Goal: Task Accomplishment & Management: Complete application form

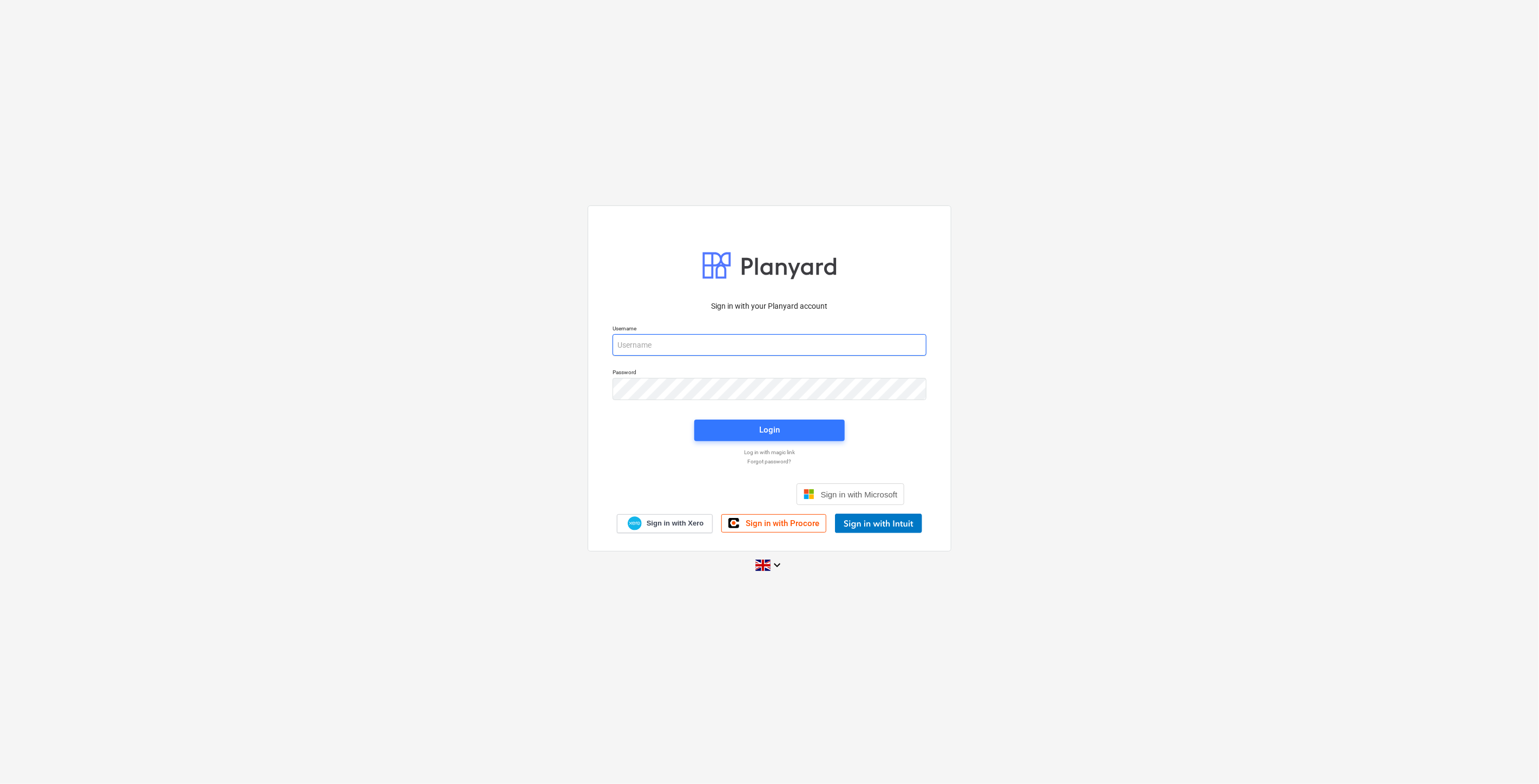
click at [657, 341] on input "email" at bounding box center [769, 345] width 314 height 21
type input "[EMAIL_ADDRESS][PERSON_NAME][DOMAIN_NAME]"
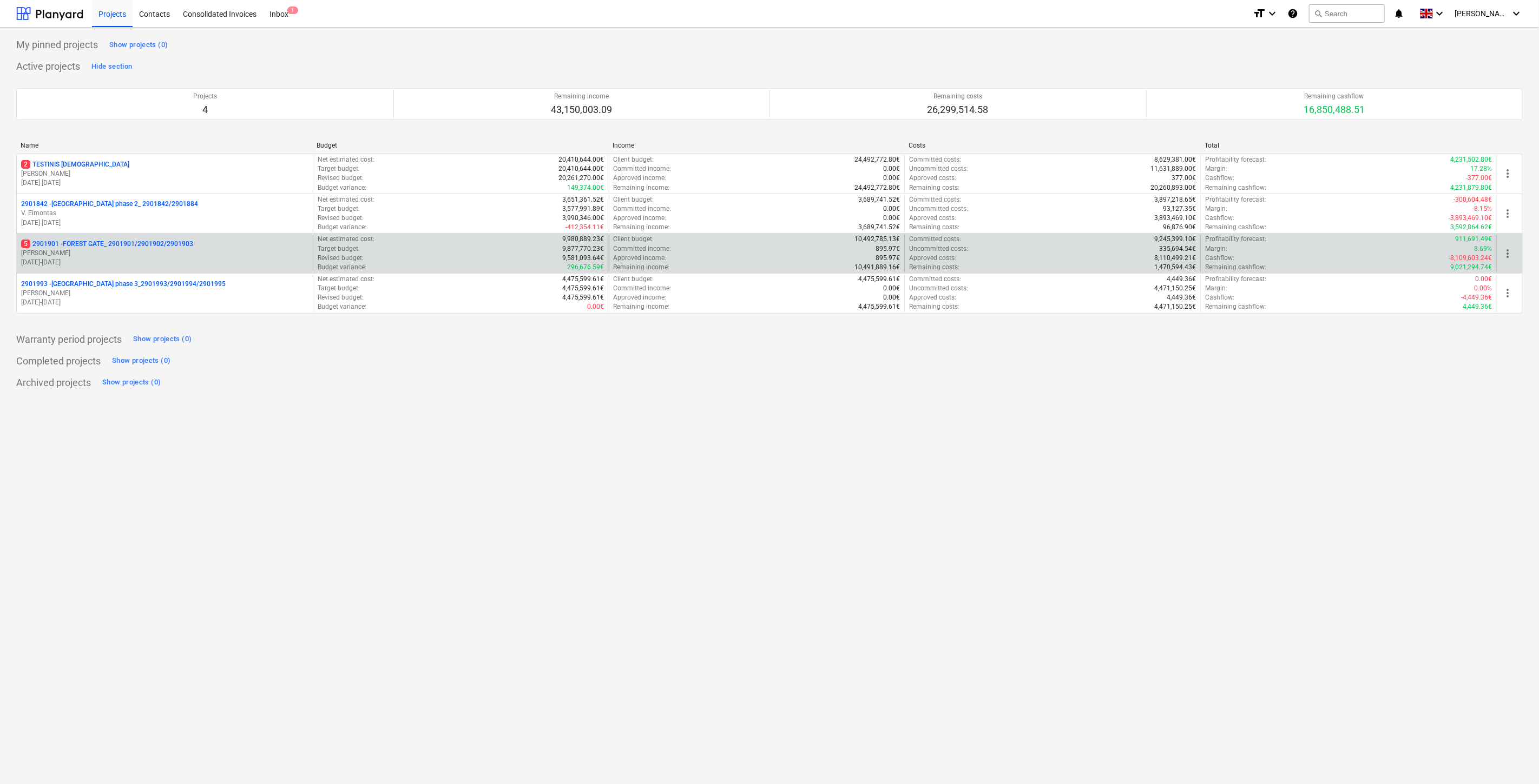
click at [196, 255] on p "[PERSON_NAME]" at bounding box center [164, 253] width 287 height 9
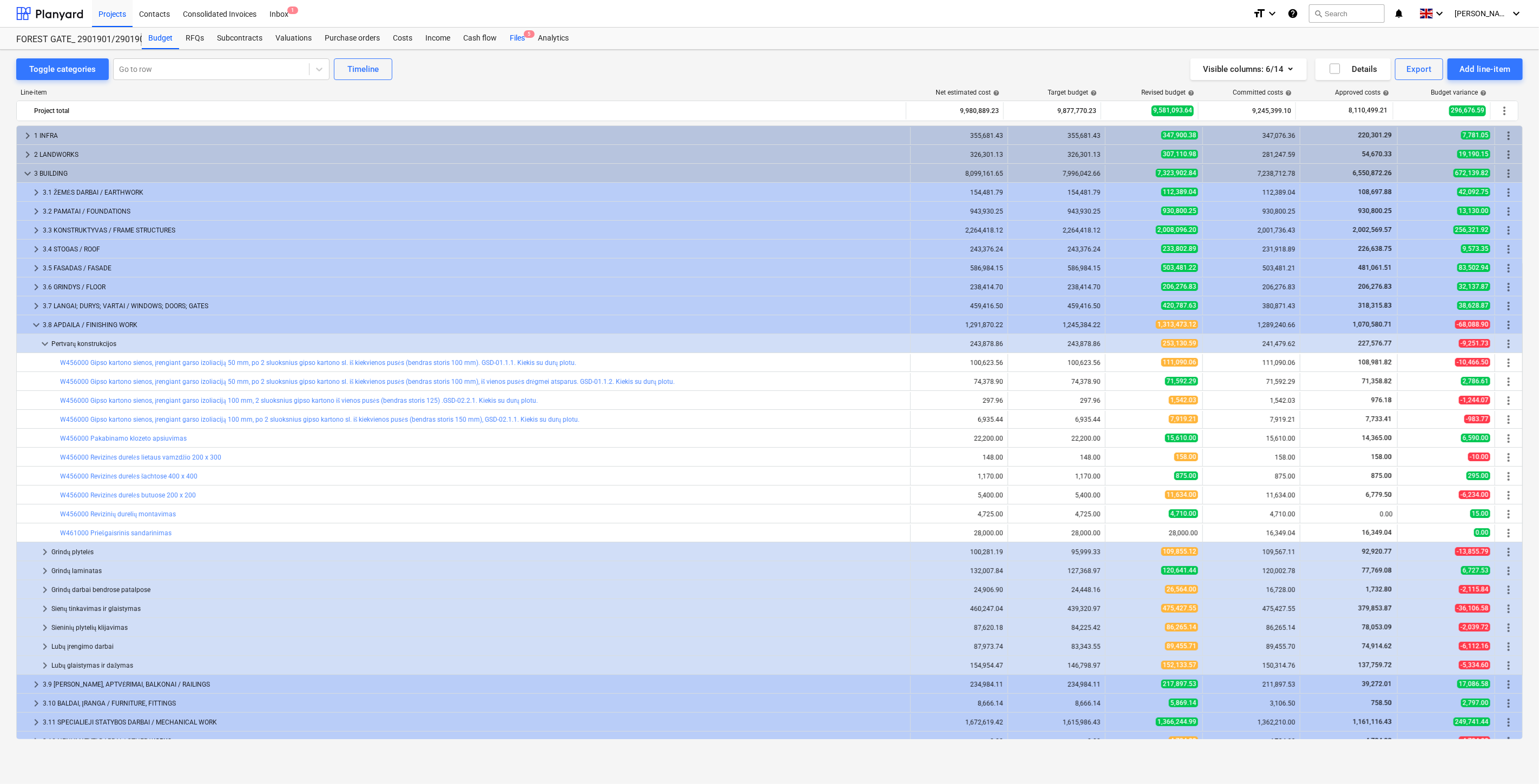
click at [516, 39] on div "Files 5" at bounding box center [517, 38] width 28 height 21
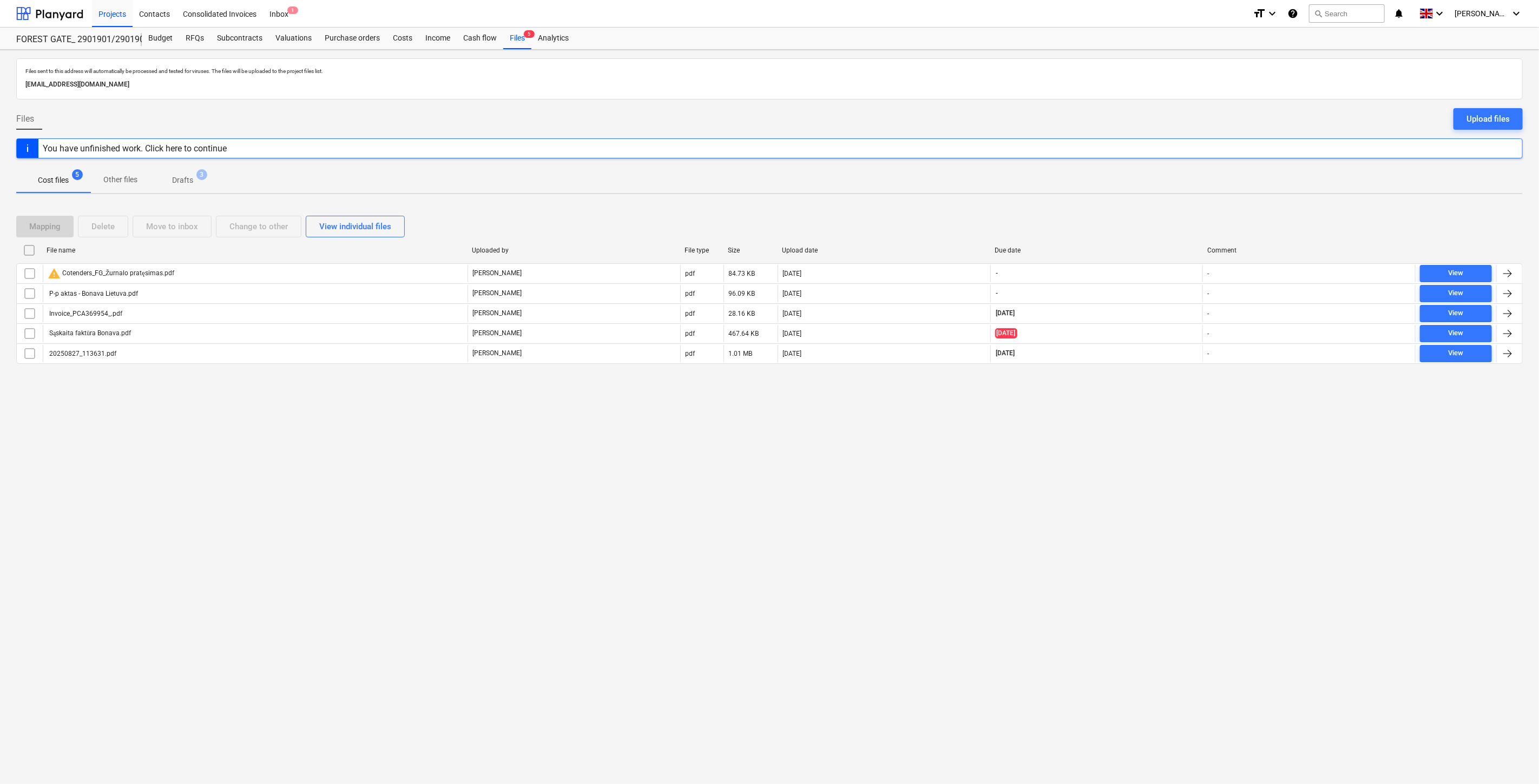
click at [1114, 460] on div "Files sent to this address will automatically be processed and tested for virus…" at bounding box center [770, 417] width 1539 height 734
click at [1131, 444] on div "Files sent to this address will automatically be processed and tested for virus…" at bounding box center [770, 417] width 1539 height 734
click at [1112, 429] on div "Files sent to this address will automatically be processed and tested for virus…" at bounding box center [770, 417] width 1539 height 734
click at [1163, 381] on div "Mapping Delete Move to inbox Change to other View individual files File name Up…" at bounding box center [770, 294] width 1507 height 183
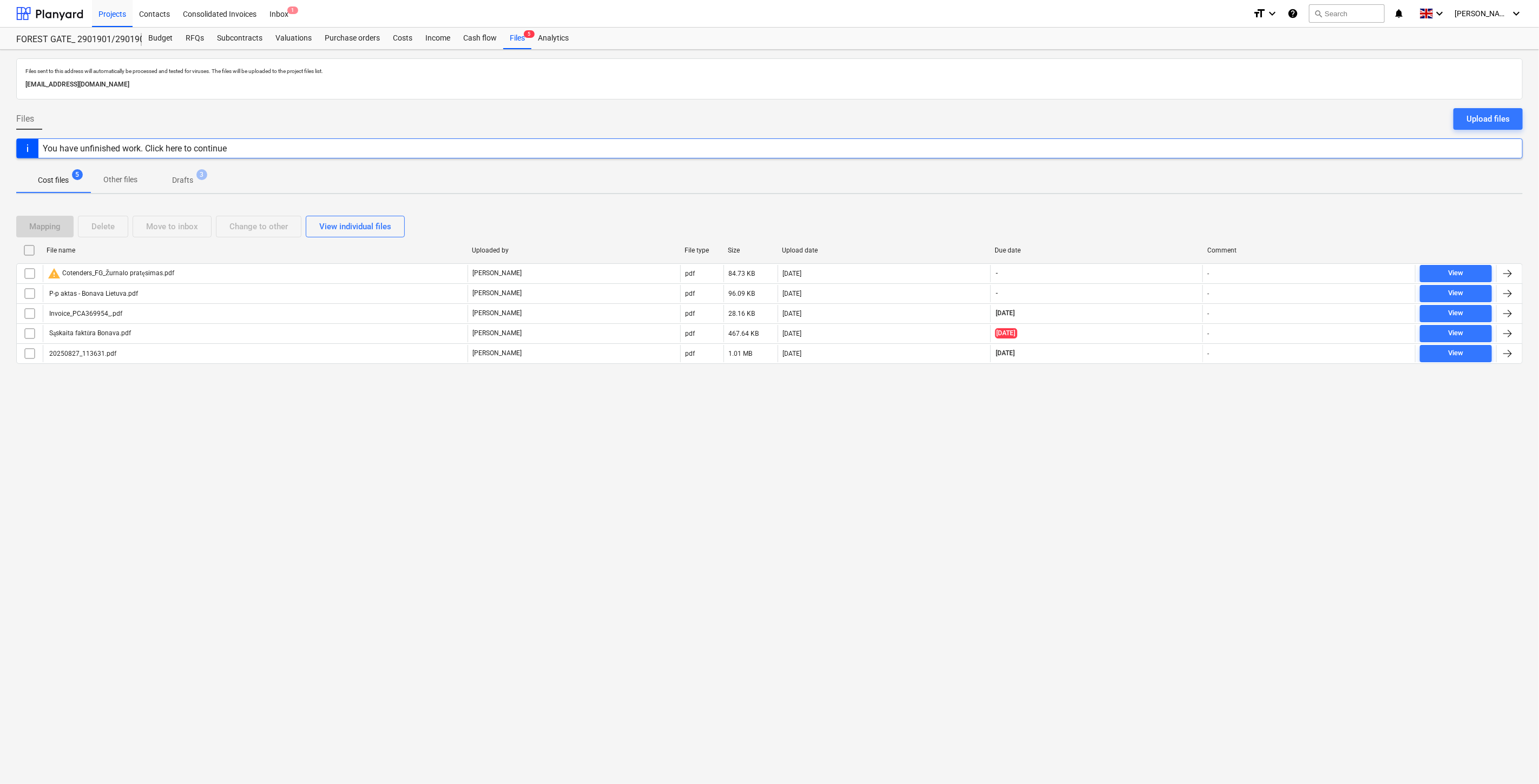
click at [1163, 381] on div "Mapping Delete Move to inbox Change to other View individual files File name Up…" at bounding box center [770, 294] width 1507 height 183
click at [245, 36] on div "Subcontracts" at bounding box center [240, 38] width 59 height 21
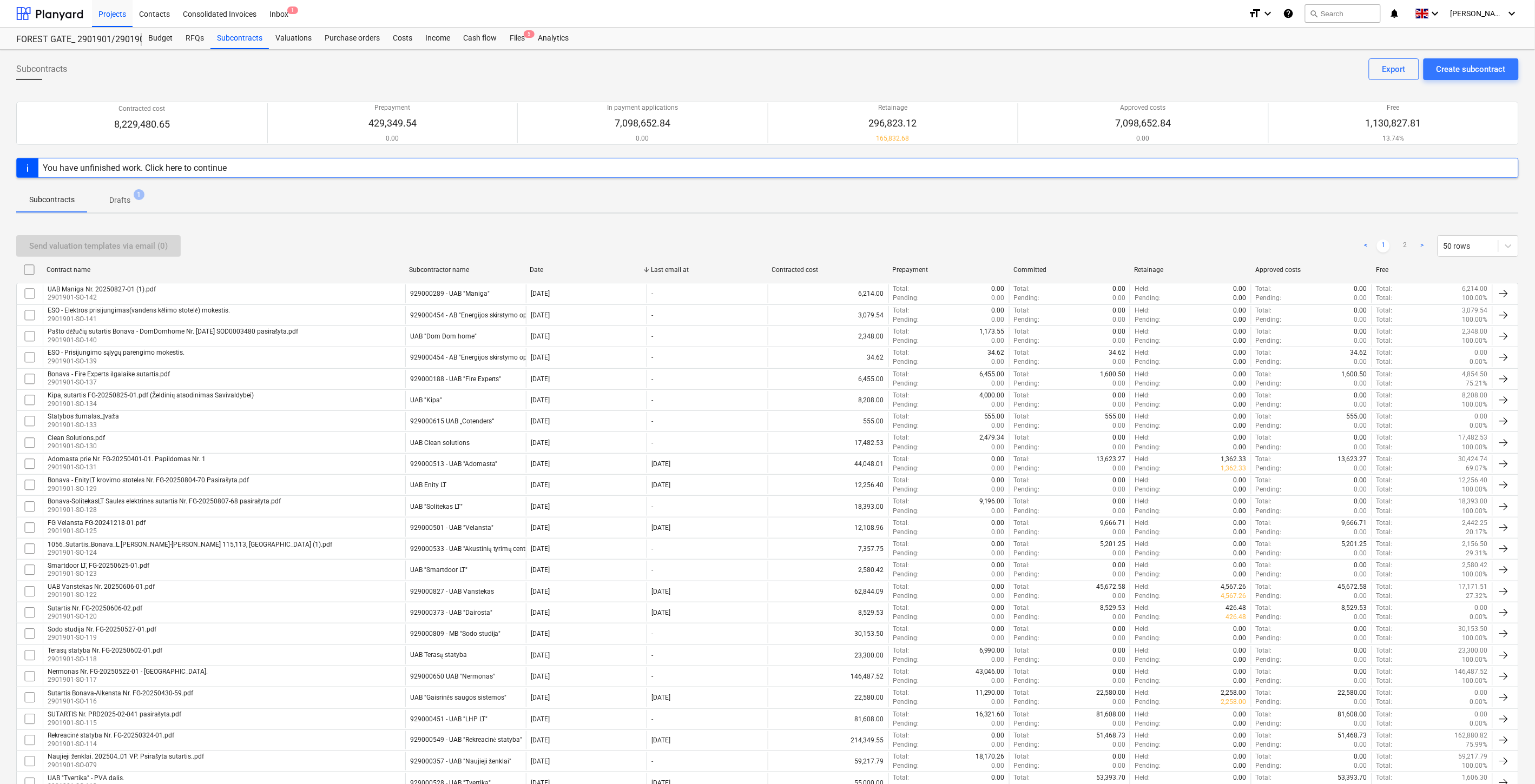
click at [950, 241] on div "Send valuation templates via email (0) < 1 2 > 50 rows" at bounding box center [767, 246] width 1502 height 21
click at [966, 233] on div "Send valuation templates via email (0) < 1 2 > 50 rows" at bounding box center [767, 246] width 1502 height 30
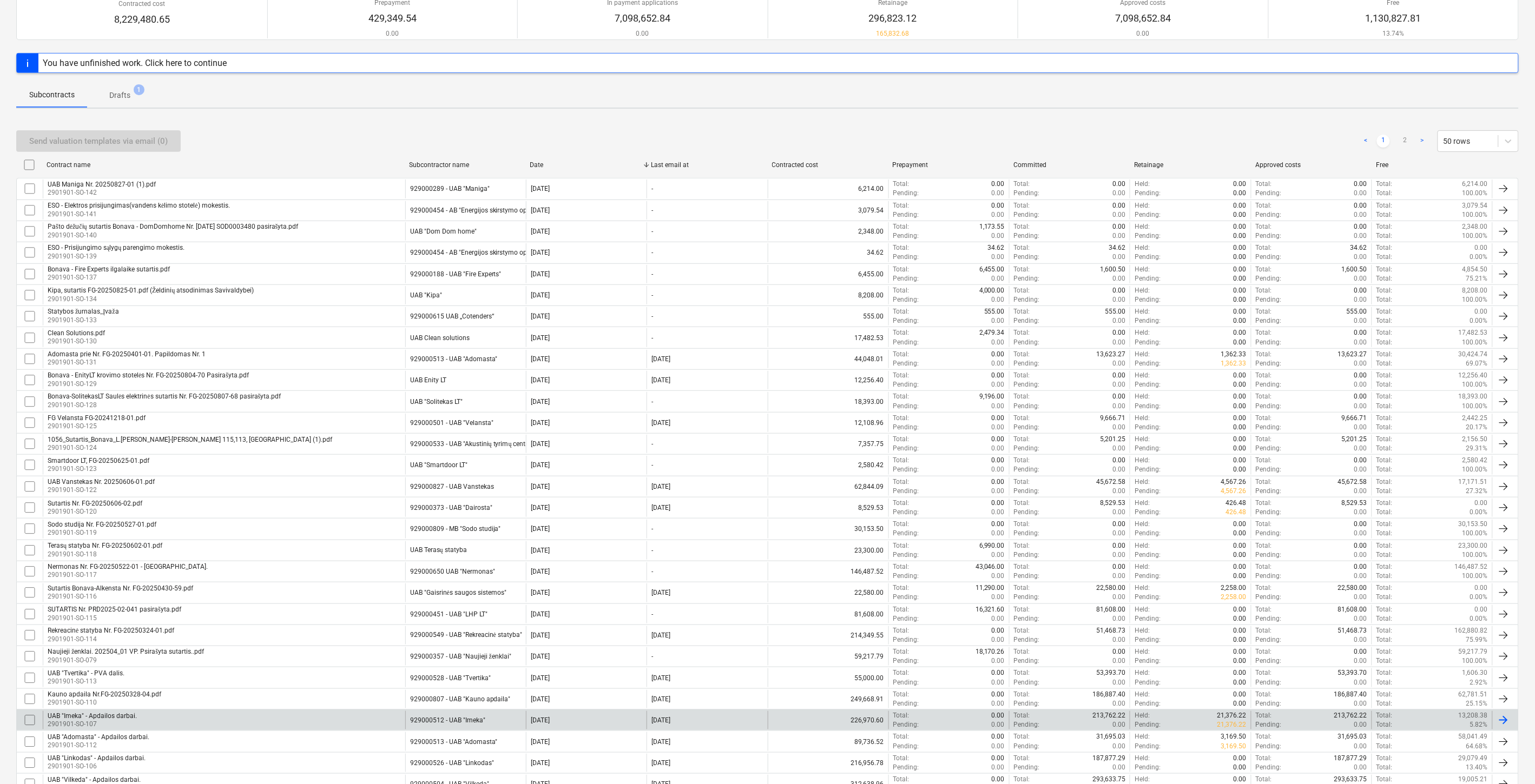
scroll to position [240, 0]
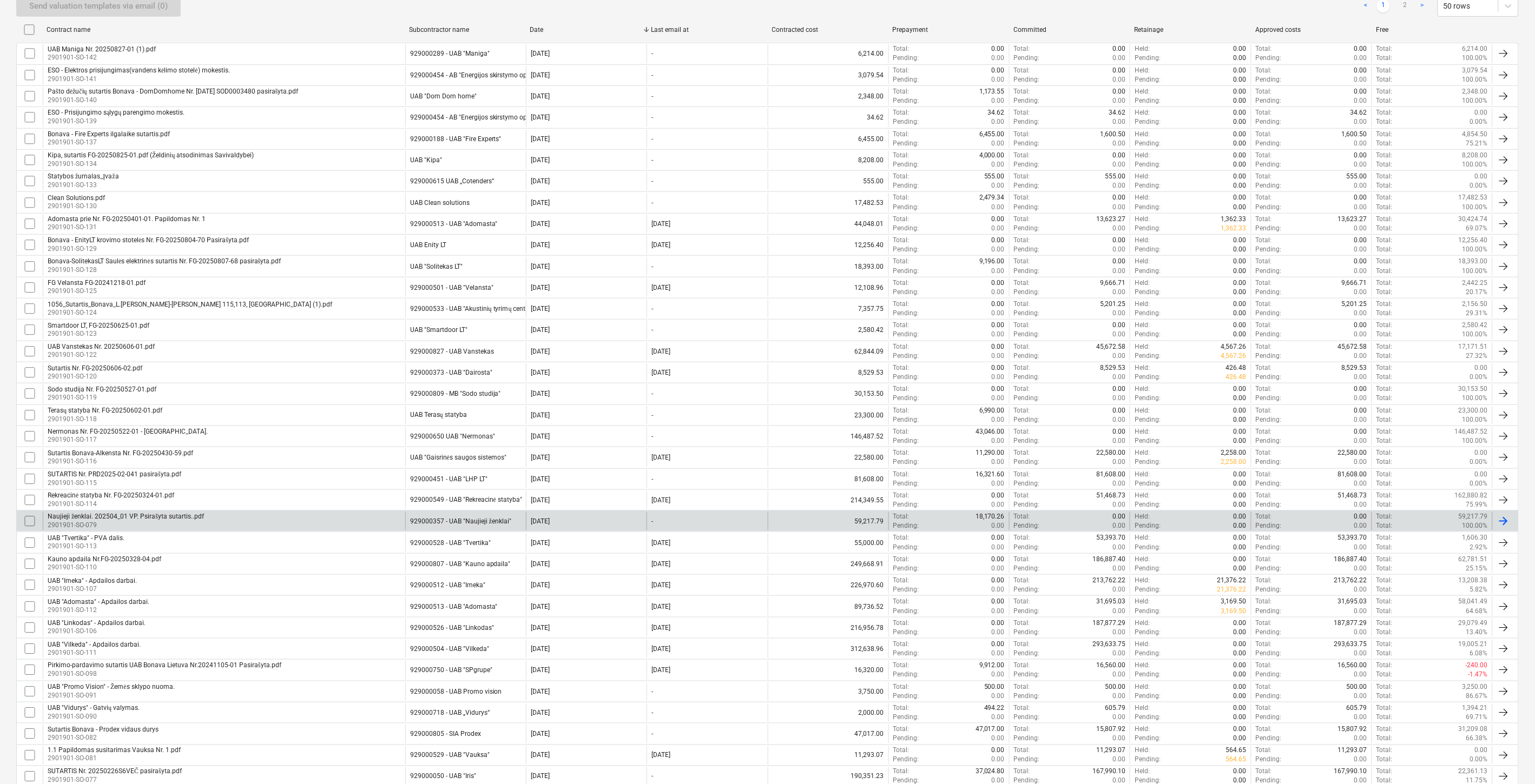
click at [282, 519] on div "Naujieji ženklai. 202504_01 VP. Psirašyta sutartis..pdf 2901901-SO-079" at bounding box center [224, 521] width 363 height 19
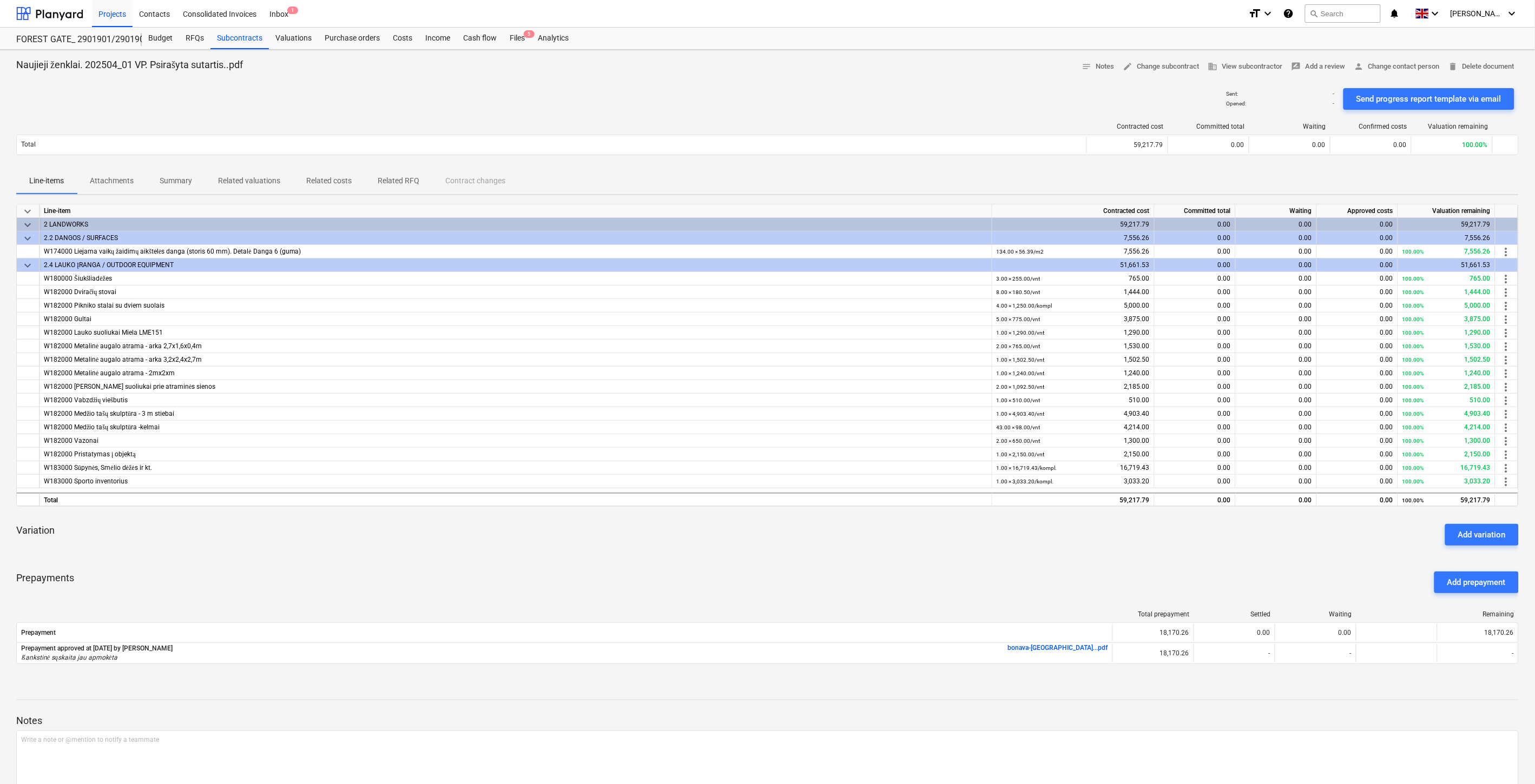
click at [87, 179] on span "Attachments" at bounding box center [112, 181] width 70 height 18
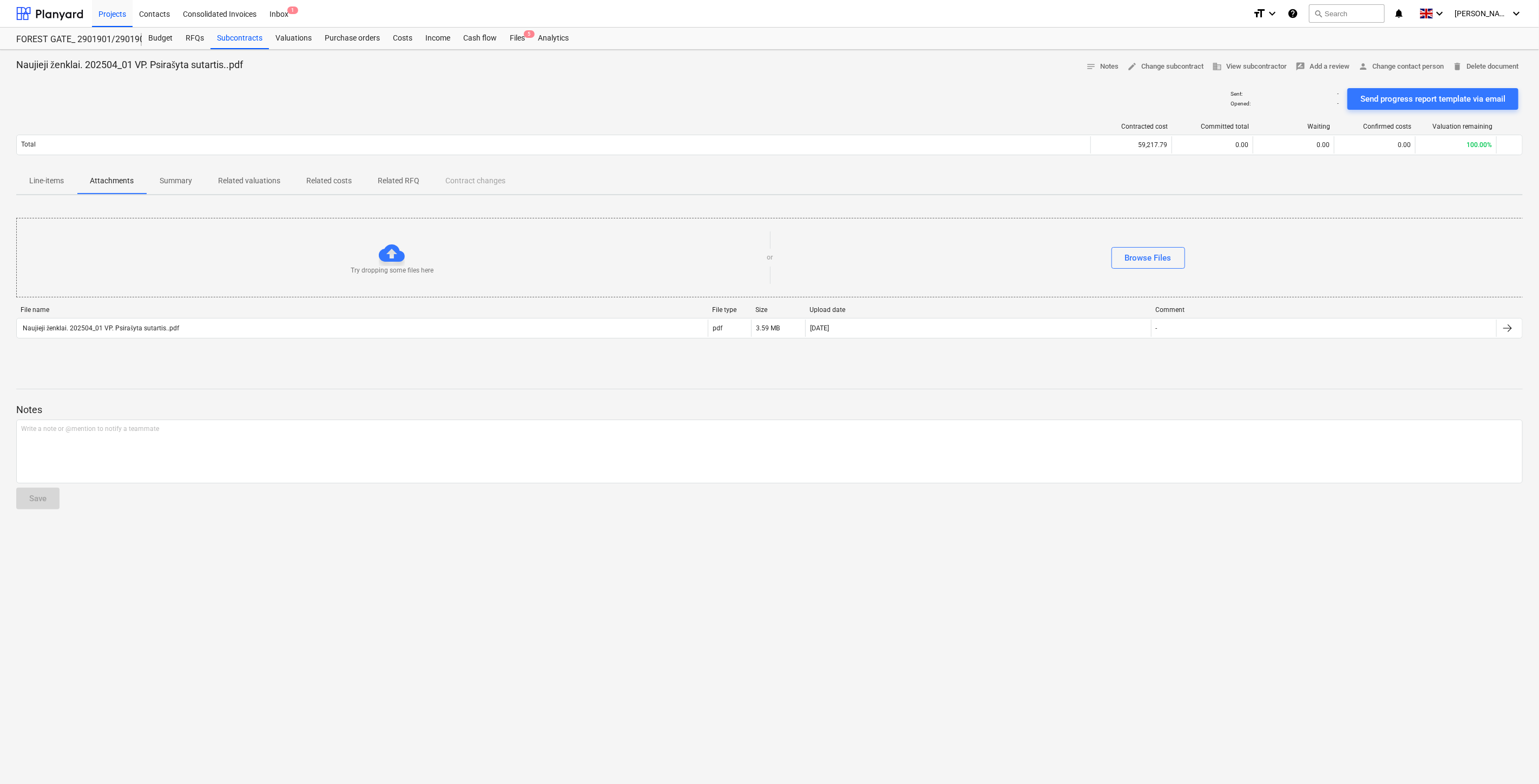
click at [46, 184] on p "Line-items" at bounding box center [47, 180] width 35 height 11
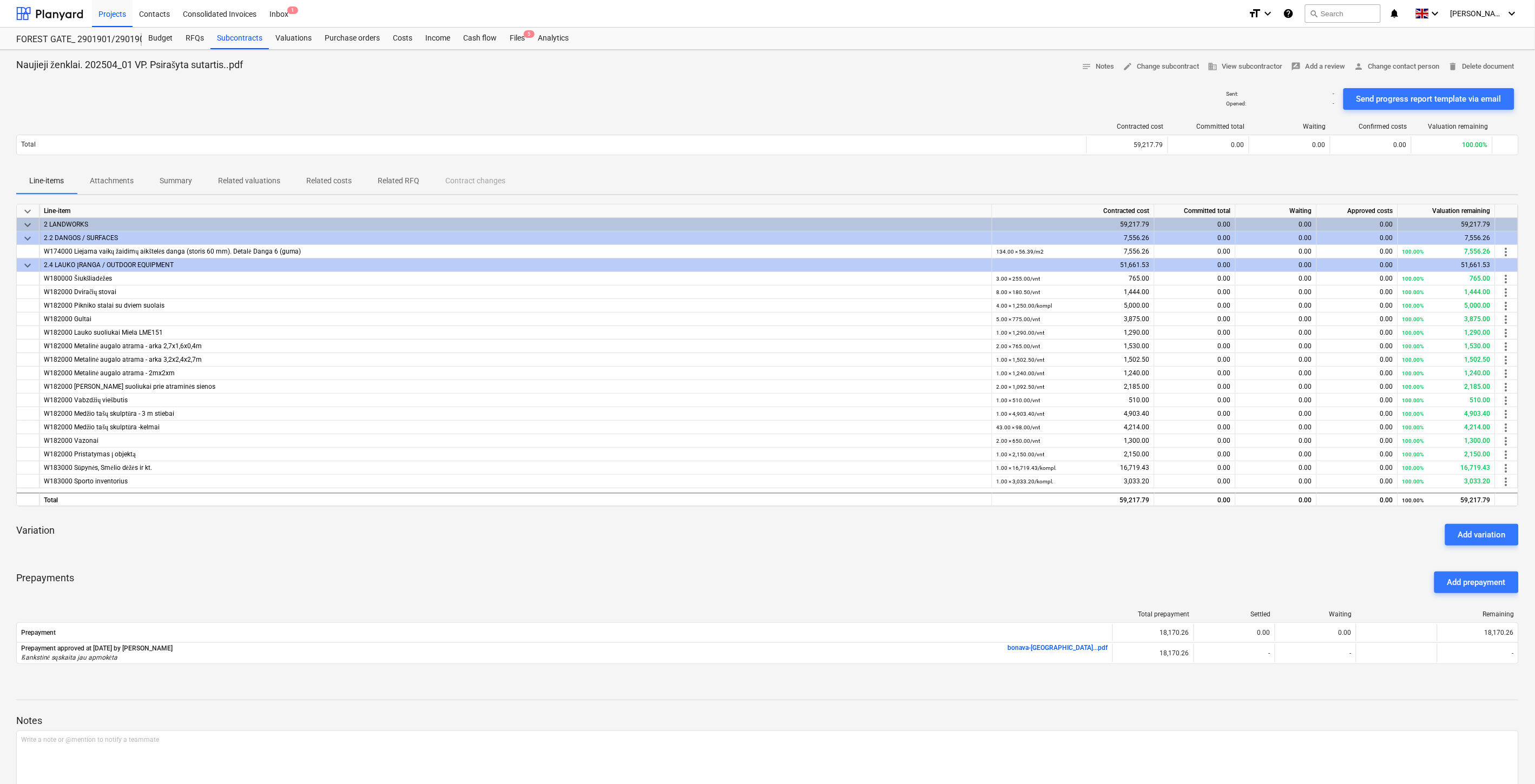
click at [655, 563] on div "Prepayments Add prepayment" at bounding box center [767, 582] width 1502 height 39
click at [667, 557] on div "keyboard_arrow_down Line-item Contracted cost Committed total Waiting Approved …" at bounding box center [767, 440] width 1502 height 474
click at [707, 525] on div "Variation Add variation" at bounding box center [767, 534] width 1502 height 39
click at [755, 519] on div "Variation Add variation" at bounding box center [767, 534] width 1502 height 39
click at [766, 517] on div "Variation Add variation" at bounding box center [767, 534] width 1502 height 39
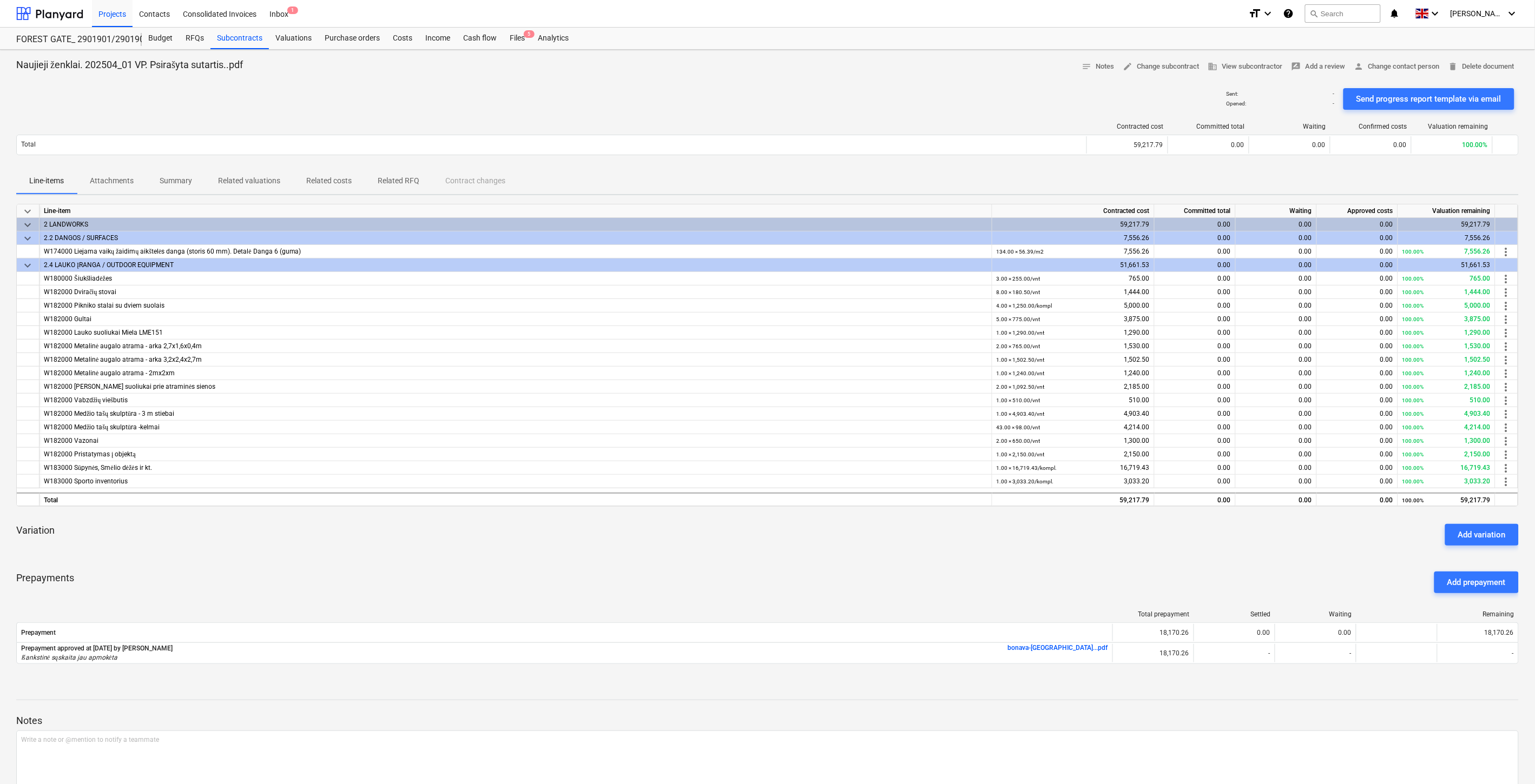
click at [794, 512] on div "keyboard_arrow_down Line-item Contracted cost Committed total Waiting Approved …" at bounding box center [767, 440] width 1502 height 474
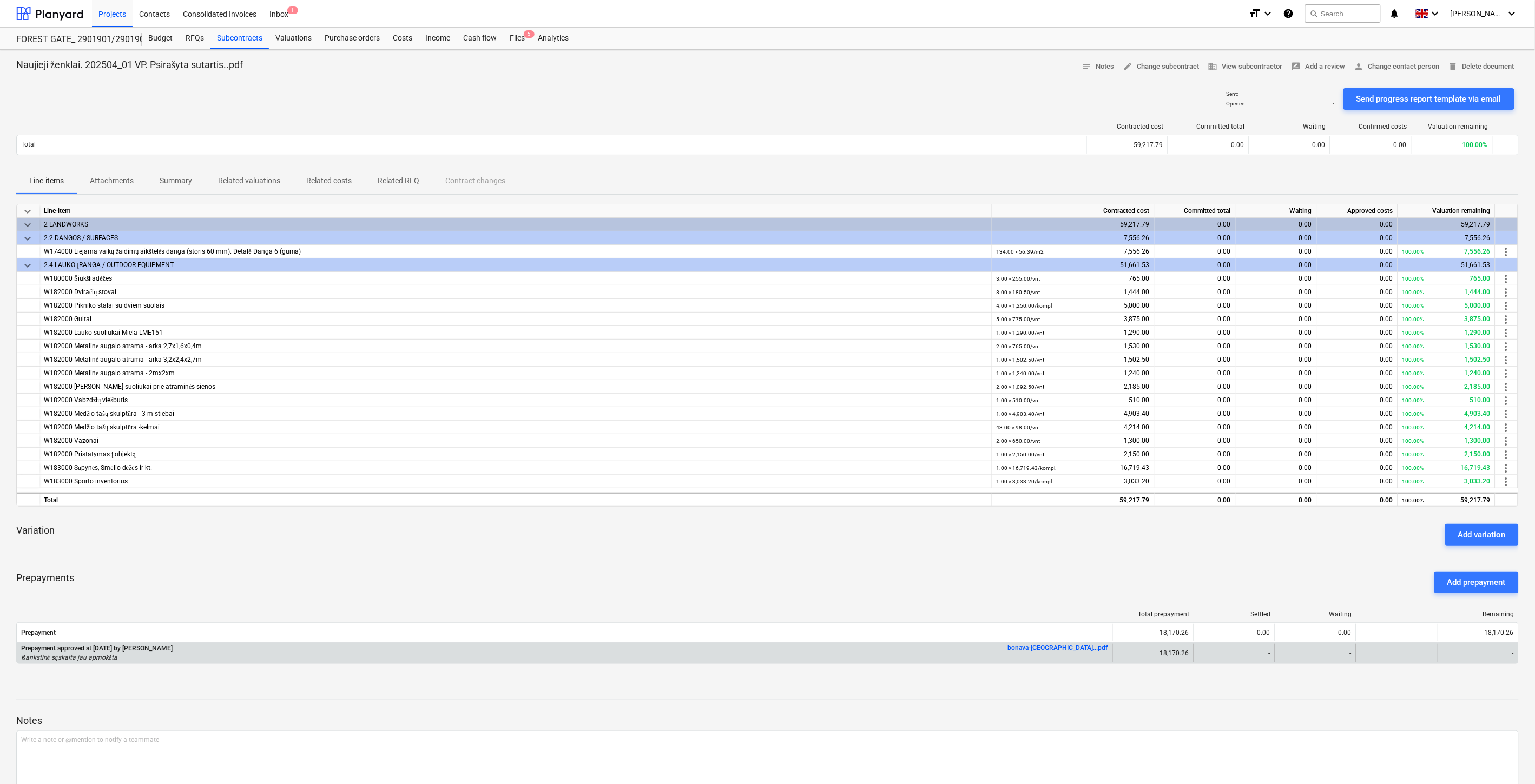
click at [1090, 646] on link "bonava-[GEOGRAPHIC_DATA]...pdf" at bounding box center [1058, 648] width 100 height 8
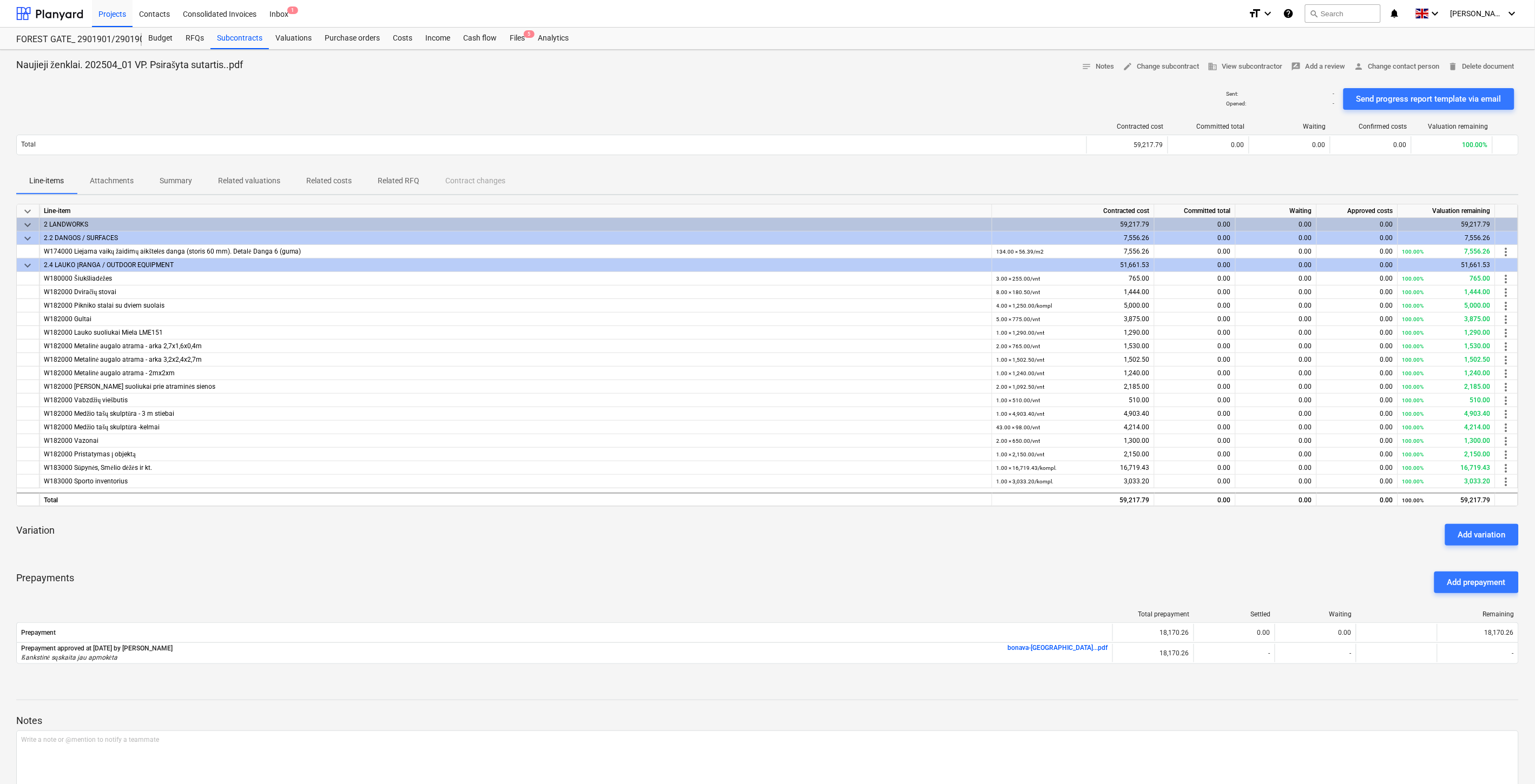
drag, startPoint x: 922, startPoint y: 79, endPoint x: 948, endPoint y: 67, distance: 28.6
click at [924, 79] on div at bounding box center [767, 79] width 1502 height 8
click at [948, 67] on div "Naujieji ženklai. 202504_01 VP. Psirašyta sutartis..pdf notes Notes edit Change…" at bounding box center [767, 67] width 1502 height 17
click at [526, 39] on div "Files 5" at bounding box center [517, 38] width 28 height 21
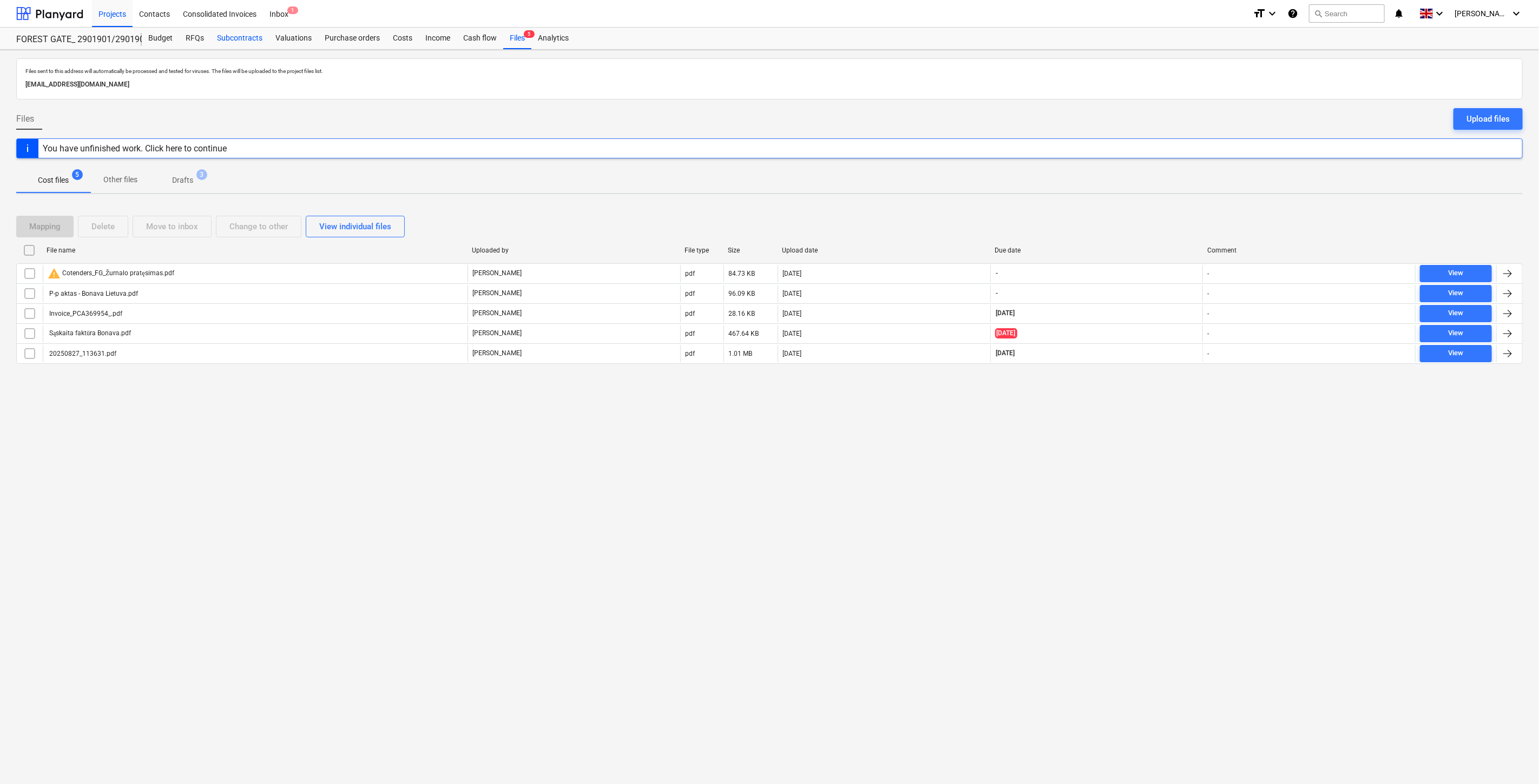
click at [247, 40] on div "Subcontracts" at bounding box center [240, 38] width 59 height 21
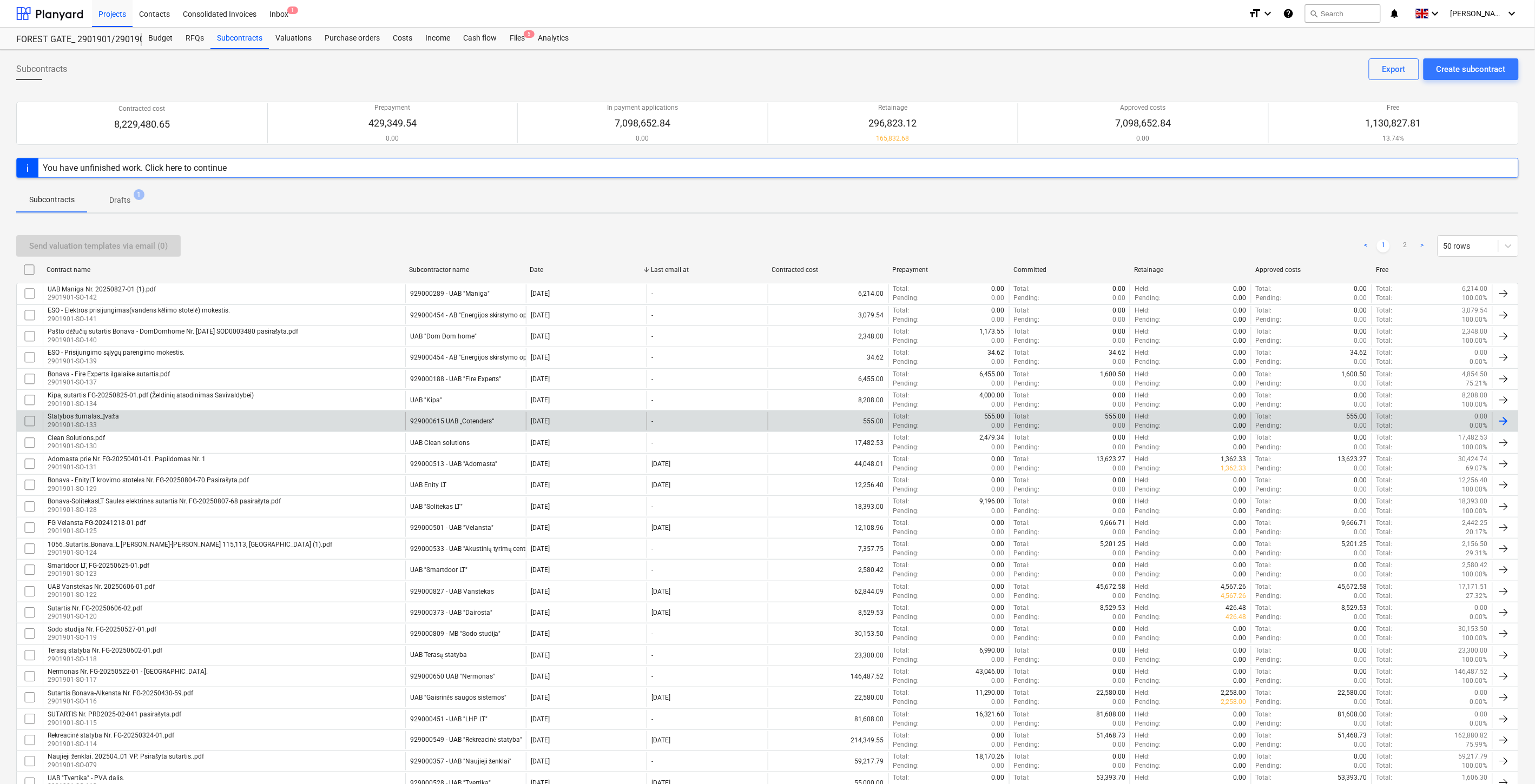
click at [348, 419] on div "Statybos žurnalas_Įvaža 2901901-SO-133" at bounding box center [224, 421] width 363 height 19
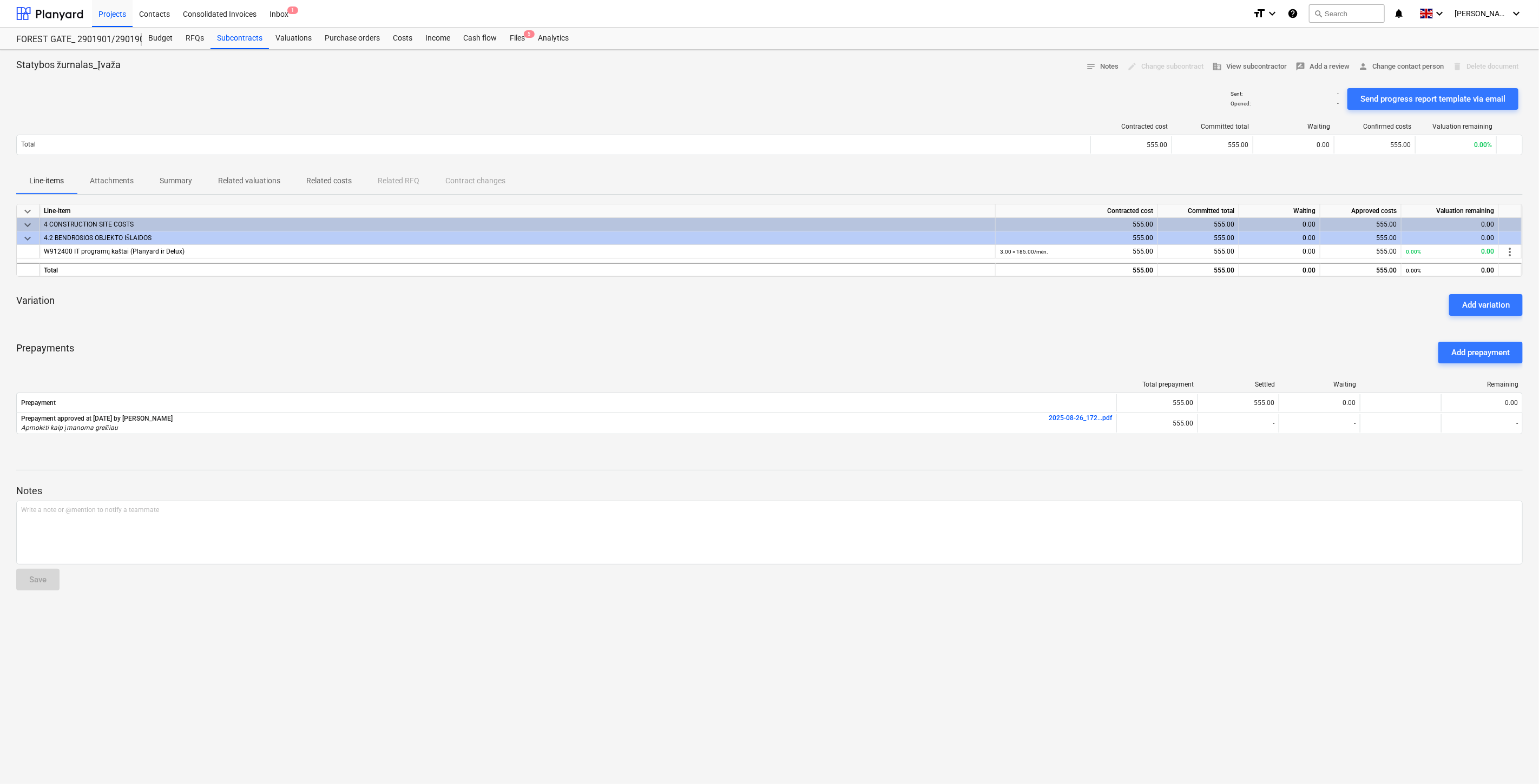
click at [888, 336] on div "Prepayments Add prepayment" at bounding box center [770, 352] width 1507 height 39
click at [899, 328] on div "keyboard_arrow_down Line-item Contracted cost Committed total Waiting Approved …" at bounding box center [770, 325] width 1507 height 244
click at [918, 315] on div "Variation Add variation" at bounding box center [770, 305] width 1507 height 39
click at [940, 303] on div "Variation Add variation" at bounding box center [770, 305] width 1507 height 39
click at [874, 313] on div "Variation Add variation" at bounding box center [770, 305] width 1507 height 39
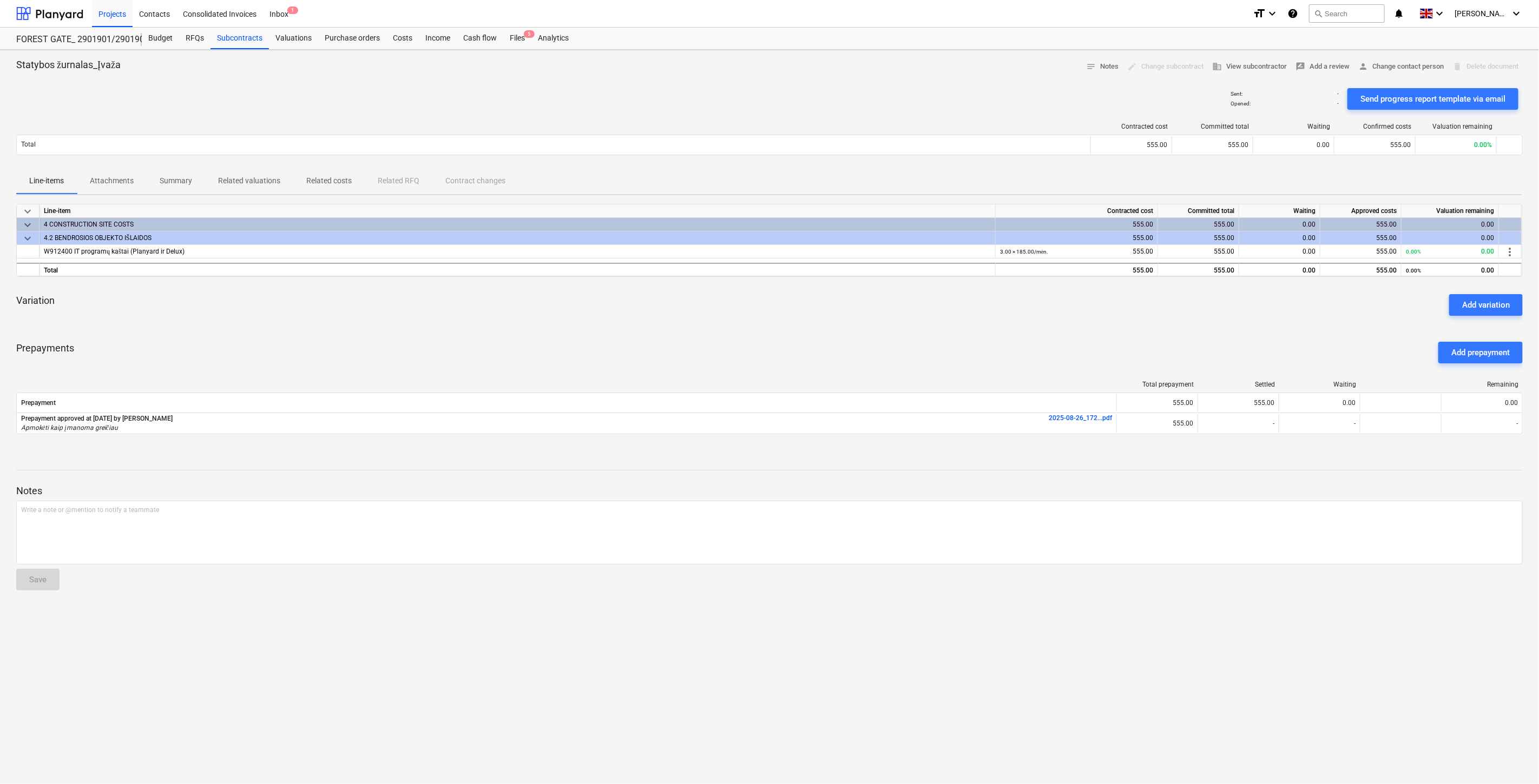
click at [915, 296] on div "Variation Add variation" at bounding box center [770, 305] width 1507 height 39
click at [894, 305] on div "Variation Add variation" at bounding box center [770, 305] width 1507 height 39
click at [918, 299] on div "Variation Add variation" at bounding box center [770, 305] width 1507 height 39
click at [930, 296] on div "Variation Add variation" at bounding box center [770, 305] width 1507 height 39
click at [937, 294] on div "Variation Add variation" at bounding box center [770, 305] width 1507 height 39
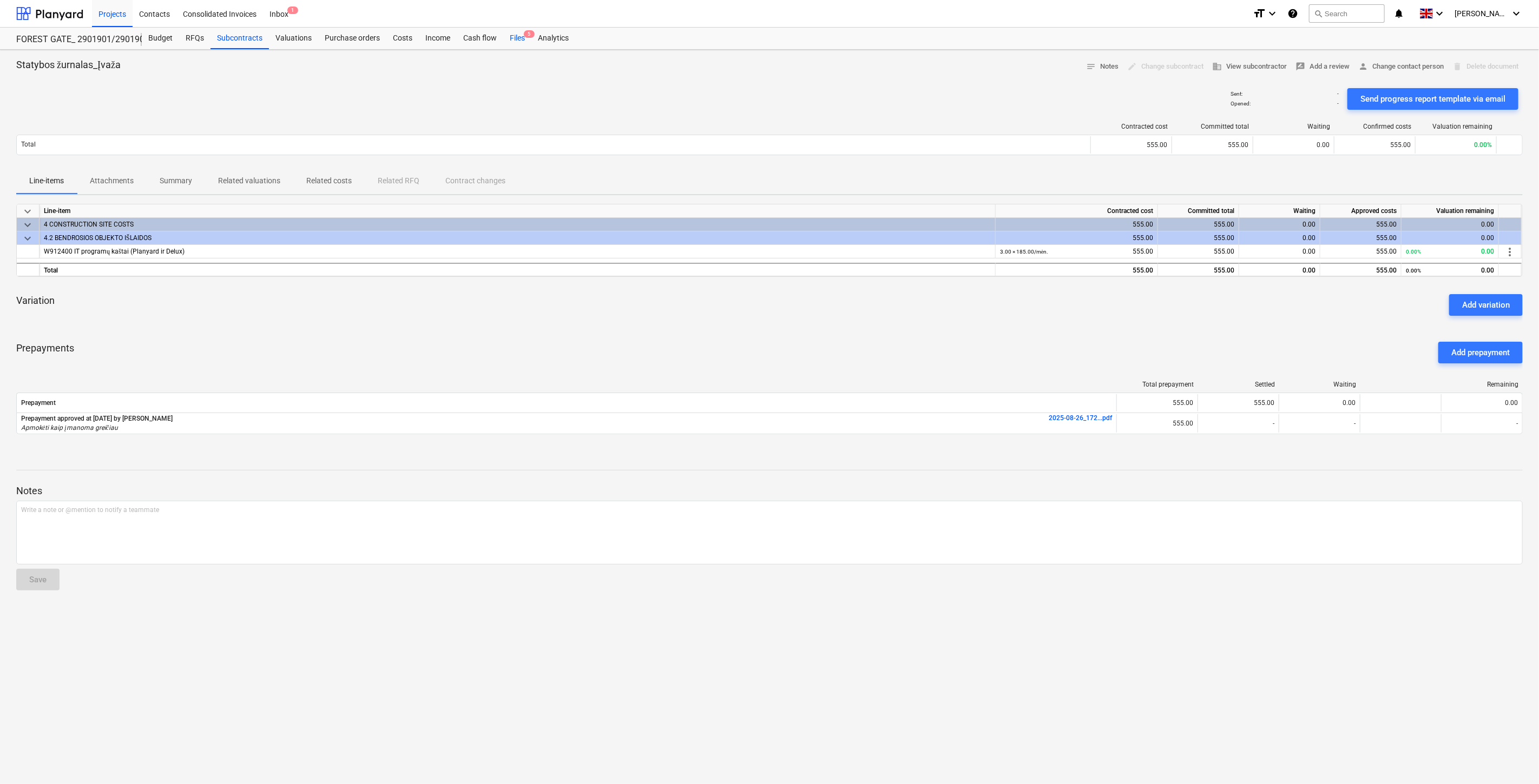
click at [520, 41] on div "Files 5" at bounding box center [517, 38] width 28 height 21
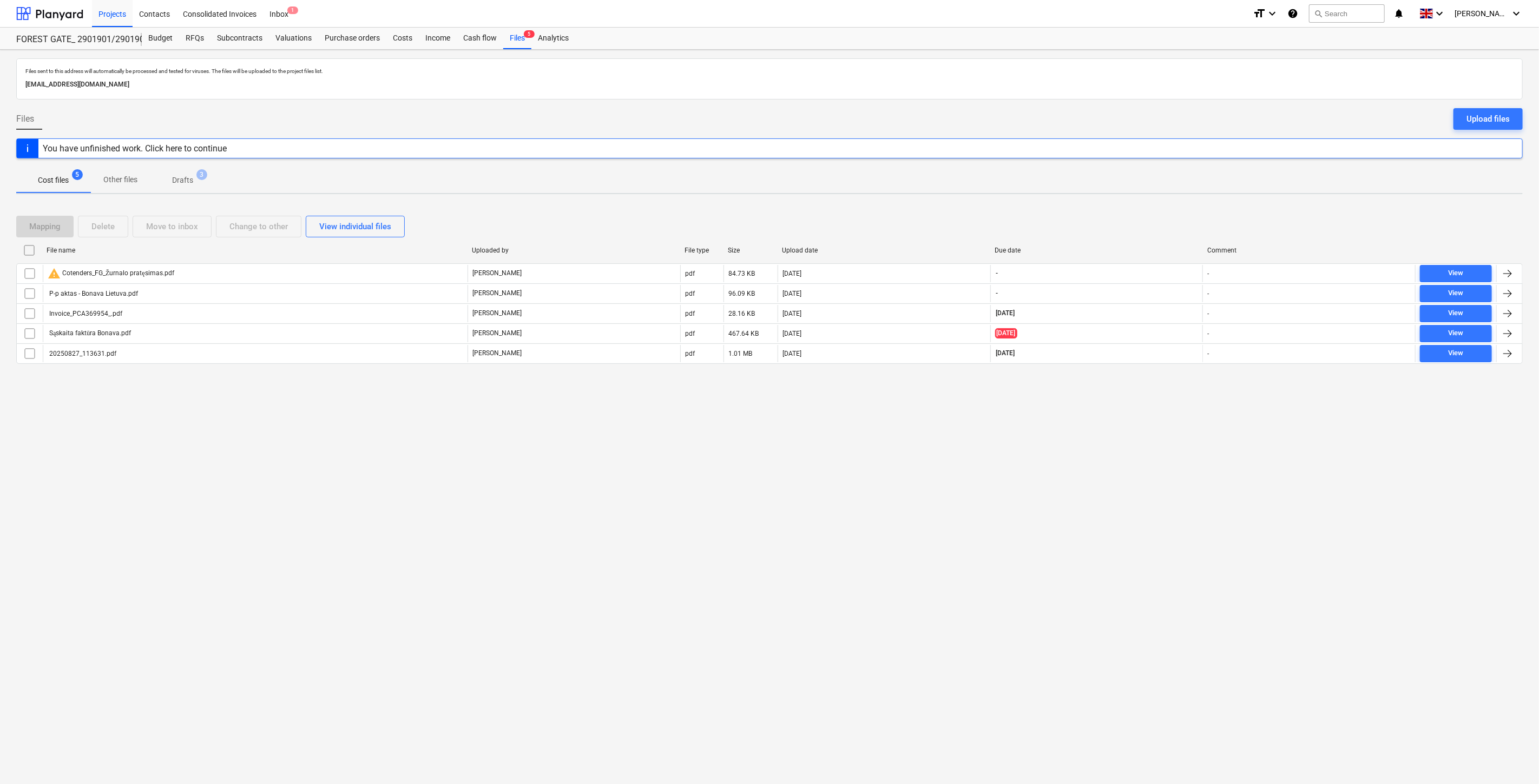
click at [1148, 226] on div "Mapping Delete Move to inbox Change to other View individual files" at bounding box center [770, 226] width 1507 height 21
click at [1152, 220] on div "Mapping Delete Move to inbox Change to other View individual files" at bounding box center [770, 226] width 1507 height 21
click at [1165, 212] on div "Mapping Delete Move to inbox Change to other View individual files" at bounding box center [770, 226] width 1507 height 30
click at [1168, 210] on div "Mapping Delete Move to inbox Change to other View individual files File name Up…" at bounding box center [770, 294] width 1507 height 183
click at [252, 44] on div "Subcontracts" at bounding box center [240, 38] width 59 height 21
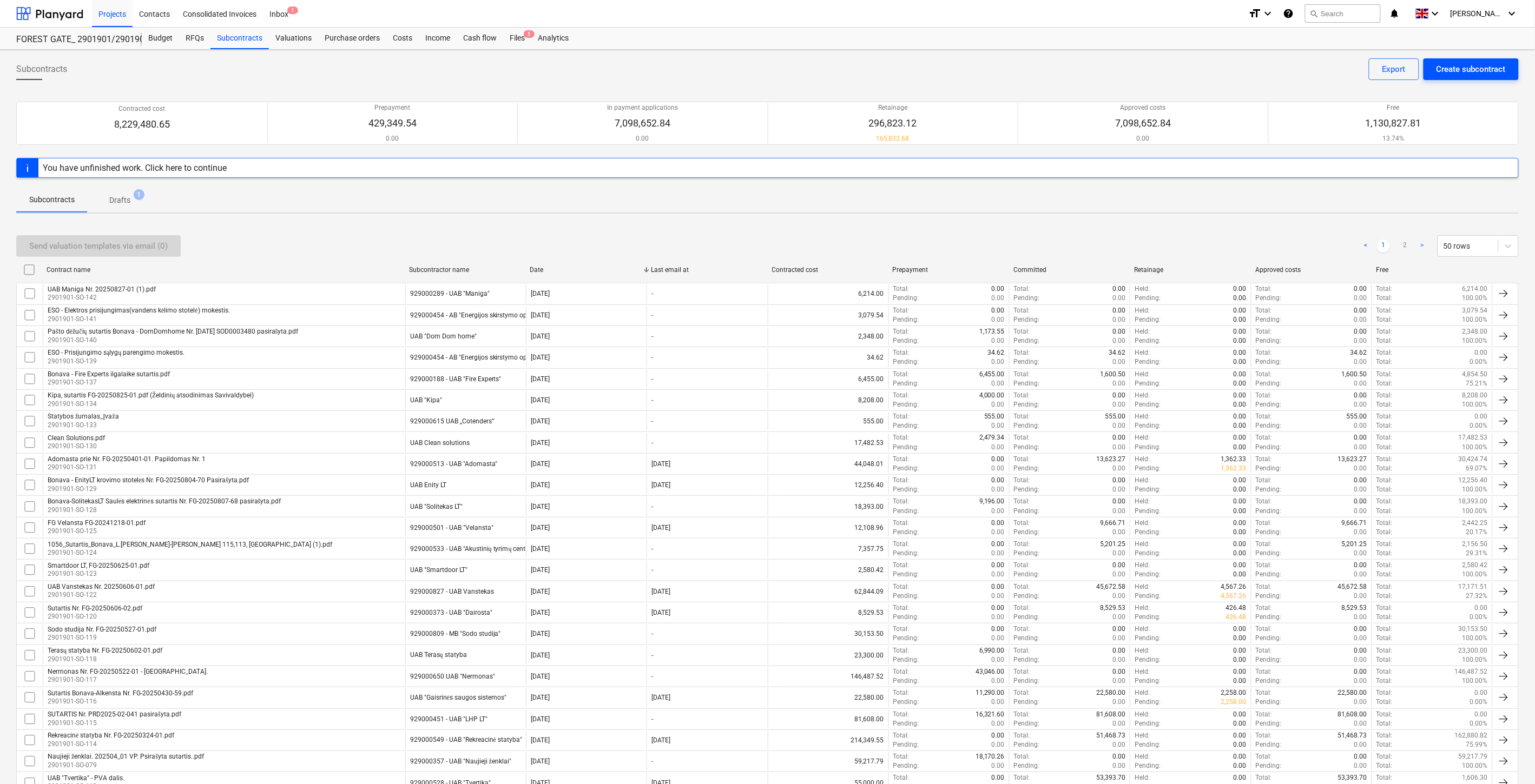
click at [1452, 69] on div "Create subcontract" at bounding box center [1471, 69] width 69 height 14
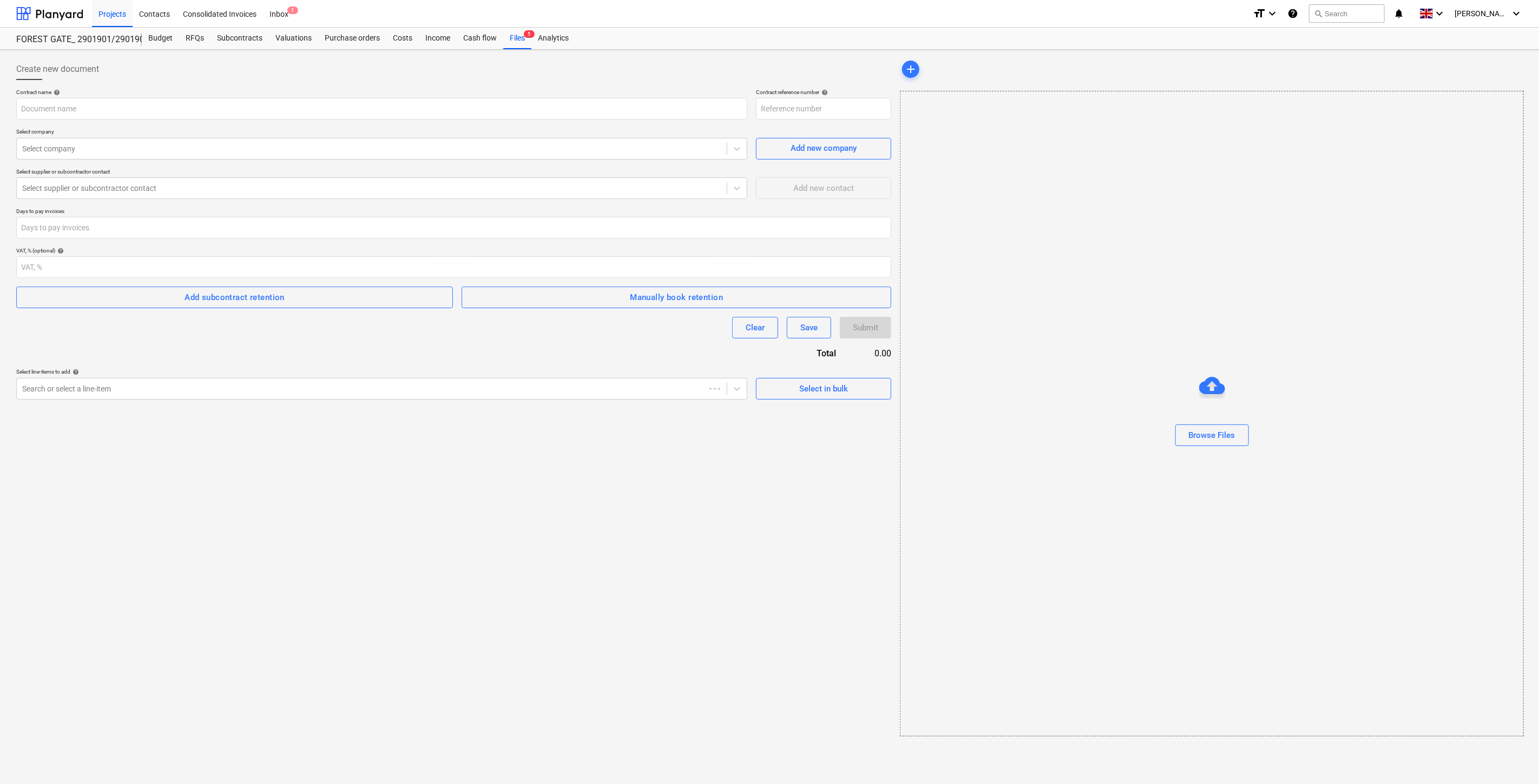
type input "2901901-SO-144"
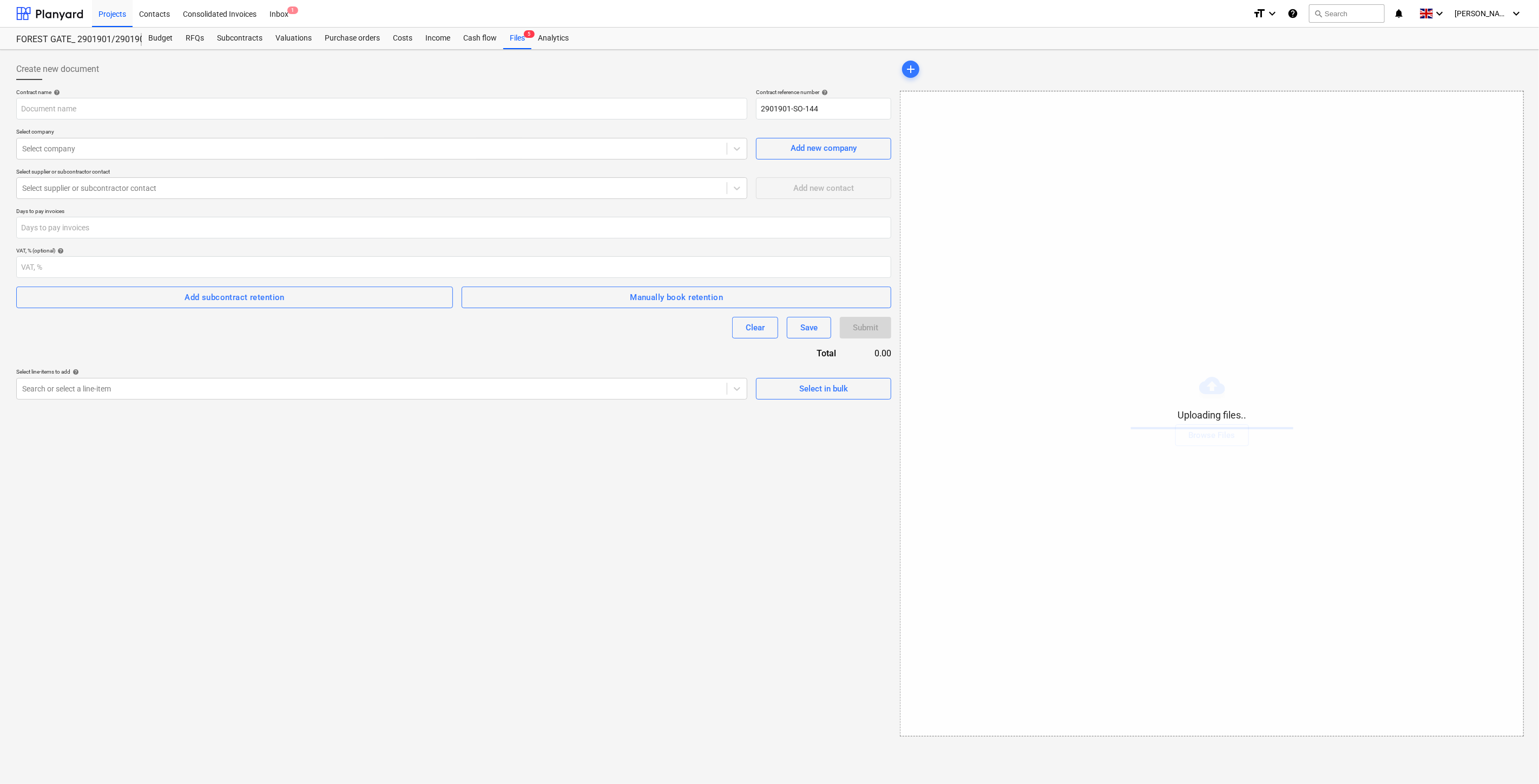
click at [633, 527] on div "Create new document Contract name help Contract reference number help 2901901-S…" at bounding box center [453, 398] width 884 height 687
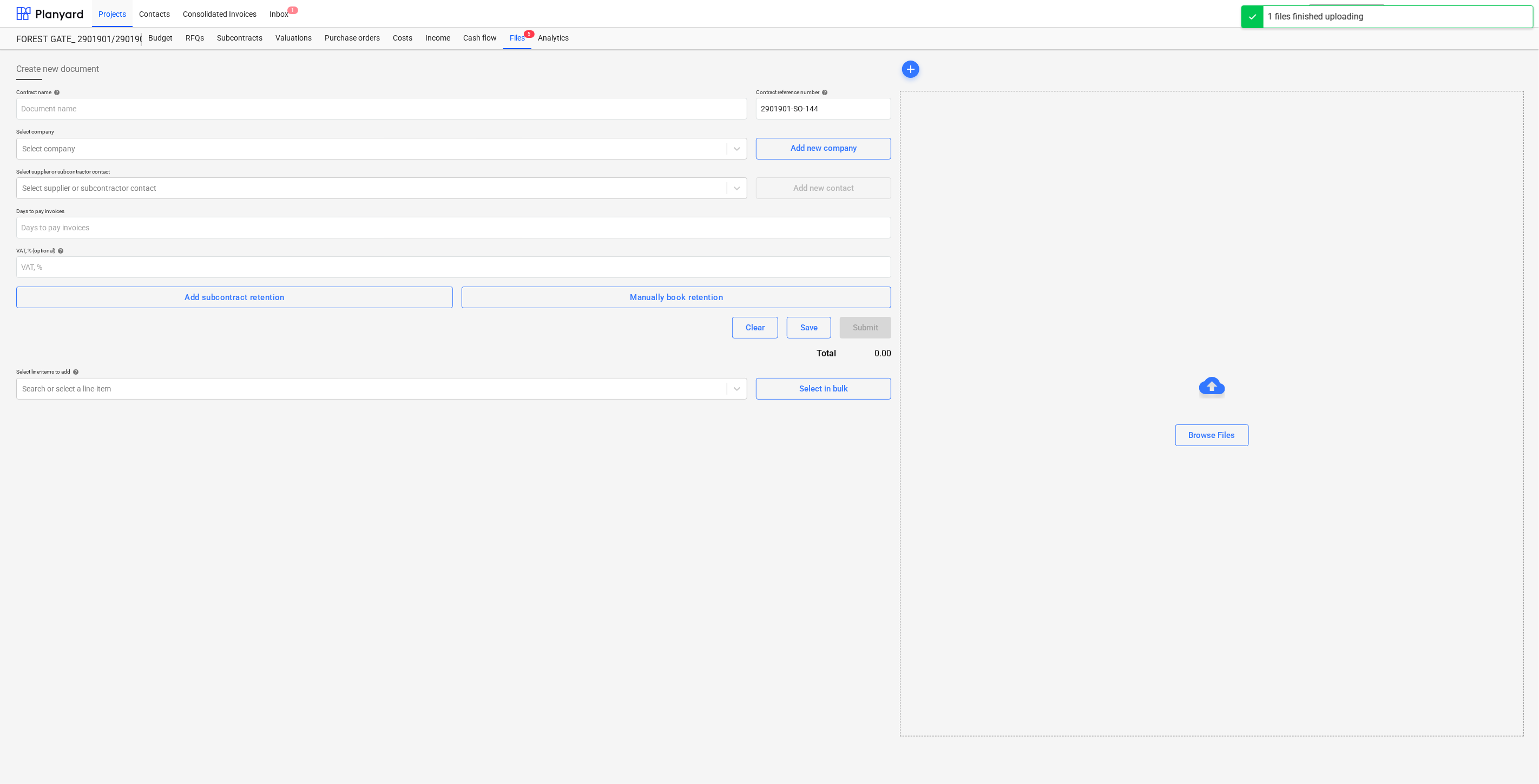
type input "Naujieji ženklai. 202504_01 VP. Psirašyta sutartis..pdf"
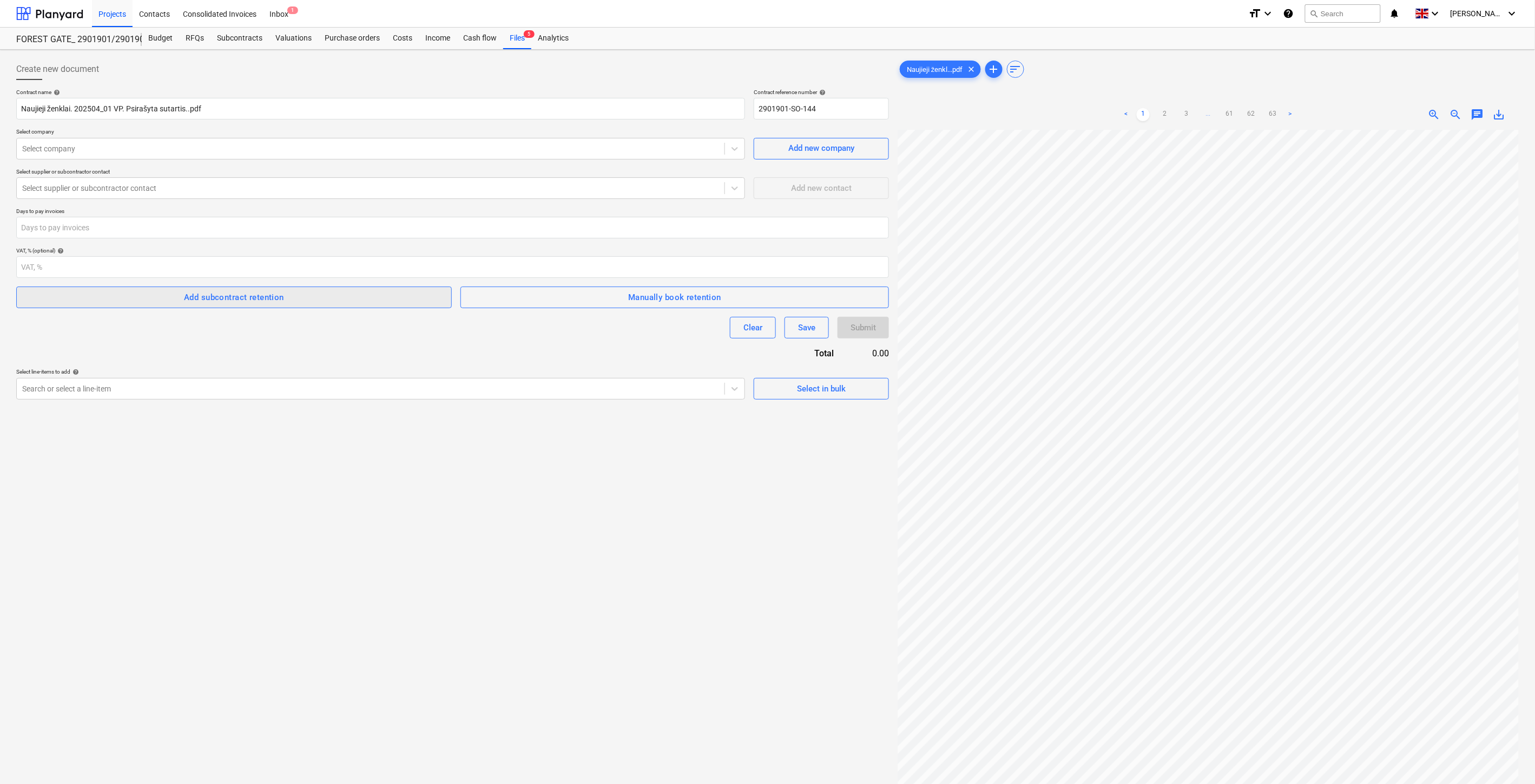
drag, startPoint x: 634, startPoint y: 473, endPoint x: 380, endPoint y: 303, distance: 305.6
click at [634, 473] on div "Create new document Contract name help Naujieji ženklai. 202504_01 VP. Psirašyt…" at bounding box center [452, 471] width 881 height 834
click at [331, 149] on div at bounding box center [370, 149] width 697 height 11
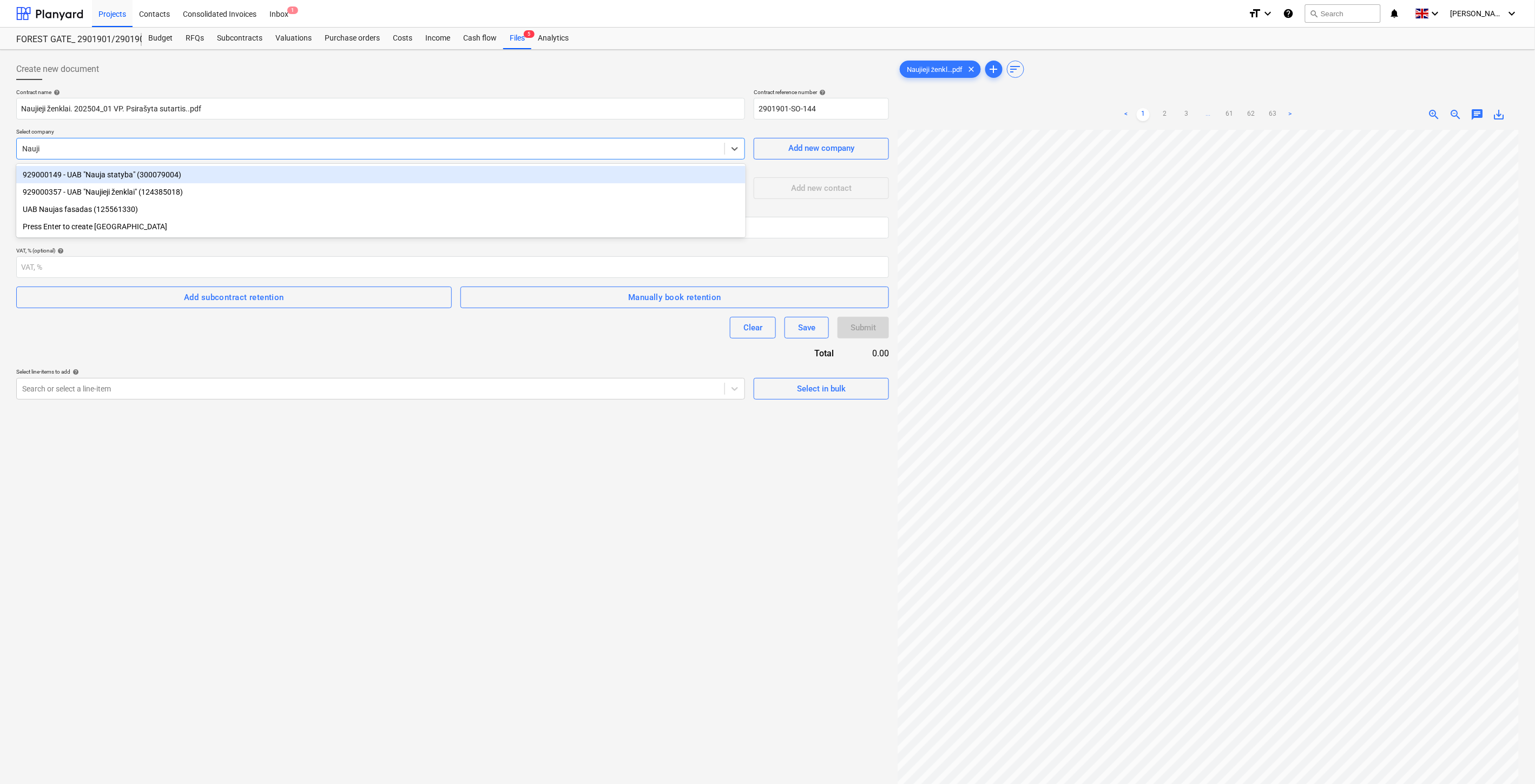
type input "Naujie"
click at [336, 171] on div "929000357 - UAB "Naujieji ženklai" (124385018)" at bounding box center [380, 174] width 729 height 17
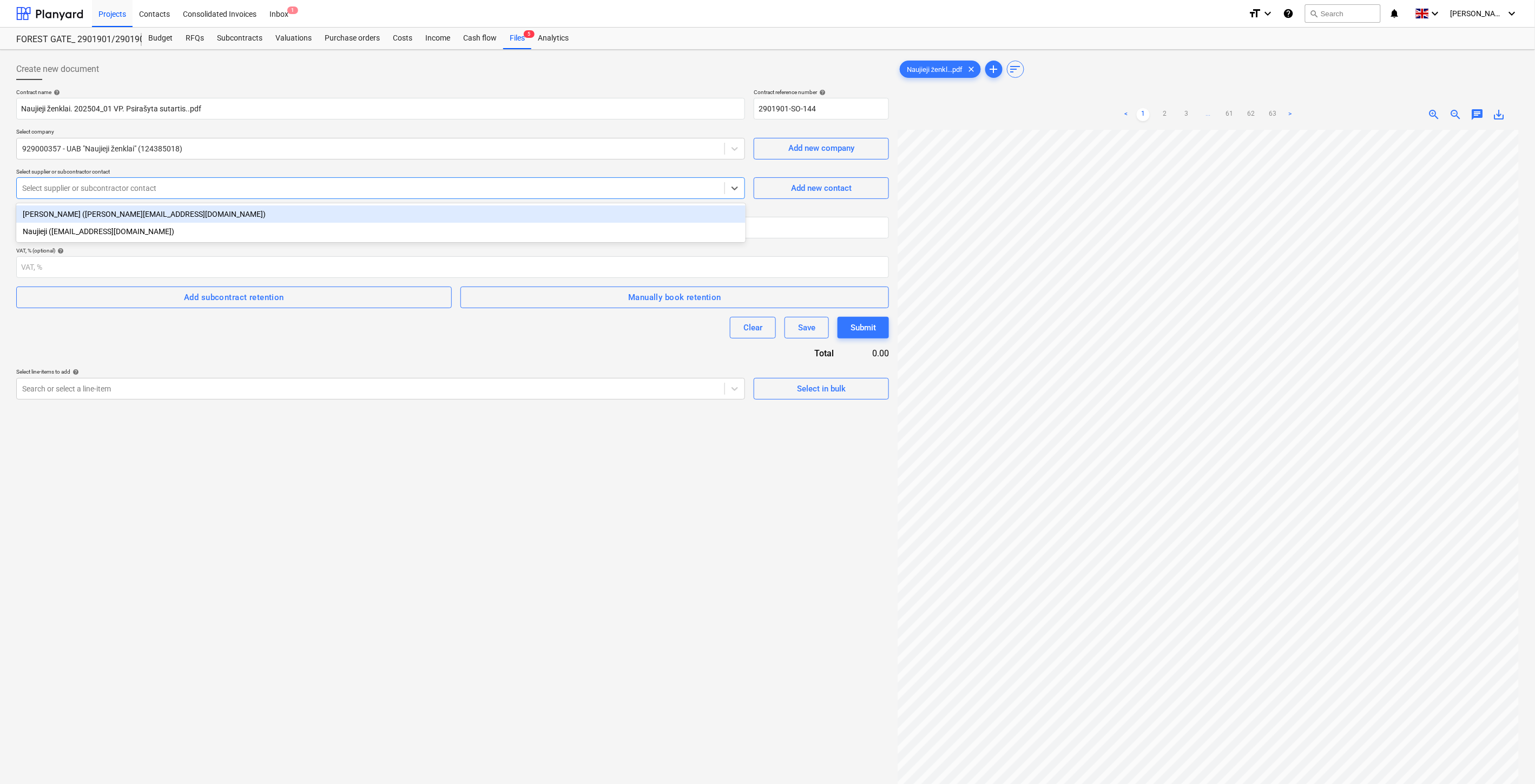
click at [263, 198] on div "Select supplier or subcontractor contact" at bounding box center [380, 188] width 729 height 21
click at [198, 214] on div "[PERSON_NAME] ([PERSON_NAME][EMAIL_ADDRESS][DOMAIN_NAME])" at bounding box center [380, 214] width 729 height 17
click at [192, 232] on input "number" at bounding box center [452, 227] width 873 height 21
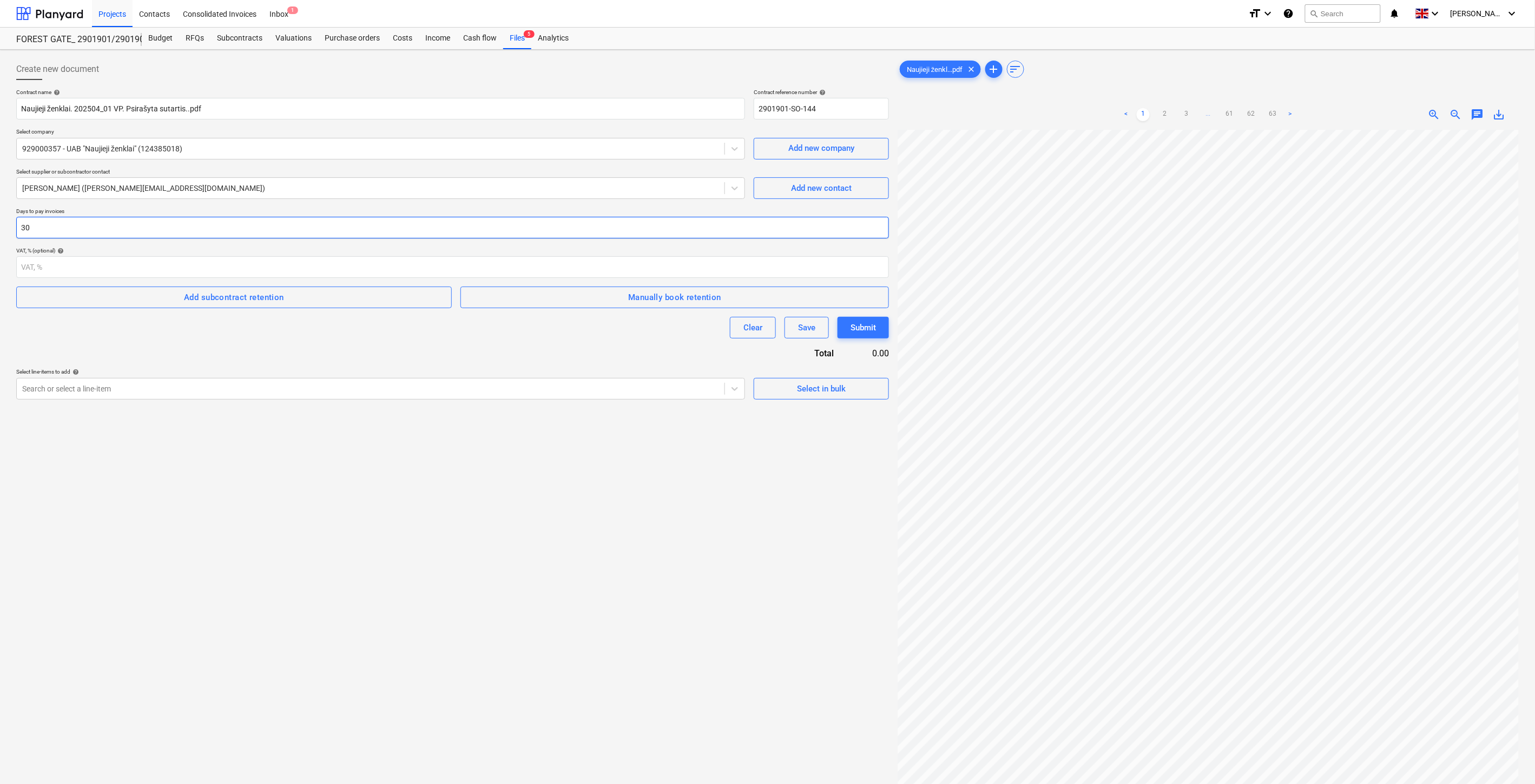
type input "30"
click at [271, 527] on div "Create new document Contract name help Naujieji ženklai. 202504_01 VP. Psirašyt…" at bounding box center [452, 471] width 881 height 834
drag, startPoint x: 323, startPoint y: 502, endPoint x: 29, endPoint y: 502, distance: 294.0
click at [311, 502] on div "Create new document Contract name help Naujieji ženklai. 202504_01 VP. Psirašyt…" at bounding box center [452, 471] width 881 height 834
click at [333, 392] on div at bounding box center [370, 389] width 697 height 11
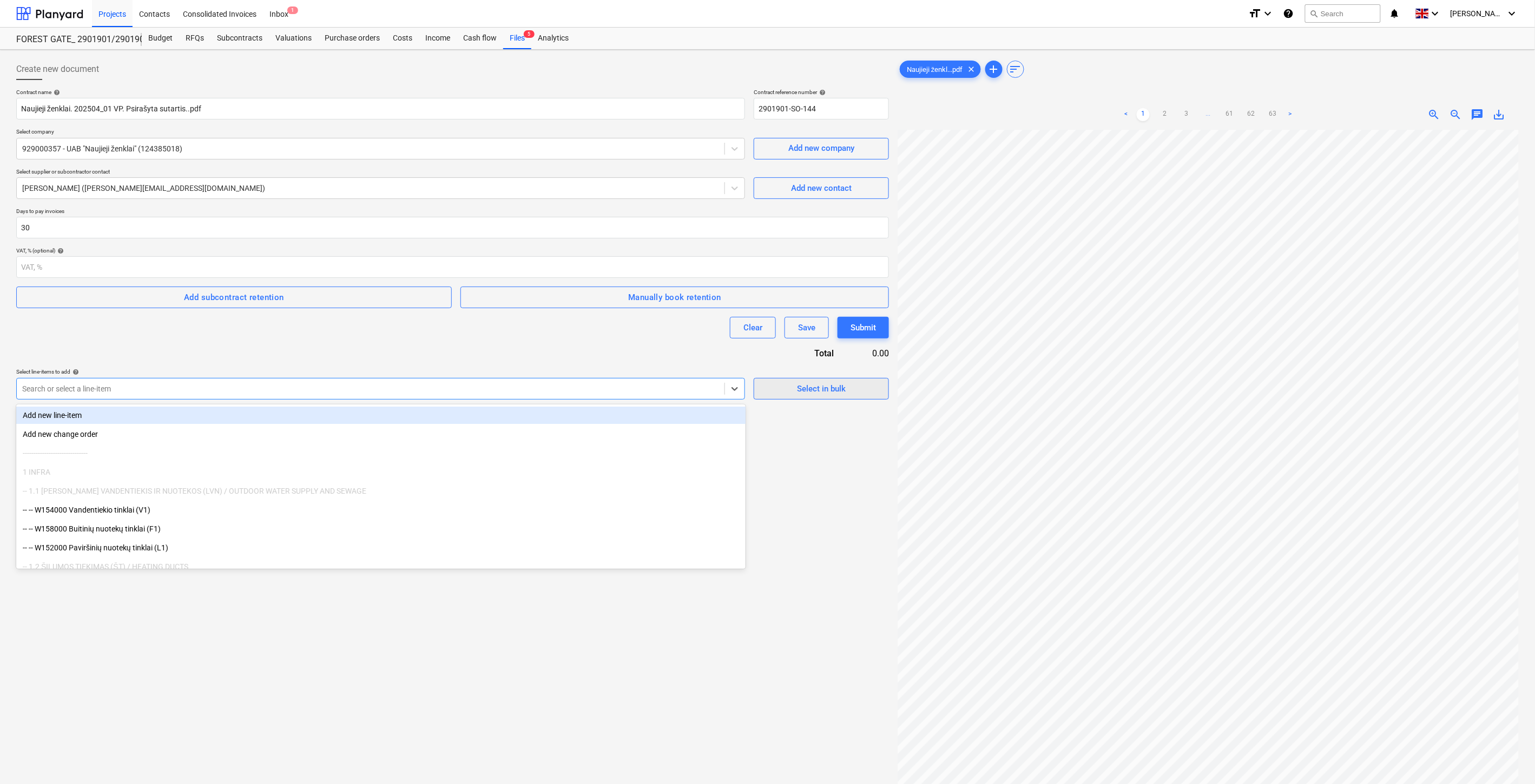
click at [847, 393] on span "Select in bulk" at bounding box center [821, 389] width 108 height 14
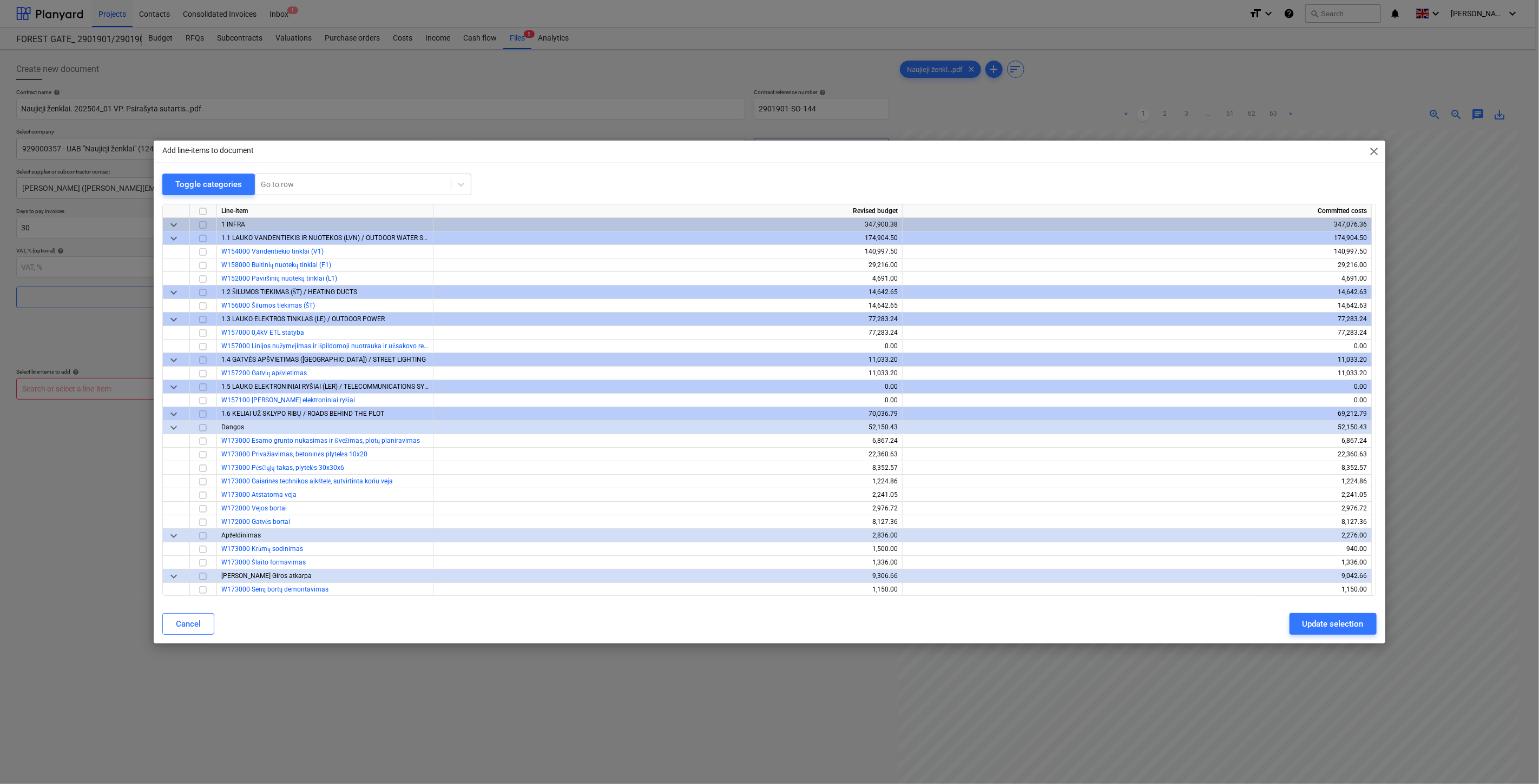
click at [1374, 149] on span "close" at bounding box center [1375, 152] width 13 height 13
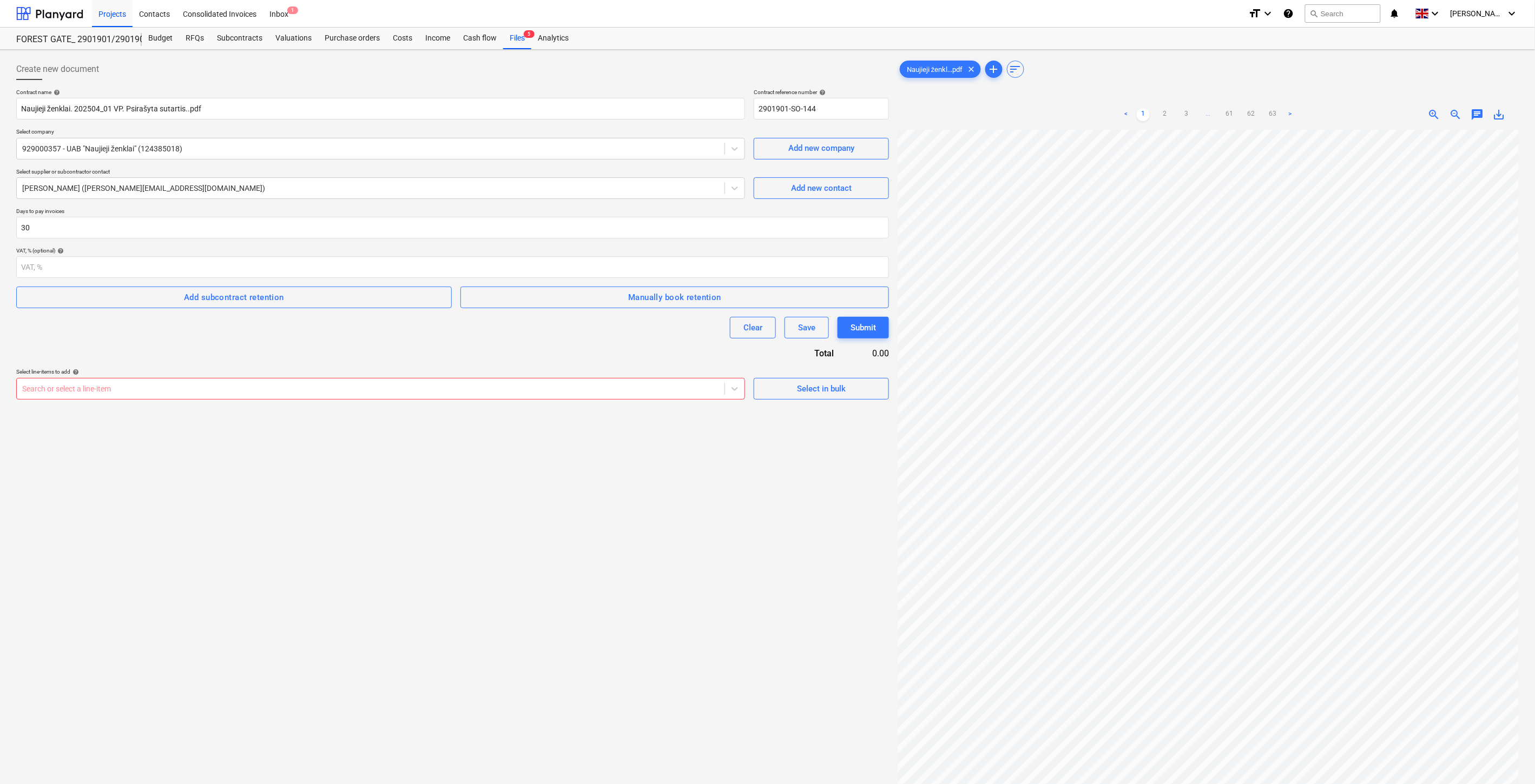
click at [112, 391] on div at bounding box center [370, 389] width 697 height 11
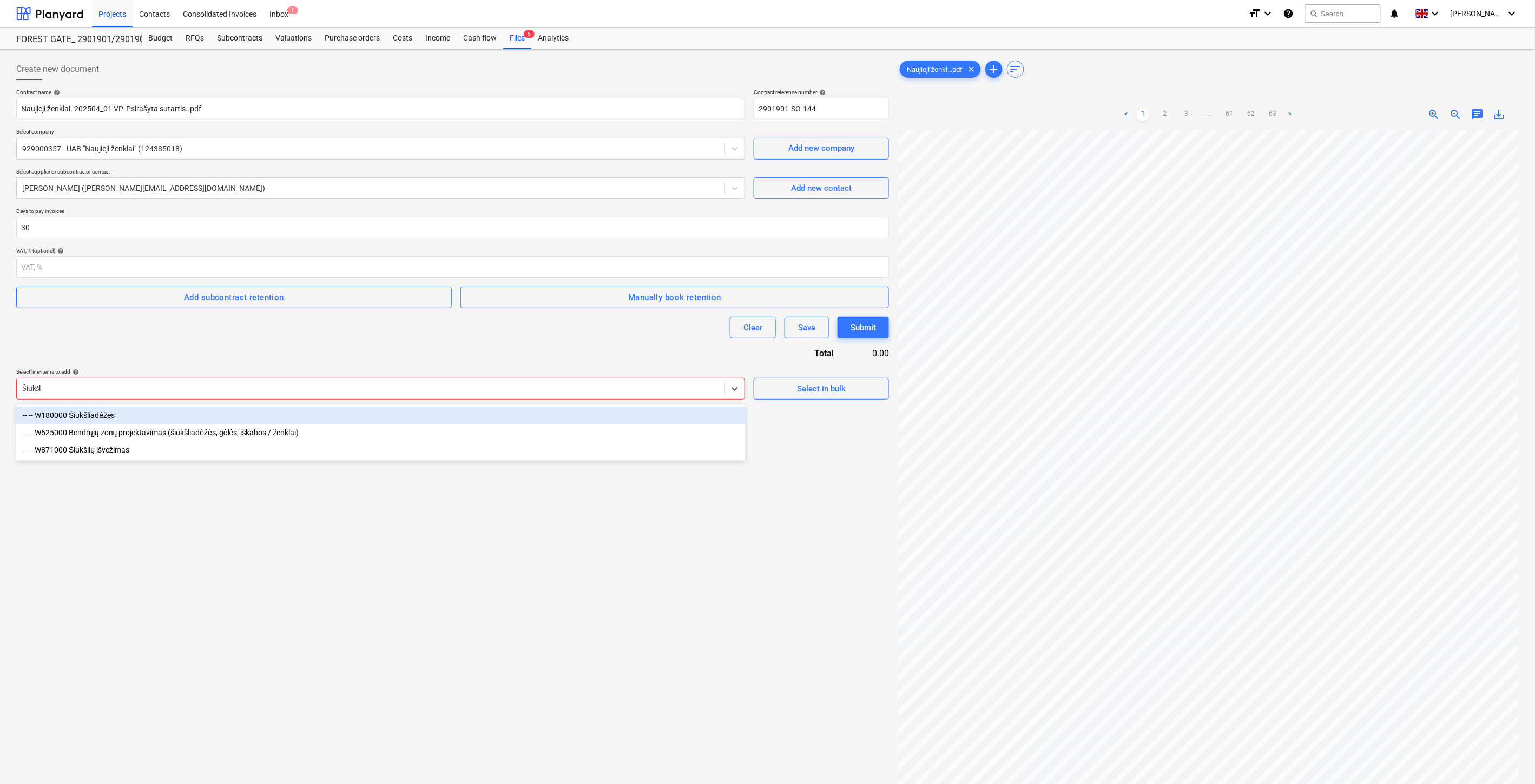
type input "Šiukšli"
click at [312, 416] on div "-- -- W180000 Šiukšliadėžes" at bounding box center [380, 415] width 729 height 17
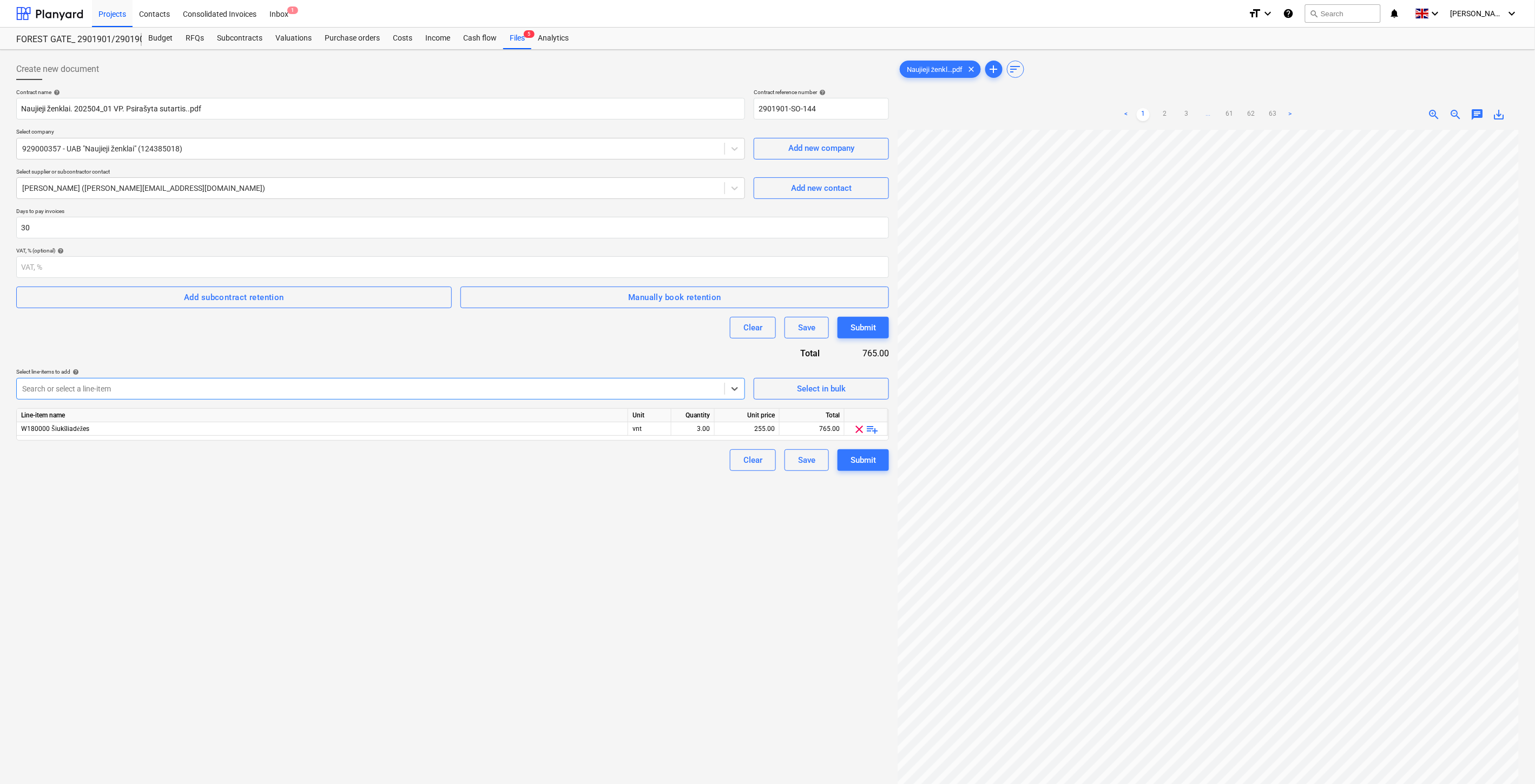
click at [431, 654] on div "Create new document Contract name help Naujieji ženklai. 202504_01 VP. Psirašyt…" at bounding box center [452, 471] width 881 height 834
click at [634, 508] on div "Create new document Contract name help Naujieji ženklai. 202504_01 VP. Psirašyt…" at bounding box center [452, 471] width 881 height 834
click at [315, 382] on div "Search or select a line-item" at bounding box center [370, 389] width 708 height 15
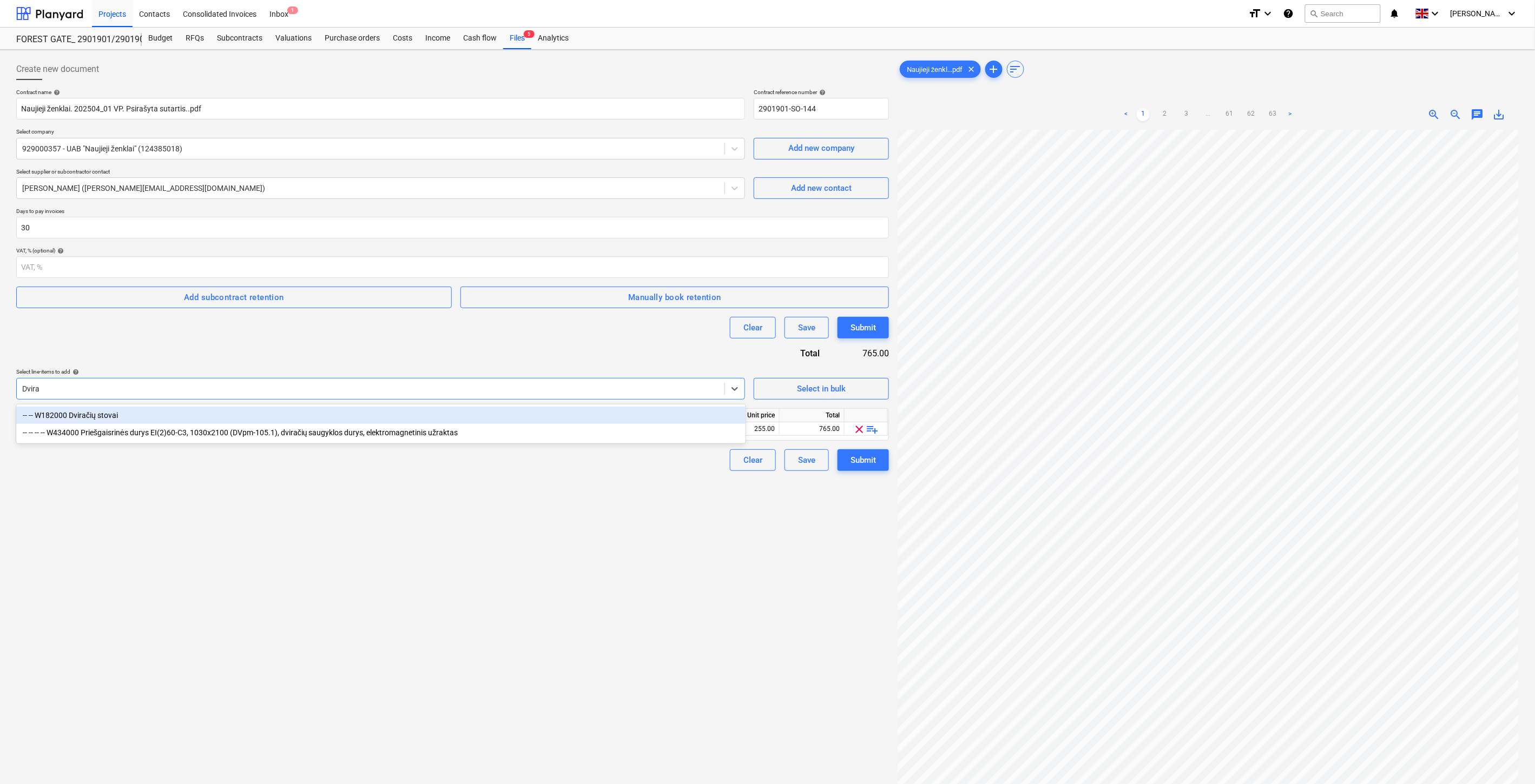
type input "Dvirač"
click at [229, 414] on div "-- -- W182000 Dviračių stovai" at bounding box center [380, 415] width 729 height 17
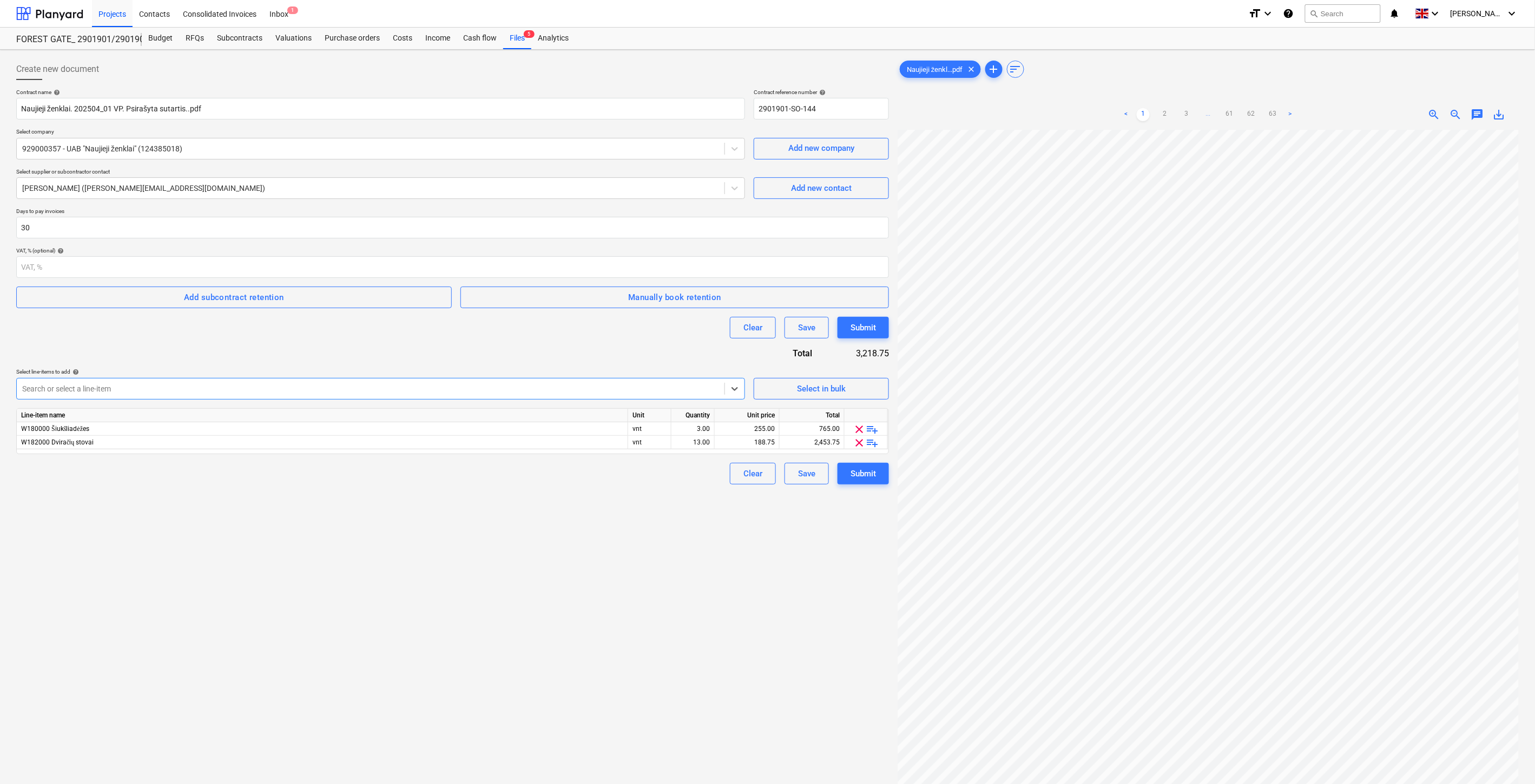
click at [348, 555] on div "Create new document Contract name help Naujieji ženklai. 202504_01 VP. Psirašyt…" at bounding box center [452, 471] width 881 height 834
click at [688, 446] on div "13.00" at bounding box center [692, 442] width 34 height 14
type input "ū"
type input "8"
click at [680, 499] on div "Create new document Contract name help Naujieji ženklai. 202504_01 VP. Psirašyt…" at bounding box center [452, 471] width 881 height 834
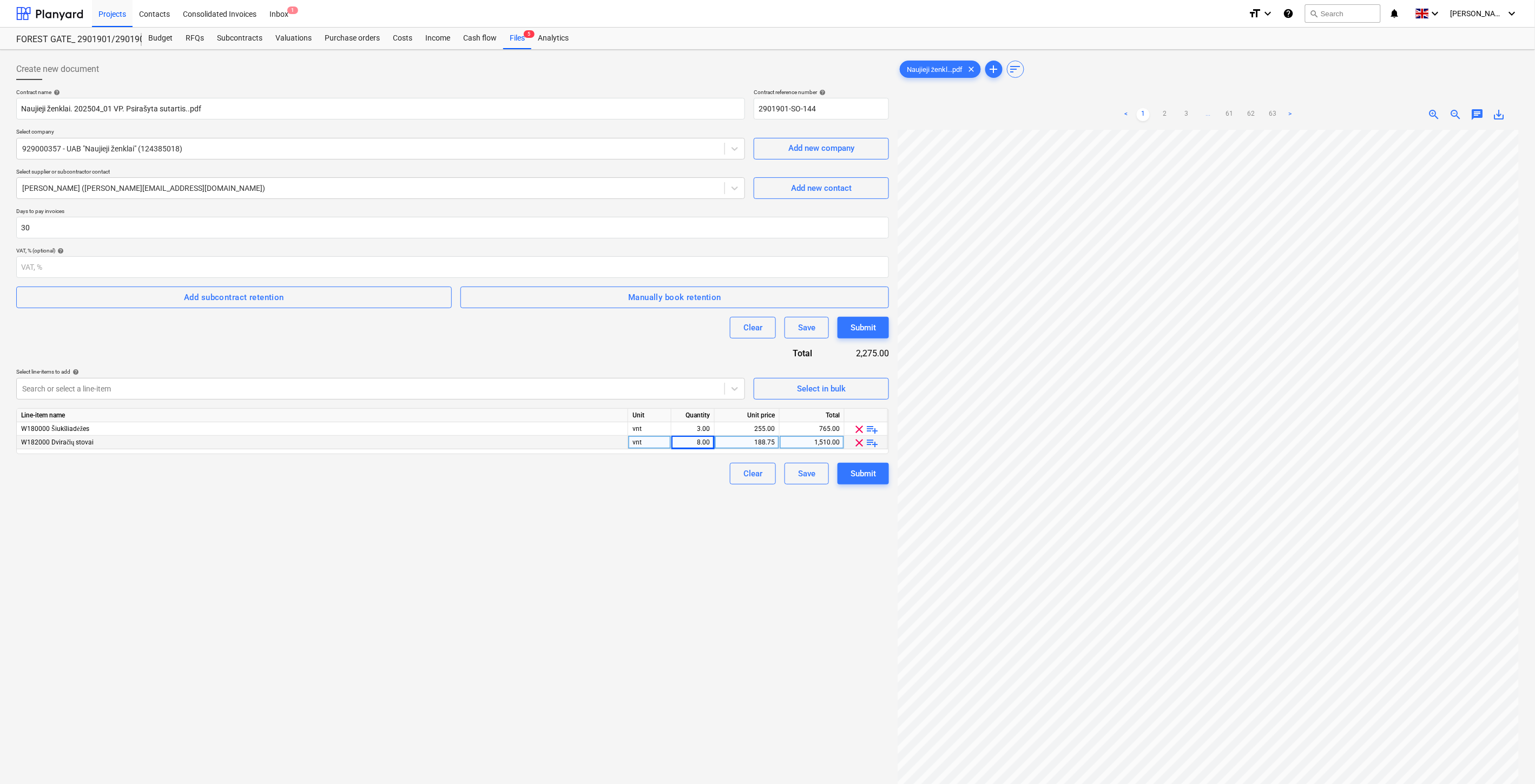
drag, startPoint x: 683, startPoint y: 592, endPoint x: 719, endPoint y: 555, distance: 51.6
click at [683, 592] on div "Create new document Contract name help Naujieji ženklai. 202504_01 VP. Psirašyt…" at bounding box center [452, 471] width 881 height 834
click at [794, 444] on div "1,510.00" at bounding box center [811, 442] width 56 height 14
type input "1444"
click at [576, 564] on div "Create new document Contract name help Naujieji ženklai. 202504_01 VP. Psirašyt…" at bounding box center [452, 471] width 881 height 834
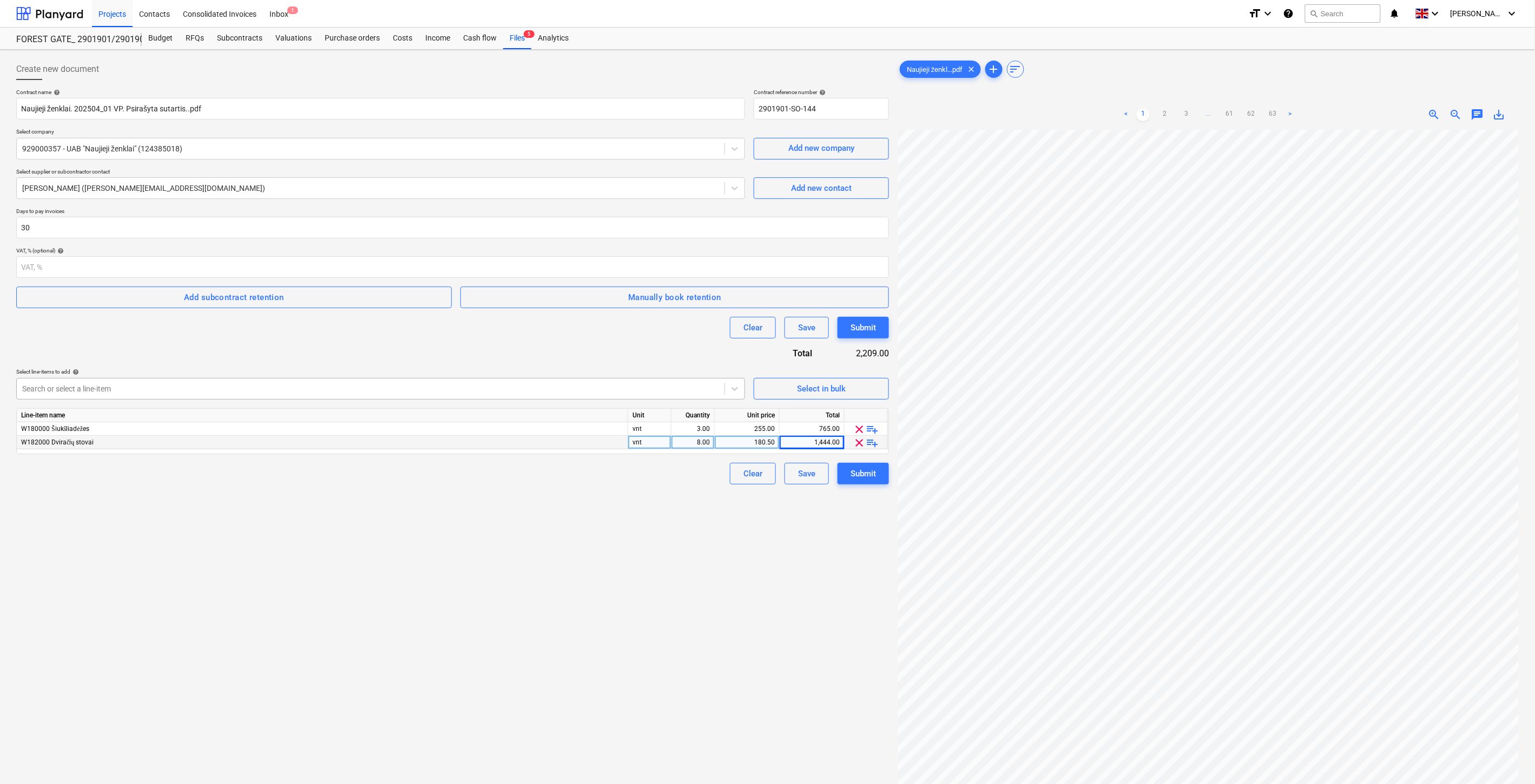
click at [367, 395] on div "Search or select a line-item" at bounding box center [370, 389] width 708 height 15
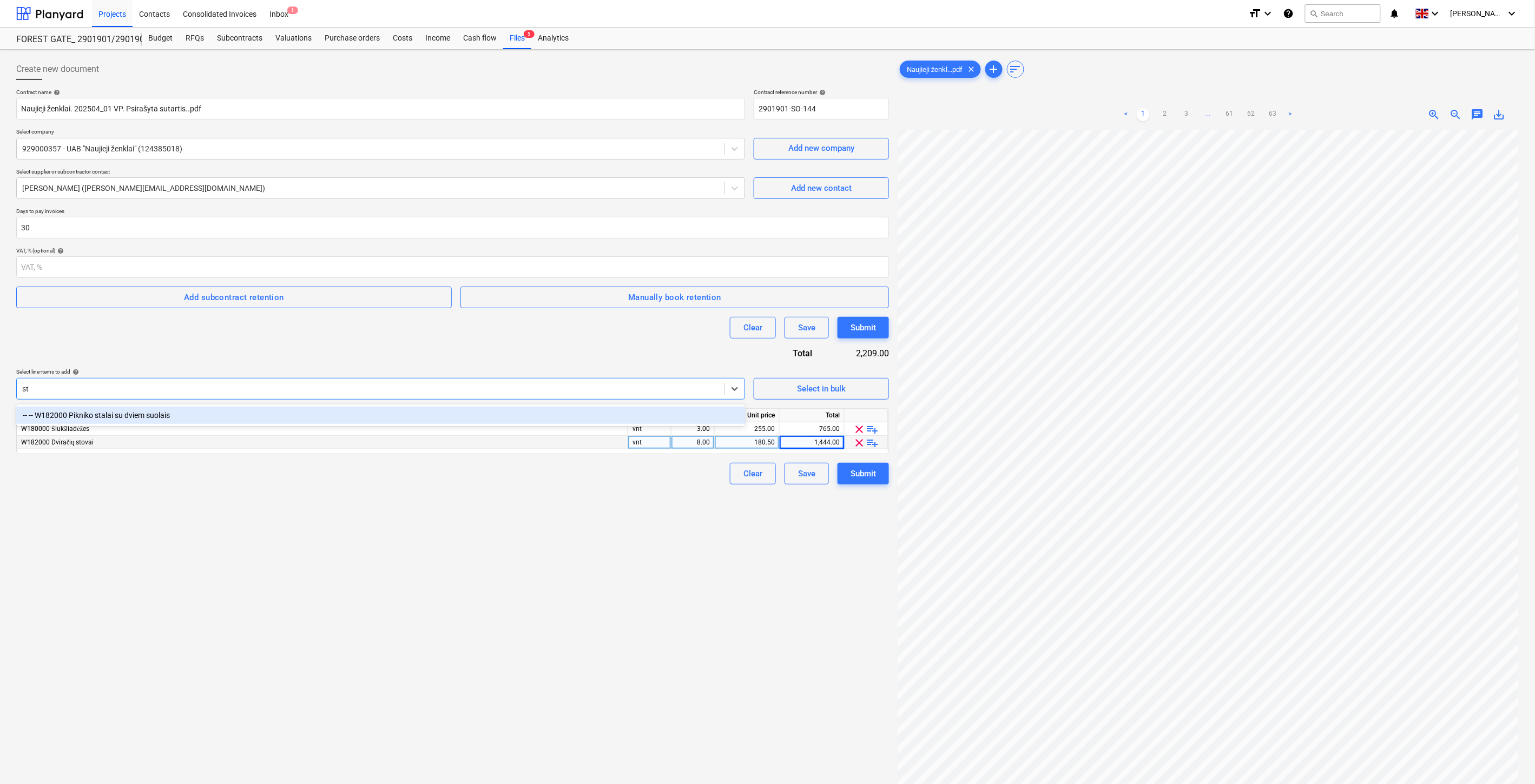
type input "s"
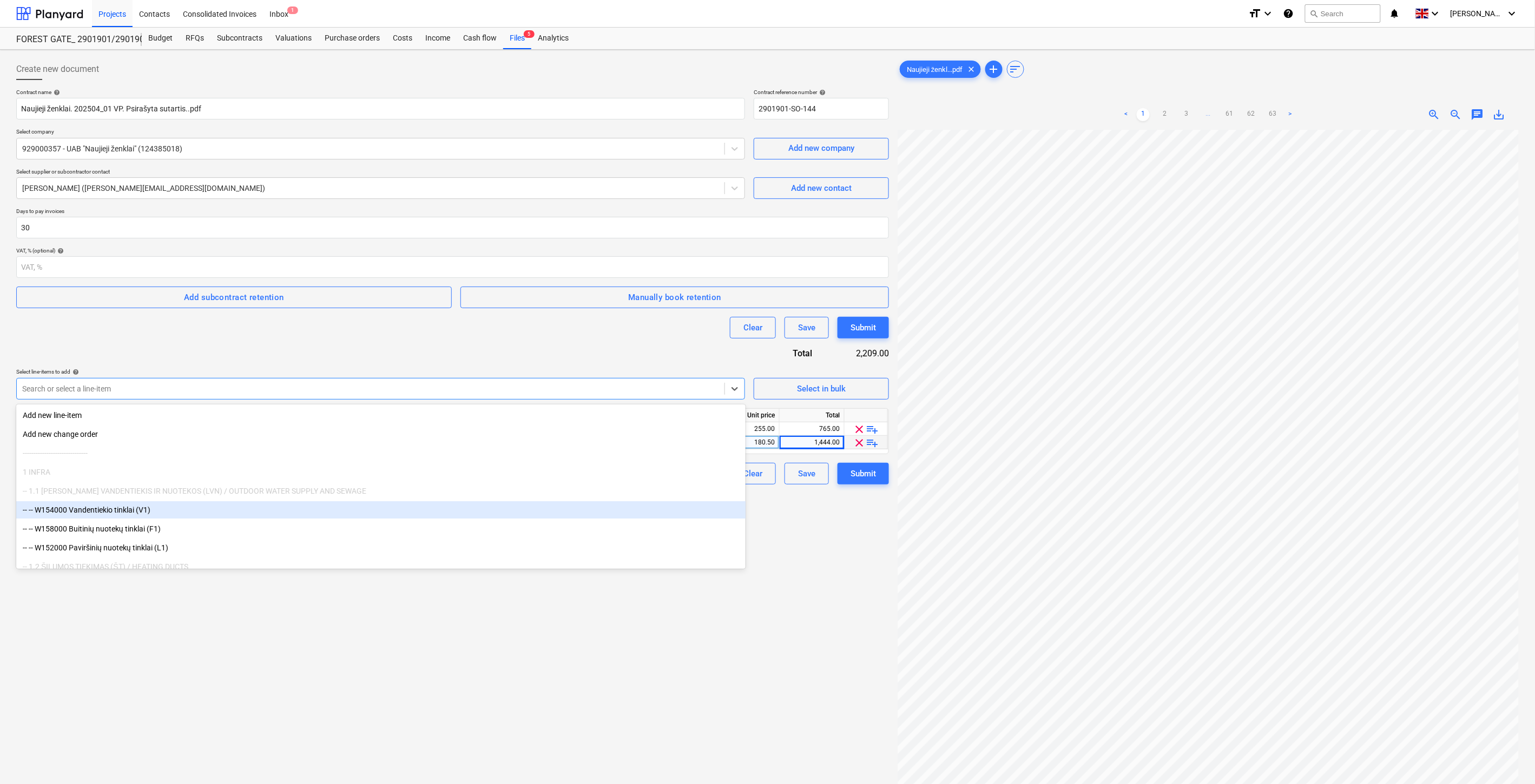
click at [385, 715] on div "Create new document Contract name help Naujieji ženklai. 202504_01 VP. Psirašyt…" at bounding box center [452, 471] width 881 height 834
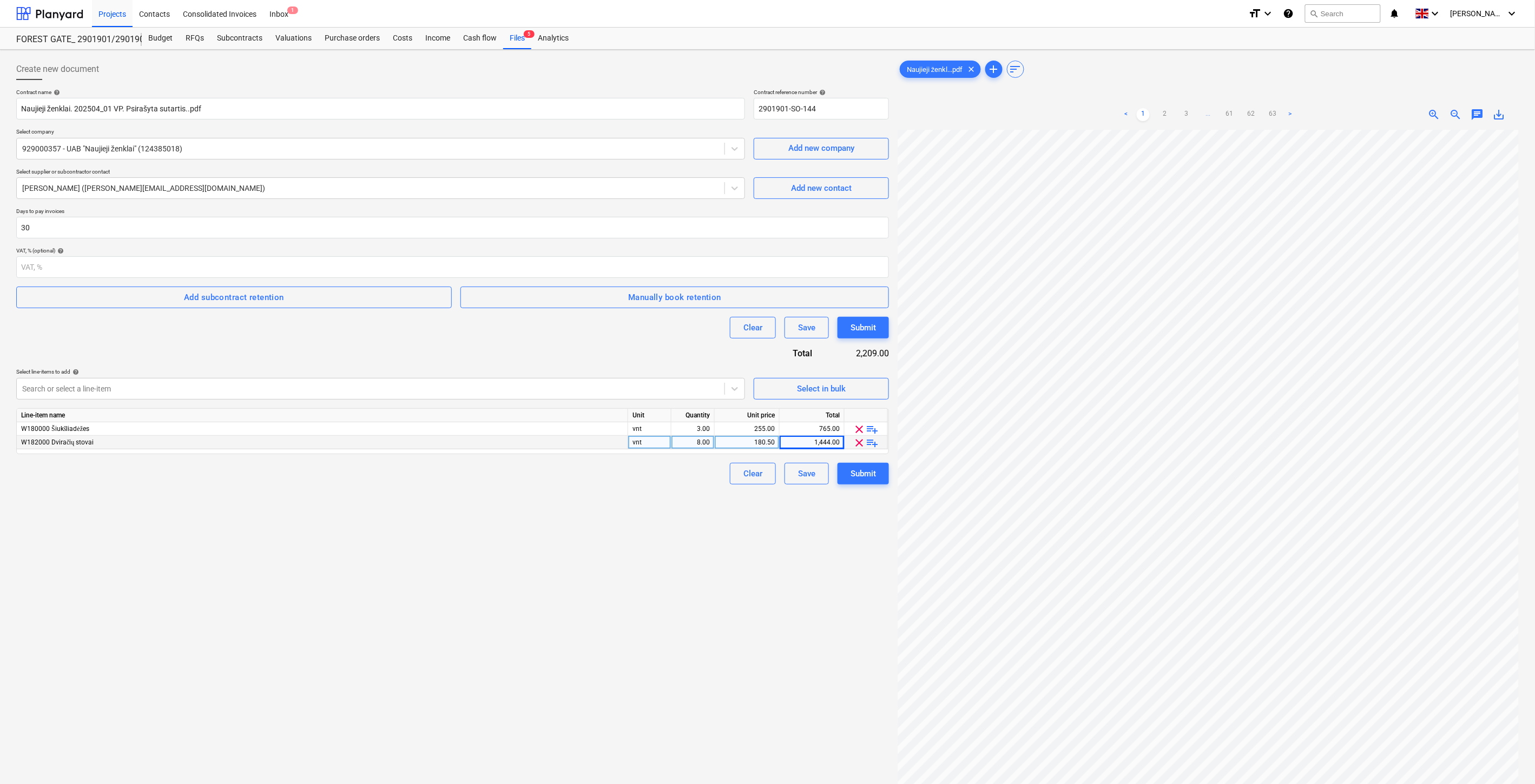
click at [476, 671] on div "Create new document Contract name help Naujieji ženklai. 202504_01 VP. Psirašyt…" at bounding box center [452, 471] width 881 height 834
click at [534, 631] on div "Create new document Contract name help Naujieji ženklai. 202504_01 VP. Psirašyt…" at bounding box center [452, 471] width 881 height 834
click at [573, 597] on div "Create new document Contract name help Naujieji ženklai. 202504_01 VP. Psirašyt…" at bounding box center [452, 471] width 881 height 834
click at [612, 557] on div "Create new document Contract name help Naujieji ženklai. 202504_01 VP. Psirašyt…" at bounding box center [452, 471] width 881 height 834
click at [617, 549] on div "Create new document Contract name help Naujieji ženklai. 202504_01 VP. Psirašyt…" at bounding box center [452, 471] width 881 height 834
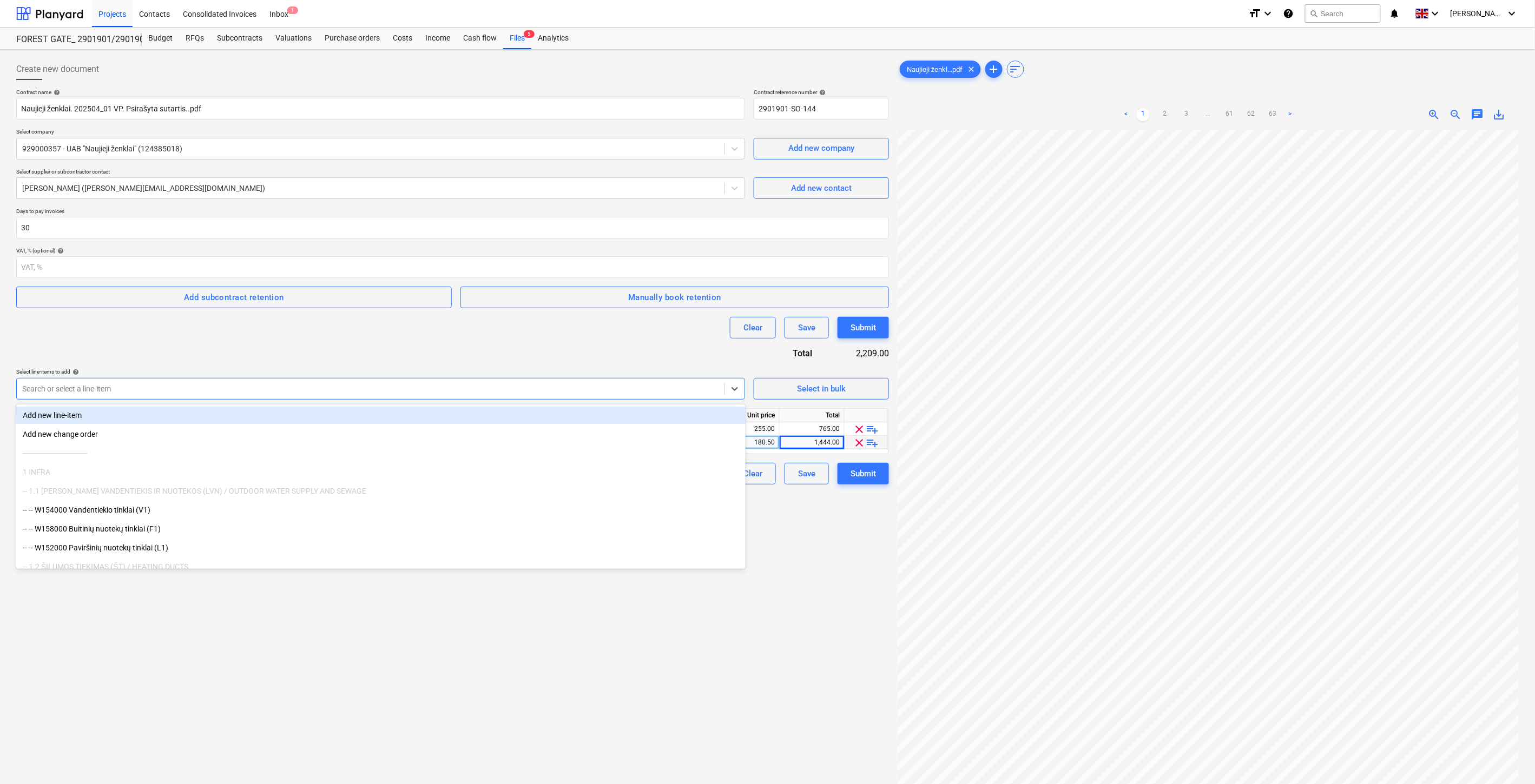
click at [143, 388] on div at bounding box center [370, 389] width 697 height 11
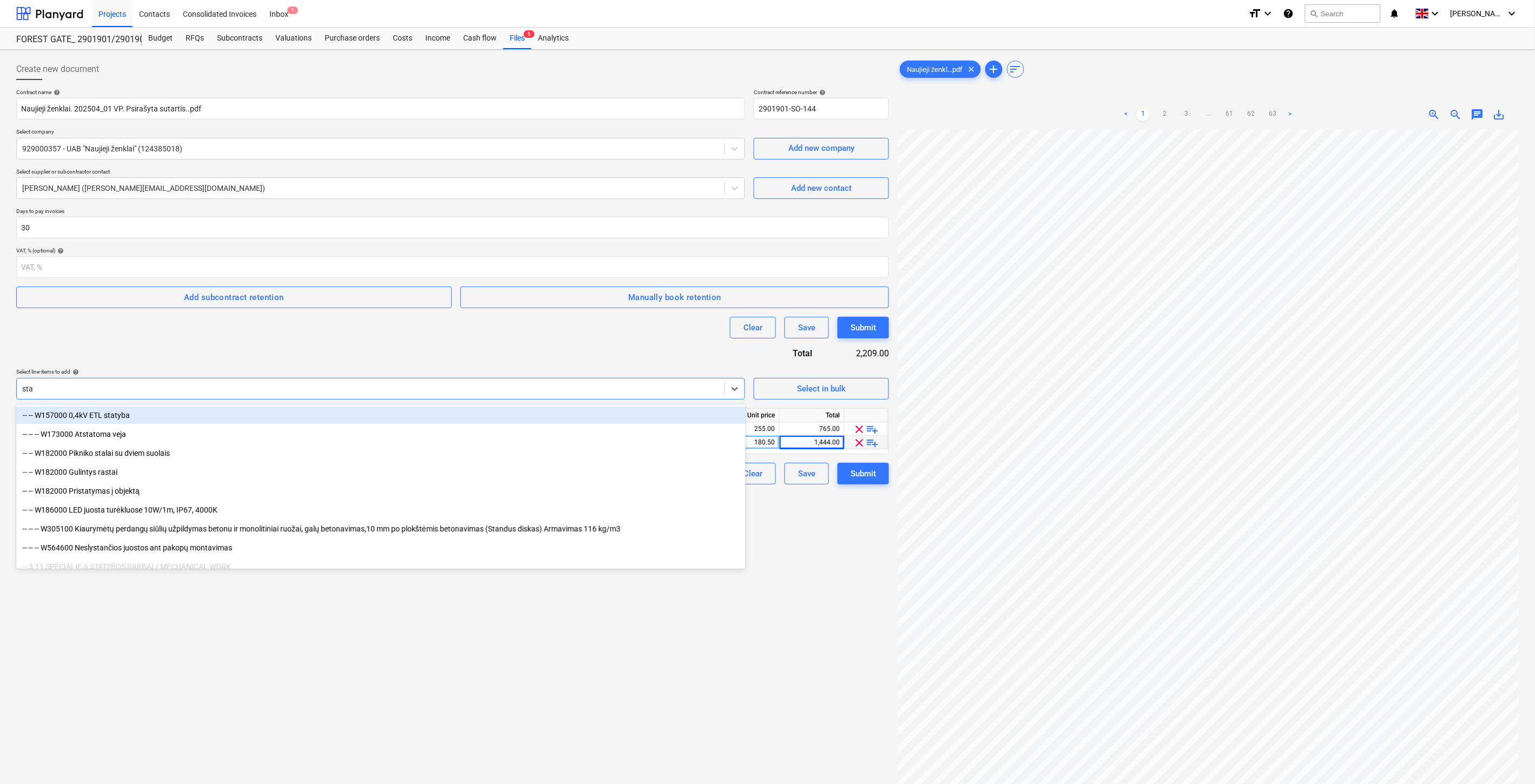
type input "stal"
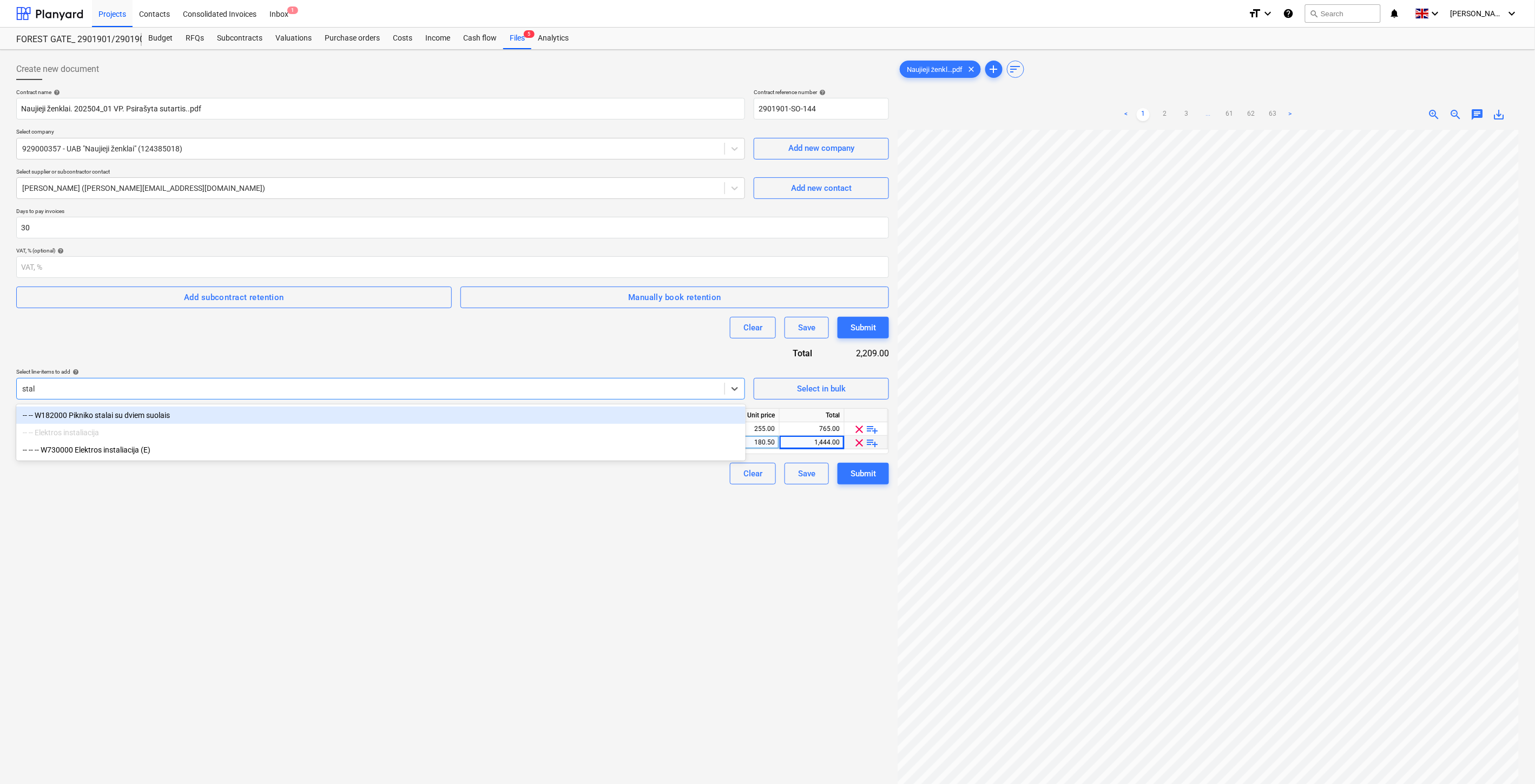
click at [158, 411] on div "-- -- W182000 Pikniko stalai su dviem suolais" at bounding box center [380, 415] width 729 height 17
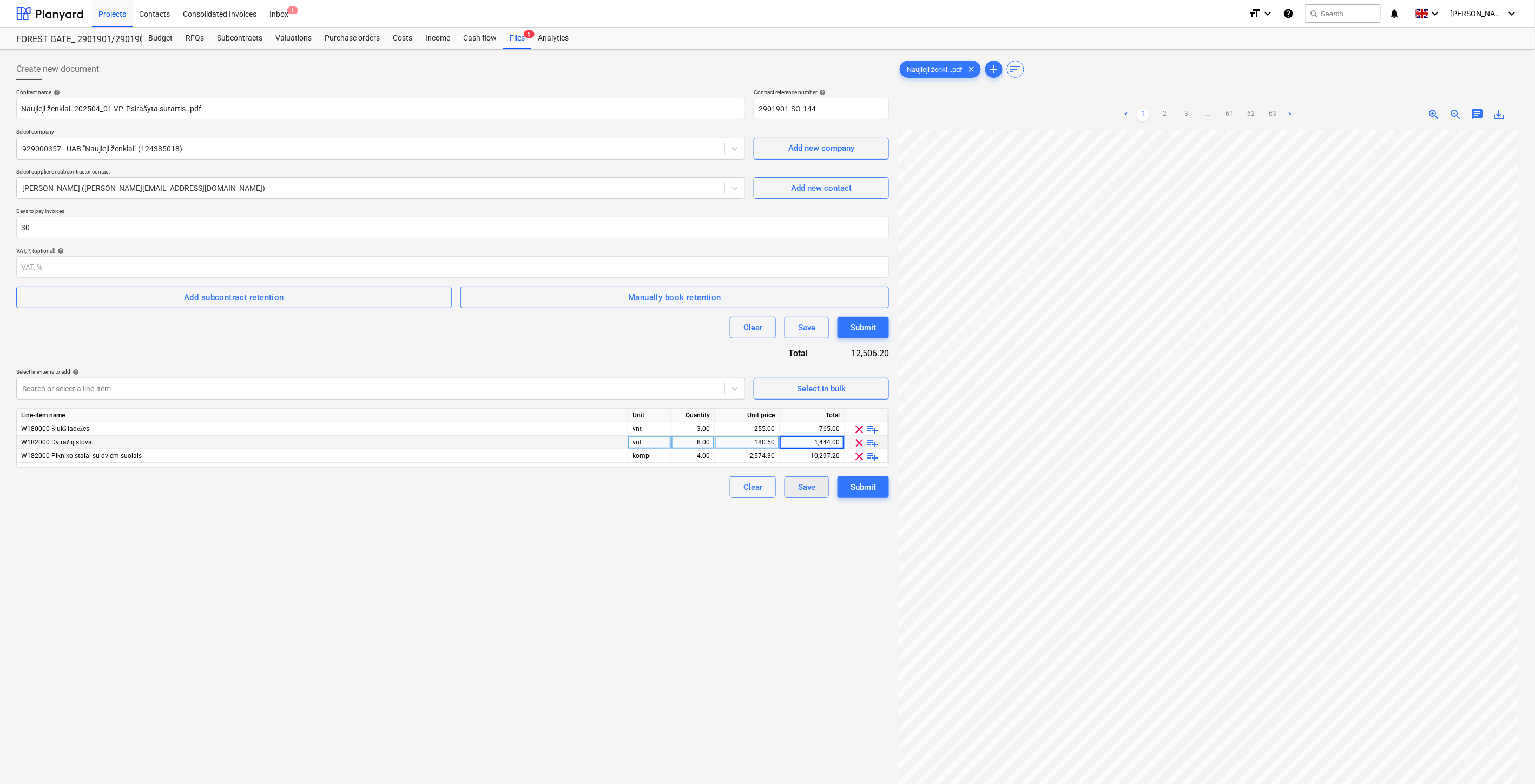
drag, startPoint x: 785, startPoint y: 549, endPoint x: 812, endPoint y: 478, distance: 76.0
click at [785, 548] on div "Create new document Contract name help Naujieji ženklai. 202504_01 VP. Psirašyt…" at bounding box center [452, 471] width 881 height 834
click at [799, 458] on div "10,297.20" at bounding box center [811, 456] width 56 height 14
type input "1680"
click at [518, 558] on div "Create new document Contract name help Naujieji ženklai. 202504_01 VP. Psirašyt…" at bounding box center [452, 471] width 881 height 834
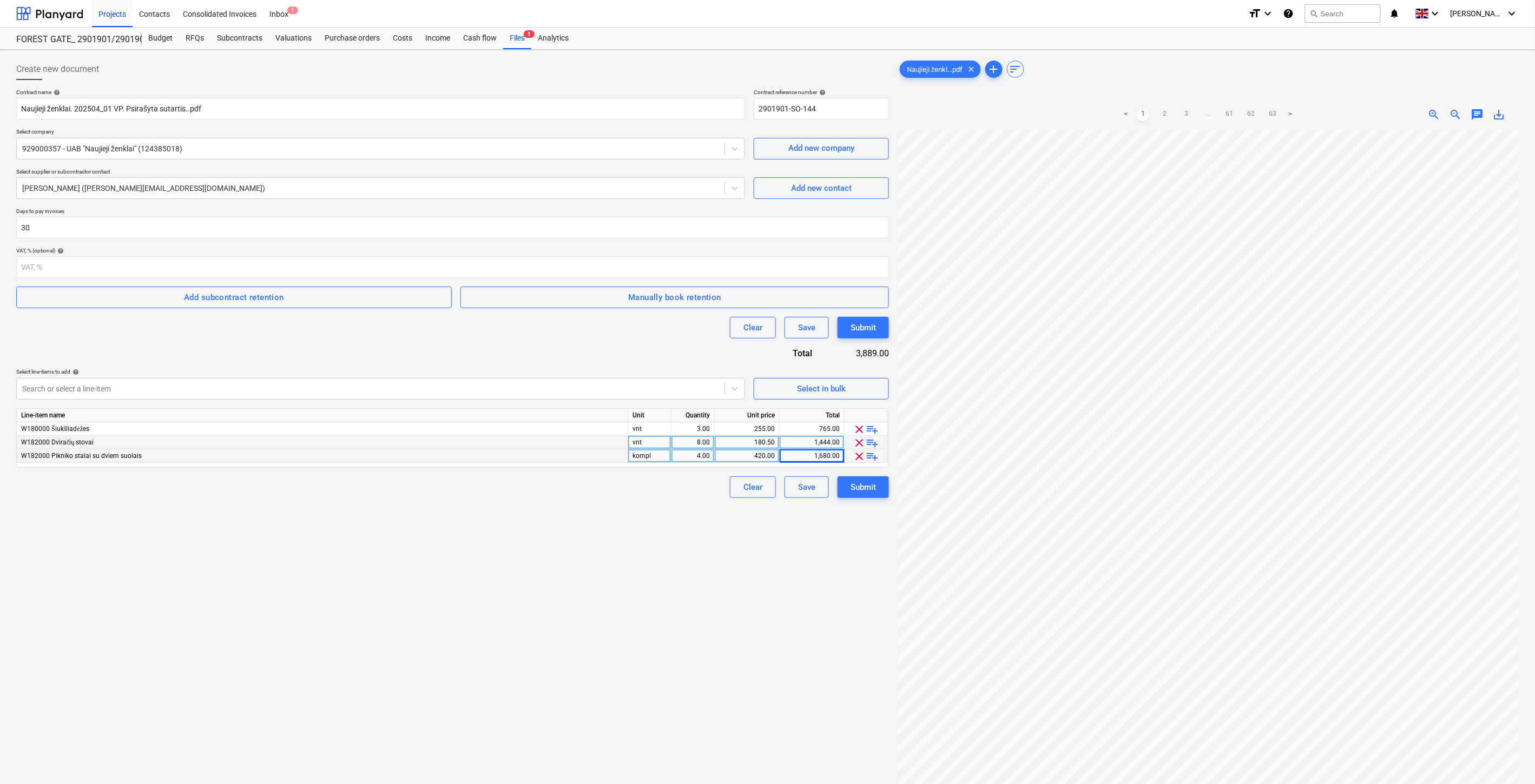
drag, startPoint x: 696, startPoint y: 587, endPoint x: 716, endPoint y: 568, distance: 27.6
click at [696, 587] on div "Create new document Contract name help Naujieji ženklai. 202504_01 VP. Psirašyt…" at bounding box center [452, 471] width 881 height 834
click at [791, 452] on div "1,680.00" at bounding box center [811, 456] width 56 height 14
type input "5000"
click at [323, 586] on div "Create new document Contract name help Naujieji ženklai. 202504_01 VP. Psirašyt…" at bounding box center [452, 471] width 881 height 834
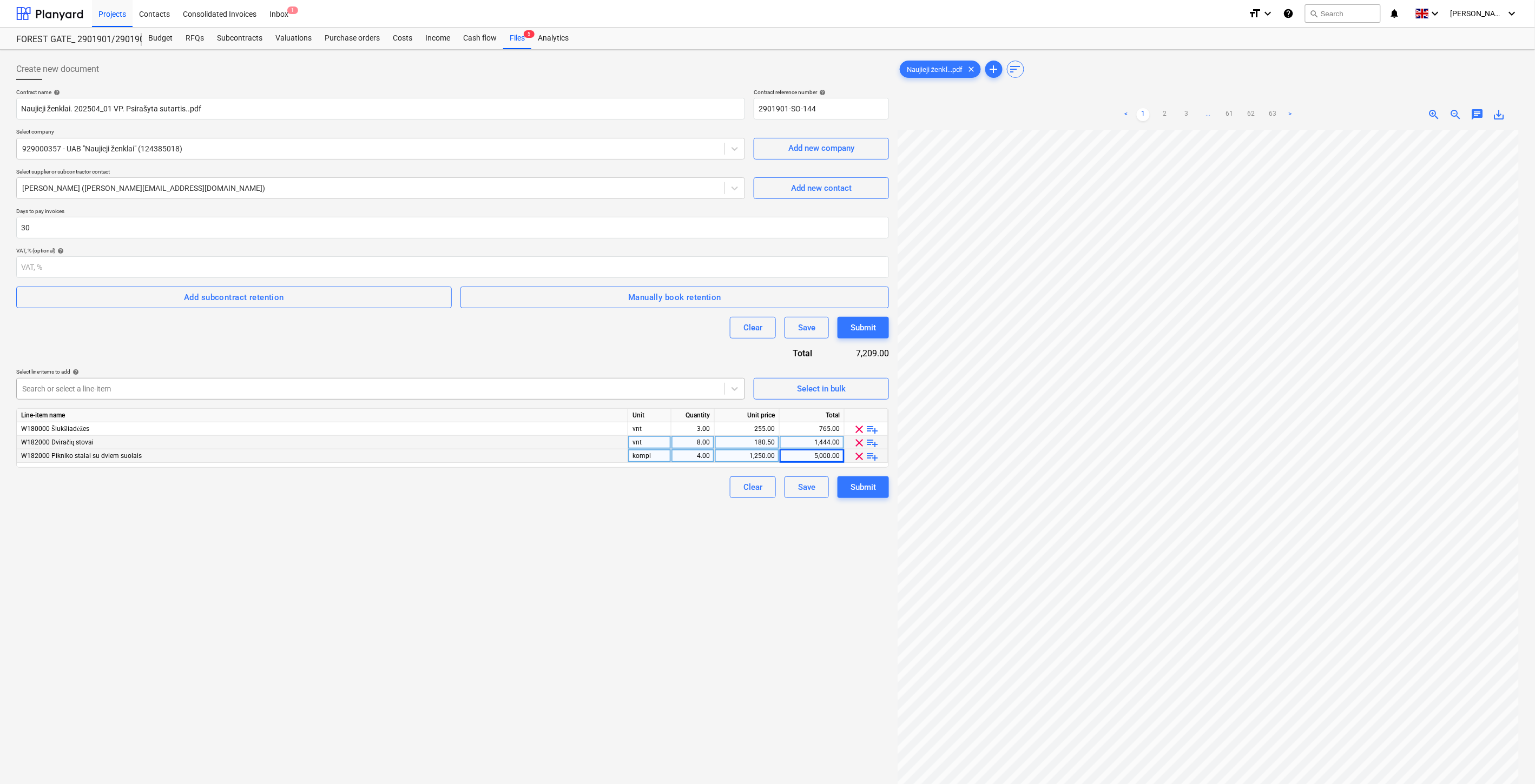
click at [142, 391] on div at bounding box center [370, 389] width 697 height 11
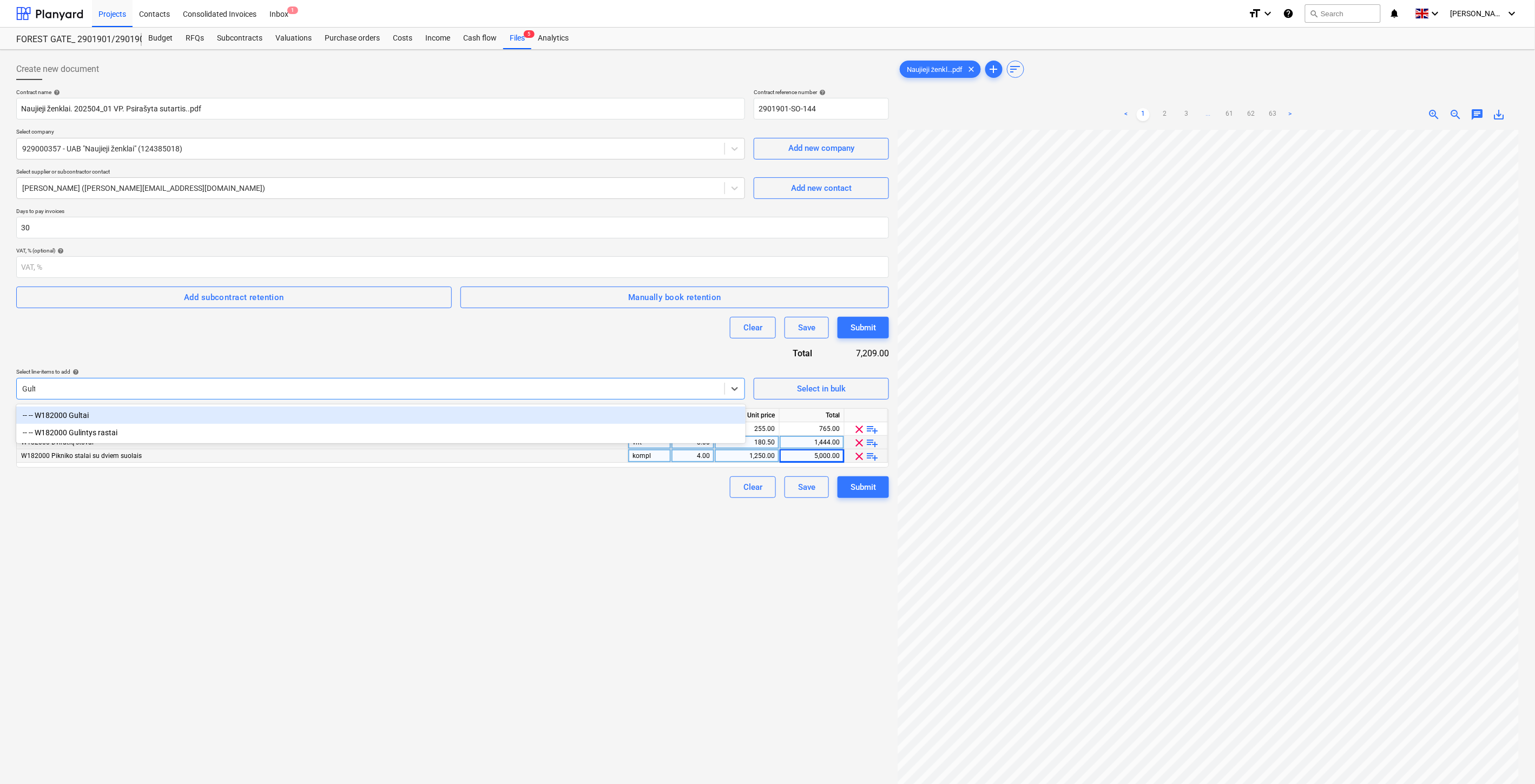
type input "Gultai"
click at [131, 411] on div "-- -- W182000 Gultai" at bounding box center [380, 415] width 729 height 17
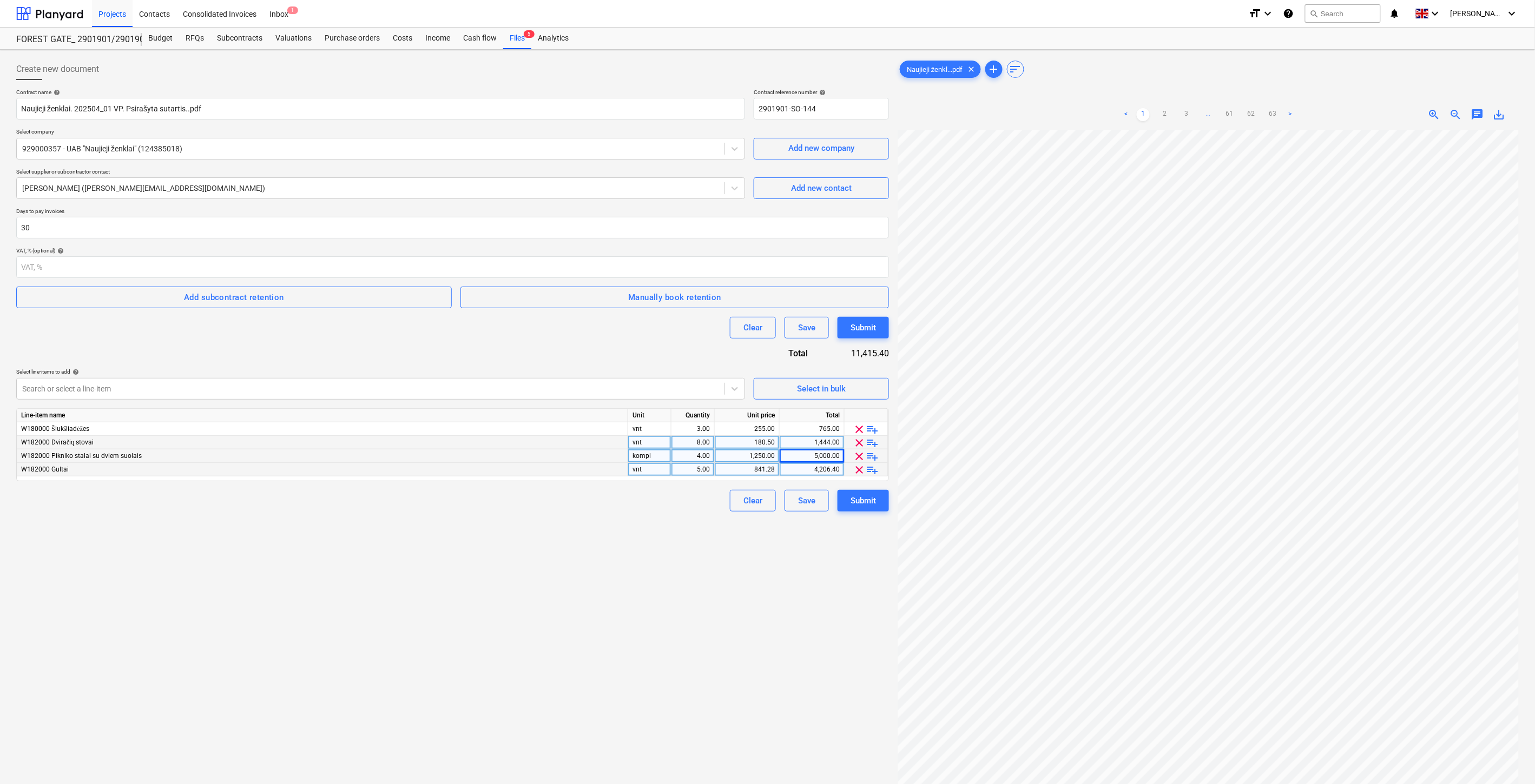
click at [808, 469] on div "4,206.40" at bounding box center [811, 469] width 56 height 14
type input "3875"
click at [446, 619] on div "Create new document Contract name help Naujieji ženklai. 202504_01 VP. Psirašyt…" at bounding box center [452, 471] width 881 height 834
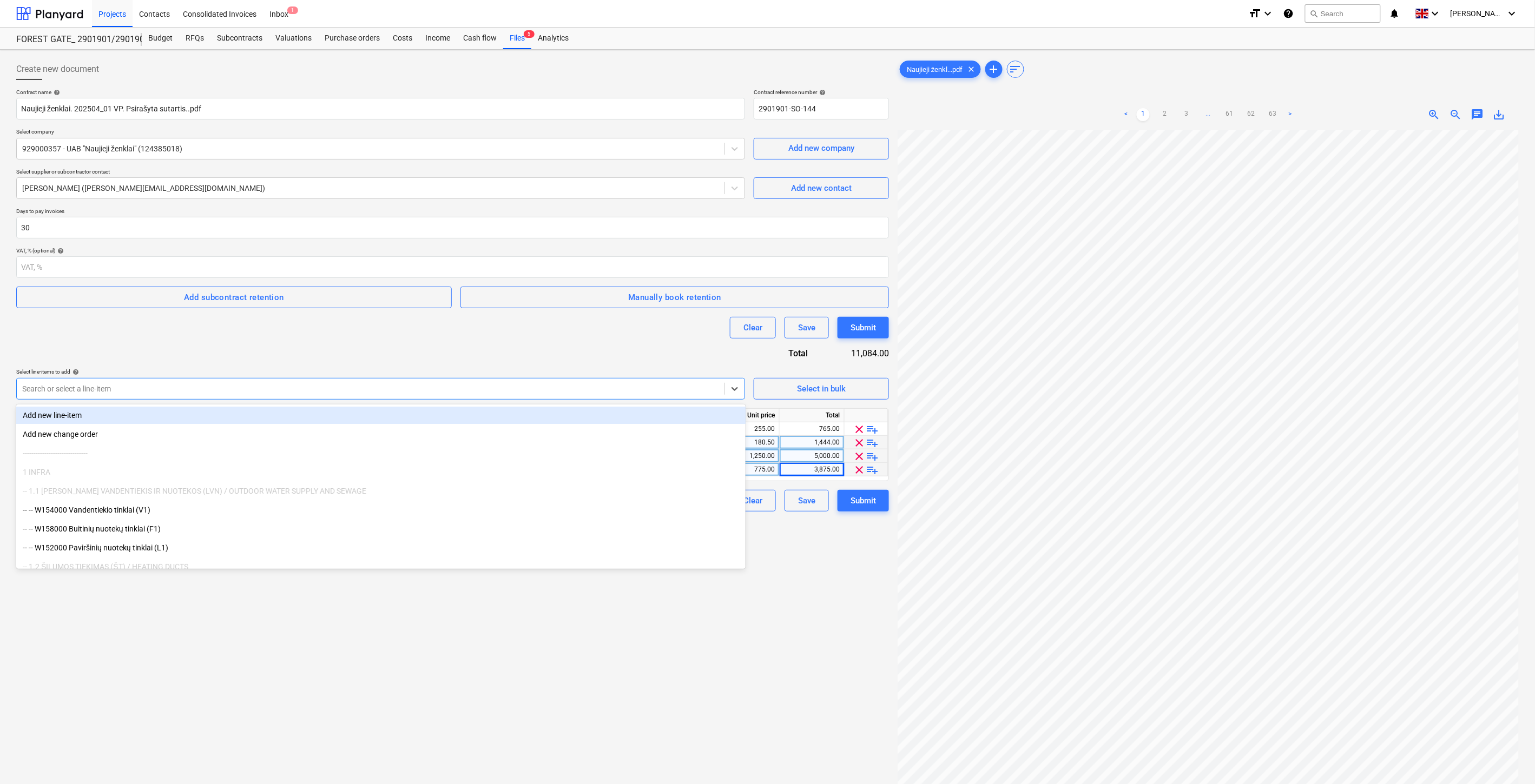
click at [332, 396] on div "Search or select a line-item" at bounding box center [370, 389] width 708 height 15
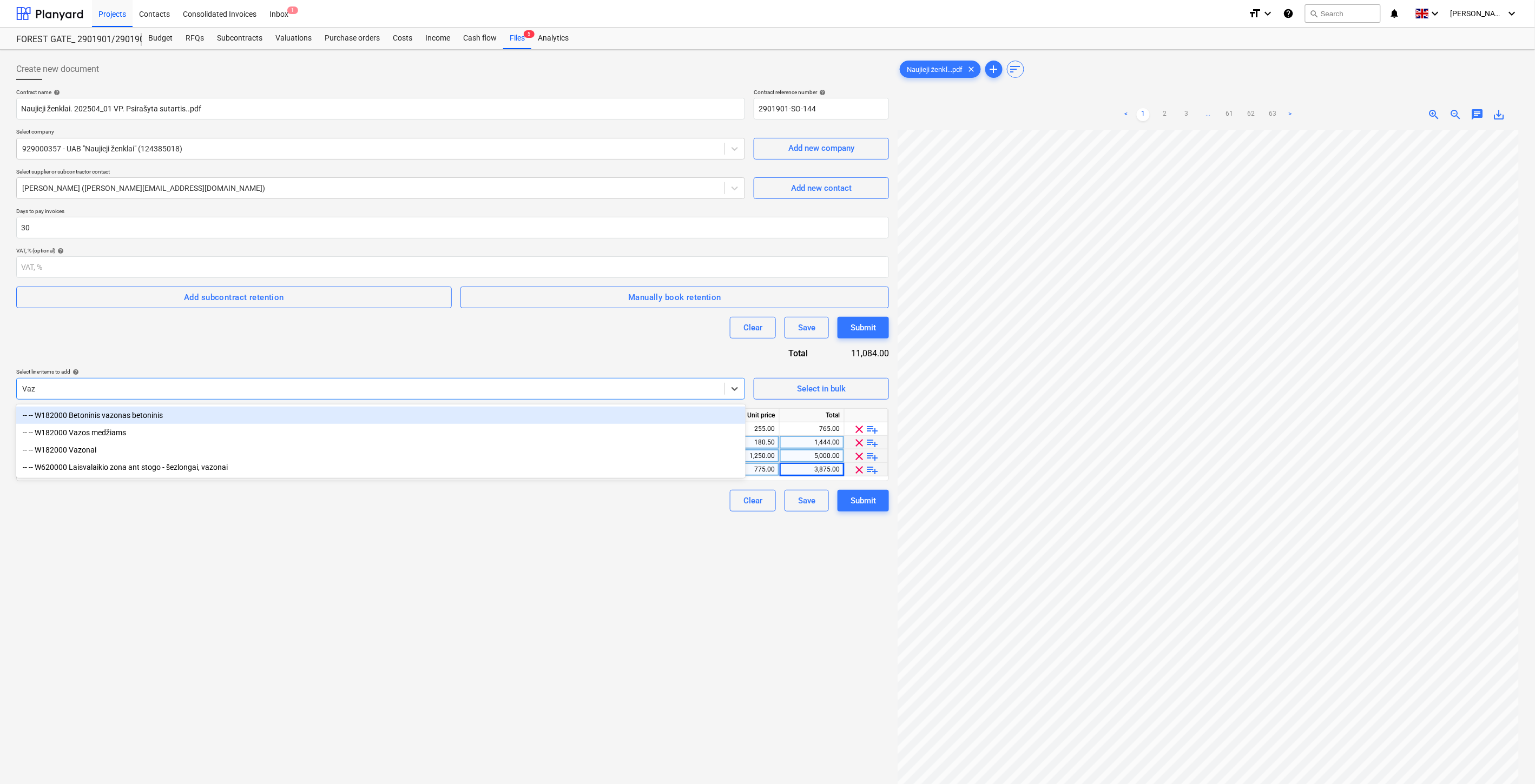
type input "Vazo"
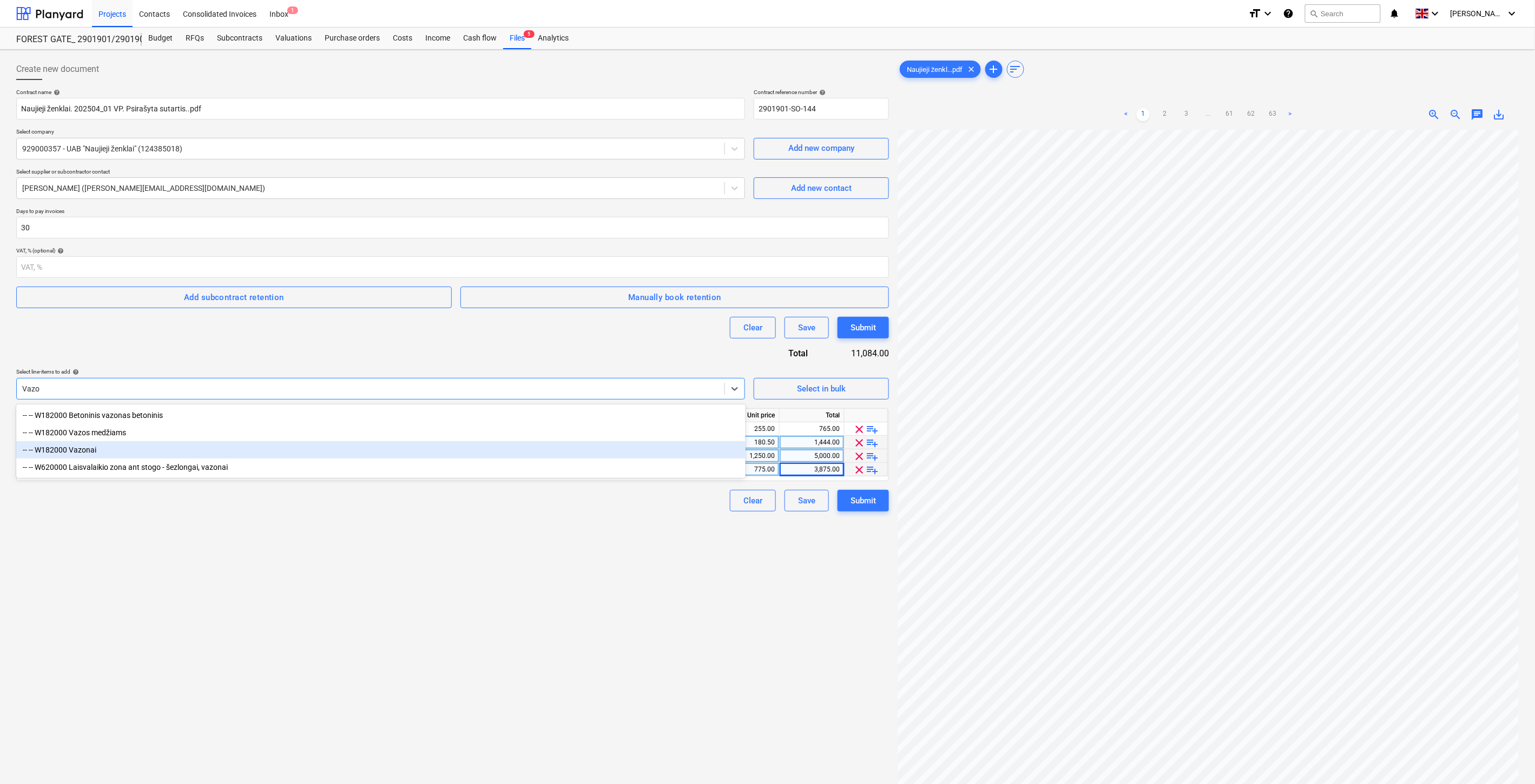
click at [205, 445] on div "-- -- W182000 Vazonai" at bounding box center [380, 450] width 729 height 17
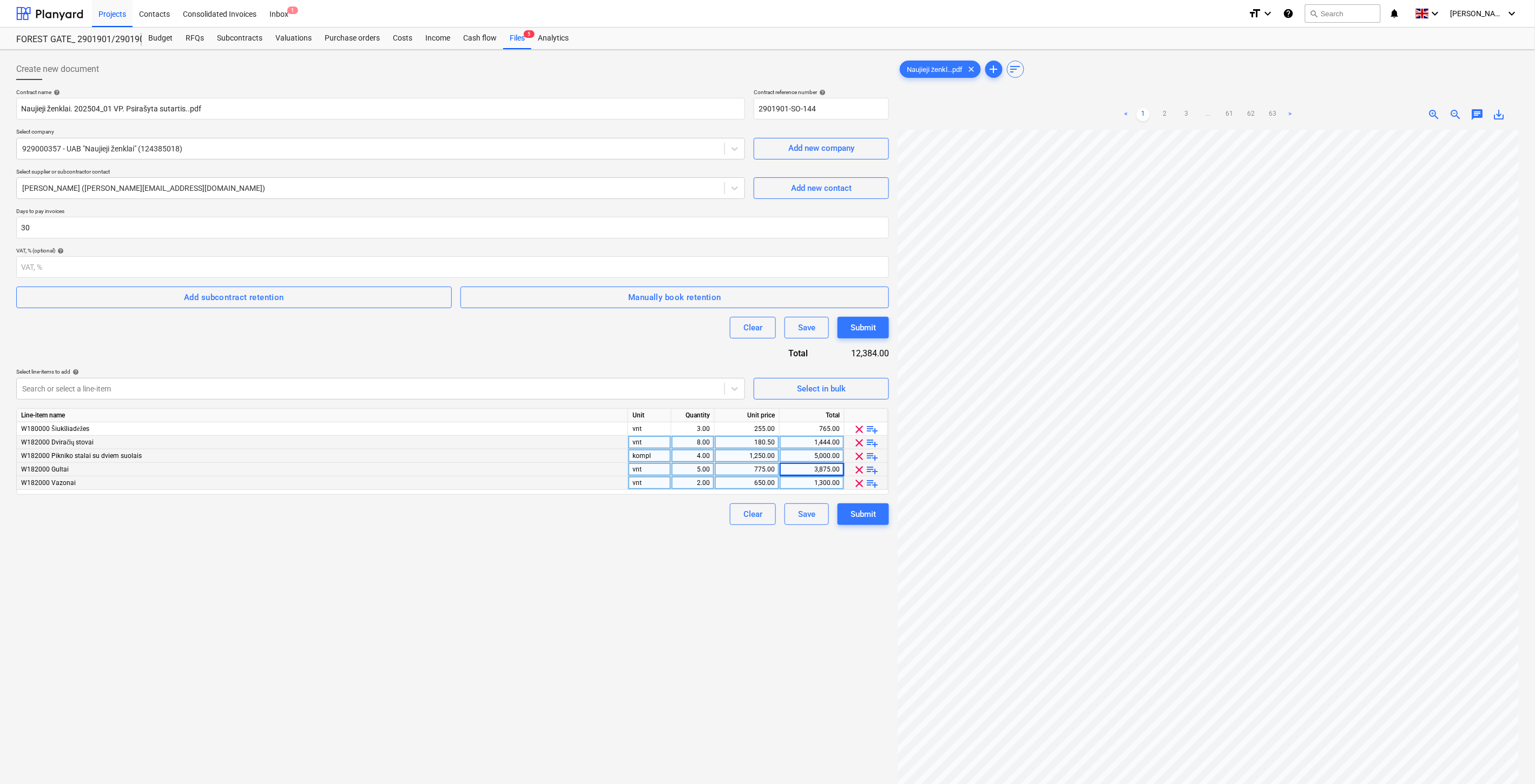
click at [797, 485] on div "1,300.00" at bounding box center [811, 483] width 56 height 14
type input "2950"
click at [563, 577] on div "Create new document Contract name help Naujieji ženklai. 202504_01 VP. Psirašyt…" at bounding box center [452, 471] width 881 height 834
click at [573, 564] on div "Create new document Contract name help Naujieji ženklai. 202504_01 VP. Psirašyt…" at bounding box center [452, 471] width 881 height 834
drag, startPoint x: 579, startPoint y: 554, endPoint x: 597, endPoint y: 525, distance: 34.1
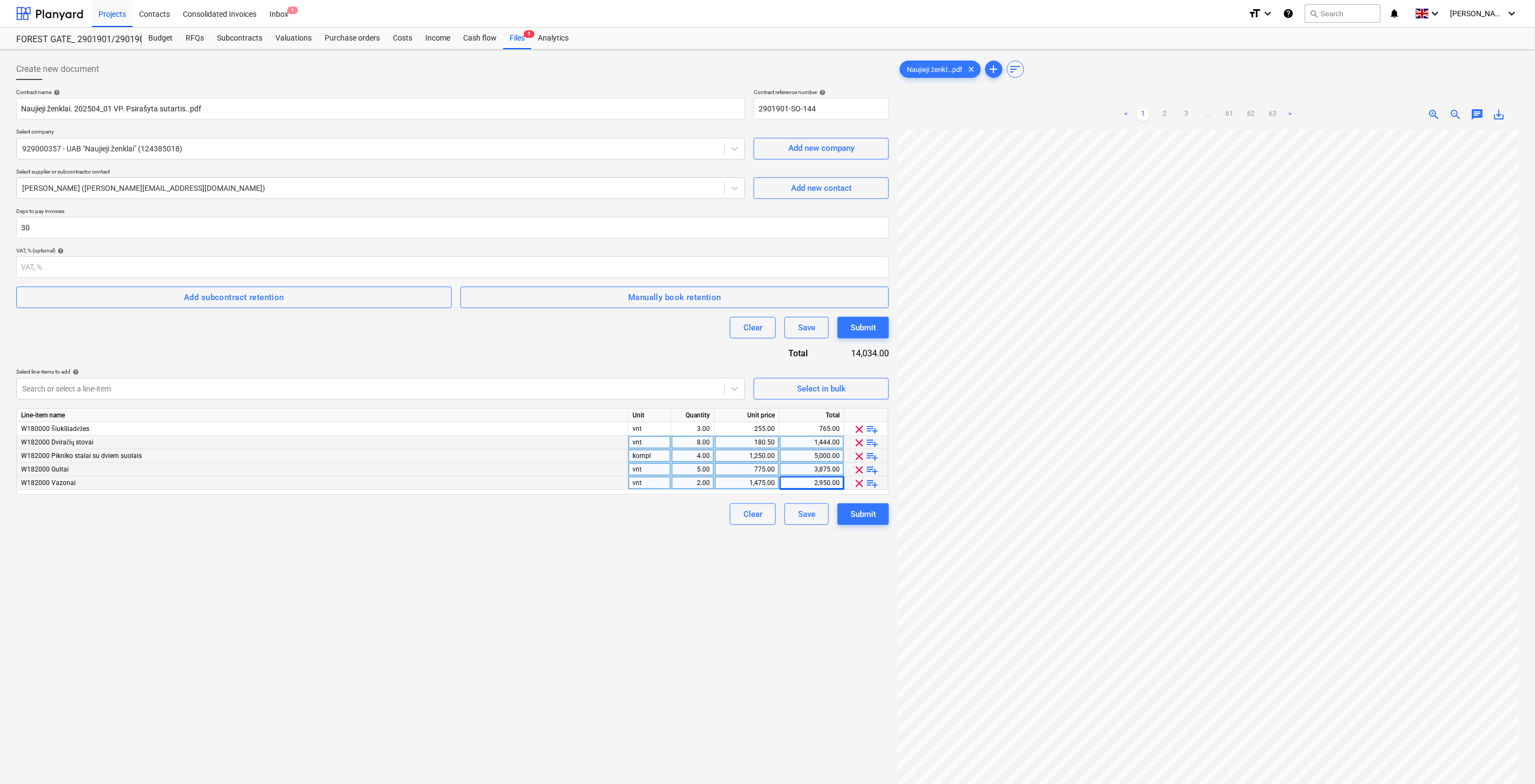
click at [582, 549] on div "Create new document Contract name help Naujieji ženklai. 202504_01 VP. Psirašyt…" at bounding box center [452, 471] width 881 height 834
click at [597, 525] on div "Clear Save Submit" at bounding box center [452, 514] width 873 height 21
click at [566, 531] on div "Create new document Contract name help Naujieji ženklai. 202504_01 VP. Psirašyt…" at bounding box center [452, 471] width 881 height 834
click at [605, 499] on div "Contract name help [PERSON_NAME] ženklai. 202504_01 VP. Psirašyta sutartis..pdf…" at bounding box center [452, 307] width 873 height 436
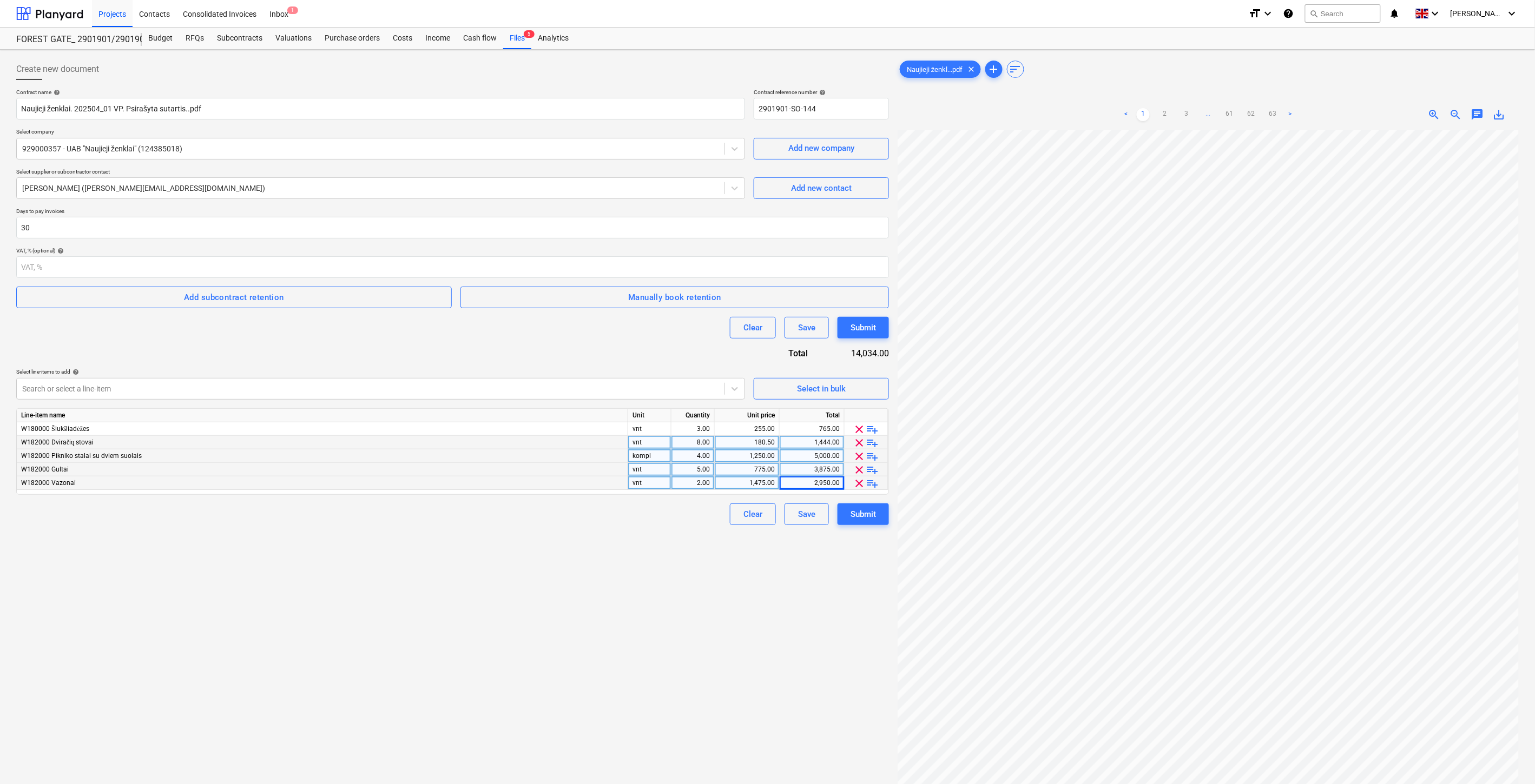
click at [605, 499] on div "Contract name help [PERSON_NAME] ženklai. 202504_01 VP. Psirašyta sutartis..pdf…" at bounding box center [452, 307] width 873 height 436
click at [552, 552] on div "Create new document Contract name help Naujieji ženklai. 202504_01 VP. Psirašyt…" at bounding box center [452, 471] width 881 height 834
click at [566, 538] on div "Create new document Contract name help Naujieji ženklai. 202504_01 VP. Psirašyt…" at bounding box center [452, 471] width 881 height 834
drag, startPoint x: 580, startPoint y: 528, endPoint x: 601, endPoint y: 511, distance: 27.0
click at [582, 526] on div "Create new document Contract name help Naujieji ženklai. 202504_01 VP. Psirašyt…" at bounding box center [452, 471] width 881 height 834
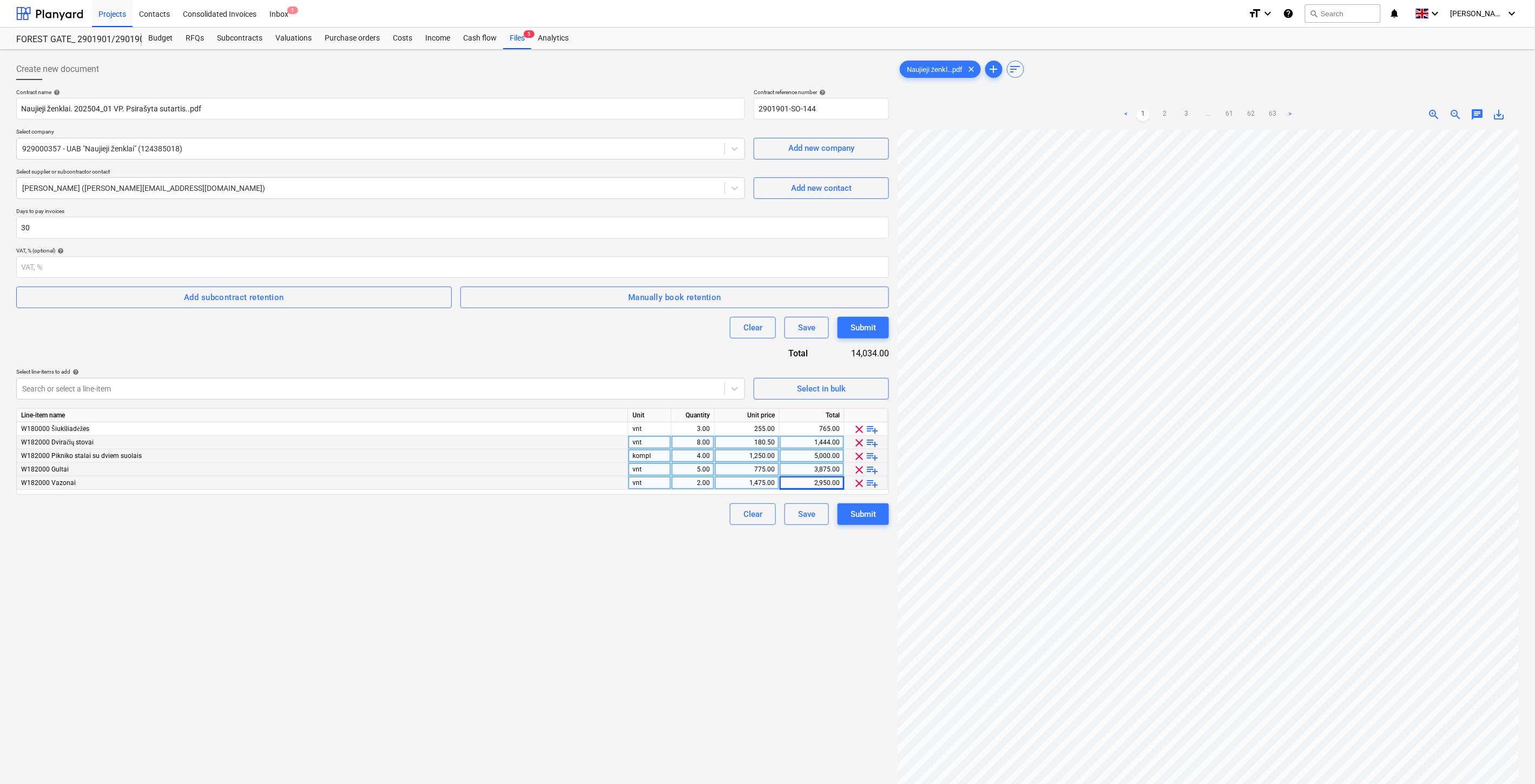
click at [601, 511] on div "Clear Save Submit" at bounding box center [452, 514] width 873 height 21
click at [575, 534] on div "Create new document Contract name help Naujieji ženklai. 202504_01 VP. Psirašyt…" at bounding box center [452, 471] width 881 height 834
click at [597, 515] on div "Clear Save Submit" at bounding box center [452, 514] width 873 height 21
click at [321, 389] on div at bounding box center [370, 389] width 697 height 11
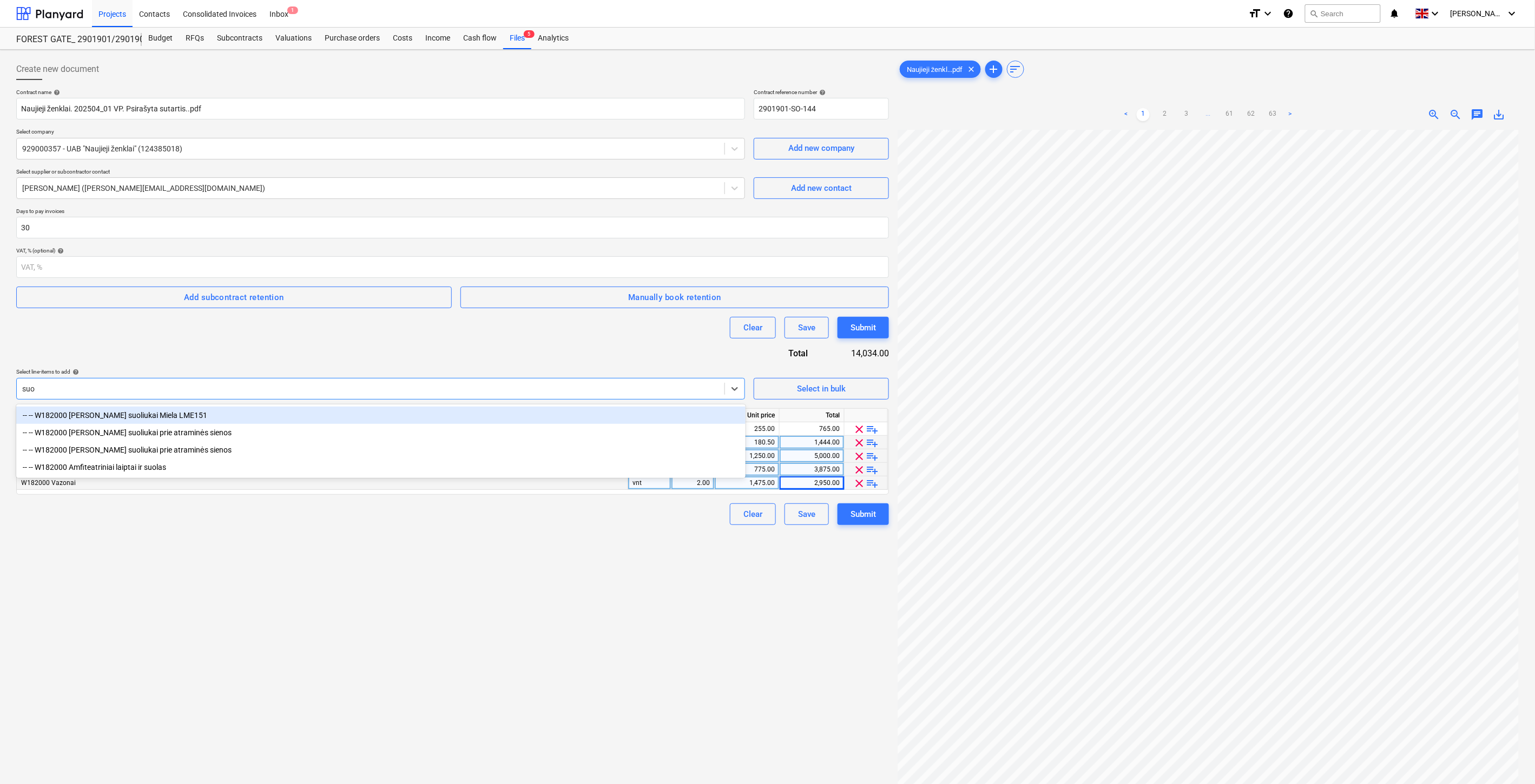
type input "suol"
click at [281, 409] on div "-- -- W182000 [PERSON_NAME] suoliukai Miela LME151" at bounding box center [380, 415] width 729 height 17
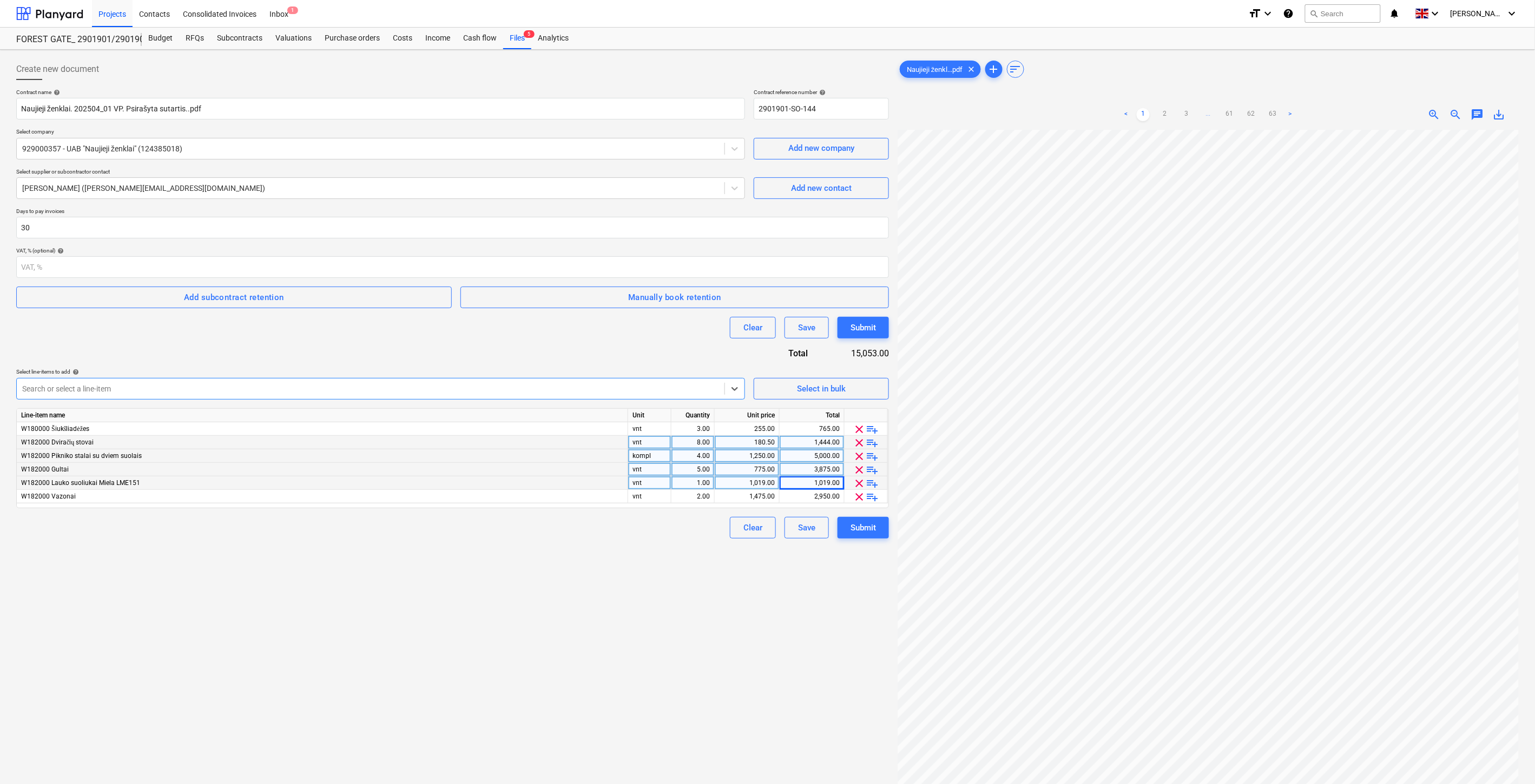
click at [680, 482] on div "1.00" at bounding box center [692, 483] width 34 height 14
type input "2"
click at [658, 553] on div "Create new document Contract name help Naujieji ženklai. 202504_01 VP. Psirašyt…" at bounding box center [452, 471] width 881 height 834
click at [680, 553] on div "Create new document Contract name help Naujieji ženklai. 202504_01 VP. Psirašyt…" at bounding box center [452, 471] width 881 height 834
click at [792, 485] on div "2,038.00" at bounding box center [811, 483] width 56 height 14
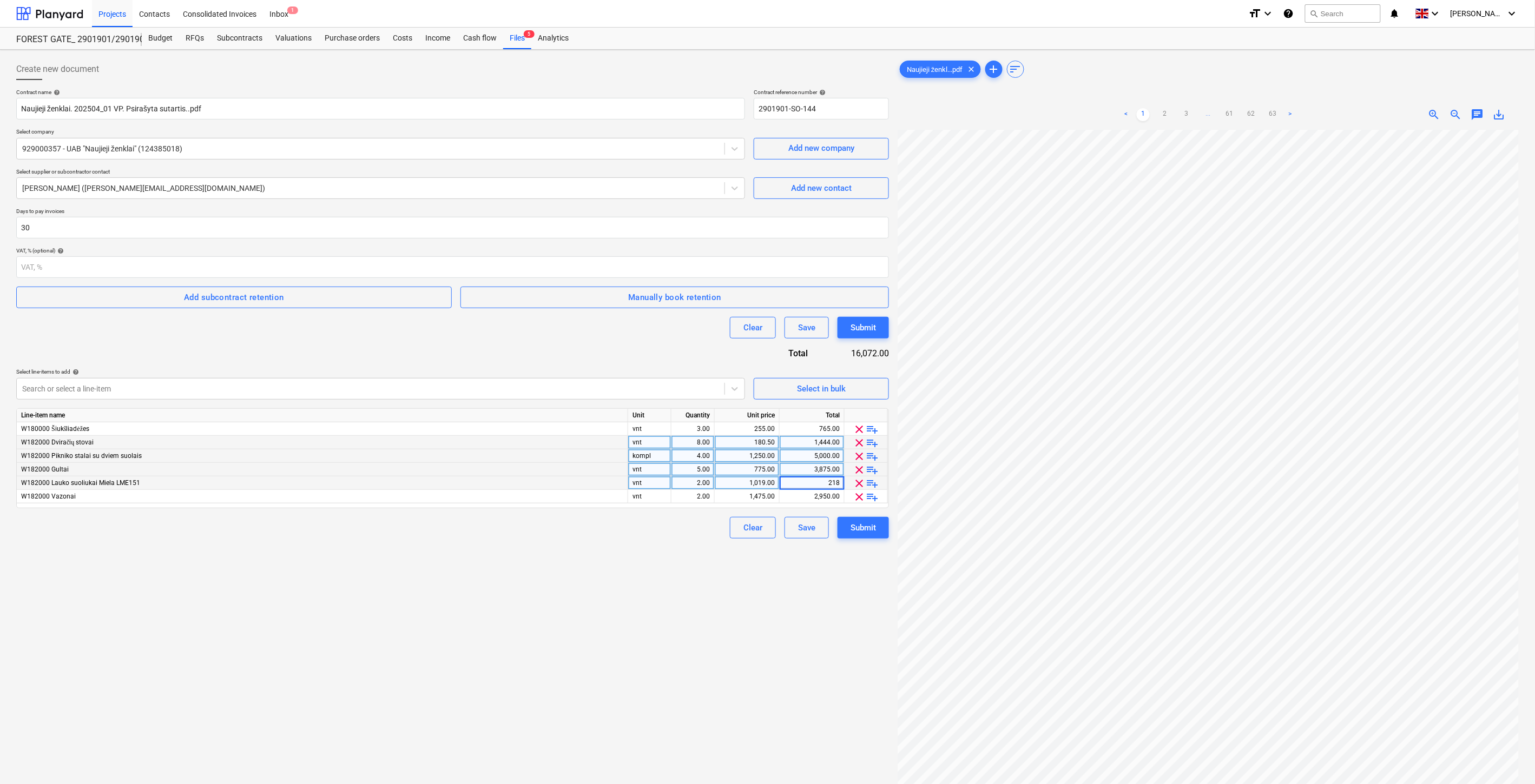
type input "2185"
drag, startPoint x: 647, startPoint y: 585, endPoint x: 685, endPoint y: 568, distance: 41.6
click at [650, 584] on div "Create new document Contract name help Naujieji ženklai. 202504_01 VP. Psirašyt…" at bounding box center [452, 471] width 881 height 834
click at [680, 600] on div "Create new document Contract name help Naujieji ženklai. 202504_01 VP. Psirašyt…" at bounding box center [452, 471] width 881 height 834
click at [692, 586] on div "Create new document Contract name help Naujieji ženklai. 202504_01 VP. Psirašyt…" at bounding box center [452, 471] width 881 height 834
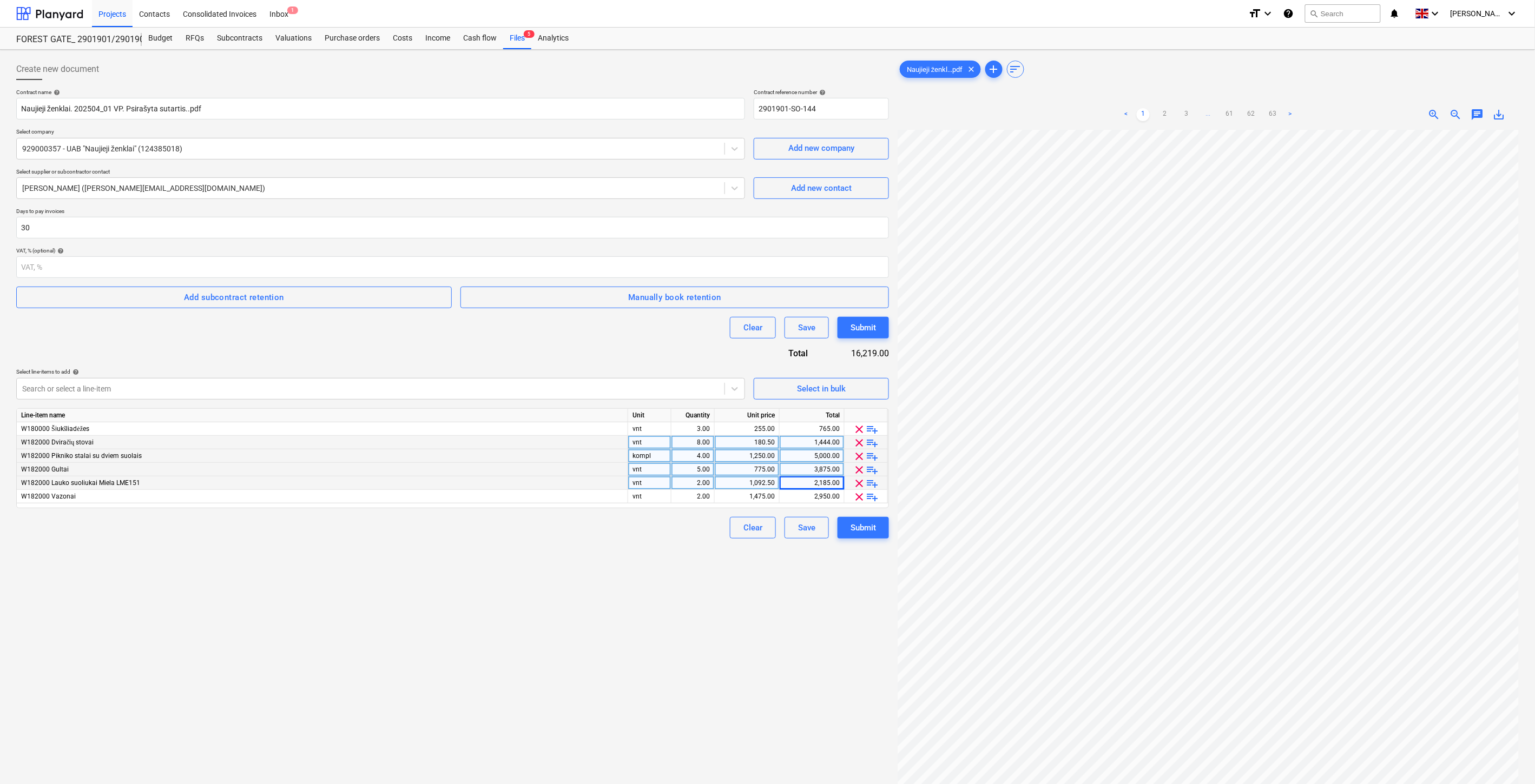
click at [694, 583] on div "Create new document Contract name help Naujieji ženklai. 202504_01 VP. Psirašyt…" at bounding box center [452, 471] width 881 height 834
click at [703, 573] on div "Create new document Contract name help Naujieji ženklai. 202504_01 VP. Psirašyt…" at bounding box center [452, 471] width 881 height 834
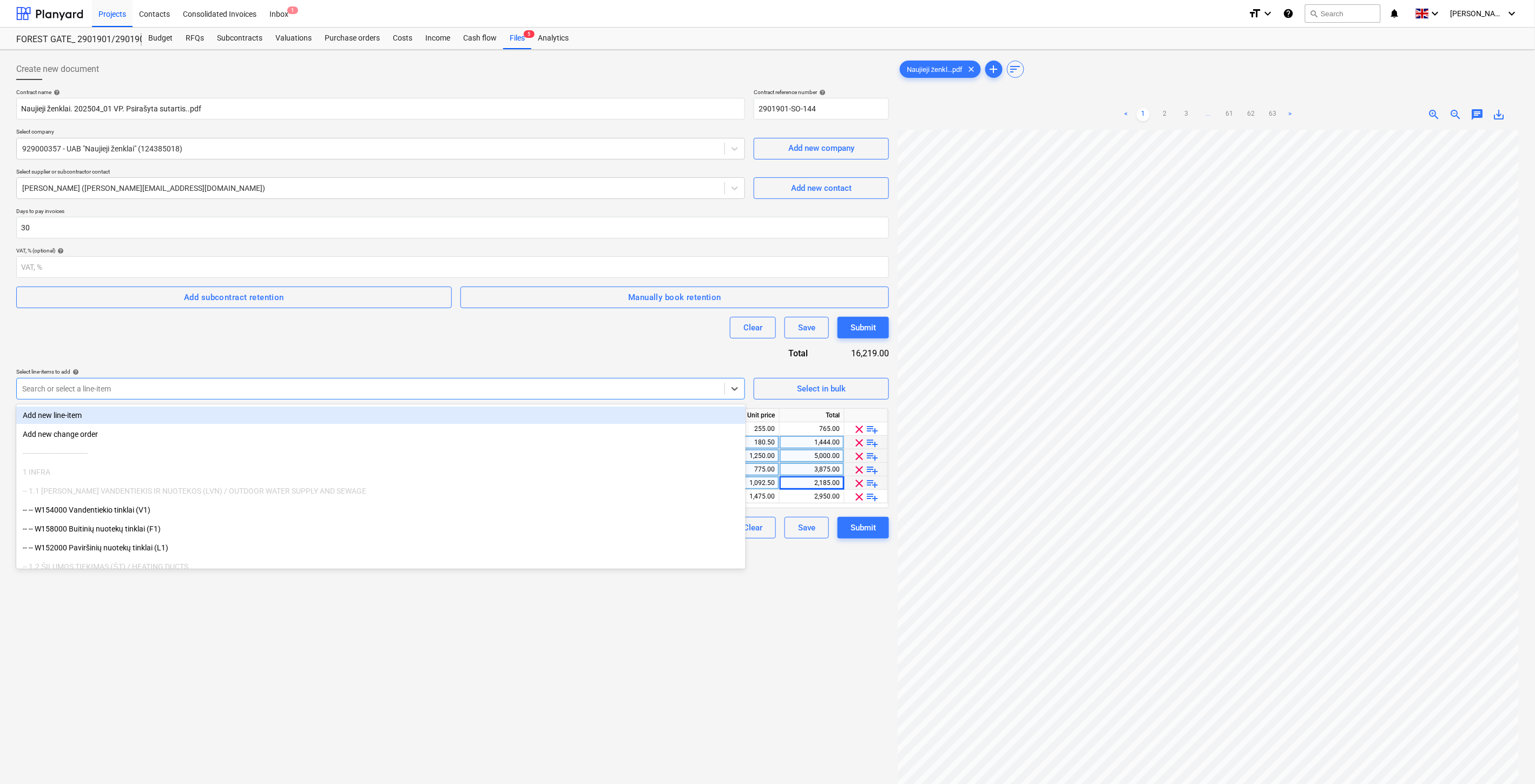
click at [244, 383] on div at bounding box center [370, 389] width 697 height 11
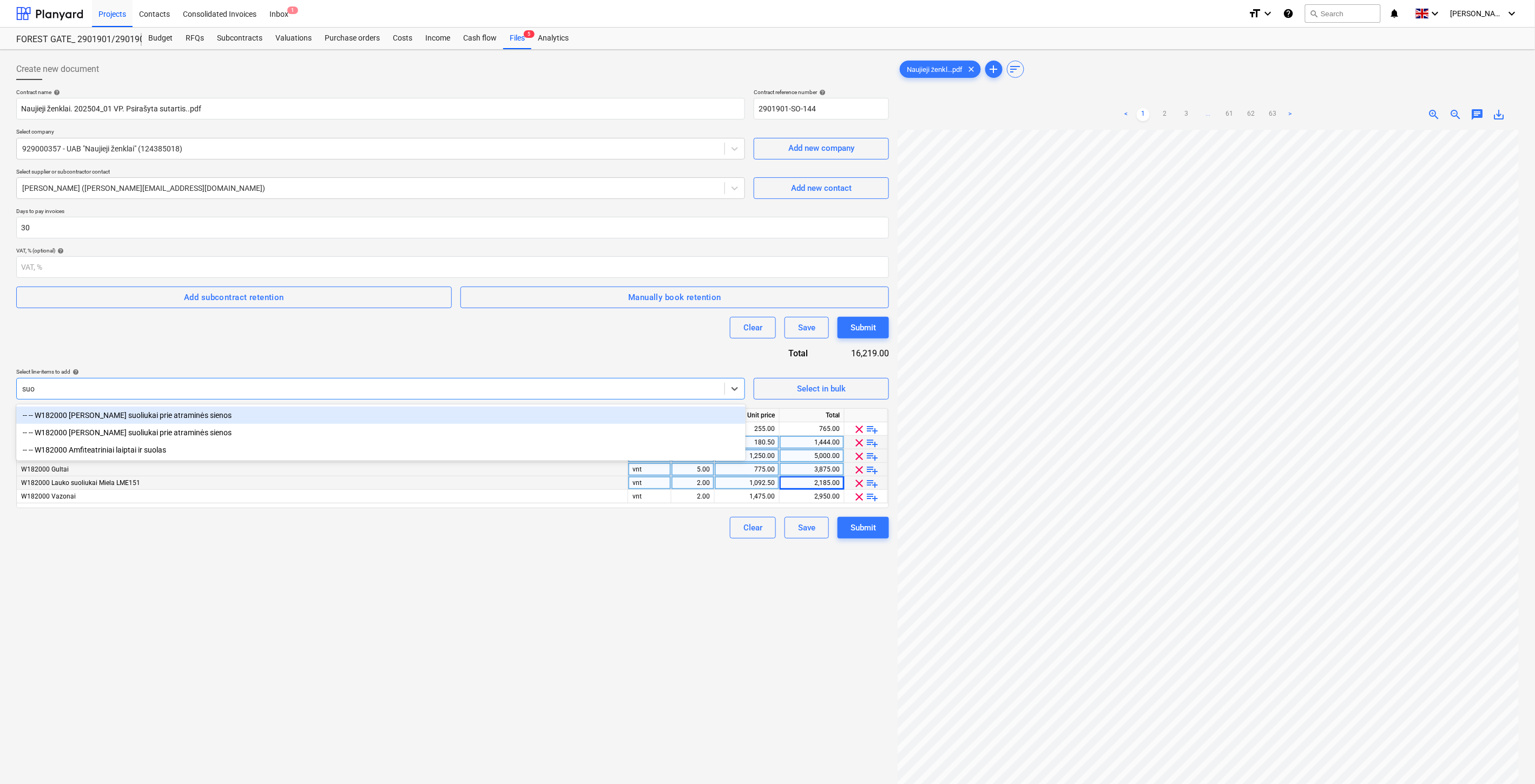
type input "suol"
click at [255, 414] on div "-- -- W182000 [PERSON_NAME] suoliukai prie atraminės sienos" at bounding box center [380, 415] width 729 height 17
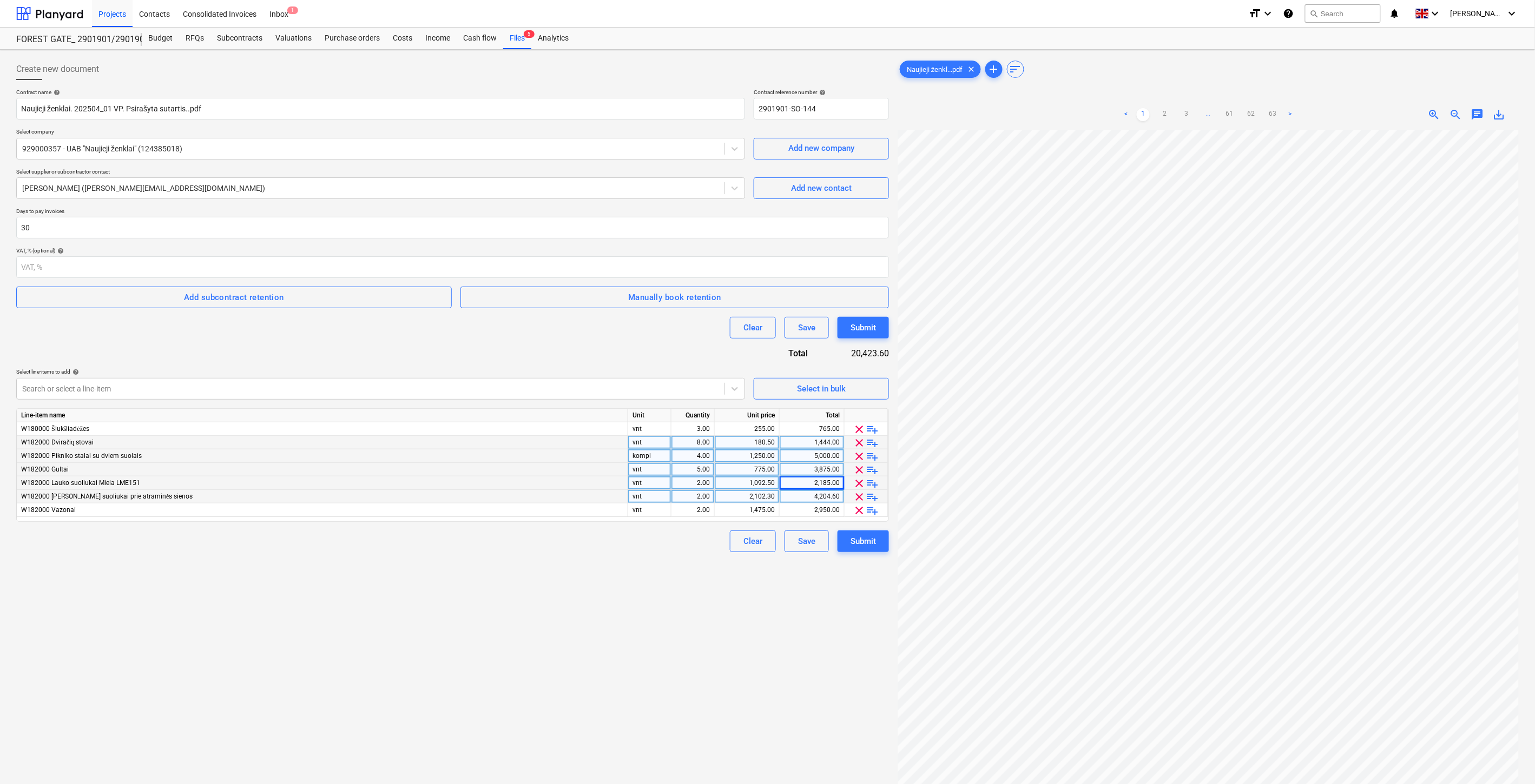
click at [690, 499] on div "2.00" at bounding box center [692, 497] width 34 height 14
click at [663, 559] on div "Create new document Contract name help Naujieji ženklai. 202504_01 VP. Psirašyt…" at bounding box center [452, 471] width 881 height 834
click at [661, 595] on div "Create new document Contract name help Naujieji ženklai. 202504_01 VP. Psirašyt…" at bounding box center [452, 471] width 881 height 834
click at [812, 496] on div "2,102.30" at bounding box center [811, 497] width 56 height 14
type input "1290"
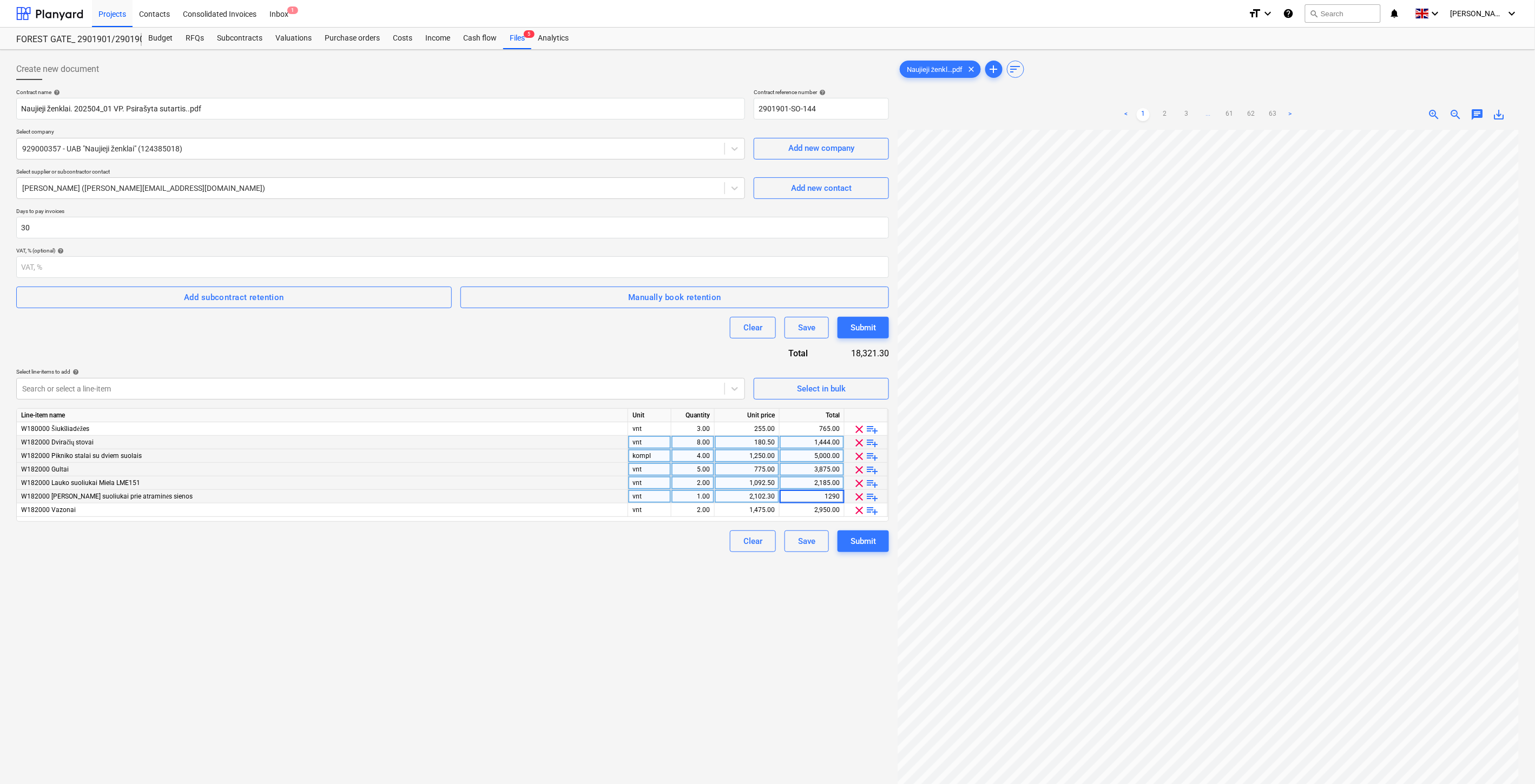
click at [417, 607] on div "Create new document Contract name help Naujieji ženklai. 202504_01 VP. Psirašyt…" at bounding box center [452, 471] width 881 height 834
click at [451, 631] on div "Create new document Contract name help Naujieji ženklai. 202504_01 VP. Psirašyt…" at bounding box center [452, 471] width 881 height 834
click at [542, 571] on div "Create new document Contract name help Naujieji ženklai. 202504_01 VP. Psirašyt…" at bounding box center [452, 471] width 881 height 834
click at [561, 561] on div "Create new document Contract name help Naujieji ženklai. 202504_01 VP. Psirašyt…" at bounding box center [452, 471] width 881 height 834
click at [579, 549] on div "Clear Save Submit" at bounding box center [452, 542] width 873 height 21
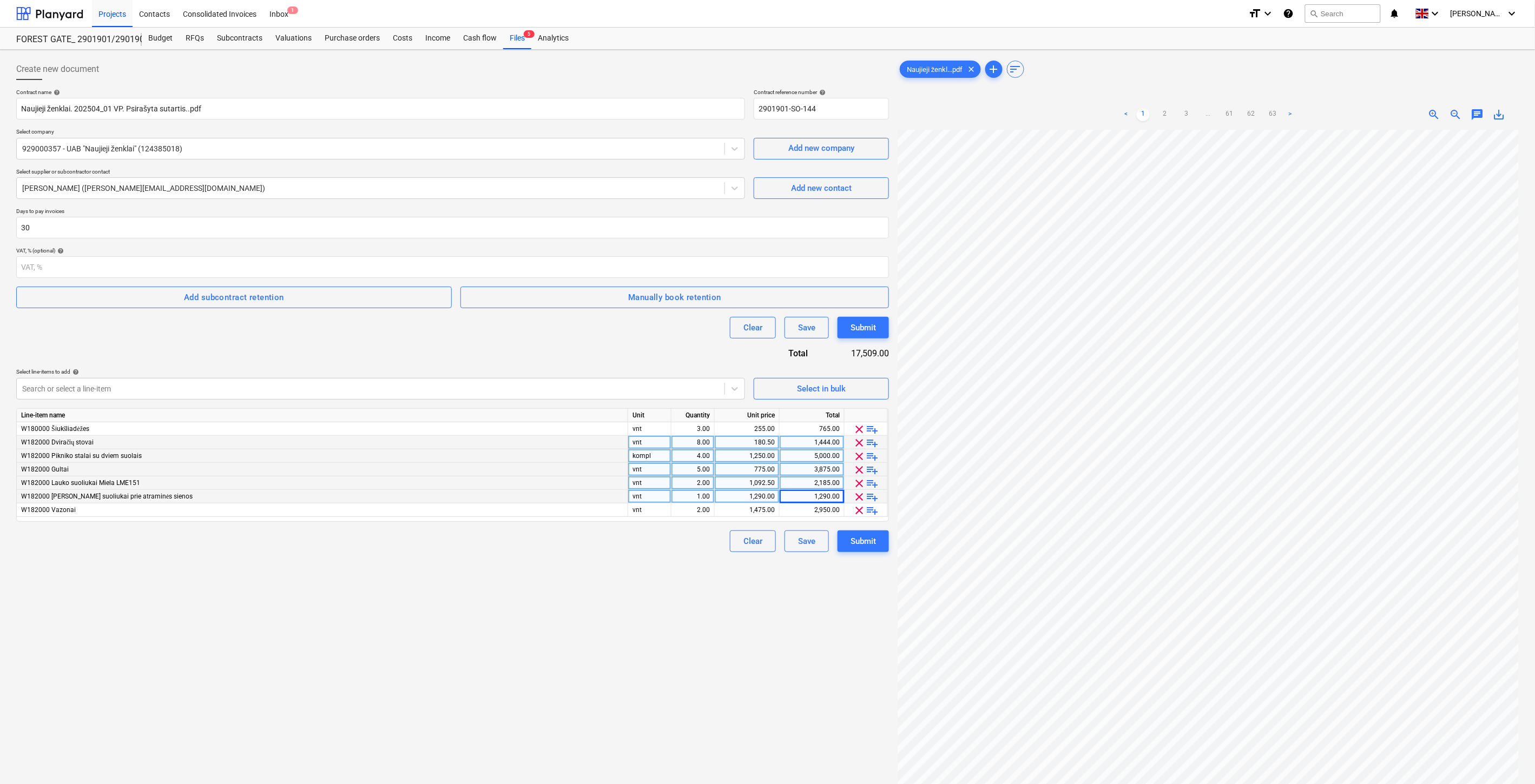
click at [549, 545] on div "Clear Save Submit" at bounding box center [452, 542] width 873 height 21
click at [591, 528] on div "Contract name help [PERSON_NAME] ženklai. 202504_01 VP. Psirašyta sutartis..pdf…" at bounding box center [452, 321] width 873 height 463
click at [604, 333] on div "Clear Save Submit" at bounding box center [452, 328] width 873 height 21
click at [617, 326] on div "Clear Save Submit" at bounding box center [452, 328] width 873 height 21
click at [587, 342] on div "Contract name help [PERSON_NAME] ženklai. 202504_01 VP. Psirašyta sutartis..pdf…" at bounding box center [452, 321] width 873 height 463
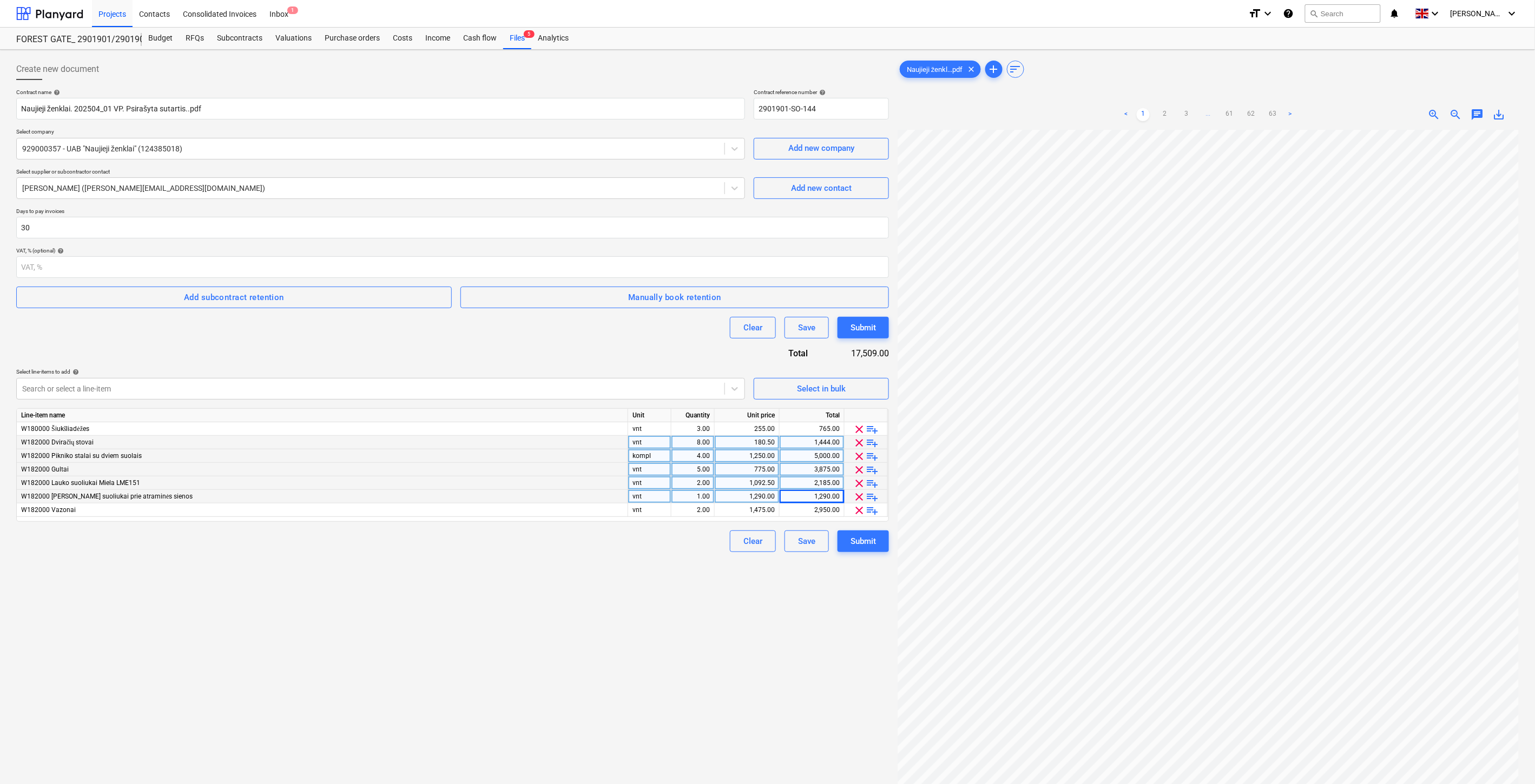
click at [595, 336] on div "Clear Save Submit" at bounding box center [452, 328] width 873 height 21
click at [591, 387] on div at bounding box center [370, 389] width 697 height 11
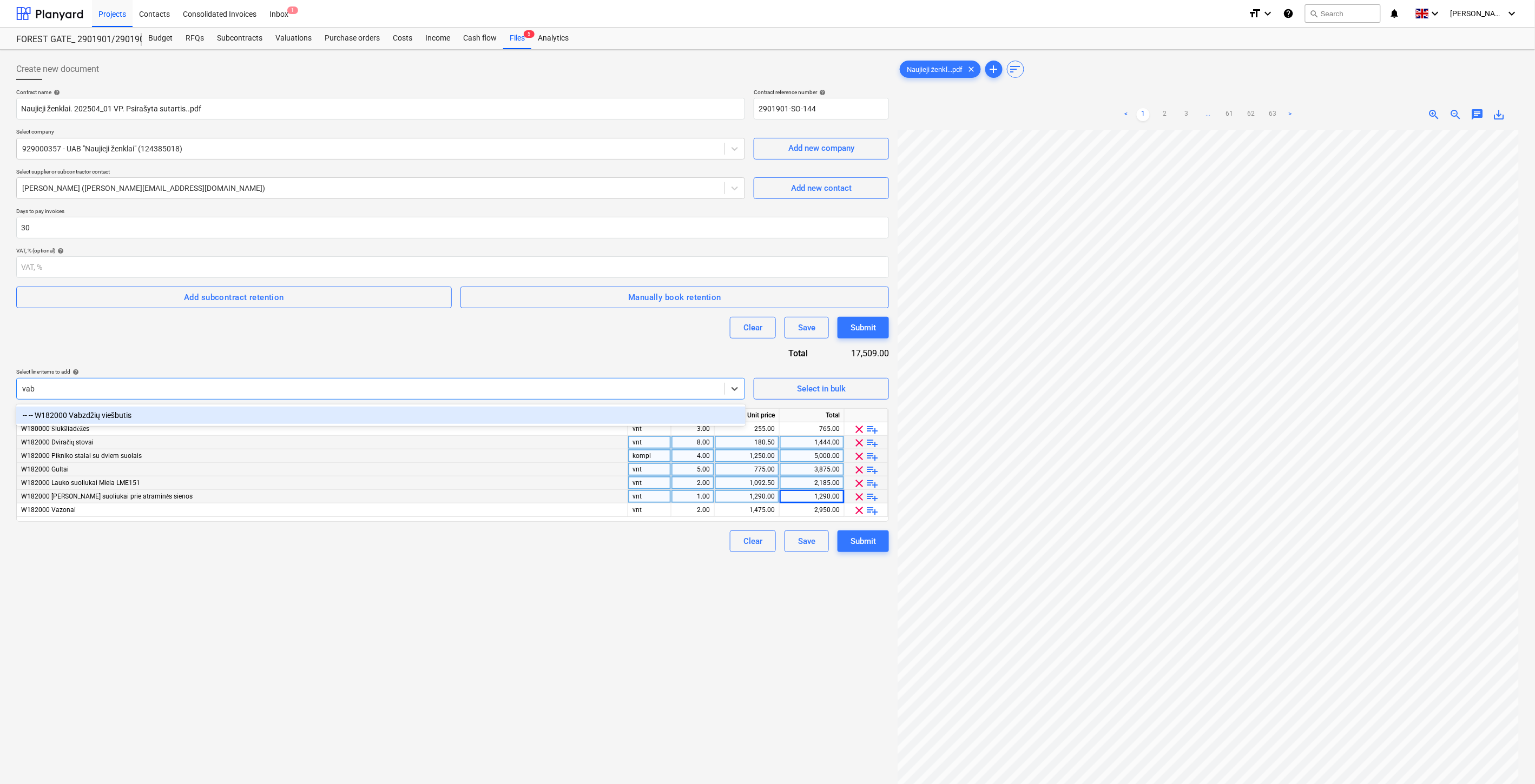
type input "vabz"
click at [552, 417] on div "-- -- W182000 Vabzdžių viešbutis" at bounding box center [380, 415] width 729 height 17
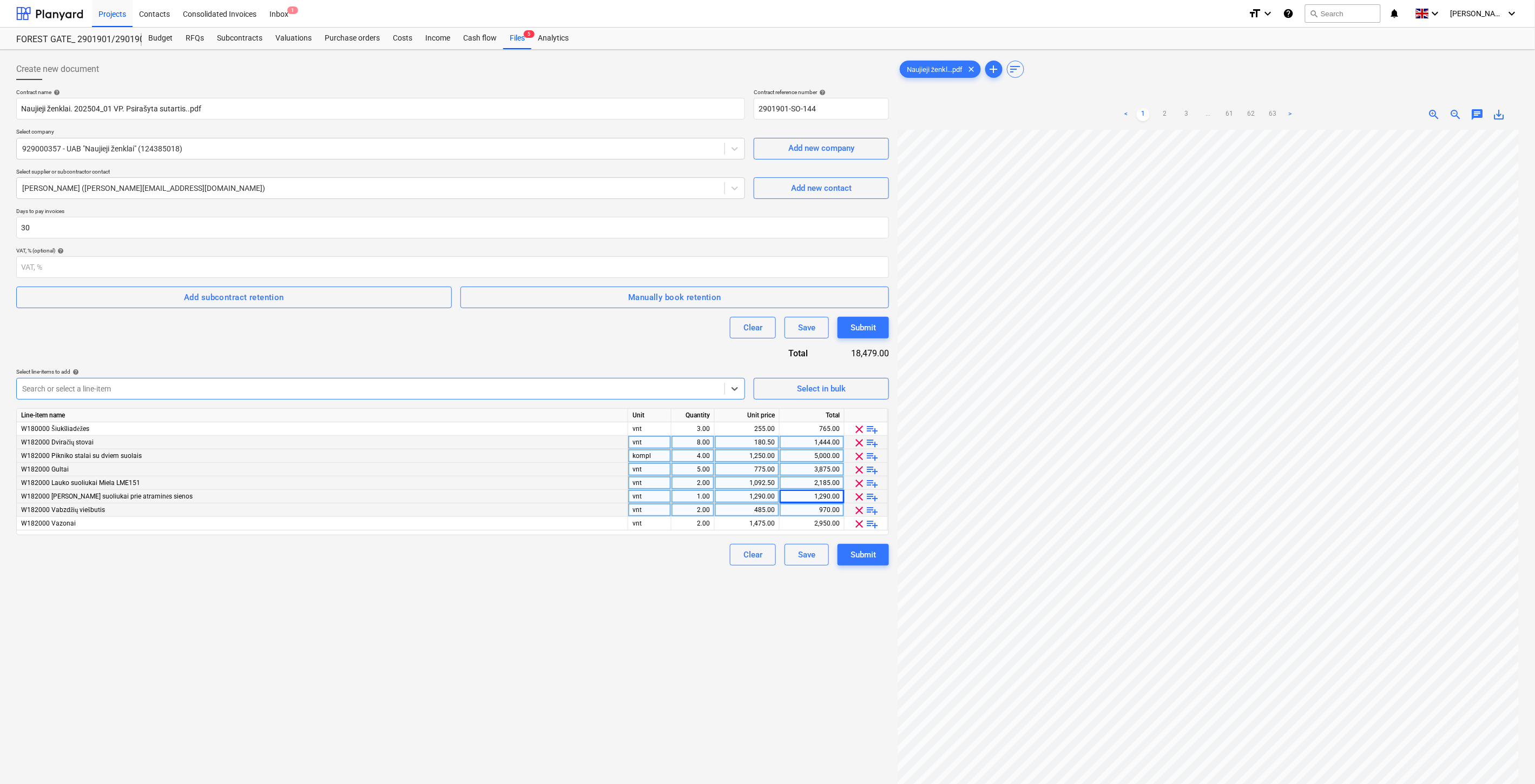
click at [679, 508] on div "2.00" at bounding box center [692, 510] width 34 height 14
type input "1"
click at [736, 508] on div "485.00" at bounding box center [747, 510] width 56 height 14
click at [797, 511] on div "485.00" at bounding box center [811, 510] width 56 height 14
type input "510"
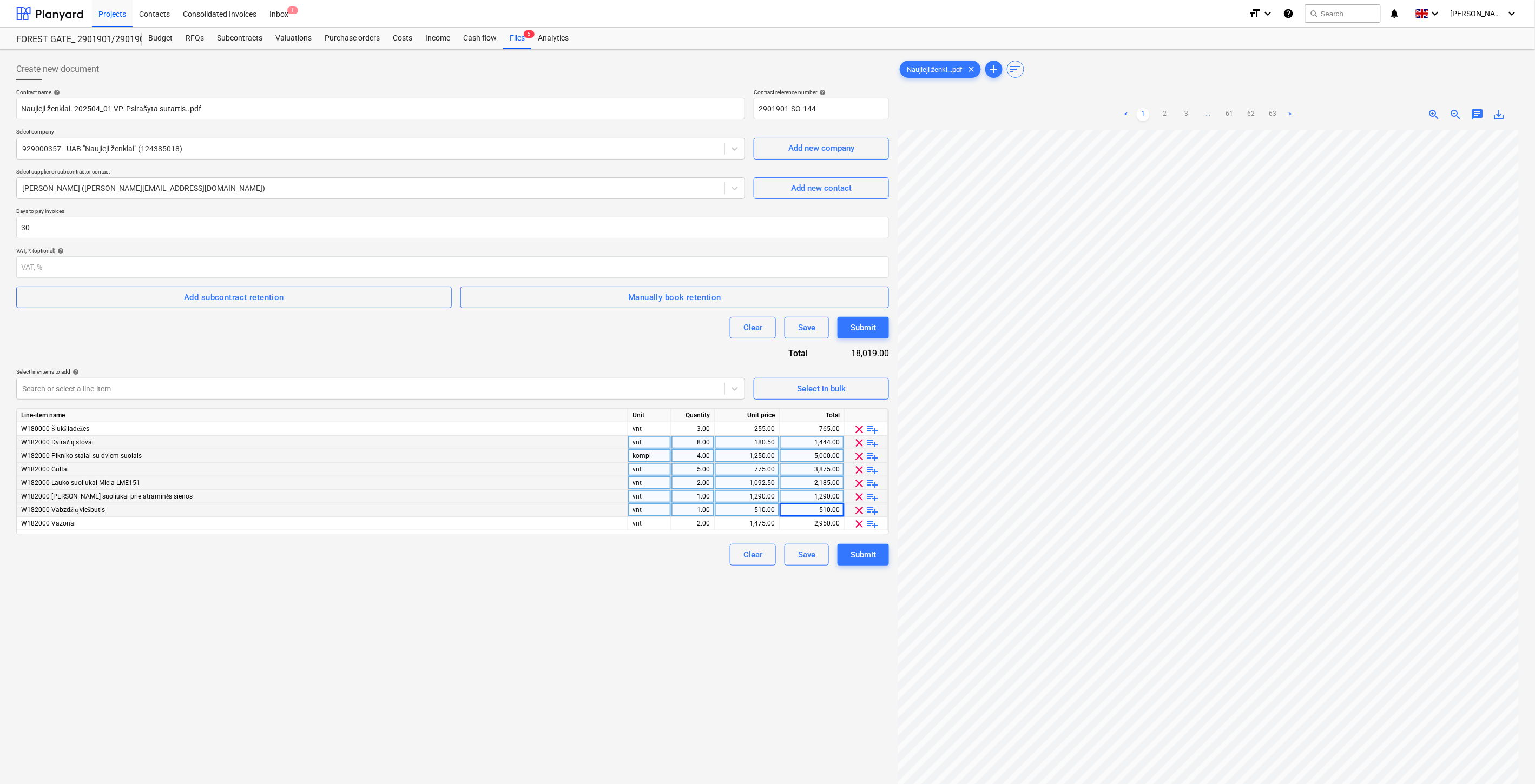
click at [348, 674] on div "Create new document Contract name help Naujieji ženklai. 202504_01 VP. Psirašyt…" at bounding box center [452, 471] width 881 height 834
click at [223, 389] on div at bounding box center [370, 389] width 697 height 11
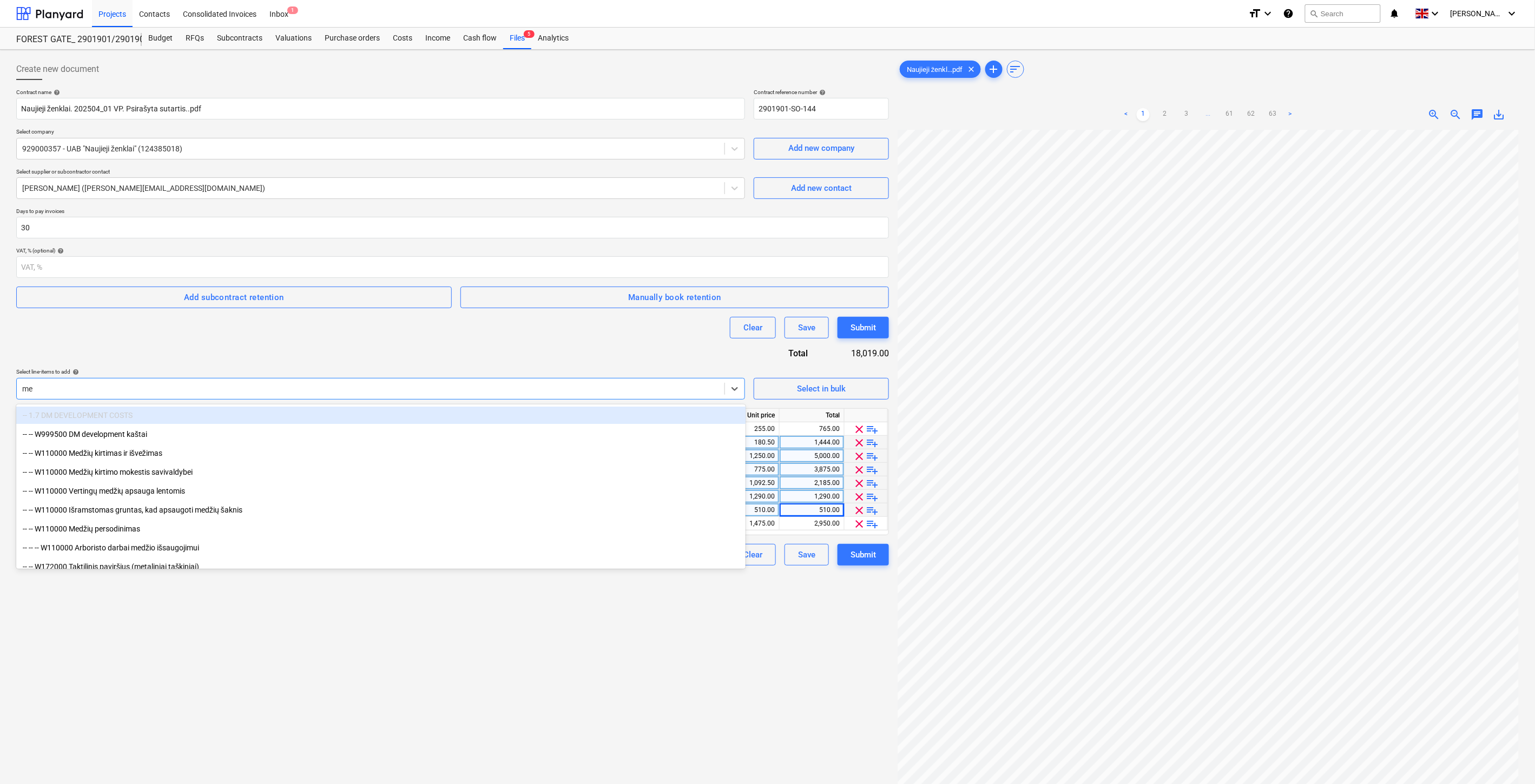
type input "med"
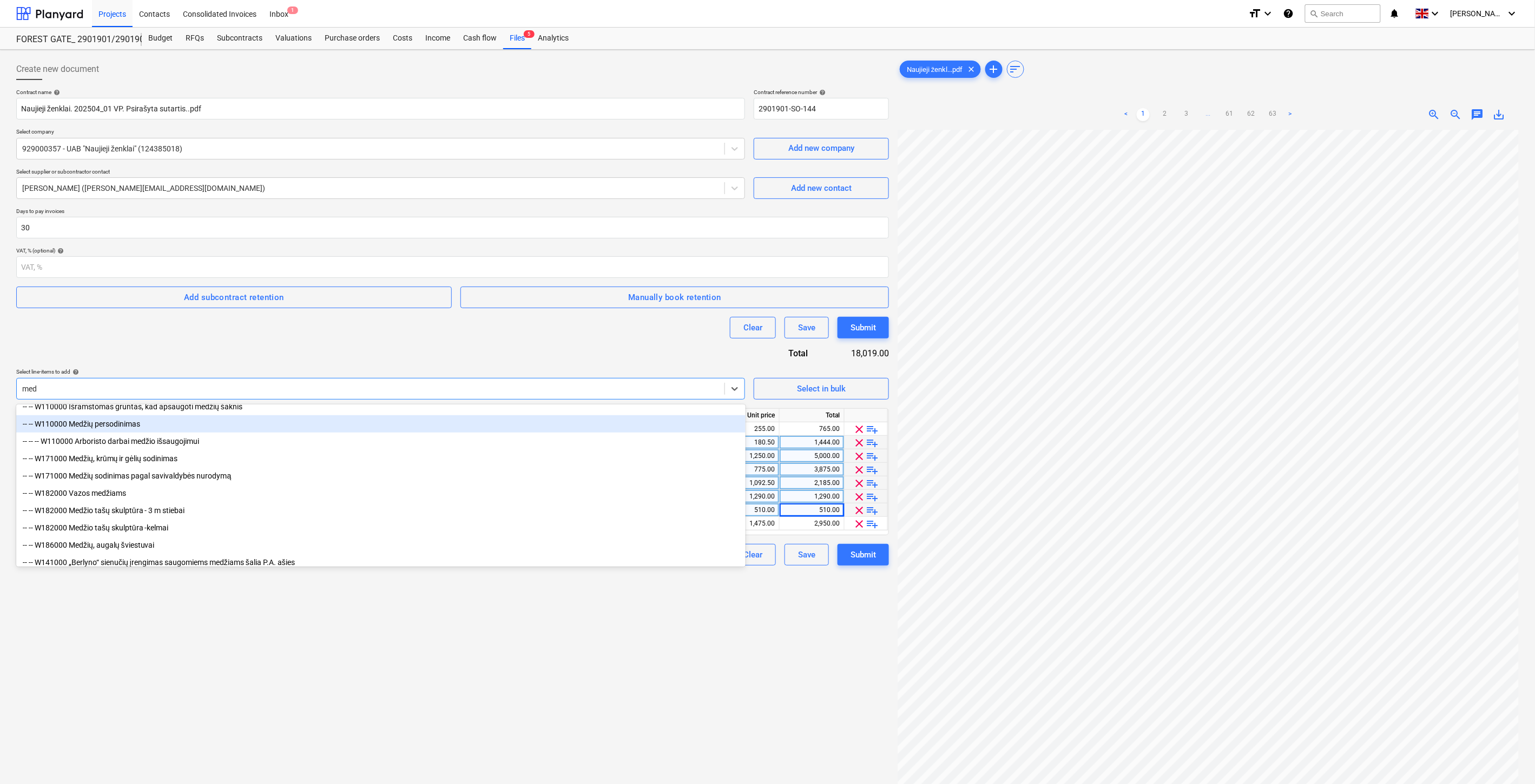
scroll to position [142, 0]
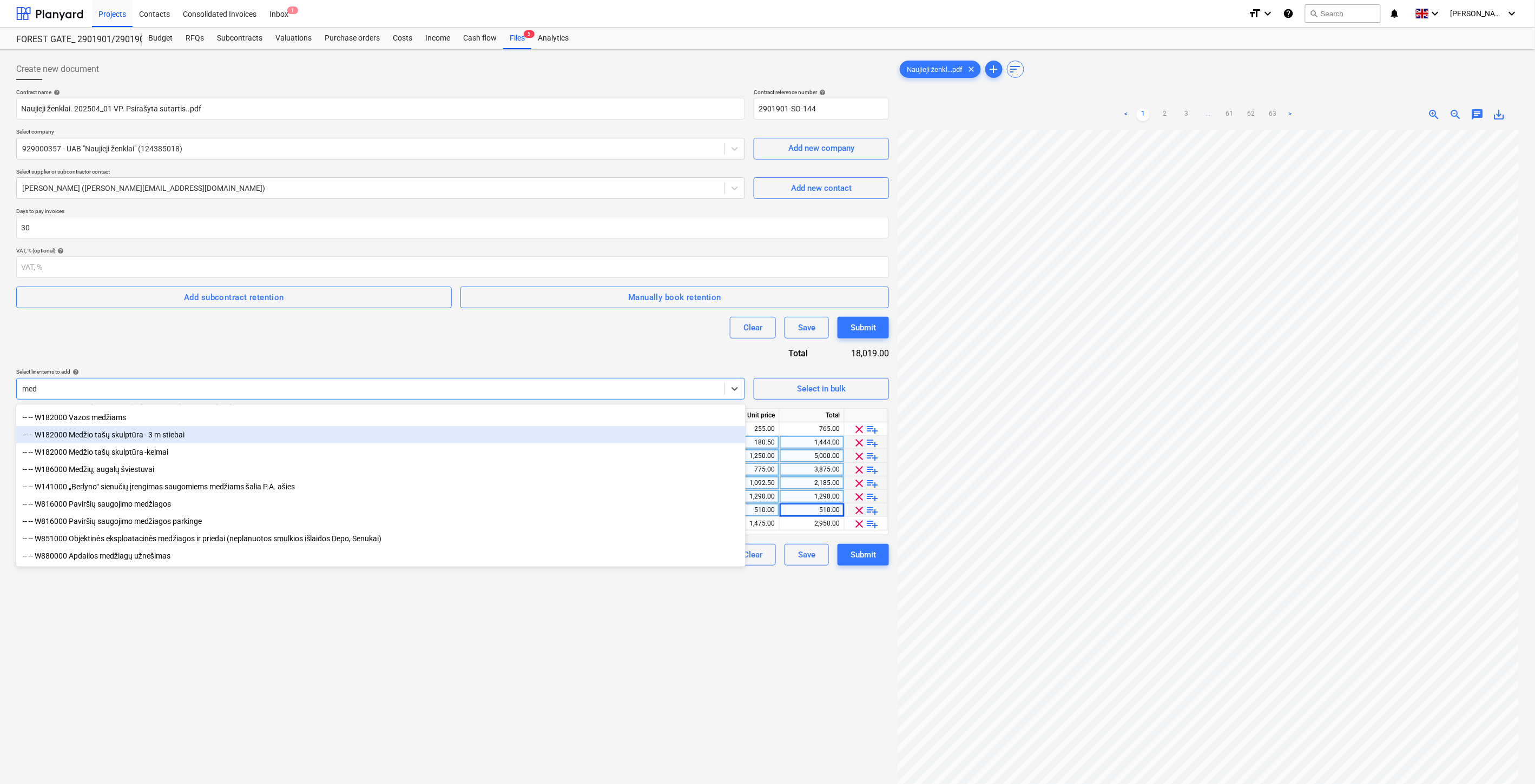
click at [214, 435] on div "-- -- W182000 Medžio tašų skulptūra - 3 m stiebai" at bounding box center [380, 435] width 729 height 17
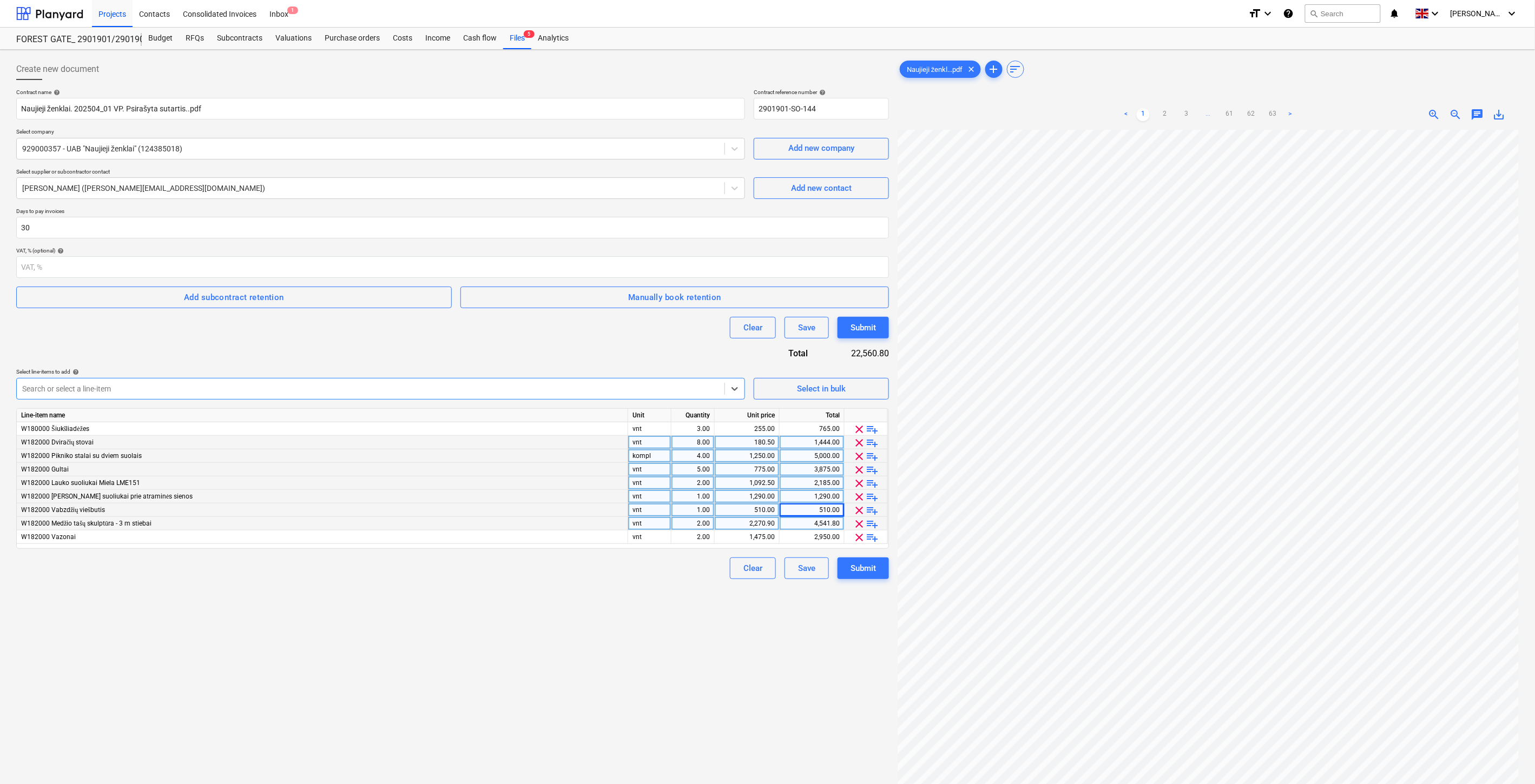
click at [674, 522] on div "2.00" at bounding box center [693, 524] width 43 height 14
click at [695, 602] on div "Create new document Contract name help Naujieji ženklai. 202504_01 VP. Psirašyt…" at bounding box center [452, 471] width 881 height 834
click at [803, 522] on div "2,270.90" at bounding box center [811, 524] width 56 height 14
type input "3362"
click at [668, 614] on div "Create new document Contract name help Naujieji ženklai. 202504_01 VP. Psirašyt…" at bounding box center [452, 471] width 881 height 834
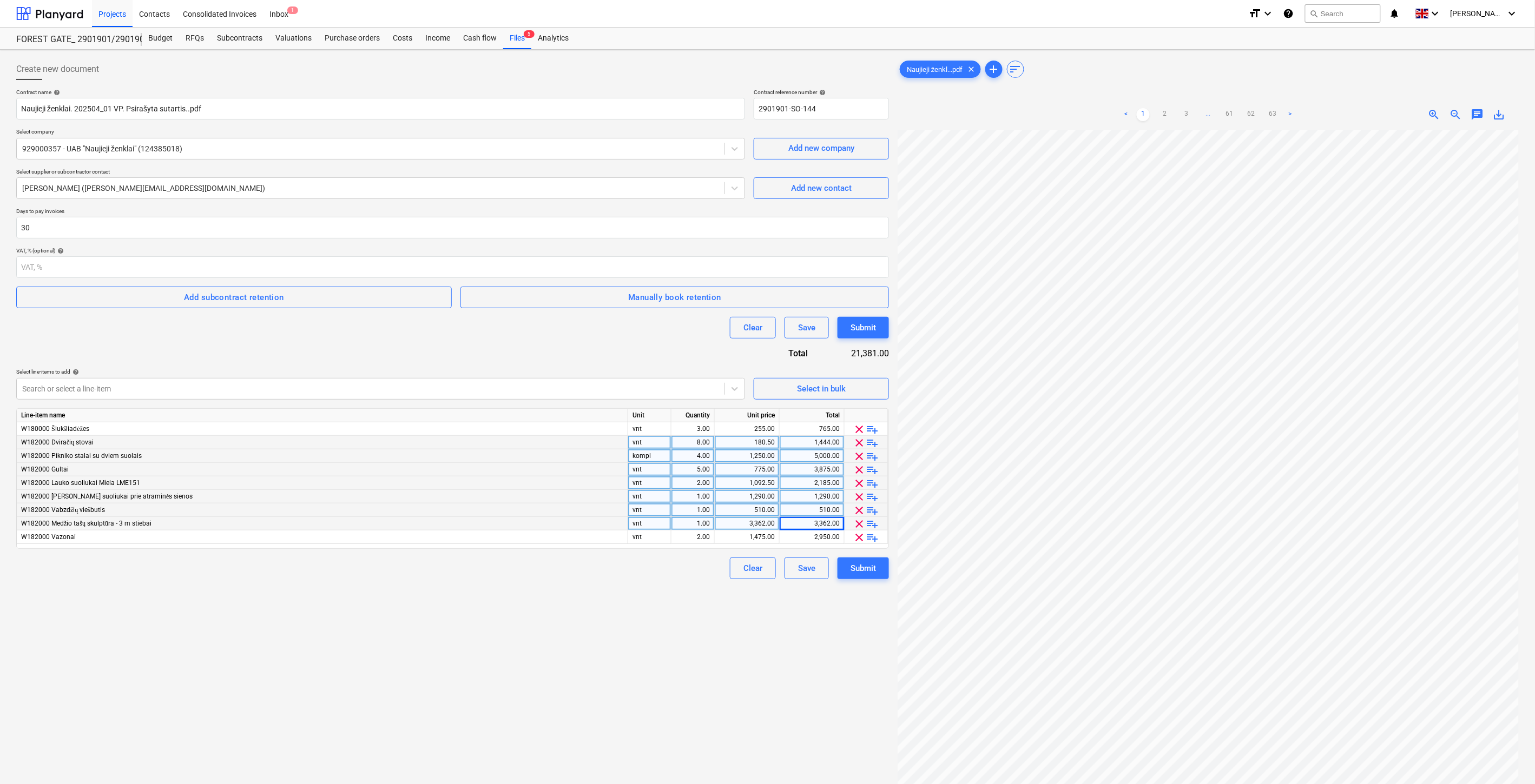
click at [672, 333] on div "Clear Save Submit" at bounding box center [452, 328] width 873 height 21
click at [696, 322] on div "Clear Save Submit" at bounding box center [452, 328] width 873 height 21
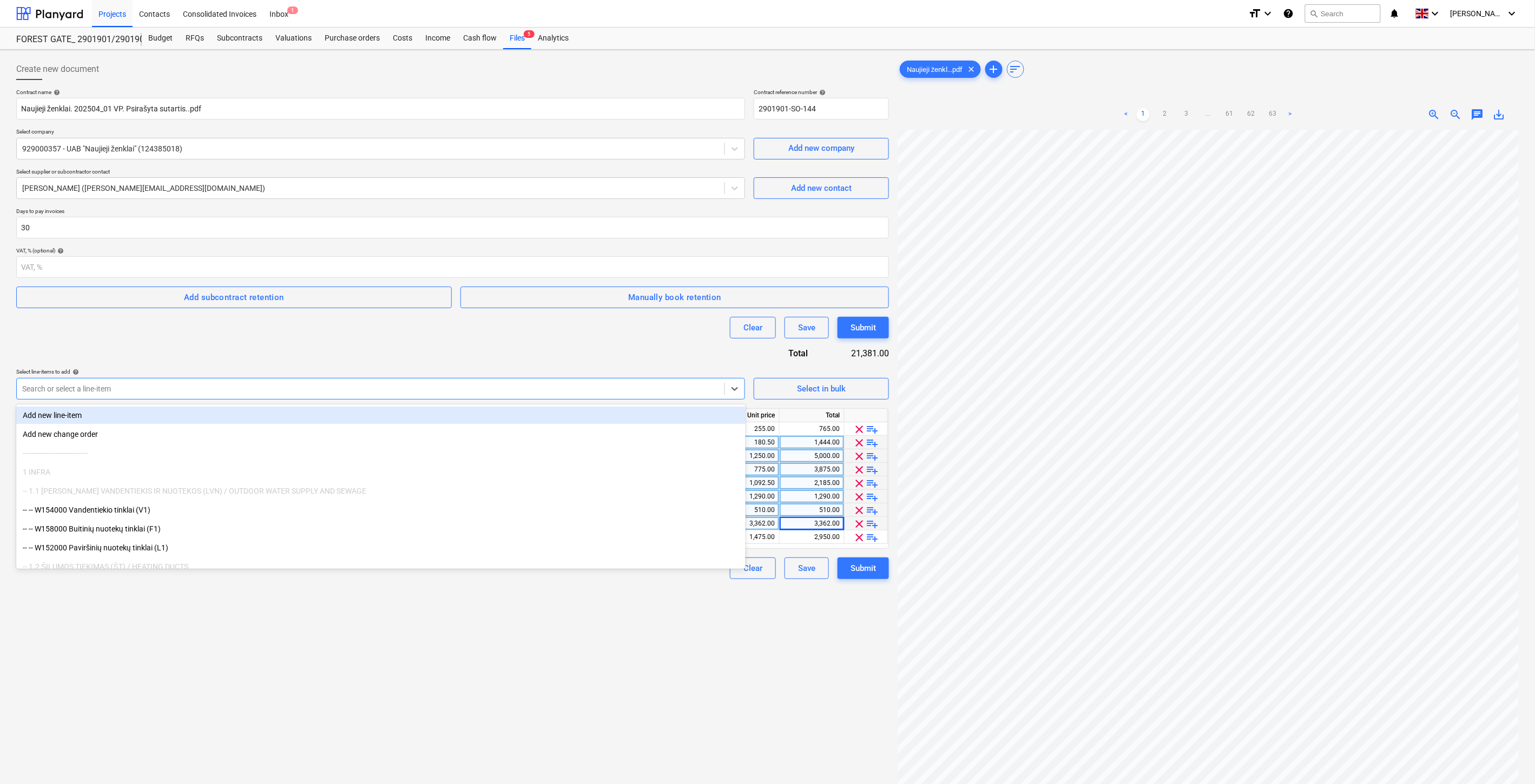
click at [273, 385] on div at bounding box center [370, 389] width 697 height 11
type input "med"
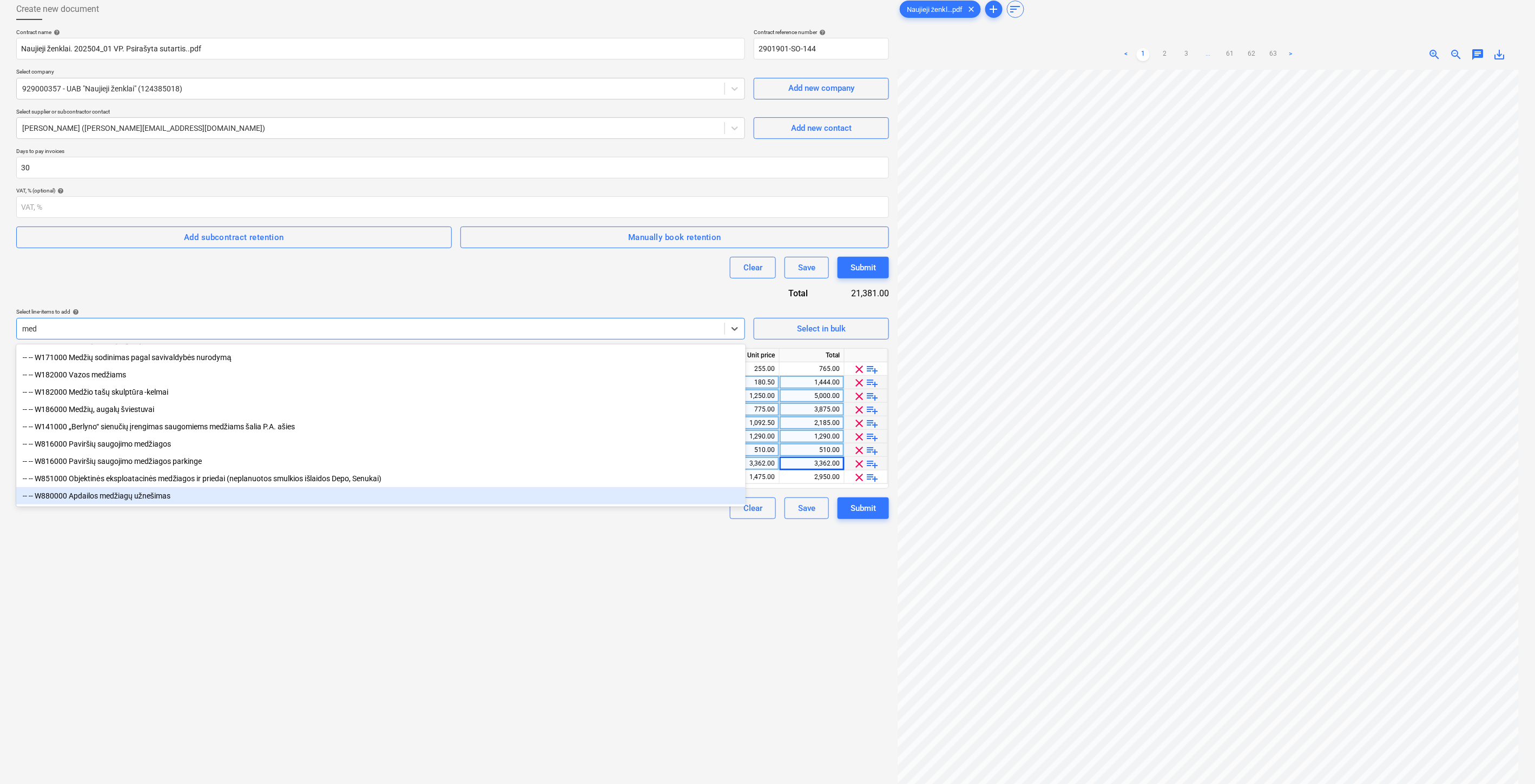
scroll to position [0, 0]
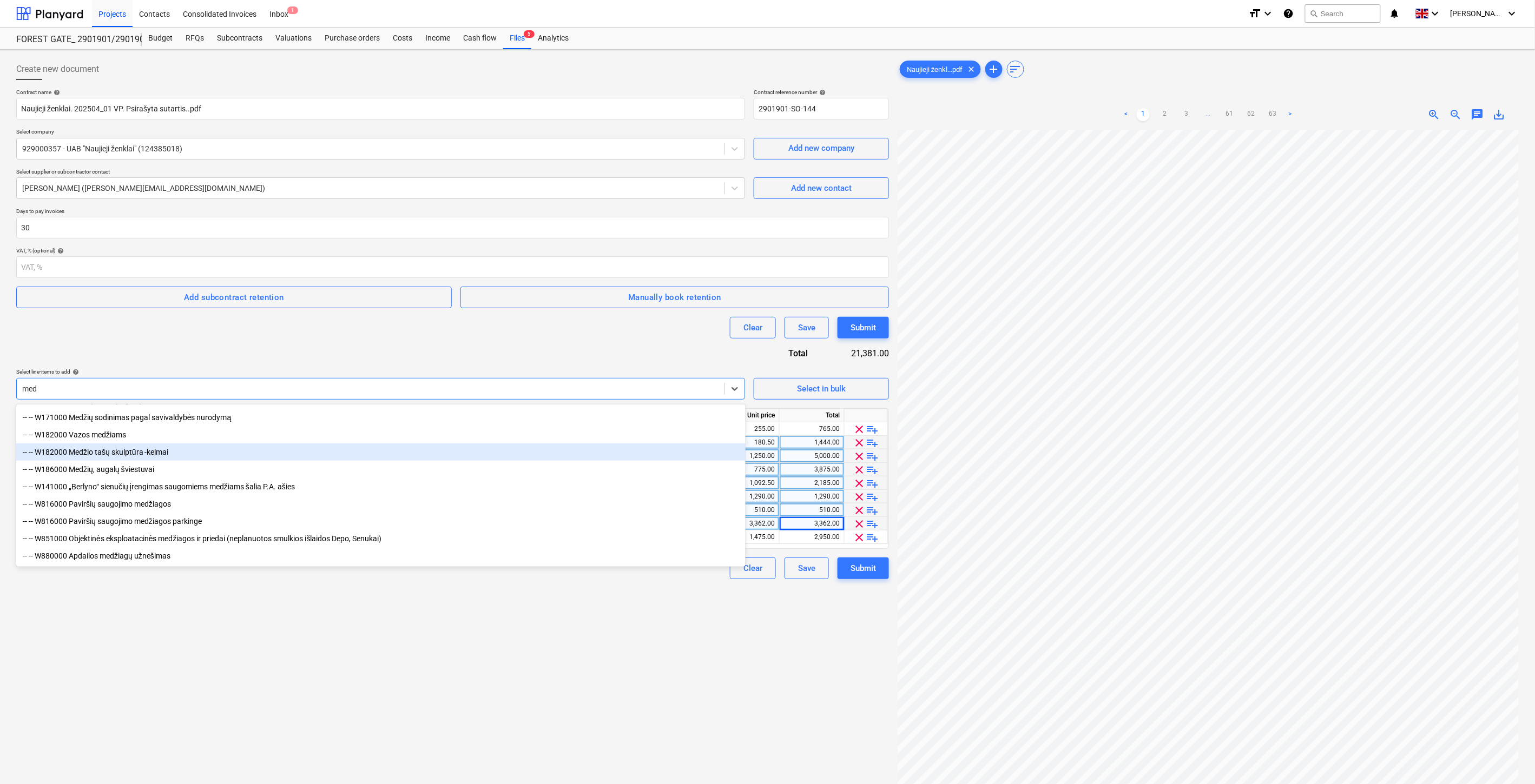
click at [200, 449] on div "-- -- W182000 Medžio tašų skulptūra -kelmai" at bounding box center [380, 452] width 729 height 17
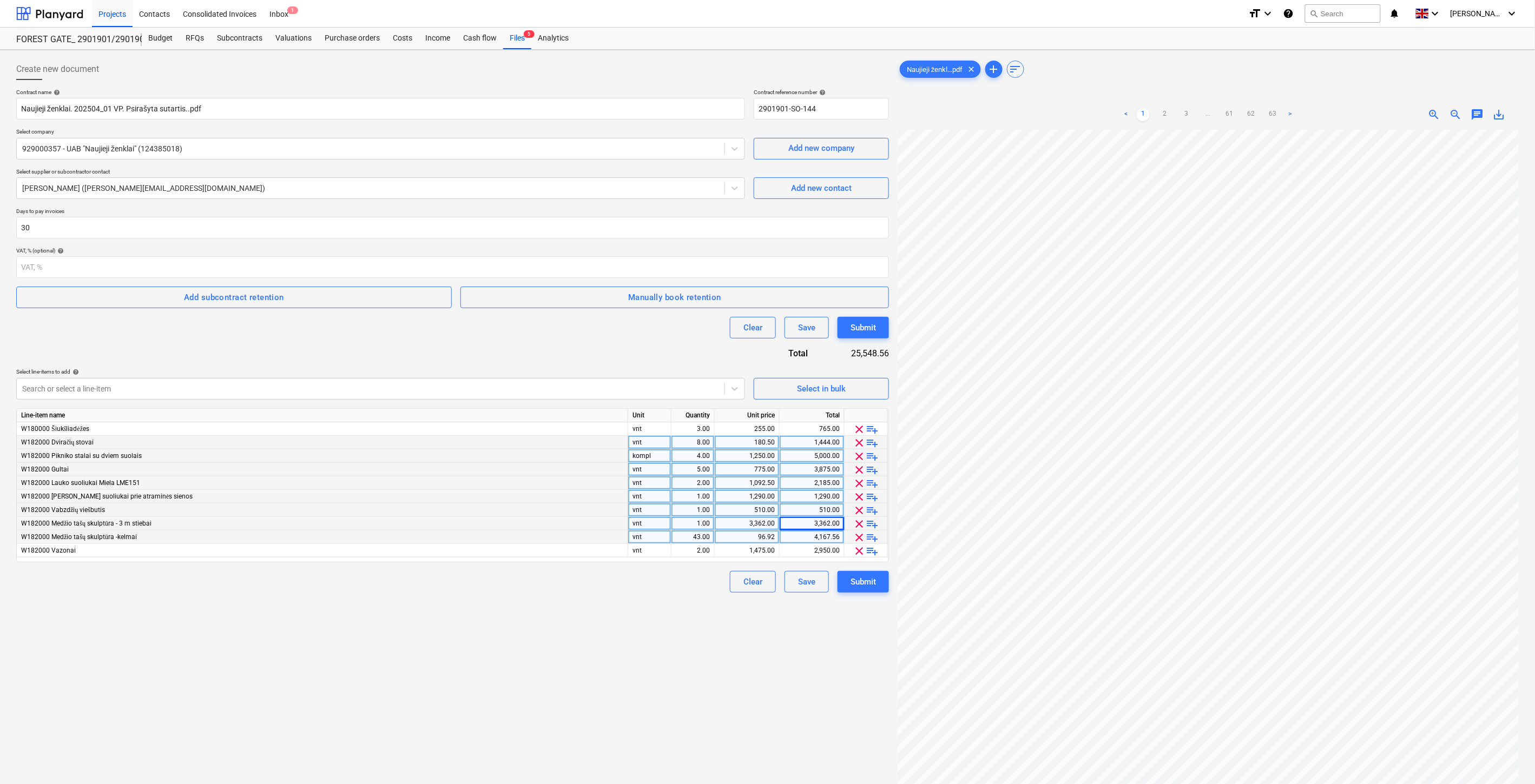
click at [683, 537] on div "43.00" at bounding box center [692, 537] width 34 height 14
click at [671, 613] on div "Create new document Contract name help Naujieji ženklai. 202504_01 VP. Psirašyt…" at bounding box center [452, 471] width 881 height 834
click at [806, 537] on div "96.92" at bounding box center [811, 537] width 56 height 14
type input "1541.40"
click at [684, 685] on div "Create new document Contract name help Naujieji ženklai. 202504_01 VP. Psirašyt…" at bounding box center [452, 471] width 881 height 834
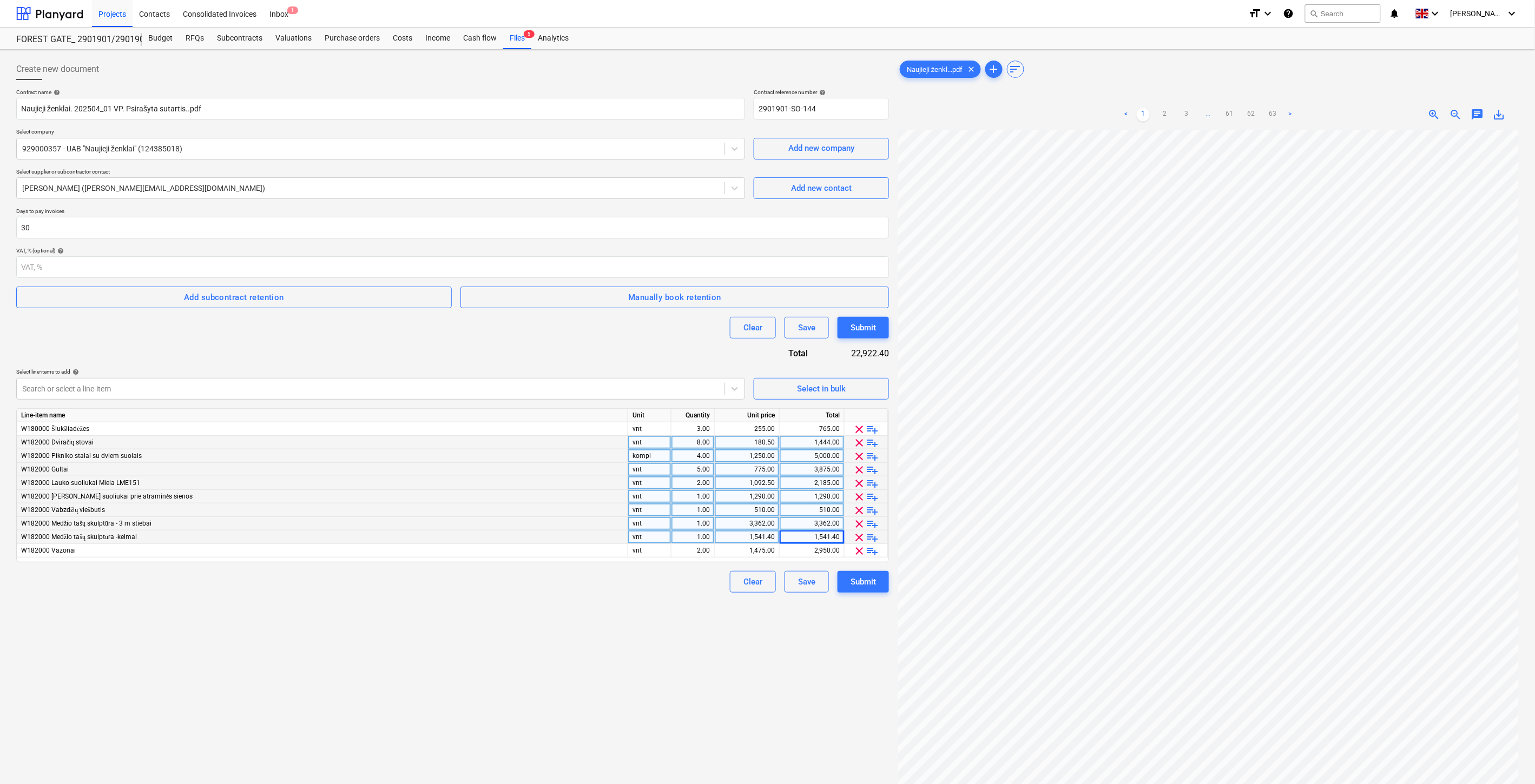
click at [687, 539] on div "1.00" at bounding box center [692, 537] width 34 height 14
type input "43"
click at [680, 646] on div "Create new document Contract name help Naujieji ženklai. 202504_01 VP. Psirašyt…" at bounding box center [452, 471] width 881 height 834
click at [797, 534] on div "66,280.20" at bounding box center [811, 537] width 56 height 14
type input "4214"
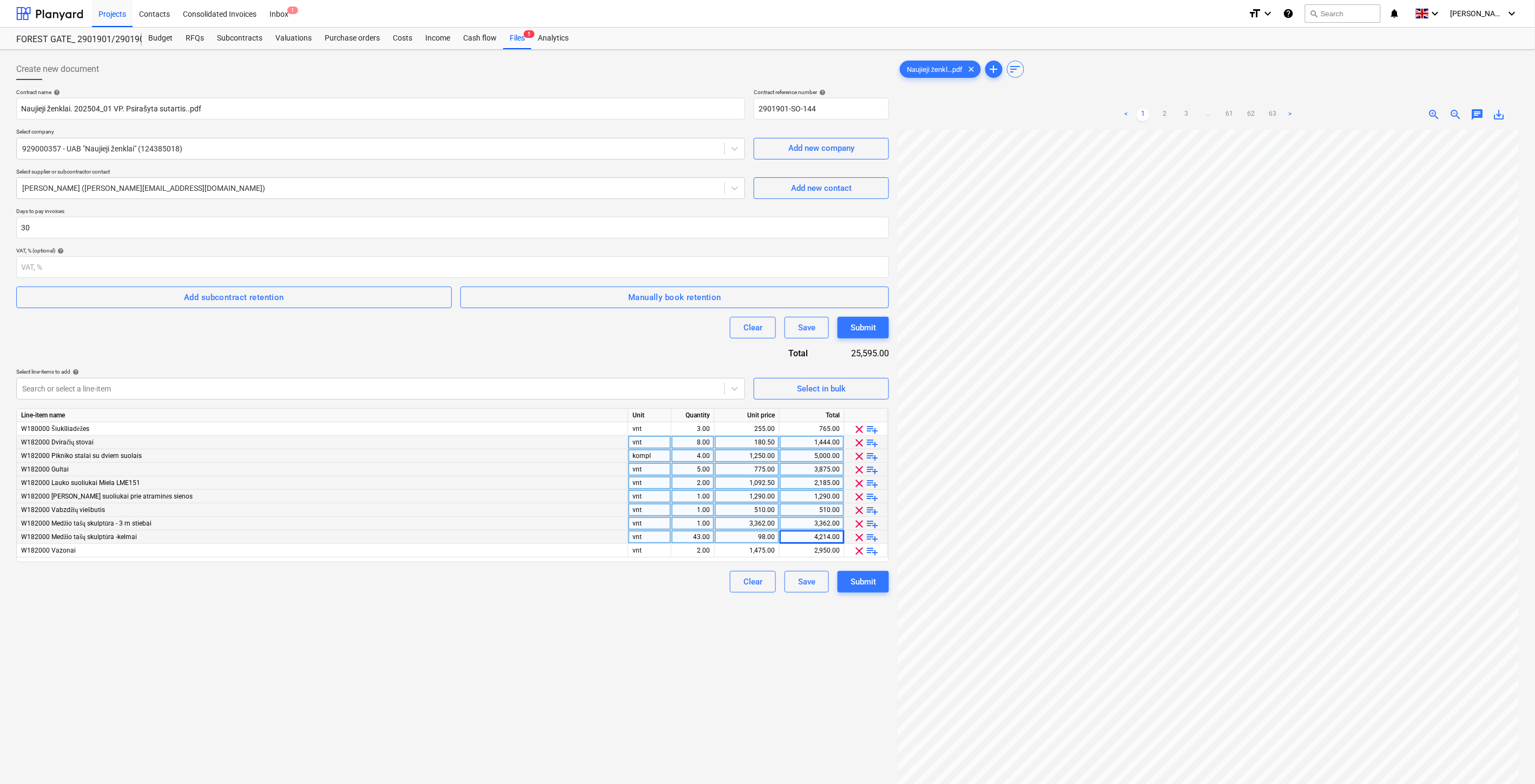
click at [634, 668] on div "Create new document Contract name help Naujieji ženklai. 202504_01 VP. Psirašyt…" at bounding box center [452, 471] width 881 height 834
click at [179, 386] on div at bounding box center [370, 389] width 697 height 11
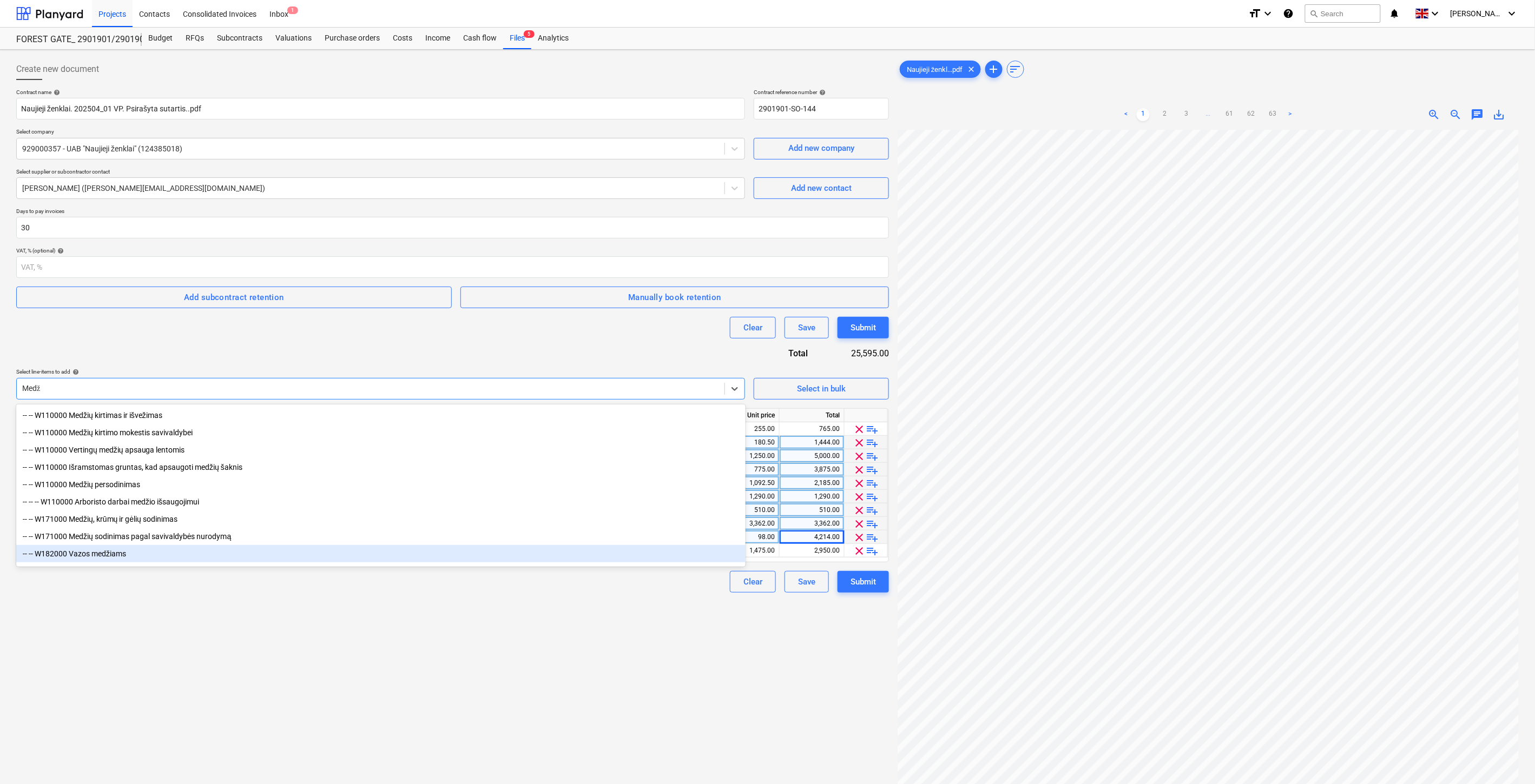
type input "Medž"
click at [271, 683] on div "Create new document Contract name help Naujieji ženklai. 202504_01 VP. Psirašyt…" at bounding box center [452, 471] width 881 height 834
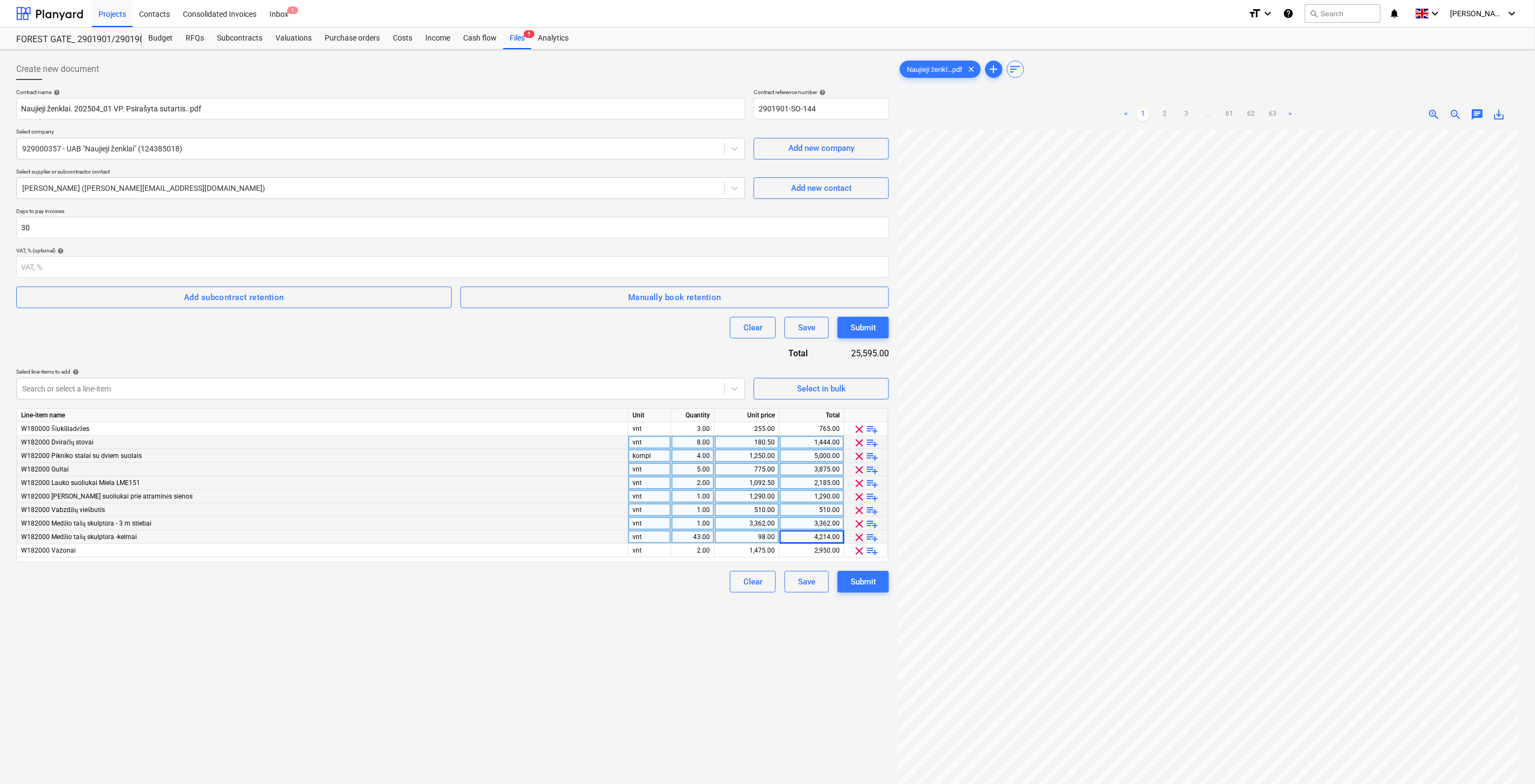
click at [873, 522] on span "playlist_add" at bounding box center [873, 524] width 13 height 13
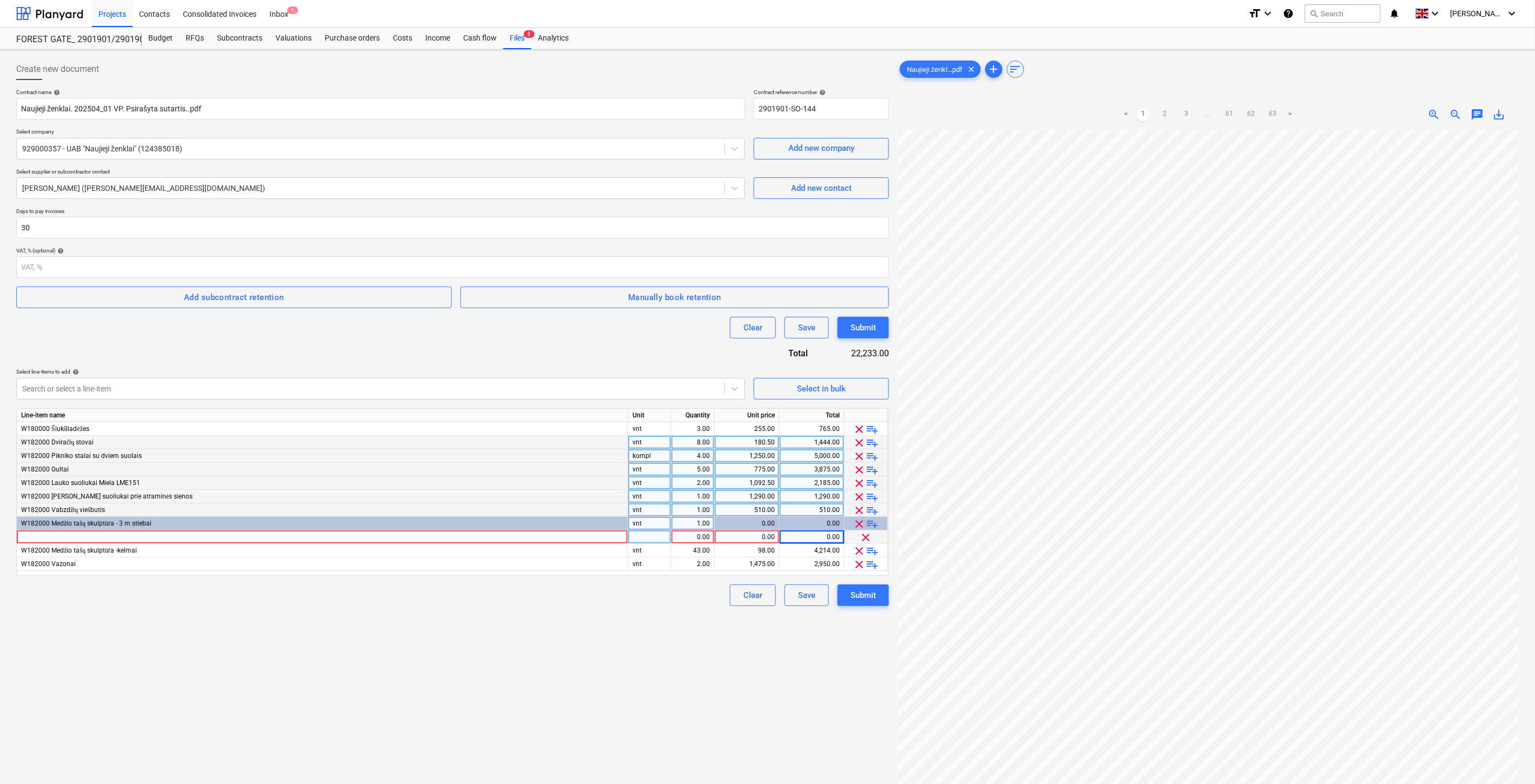
click at [873, 522] on span "playlist_add" at bounding box center [873, 524] width 13 height 13
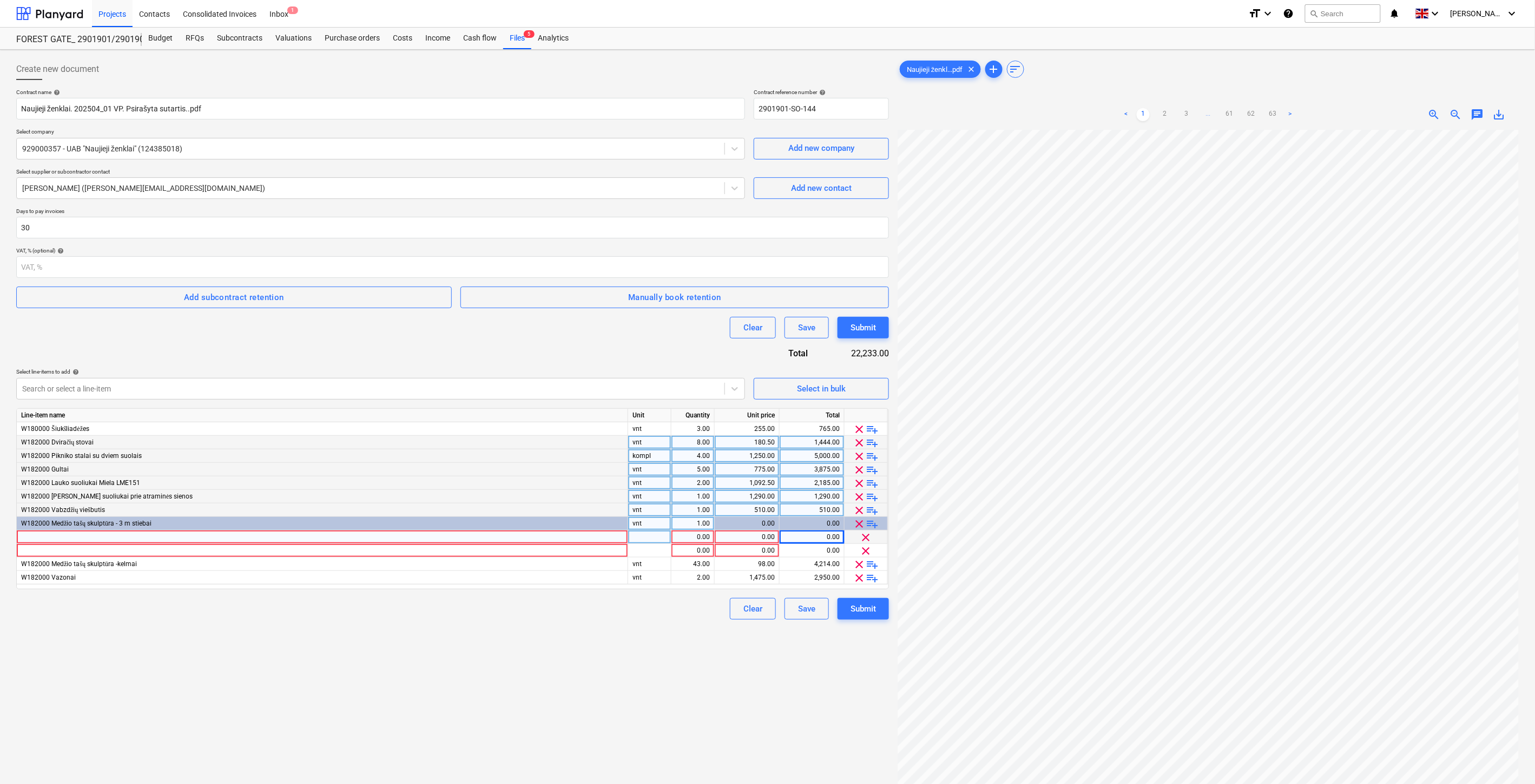
click at [644, 523] on div "vnt" at bounding box center [650, 524] width 43 height 14
type input "Kompl."
click at [705, 521] on div "1.00" at bounding box center [692, 524] width 34 height 14
type input "ą"
type input "1"
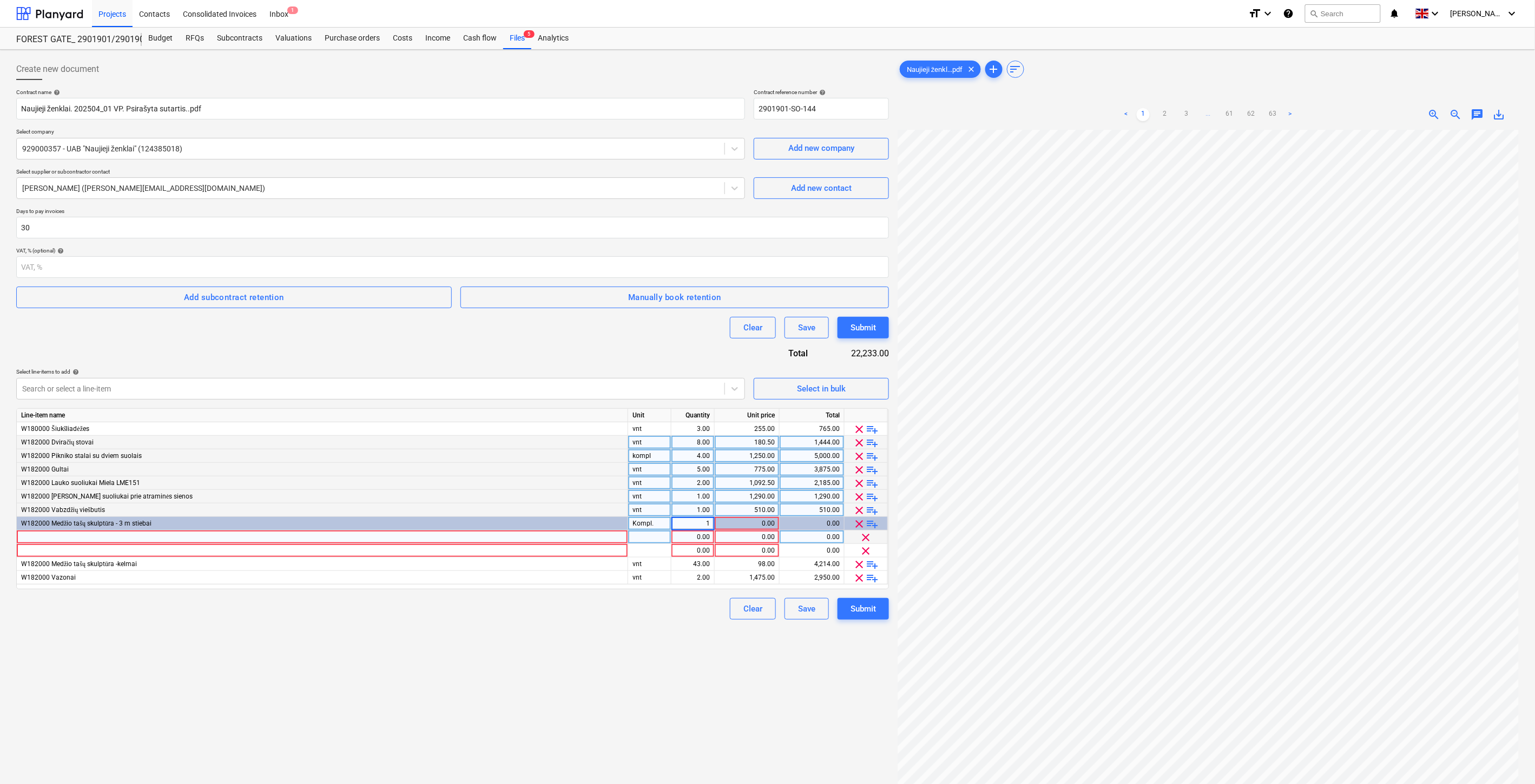
click at [609, 629] on div "Create new document Contract name help Naujieji ženklai. 202504_01 VP. Psirašyt…" at bounding box center [452, 471] width 881 height 834
click at [158, 525] on div "W182000 Medžio tašų skulptūra - 3 m stiebai" at bounding box center [323, 524] width 612 height 14
click at [172, 537] on div at bounding box center [323, 537] width 612 height 14
click at [151, 519] on div "W182000 Medžio tašų skulptūra - 3 m stiebai" at bounding box center [323, 524] width 612 height 14
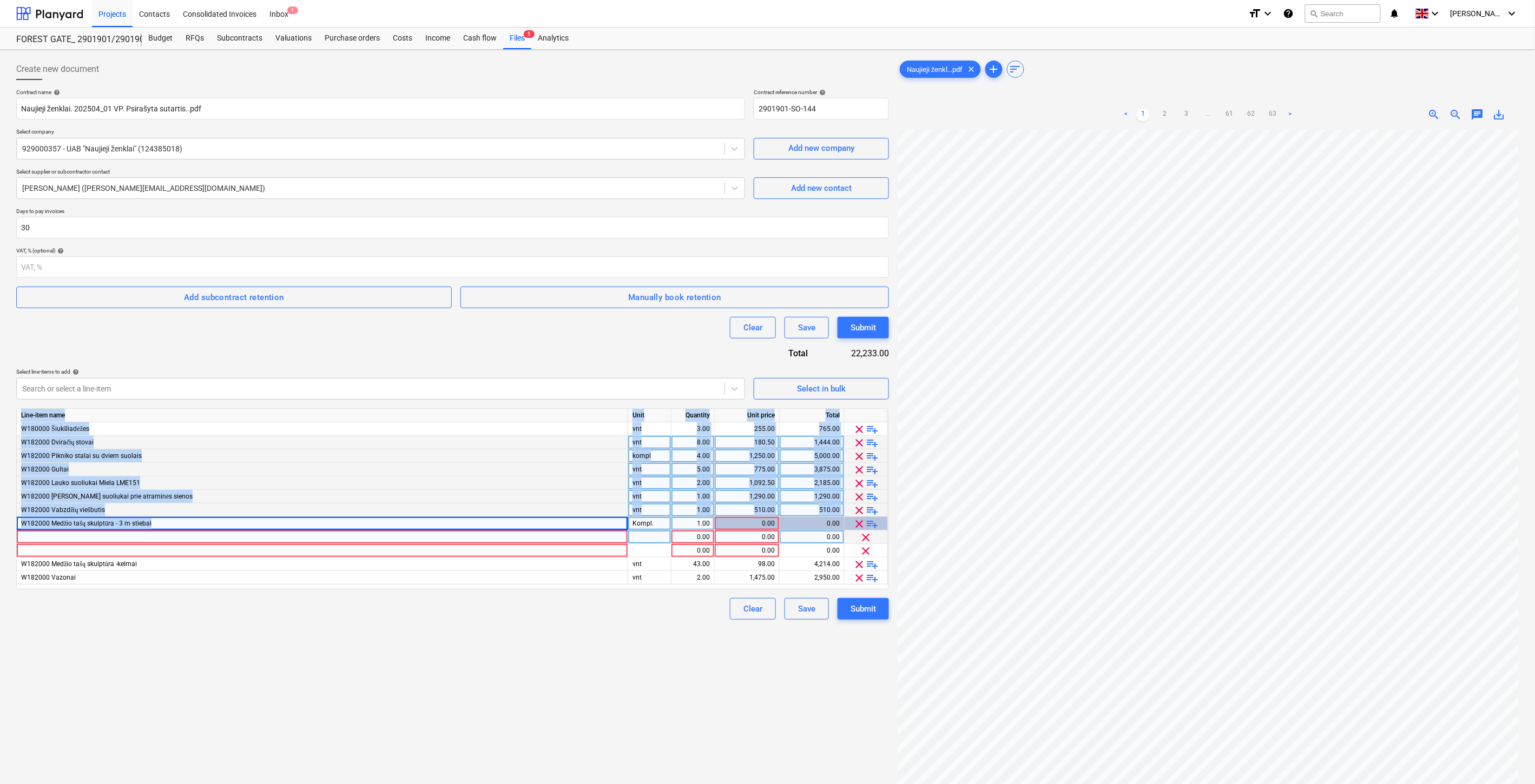
drag, startPoint x: 162, startPoint y: 525, endPoint x: 26, endPoint y: 526, distance: 136.0
click at [12, 522] on div "Create new document Contract name help Naujieji ženklai. 202504_01 VP. Psirašyt…" at bounding box center [452, 471] width 881 height 834
copy div "Line-item name Unit Quantity Unit price Total W180000 Šiukšliadėžes vnt 3.00 25…"
click at [161, 527] on div "W182000 Medžio tašų skulptūra - 3 m stiebai" at bounding box center [323, 524] width 612 height 14
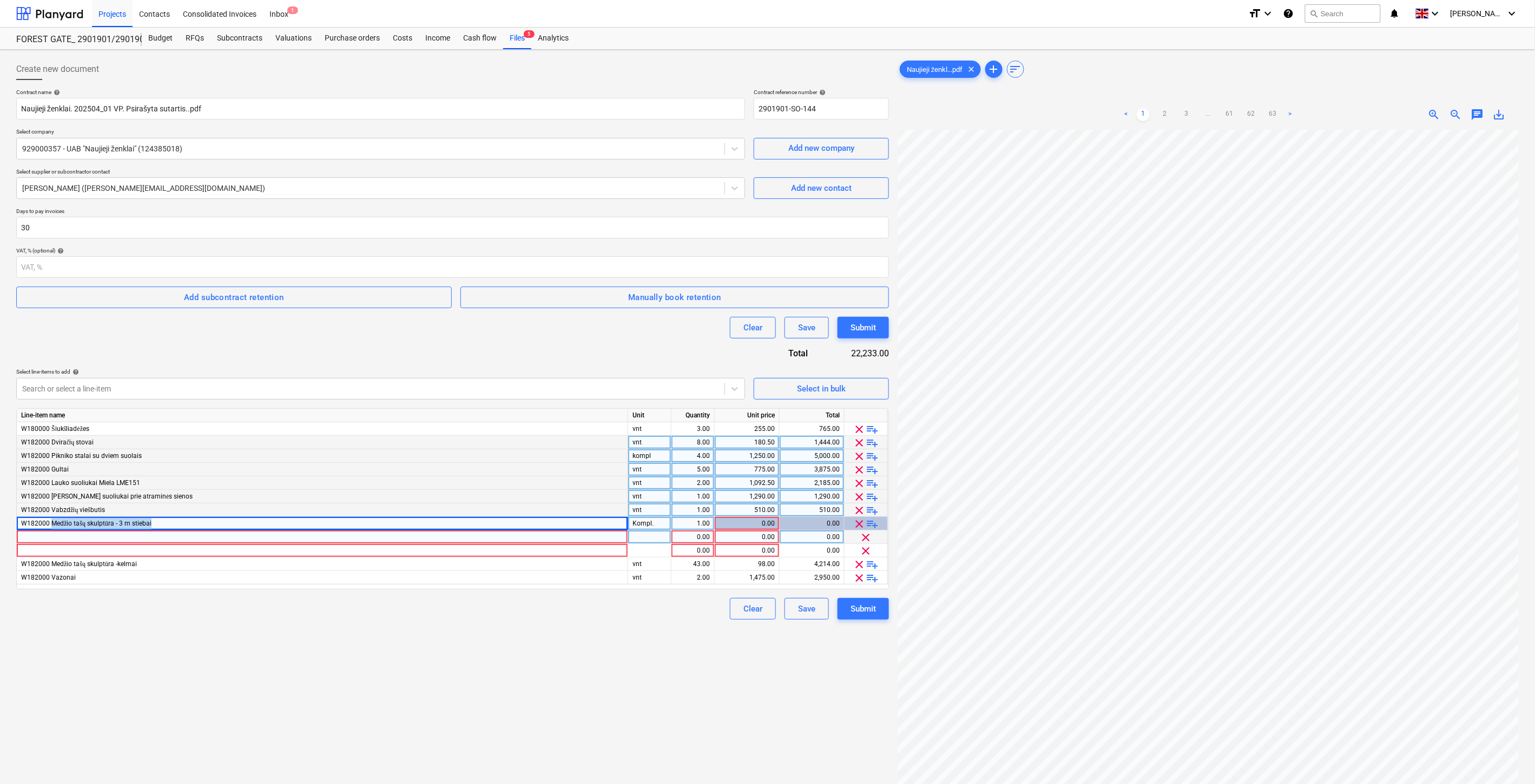
drag, startPoint x: 153, startPoint y: 524, endPoint x: 52, endPoint y: 524, distance: 101.0
click at [52, 524] on div "W182000 Medžio tašų skulptūra - 3 m stiebai" at bounding box center [323, 524] width 612 height 14
copy span "Medžio tašų skulptūra - 3 m stiebai"
click at [80, 542] on div at bounding box center [323, 537] width 612 height 14
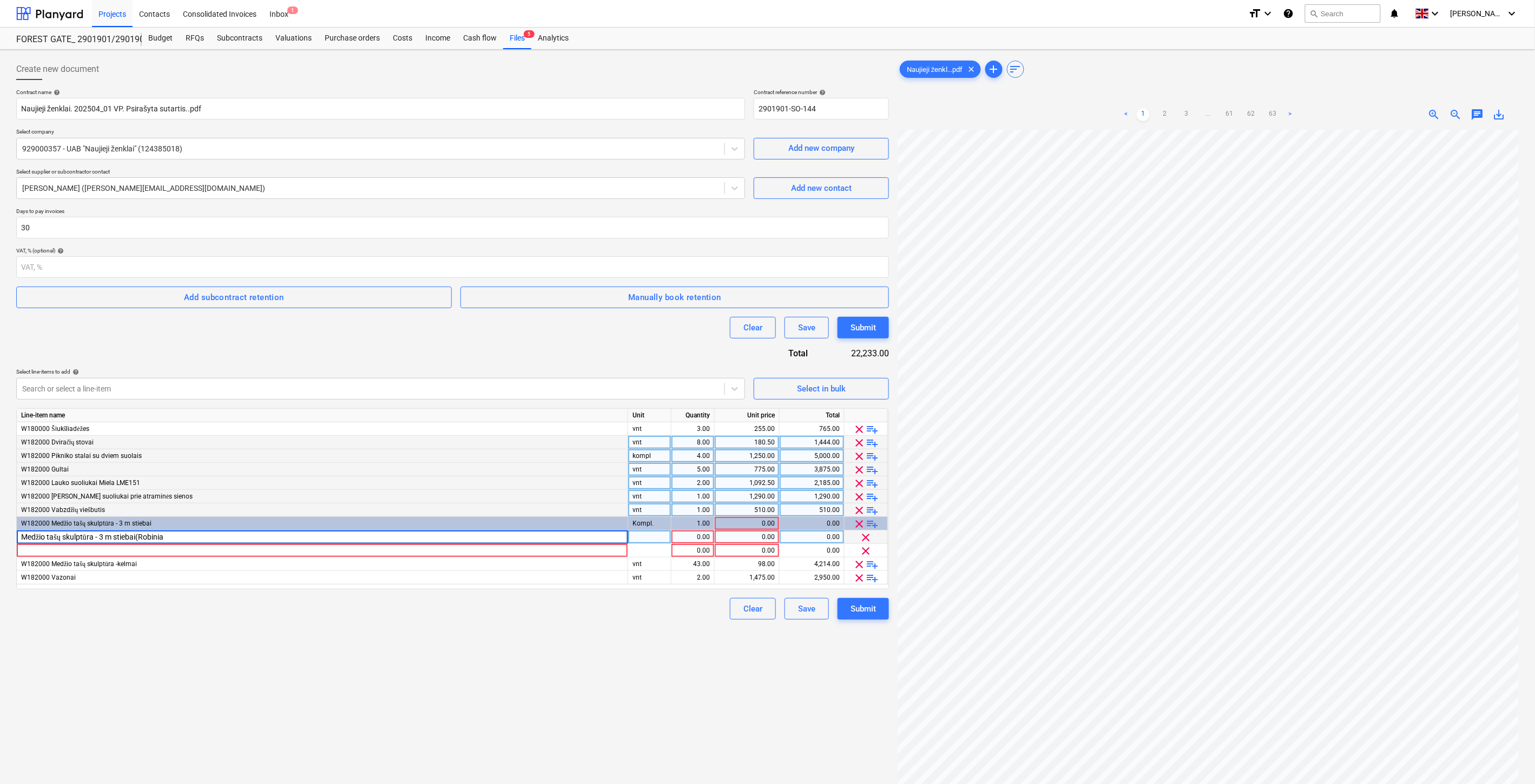
type input "Medžio tašų skulptūra - 3 m stiebai(Robinia)"
click at [640, 536] on div at bounding box center [650, 537] width 43 height 14
type input "Vnt."
click at [716, 653] on div "Create new document Contract name help Naujieji ženklai. 202504_01 VP. Psirašyt…" at bounding box center [452, 471] width 881 height 834
click at [812, 537] on div "0.00" at bounding box center [811, 537] width 56 height 14
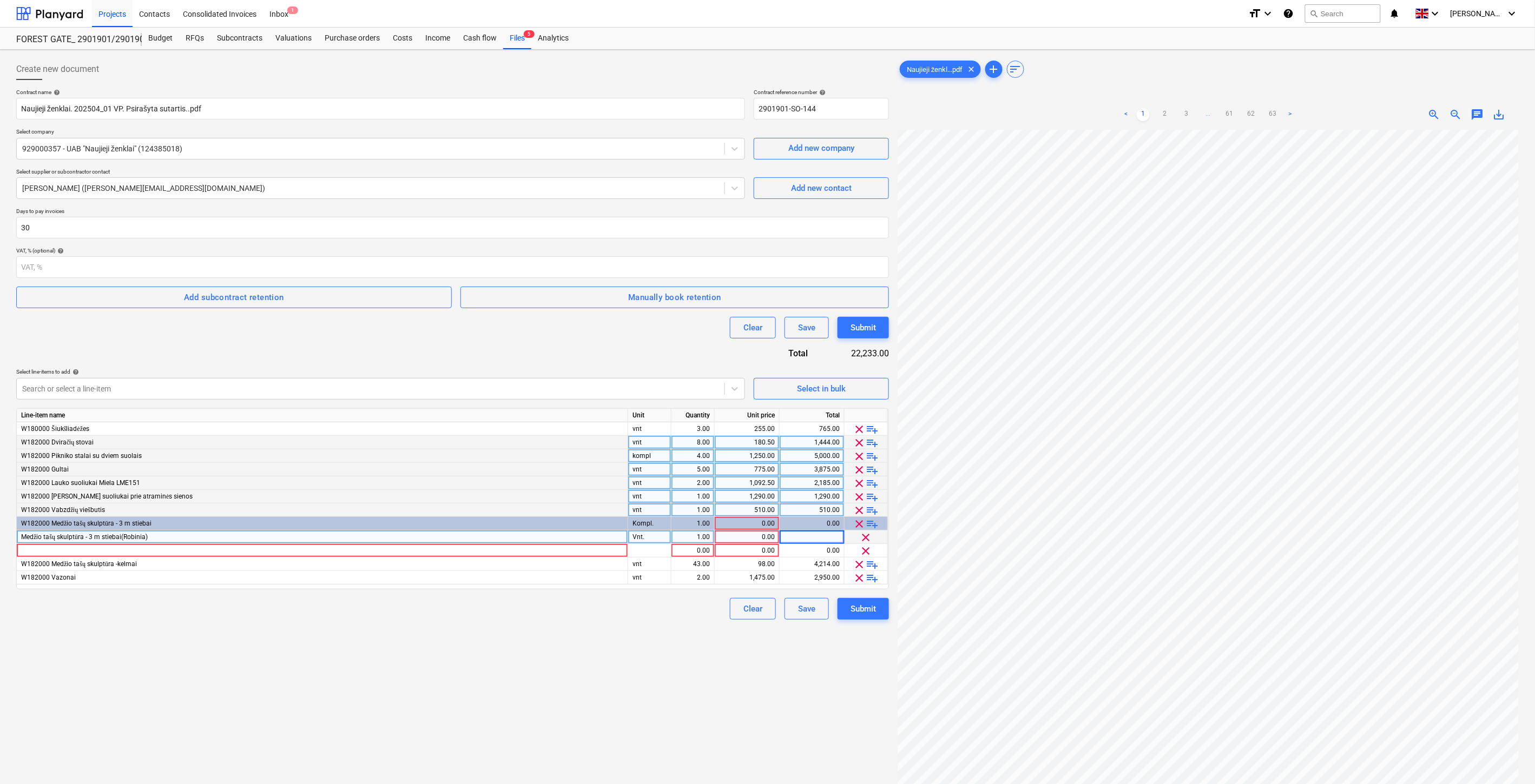
click at [592, 657] on div "Create new document Contract name help Naujieji ženklai. 202504_01 VP. Psirašyt…" at bounding box center [452, 471] width 881 height 834
drag, startPoint x: 594, startPoint y: 634, endPoint x: 609, endPoint y: 618, distance: 21.9
click at [594, 634] on div "Create new document Contract name help Naujieji ženklai. 202504_01 VP. Psirašyt…" at bounding box center [452, 471] width 881 height 834
click at [806, 534] on div "0.00" at bounding box center [811, 537] width 56 height 14
type input "3362"
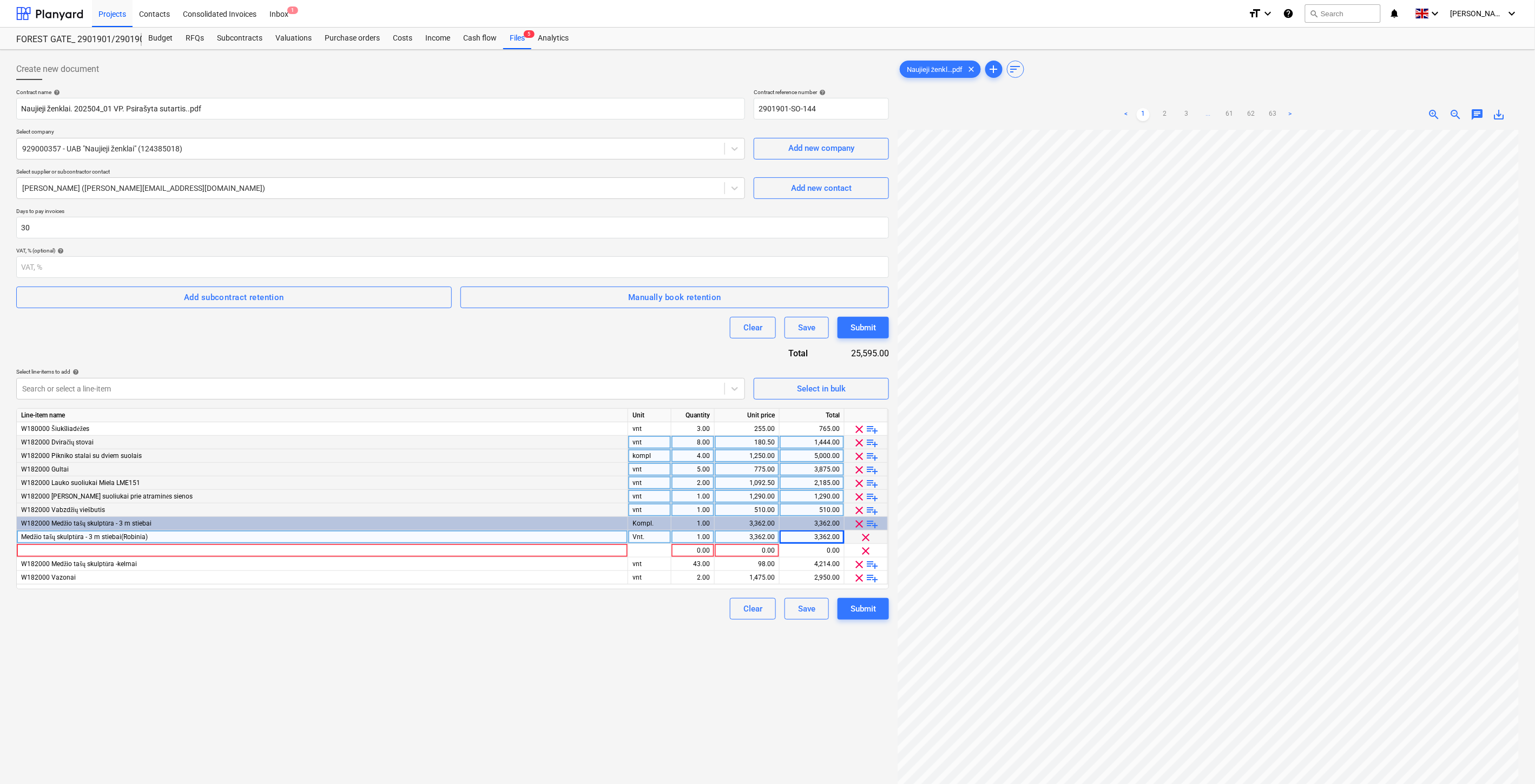
click at [564, 669] on div "Create new document Contract name help Naujieji ženklai. 202504_01 VP. Psirašyt…" at bounding box center [452, 471] width 881 height 834
click at [155, 539] on div "Medžio tašų skulptūra - 3 m stiebai(Robinia)" at bounding box center [323, 537] width 612 height 14
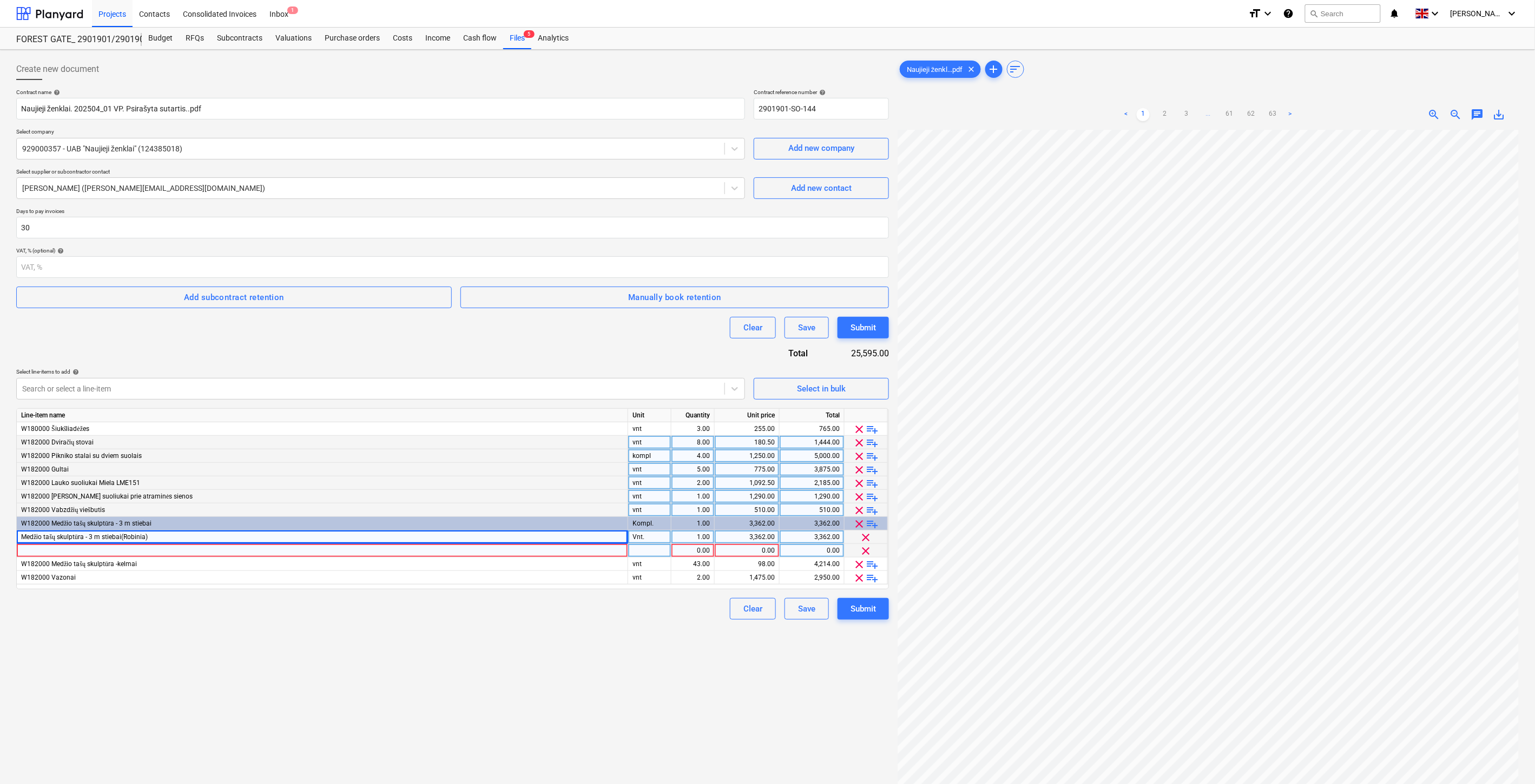
click at [165, 550] on div at bounding box center [323, 551] width 612 height 14
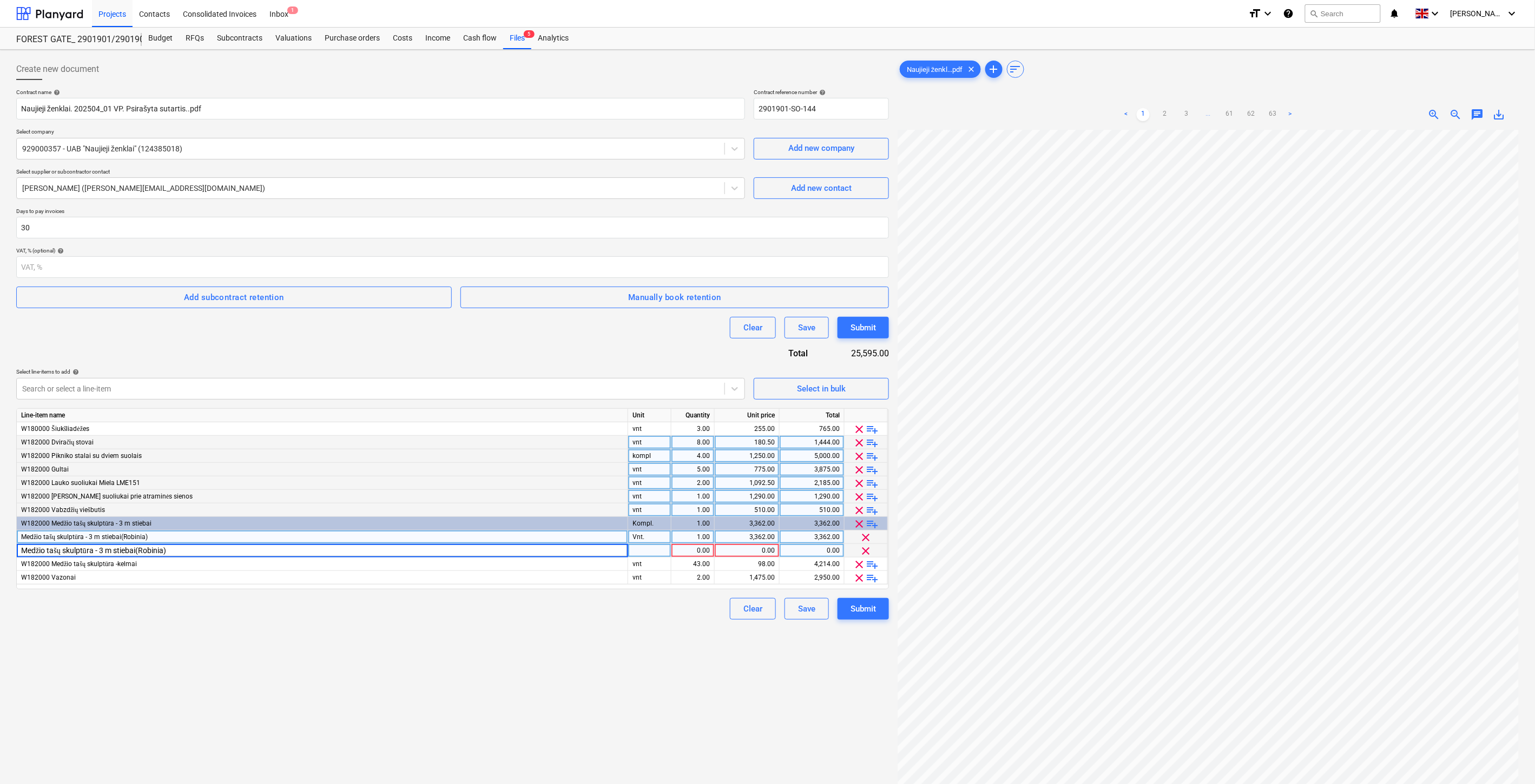
click at [165, 550] on input "Medžio tašų skulptūra - 3 m stiebai(Robinia)" at bounding box center [322, 551] width 611 height 13
type input "Medžio tašų skulptūra - 3 m stiebai(Robinia 8417)"
click at [198, 629] on div "Create new document Contract name help Naujieji ženklai. 202504_01 VP. Psirašyt…" at bounding box center [452, 471] width 881 height 834
click at [661, 537] on div "Vnt." at bounding box center [650, 537] width 43 height 14
click at [653, 552] on div "pcs" at bounding box center [650, 551] width 43 height 14
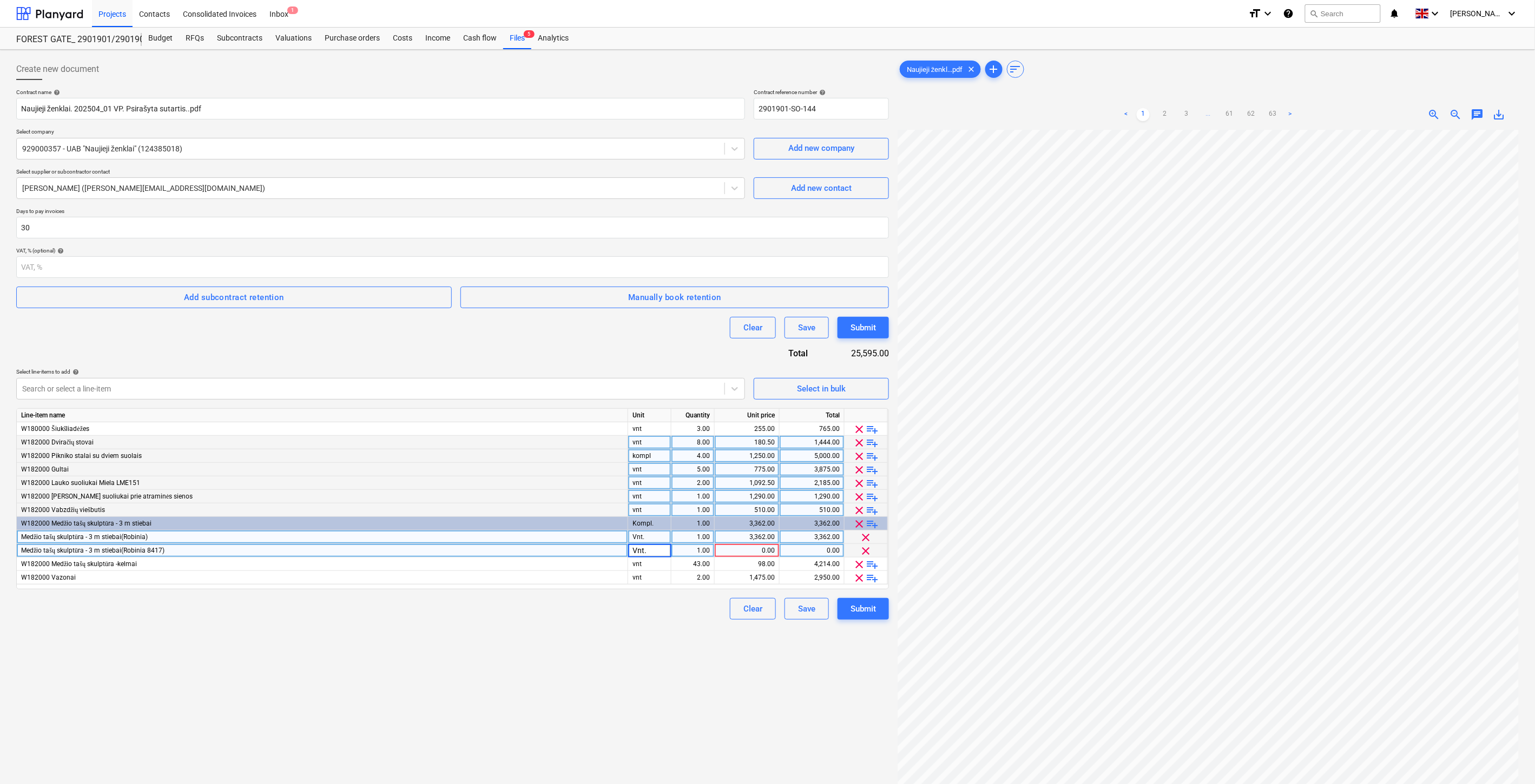
click at [688, 542] on div "1.00" at bounding box center [692, 537] width 34 height 14
click at [688, 548] on div "1.00" at bounding box center [692, 551] width 34 height 14
click at [812, 548] on div "0.00" at bounding box center [811, 551] width 56 height 14
click at [581, 671] on div "Create new document Contract name help Naujieji ženklai. 202504_01 VP. Psirašyt…" at bounding box center [452, 471] width 881 height 834
click at [748, 552] on div "0.00" at bounding box center [747, 551] width 56 height 14
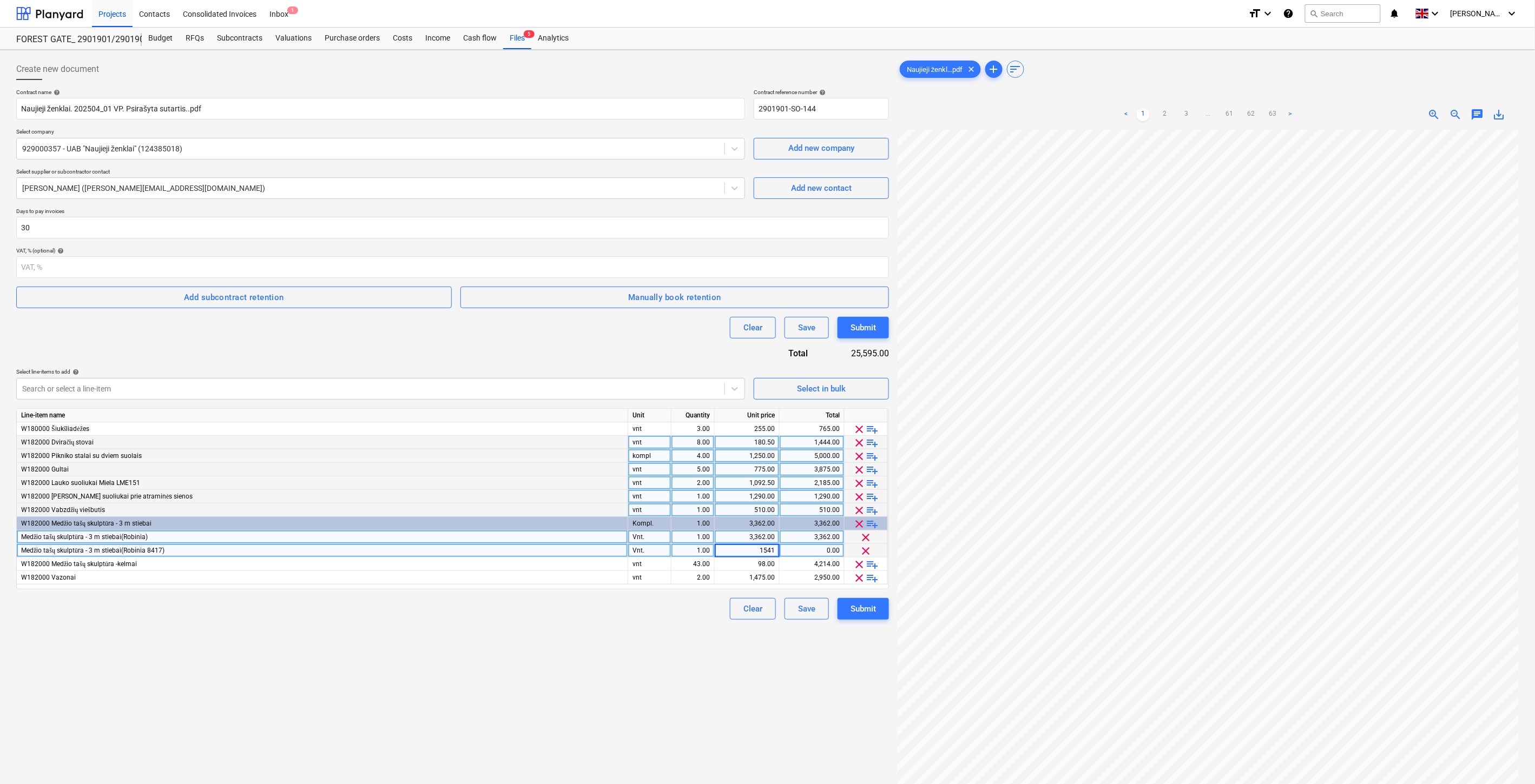
type input "1541."
click at [754, 671] on div "Create new document Contract name help Naujieji ženklai. 202504_01 VP. Psirašyt…" at bounding box center [452, 471] width 881 height 834
click at [769, 548] on div "1,541.00" at bounding box center [747, 551] width 56 height 14
click at [775, 548] on input "1541" at bounding box center [747, 551] width 65 height 13
type input "1541.40"
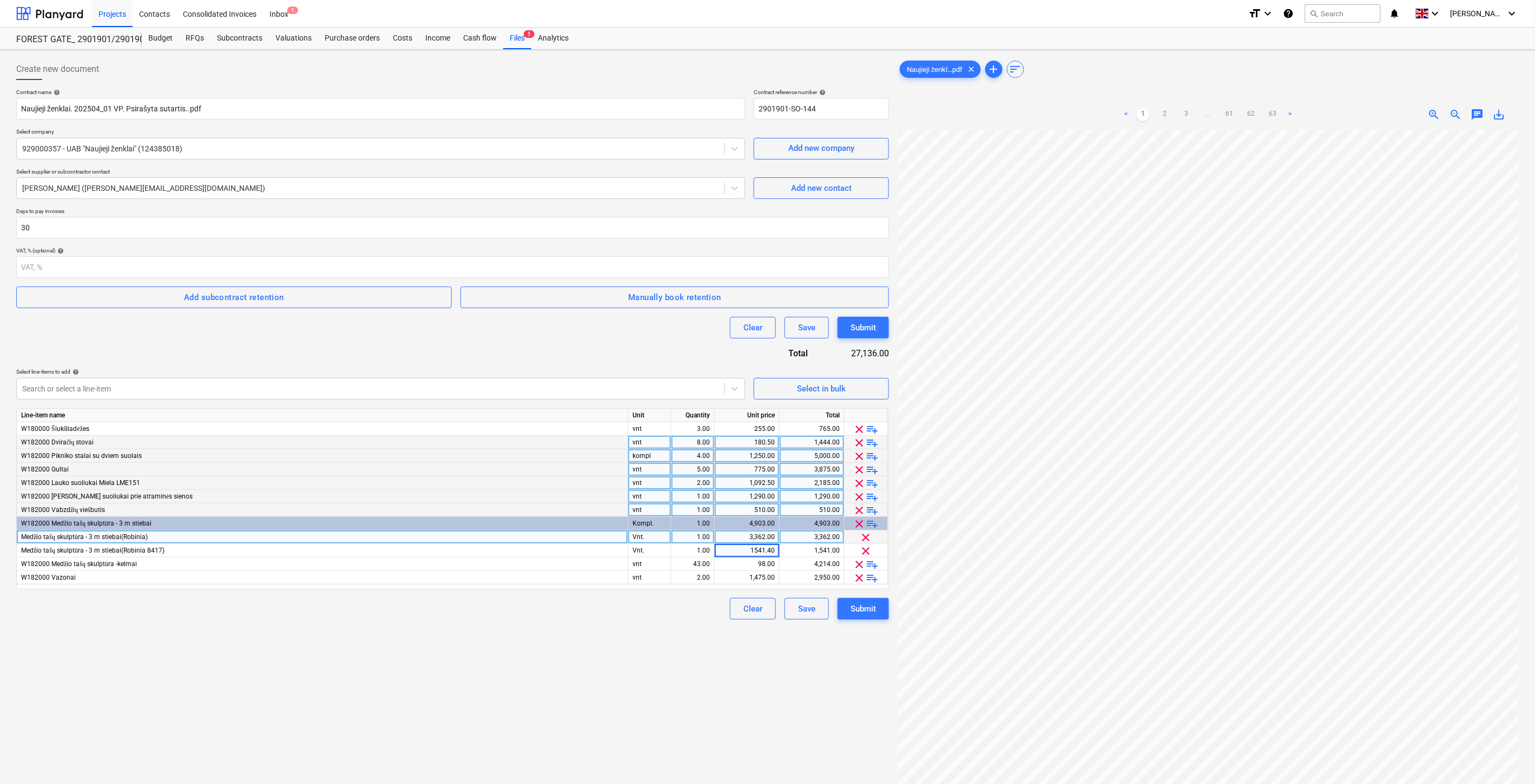
click at [640, 657] on div "Create new document Contract name help Naujieji ženklai. 202504_01 VP. Psirašyt…" at bounding box center [452, 471] width 881 height 834
click at [441, 661] on div "Create new document Contract name help Naujieji ženklai. 202504_01 VP. Psirašyt…" at bounding box center [452, 471] width 881 height 834
click at [477, 645] on div "Create new document Contract name help Naujieji ženklai. 202504_01 VP. Psirašyt…" at bounding box center [452, 471] width 881 height 834
click at [494, 640] on div "Create new document Contract name help Naujieji ženklai. 202504_01 VP. Psirašyt…" at bounding box center [452, 471] width 881 height 834
click at [524, 629] on div "Create new document Contract name help Naujieji ženklai. 202504_01 VP. Psirašyt…" at bounding box center [452, 471] width 881 height 834
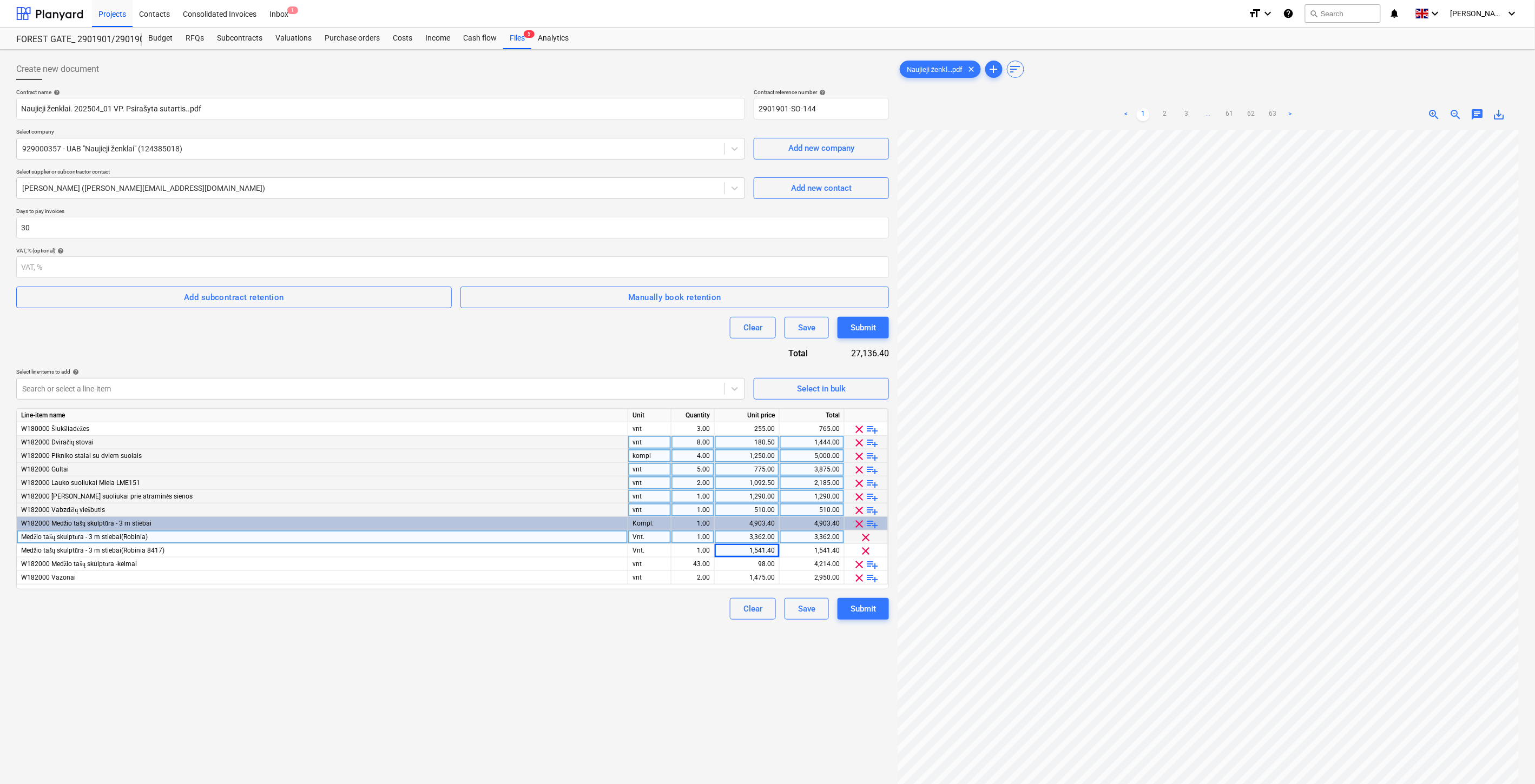
click at [570, 607] on div "Clear Save Submit" at bounding box center [452, 609] width 873 height 21
click at [658, 358] on div "Contract name help [PERSON_NAME] ženklai. 202504_01 VP. Psirašyta sutartis..pdf…" at bounding box center [452, 354] width 873 height 531
drag, startPoint x: 692, startPoint y: 343, endPoint x: 768, endPoint y: 273, distance: 103.3
click at [695, 340] on div "Contract name help [PERSON_NAME] ženklai. 202504_01 VP. Psirašyta sutartis..pdf…" at bounding box center [452, 354] width 873 height 531
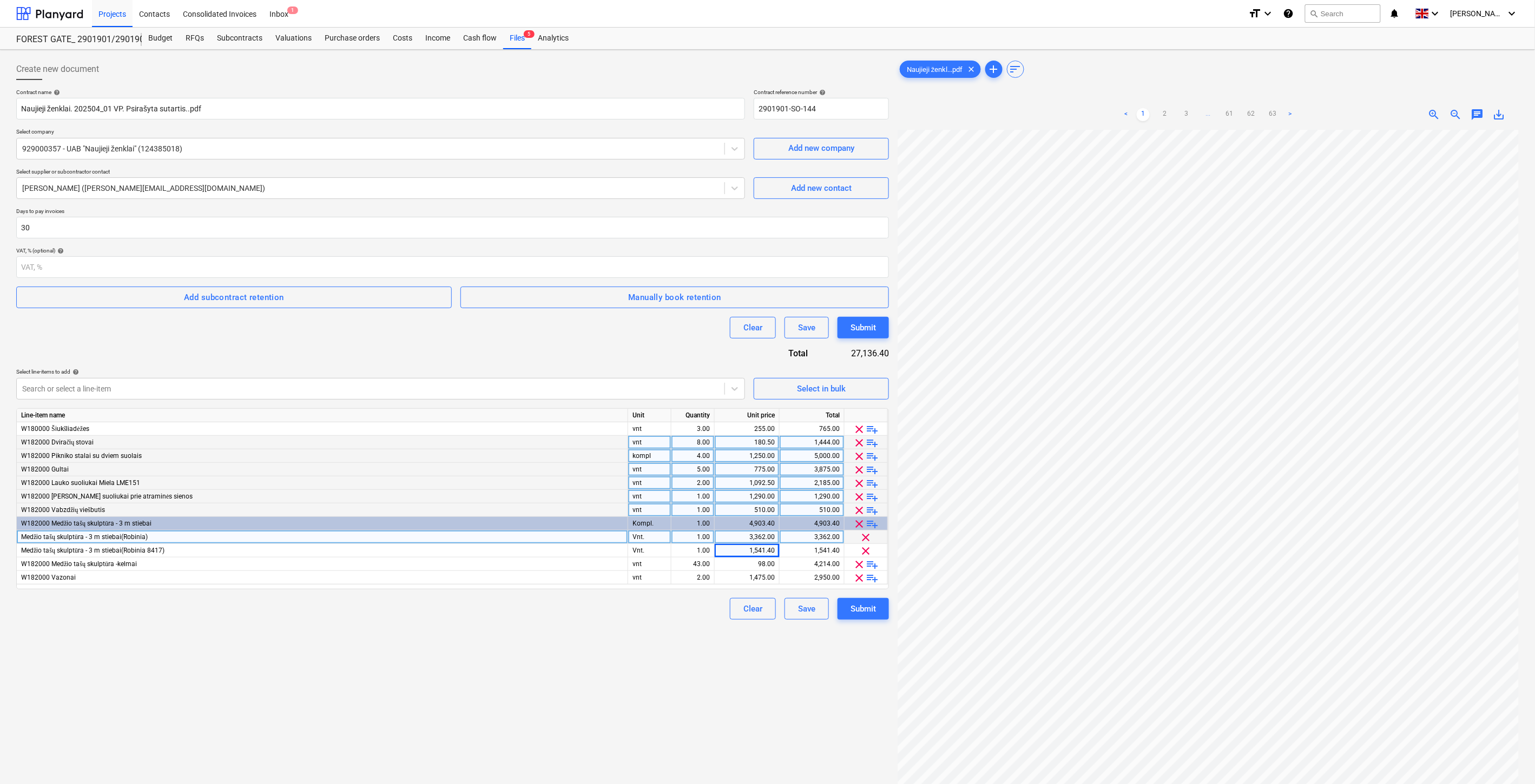
click at [1208, 79] on div "Naujieji ženkl...pdf clear add sort" at bounding box center [1208, 69] width 621 height 21
click at [1216, 75] on div "Naujieji ženkl...pdf clear add sort" at bounding box center [1208, 69] width 621 height 21
click at [526, 687] on div "Create new document Contract name help Naujieji ženklai. 202504_01 VP. Psirašyt…" at bounding box center [452, 471] width 881 height 834
click at [570, 658] on div "Create new document Contract name help Naujieji ženklai. 202504_01 VP. Psirašyt…" at bounding box center [452, 471] width 881 height 834
click at [237, 382] on div "Search or select a line-item" at bounding box center [370, 389] width 708 height 15
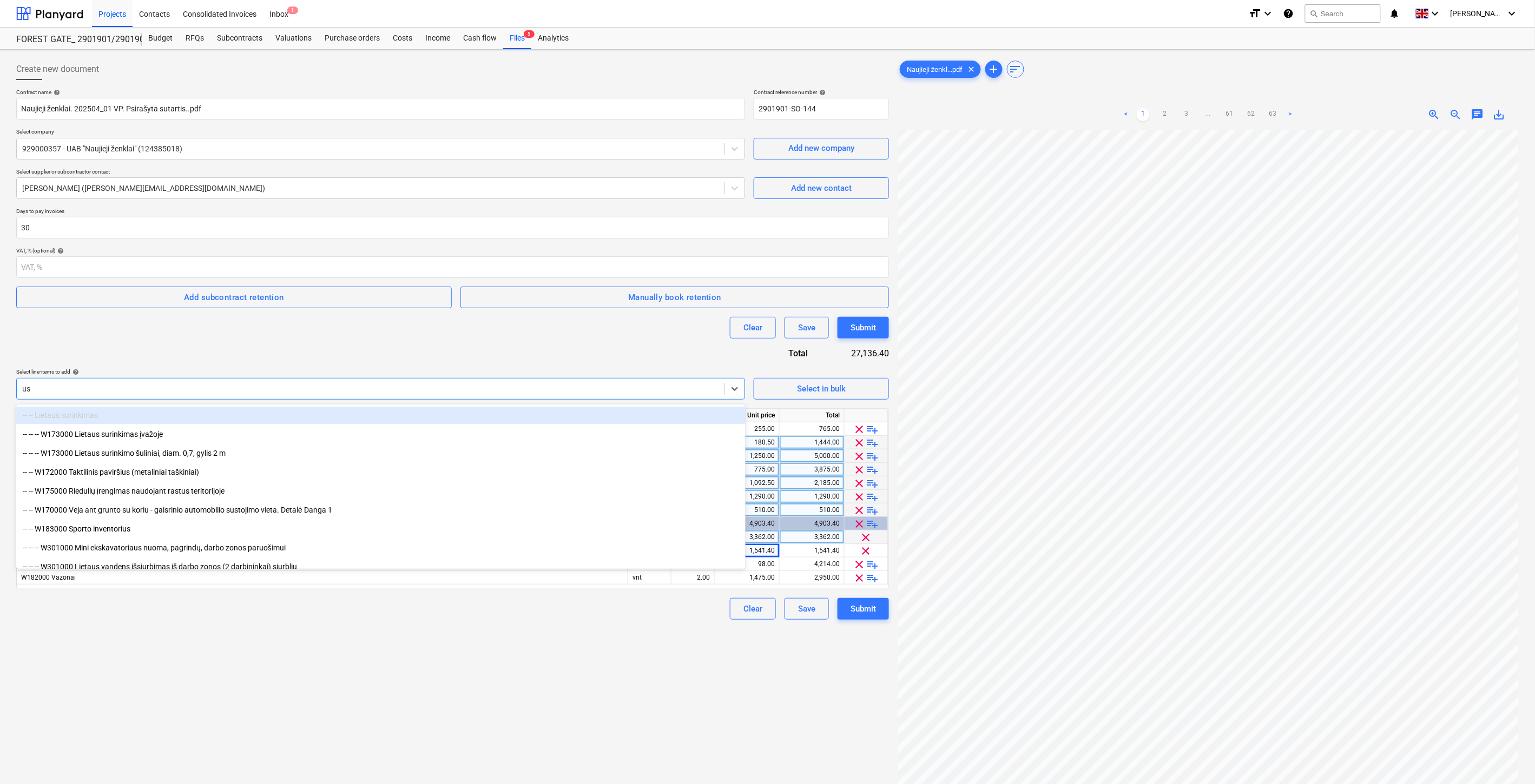
type input "u"
type input "s"
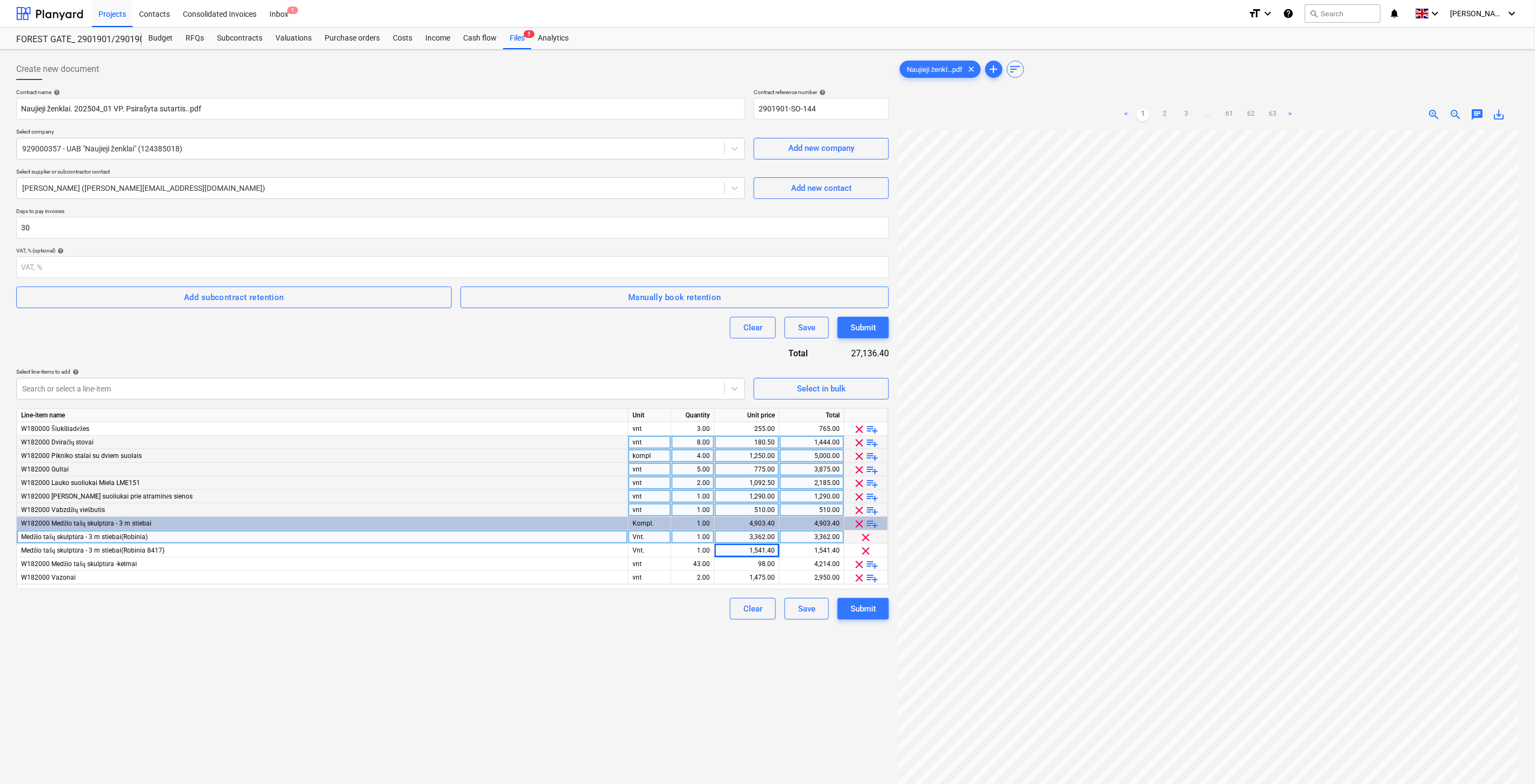
click at [367, 694] on div "Create new document Contract name help Naujieji ženklai. 202504_01 VP. Psirašyt…" at bounding box center [452, 471] width 881 height 834
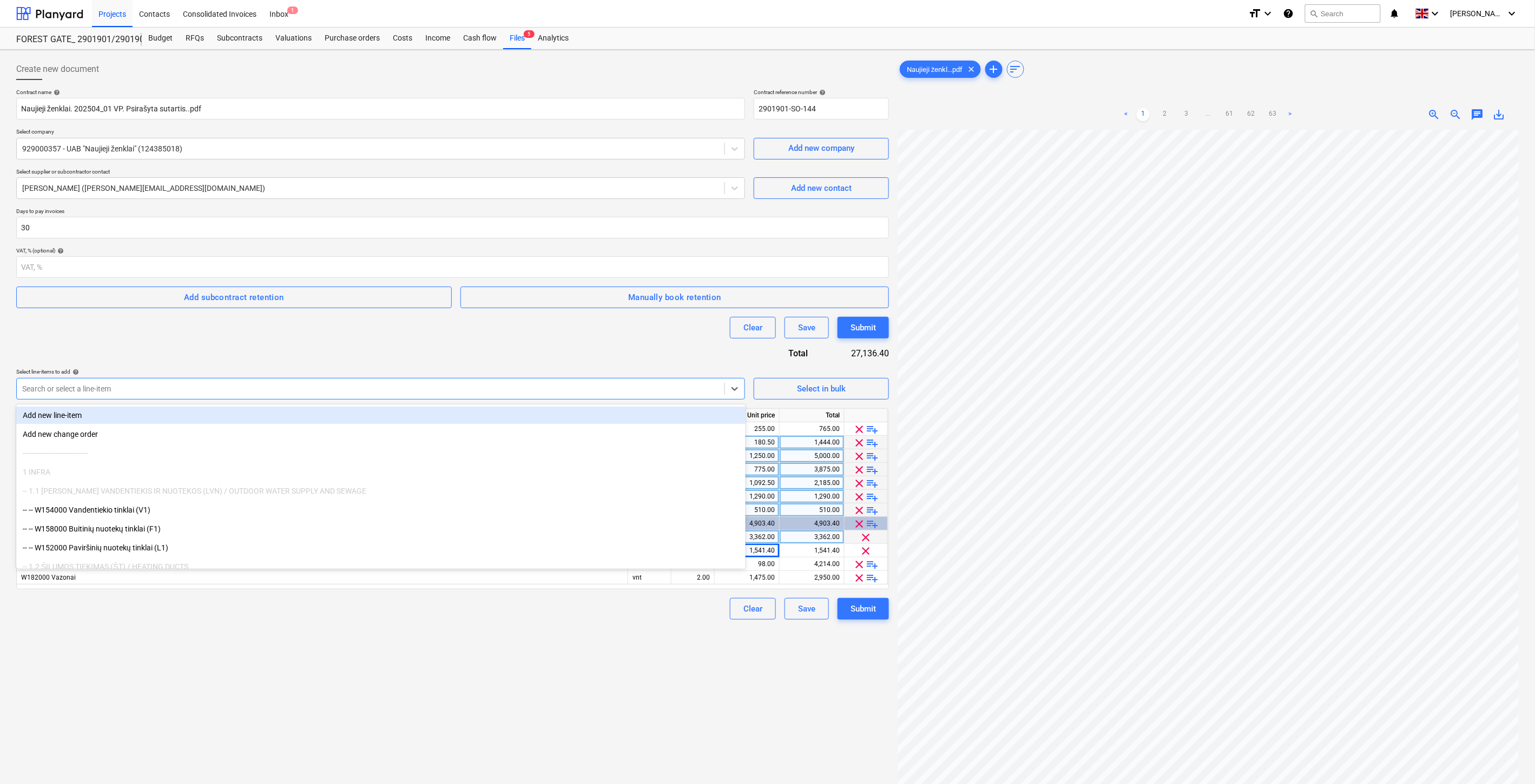
click at [284, 387] on div at bounding box center [370, 389] width 697 height 11
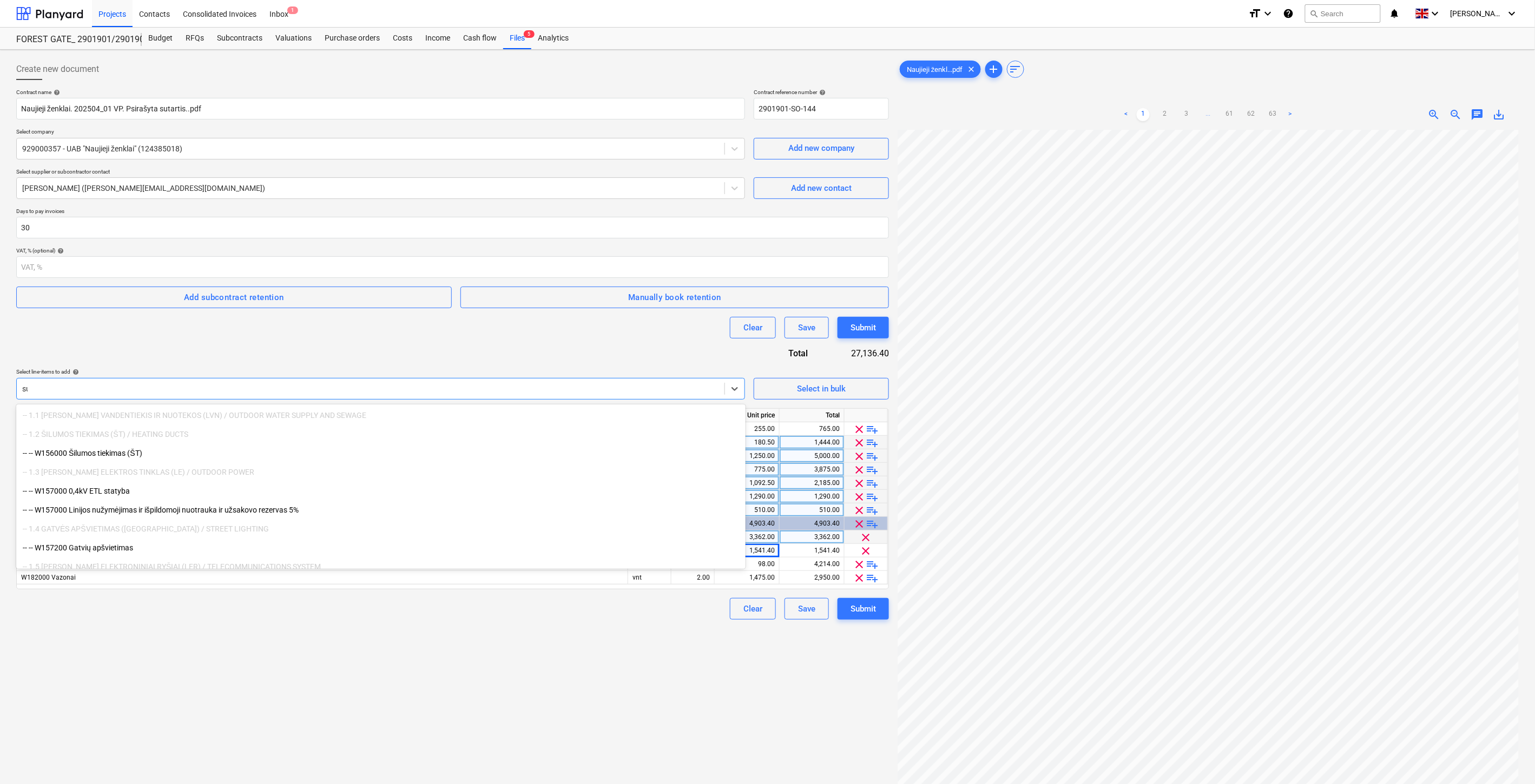
type input "s"
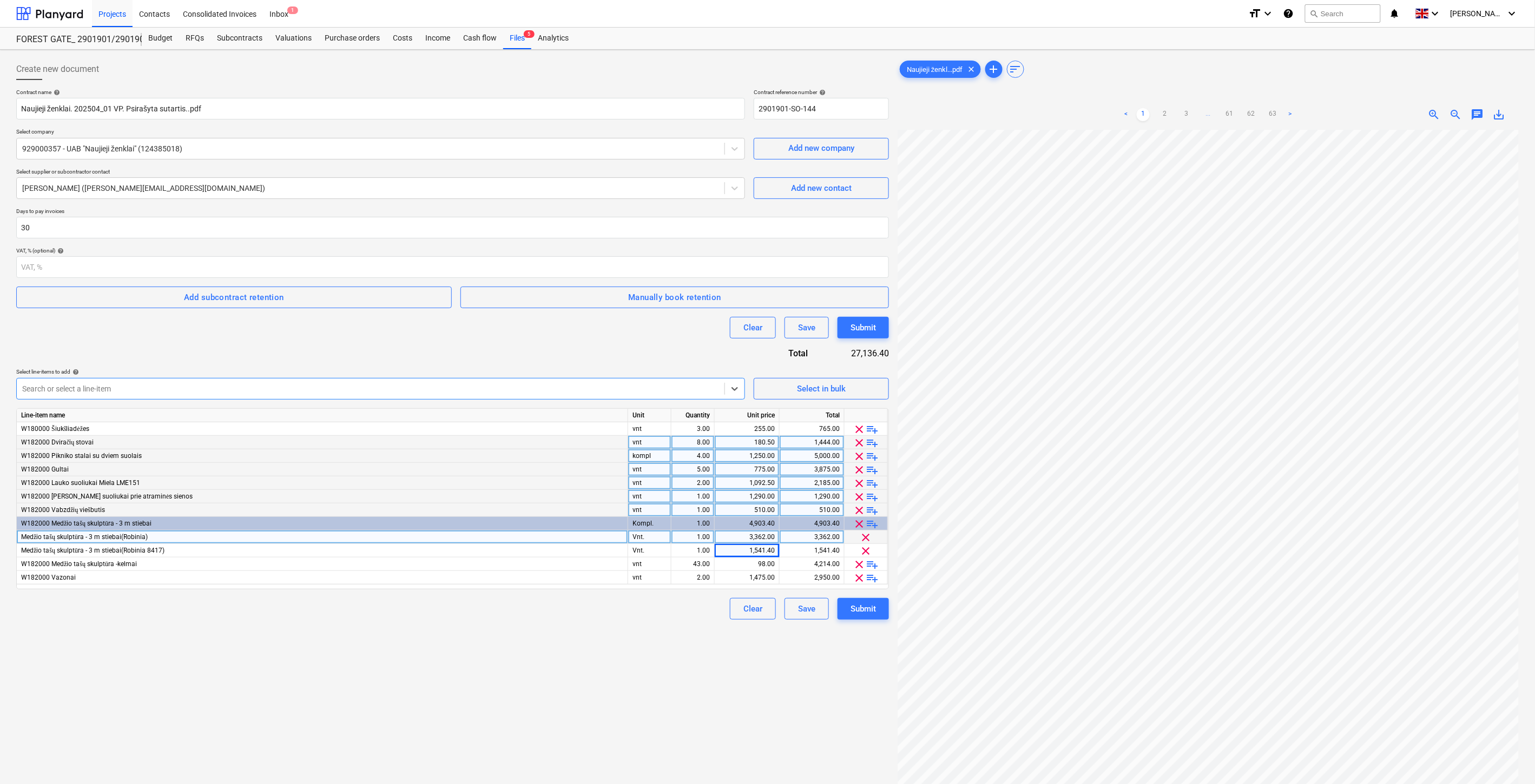
click at [191, 382] on div "Search or select a line-item" at bounding box center [370, 389] width 708 height 15
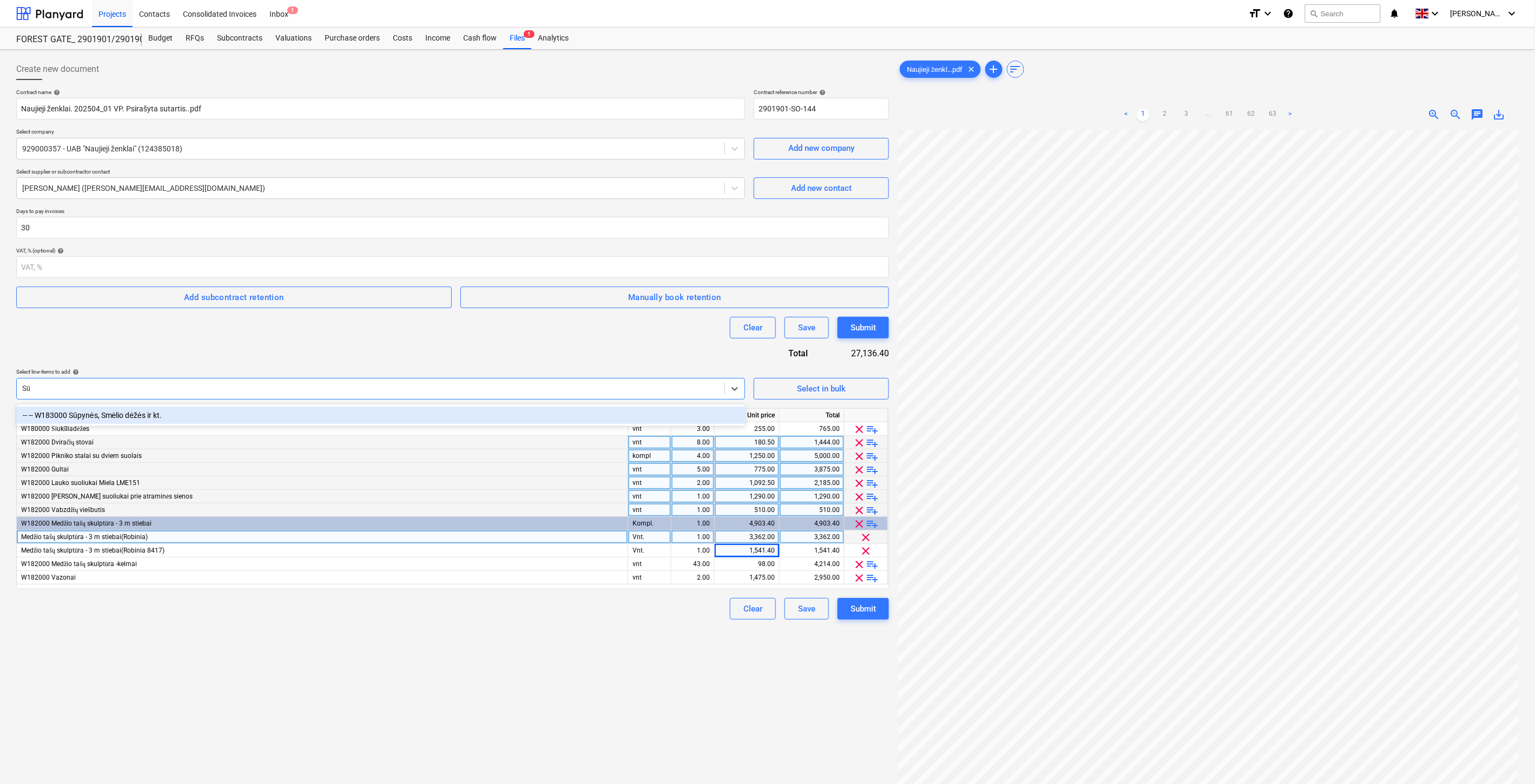
type input "Sūp"
click at [193, 412] on div "-- -- W183000 Sūpynės, Smėlio dėžės ir kt." at bounding box center [380, 415] width 729 height 17
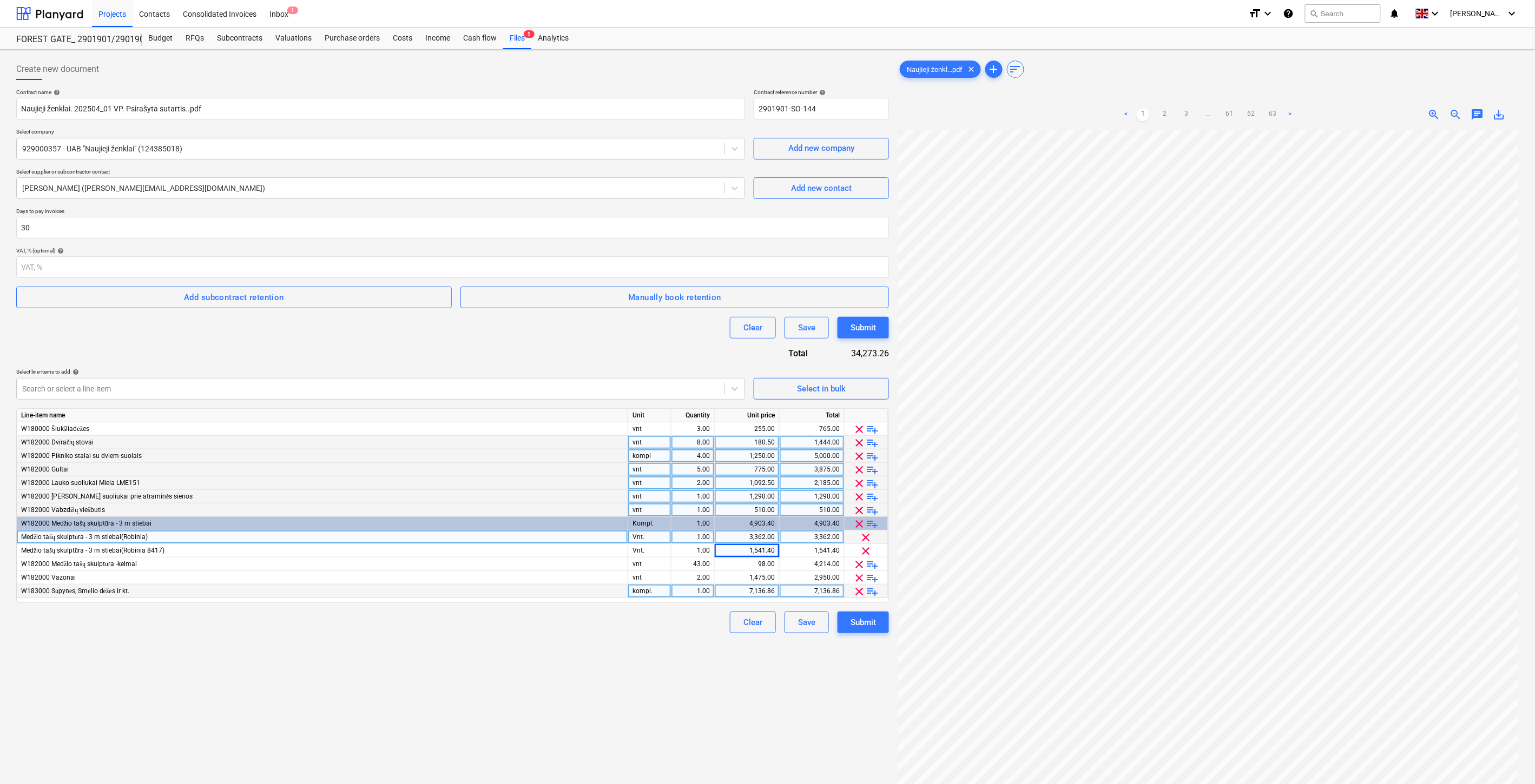
click at [812, 595] on div "7,136.86" at bounding box center [811, 591] width 56 height 14
type input "16719.43"
drag, startPoint x: 554, startPoint y: 720, endPoint x: 595, endPoint y: 699, distance: 46.1
click at [558, 718] on div "Create new document Contract name help Naujieji ženklai. 202504_01 VP. Psirašyt…" at bounding box center [452, 471] width 881 height 834
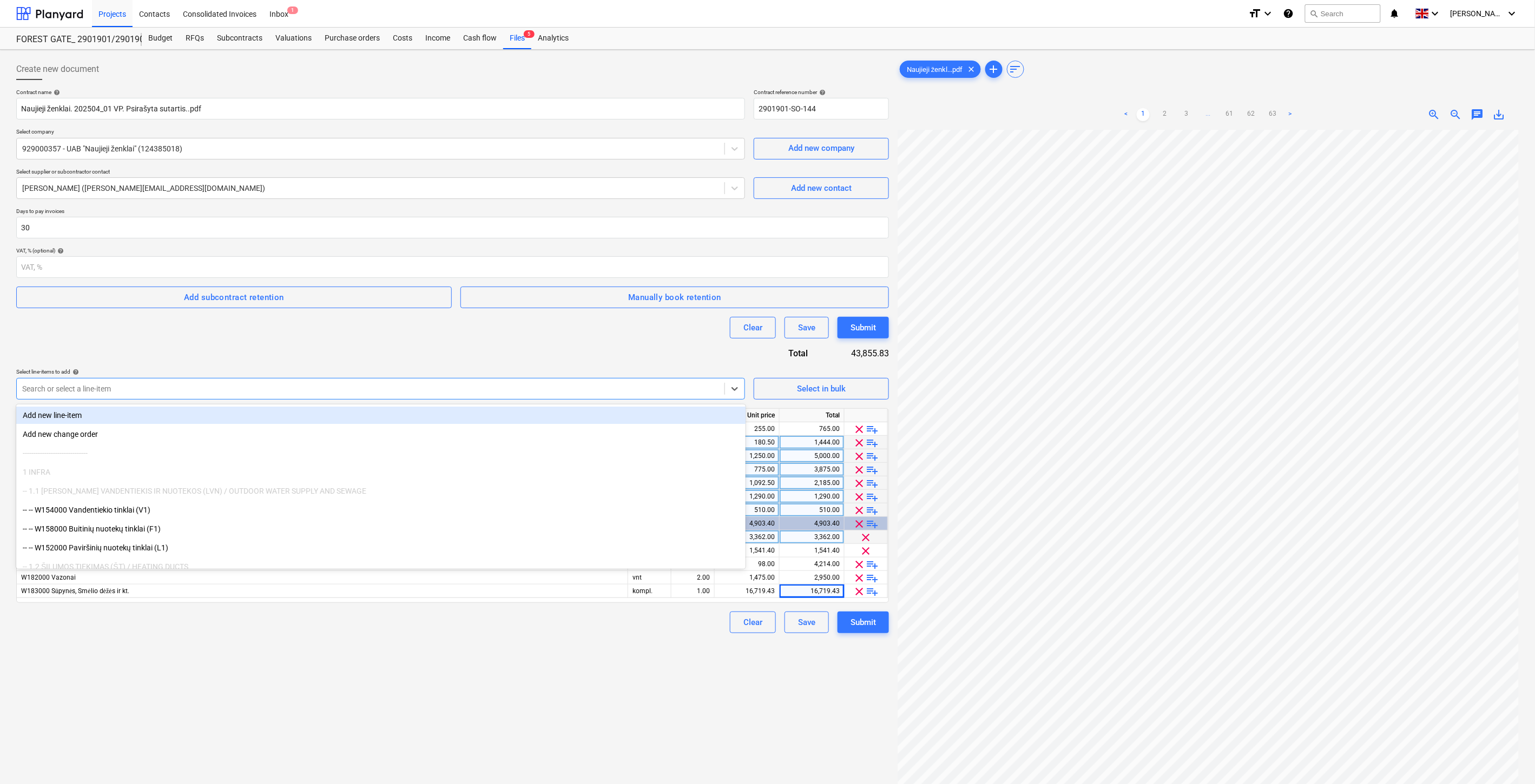
click at [353, 390] on div at bounding box center [370, 389] width 697 height 11
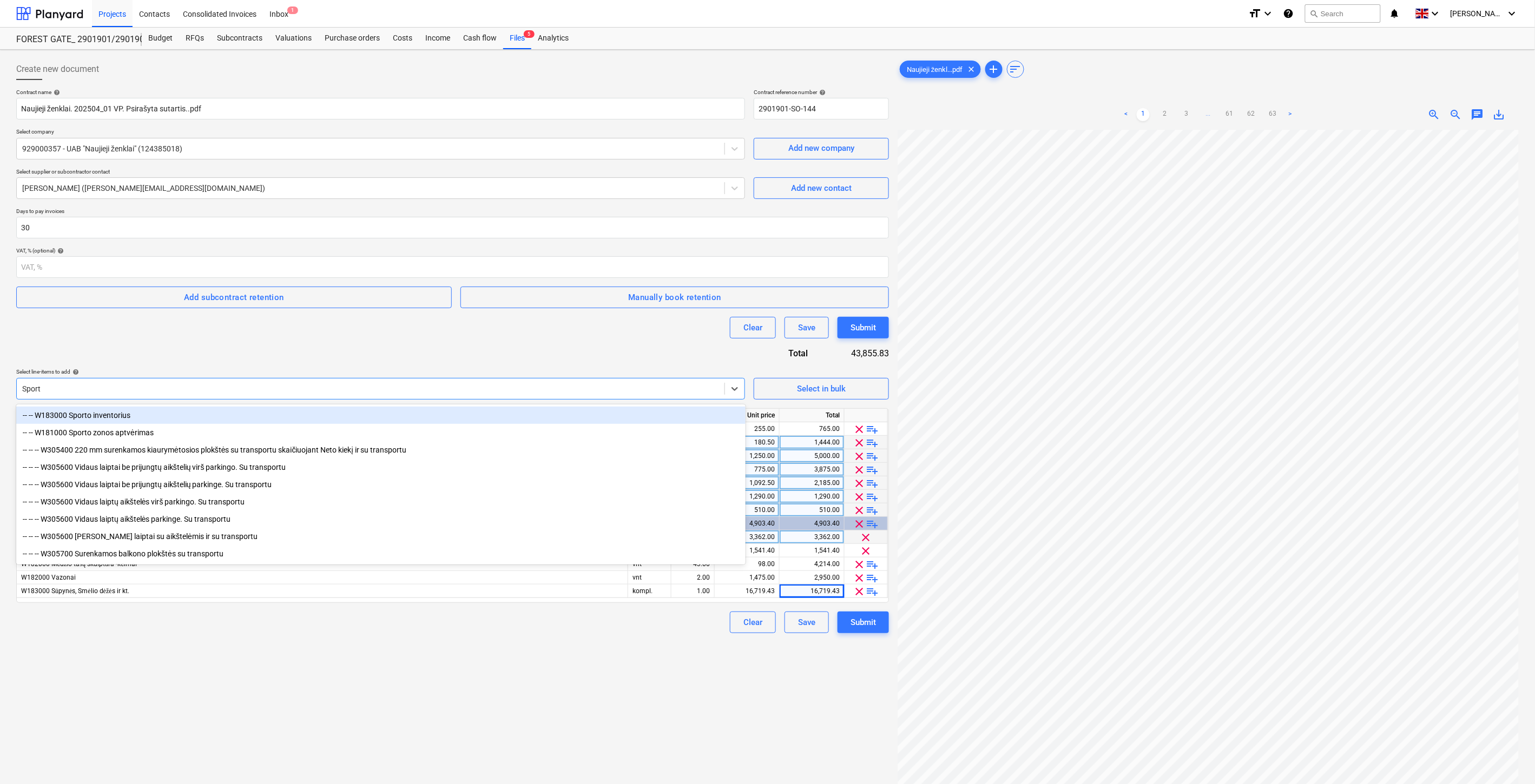
type input "Sporto"
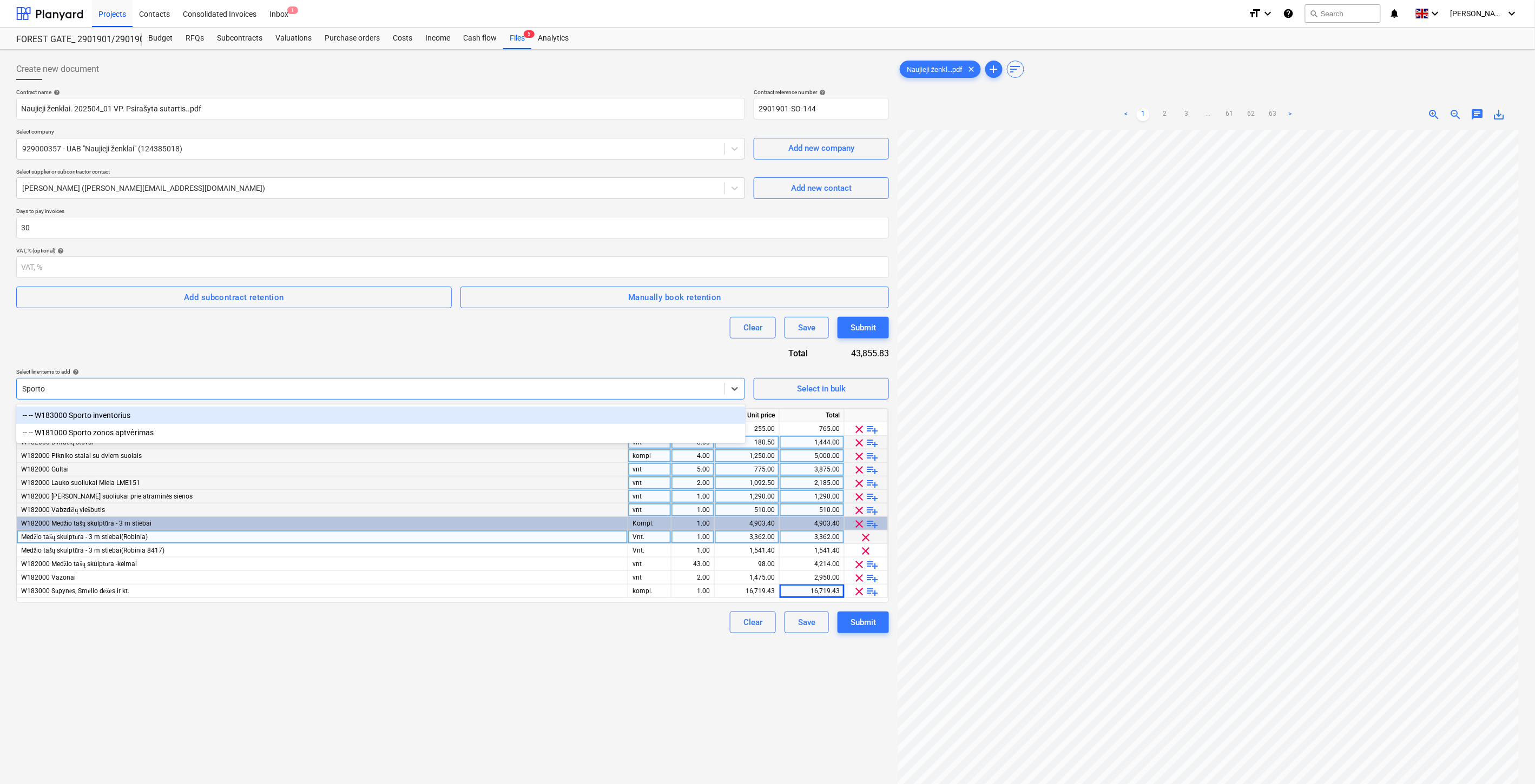
click at [273, 415] on div "-- -- W183000 Sporto inventorius" at bounding box center [380, 415] width 729 height 17
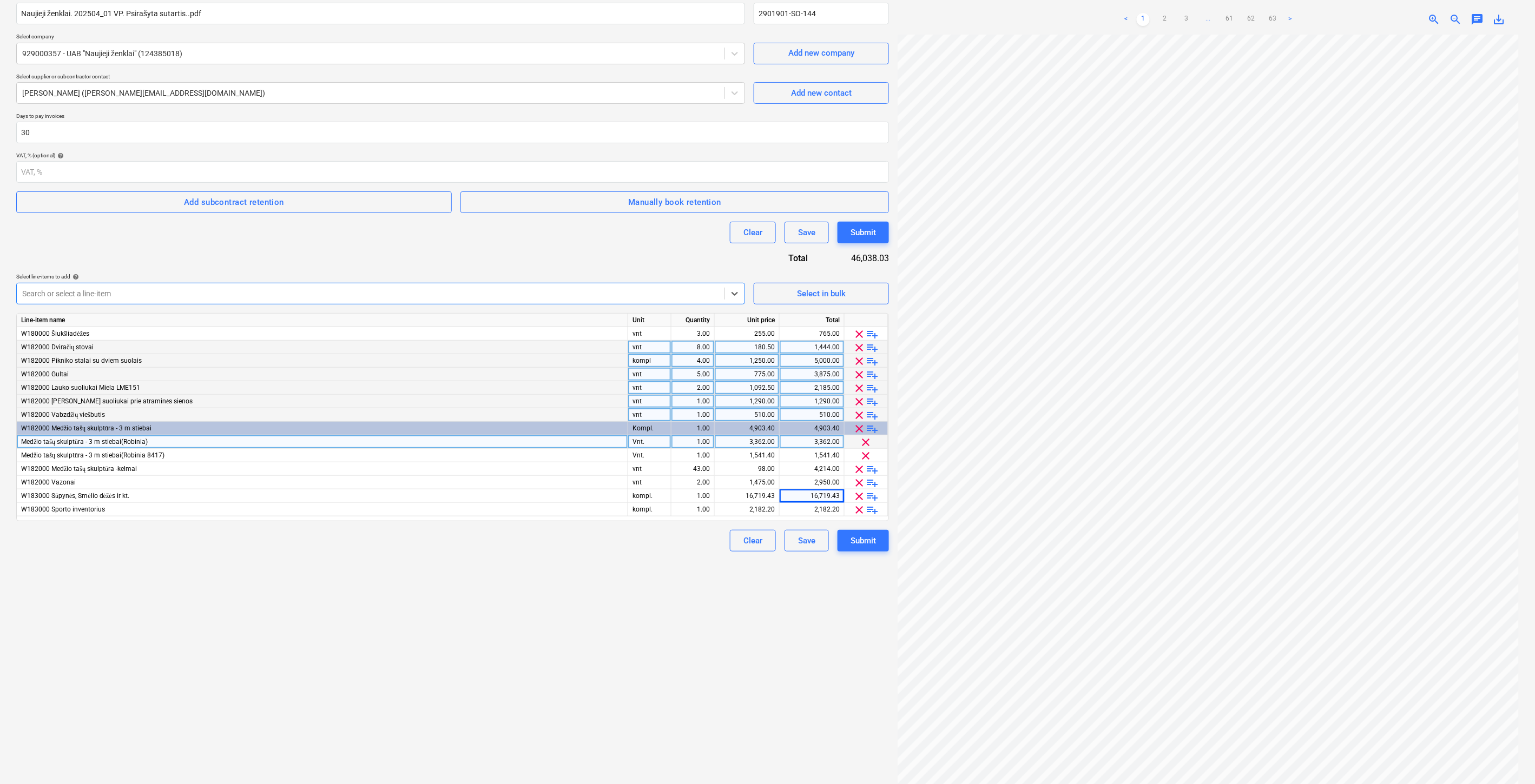
scroll to position [108, 0]
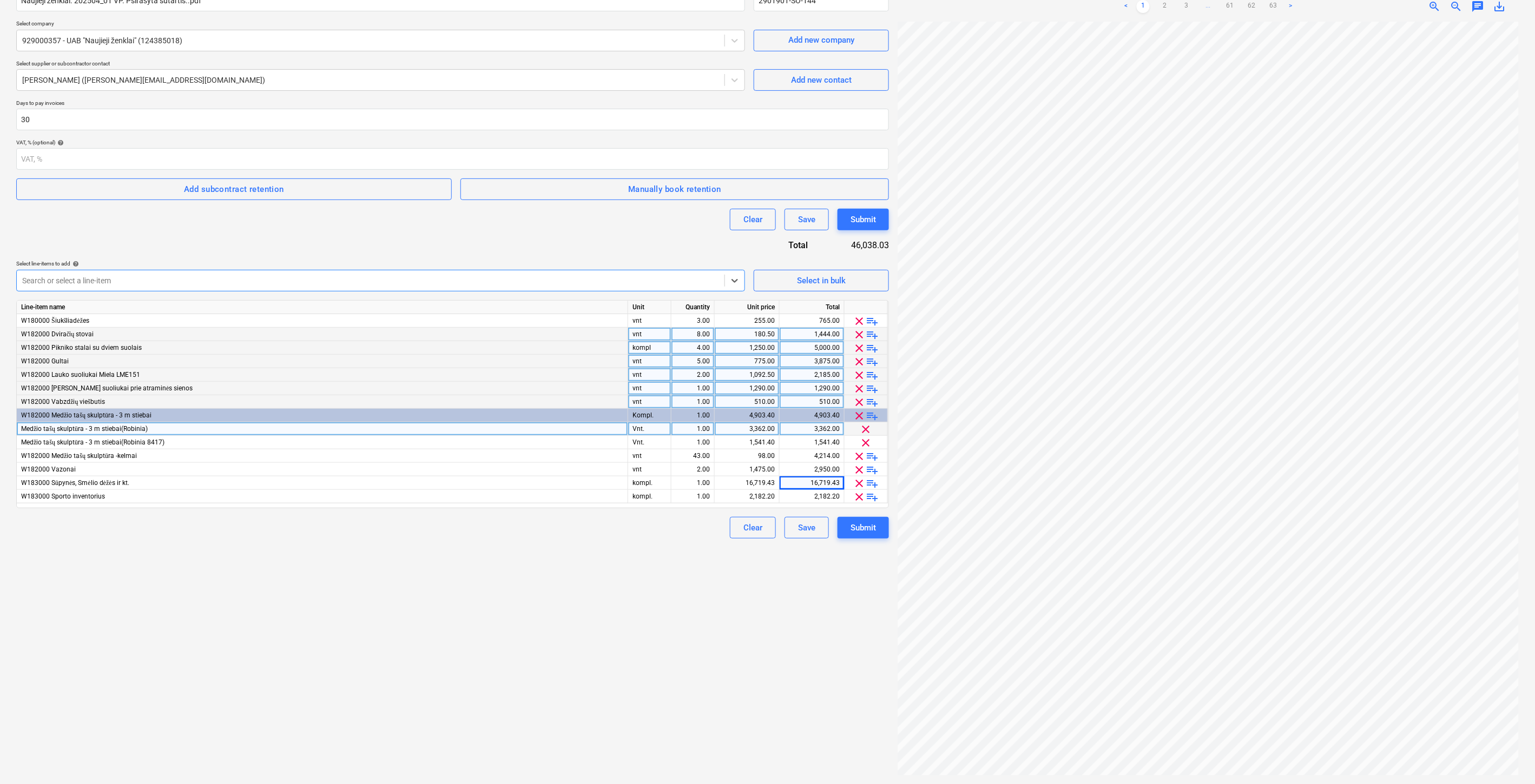
click at [493, 602] on div "Create new document Contract name help Naujieji ženklai. 202504_01 VP. Psirašyt…" at bounding box center [452, 362] width 881 height 834
click at [530, 586] on div "Create new document Contract name help Naujieji ženklai. 202504_01 VP. Psirašyt…" at bounding box center [452, 362] width 881 height 834
click at [793, 494] on div "2,182.20" at bounding box center [811, 497] width 56 height 14
type input "3033.20"
click at [579, 546] on div "Create new document Contract name help Naujieji ženklai. 202504_01 VP. Psirašyt…" at bounding box center [452, 362] width 881 height 834
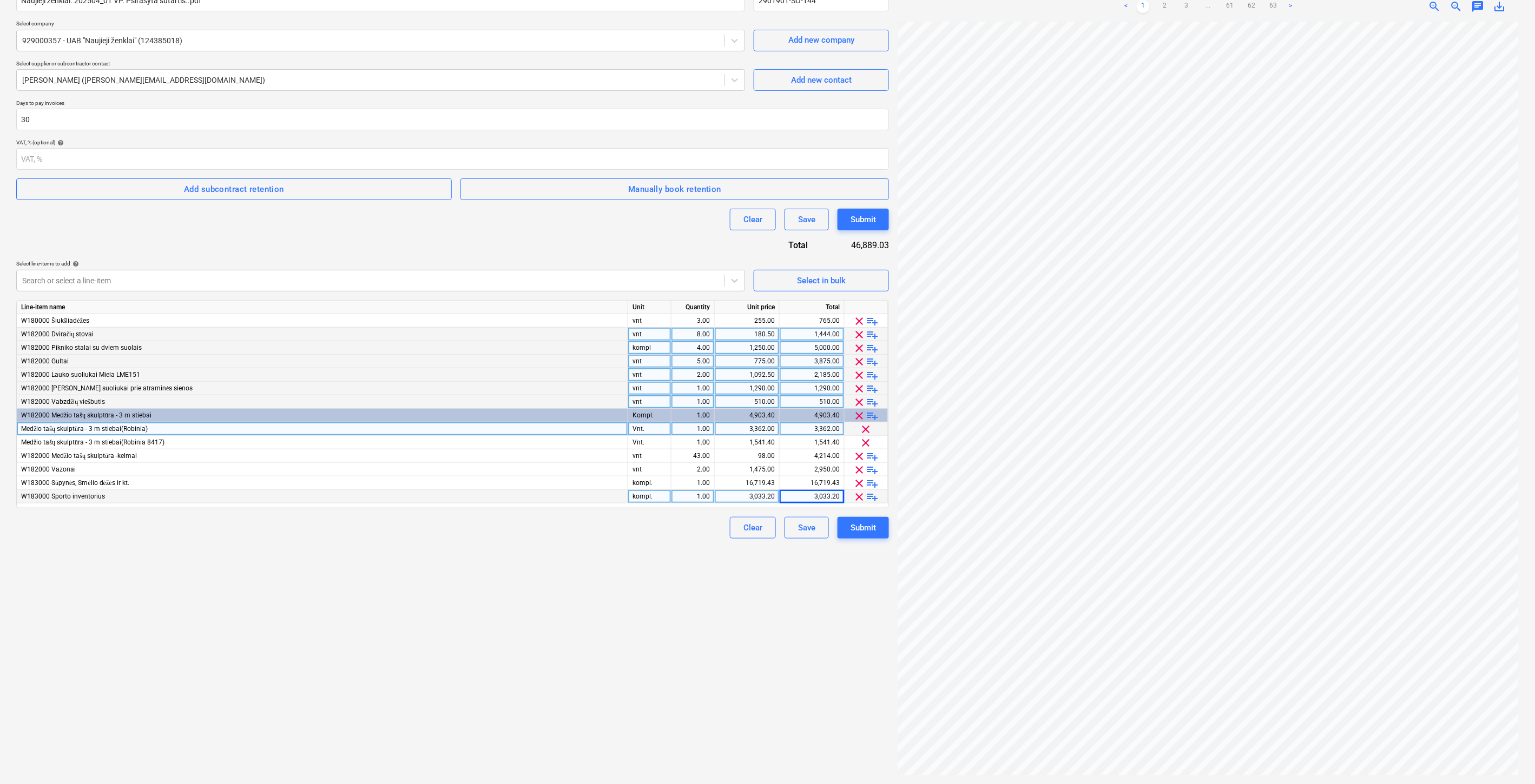
drag, startPoint x: 259, startPoint y: 701, endPoint x: 403, endPoint y: 758, distance: 154.9
click at [261, 701] on div "Create new document Contract name help Naujieji ženklai. 202504_01 VP. Psirašyt…" at bounding box center [452, 362] width 881 height 834
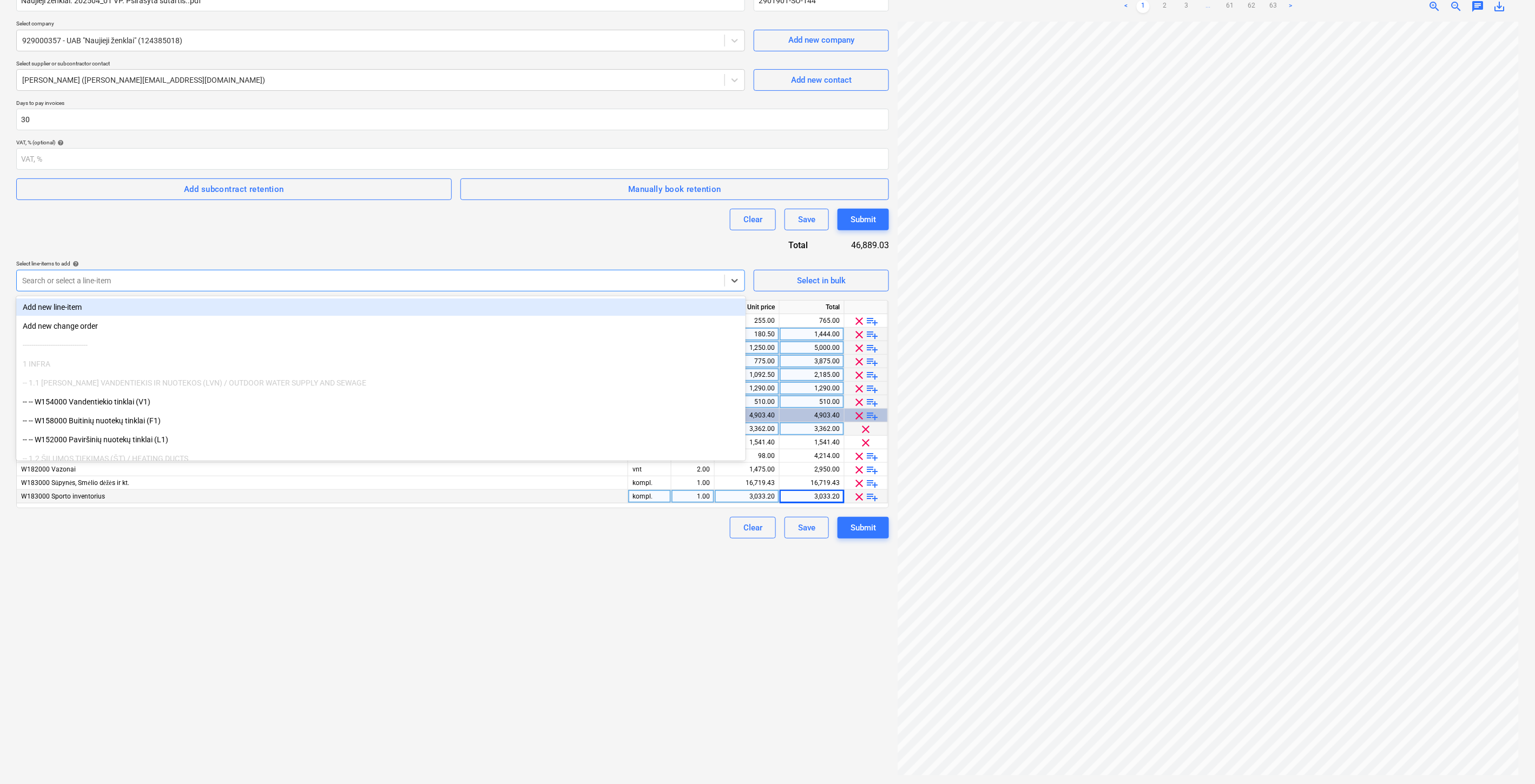
click at [192, 284] on div at bounding box center [370, 281] width 697 height 11
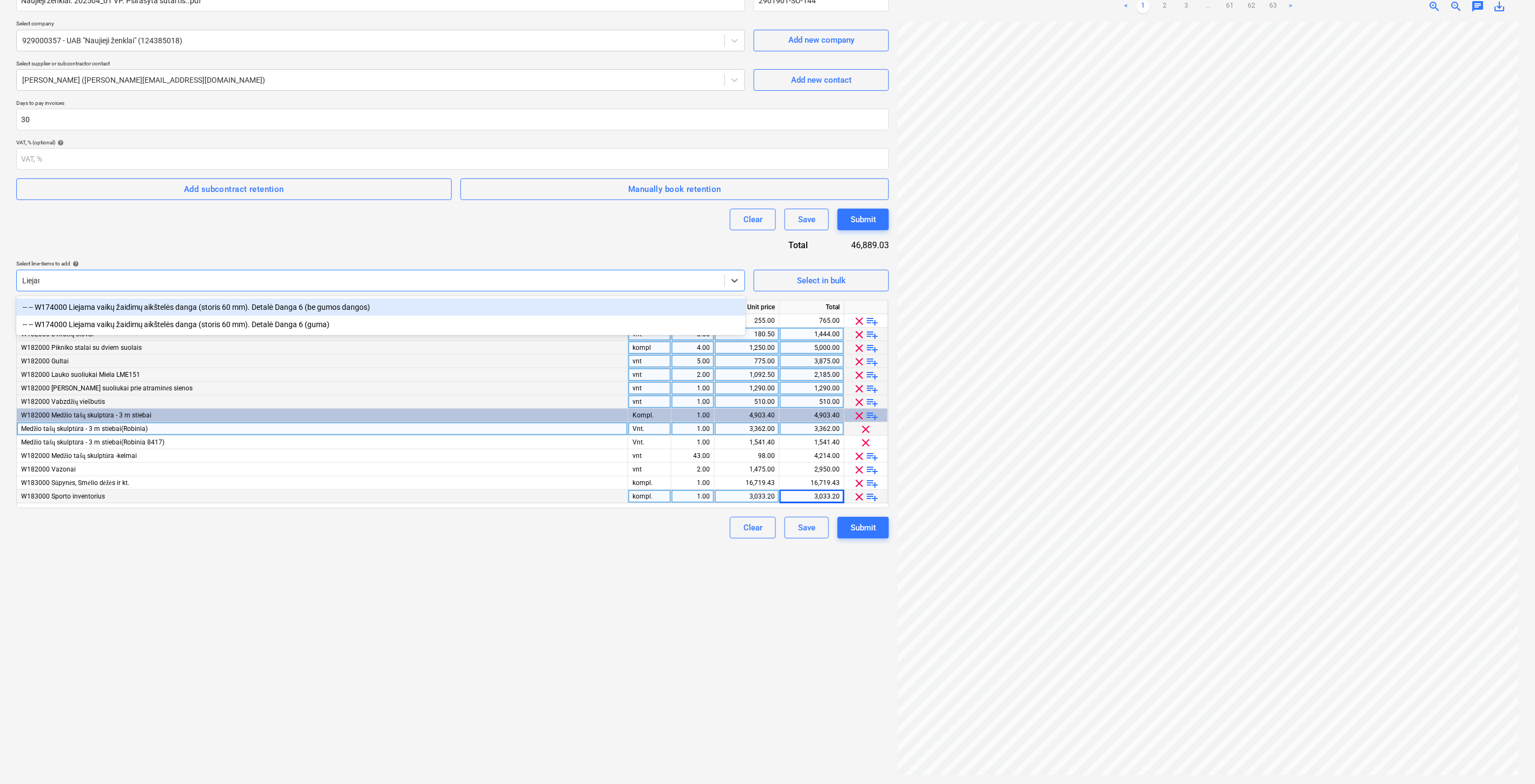
type input "Liejama"
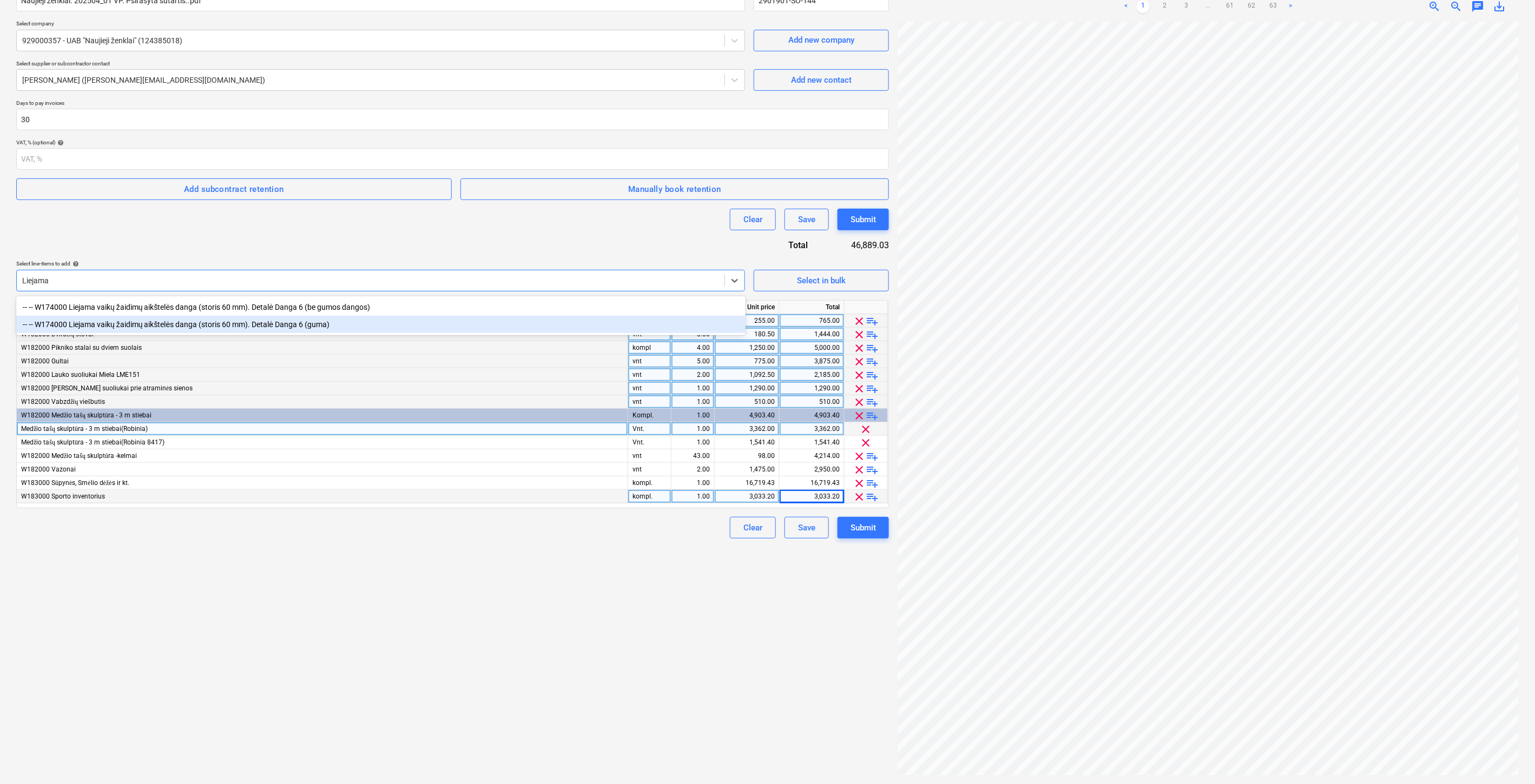
click at [353, 325] on div "-- -- W174000 Liejama vaikų žaidimų aikštelės danga (storis 60 mm). Detalė Dang…" at bounding box center [380, 324] width 729 height 17
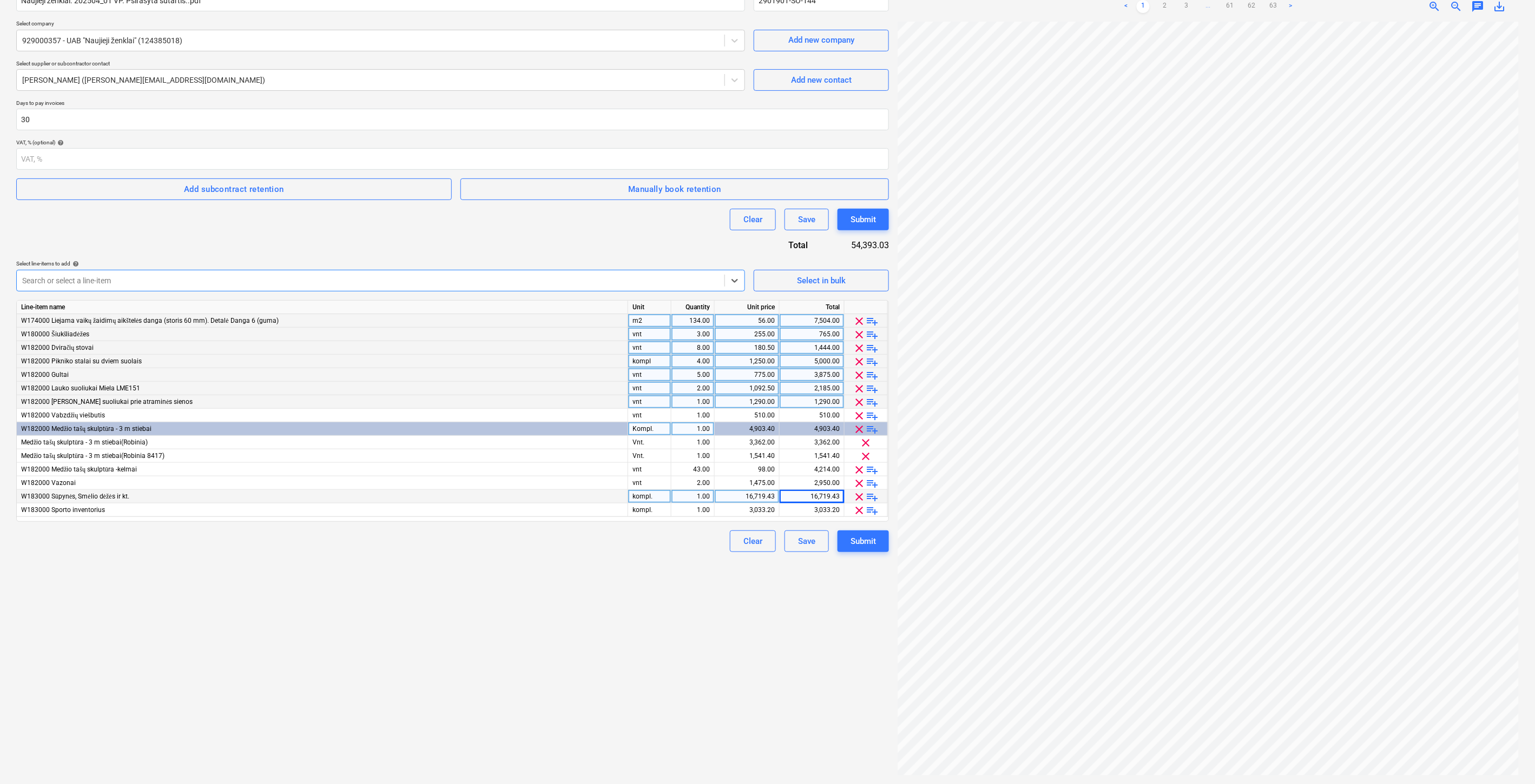
click at [652, 322] on div "m2" at bounding box center [650, 321] width 43 height 14
type input "Kompl."
click at [683, 324] on div "134.00" at bounding box center [692, 321] width 34 height 14
type input "1"
click at [760, 320] on div "56.00" at bounding box center [747, 321] width 56 height 14
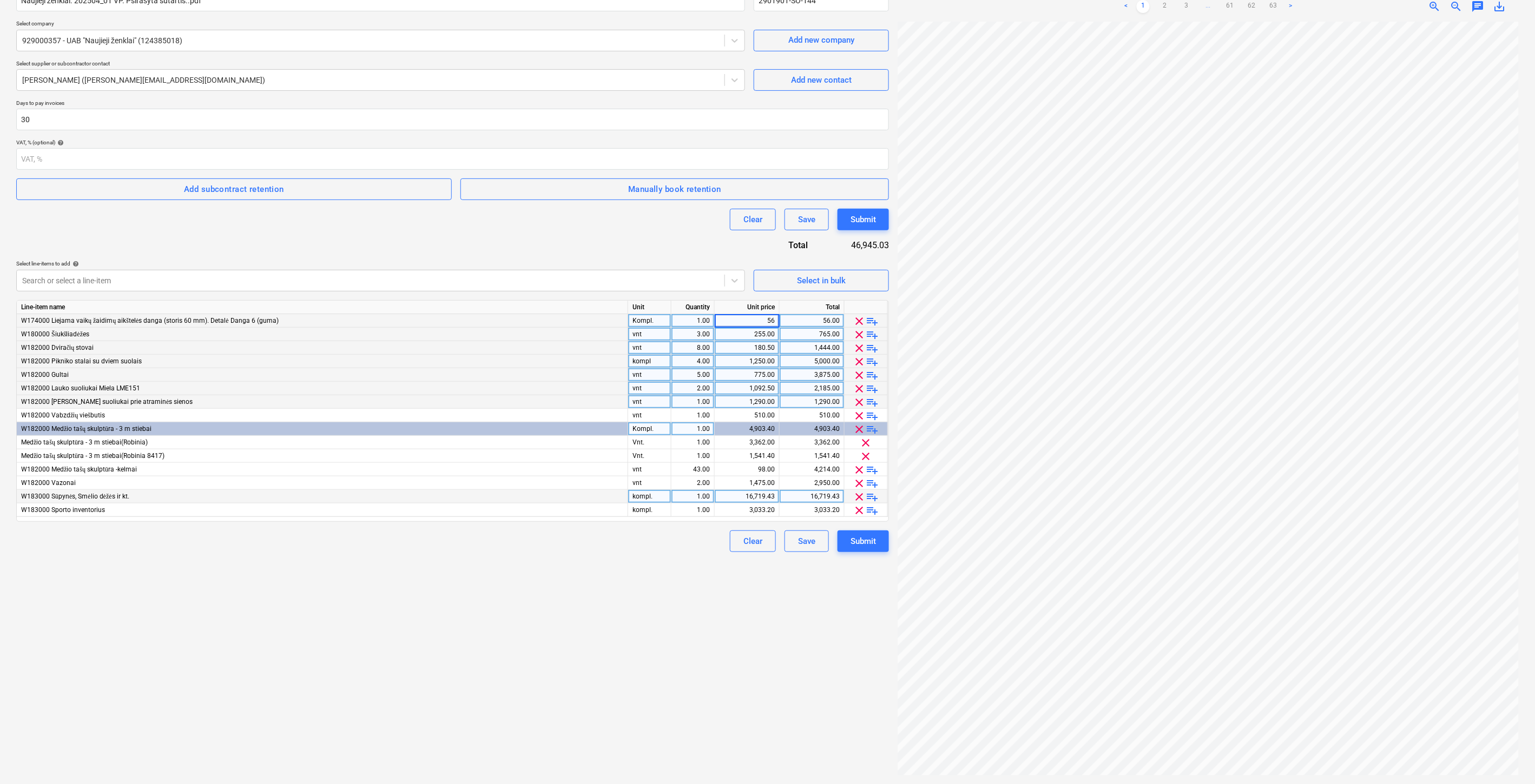
click at [815, 321] on div "56.00" at bounding box center [811, 321] width 56 height 14
click at [621, 644] on div "Create new document Contract name help Naujieji ženklai. 202504_01 VP. Psirašyt…" at bounding box center [452, 362] width 881 height 834
click at [818, 321] on div "56.00" at bounding box center [811, 321] width 56 height 14
type input "7556"
click at [587, 568] on div "Create new document Contract name help Naujieji ženklai. 202504_01 VP. Psirašyt…" at bounding box center [452, 362] width 881 height 834
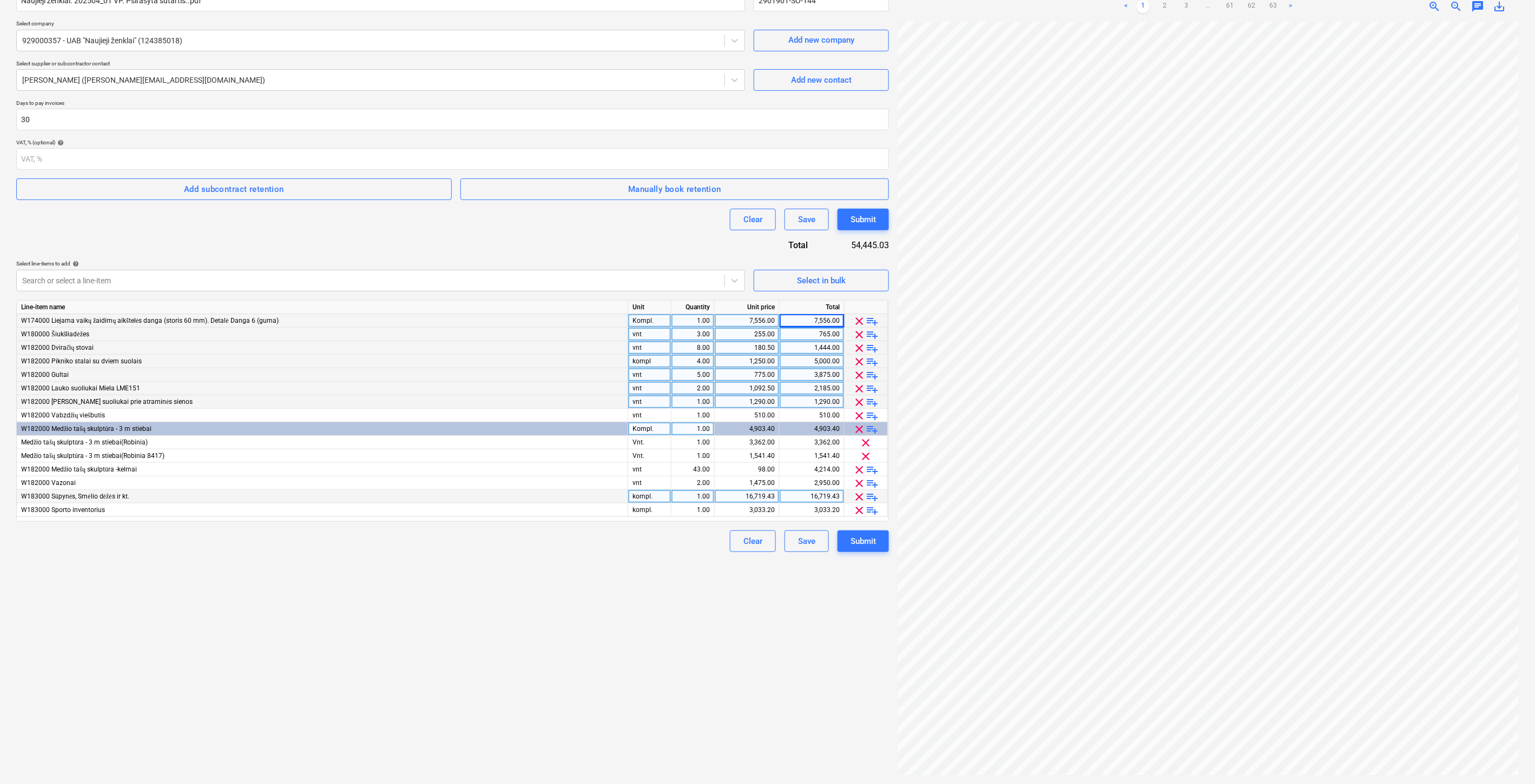
click at [674, 699] on div "Create new document Contract name help Naujieji ženklai. 202504_01 VP. Psirašyt…" at bounding box center [452, 362] width 881 height 834
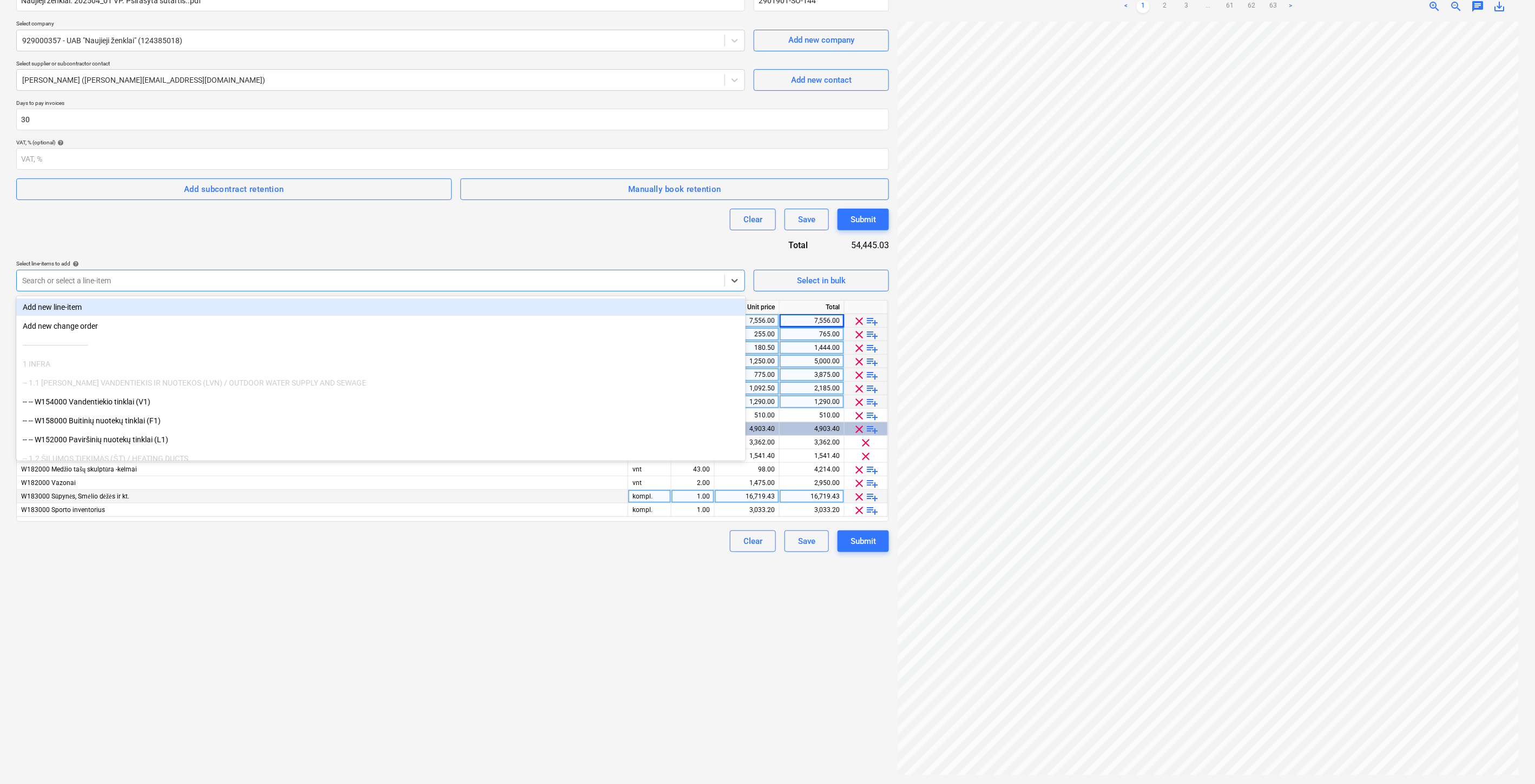
click at [276, 270] on div "Search or select a line-item" at bounding box center [380, 281] width 729 height 21
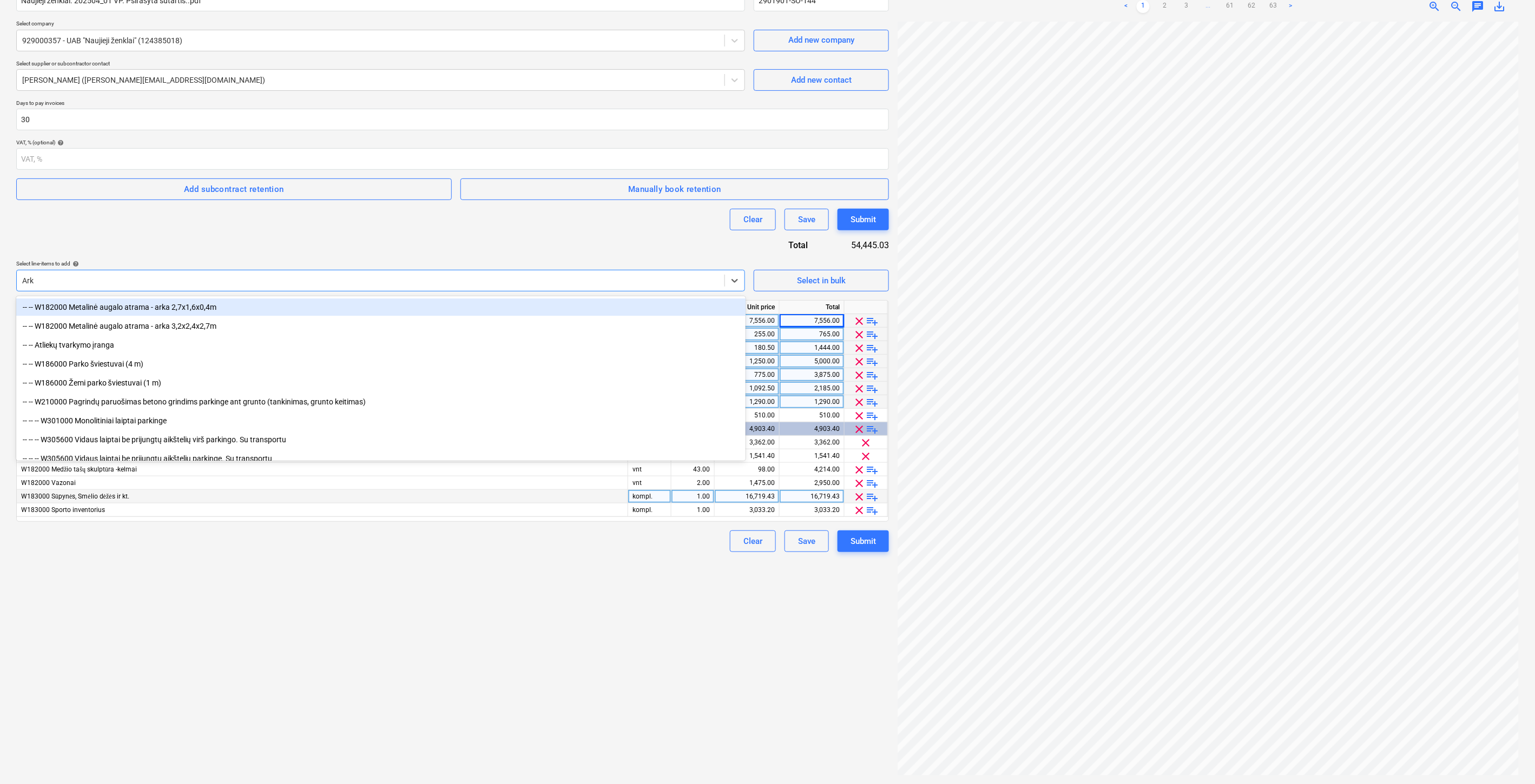
type input "Arka"
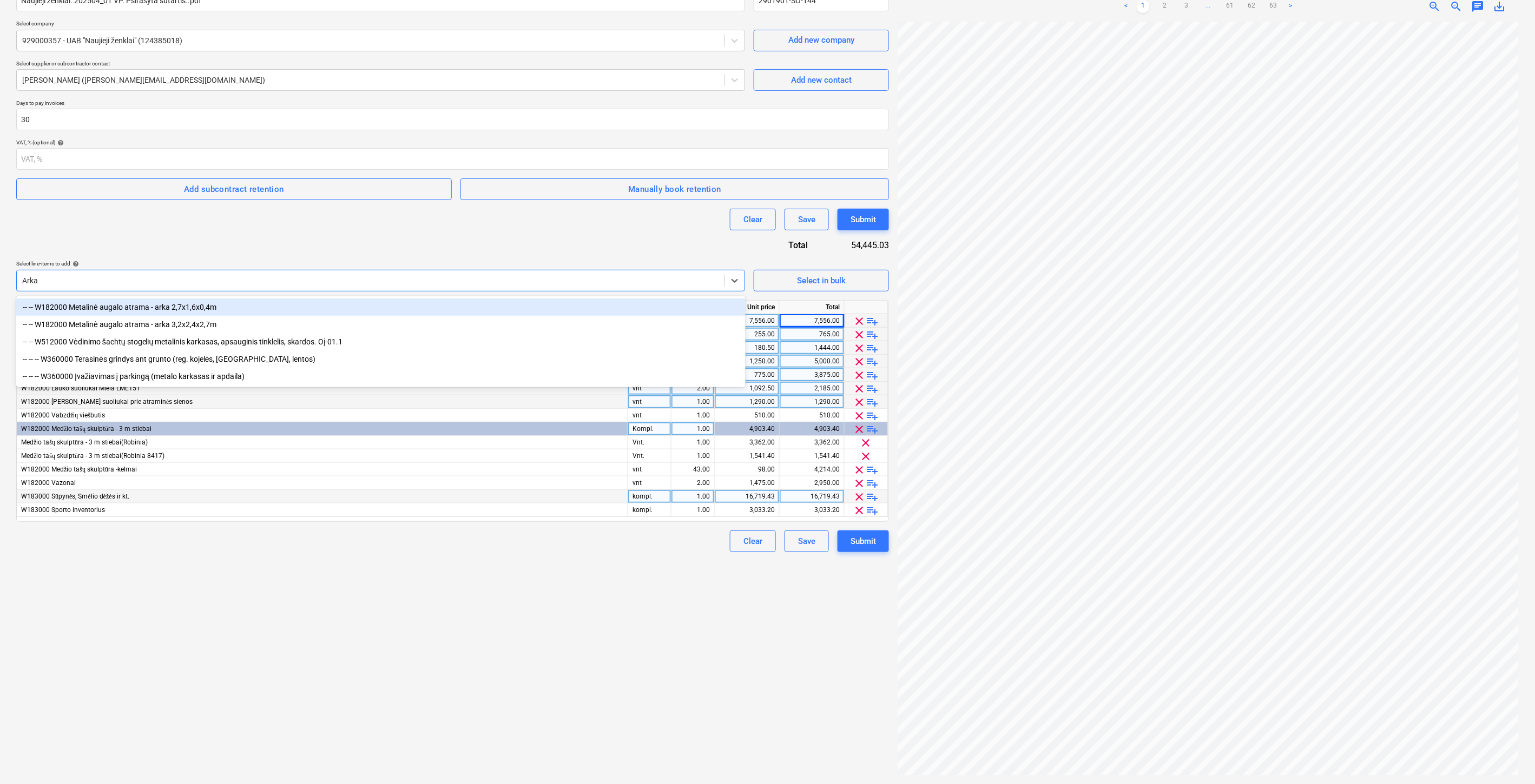
click at [306, 307] on div "-- -- W182000 Metalinė augalo atrama - arka 2,7x1,6x0,4m" at bounding box center [380, 307] width 729 height 17
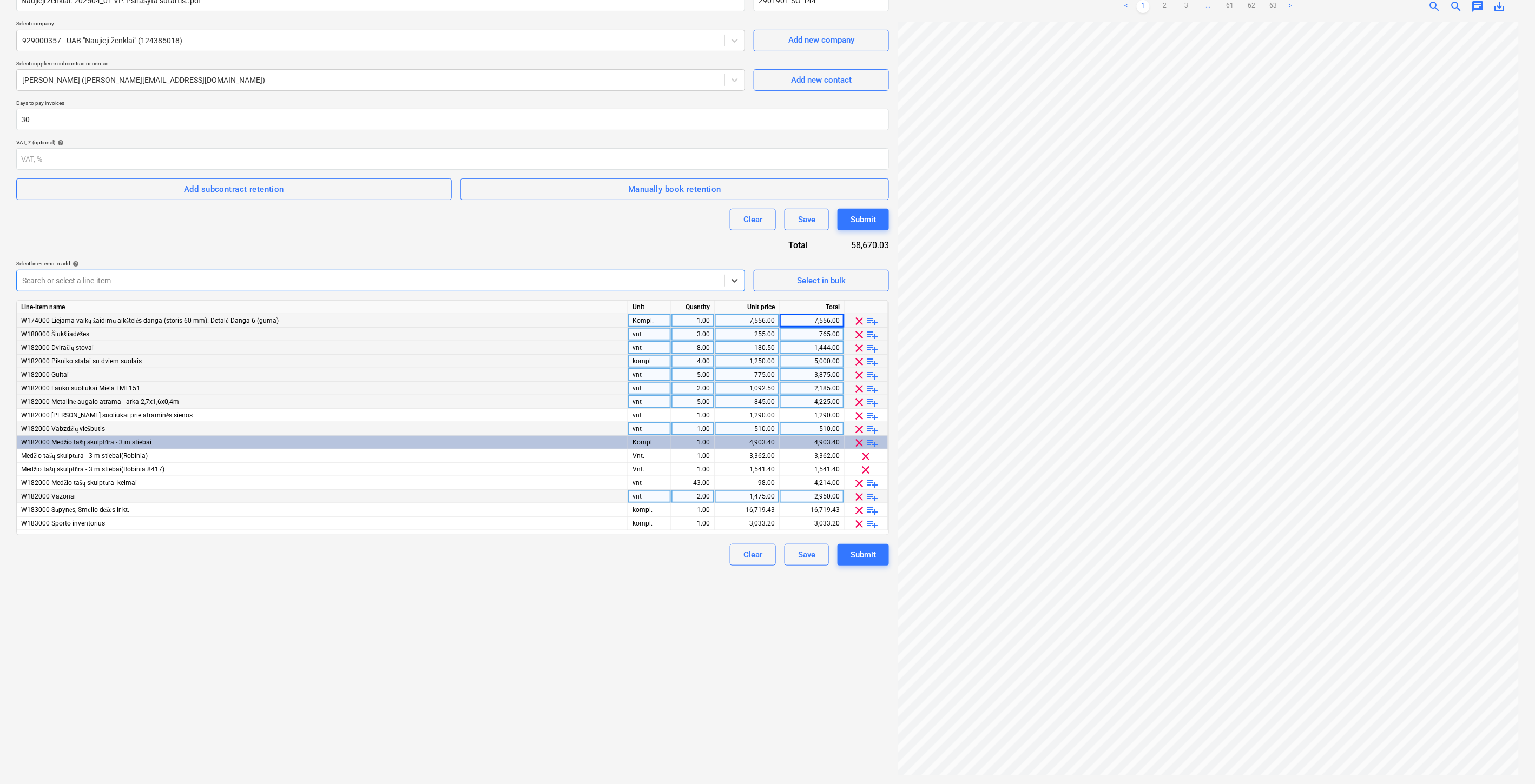
click at [274, 288] on div "Search or select a line-item" at bounding box center [370, 280] width 708 height 15
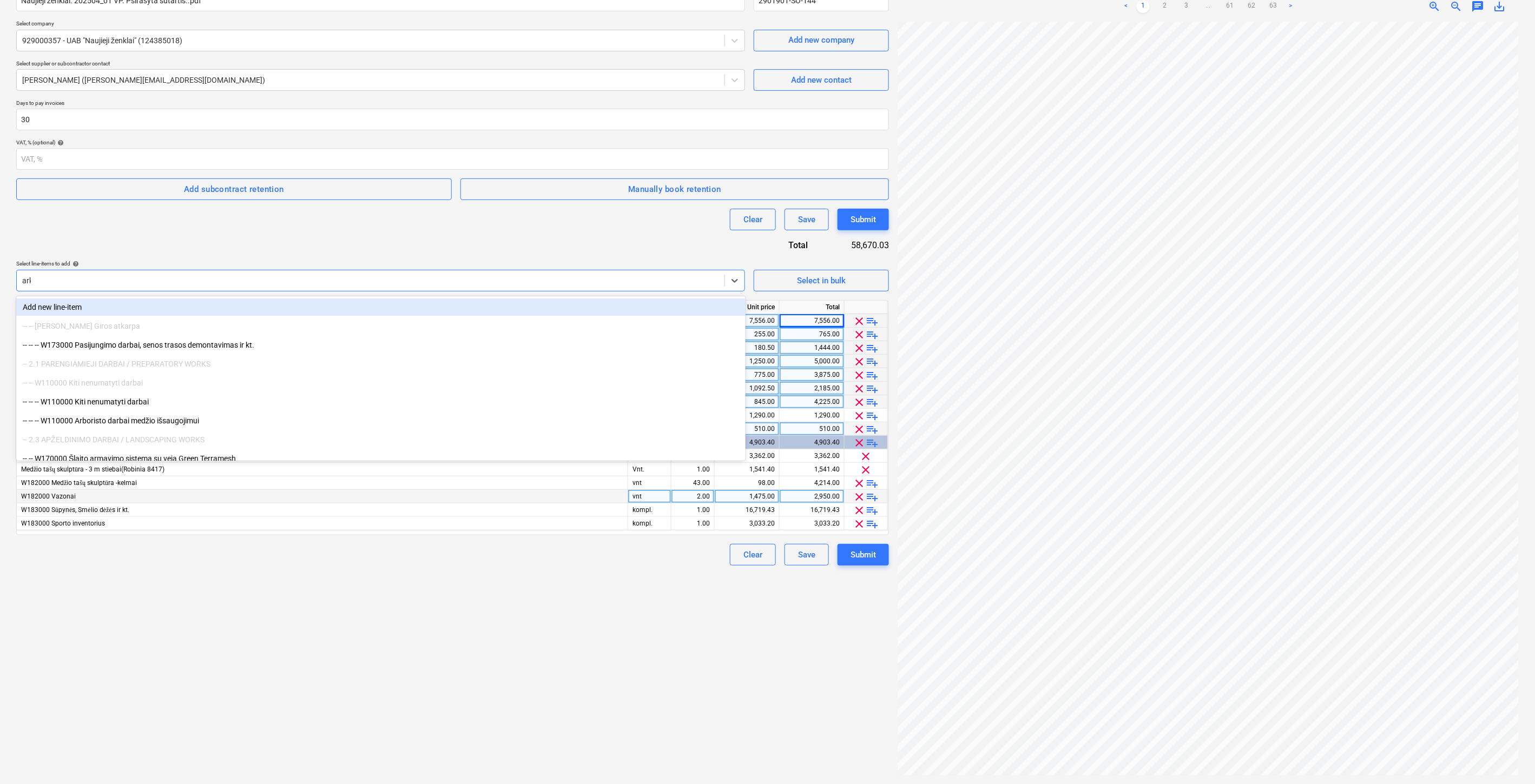
type input "arka"
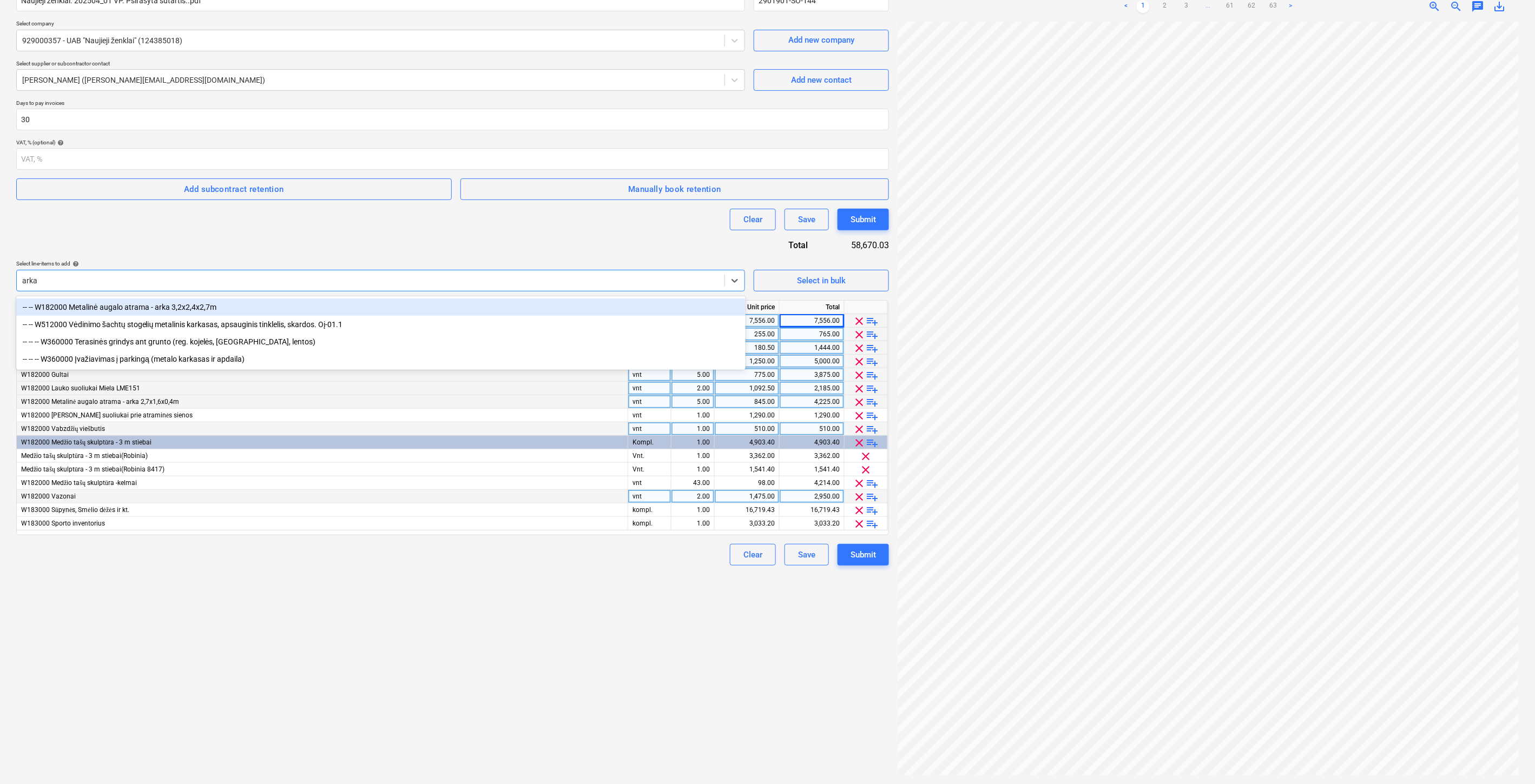
click at [249, 308] on div "-- -- W182000 Metalinė augalo atrama - arka 3,2x2,4x2,7m" at bounding box center [380, 307] width 729 height 17
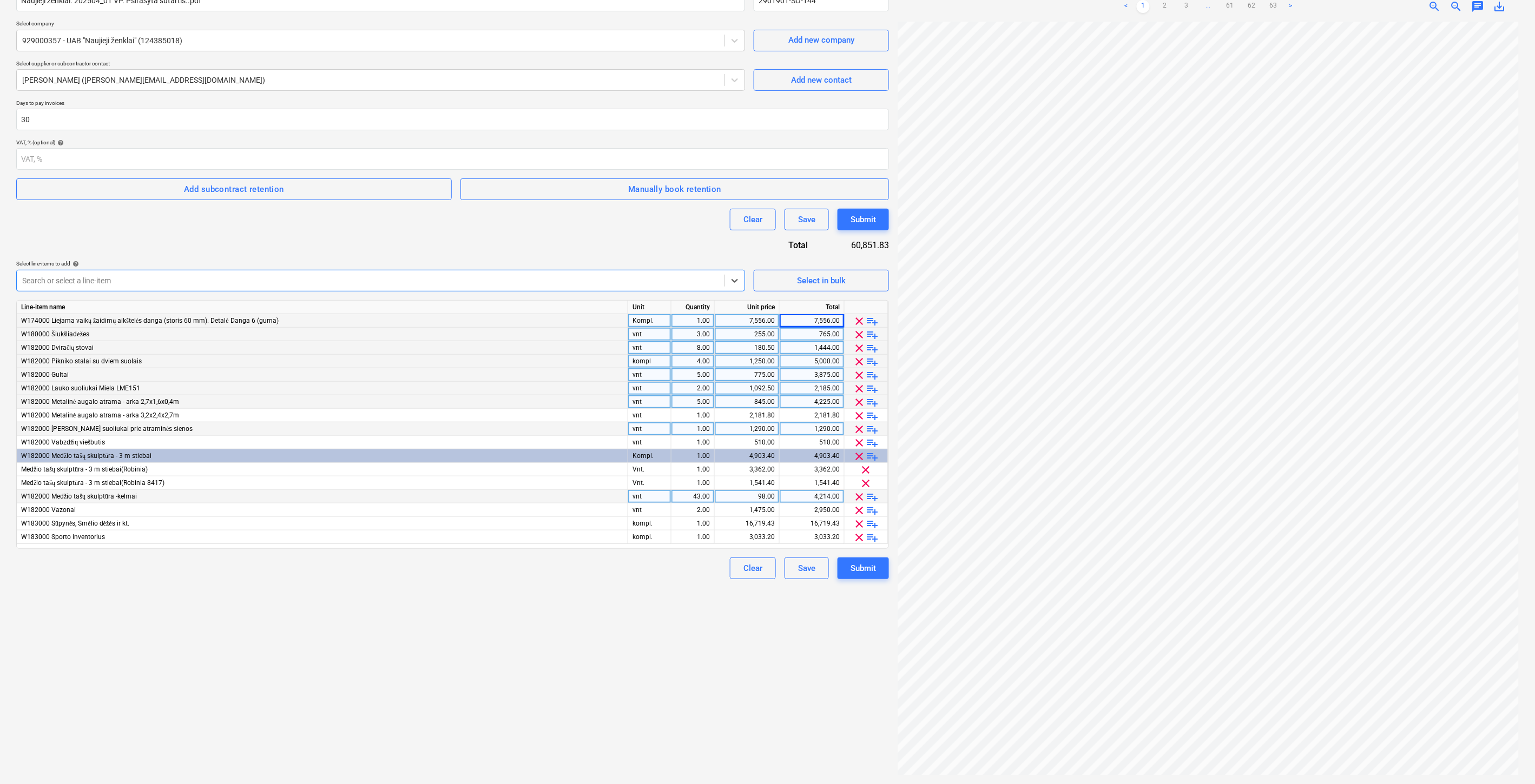
click at [684, 402] on div "5.00" at bounding box center [692, 402] width 34 height 14
type input "3"
click at [602, 685] on div "Create new document Contract name help Naujieji ženklai. 202504_01 VP. Psirašyt…" at bounding box center [452, 362] width 881 height 834
click at [788, 402] on div "2,535.00" at bounding box center [811, 402] width 56 height 14
type input "3032.50"
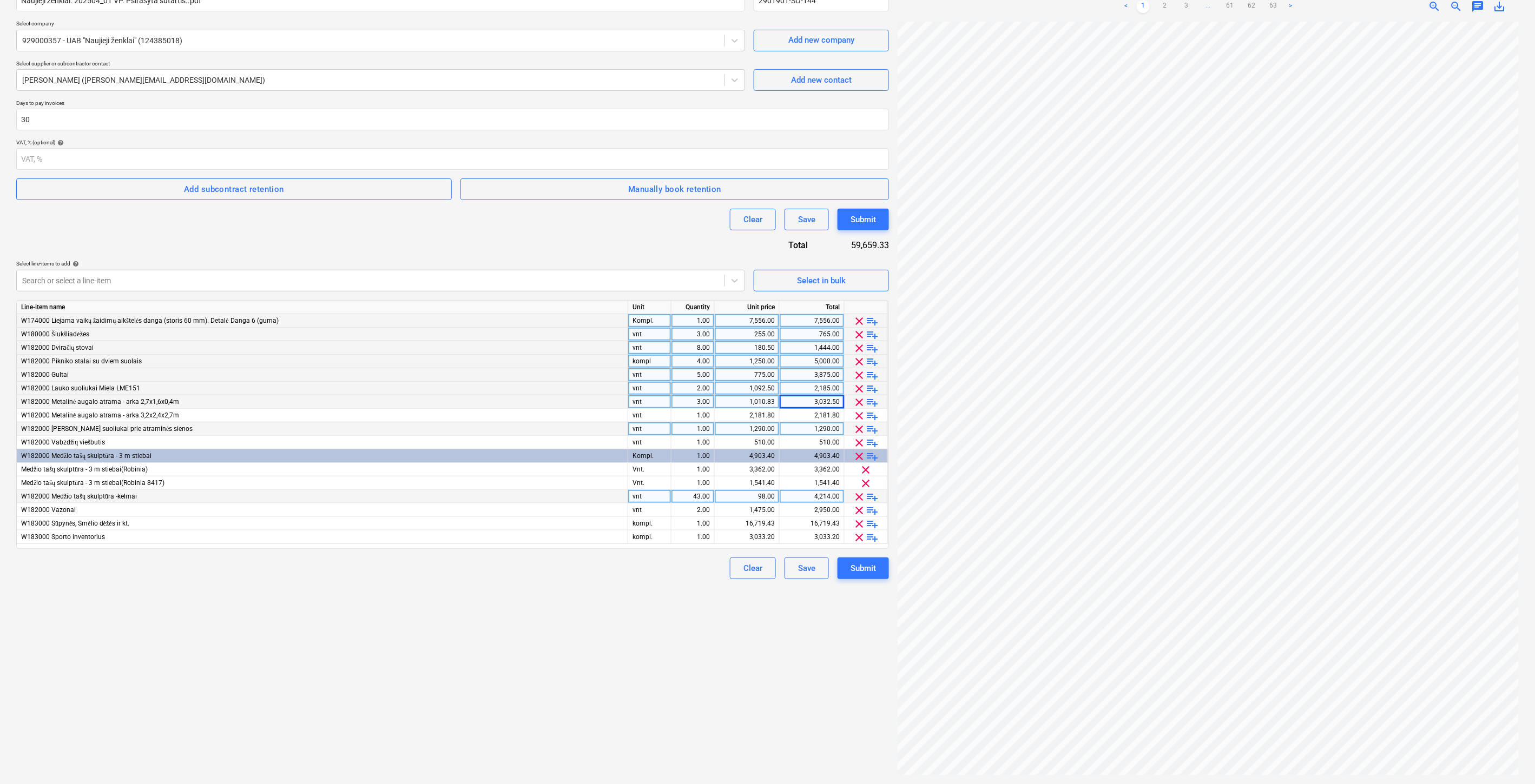
click at [508, 621] on div "Create new document Contract name help Naujieji ženklai. 202504_01 VP. Psirašyt…" at bounding box center [452, 362] width 881 height 834
drag, startPoint x: 650, startPoint y: 615, endPoint x: 600, endPoint y: 595, distance: 53.9
click at [650, 615] on div "Create new document Contract name help Naujieji ženklai. 202504_01 VP. Psirašyt…" at bounding box center [452, 362] width 881 height 834
click at [798, 416] on div "2,181.80" at bounding box center [811, 416] width 56 height 14
type input "3090"
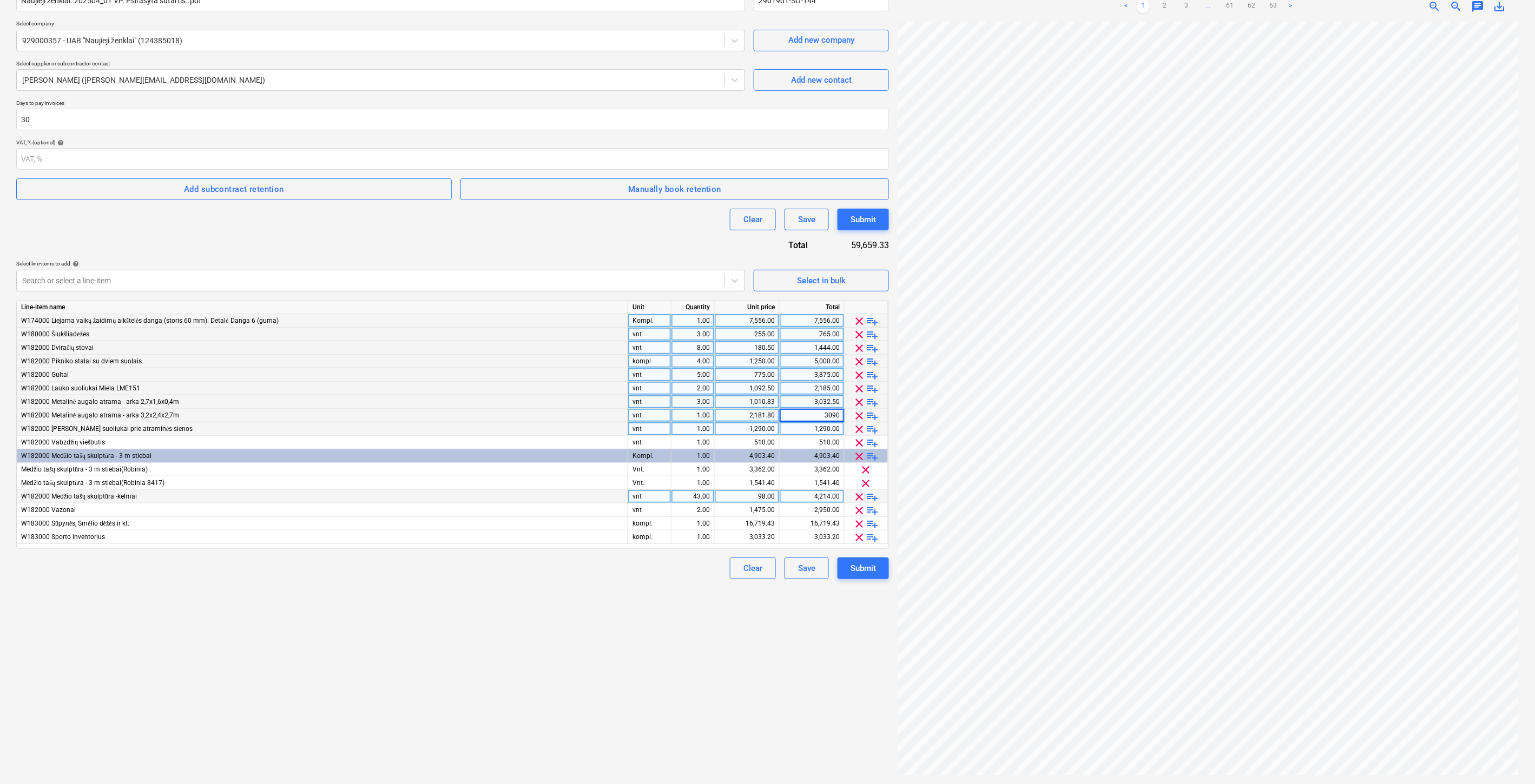
click at [621, 637] on div "Create new document Contract name help Naujieji ženklai. 202504_01 VP. Psirašyt…" at bounding box center [452, 362] width 881 height 834
drag, startPoint x: 670, startPoint y: 656, endPoint x: 195, endPoint y: 541, distance: 488.7
click at [670, 656] on div "Create new document Contract name help Naujieji ženklai. 202504_01 VP. Psirašyt…" at bounding box center [452, 362] width 881 height 834
click at [440, 674] on div "Create new document Contract name help Naujieji ženklai. 202504_01 VP. Psirašyt…" at bounding box center [452, 362] width 881 height 834
click at [549, 631] on div "Create new document Contract name help Naujieji ženklai. 202504_01 VP. Psirašyt…" at bounding box center [452, 362] width 881 height 834
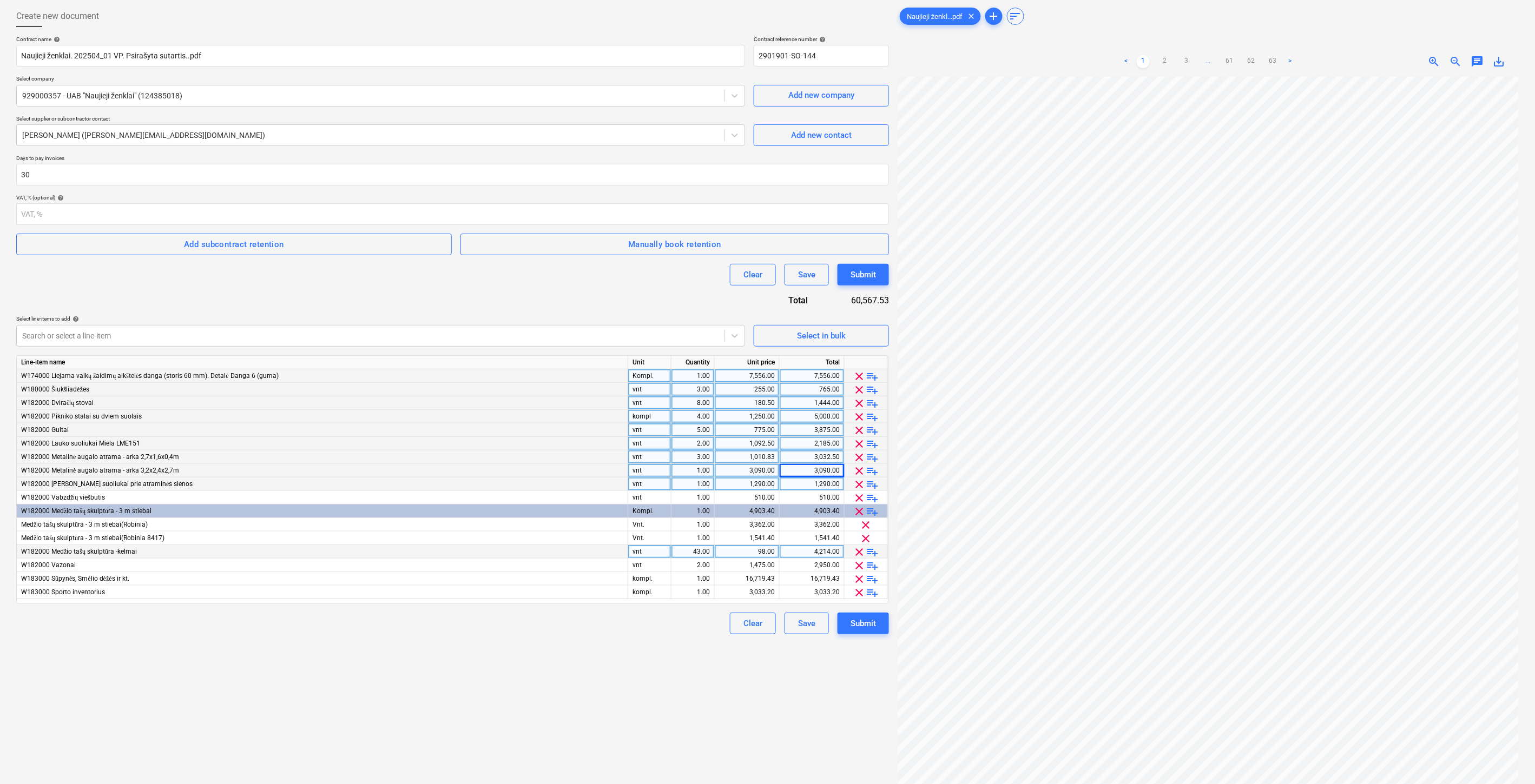
scroll to position [0, 0]
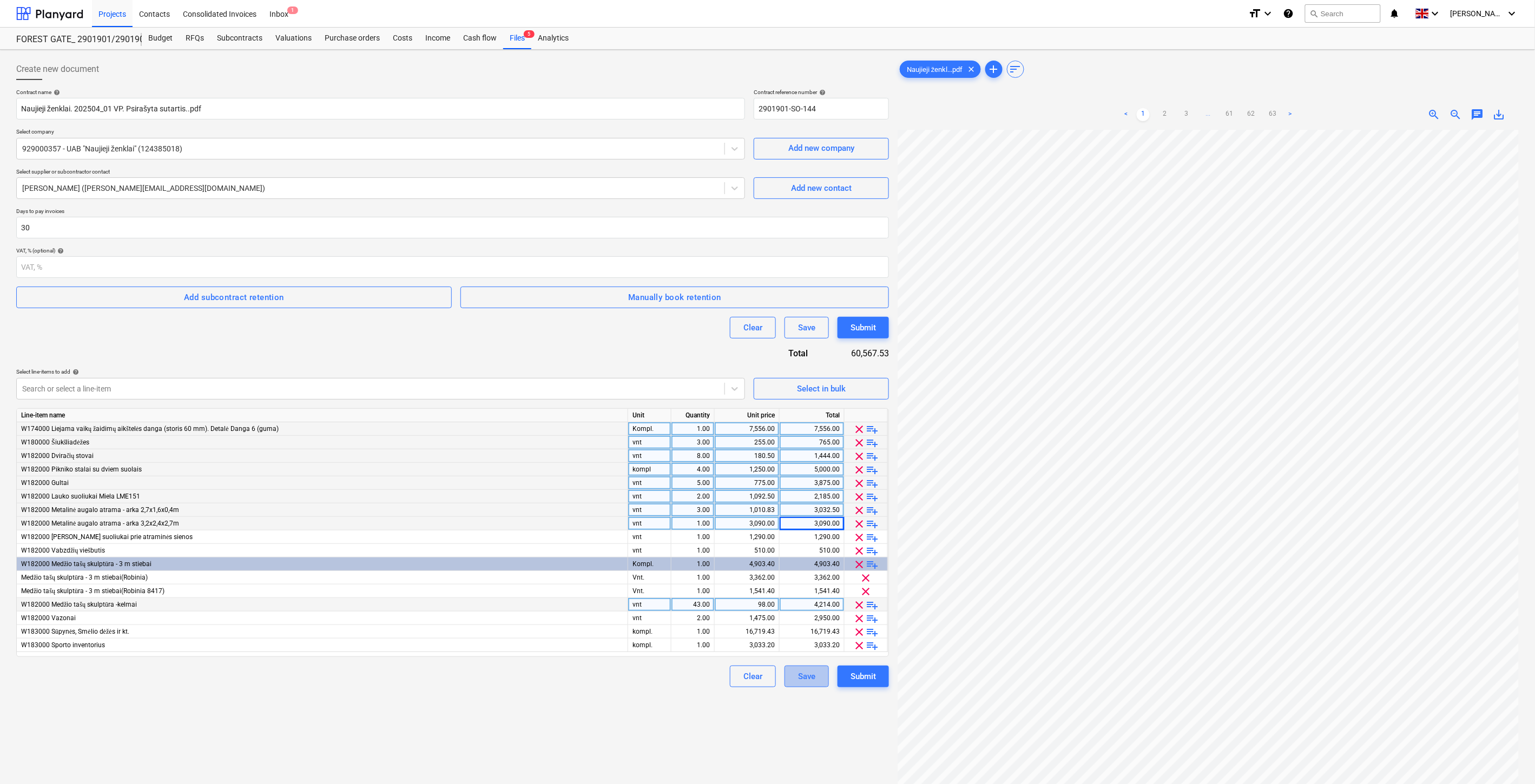
click at [810, 677] on div "Save" at bounding box center [806, 677] width 17 height 14
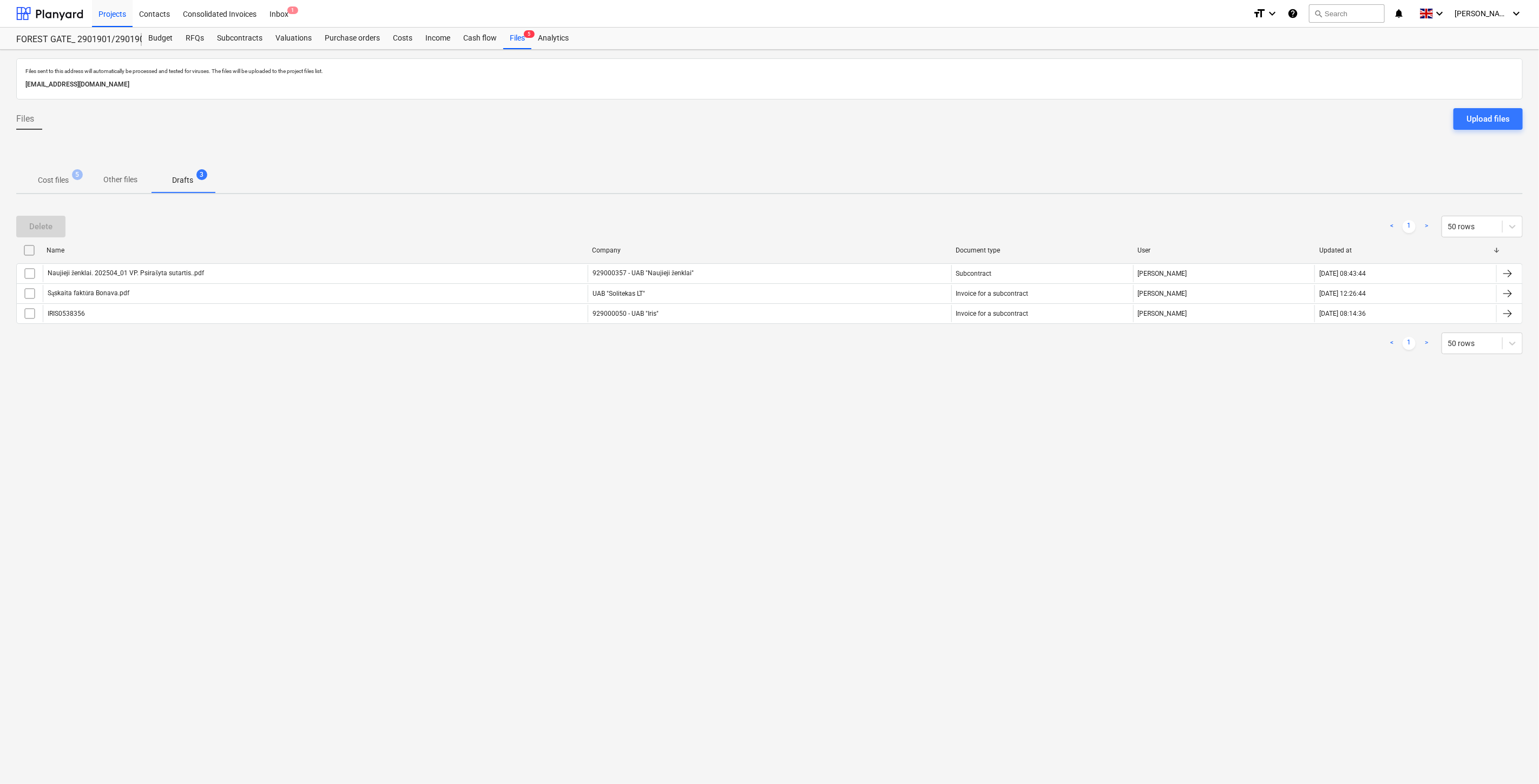
click at [50, 181] on p "Cost files" at bounding box center [53, 180] width 31 height 11
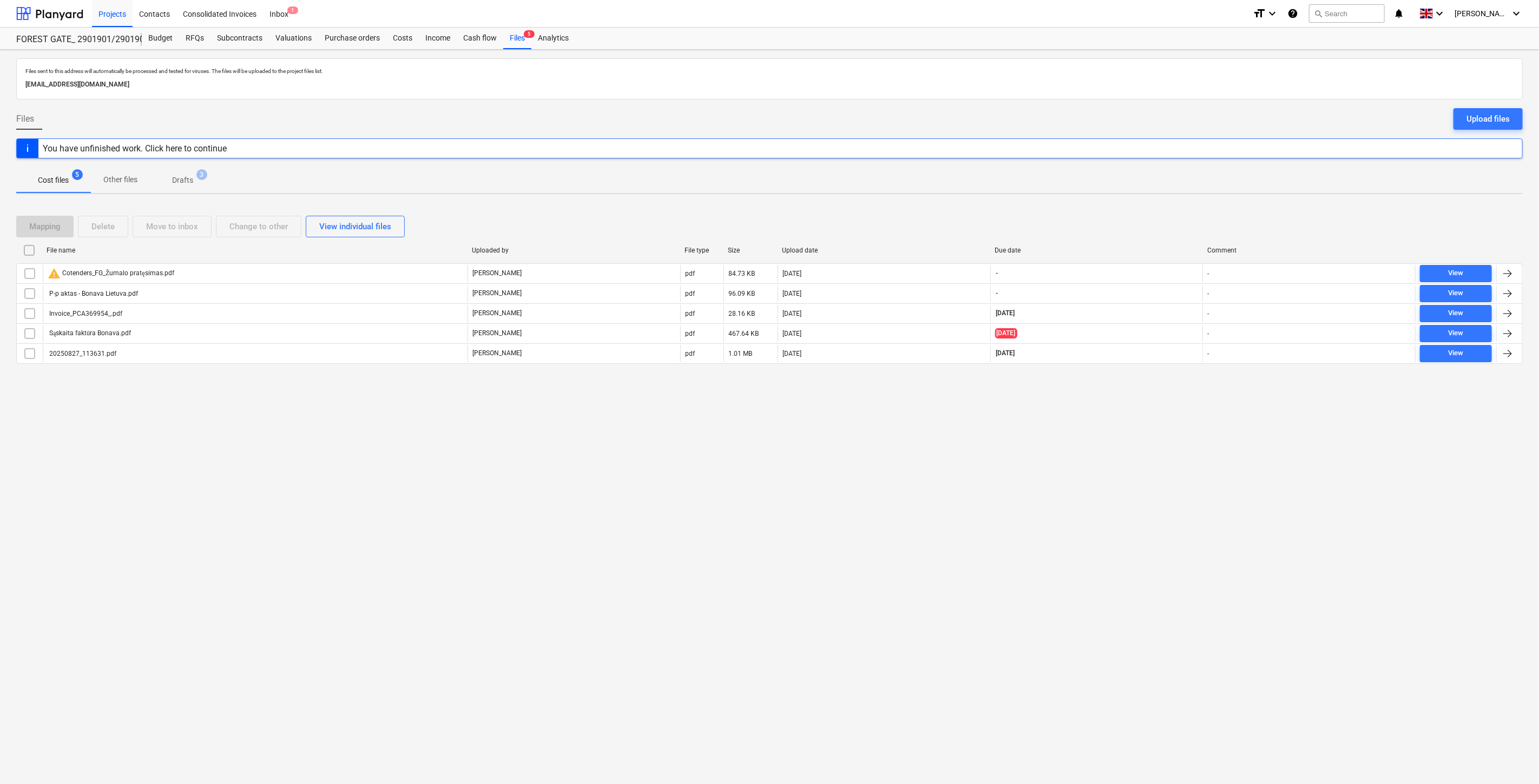
click at [1056, 468] on div "Files sent to this address will automatically be processed and tested for virus…" at bounding box center [770, 417] width 1539 height 734
click at [1083, 440] on div "Files sent to this address will automatically be processed and tested for virus…" at bounding box center [770, 417] width 1539 height 734
click at [1121, 417] on div "Files sent to this address will automatically be processed and tested for virus…" at bounding box center [770, 417] width 1539 height 734
click at [1138, 405] on div "Files sent to this address will automatically be processed and tested for virus…" at bounding box center [770, 417] width 1539 height 734
click at [1112, 441] on div "Files sent to this address will automatically be processed and tested for virus…" at bounding box center [770, 417] width 1539 height 734
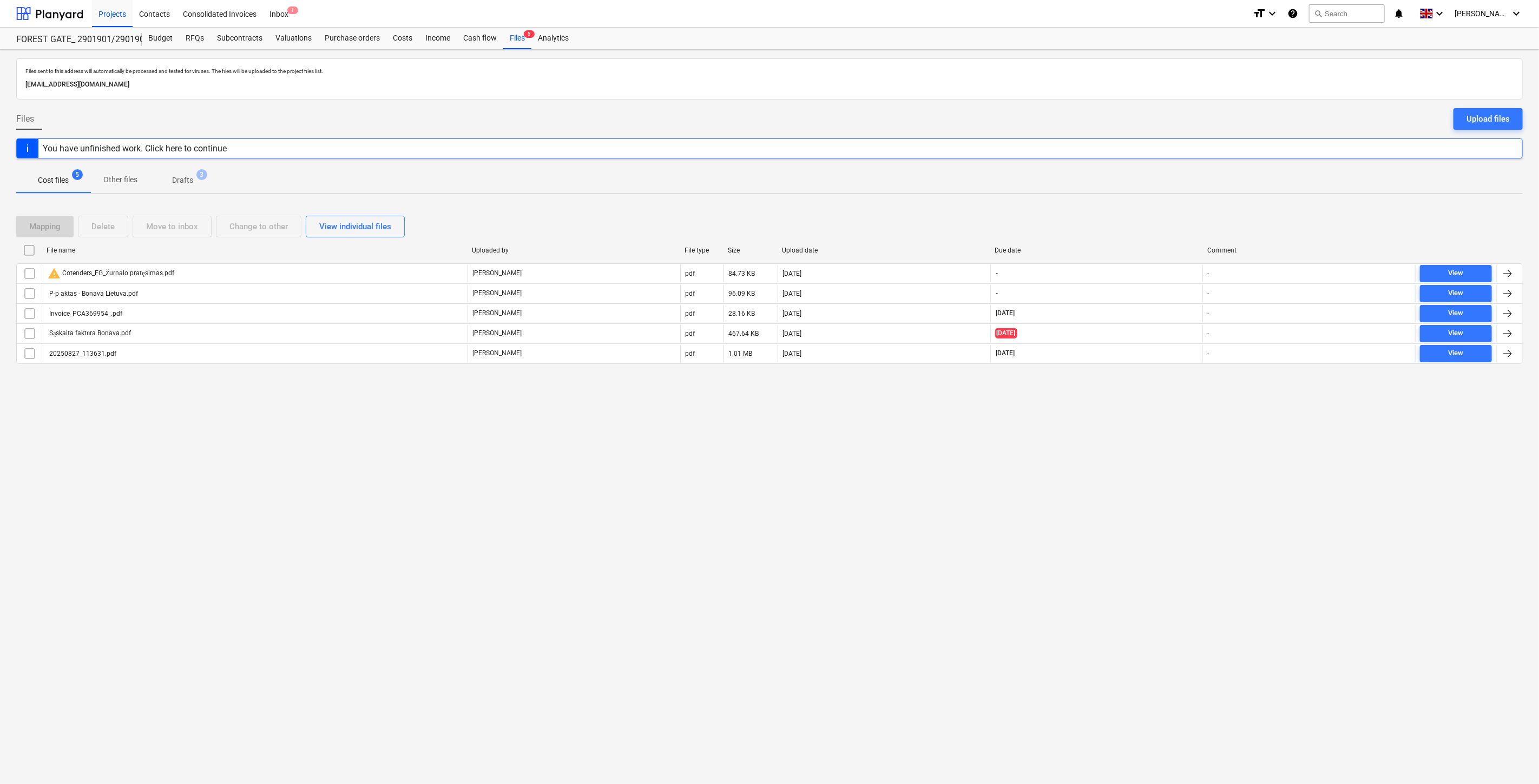
click at [1127, 418] on div "Files sent to this address will automatically be processed and tested for virus…" at bounding box center [770, 417] width 1539 height 734
click at [256, 44] on div "Subcontracts" at bounding box center [240, 38] width 59 height 21
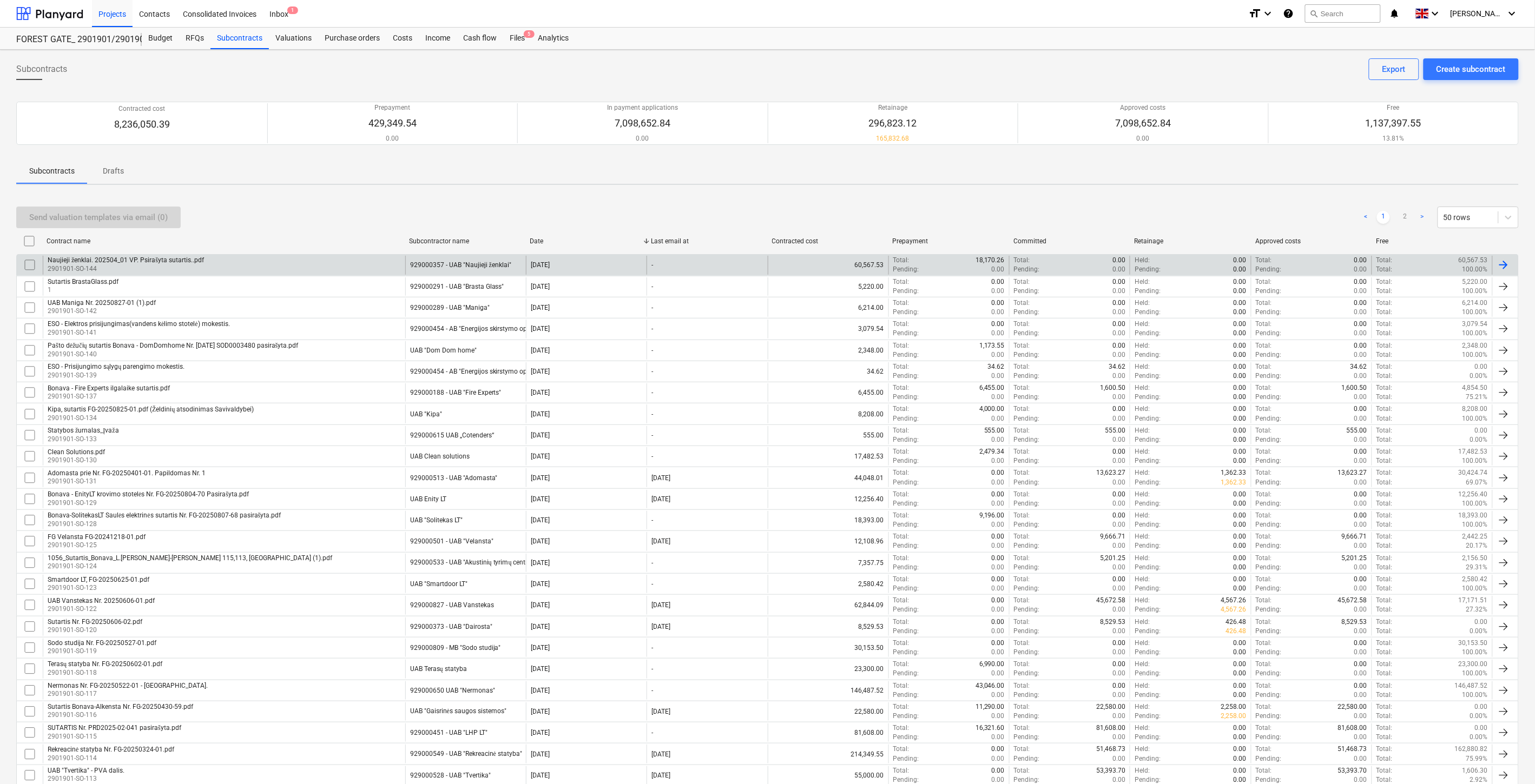
click at [353, 265] on div "Naujieji ženklai. 202504_01 VP. Psirašyta sutartis..pdf 2901901-SO-144" at bounding box center [224, 265] width 363 height 19
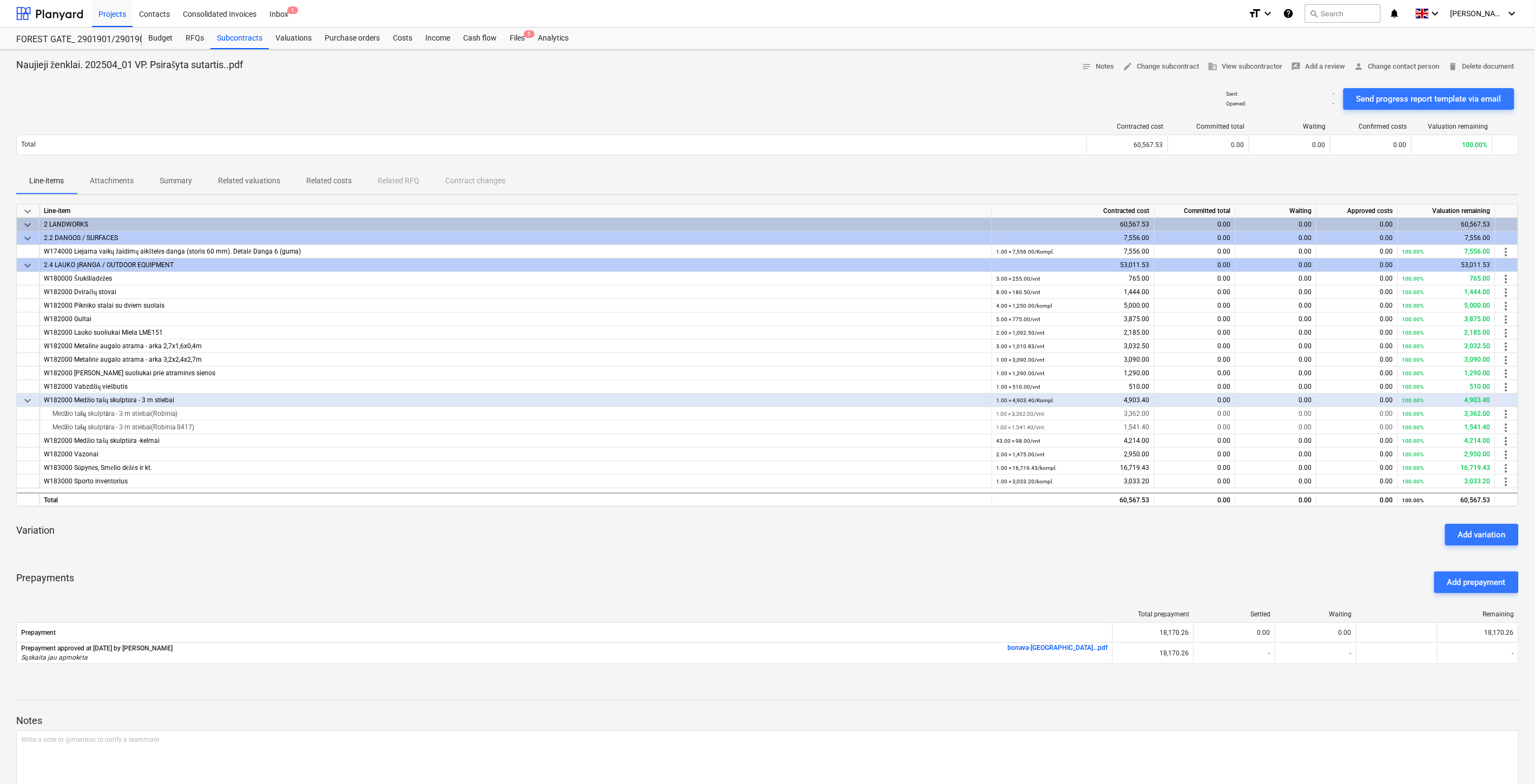
click at [818, 564] on div "Prepayments Add prepayment" at bounding box center [767, 582] width 1502 height 39
click at [877, 538] on div "Variation Add variation" at bounding box center [767, 534] width 1502 height 39
click at [522, 38] on div "Files 5" at bounding box center [517, 38] width 28 height 21
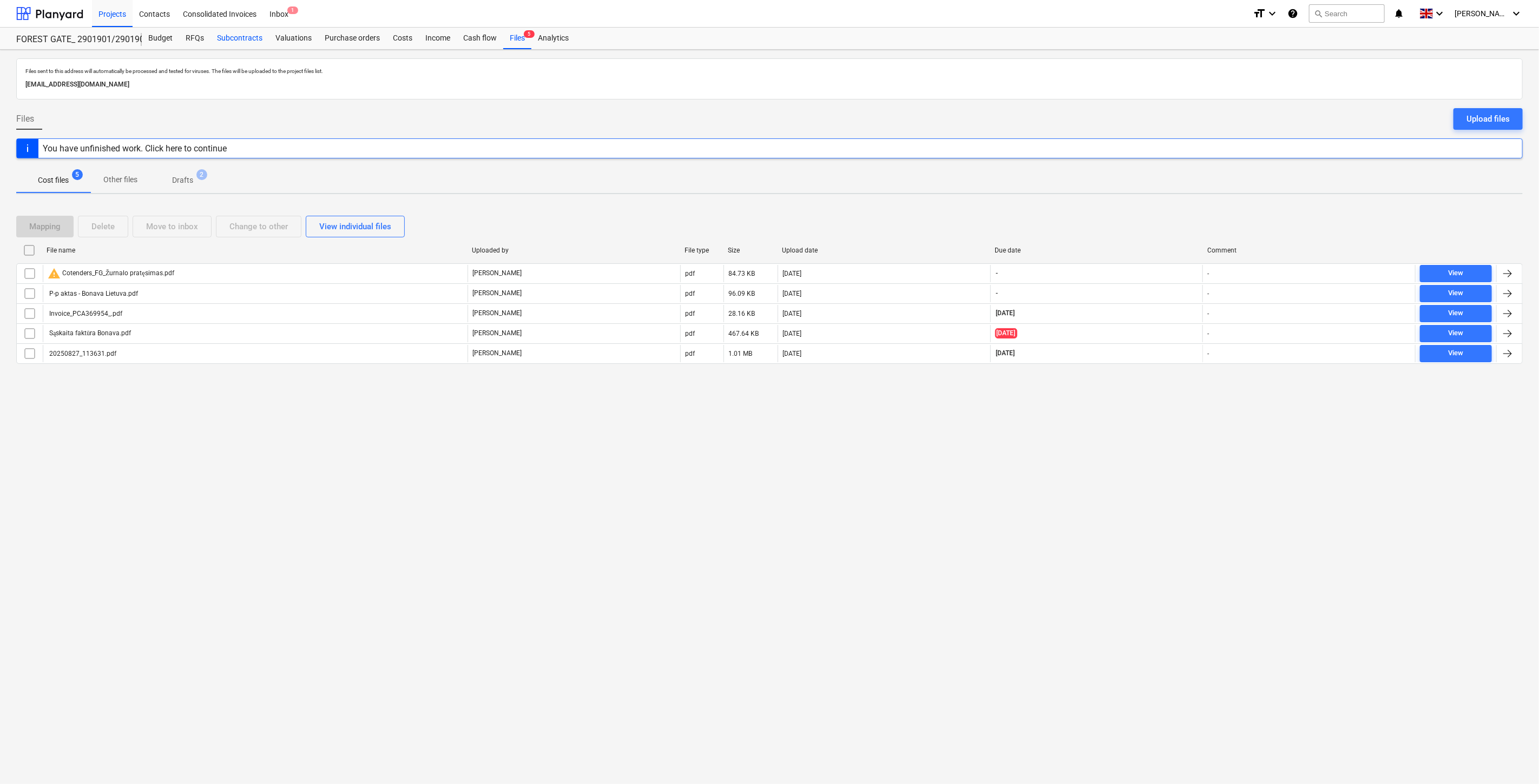
click at [260, 37] on div "Subcontracts" at bounding box center [240, 38] width 59 height 21
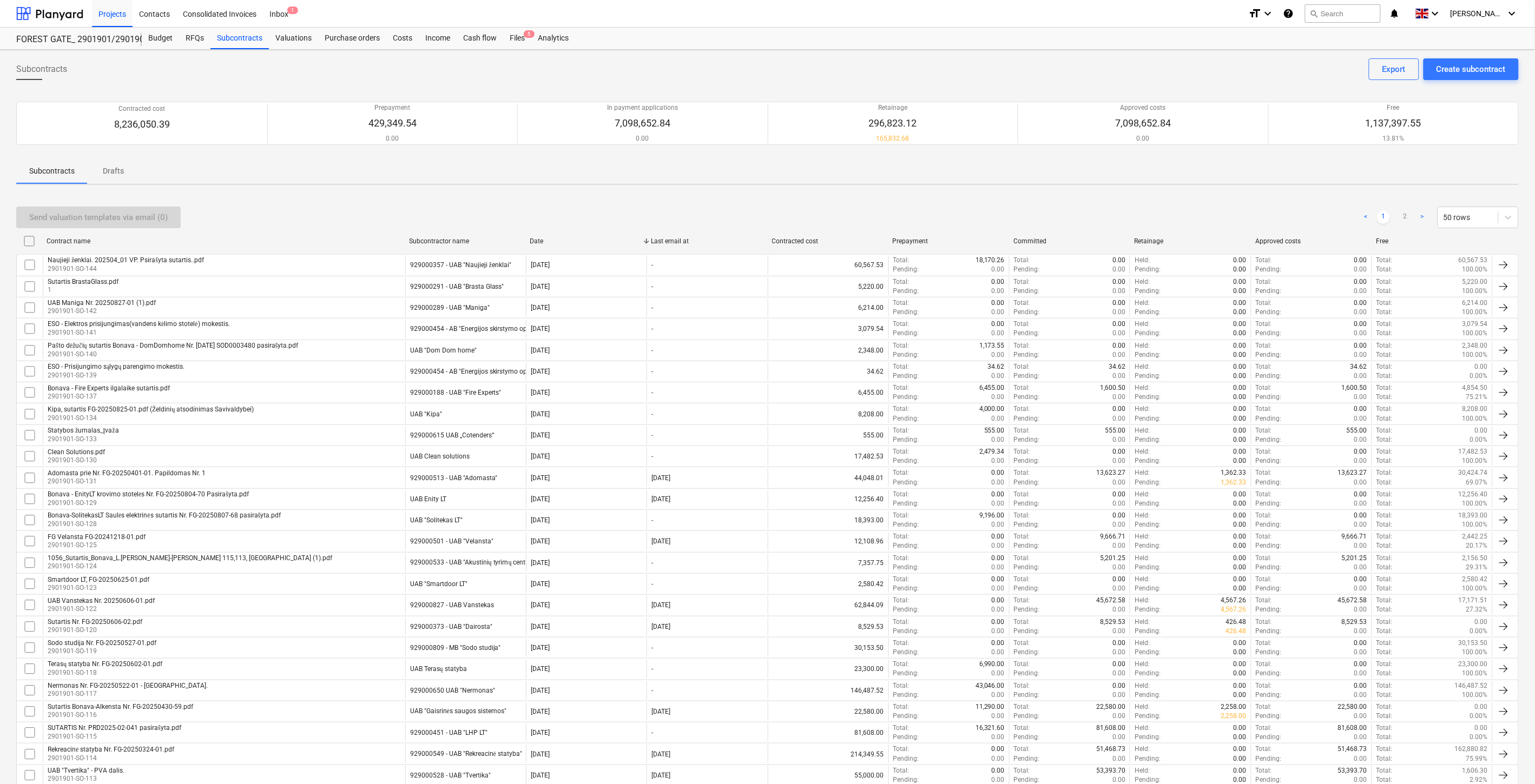
scroll to position [60, 0]
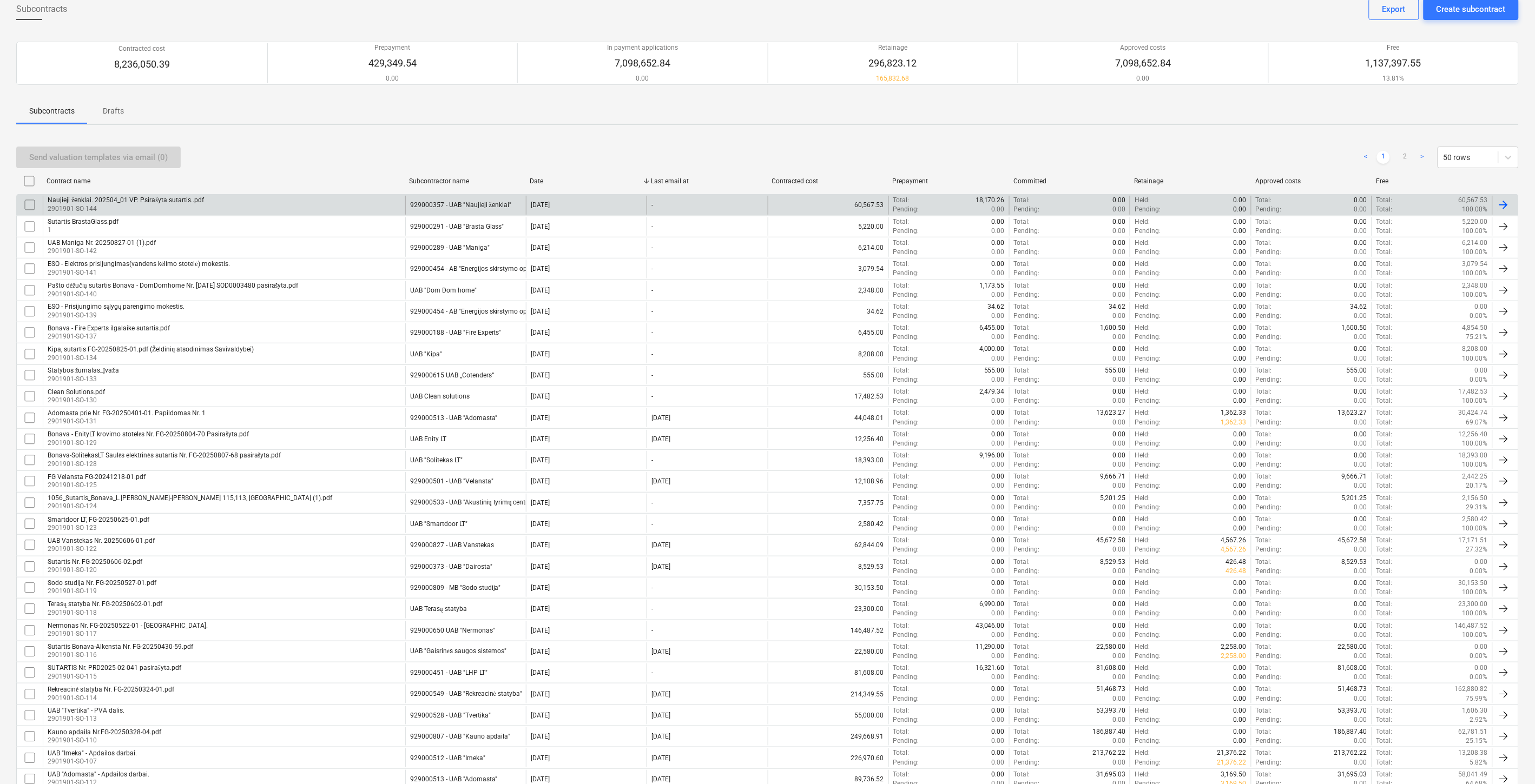
click at [32, 204] on input "checkbox" at bounding box center [29, 205] width 17 height 17
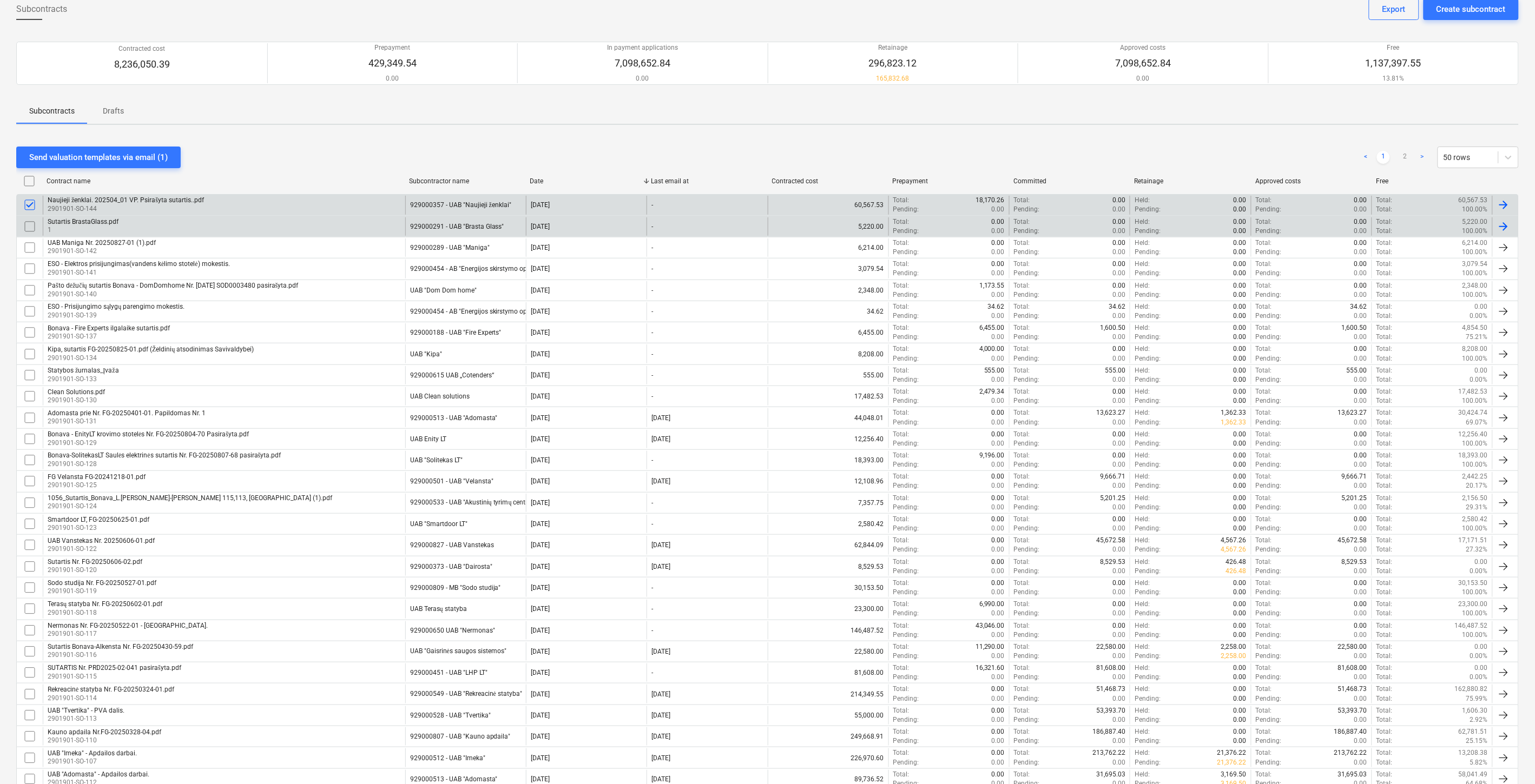
click at [33, 231] on input "checkbox" at bounding box center [29, 226] width 17 height 17
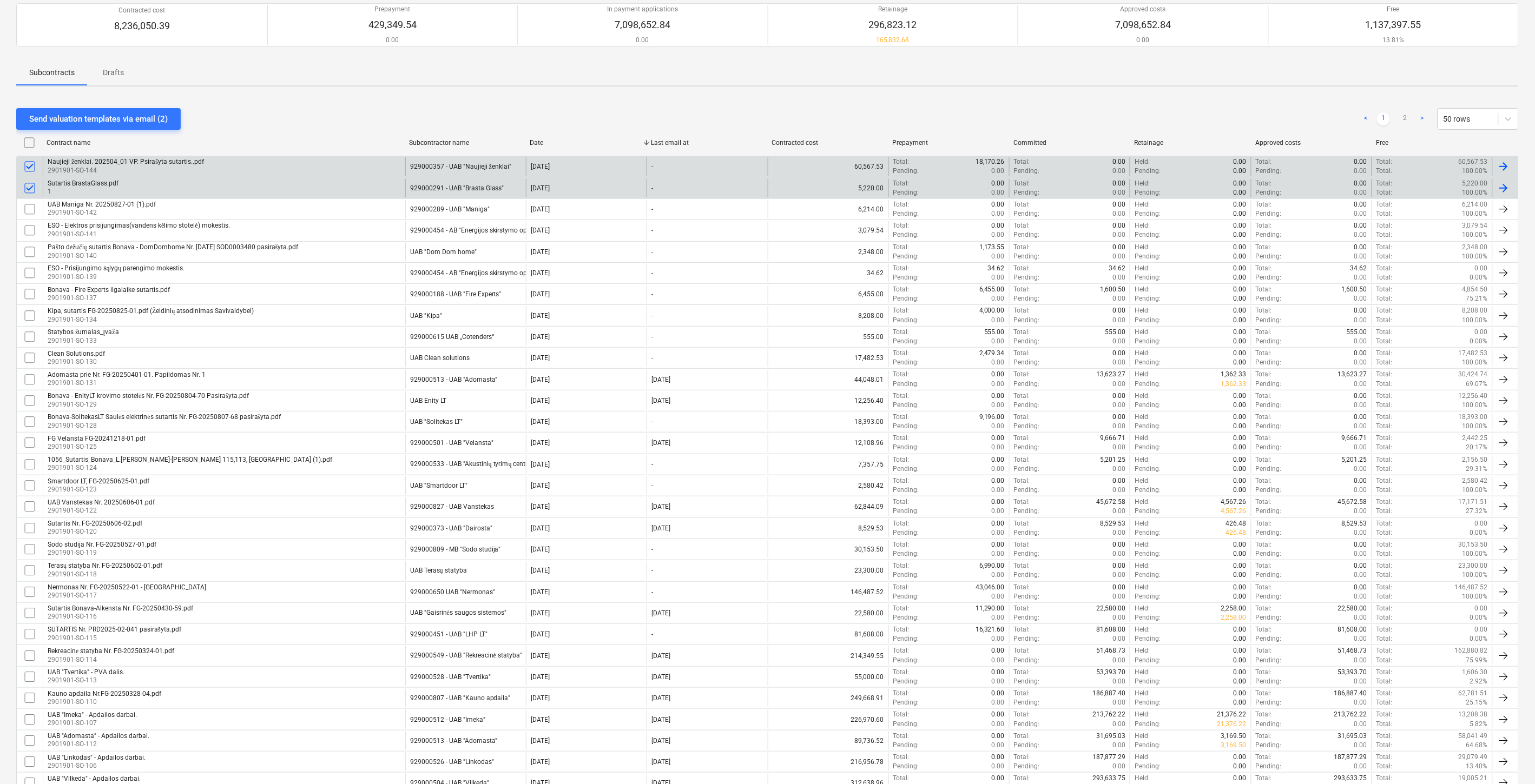
scroll to position [120, 0]
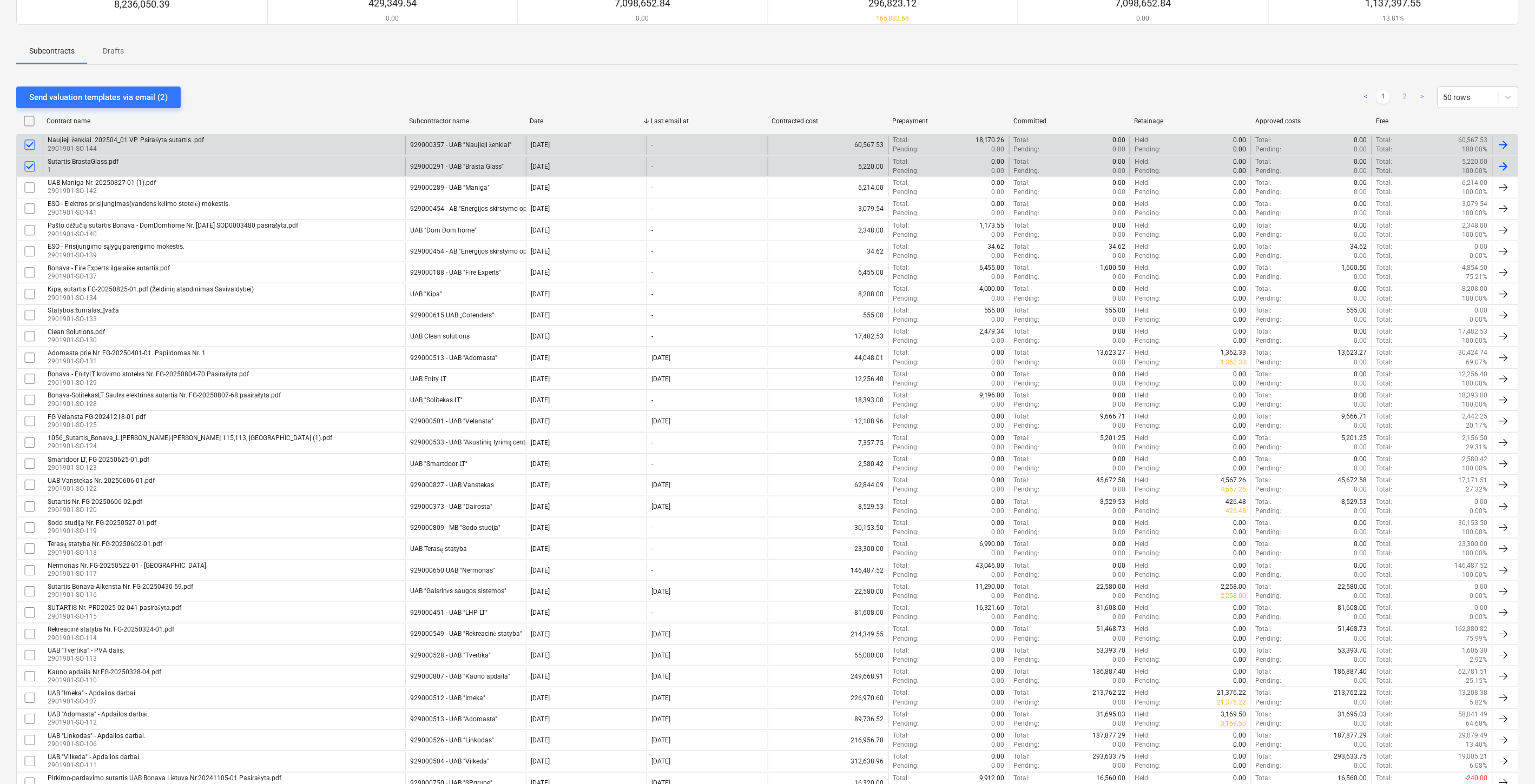
click at [33, 168] on input "checkbox" at bounding box center [29, 166] width 17 height 17
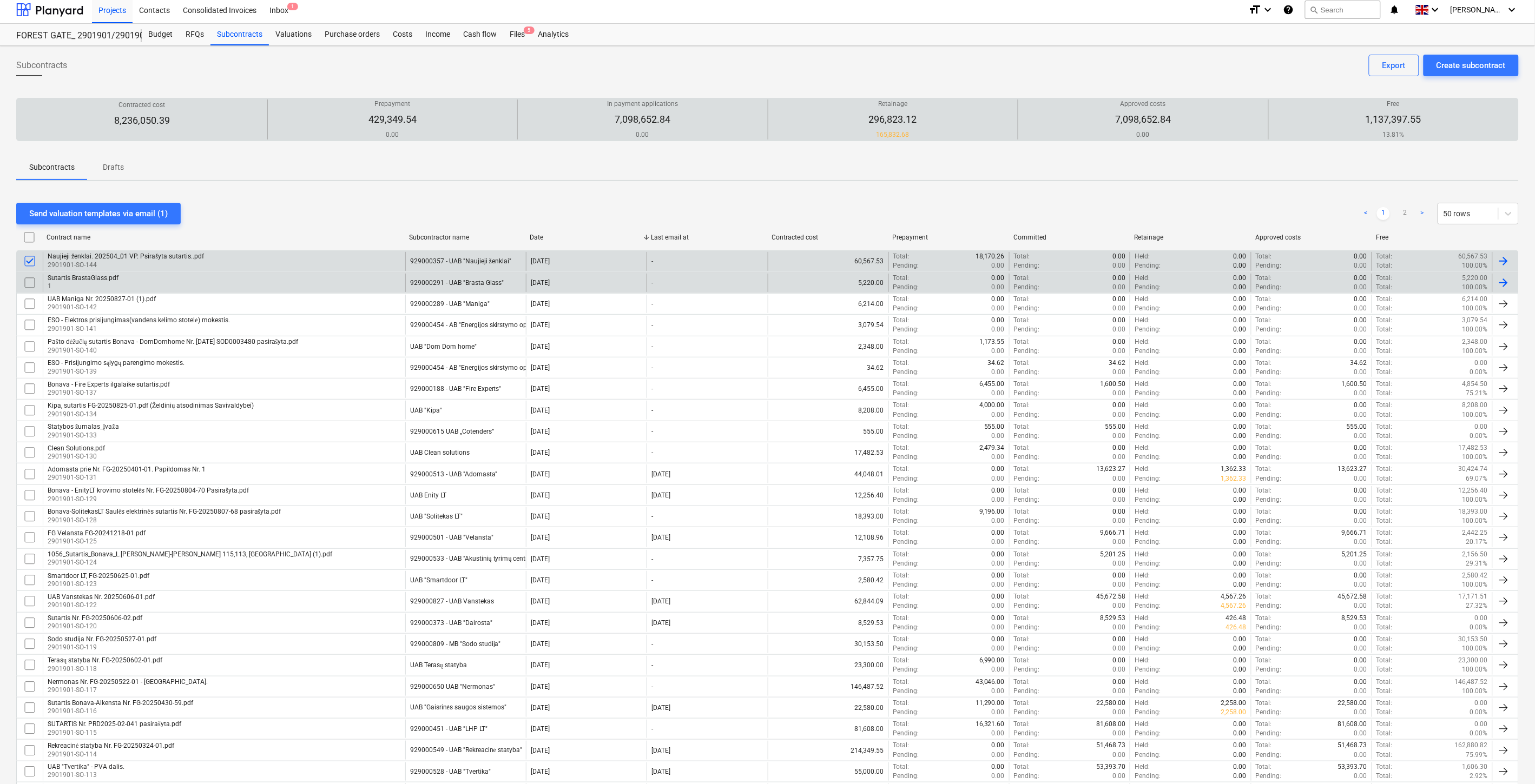
scroll to position [0, 0]
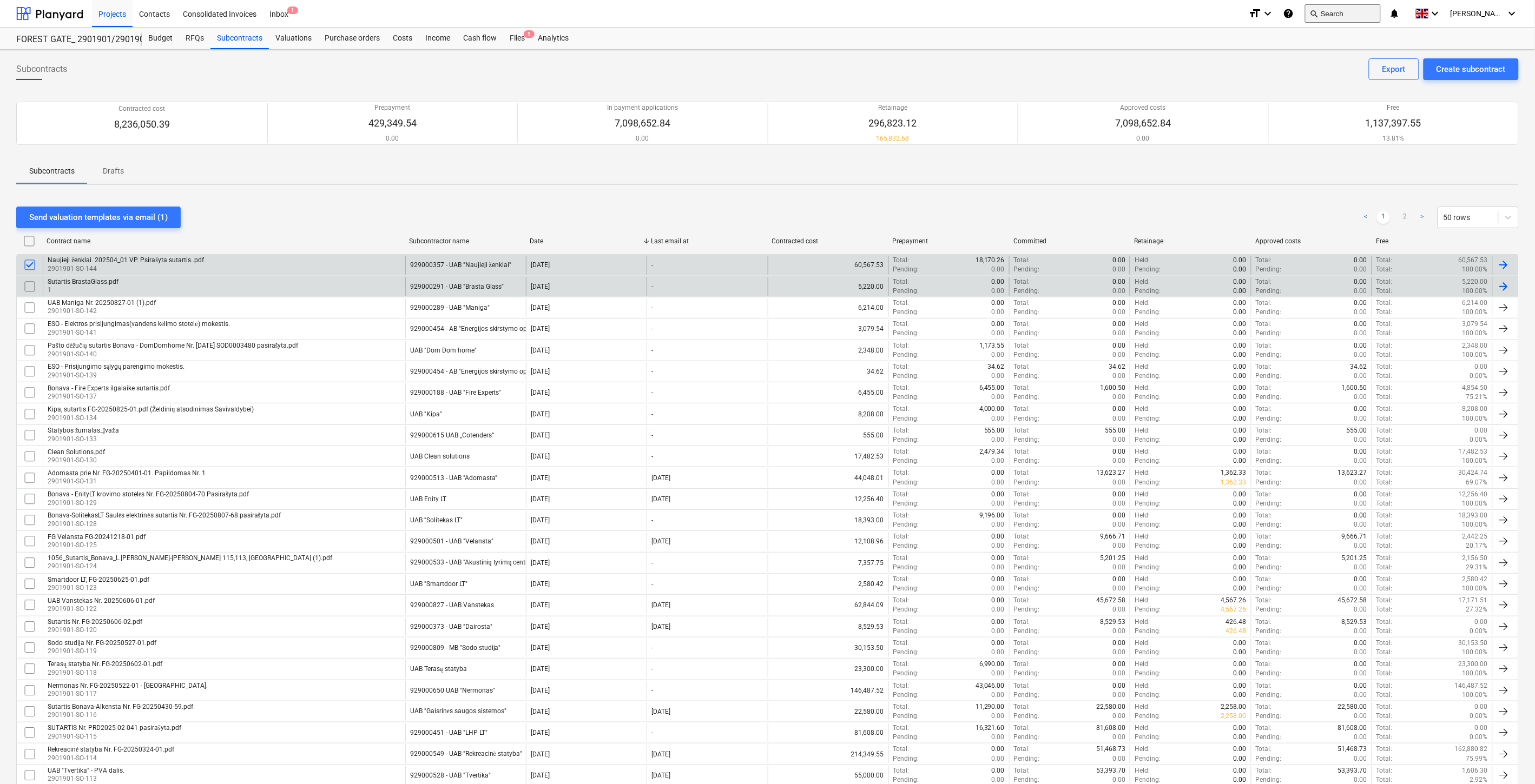
click at [1342, 7] on button "search Search" at bounding box center [1343, 13] width 76 height 19
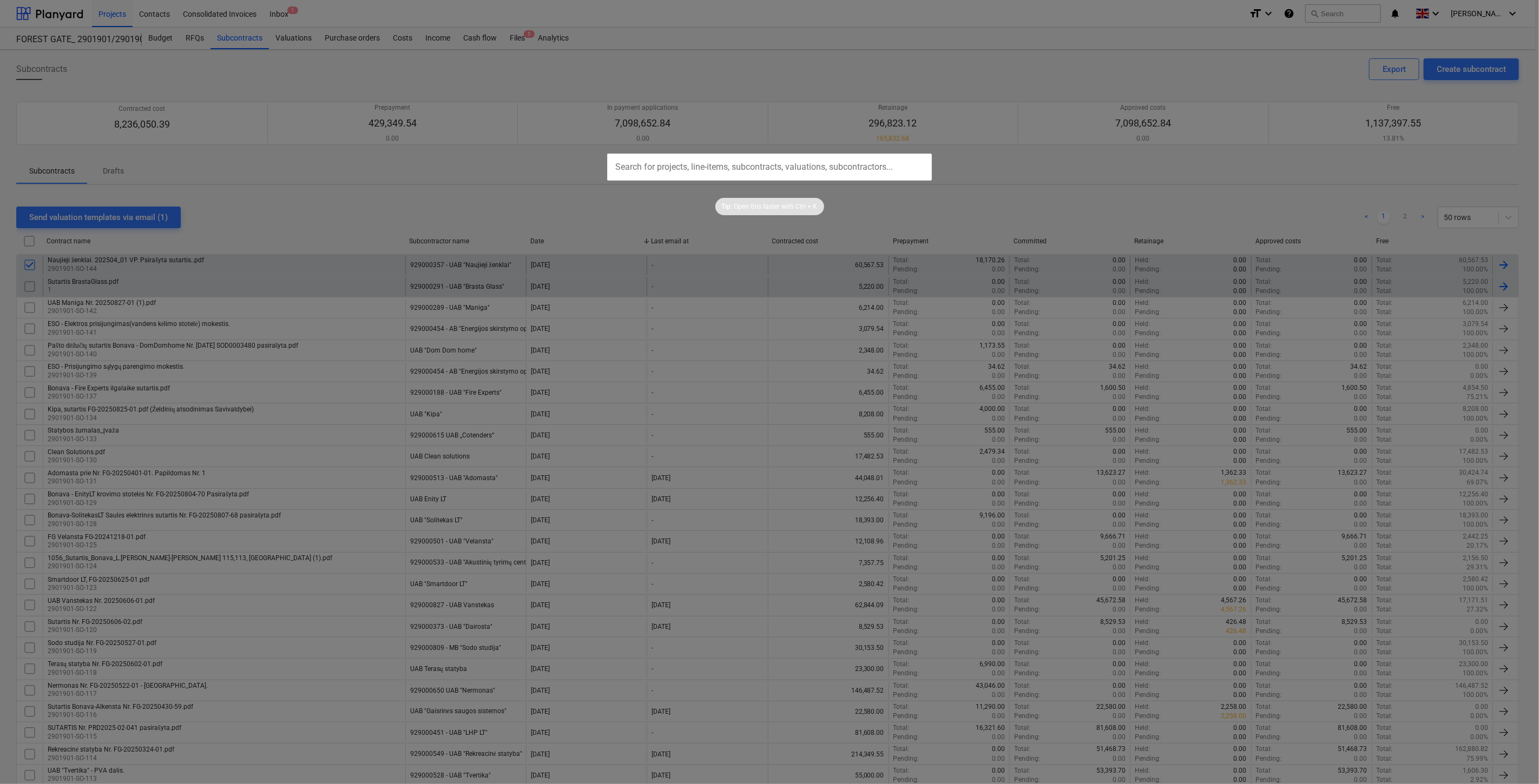
type input "r"
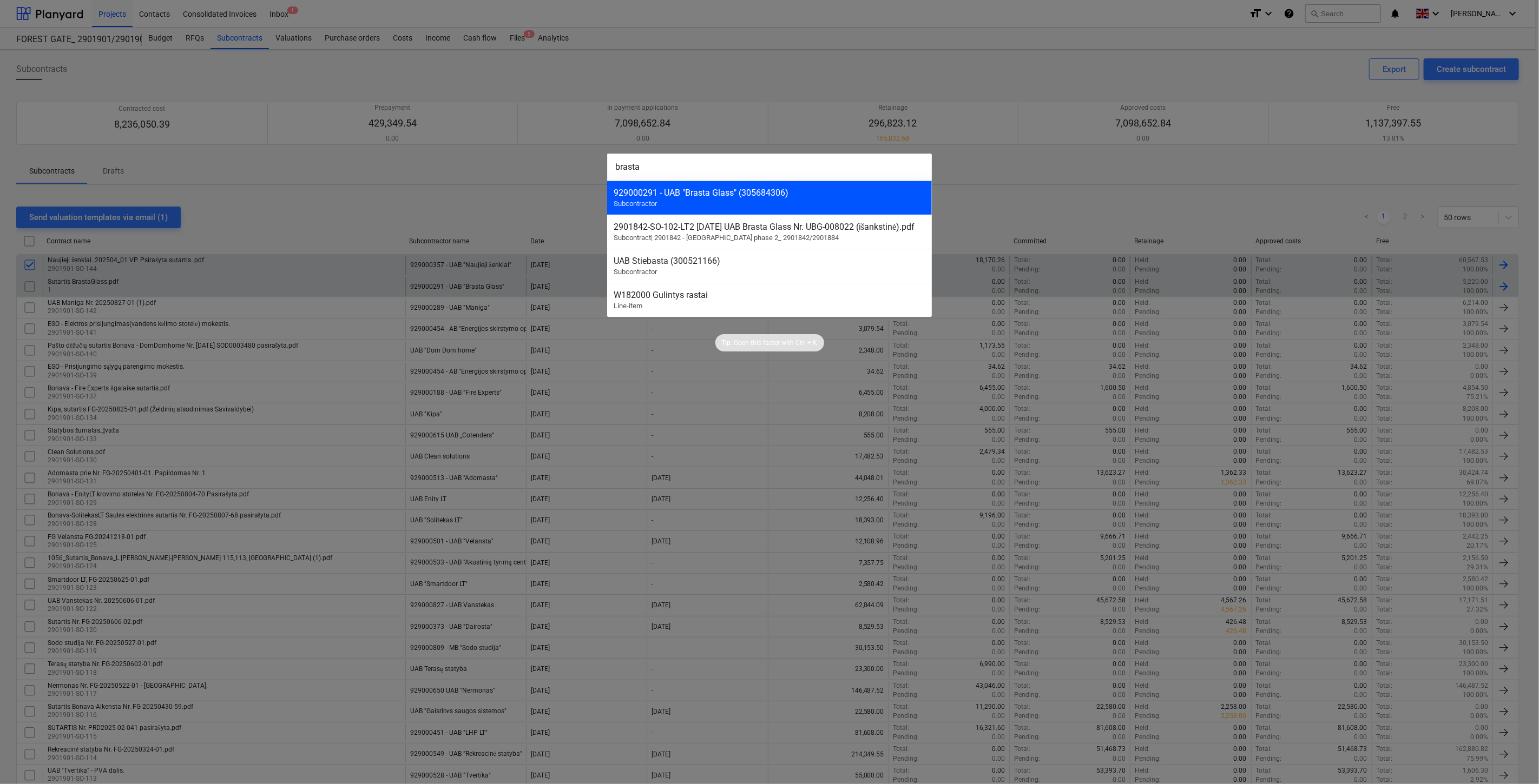
type input "brasta"
click at [870, 195] on div "929000291 - UAB "Brasta Glass" (305684306)" at bounding box center [770, 192] width 312 height 10
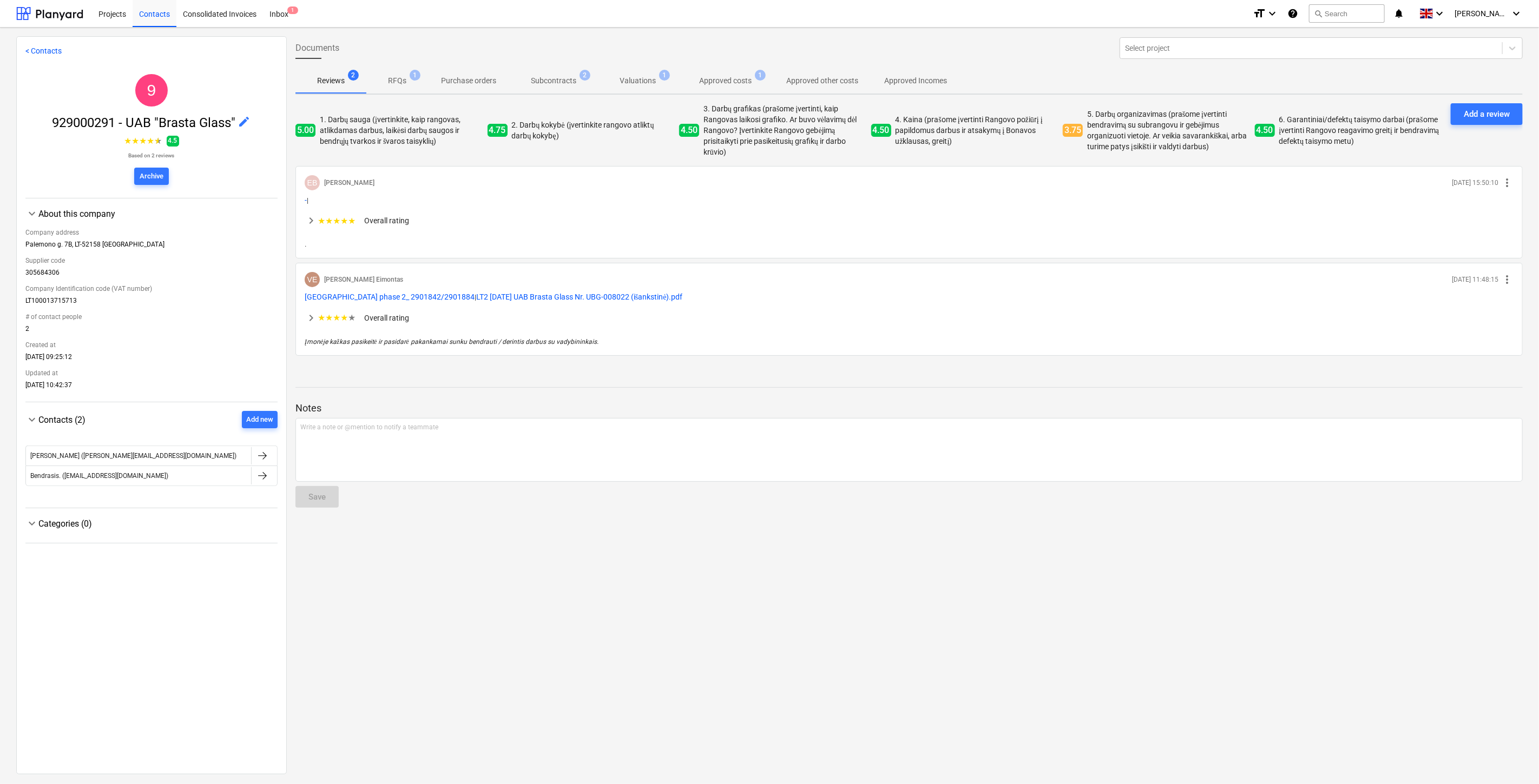
click at [749, 89] on span "Approved costs 1" at bounding box center [725, 81] width 96 height 20
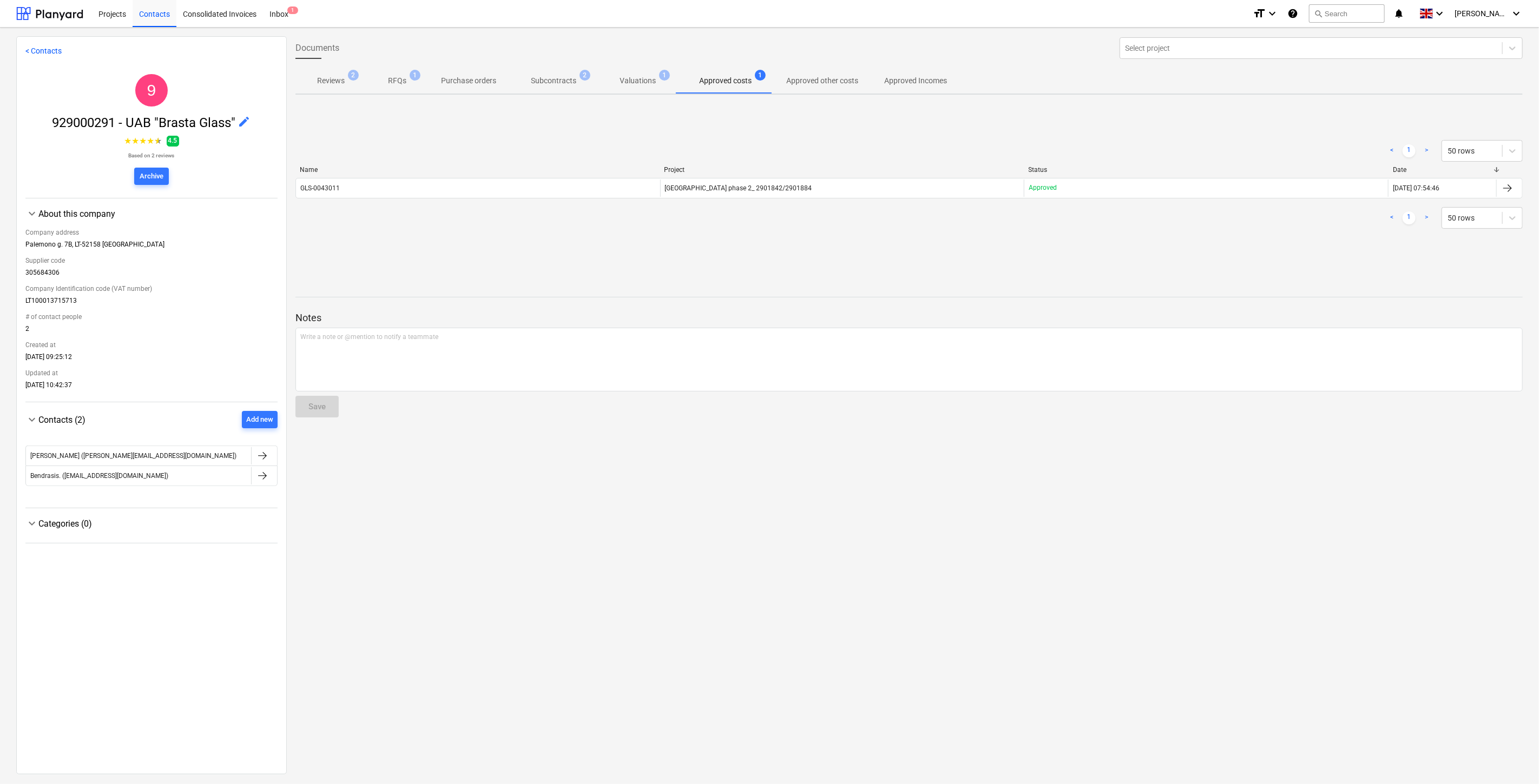
click at [639, 80] on p "Valuations" at bounding box center [637, 81] width 36 height 11
click at [560, 83] on p "Subcontracts" at bounding box center [554, 81] width 45 height 11
click at [561, 131] on div "< 1 > 50 rows" at bounding box center [909, 141] width 1227 height 21
click at [566, 130] on div "< 1 > 50 rows" at bounding box center [909, 141] width 1227 height 21
click at [66, 16] on div at bounding box center [50, 13] width 67 height 27
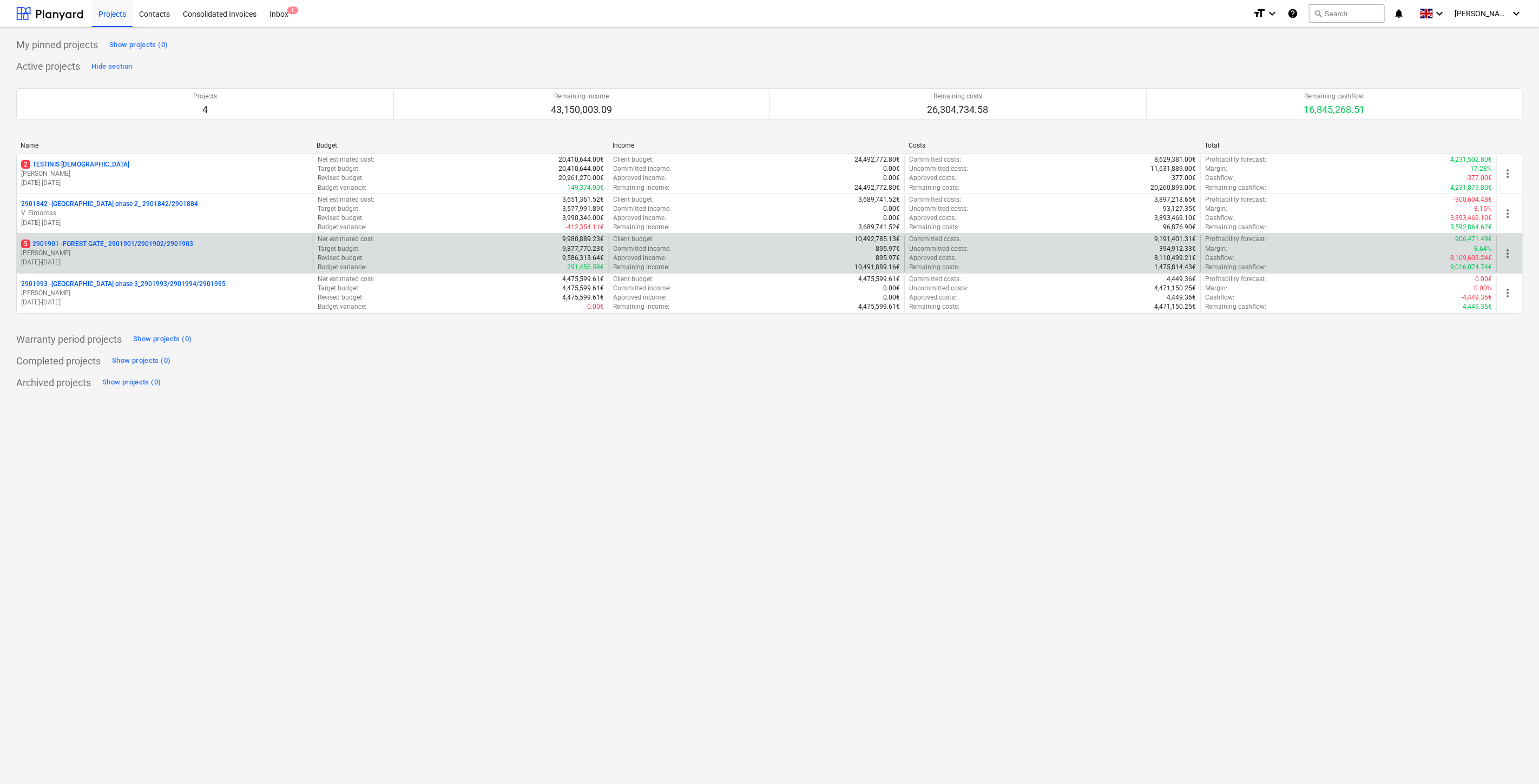
click at [138, 256] on p "[PERSON_NAME]" at bounding box center [164, 253] width 287 height 9
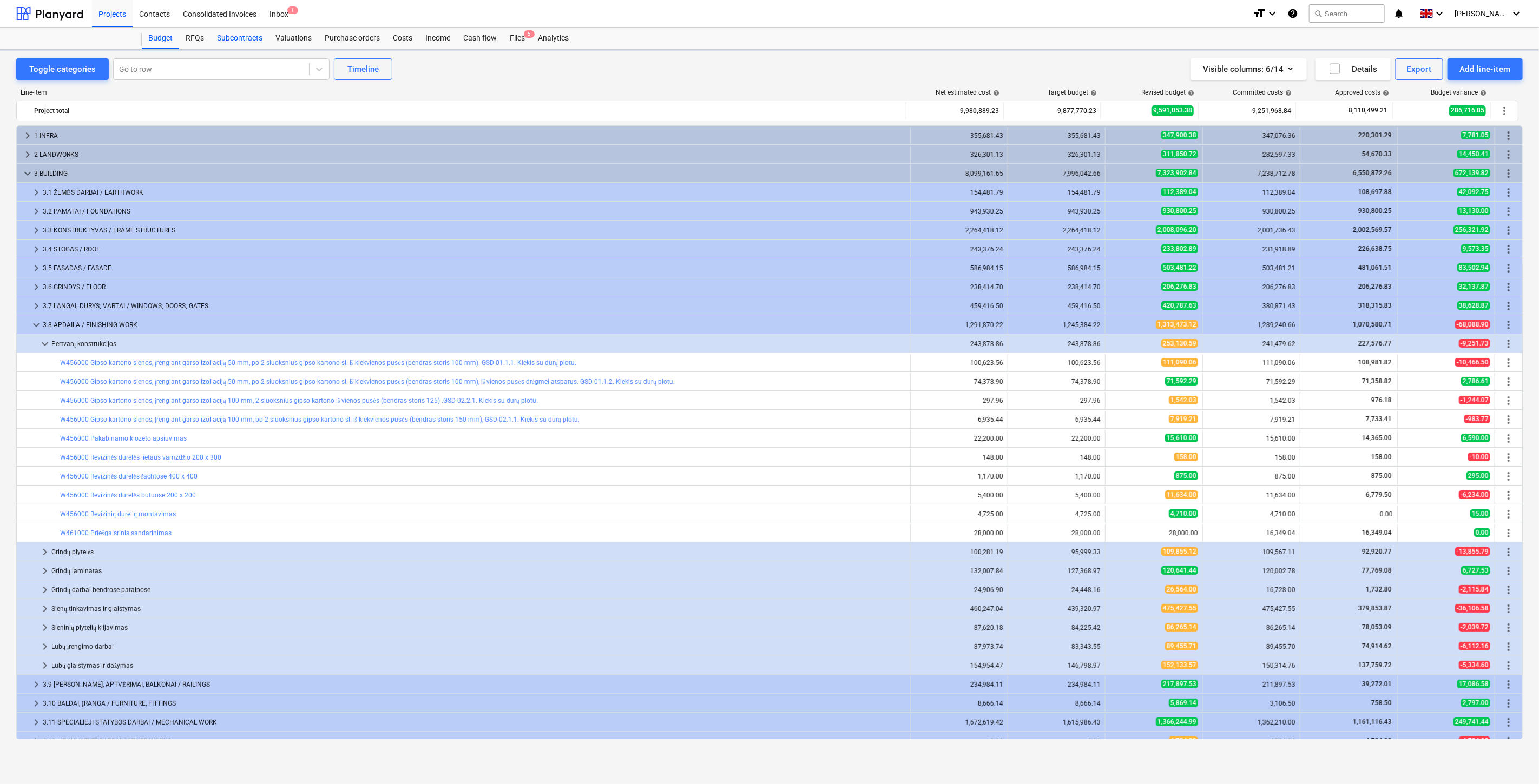
click at [250, 41] on div "Subcontracts" at bounding box center [240, 38] width 59 height 21
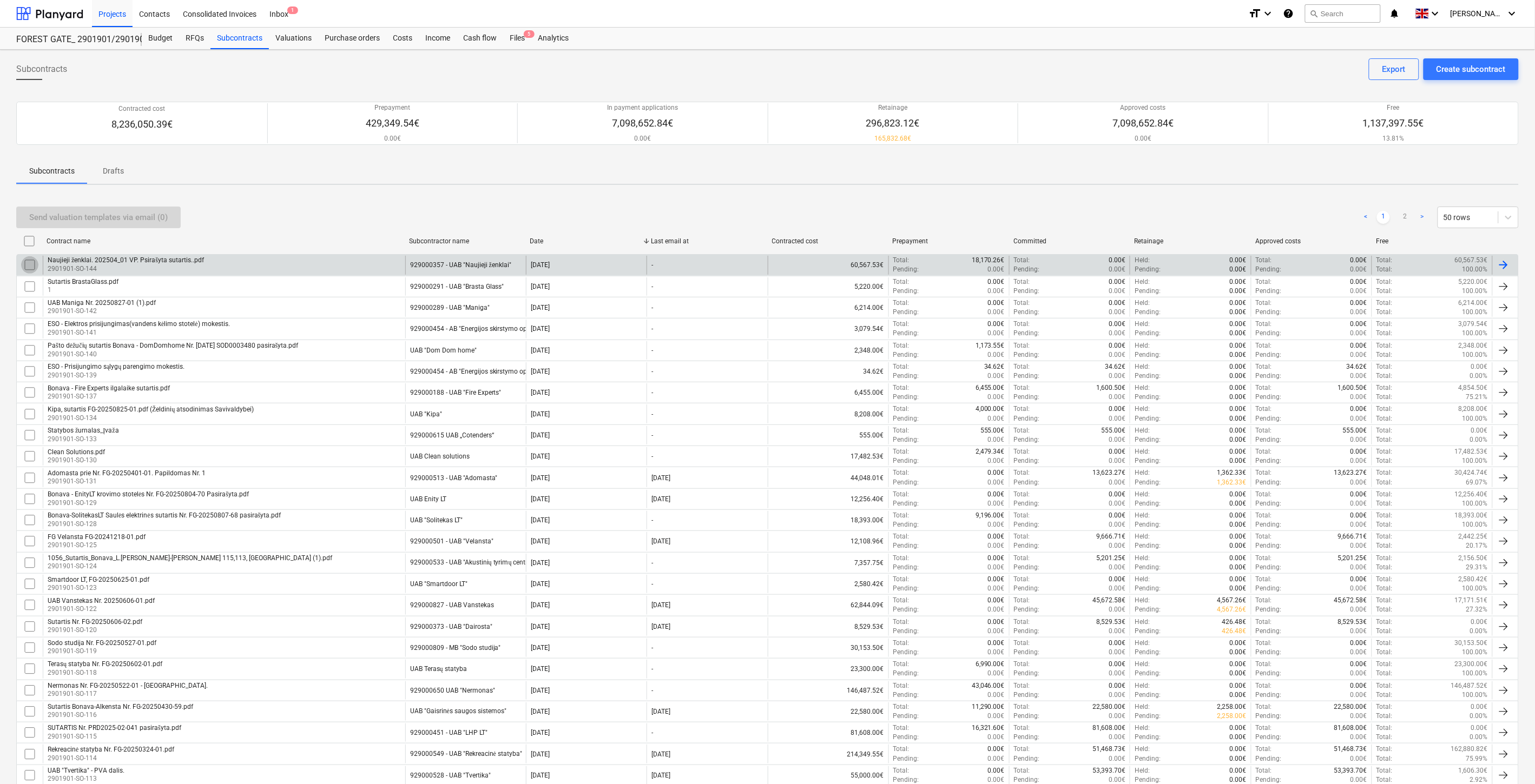
click at [29, 263] on input "checkbox" at bounding box center [29, 265] width 17 height 17
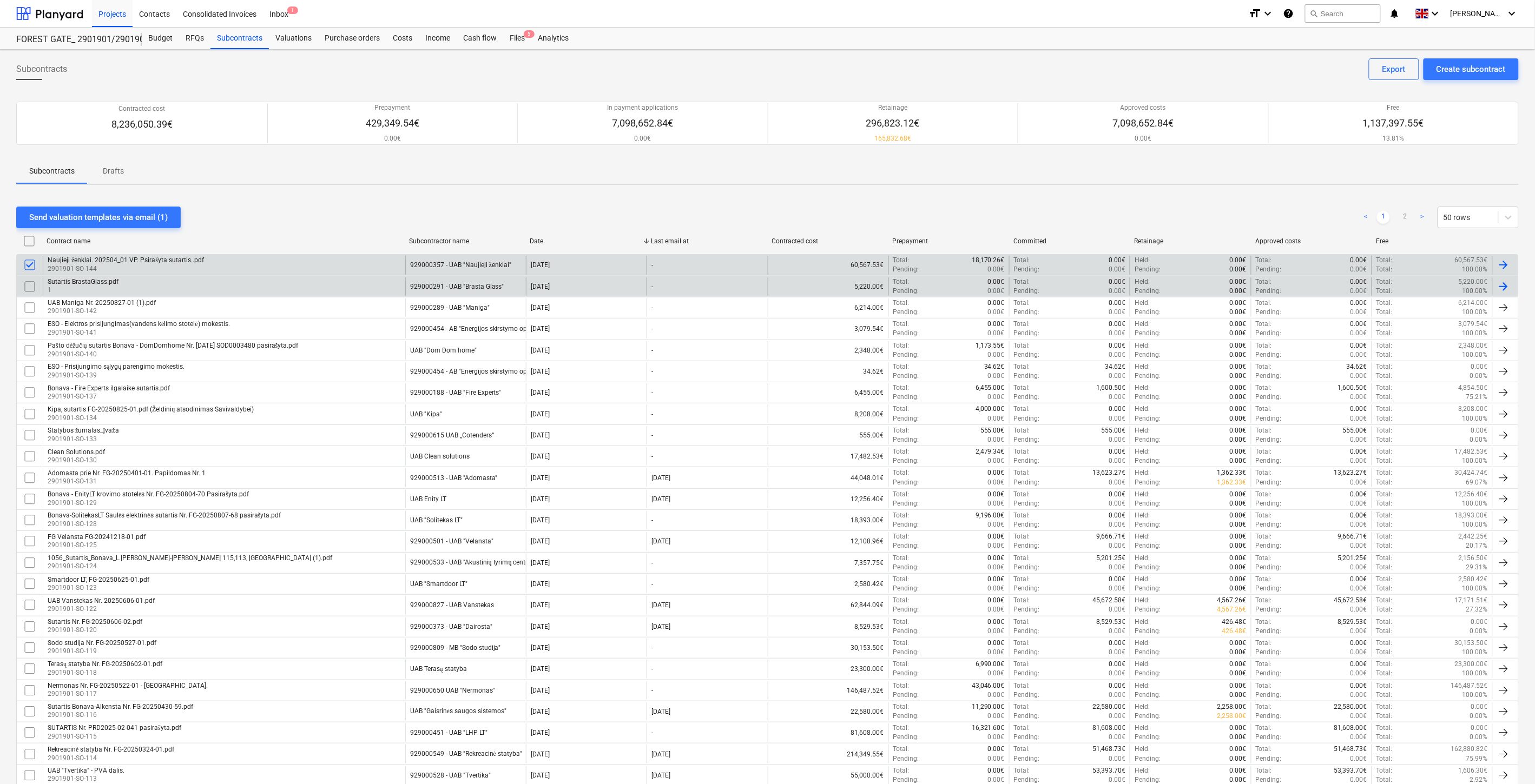
click at [30, 288] on input "checkbox" at bounding box center [29, 287] width 17 height 17
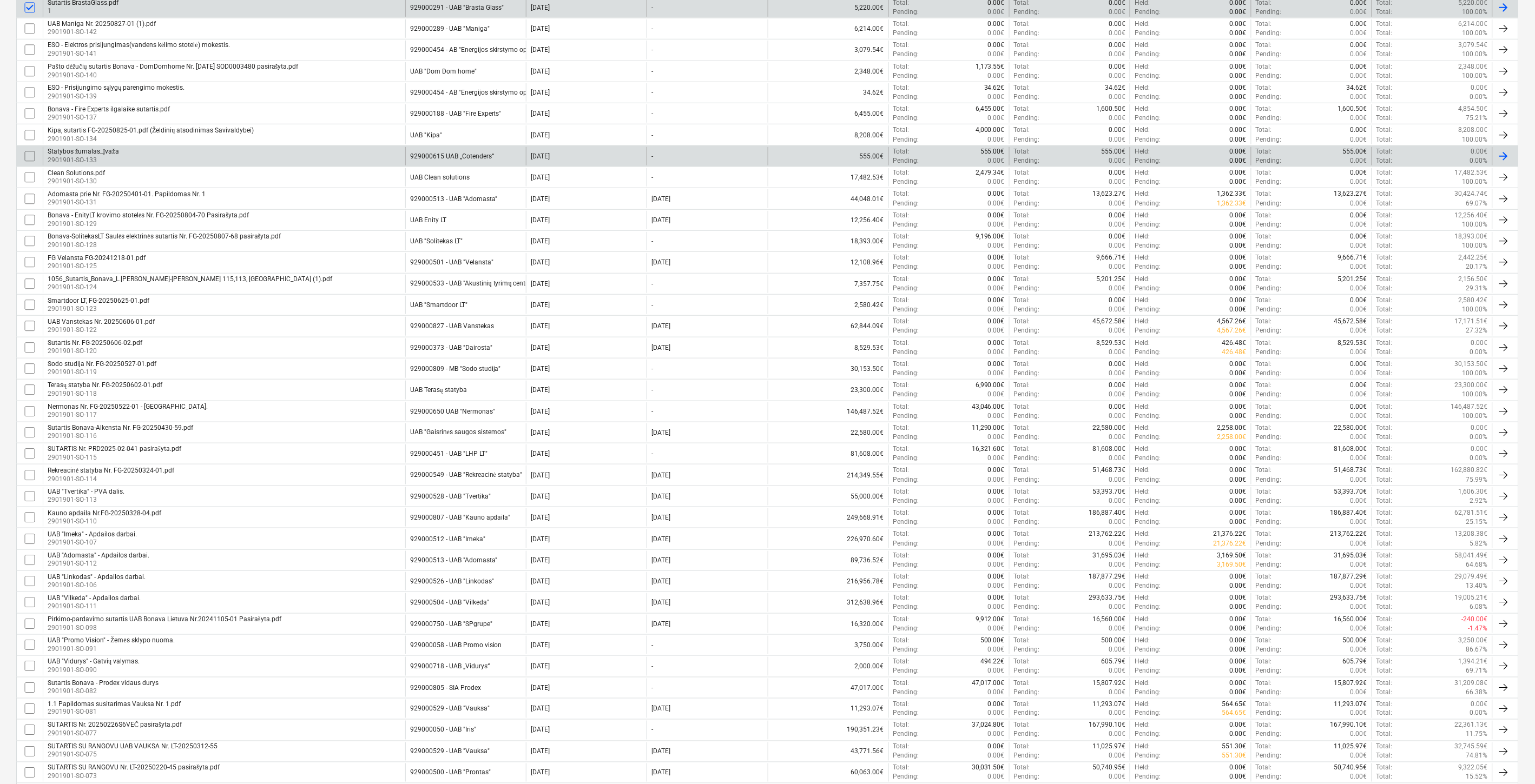
scroll to position [300, 0]
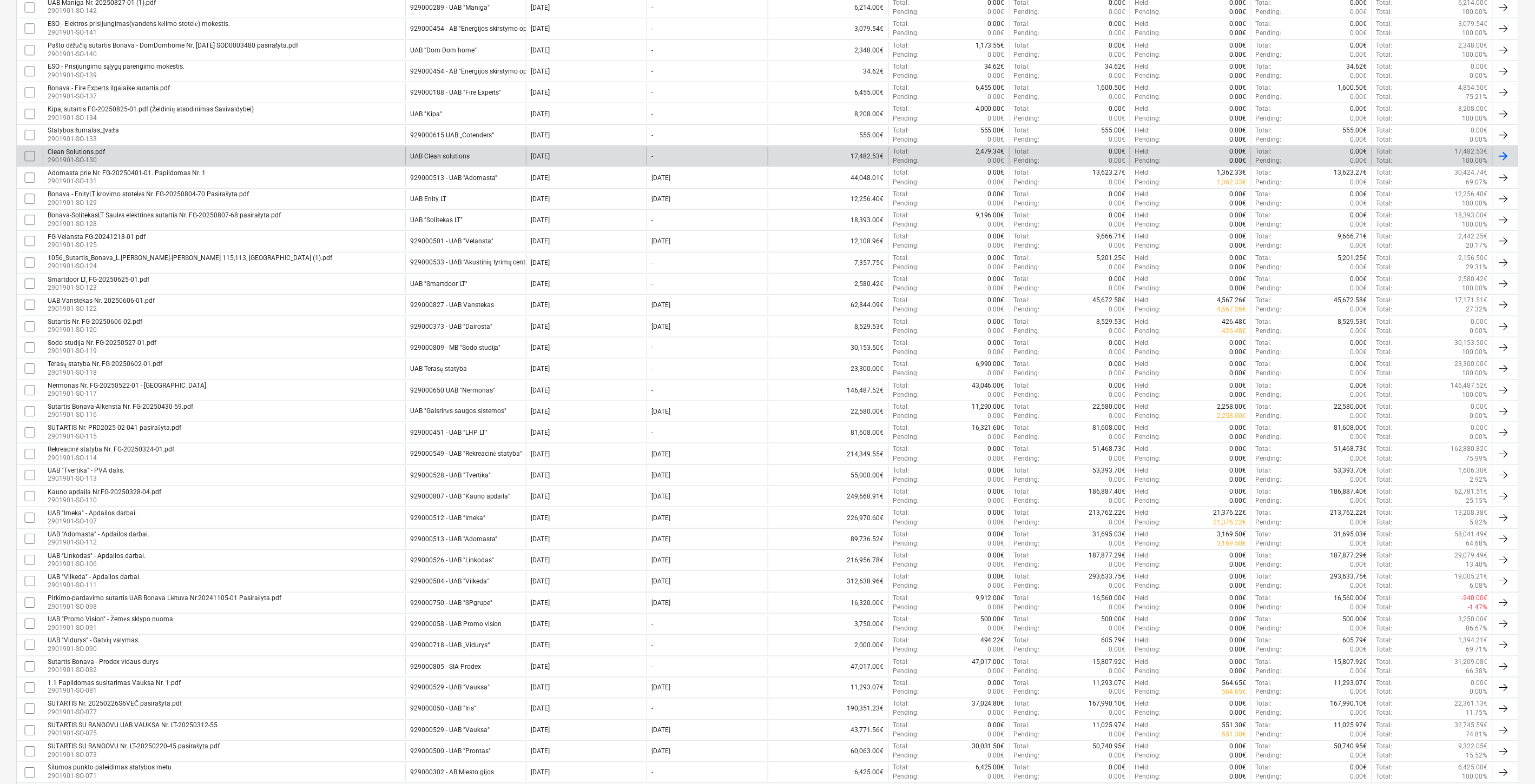
click at [31, 153] on input "checkbox" at bounding box center [29, 156] width 17 height 17
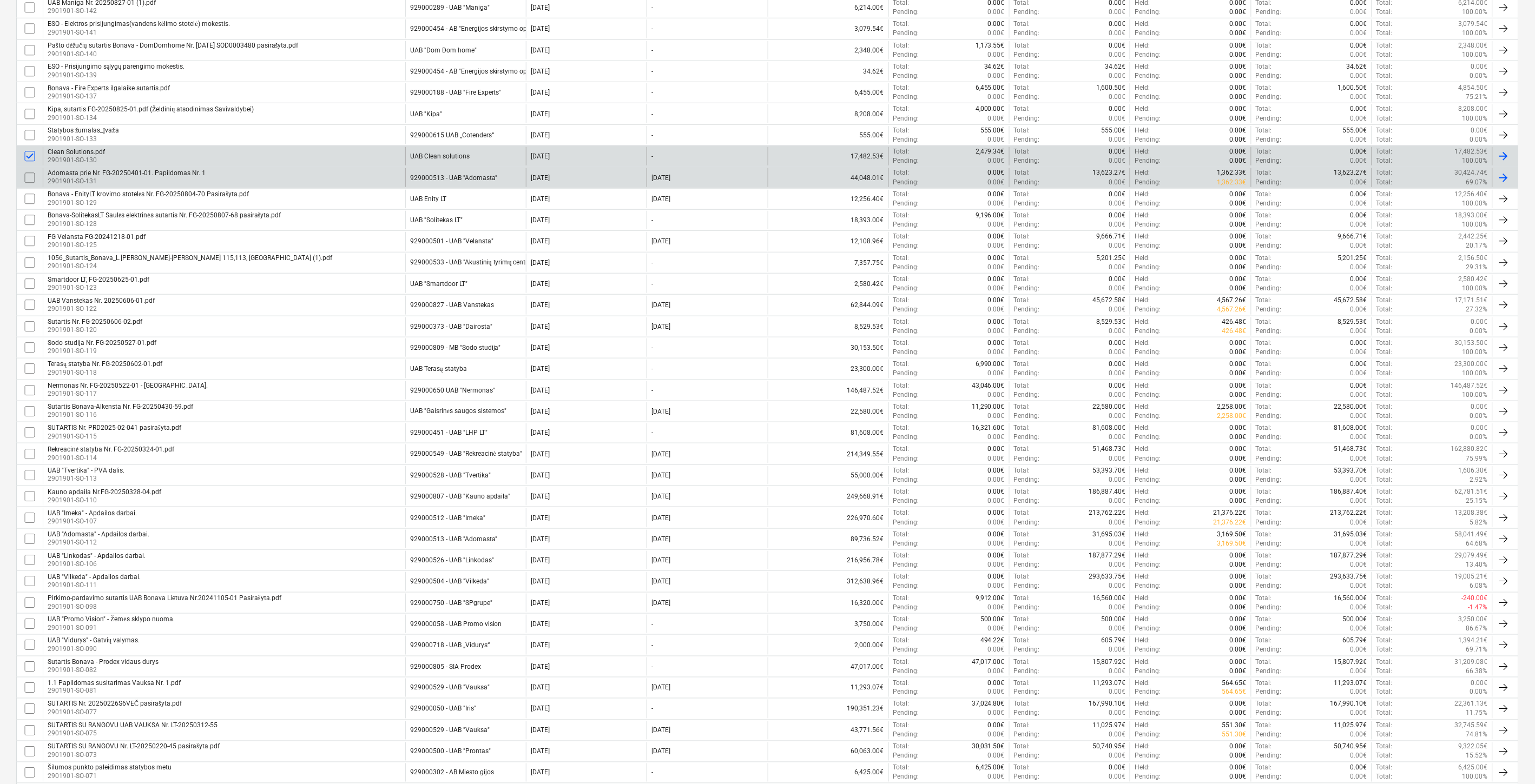
click at [30, 177] on input "checkbox" at bounding box center [29, 178] width 17 height 17
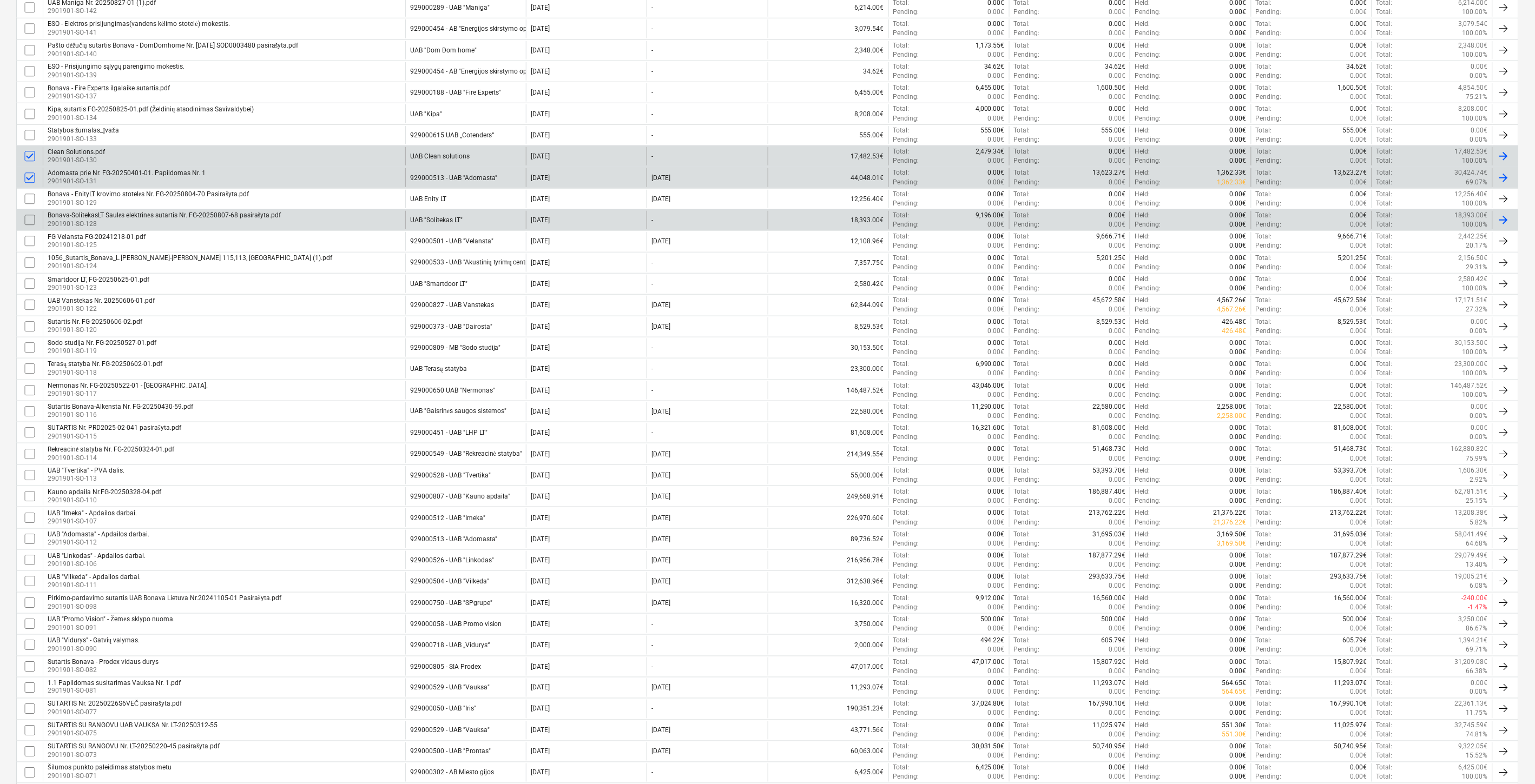
click at [27, 221] on input "checkbox" at bounding box center [29, 220] width 17 height 17
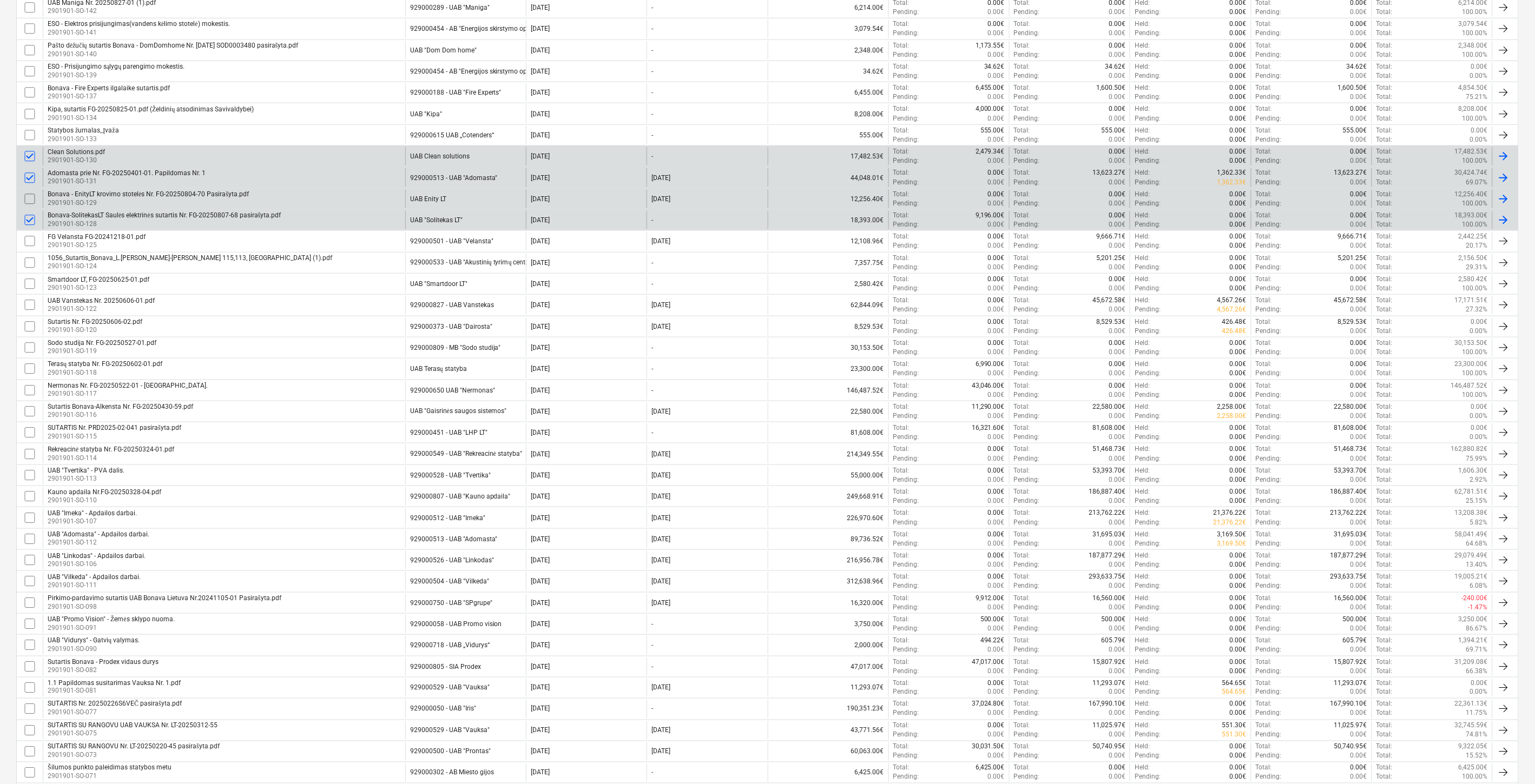
click at [32, 193] on input "checkbox" at bounding box center [29, 199] width 17 height 17
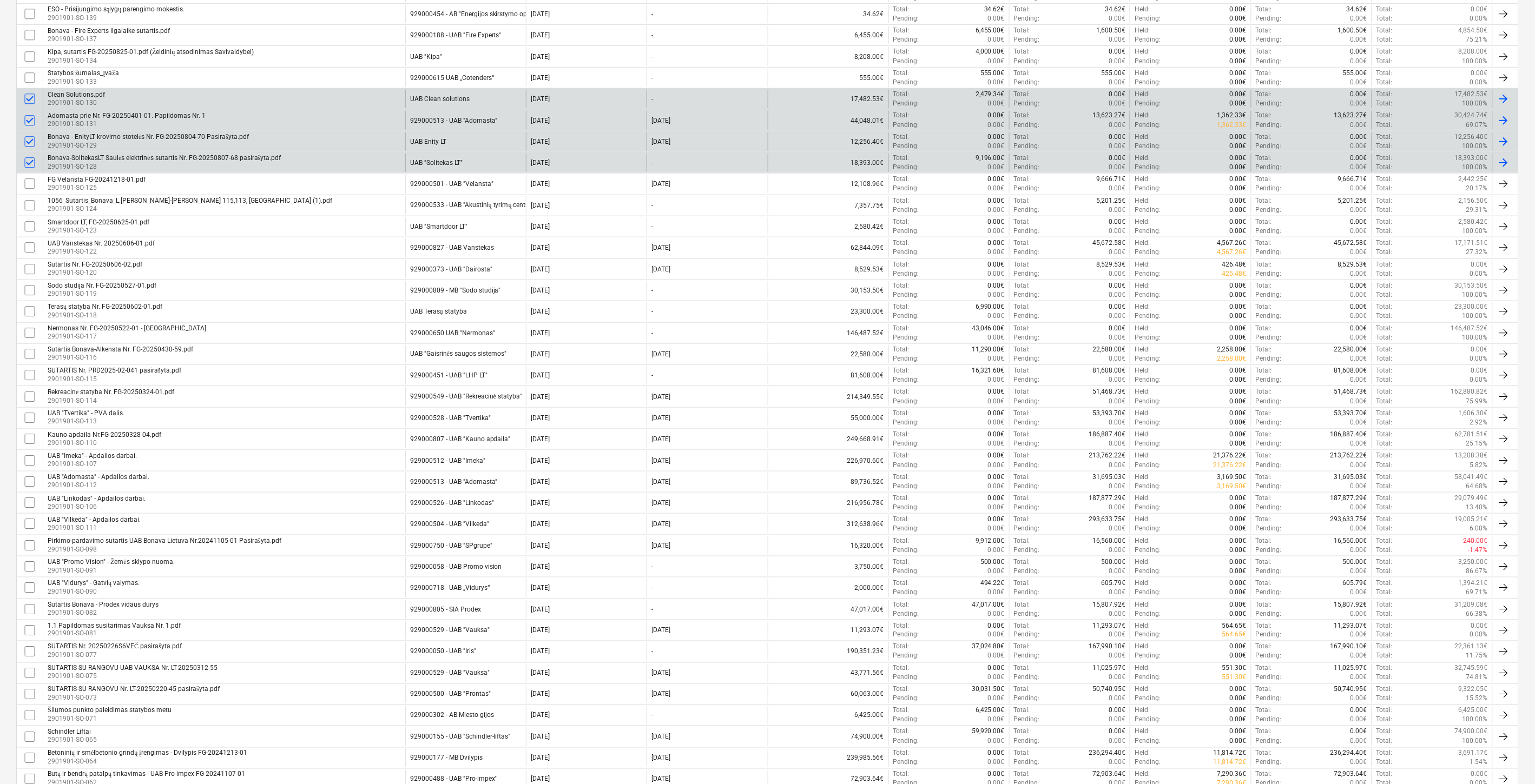
scroll to position [360, 0]
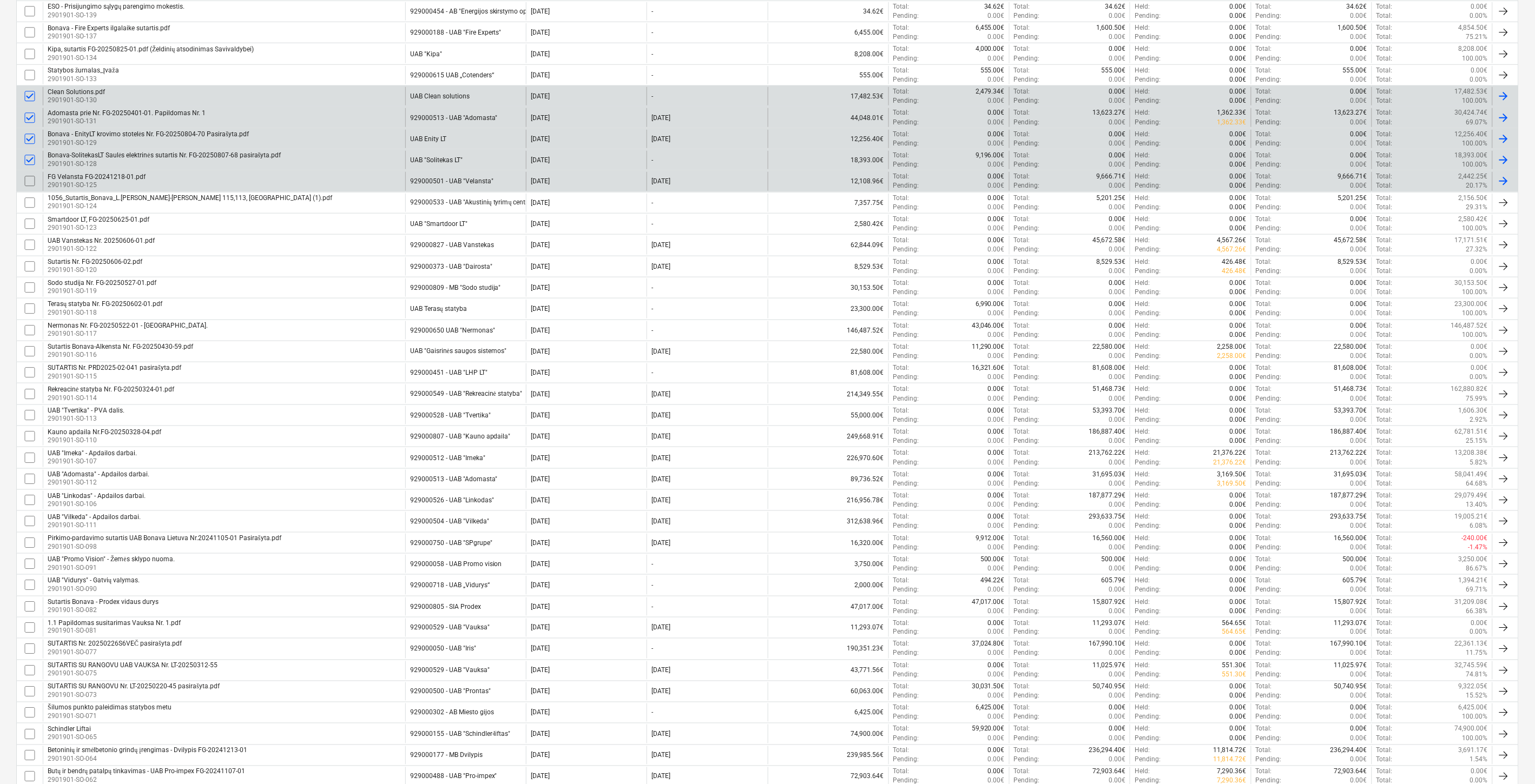
click at [30, 181] on input "checkbox" at bounding box center [29, 181] width 17 height 17
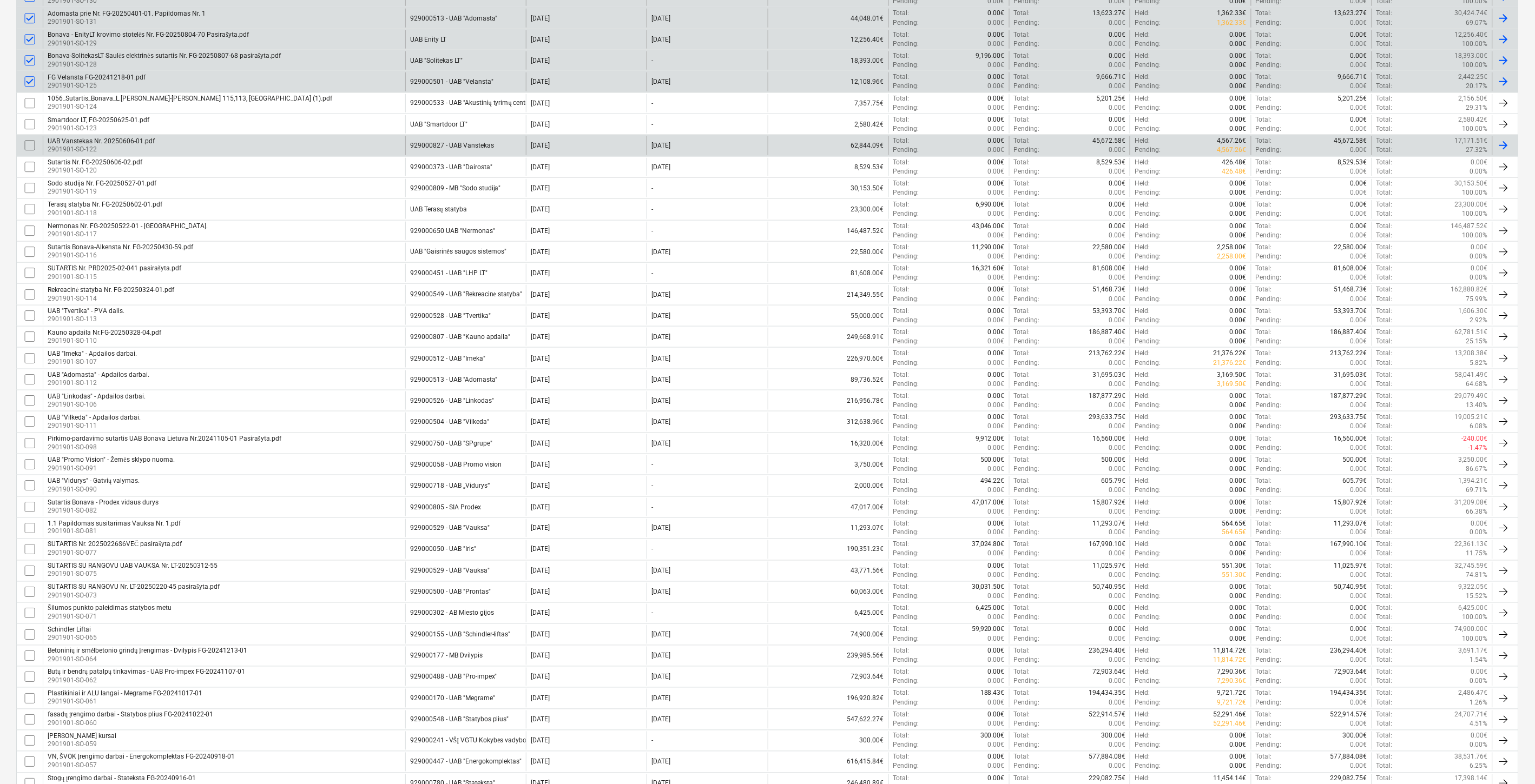
scroll to position [480, 0]
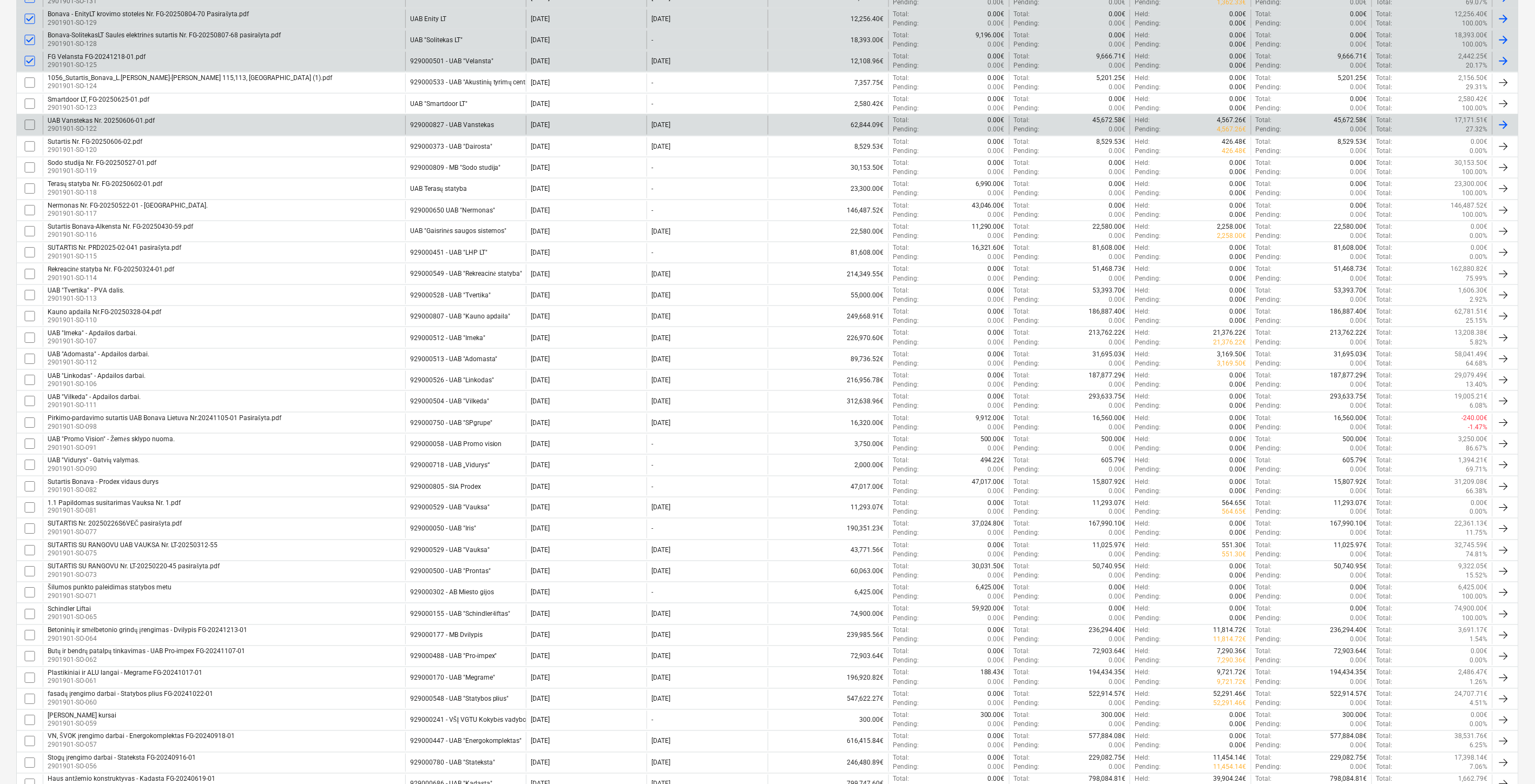
click at [28, 124] on input "checkbox" at bounding box center [29, 125] width 17 height 17
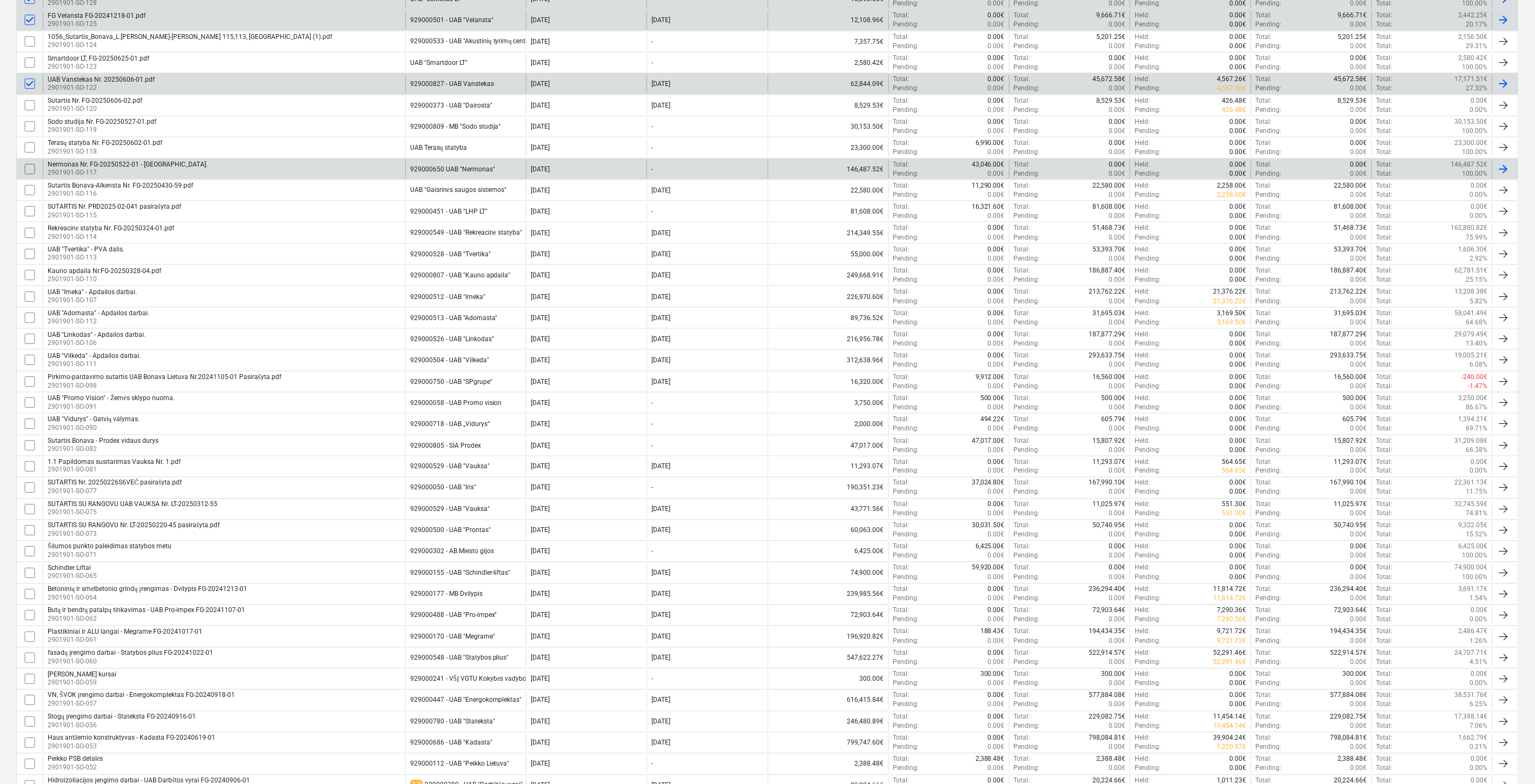
scroll to position [541, 0]
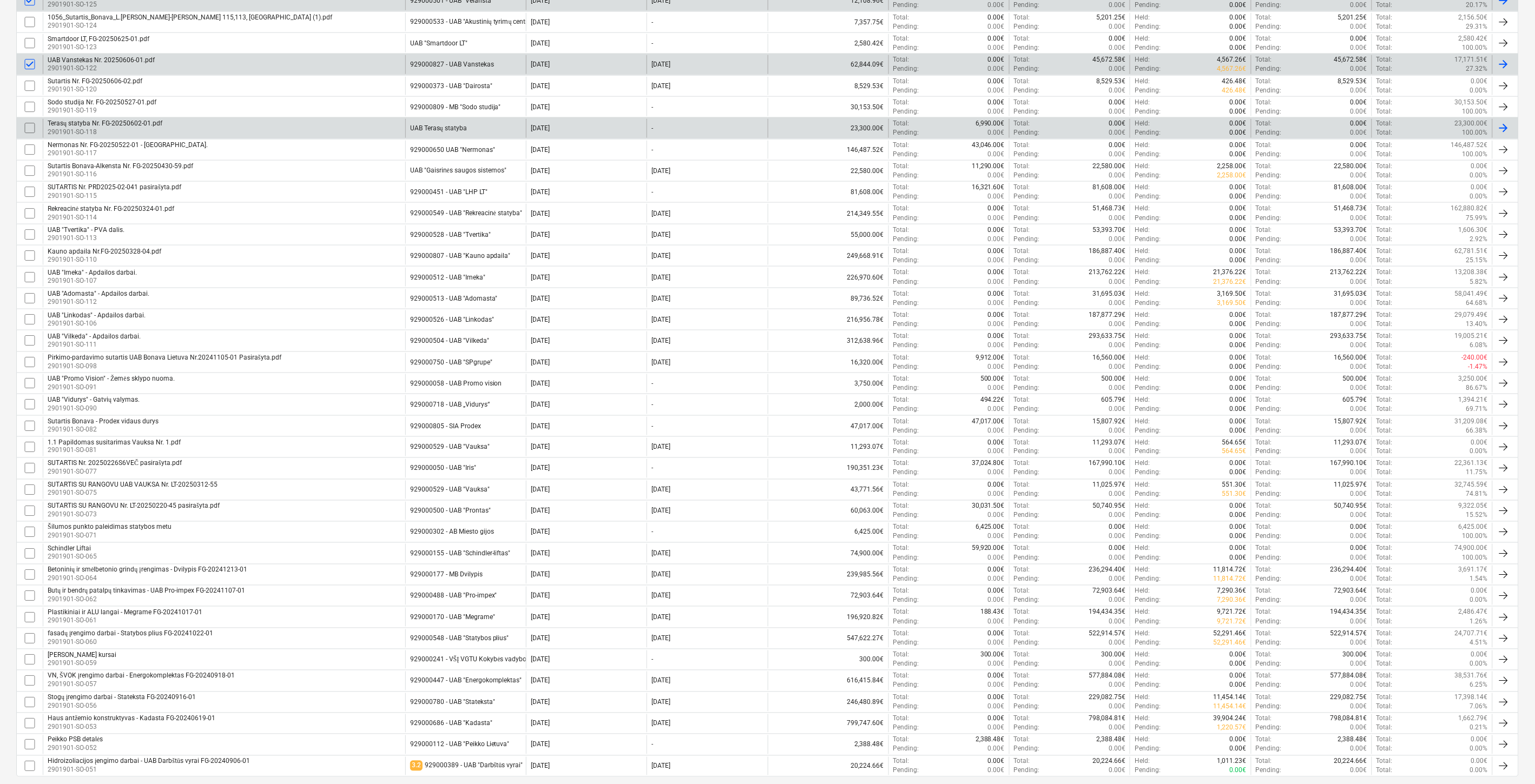
click at [30, 126] on input "checkbox" at bounding box center [29, 128] width 17 height 17
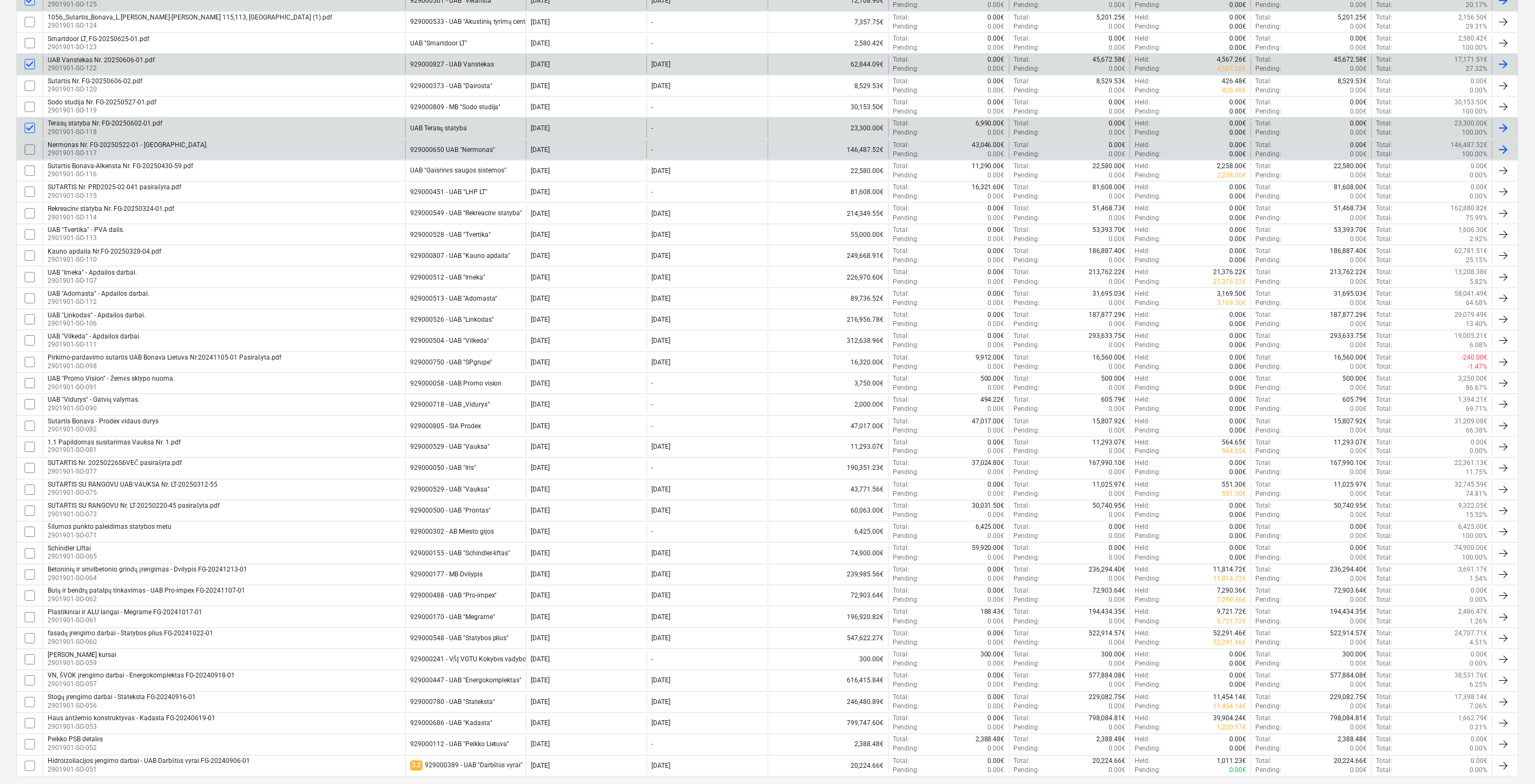
click at [31, 150] on input "checkbox" at bounding box center [29, 149] width 17 height 17
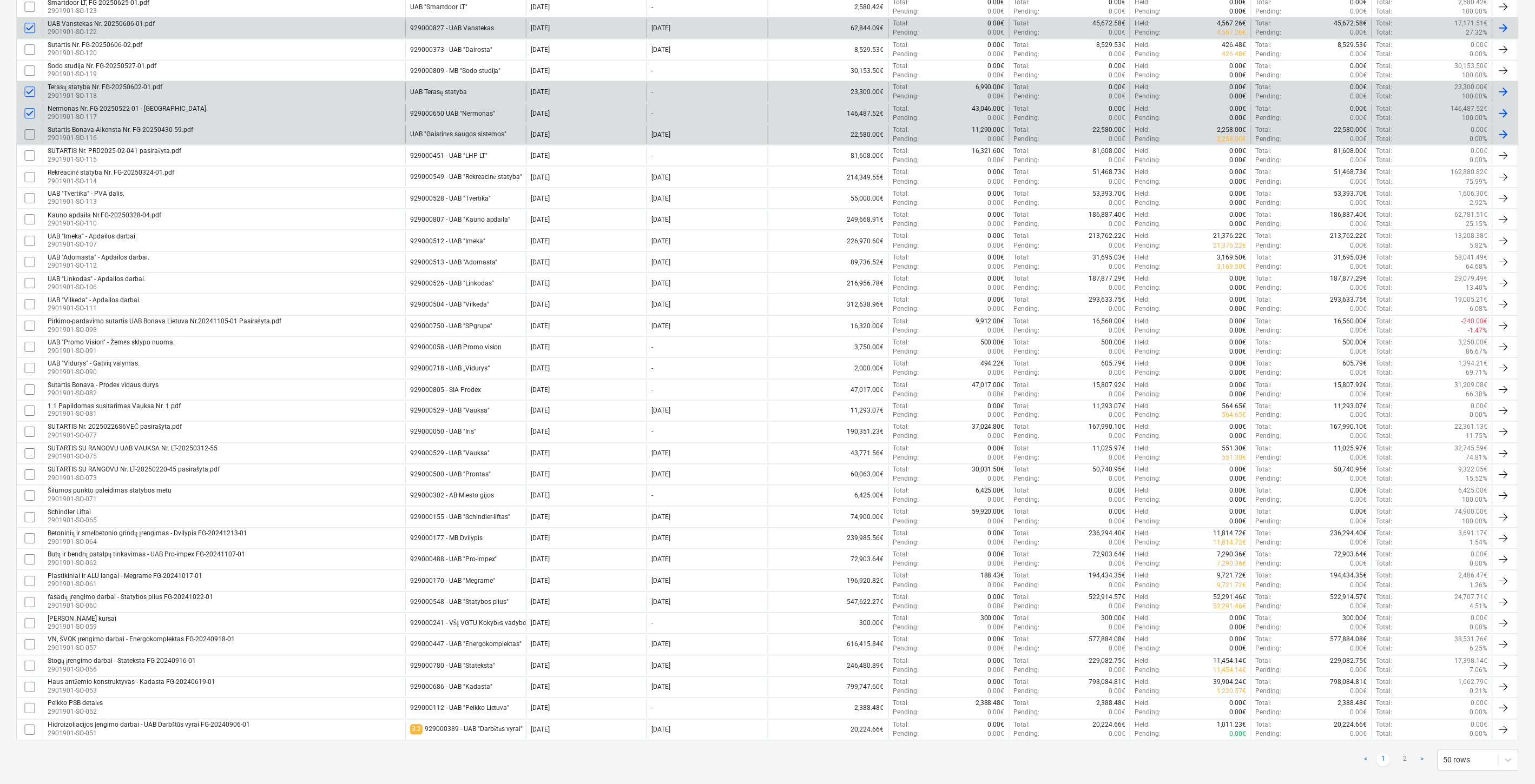
scroll to position [597, 0]
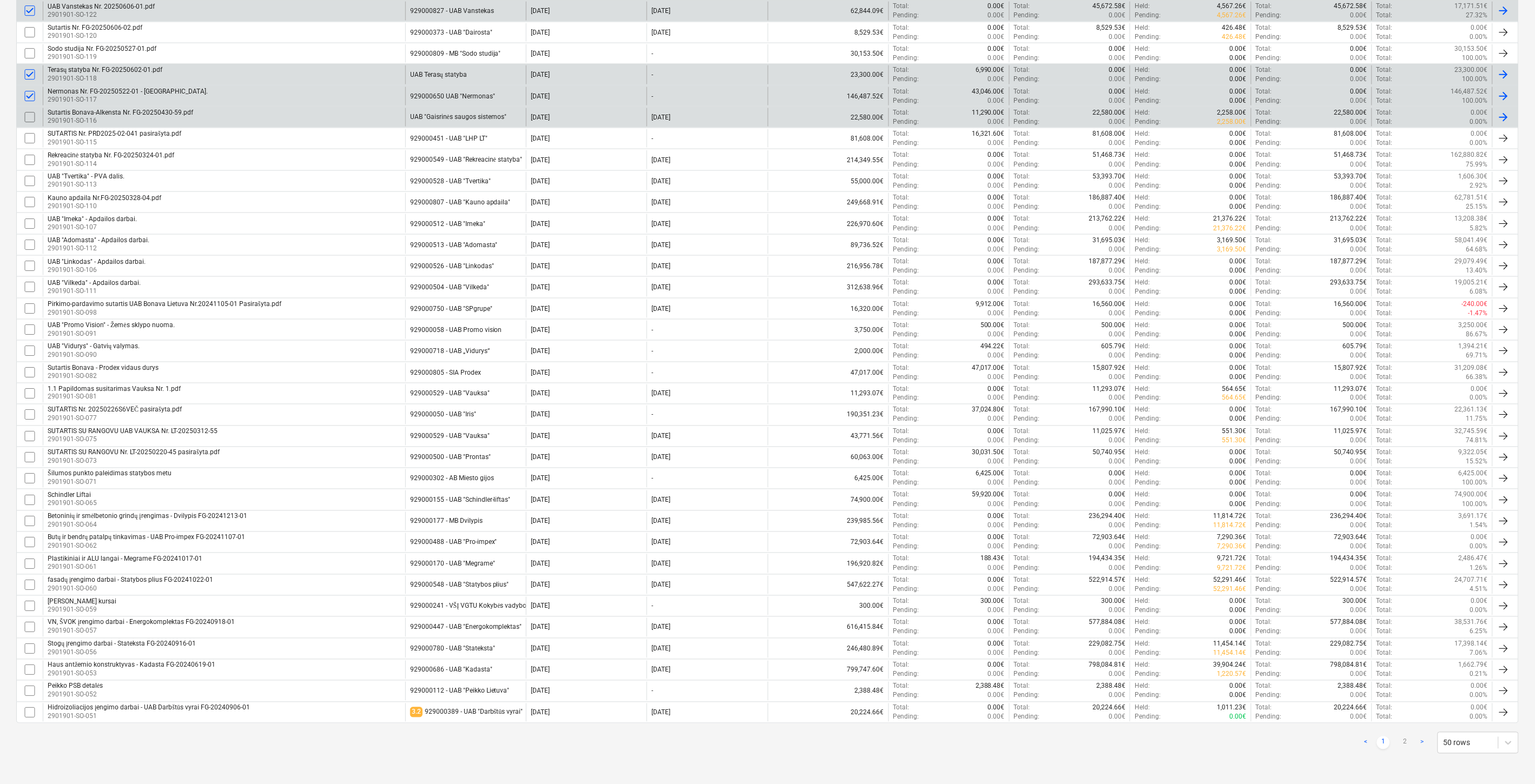
click at [29, 114] on input "checkbox" at bounding box center [29, 117] width 17 height 17
click at [29, 114] on input "checkbox" at bounding box center [29, 117] width 17 height 17
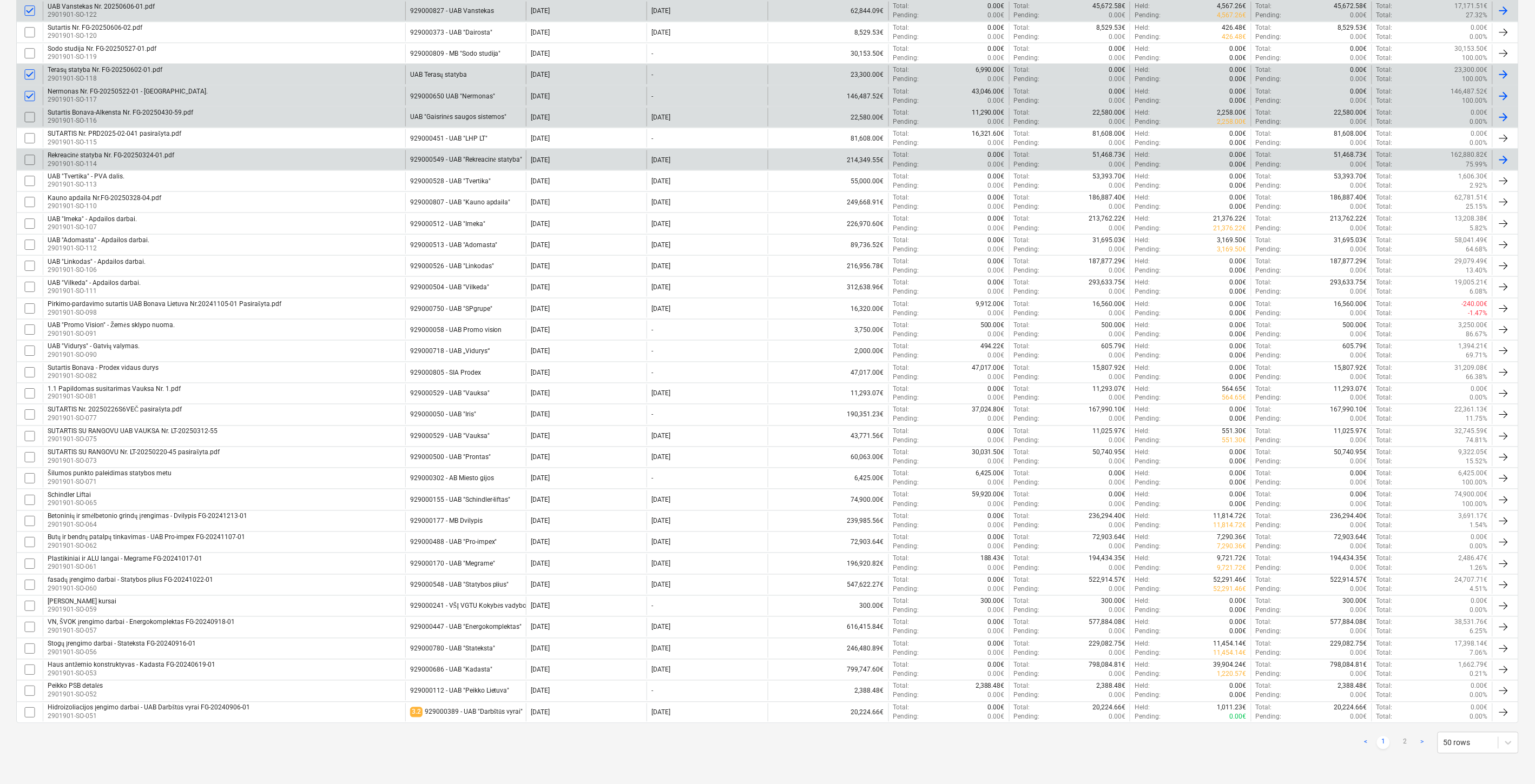
click at [32, 158] on input "checkbox" at bounding box center [29, 160] width 17 height 17
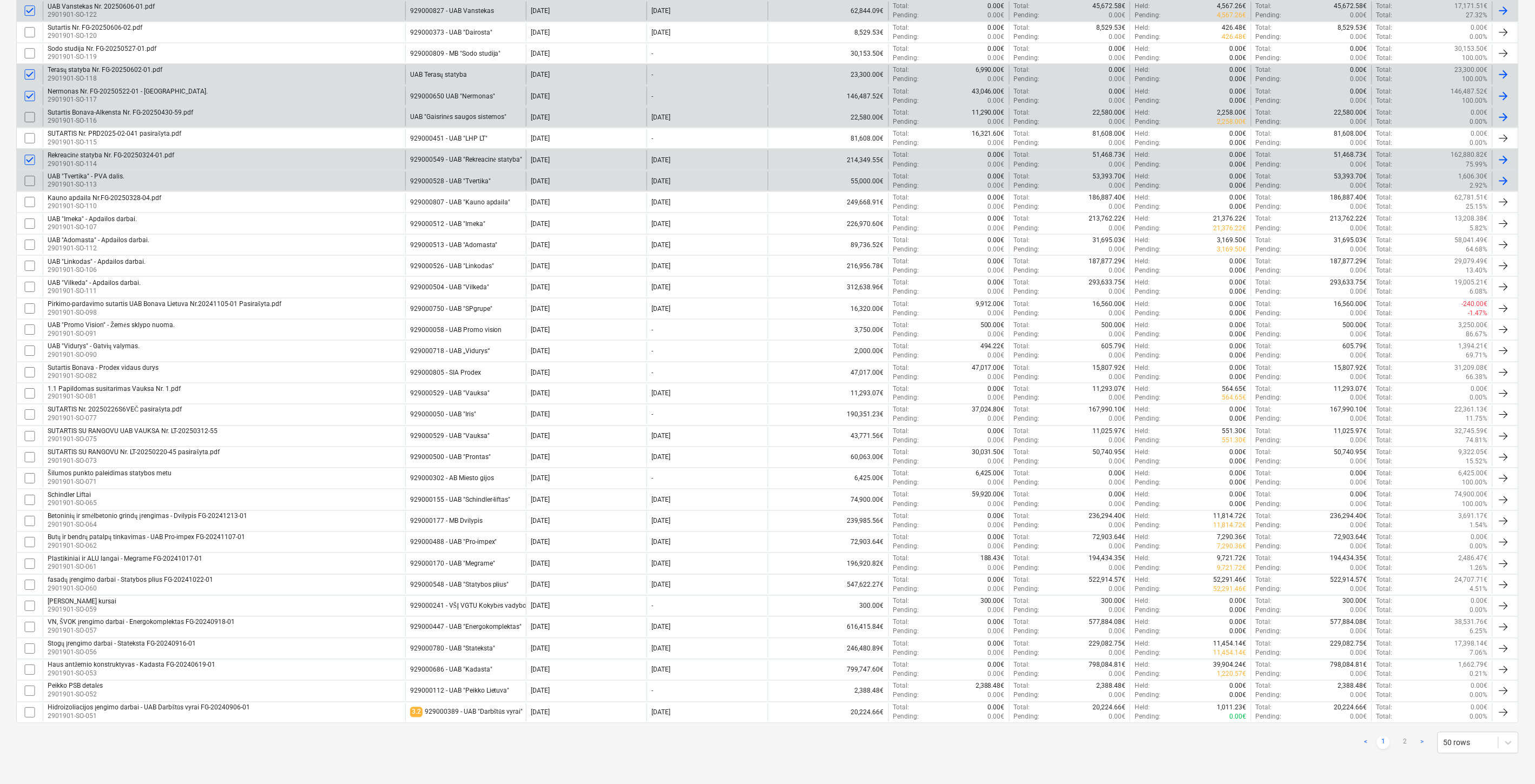
click at [32, 180] on input "checkbox" at bounding box center [29, 181] width 17 height 17
click at [33, 199] on input "checkbox" at bounding box center [29, 202] width 17 height 17
click at [32, 222] on input "checkbox" at bounding box center [29, 223] width 17 height 17
click at [30, 241] on input "checkbox" at bounding box center [29, 245] width 17 height 17
click at [28, 267] on input "checkbox" at bounding box center [29, 266] width 17 height 17
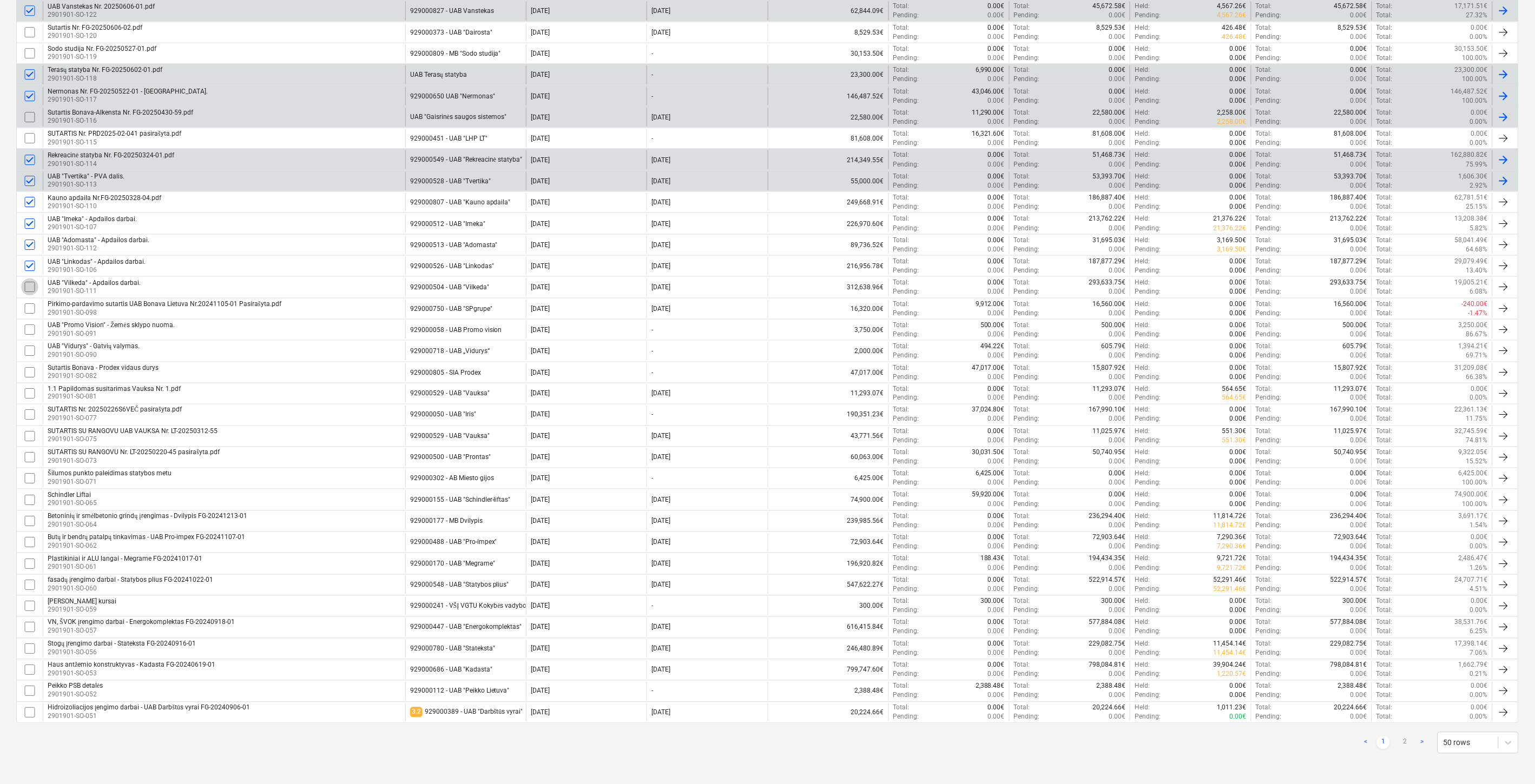
click at [32, 284] on input "checkbox" at bounding box center [29, 287] width 17 height 17
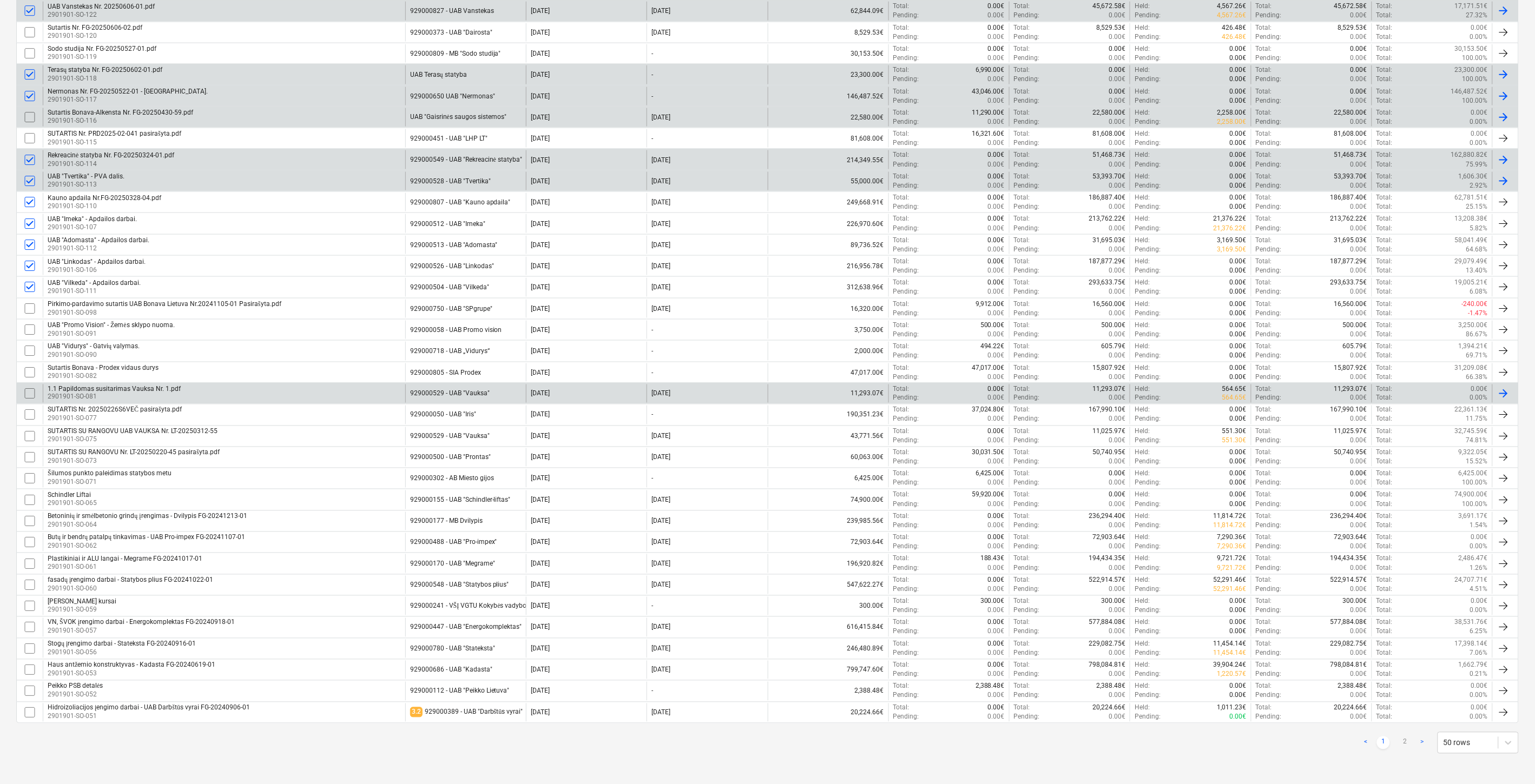
click at [26, 392] on input "checkbox" at bounding box center [29, 393] width 17 height 17
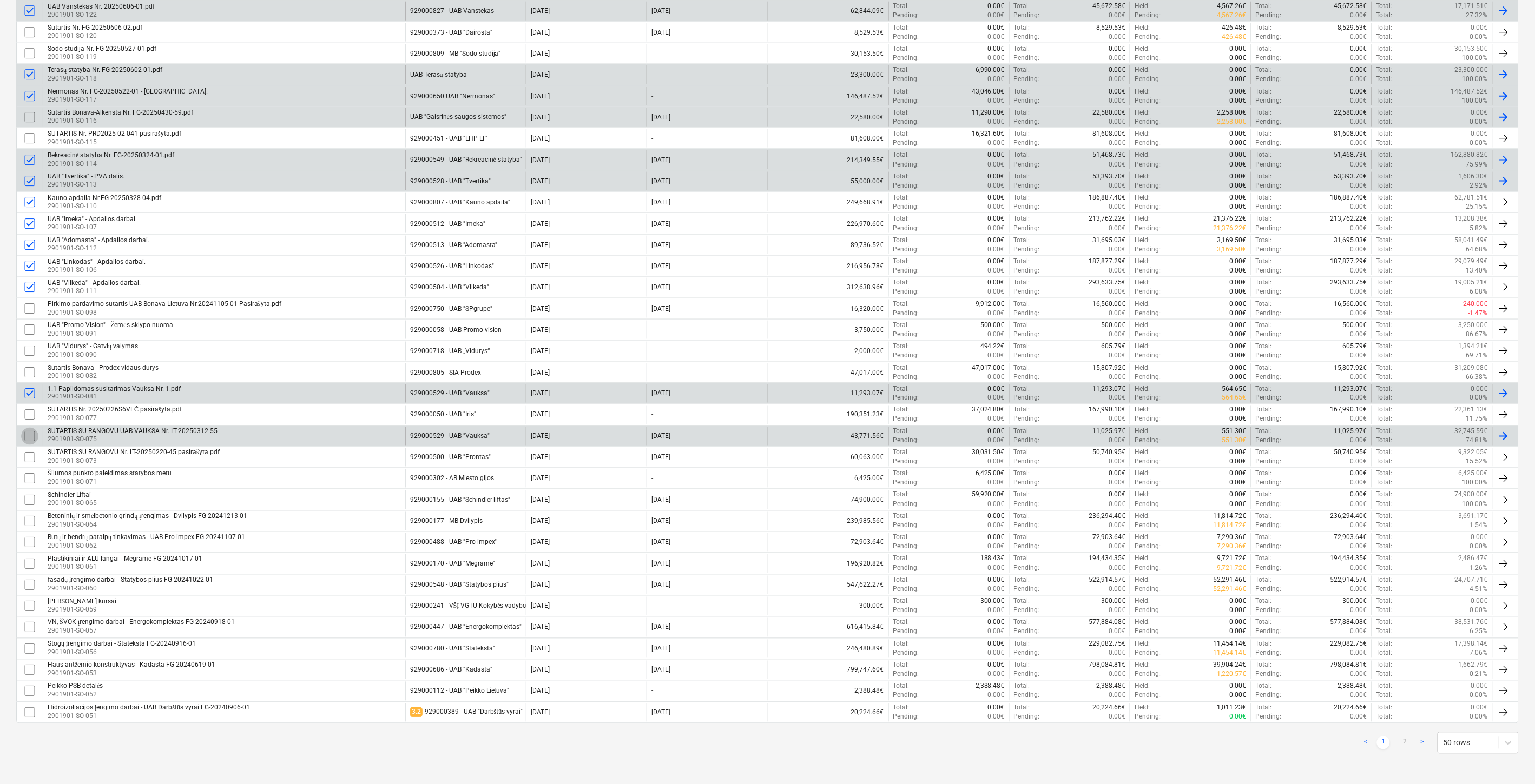
click at [29, 435] on input "checkbox" at bounding box center [29, 436] width 17 height 17
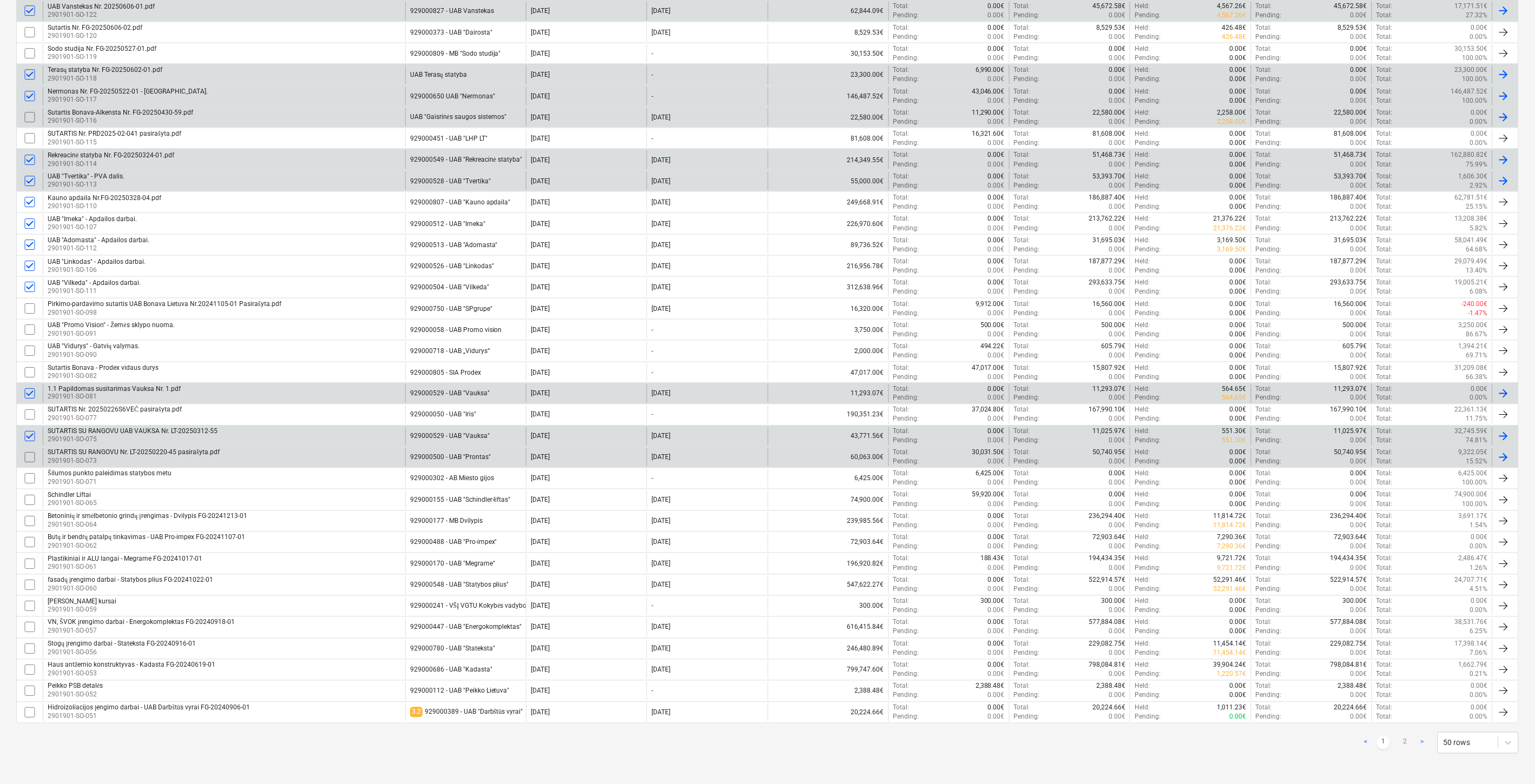
click at [32, 453] on input "checkbox" at bounding box center [29, 457] width 17 height 17
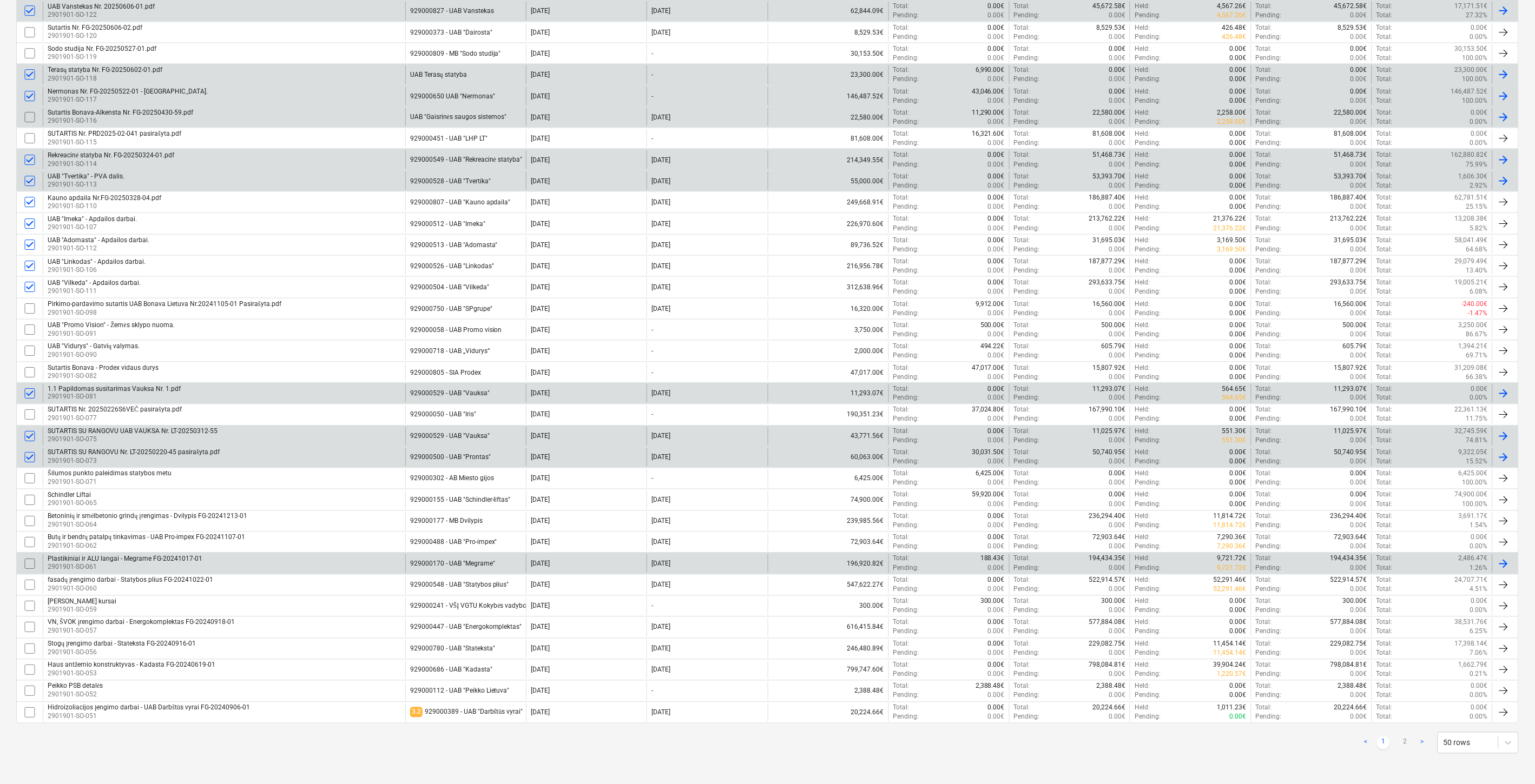
click at [27, 562] on input "checkbox" at bounding box center [29, 564] width 17 height 17
click at [30, 582] on input "checkbox" at bounding box center [29, 585] width 17 height 17
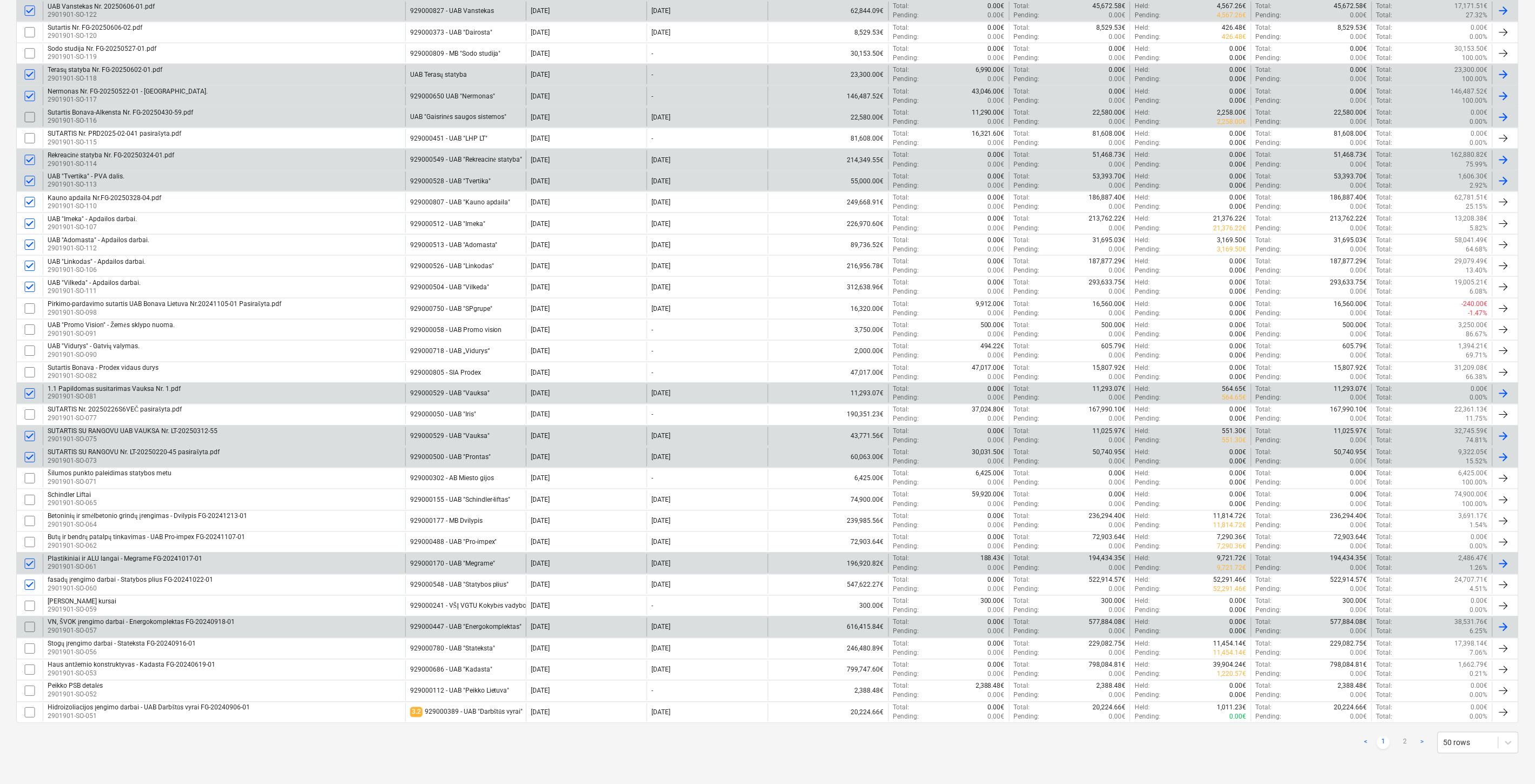
click at [29, 628] on input "checkbox" at bounding box center [29, 627] width 17 height 17
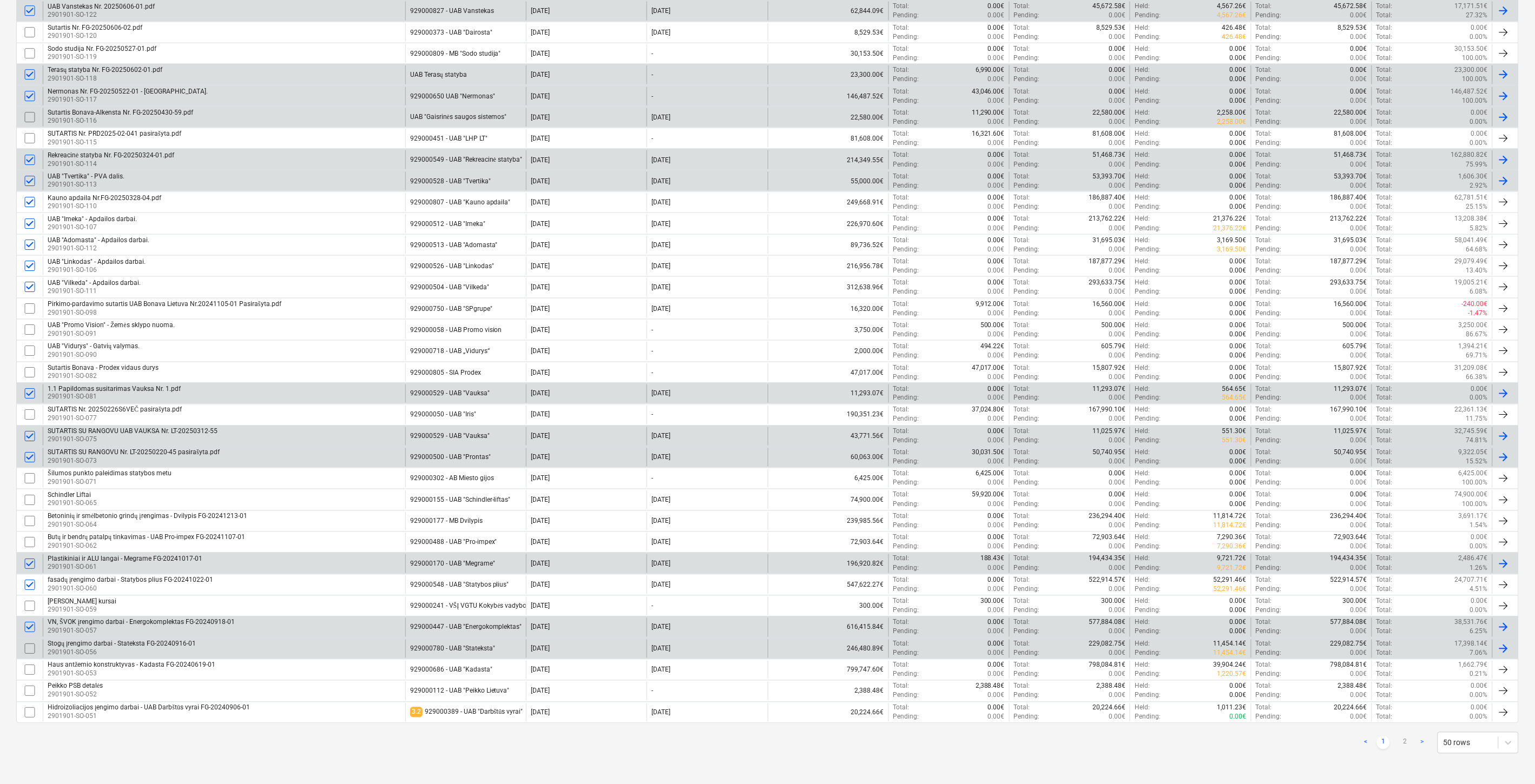
click at [32, 651] on input "checkbox" at bounding box center [29, 648] width 17 height 17
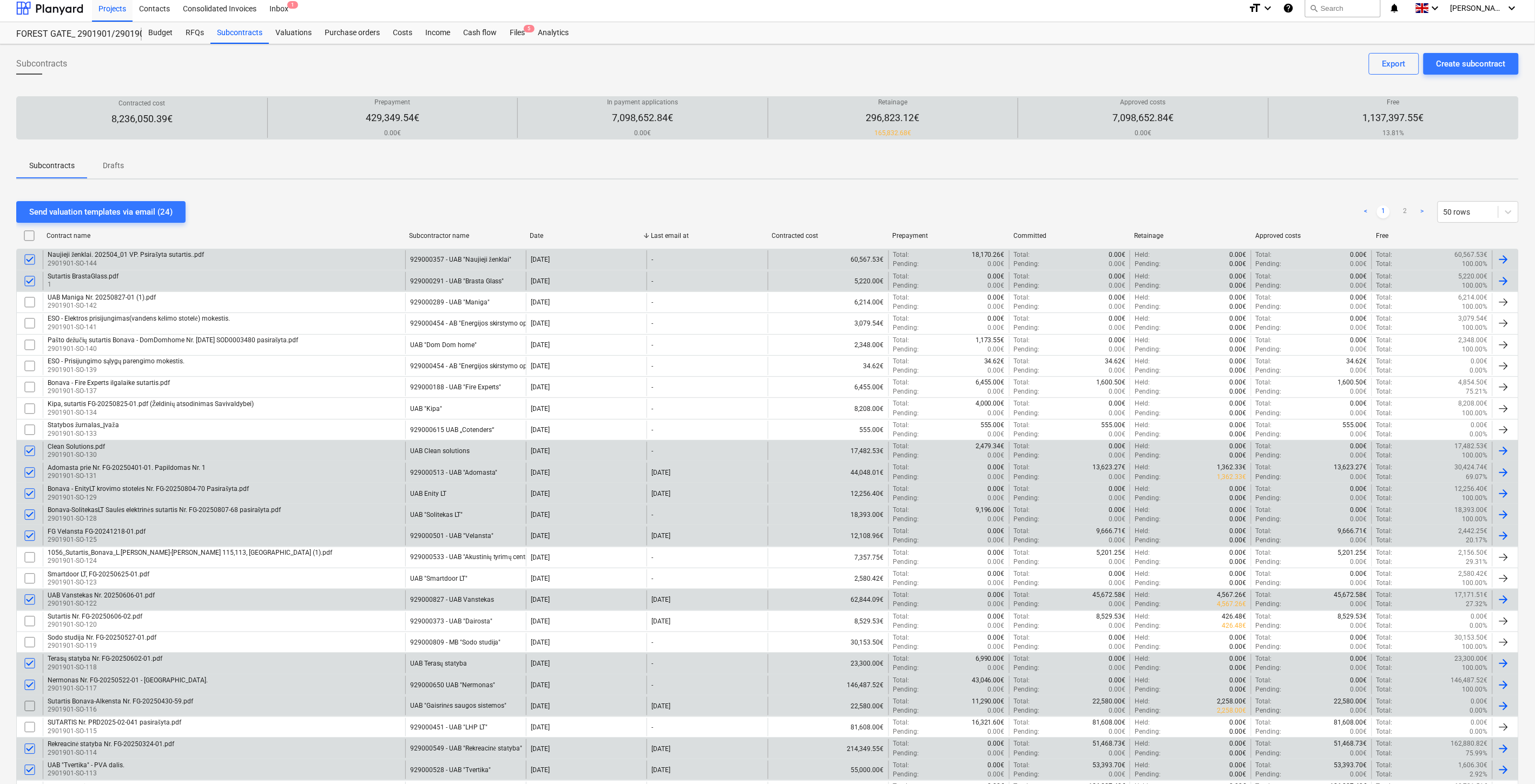
scroll to position [0, 0]
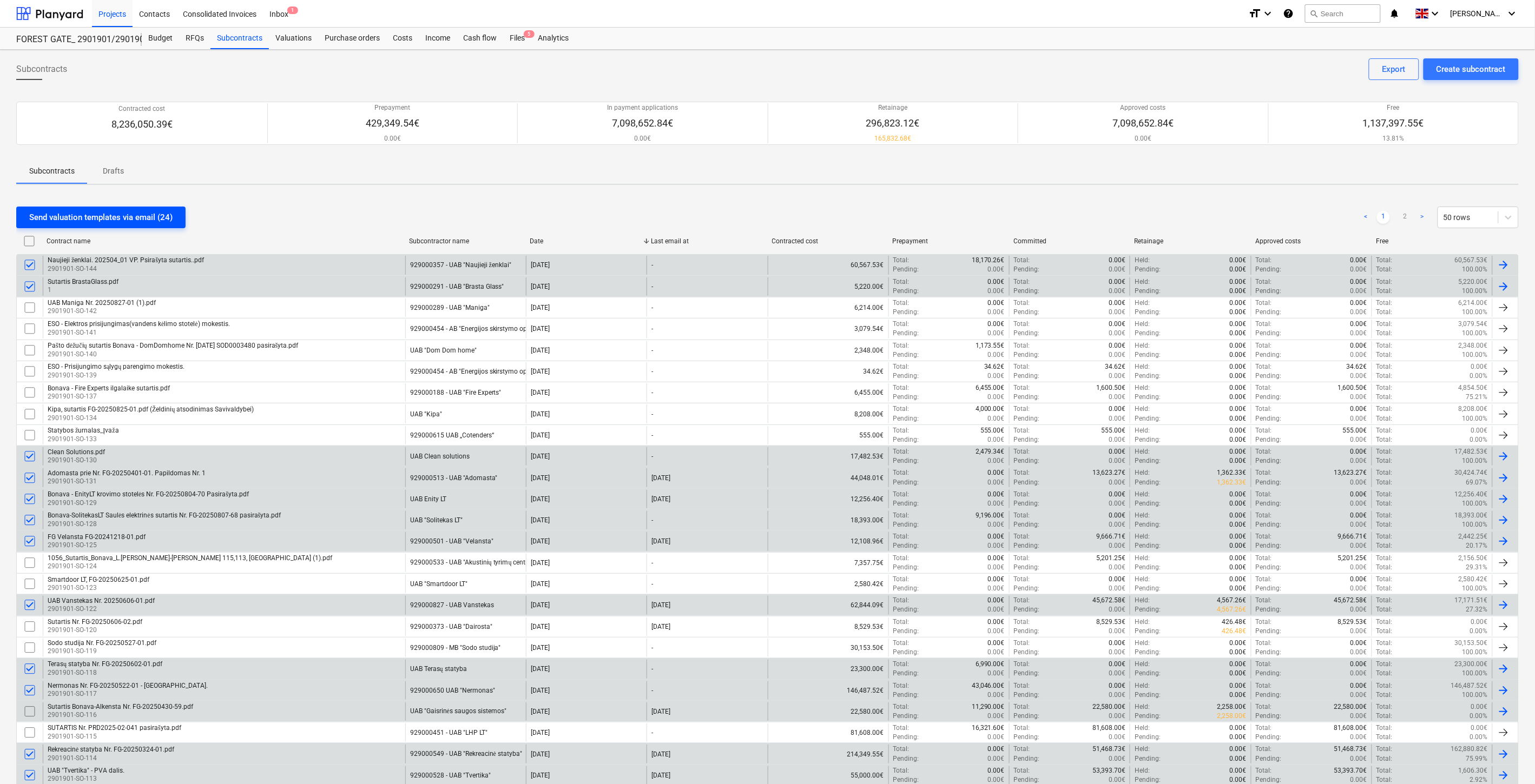
click at [161, 222] on div "Send valuation templates via email (24)" at bounding box center [101, 217] width 143 height 14
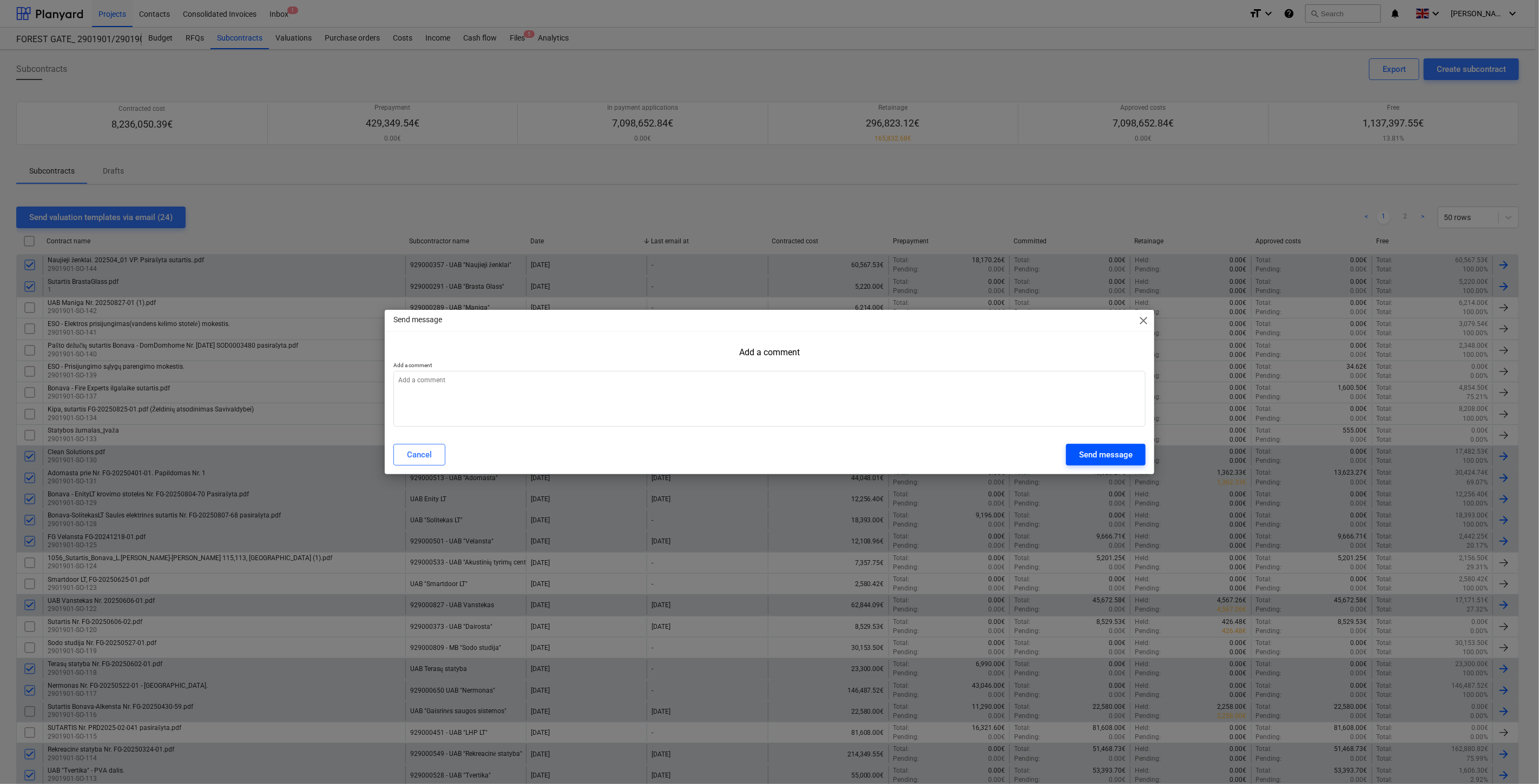
click at [1075, 448] on button "Send message" at bounding box center [1105, 455] width 79 height 21
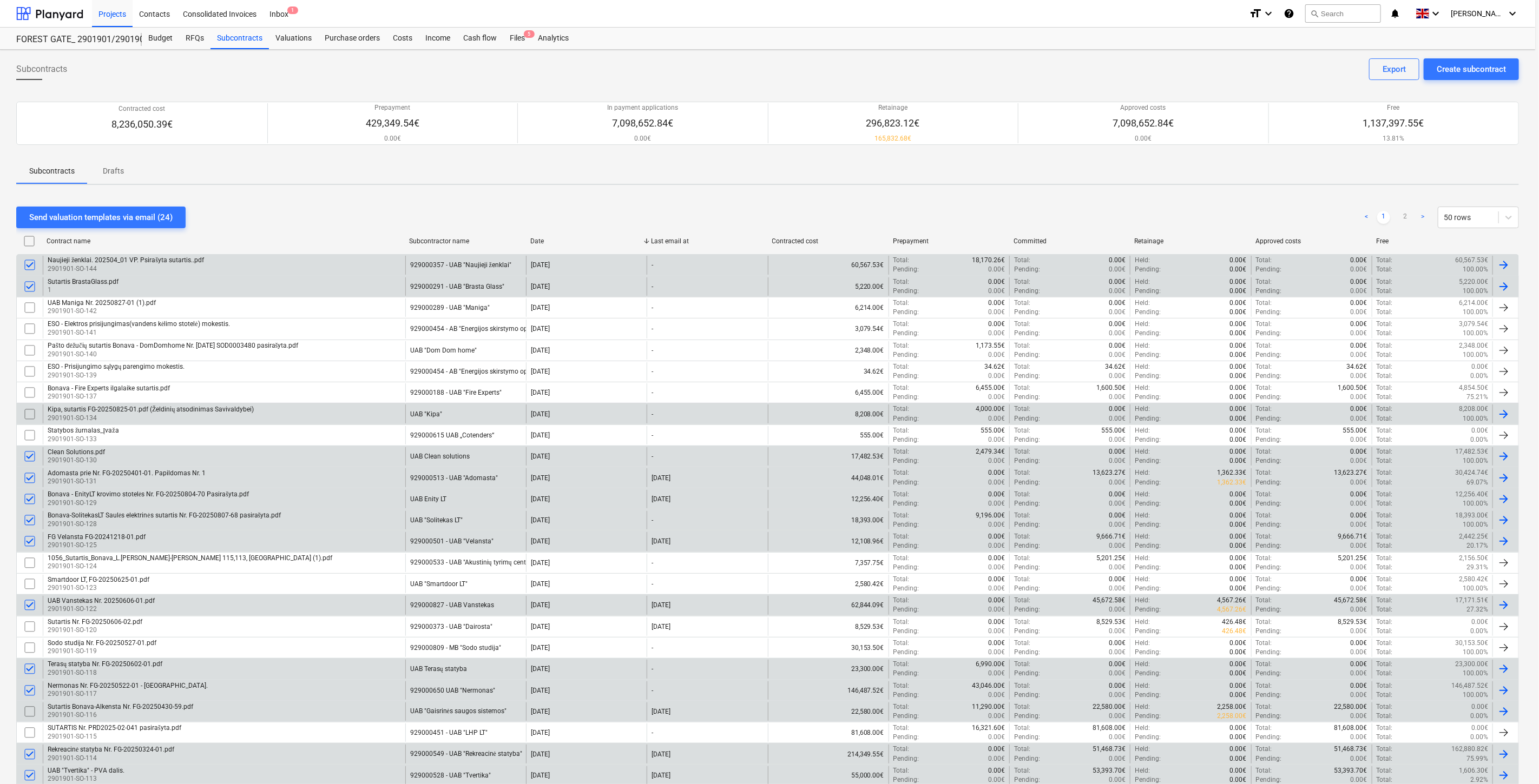
type textarea "x"
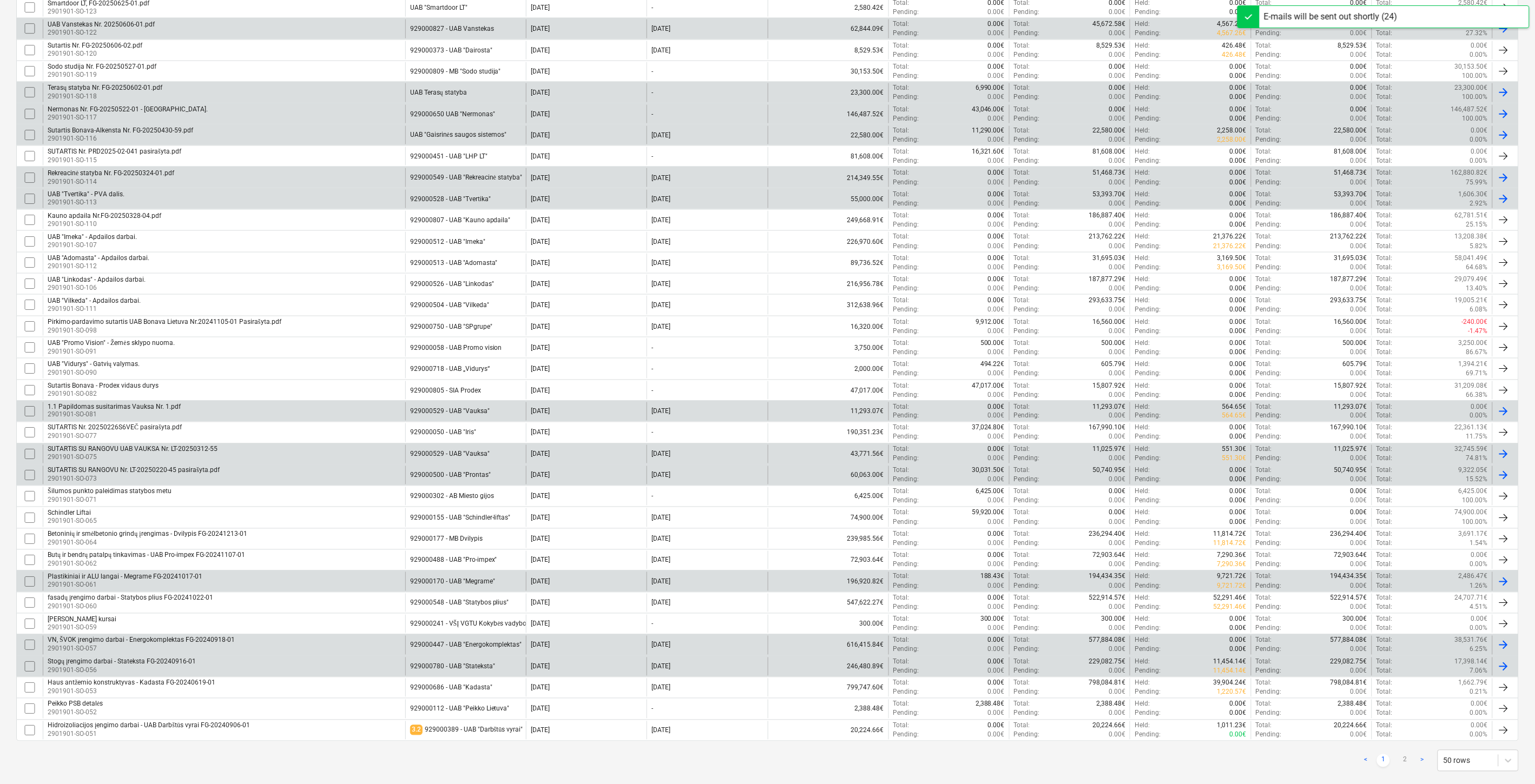
scroll to position [597, 0]
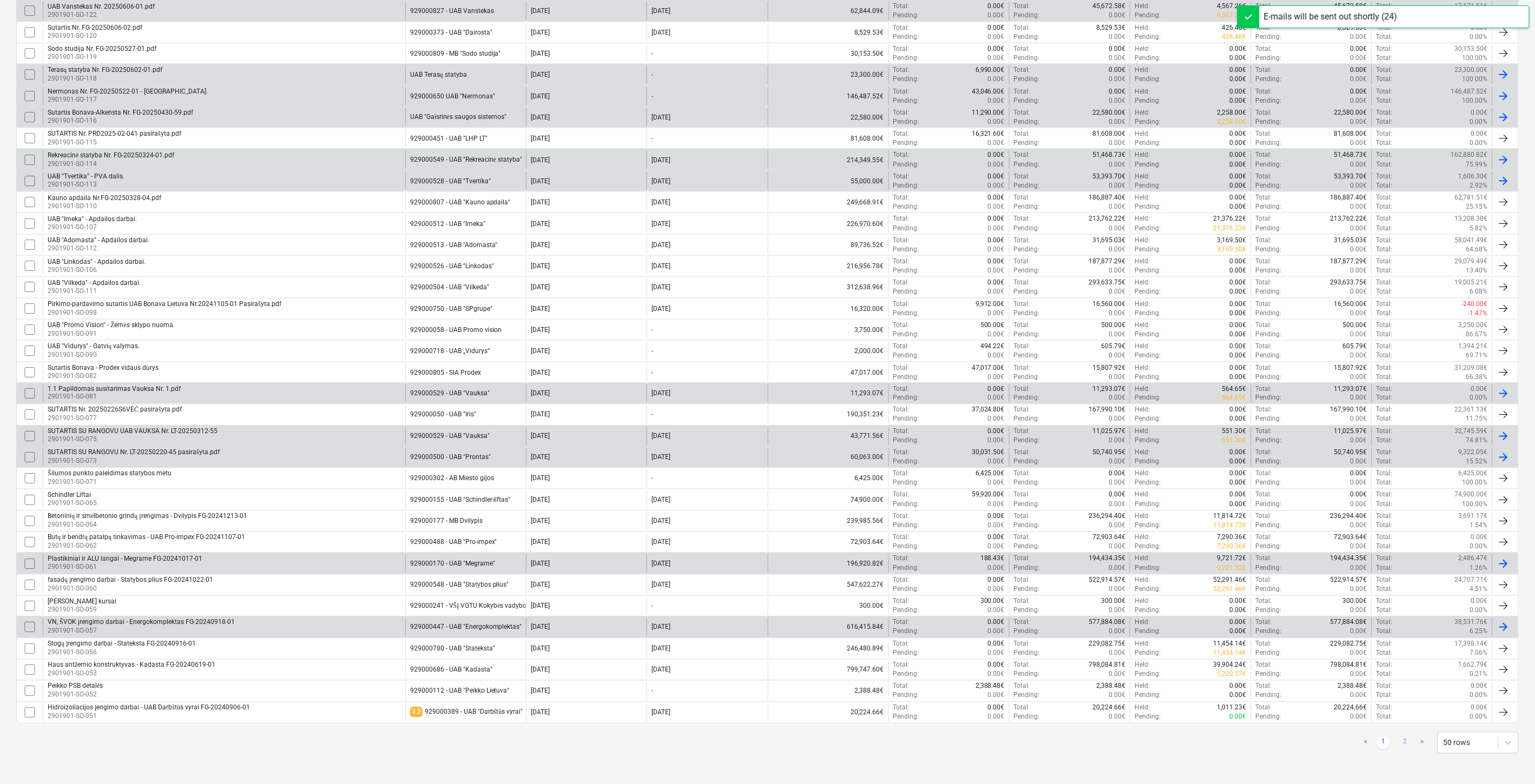
click at [1407, 742] on link "2" at bounding box center [1405, 743] width 13 height 13
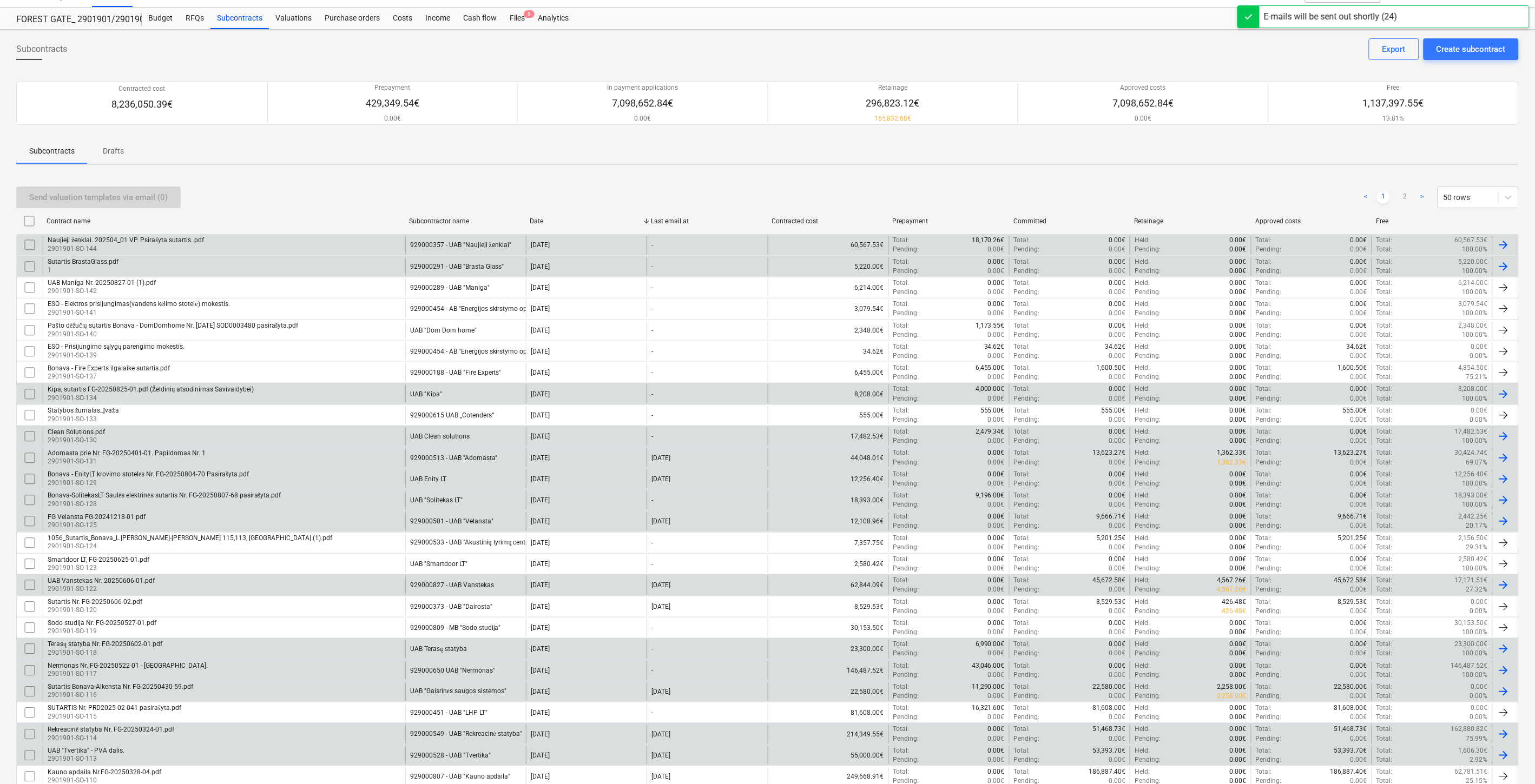
checkbox input "false"
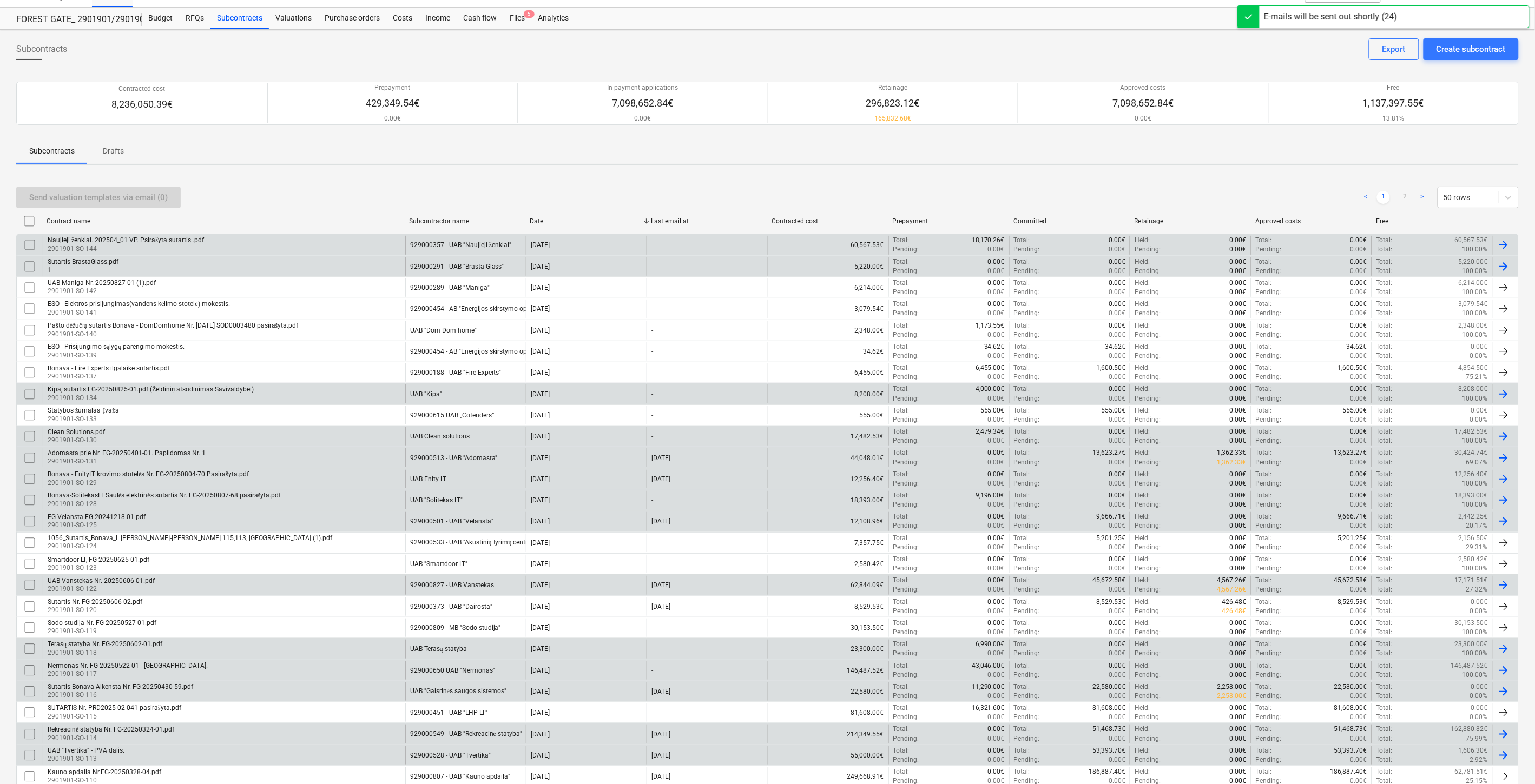
checkbox input "false"
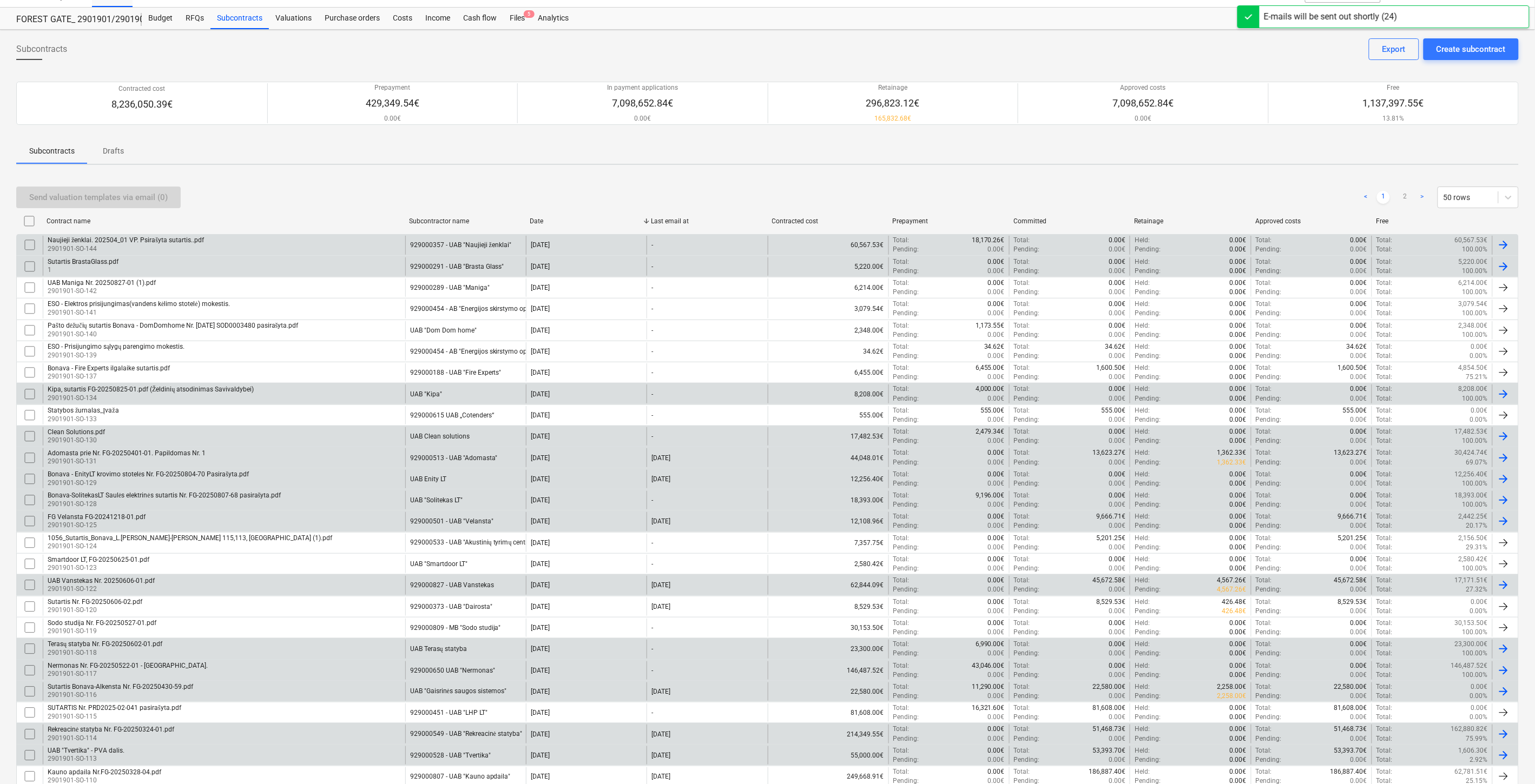
checkbox input "false"
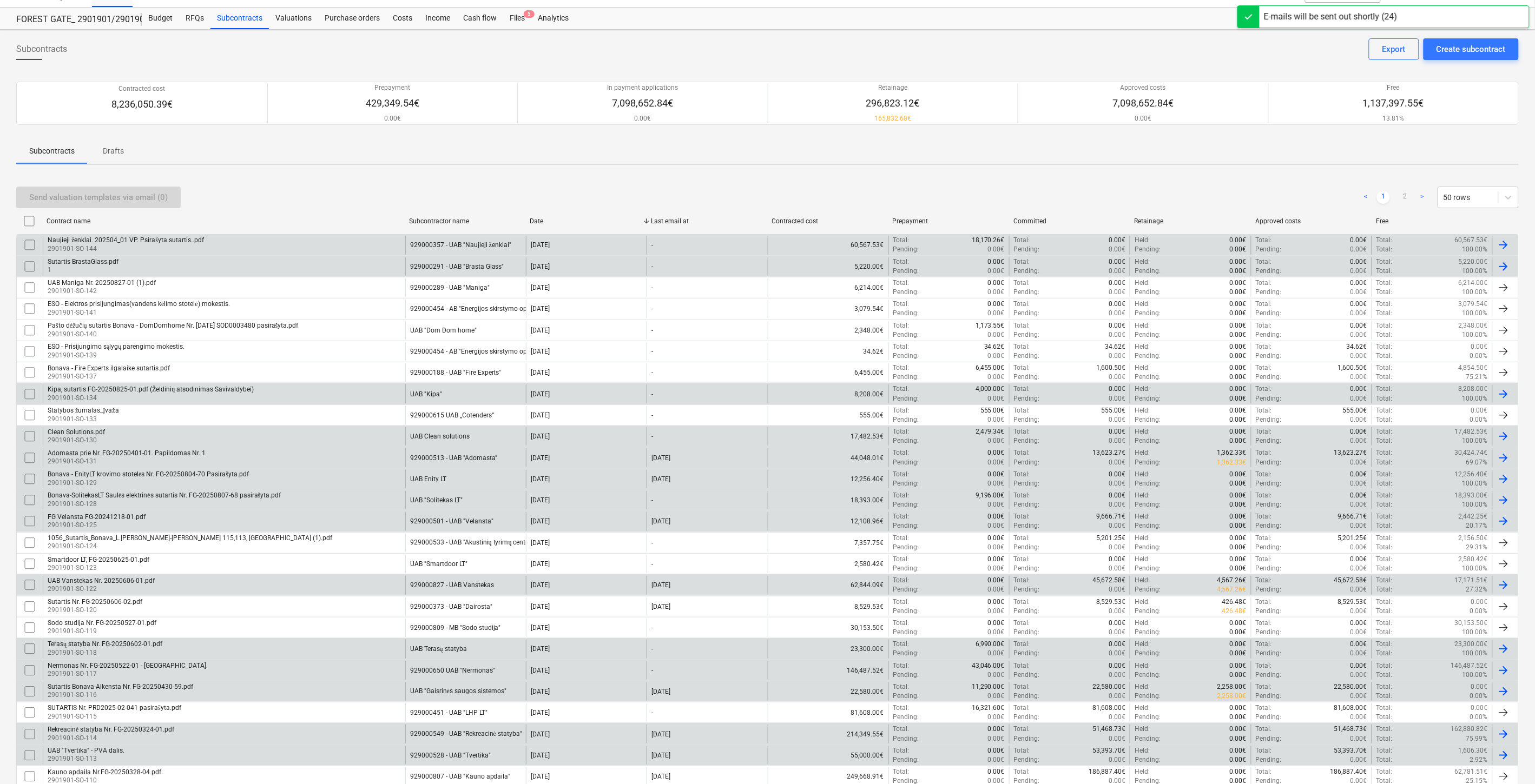
checkbox input "false"
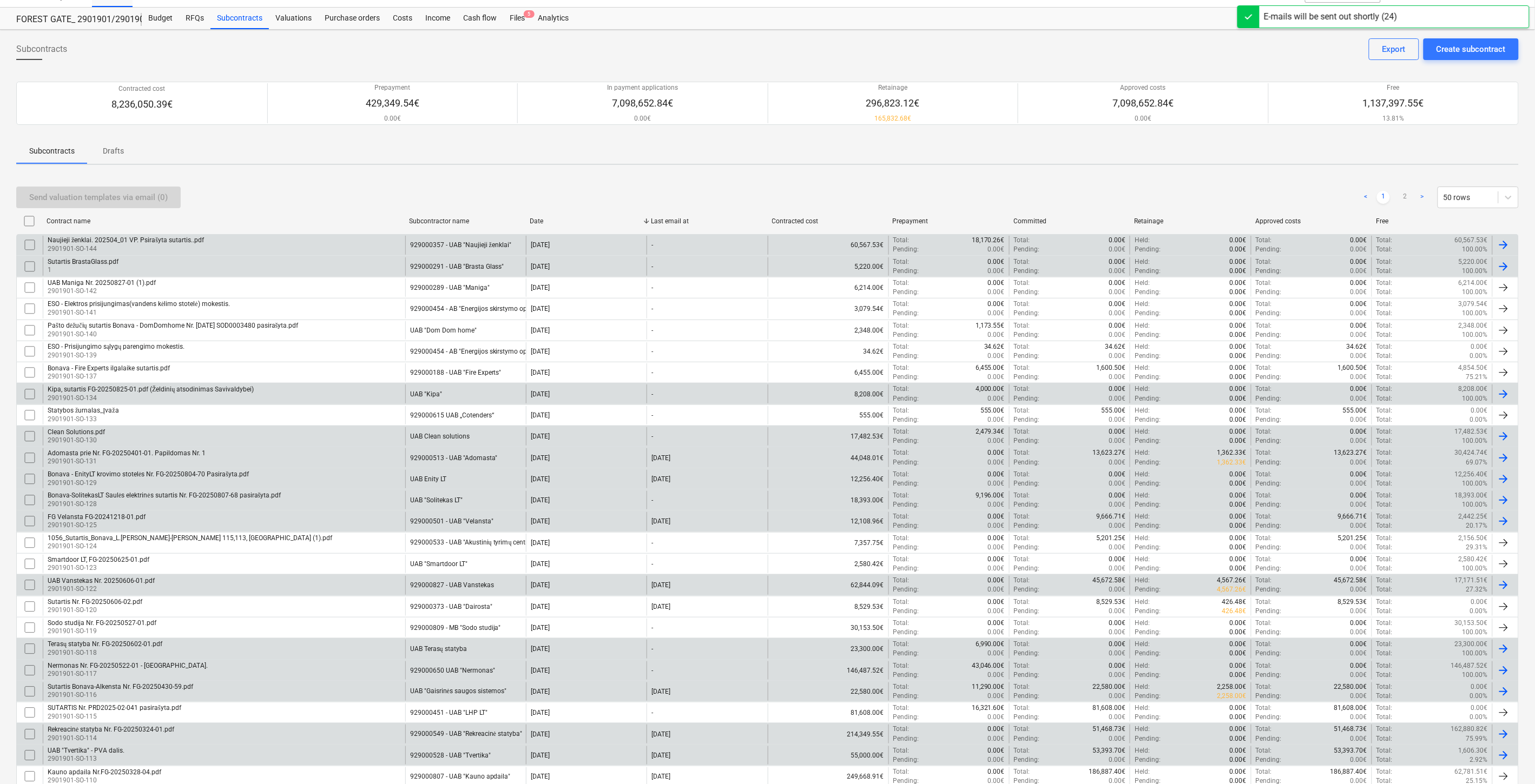
checkbox input "false"
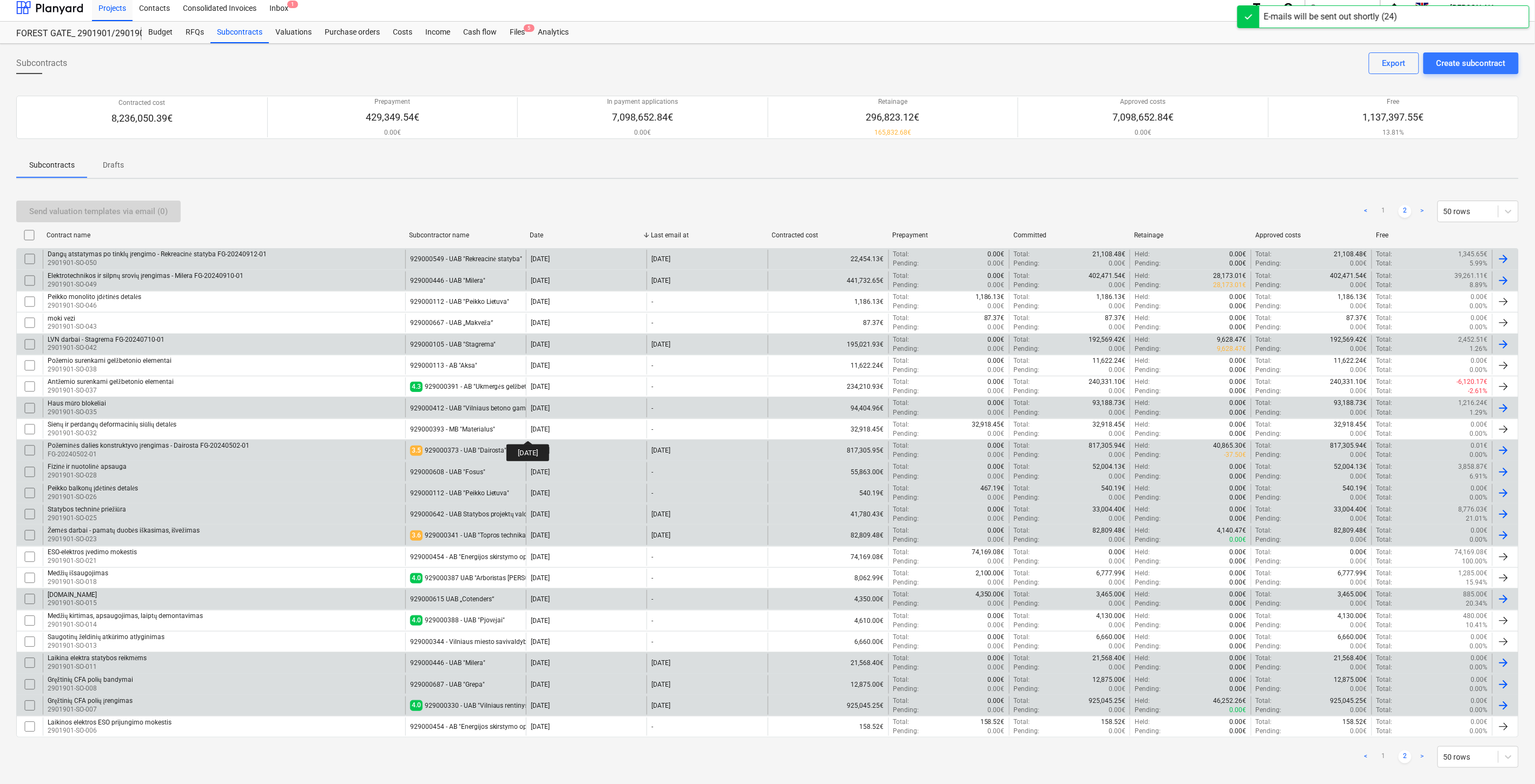
scroll to position [0, 0]
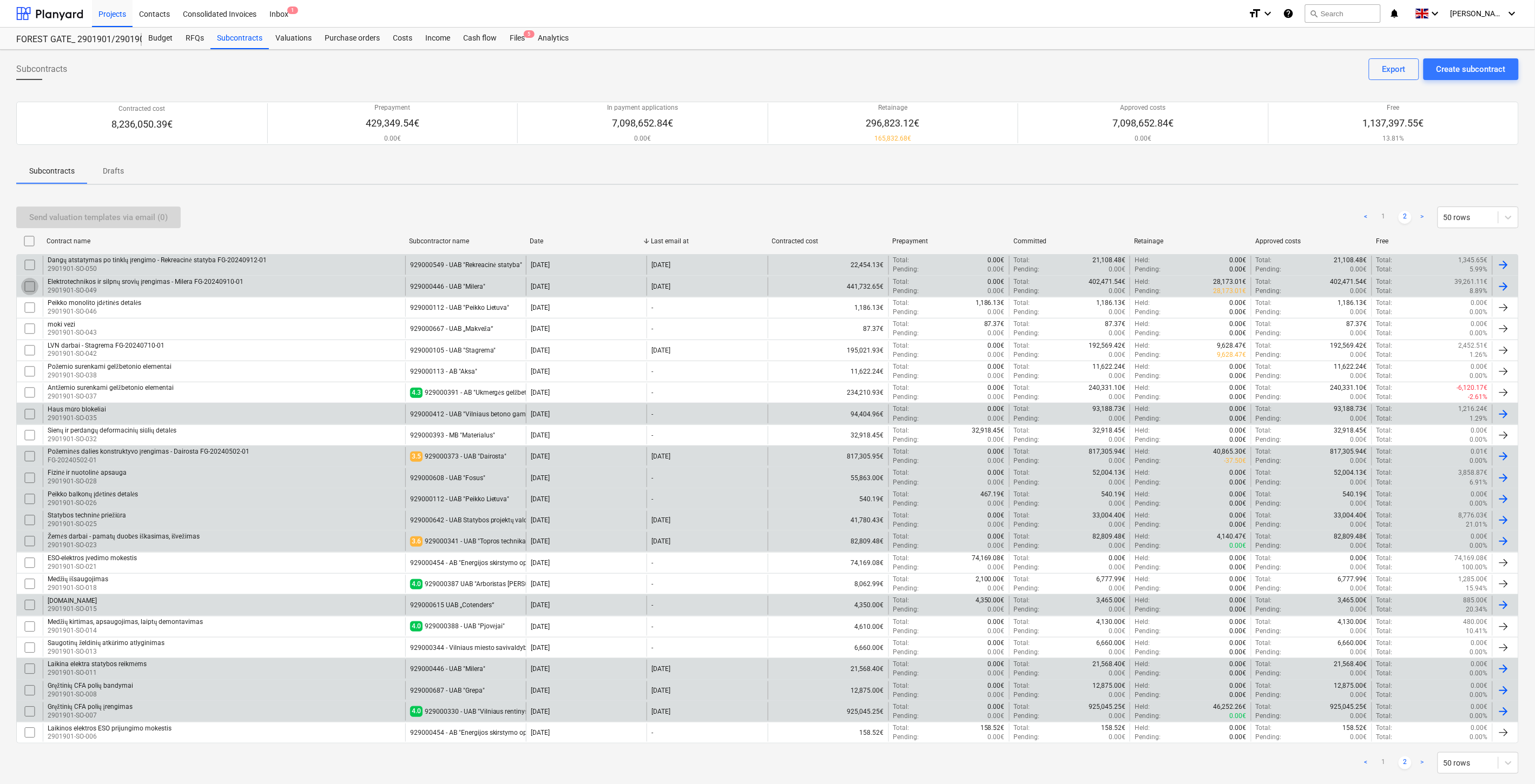
click at [32, 285] on input "checkbox" at bounding box center [29, 287] width 17 height 17
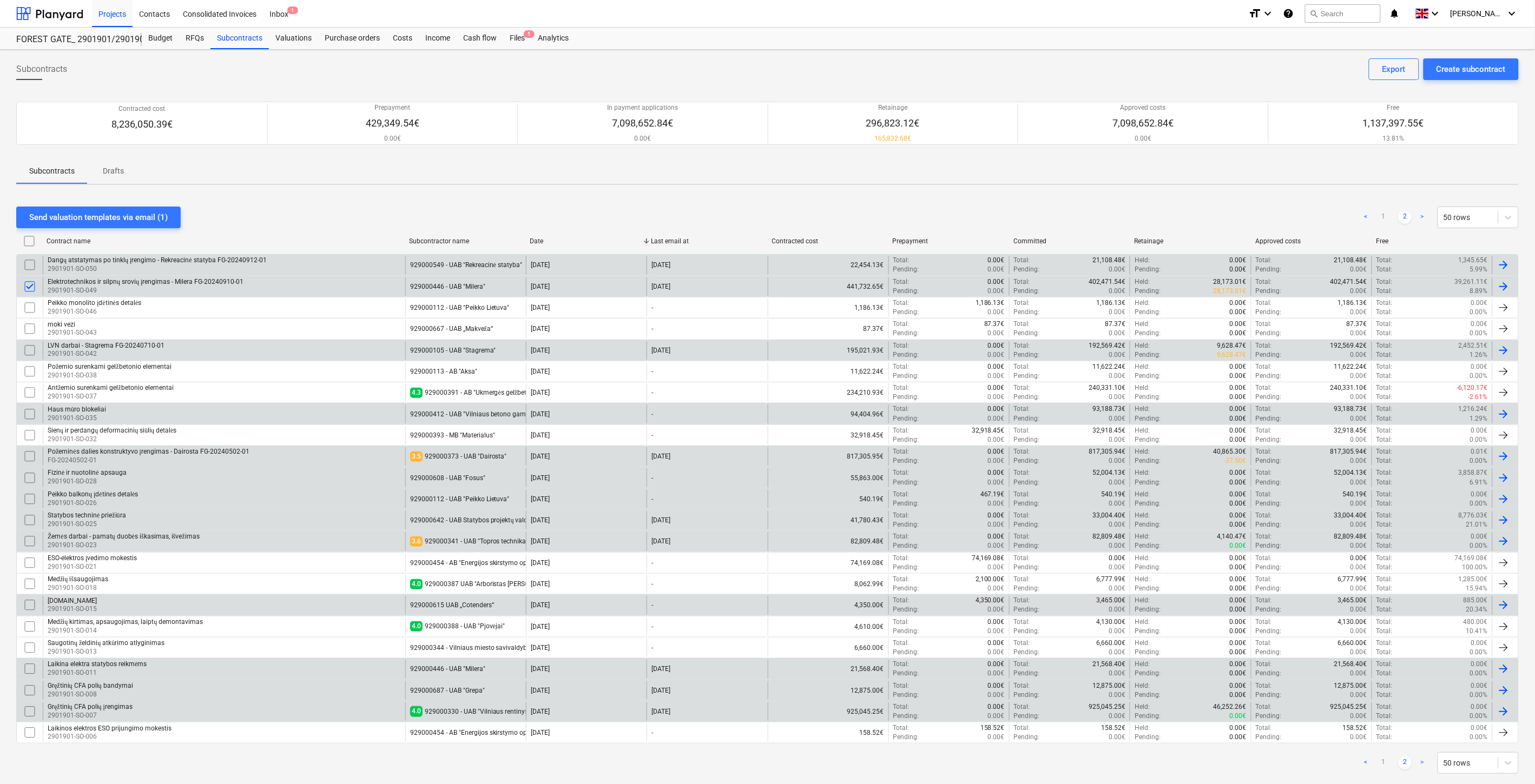
click at [24, 350] on input "checkbox" at bounding box center [29, 350] width 17 height 17
click at [135, 220] on div "Send valuation templates via email (2)" at bounding box center [99, 217] width 139 height 14
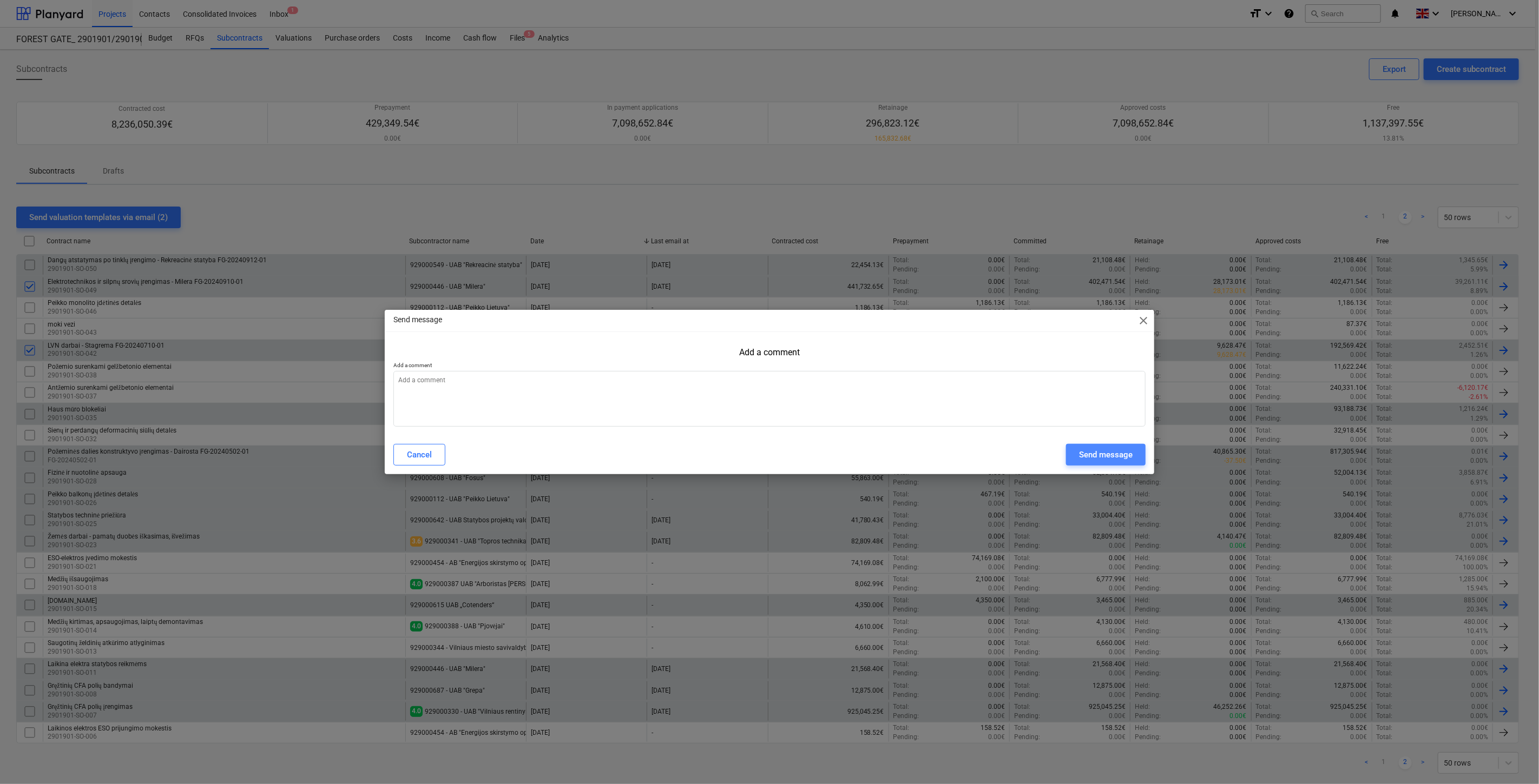
click at [1105, 456] on div "Send message" at bounding box center [1106, 455] width 54 height 14
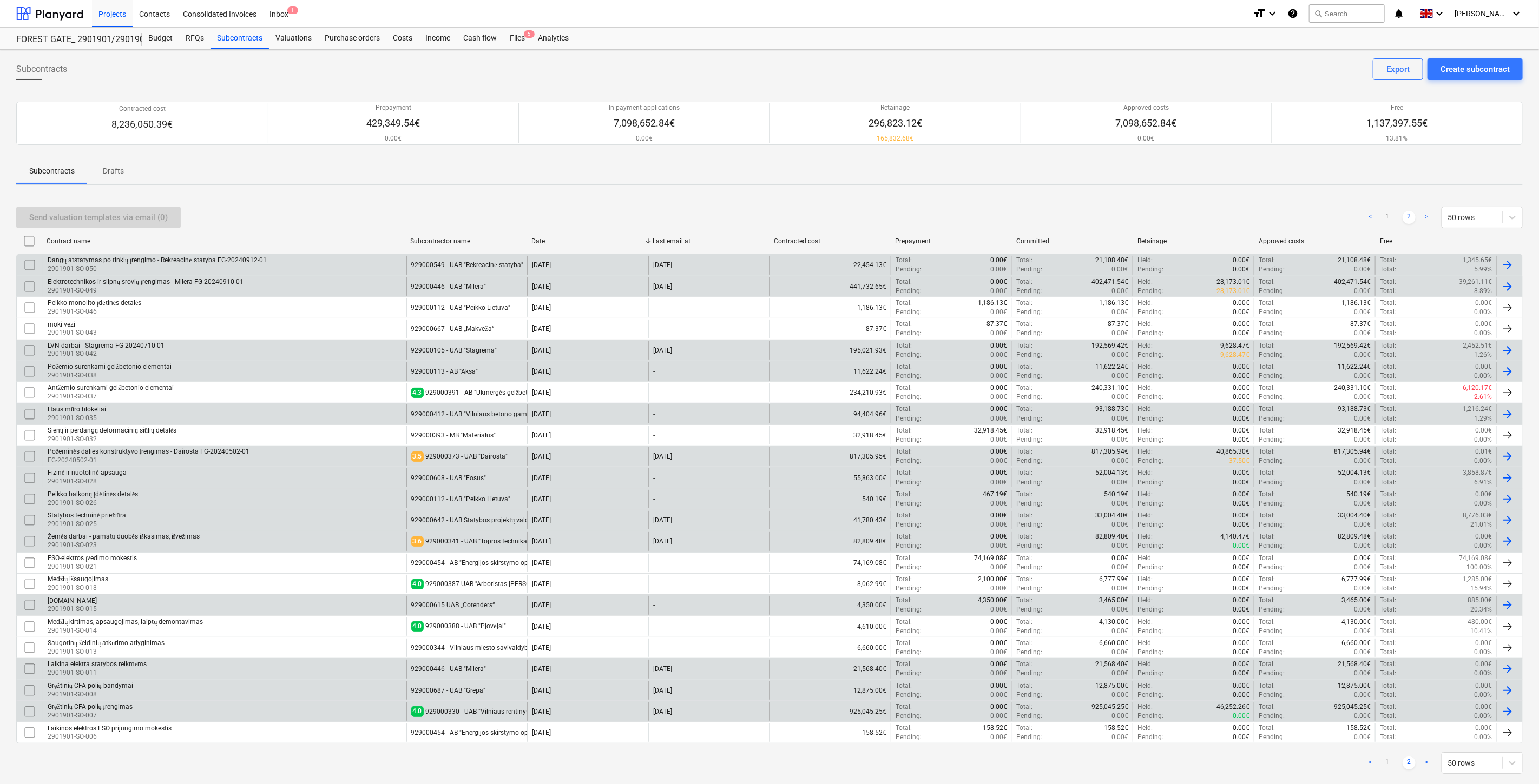
type textarea "x"
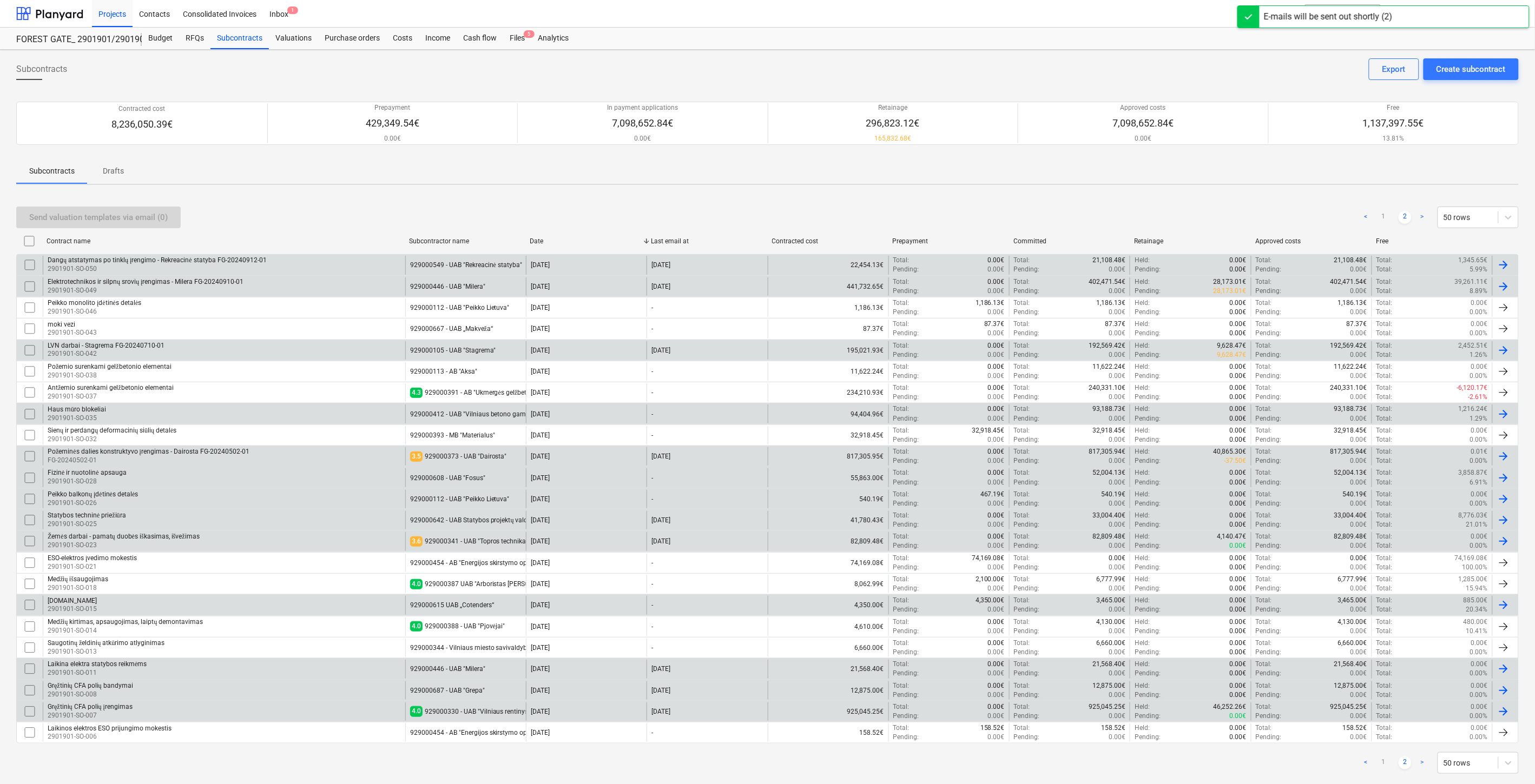
click at [1228, 202] on div "Send valuation templates via email (0) < 1 2 > 50 rows" at bounding box center [767, 217] width 1502 height 30
click at [1234, 193] on div "Send valuation templates via email (0) < 1 2 > 50 rows Contract name Subcontrac…" at bounding box center [767, 490] width 1502 height 594
click at [1226, 193] on div "Send valuation templates via email (0) < 1 2 > 50 rows Contract name Subcontrac…" at bounding box center [767, 490] width 1502 height 594
click at [1237, 190] on div "Subcontracts Create subcontract Export Contracted cost 8,236,050.39€ Prepayment…" at bounding box center [768, 427] width 1535 height 755
click at [1215, 215] on div "Send valuation templates via email (0) < 1 2 > 50 rows" at bounding box center [767, 217] width 1502 height 21
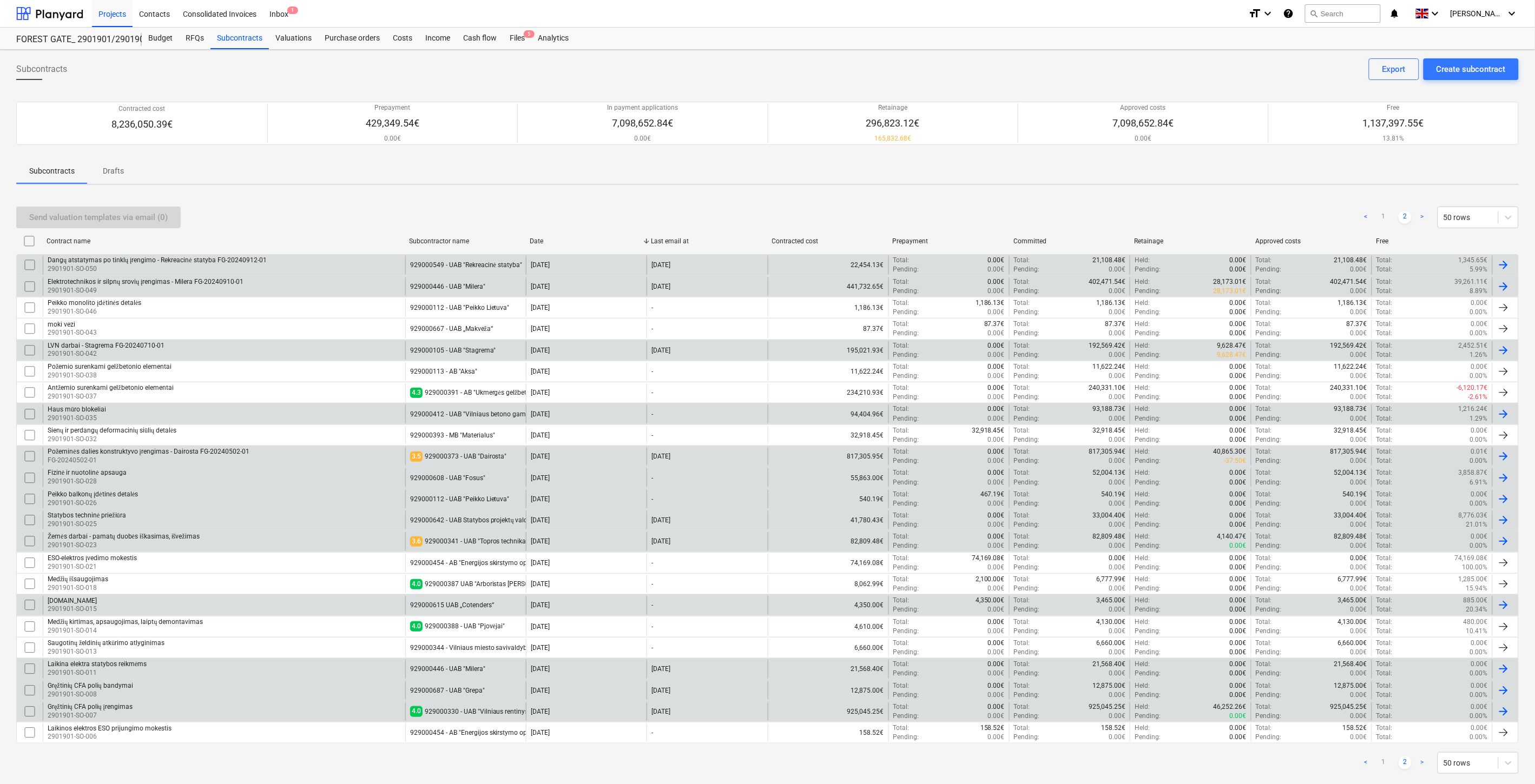
click at [1220, 211] on div "Send valuation templates via email (0) < 1 2 > 50 rows" at bounding box center [767, 217] width 1502 height 21
click at [1232, 191] on div "Subcontracts Create subcontract Export Contracted cost 8,236,050.39€ Prepayment…" at bounding box center [768, 427] width 1535 height 755
click at [1241, 186] on div "Subcontracts Create subcontract Export Contracted cost 8,236,050.39€ Prepayment…" at bounding box center [768, 427] width 1535 height 755
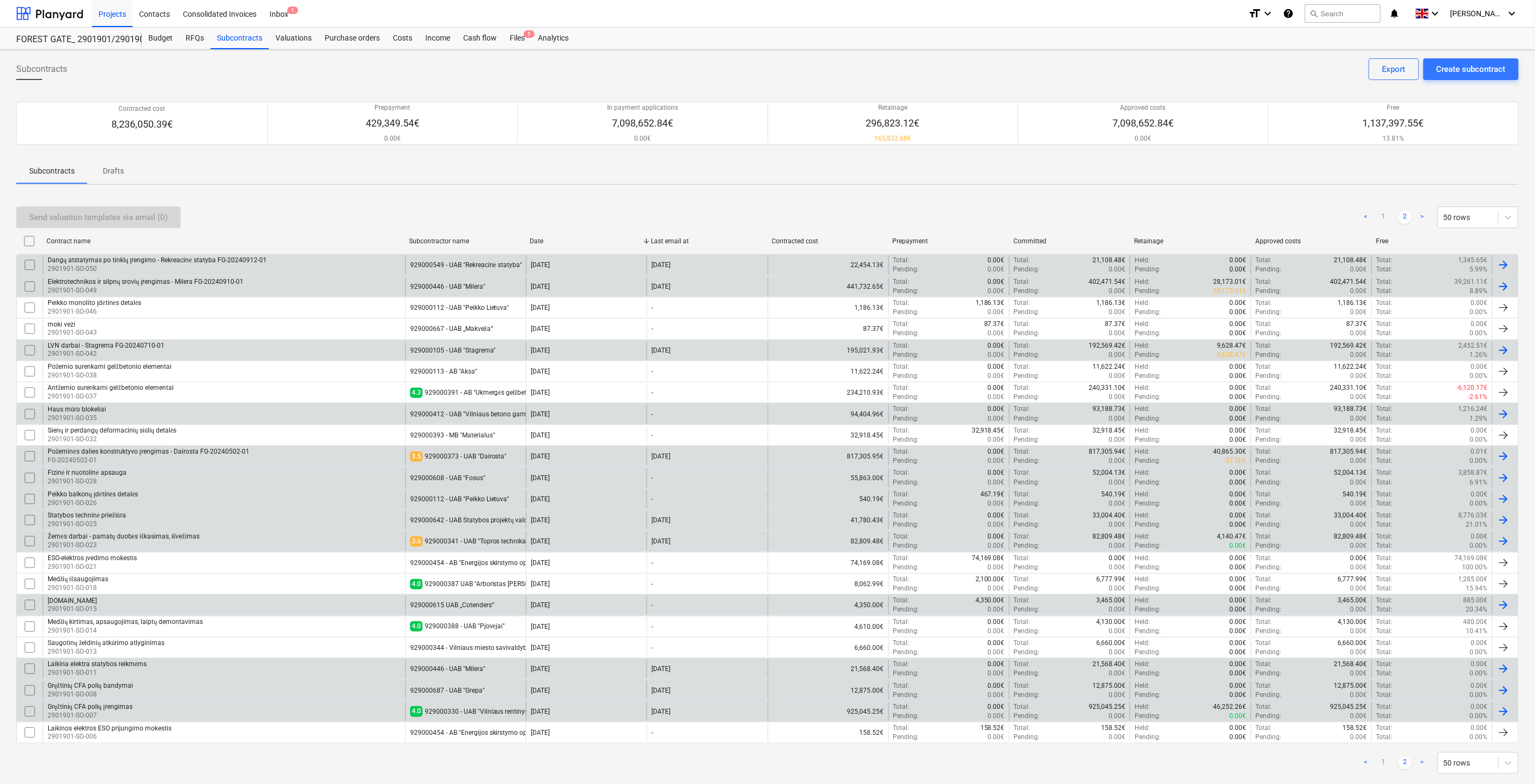
click at [1241, 186] on div "Subcontracts Create subcontract Export Contracted cost 8,236,050.39€ Prepayment…" at bounding box center [768, 427] width 1535 height 755
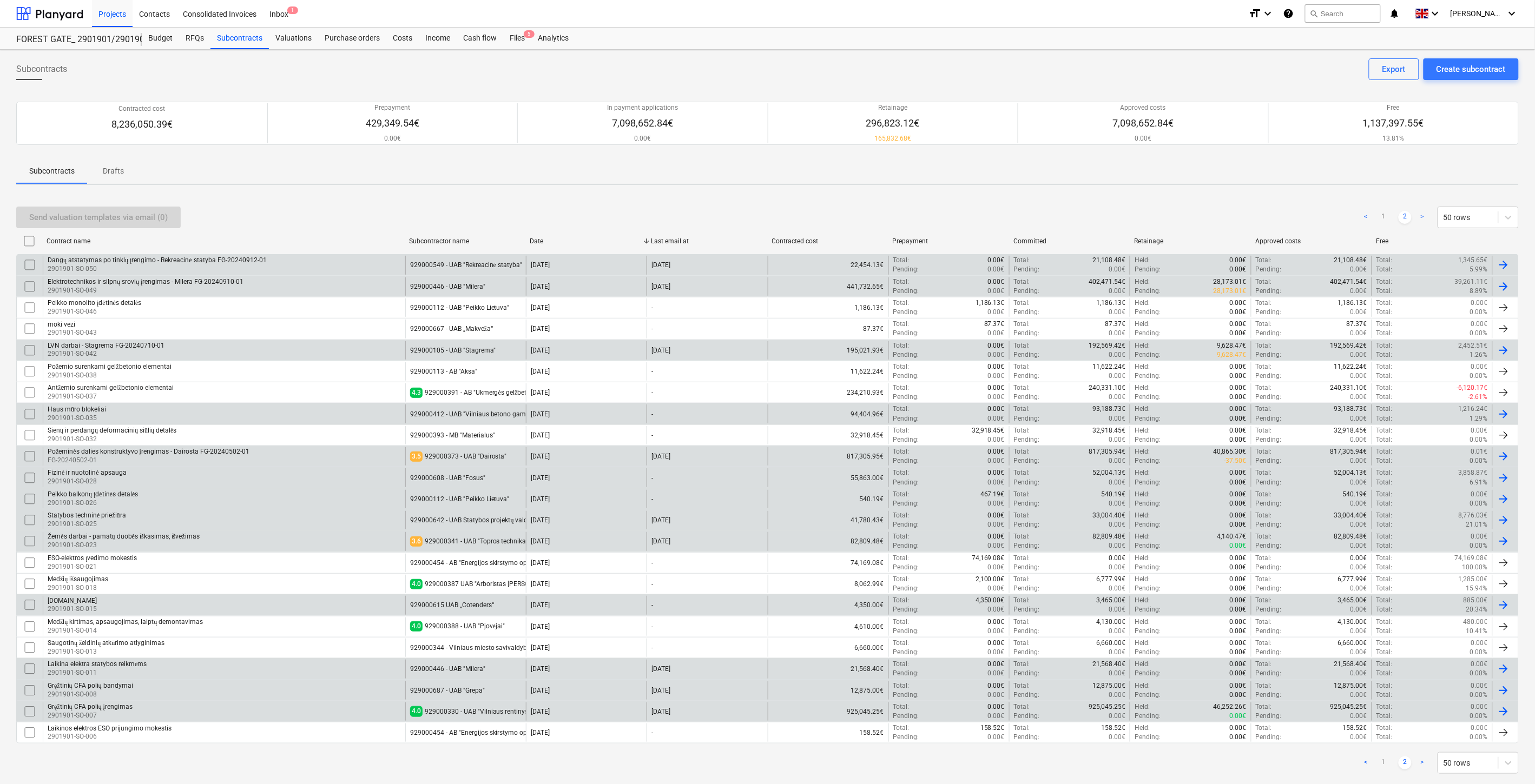
drag, startPoint x: 1241, startPoint y: 186, endPoint x: 1189, endPoint y: 213, distance: 58.6
click at [1189, 213] on div "Send valuation templates via email (0) < 1 2 > 50 rows" at bounding box center [767, 217] width 1502 height 21
click at [1197, 210] on div "Send valuation templates via email (0) < 1 2 > 50 rows" at bounding box center [767, 217] width 1502 height 21
click at [1229, 196] on div "Send valuation templates via email (0) < 1 2 > 50 rows Contract name Subcontrac…" at bounding box center [767, 490] width 1502 height 594
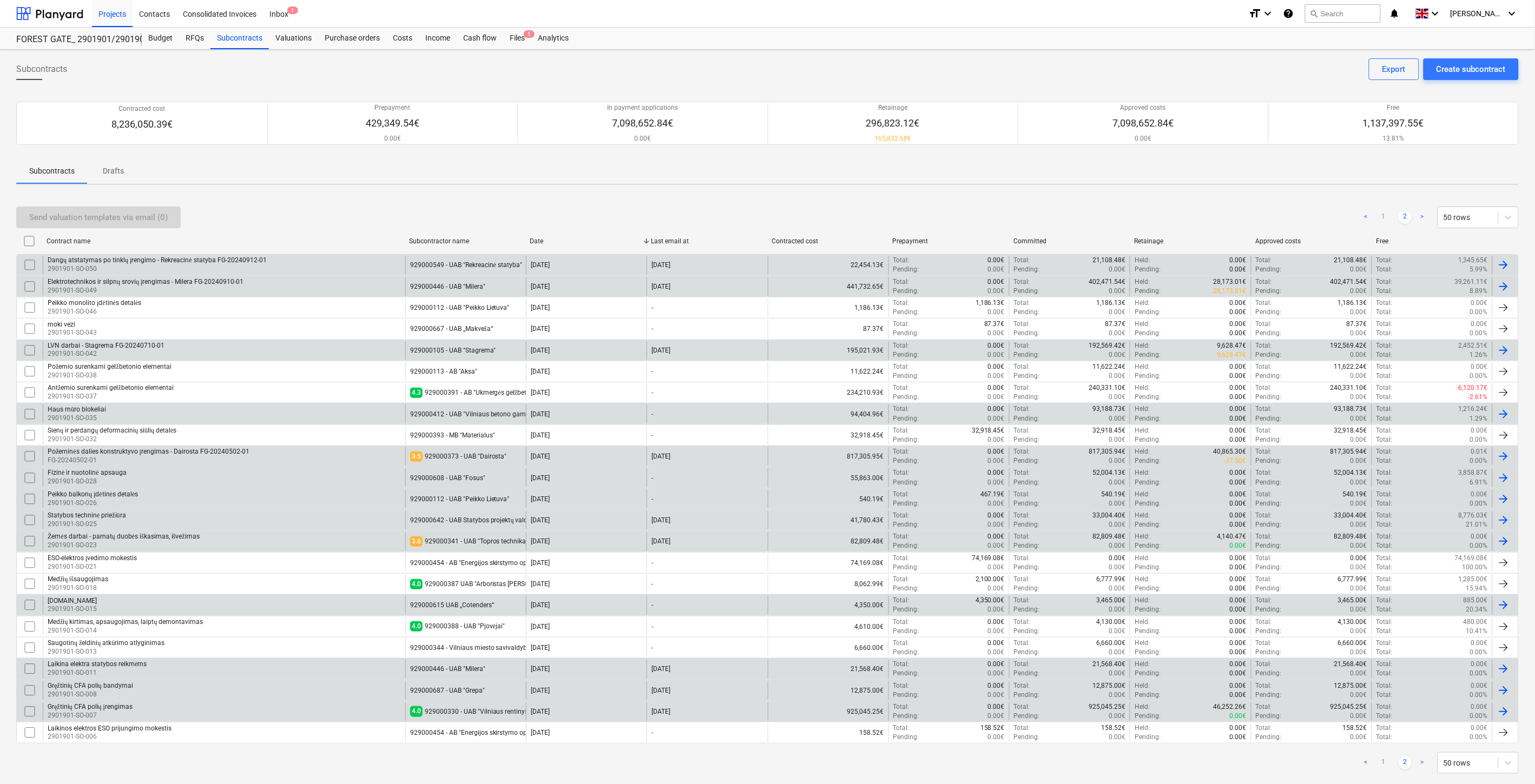
click at [1232, 195] on div "Send valuation templates via email (0) < 1 2 > 50 rows Contract name Subcontrac…" at bounding box center [767, 490] width 1502 height 594
click at [349, 523] on div "Statybos techninė priežiūra 2901901-SO-025" at bounding box center [224, 520] width 363 height 19
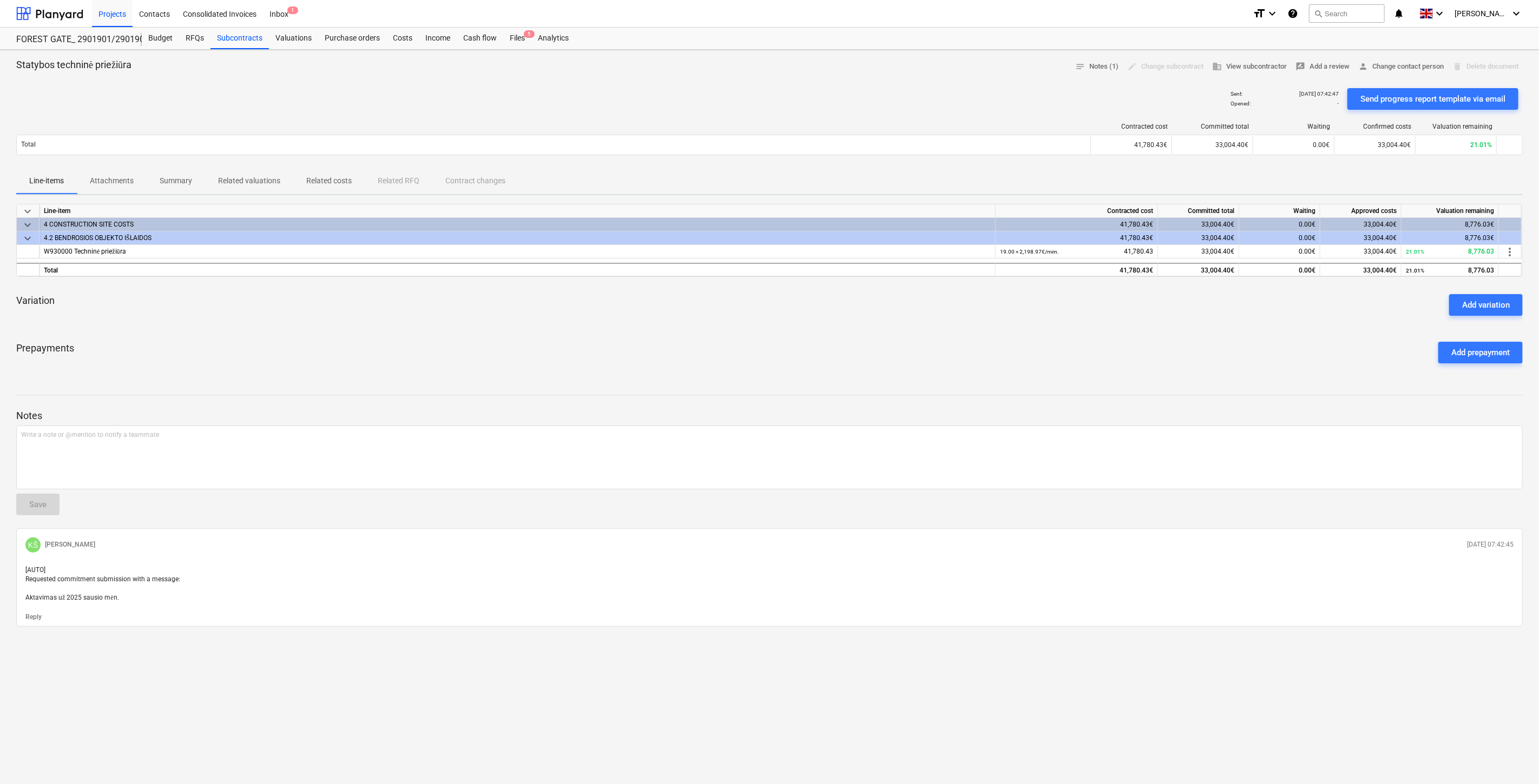
click at [890, 333] on div "Prepayments Add prepayment" at bounding box center [770, 352] width 1507 height 39
click at [902, 323] on div "Variation Add variation" at bounding box center [770, 305] width 1507 height 39
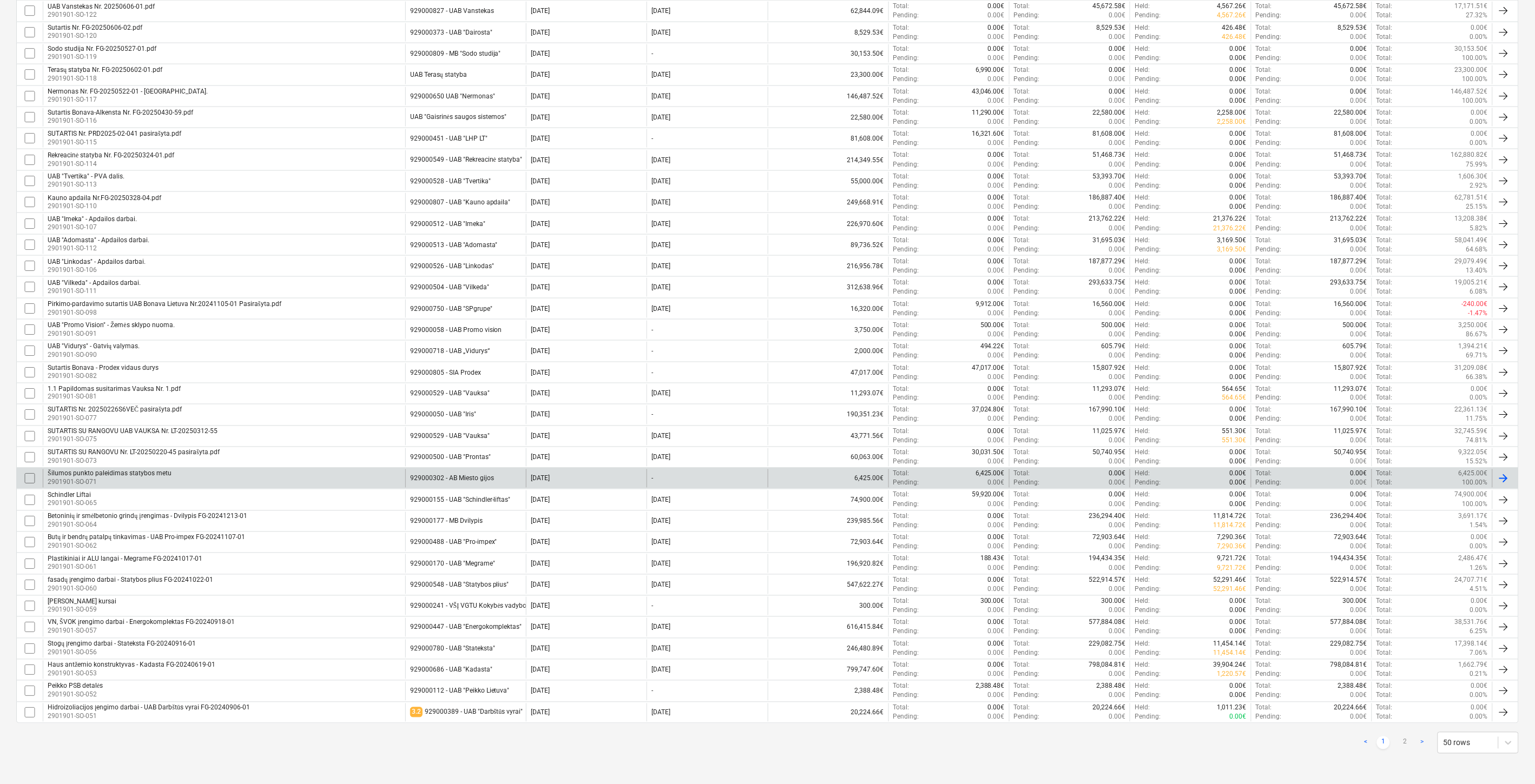
scroll to position [597, 0]
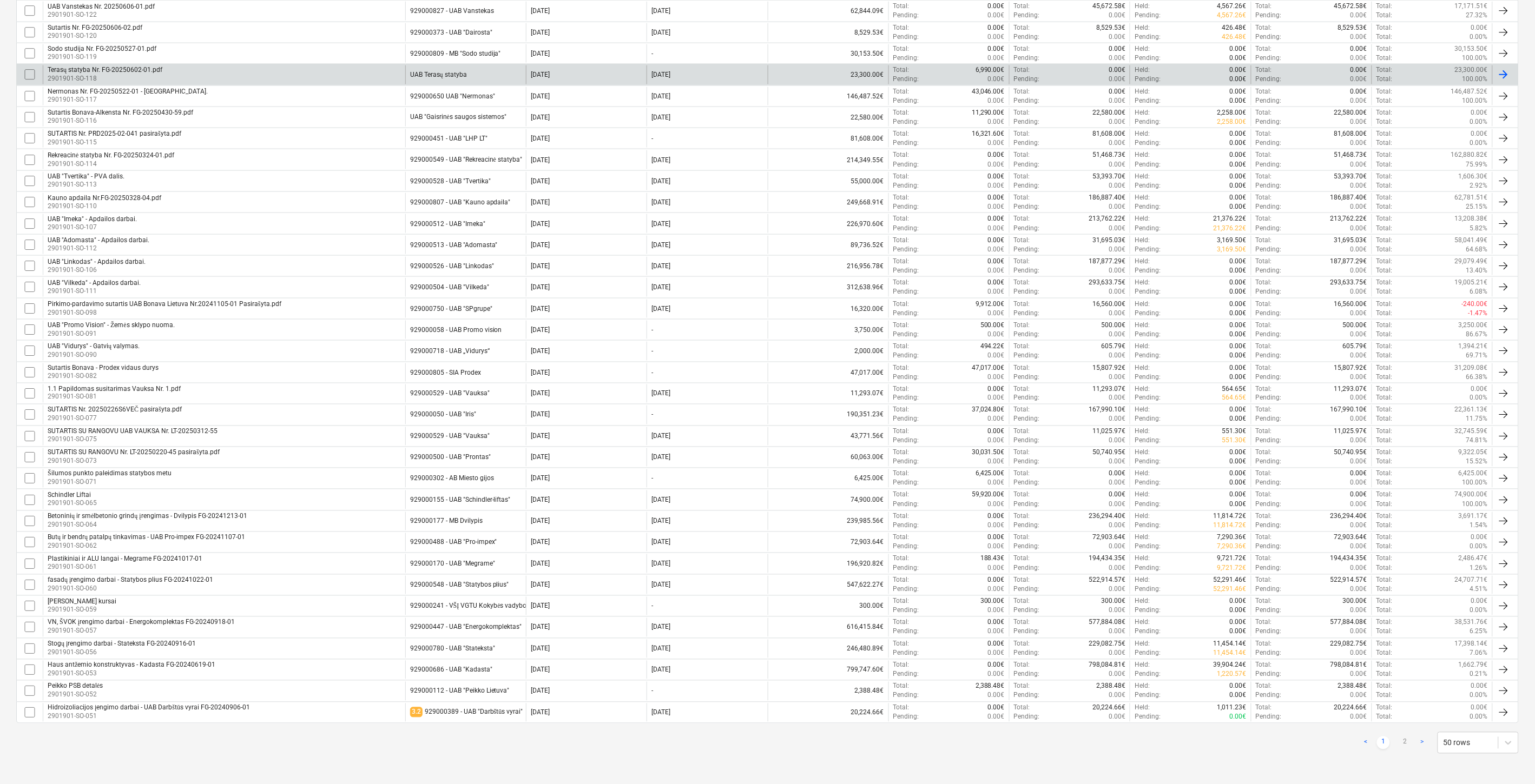
drag, startPoint x: 1403, startPoint y: 742, endPoint x: 1155, endPoint y: 655, distance: 262.8
click at [1403, 742] on link "2" at bounding box center [1405, 743] width 13 height 13
checkbox input "false"
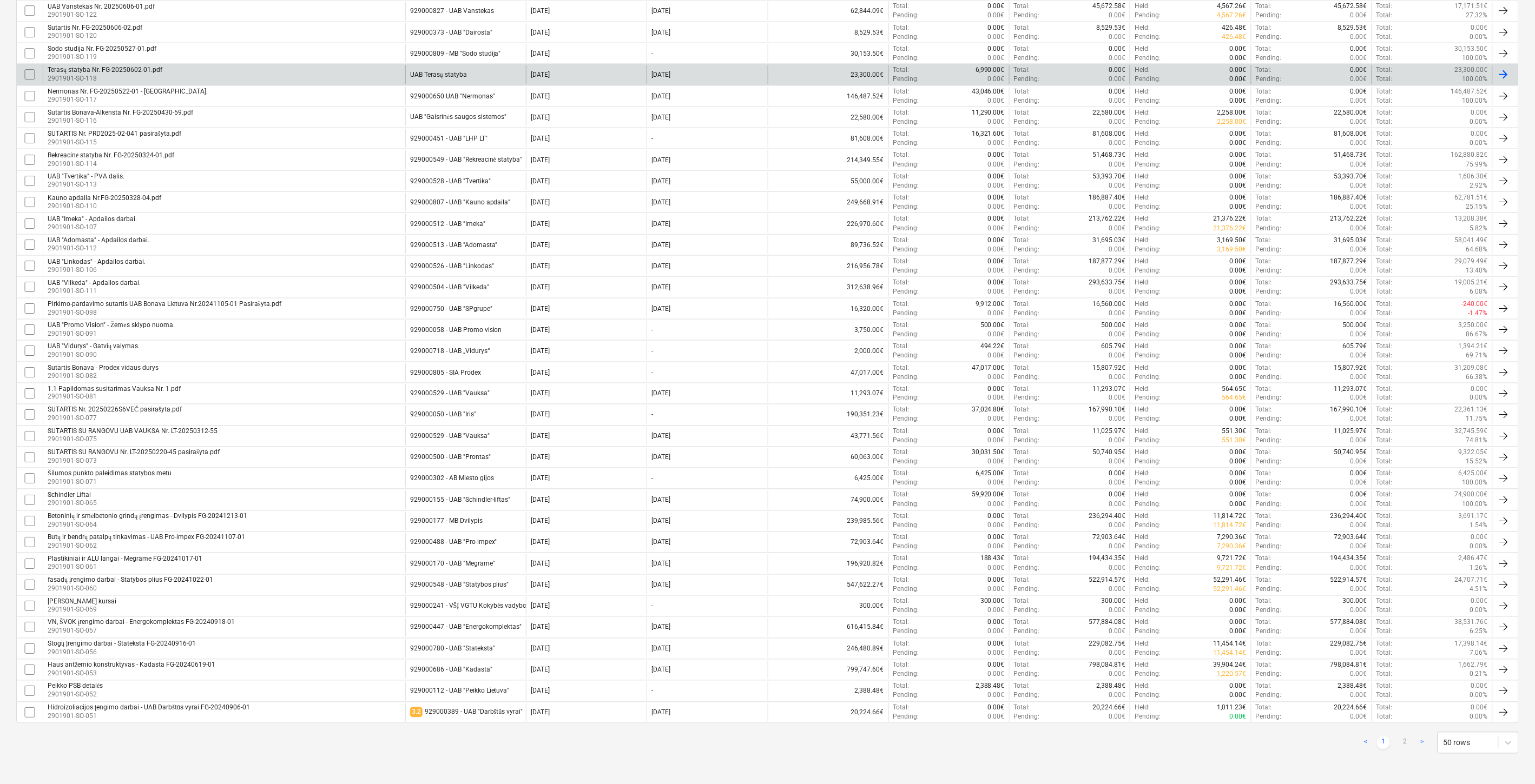
checkbox input "false"
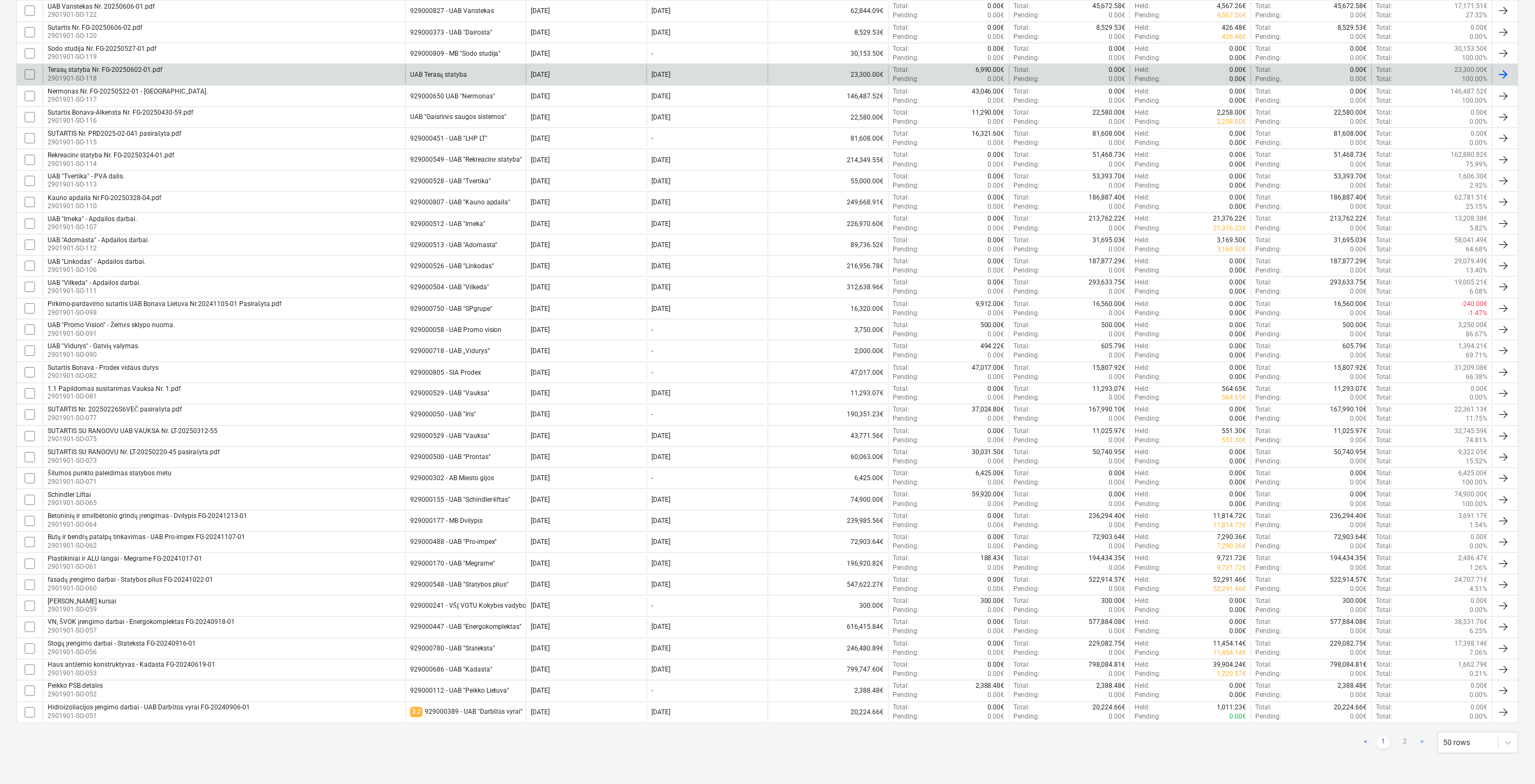
checkbox input "false"
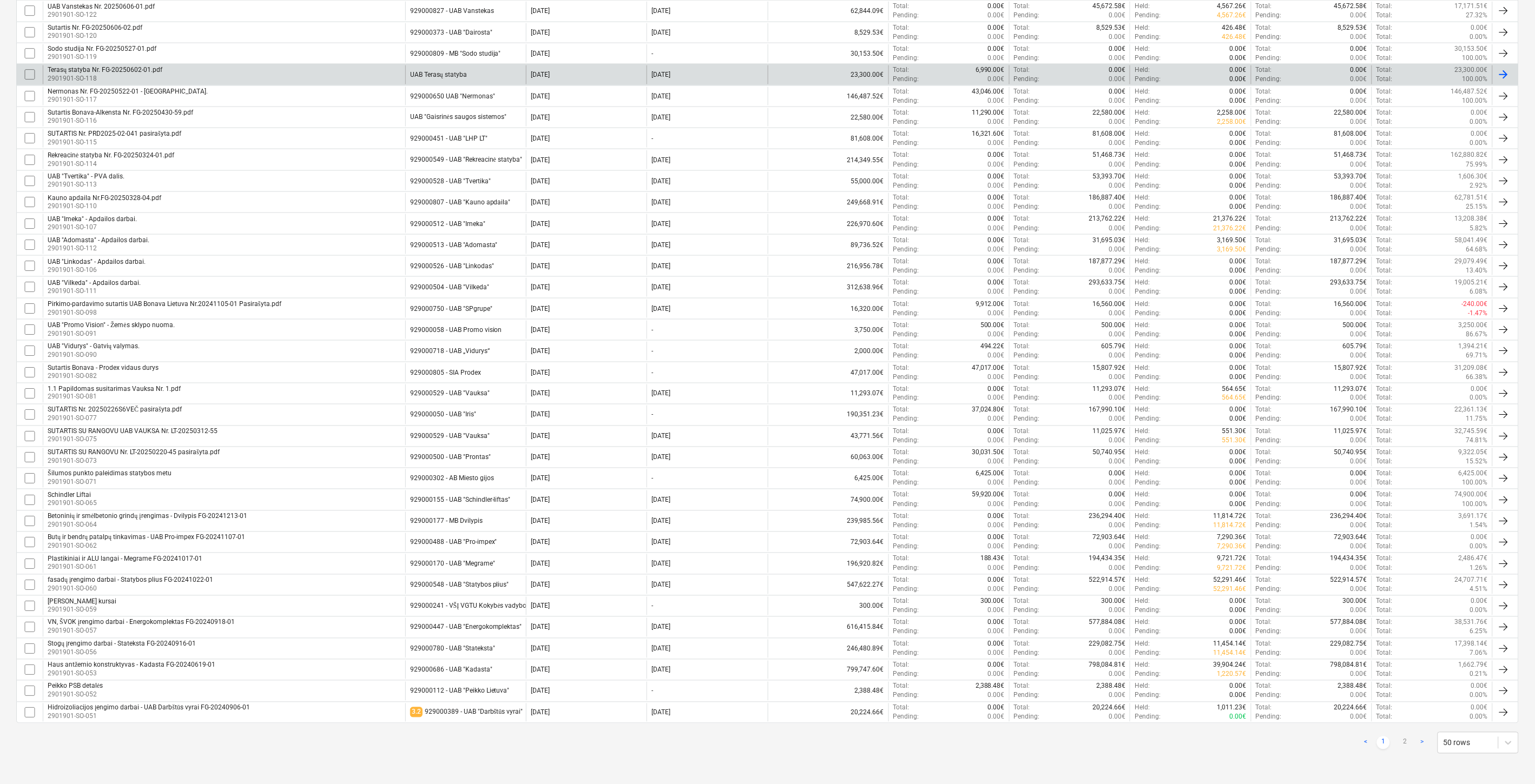
checkbox input "false"
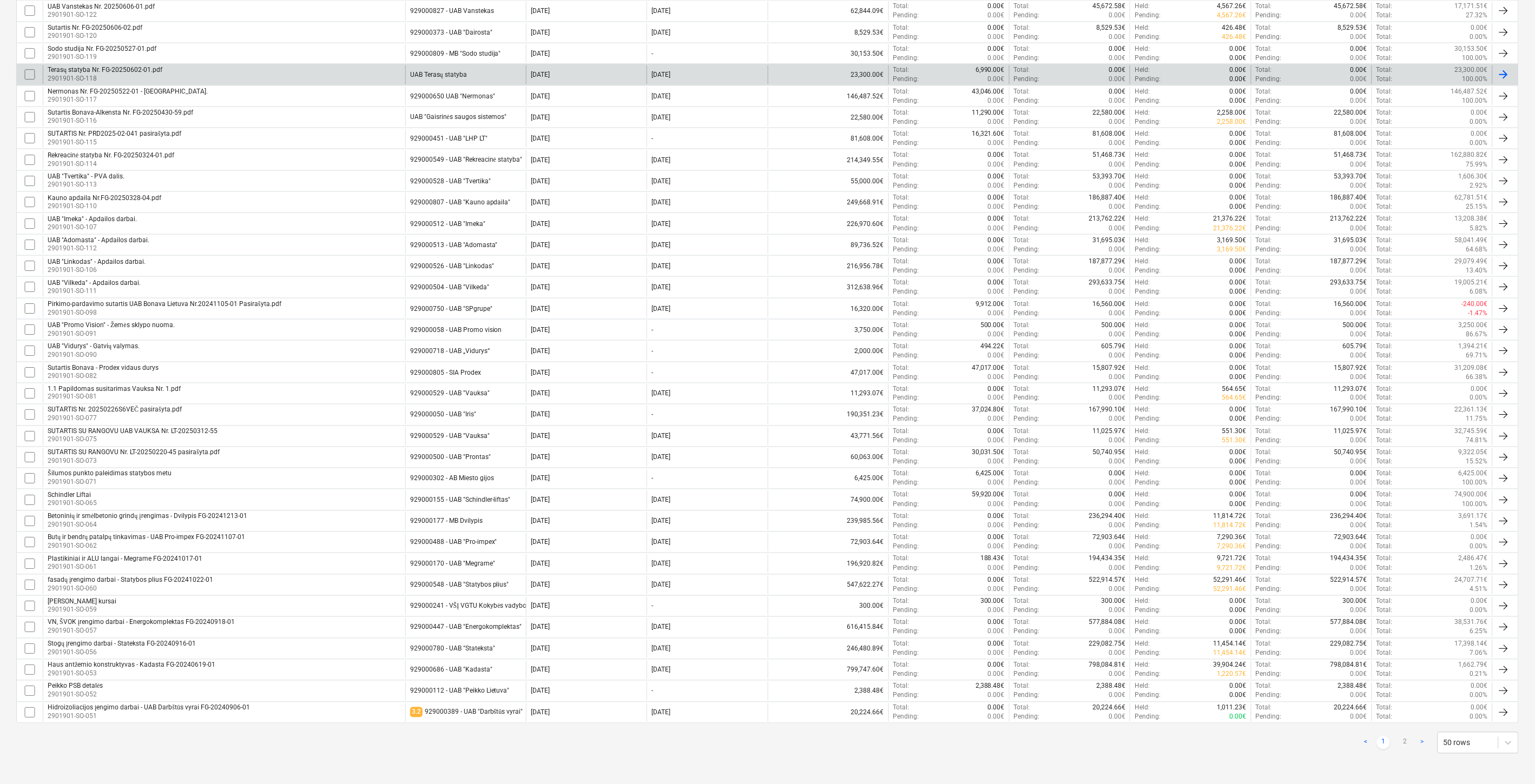
checkbox input "false"
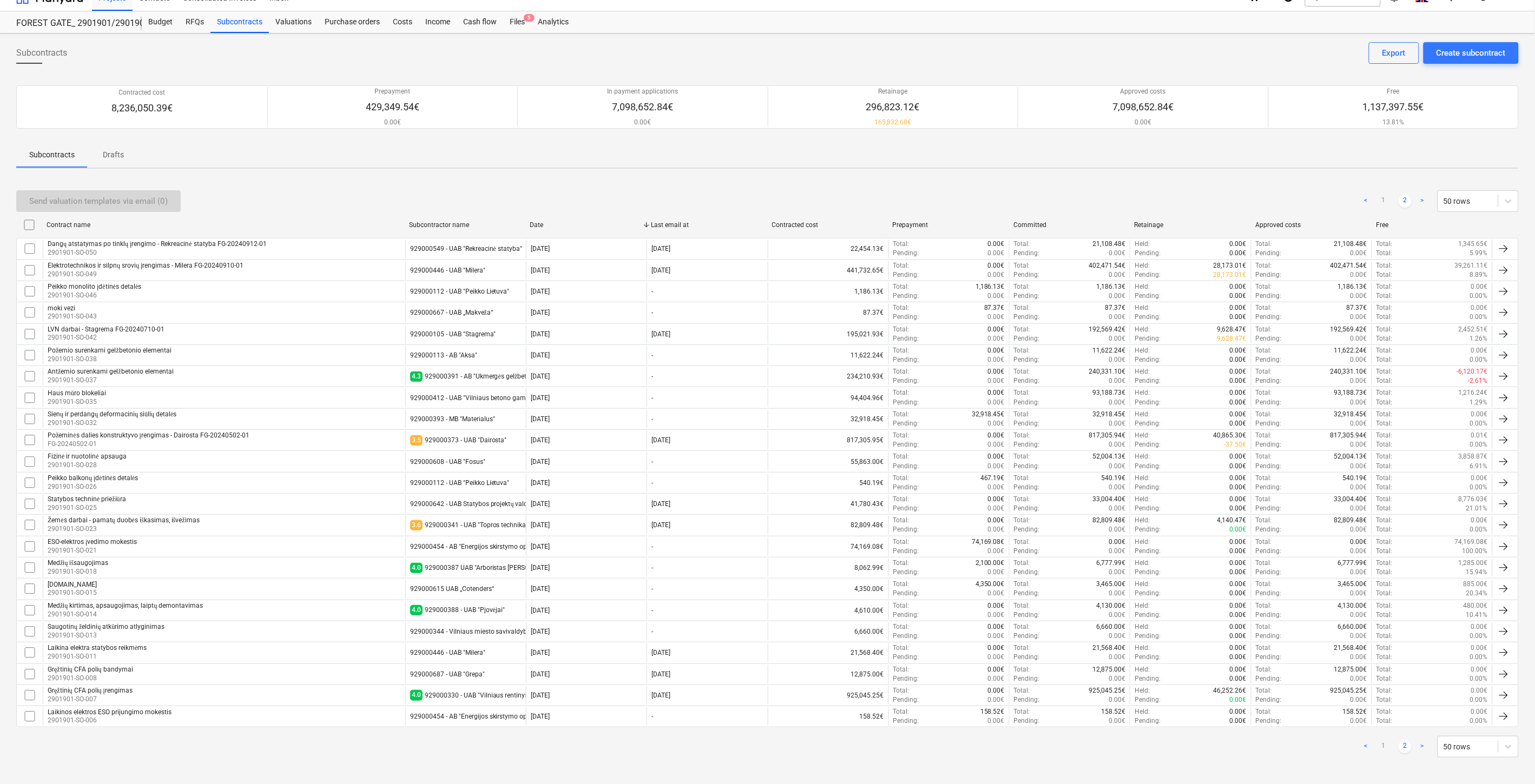
scroll to position [20, 0]
click at [1382, 742] on link "1" at bounding box center [1383, 743] width 13 height 13
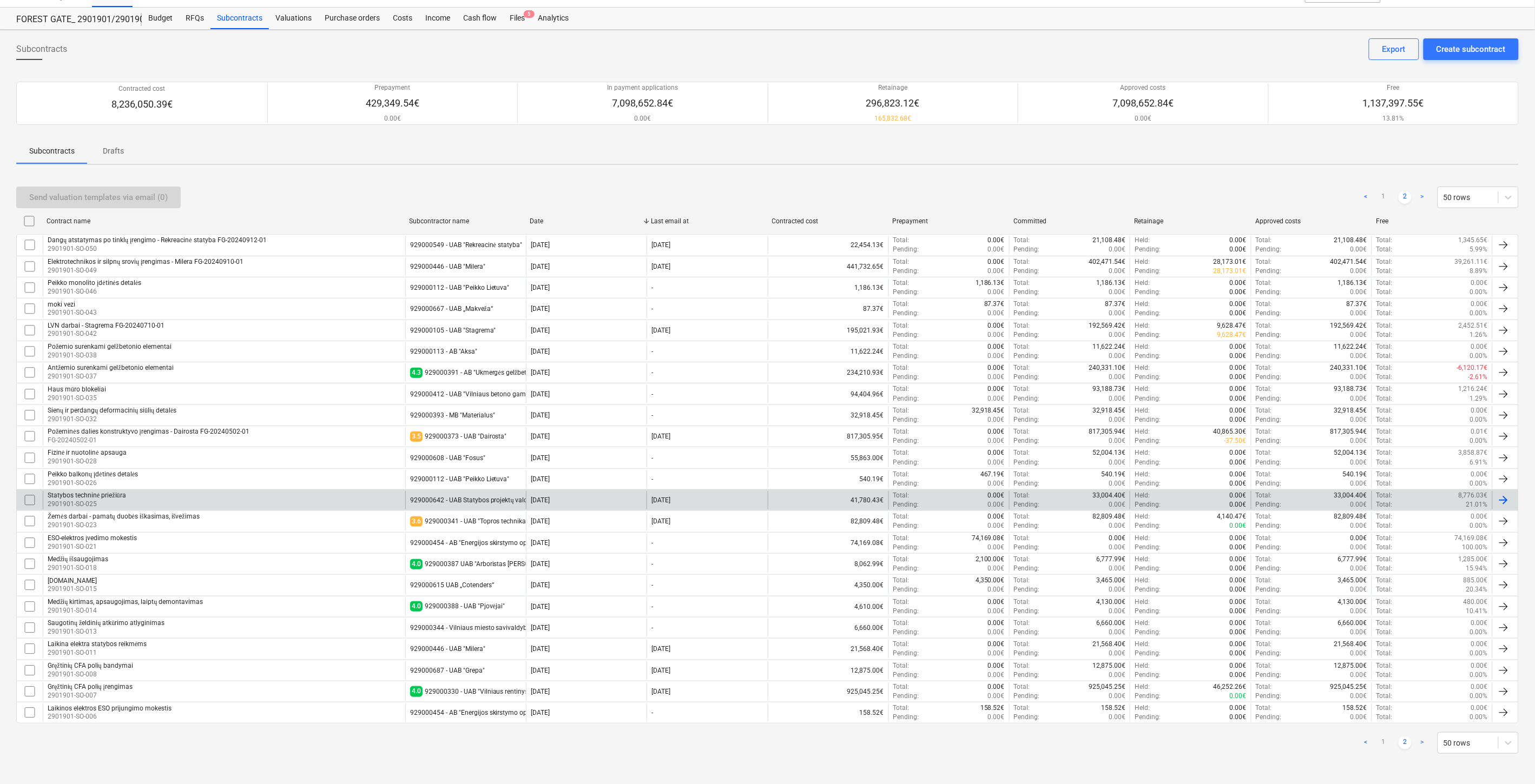
checkbox input "false"
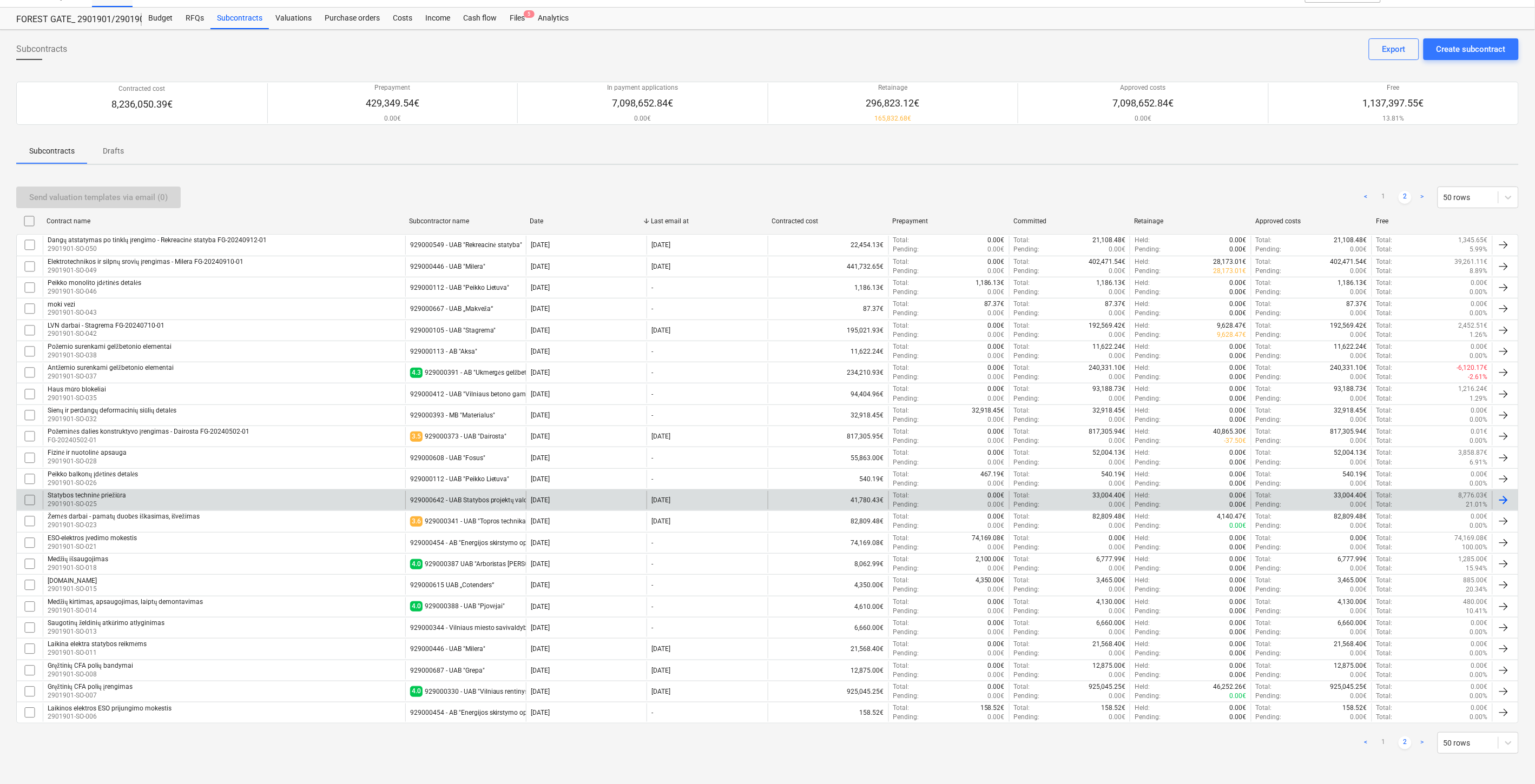
checkbox input "false"
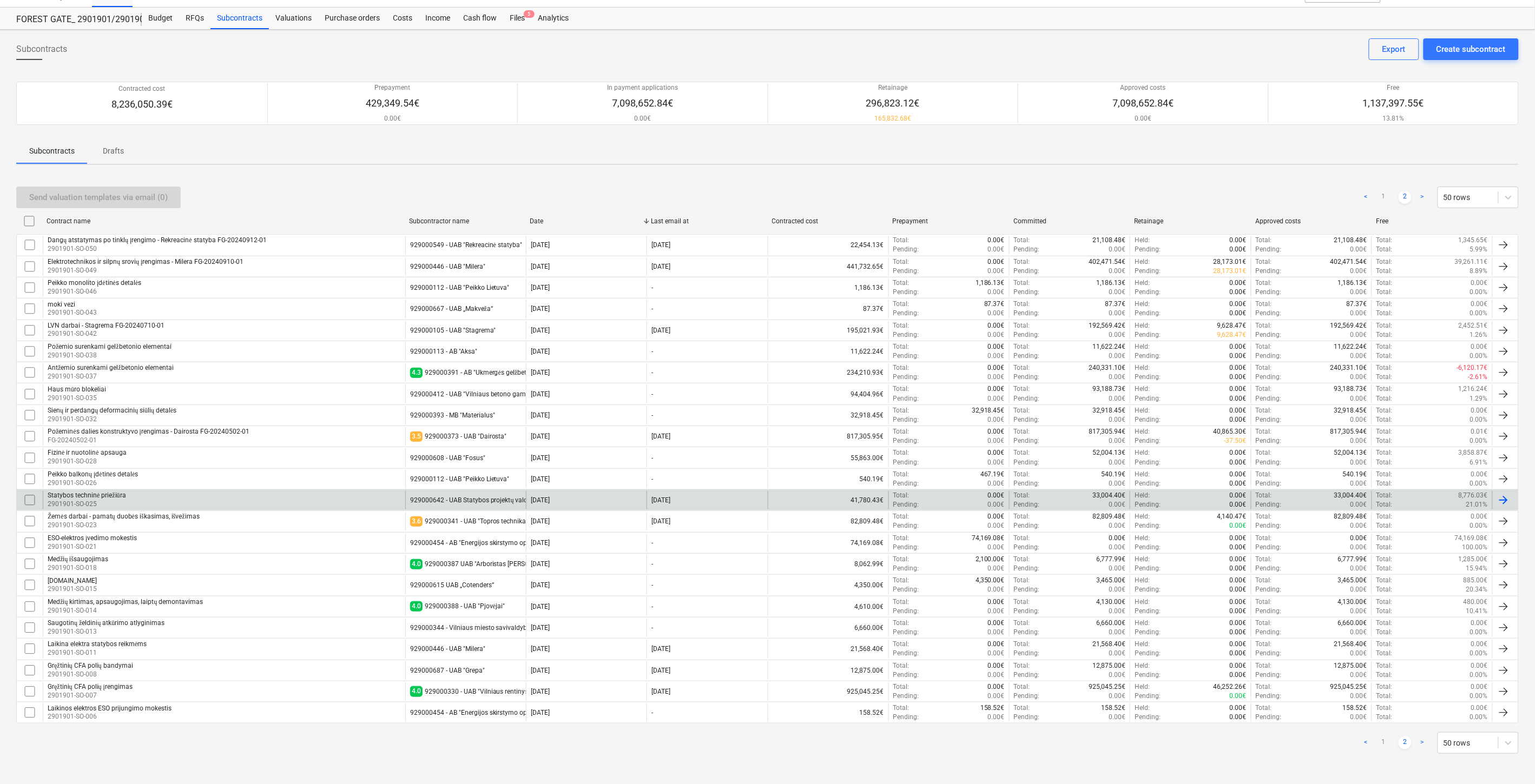
checkbox input "false"
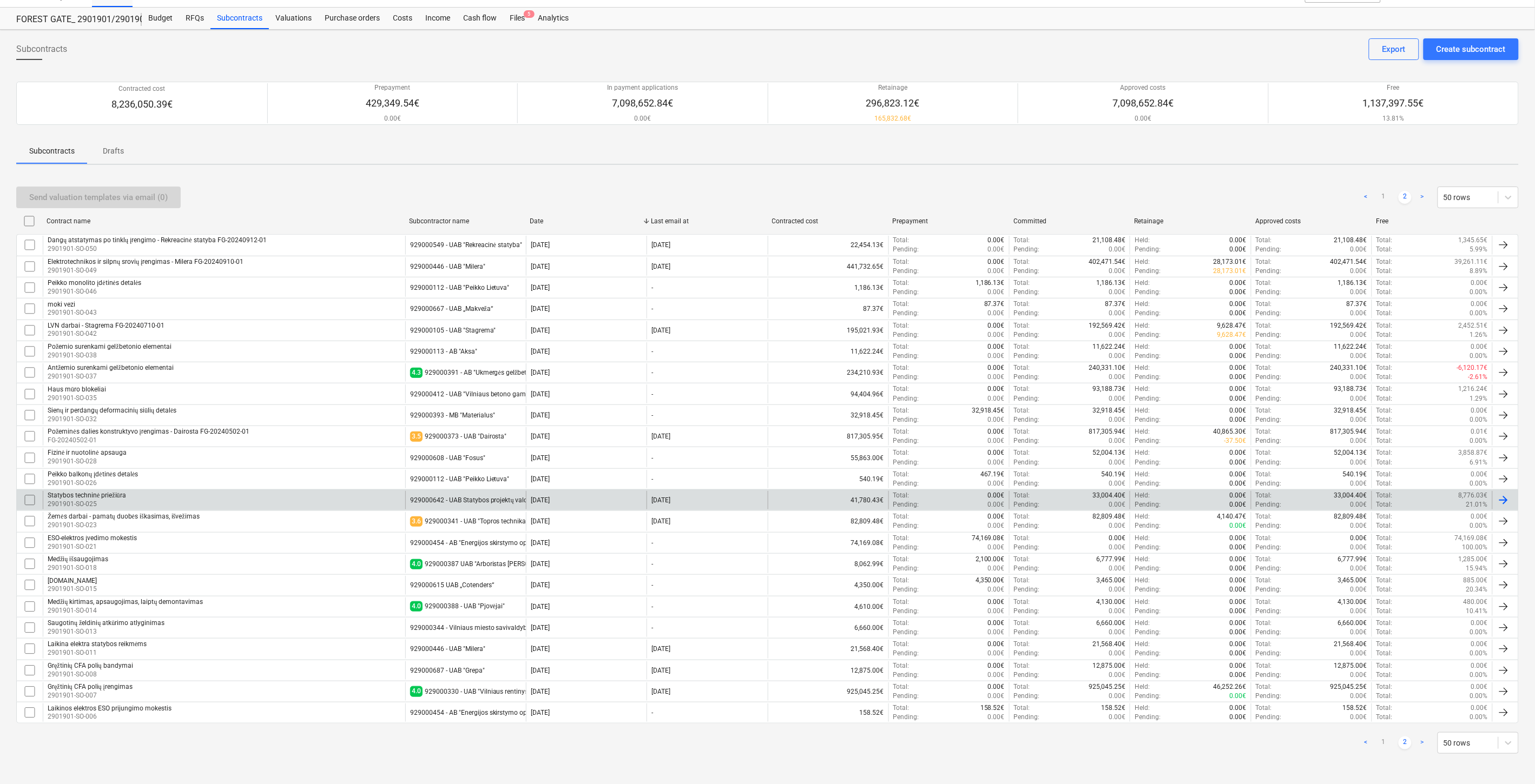
checkbox input "false"
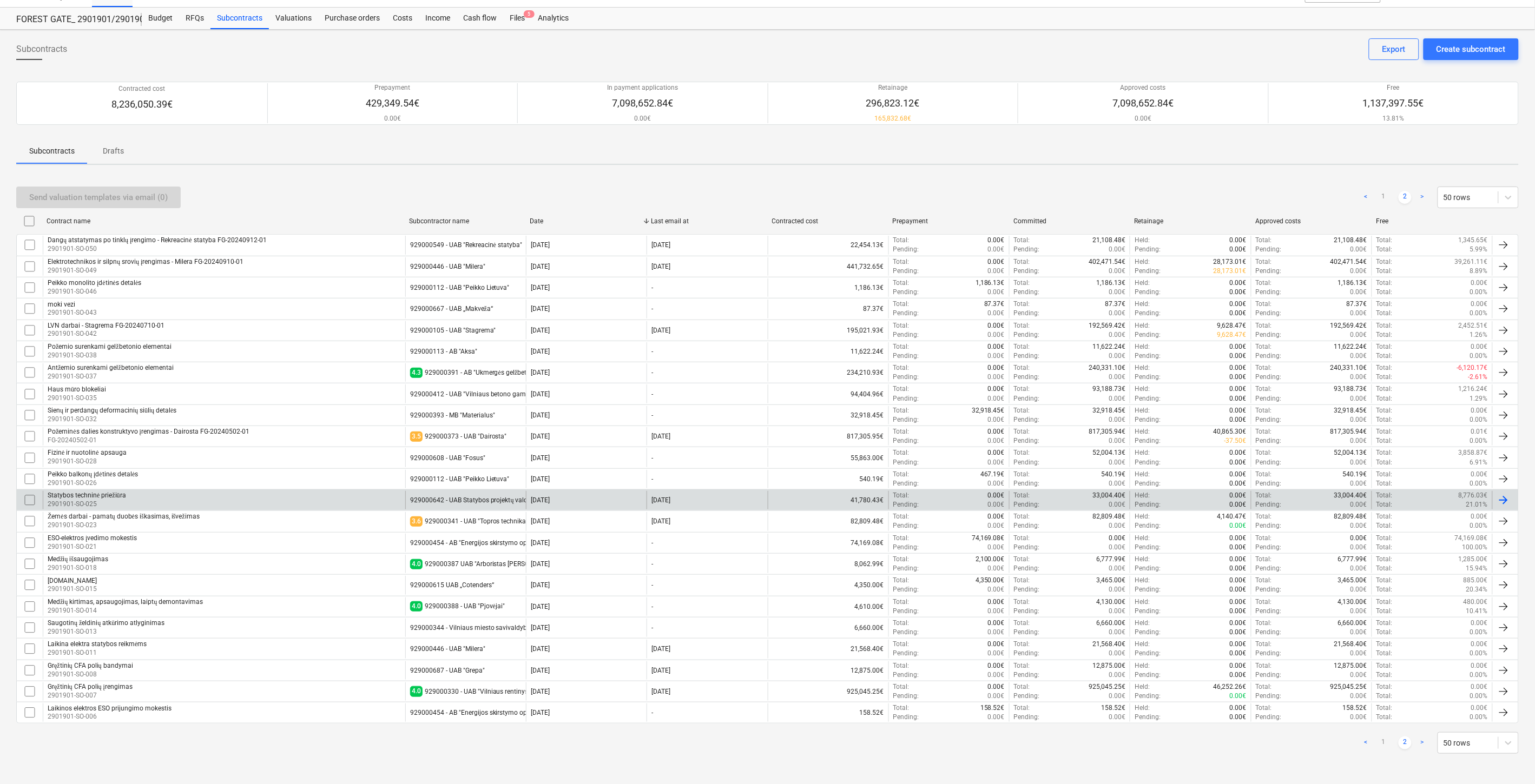
checkbox input "false"
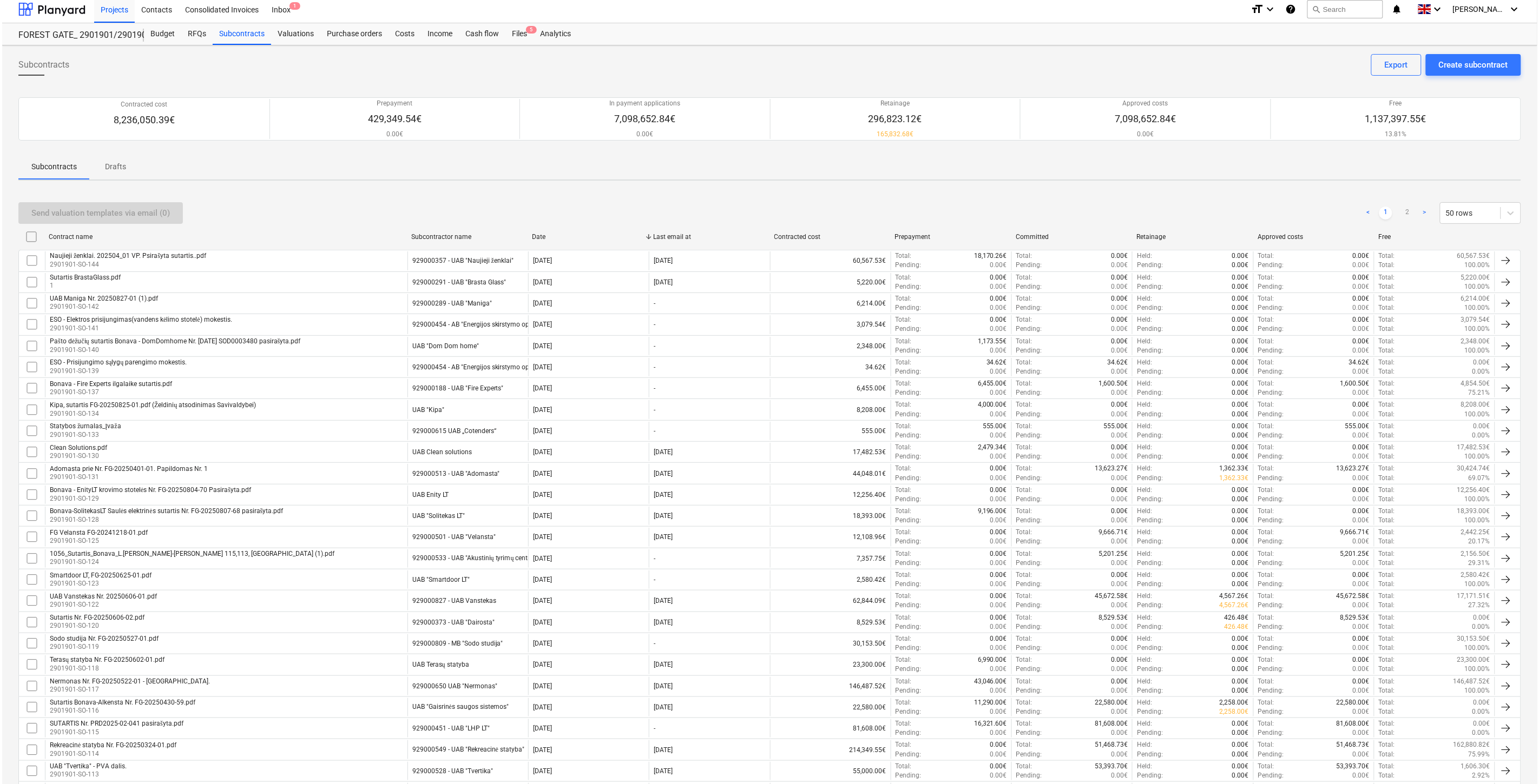
scroll to position [0, 0]
drag, startPoint x: 55, startPoint y: 10, endPoint x: 58, endPoint y: 19, distance: 9.5
click at [55, 10] on div at bounding box center [50, 13] width 67 height 27
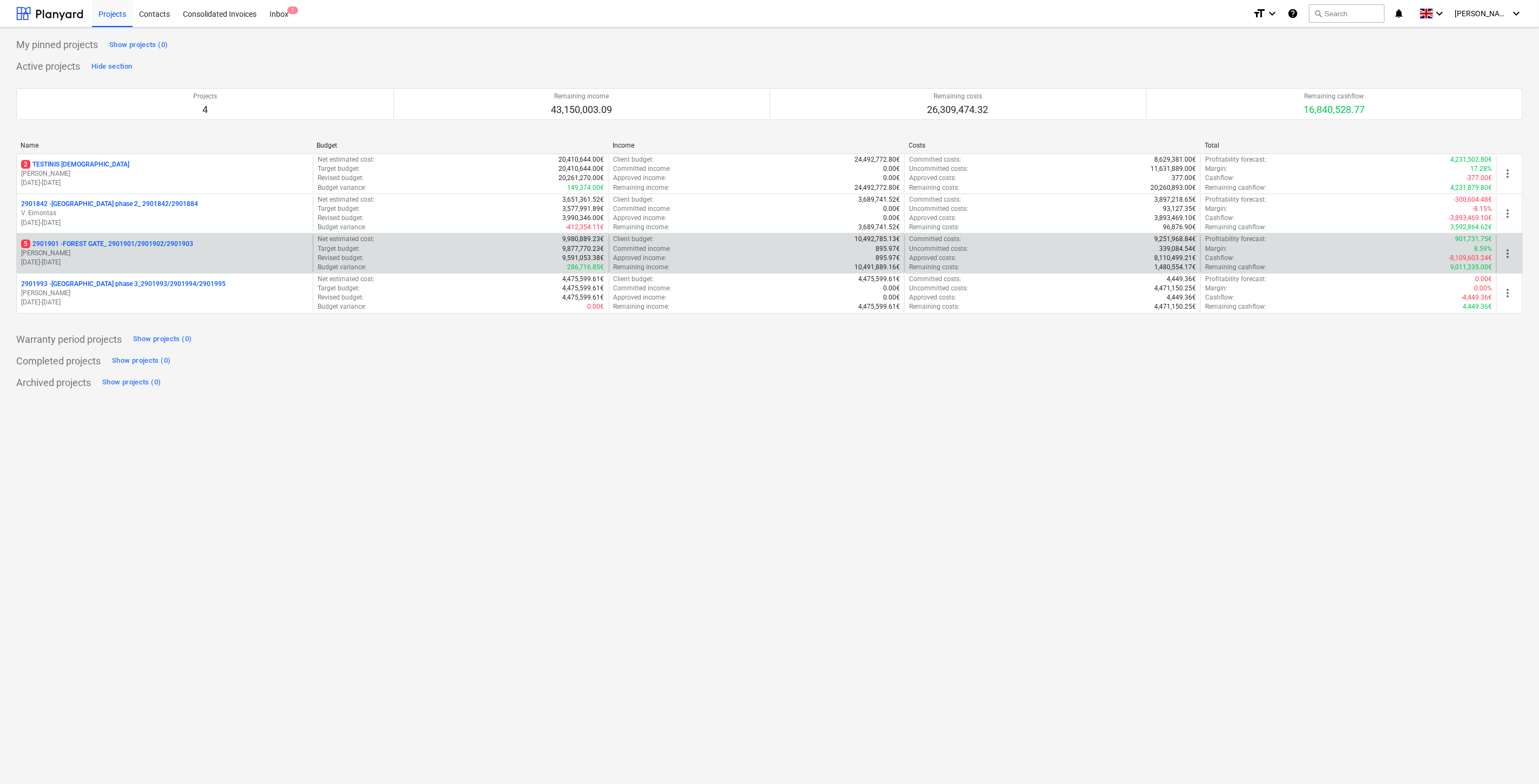
click at [136, 259] on p "[DATE] - [DATE]" at bounding box center [164, 262] width 287 height 9
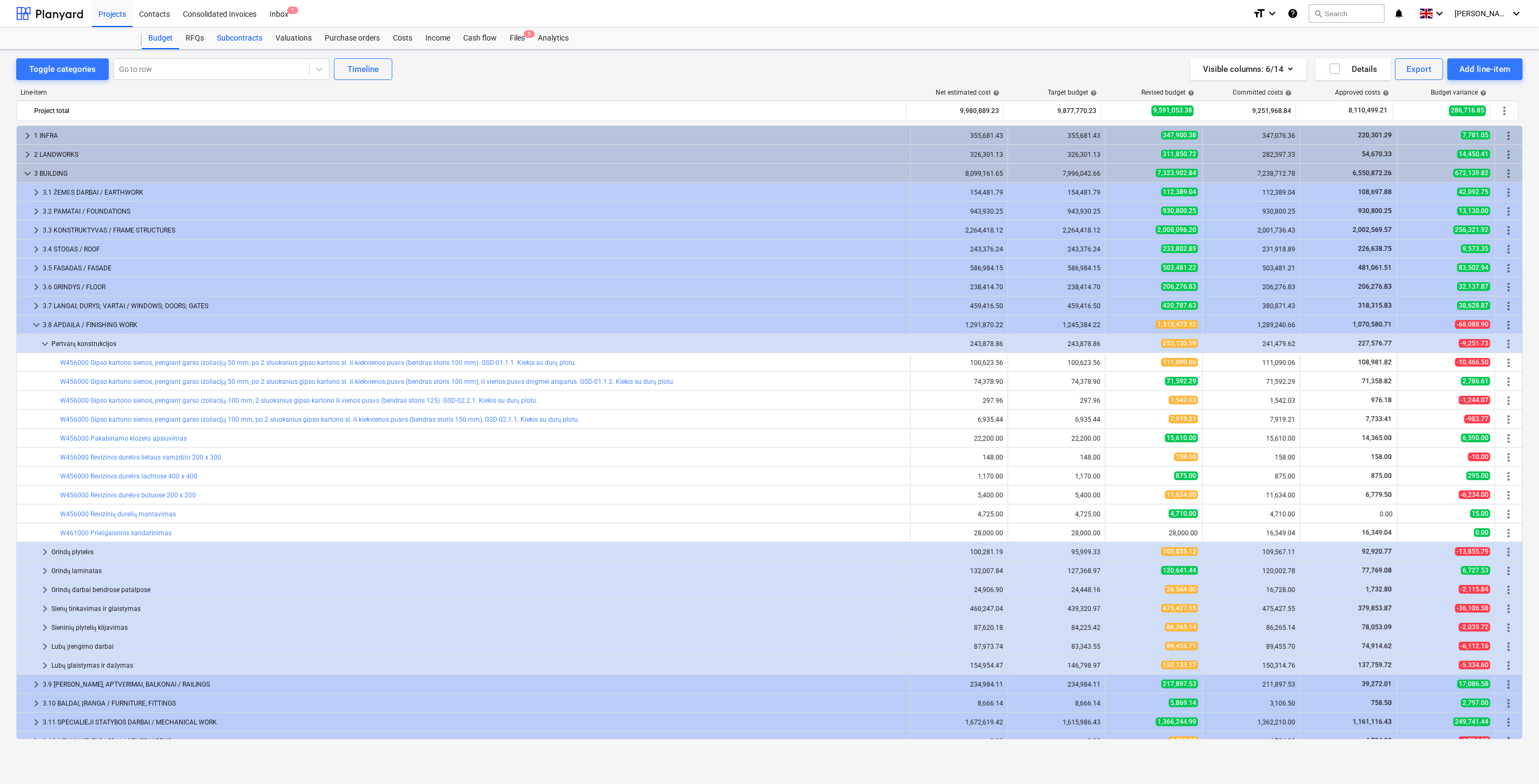
click at [243, 36] on div "Subcontracts" at bounding box center [240, 38] width 59 height 21
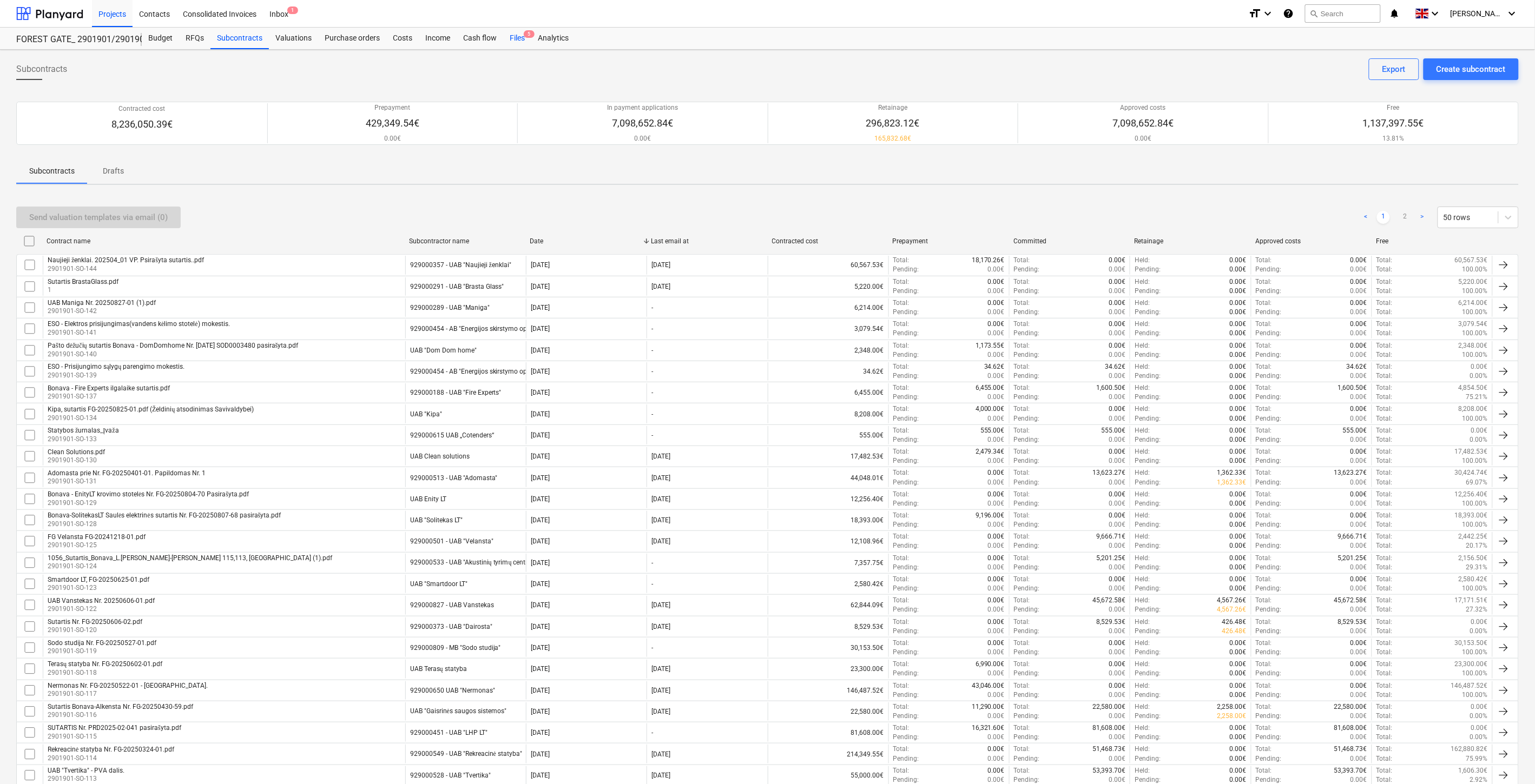
click at [527, 32] on span "5" at bounding box center [529, 34] width 11 height 8
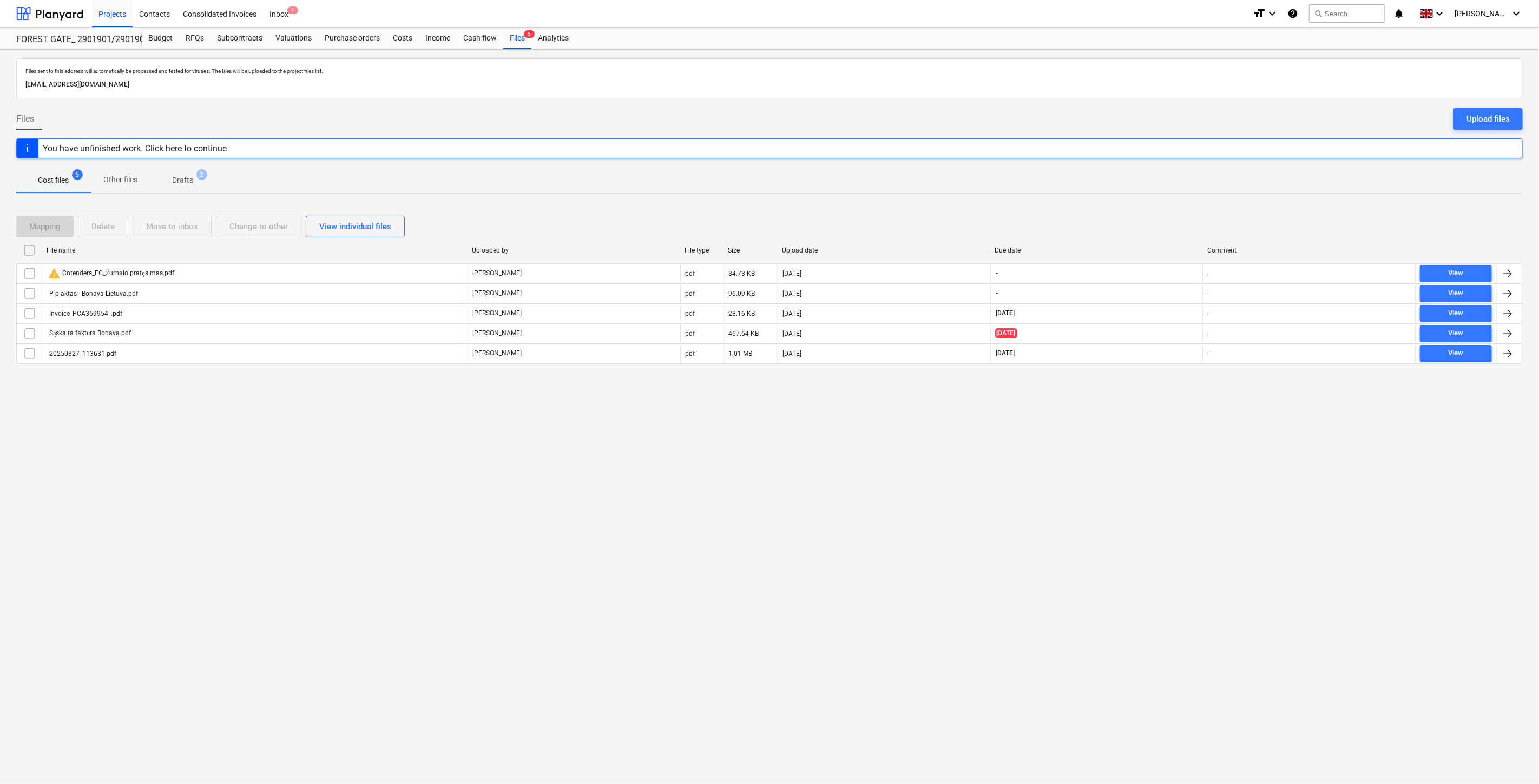
click at [1141, 460] on div "Files sent to this address will automatically be processed and tested for virus…" at bounding box center [770, 417] width 1539 height 734
click at [1146, 451] on div "Files sent to this address will automatically be processed and tested for virus…" at bounding box center [770, 417] width 1539 height 734
click at [1158, 428] on div "Files sent to this address will automatically be processed and tested for virus…" at bounding box center [770, 417] width 1539 height 734
click at [1171, 410] on div "Files sent to this address will automatically be processed and tested for virus…" at bounding box center [770, 417] width 1539 height 734
click at [1150, 203] on div "Mapping Delete Move to inbox Change to other View individual files File name Up…" at bounding box center [770, 294] width 1507 height 183
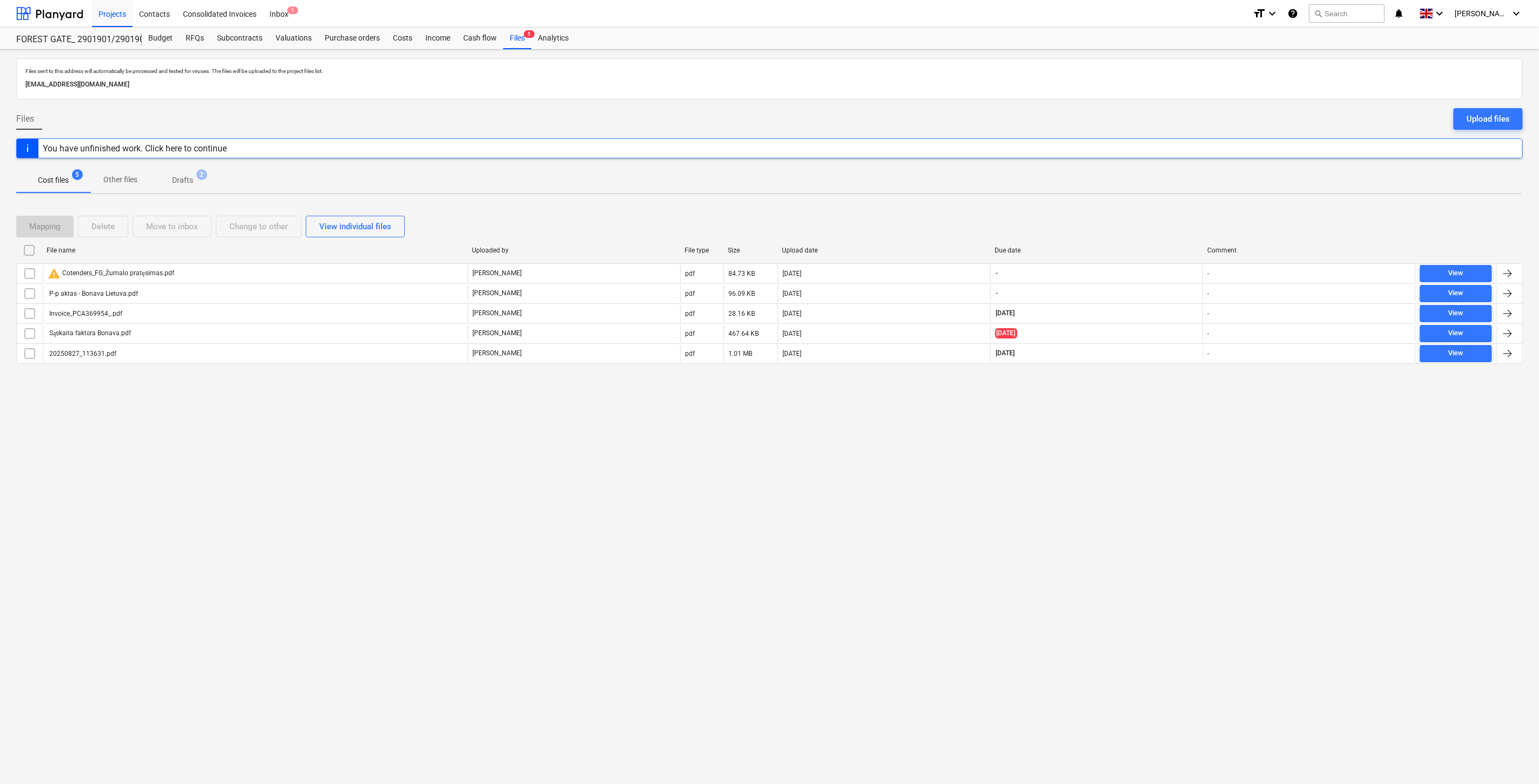
click at [1165, 203] on div "Mapping Delete Move to inbox Change to other View individual files File name Up…" at bounding box center [770, 294] width 1507 height 183
click at [1178, 195] on div "Files sent to this address will automatically be processed and tested for virus…" at bounding box center [770, 417] width 1539 height 734
click at [232, 36] on div "Subcontracts" at bounding box center [240, 38] width 59 height 21
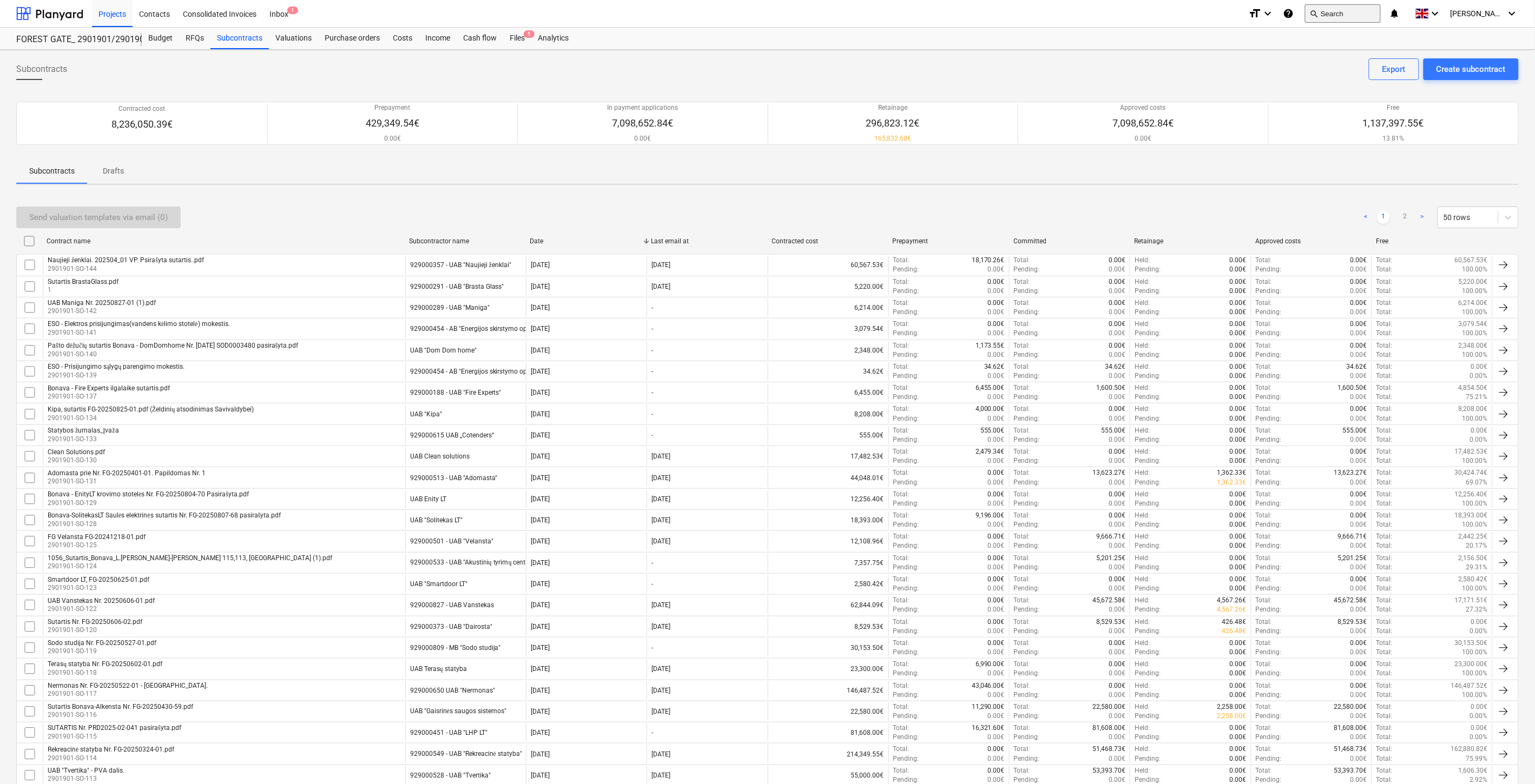
click at [1340, 11] on button "search Search" at bounding box center [1343, 13] width 76 height 19
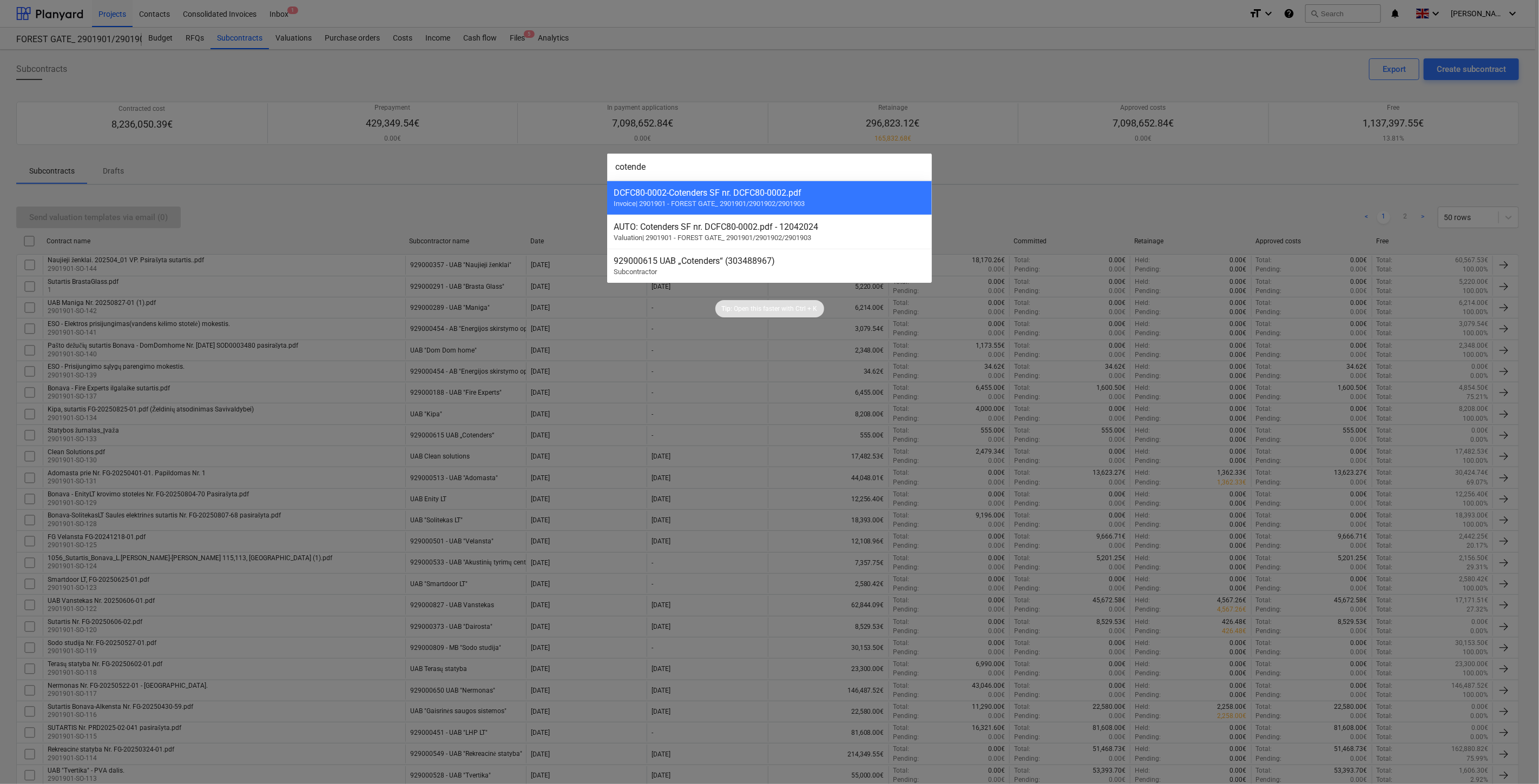
type input "cotender"
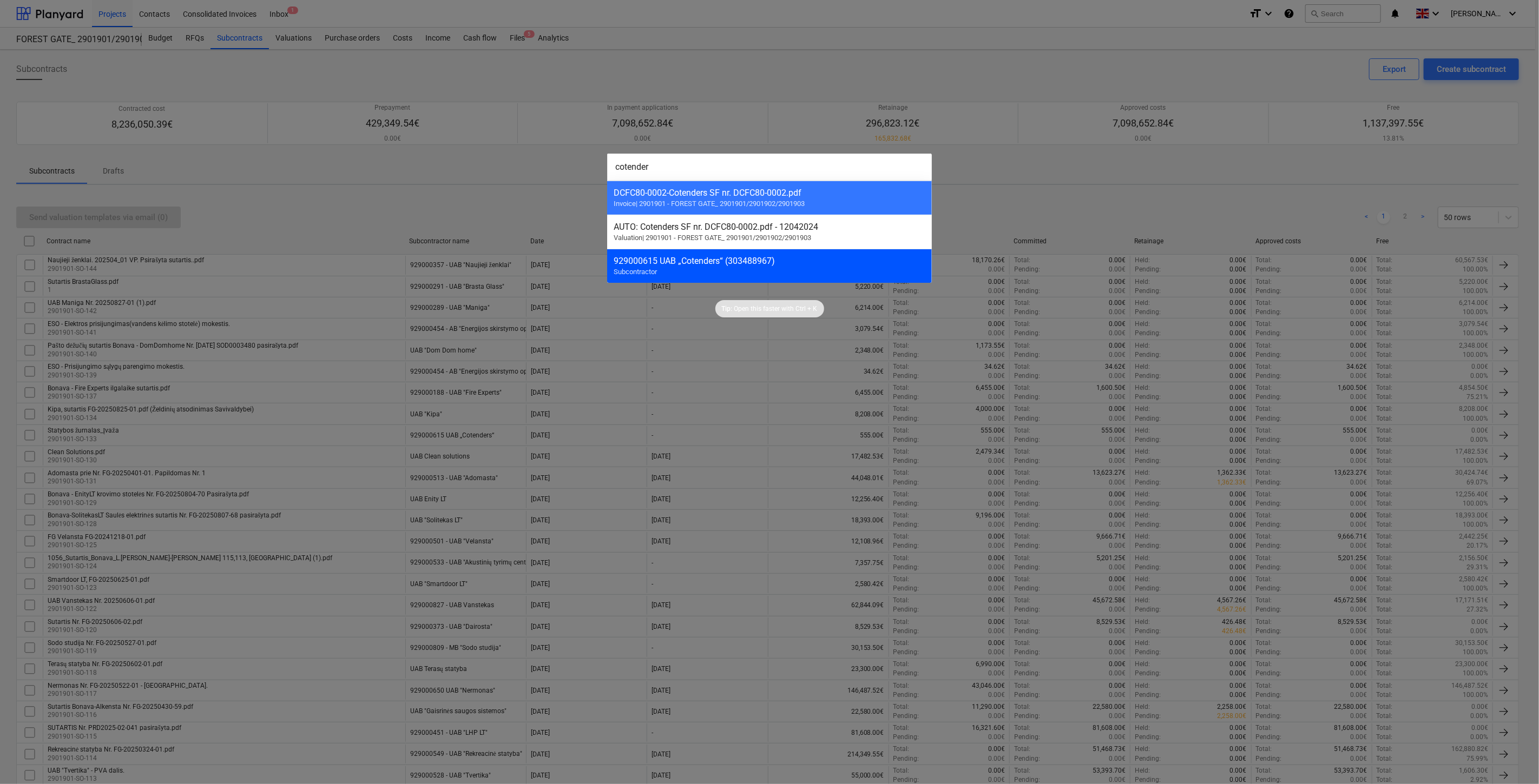
click at [709, 266] on div "929000615 UAB „Cotenders“ (303488967)" at bounding box center [770, 260] width 312 height 10
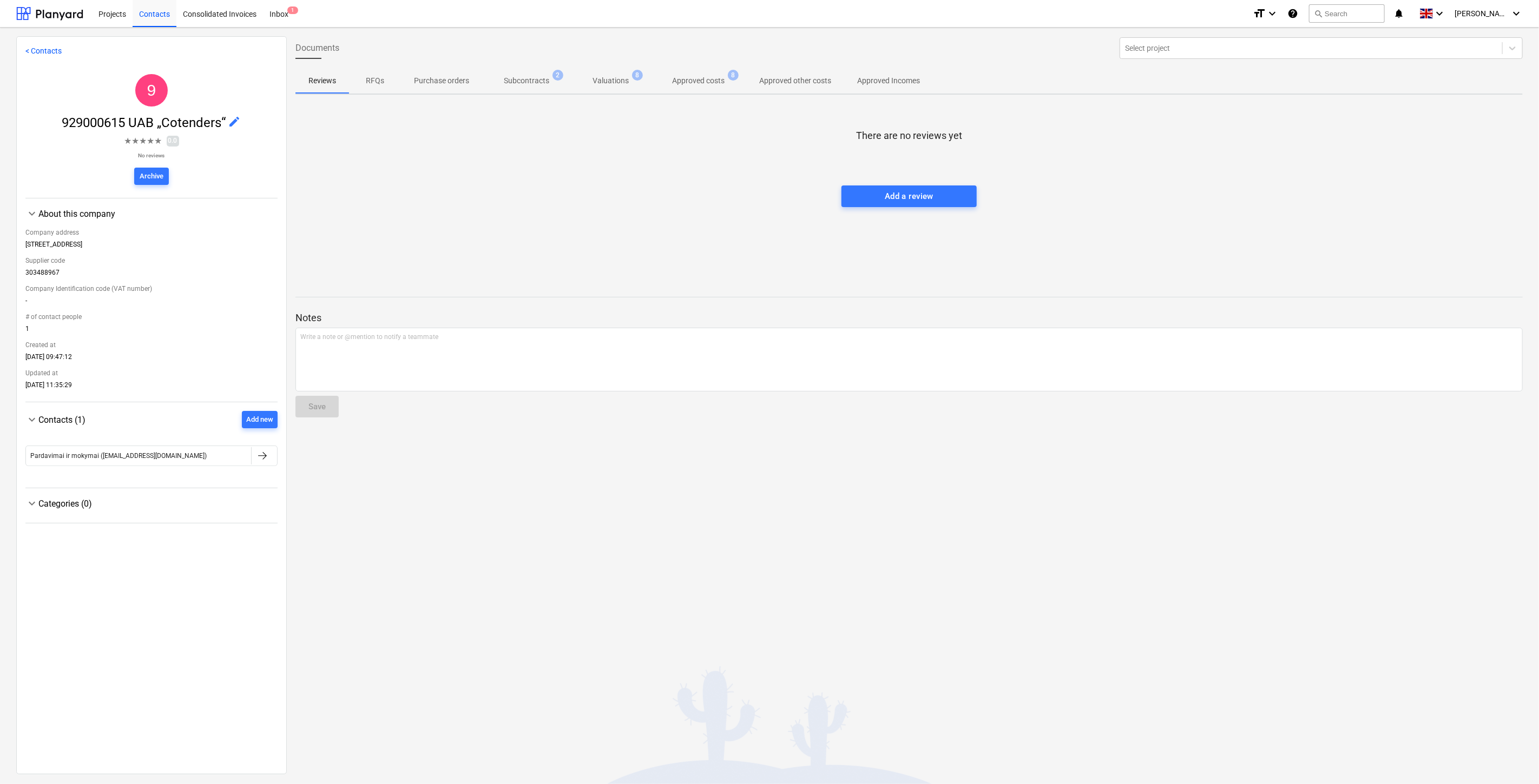
click at [556, 82] on span "Subcontracts 2" at bounding box center [526, 81] width 63 height 11
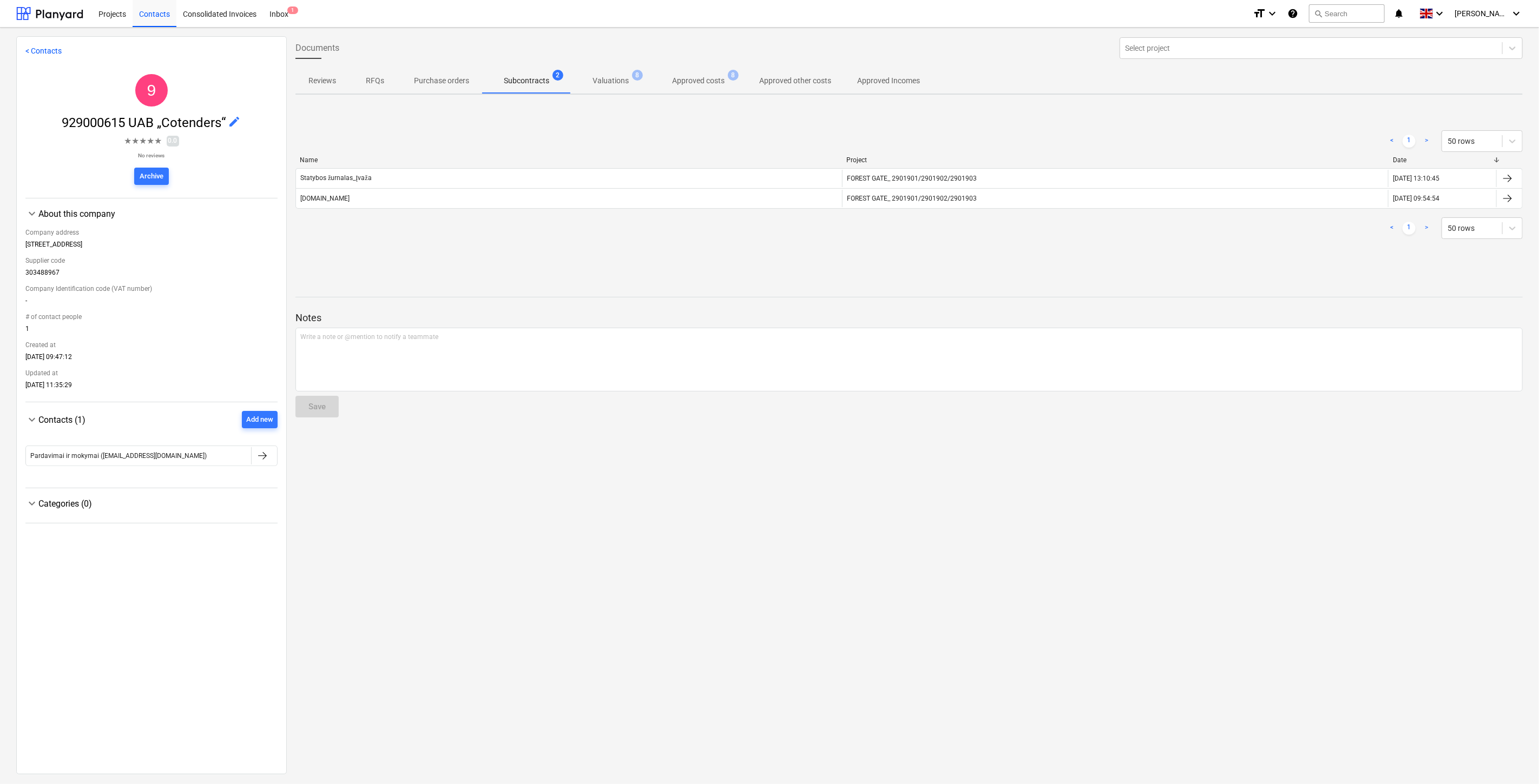
click at [712, 127] on div "< 1 > 50 rows" at bounding box center [909, 141] width 1227 height 30
click at [738, 123] on div "< 1 > 50 rows Name Project Date Statybos žurnalas_Įvaža FOREST GATE_ 2901901/29…" at bounding box center [909, 185] width 1227 height 135
click at [759, 118] on div "< 1 > 50 rows Name Project Date Statybos žurnalas_Įvaža FOREST GATE_ 2901901/29…" at bounding box center [909, 185] width 1227 height 135
click at [764, 115] on div "< 1 > 50 rows Name Project Date Statybos žurnalas_Įvaža FOREST GATE_ 2901901/29…" at bounding box center [909, 185] width 1227 height 162
click at [723, 81] on p "Approved costs" at bounding box center [698, 81] width 53 height 11
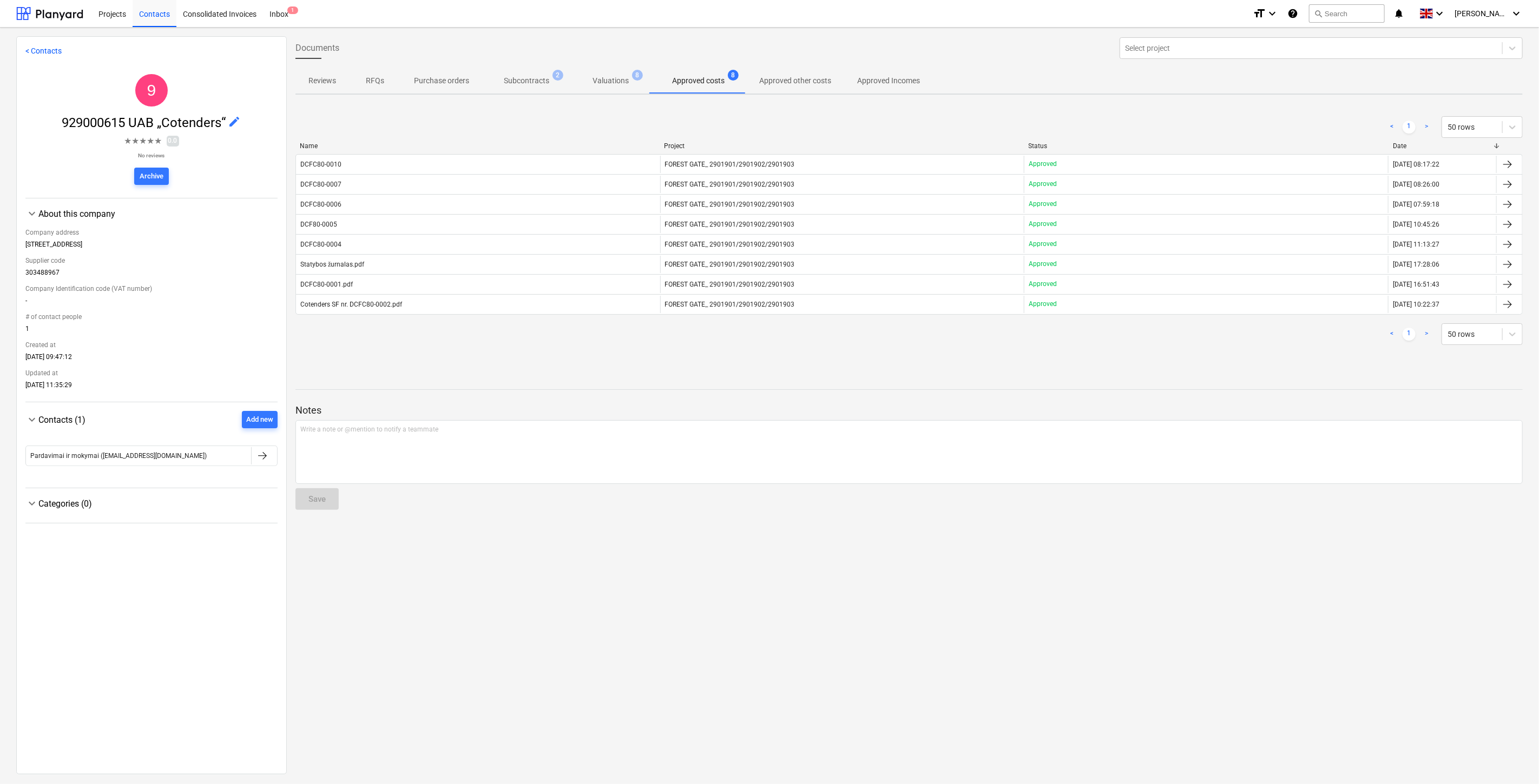
click at [554, 79] on span "2" at bounding box center [558, 75] width 11 height 11
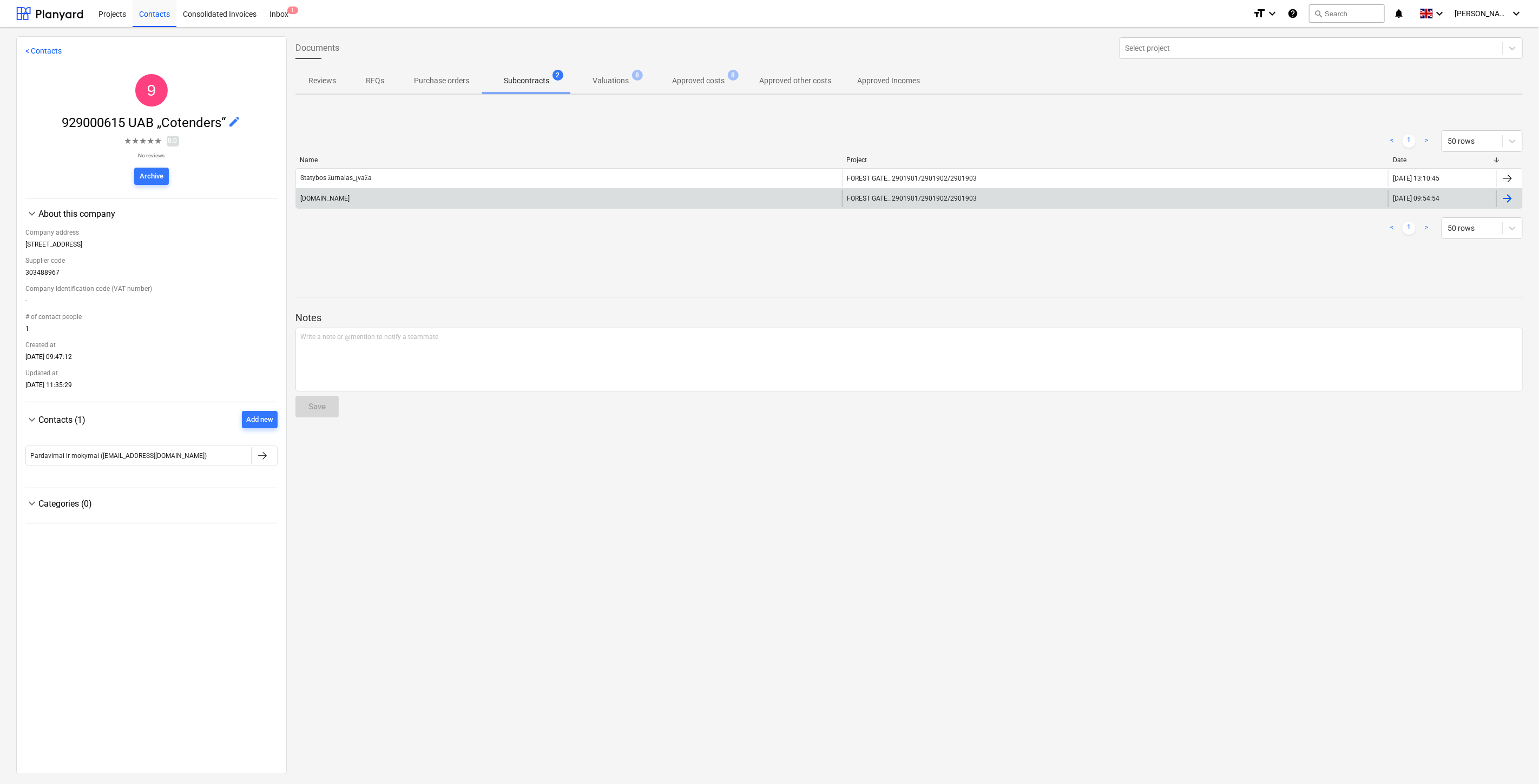
click at [526, 204] on div "[DOMAIN_NAME]" at bounding box center [569, 198] width 546 height 17
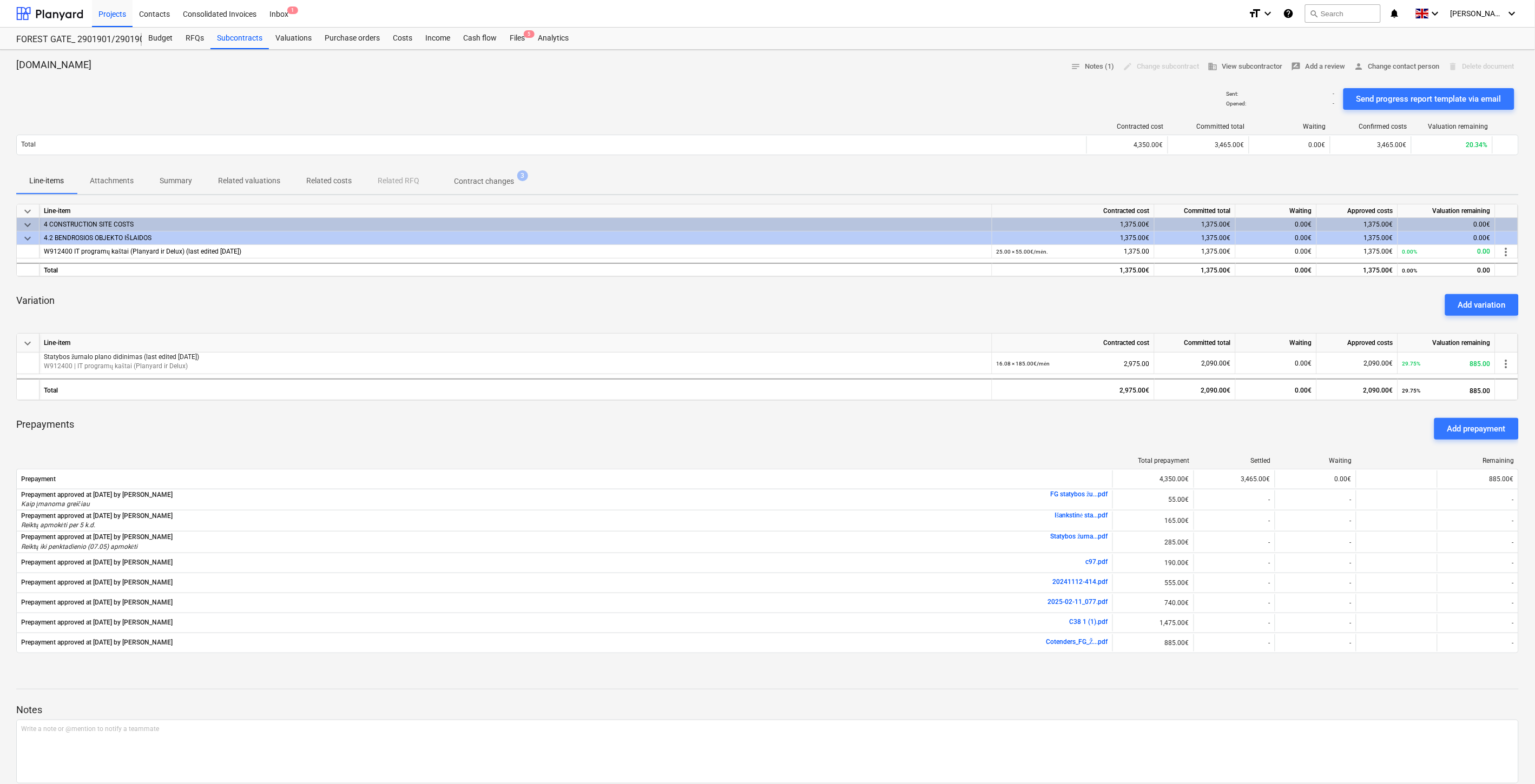
click at [888, 309] on div "Variation Add variation" at bounding box center [767, 305] width 1502 height 39
click at [926, 293] on div "Variation Add variation" at bounding box center [767, 305] width 1502 height 39
click at [904, 91] on div "Sent : - Opened : - Send progress report template via email" at bounding box center [767, 99] width 1502 height 30
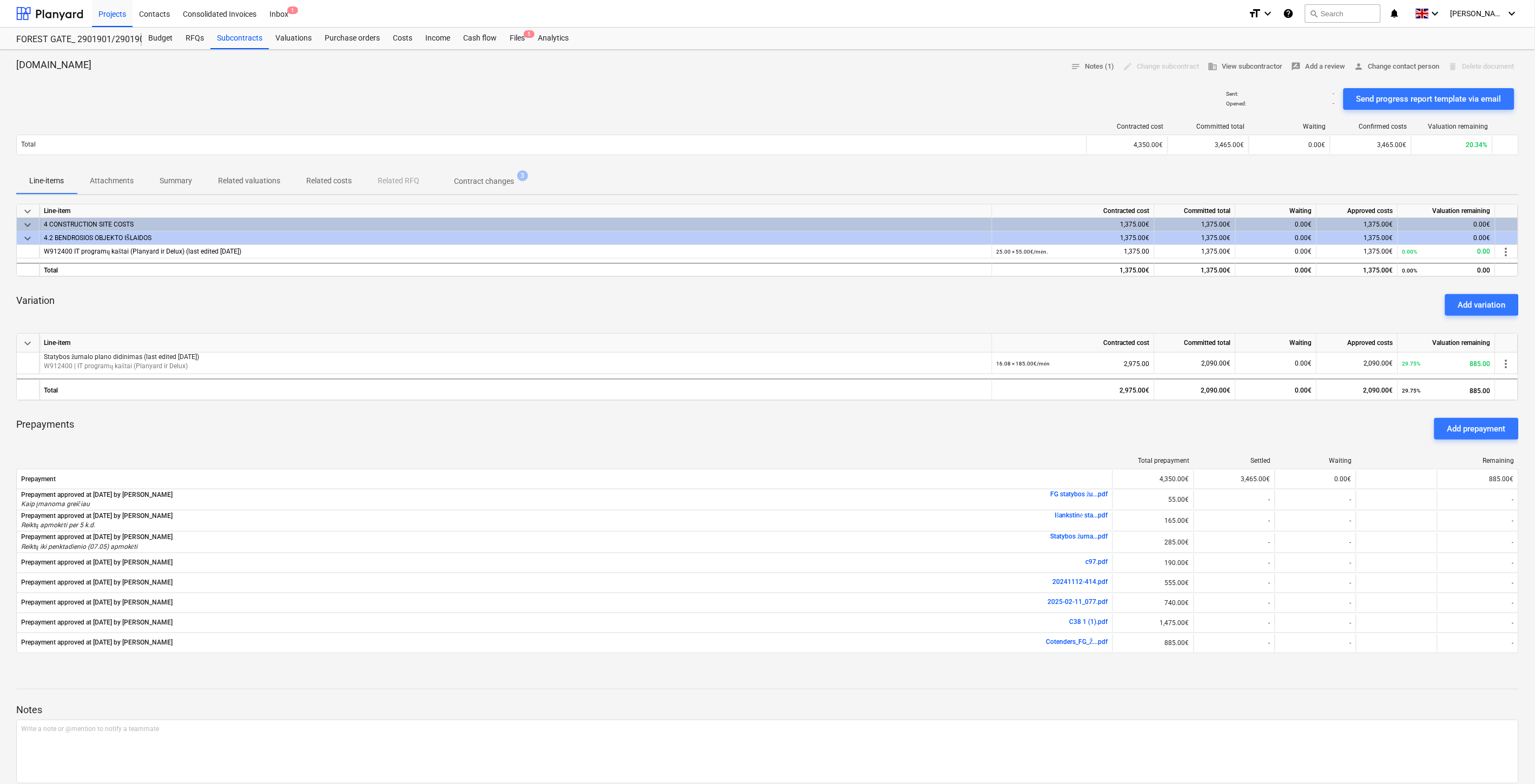
click at [941, 73] on div "[DOMAIN_NAME] notes Notes (1) edit Change subcontract business View subcontract…" at bounding box center [767, 67] width 1502 height 17
click at [876, 111] on div "Sent : - Opened : - Send progress report template via email" at bounding box center [767, 99] width 1502 height 30
click at [978, 60] on div "[DOMAIN_NAME] notes Notes (1) edit Change subcontract business View subcontract…" at bounding box center [767, 67] width 1502 height 17
click at [264, 44] on div "Subcontracts" at bounding box center [240, 38] width 59 height 21
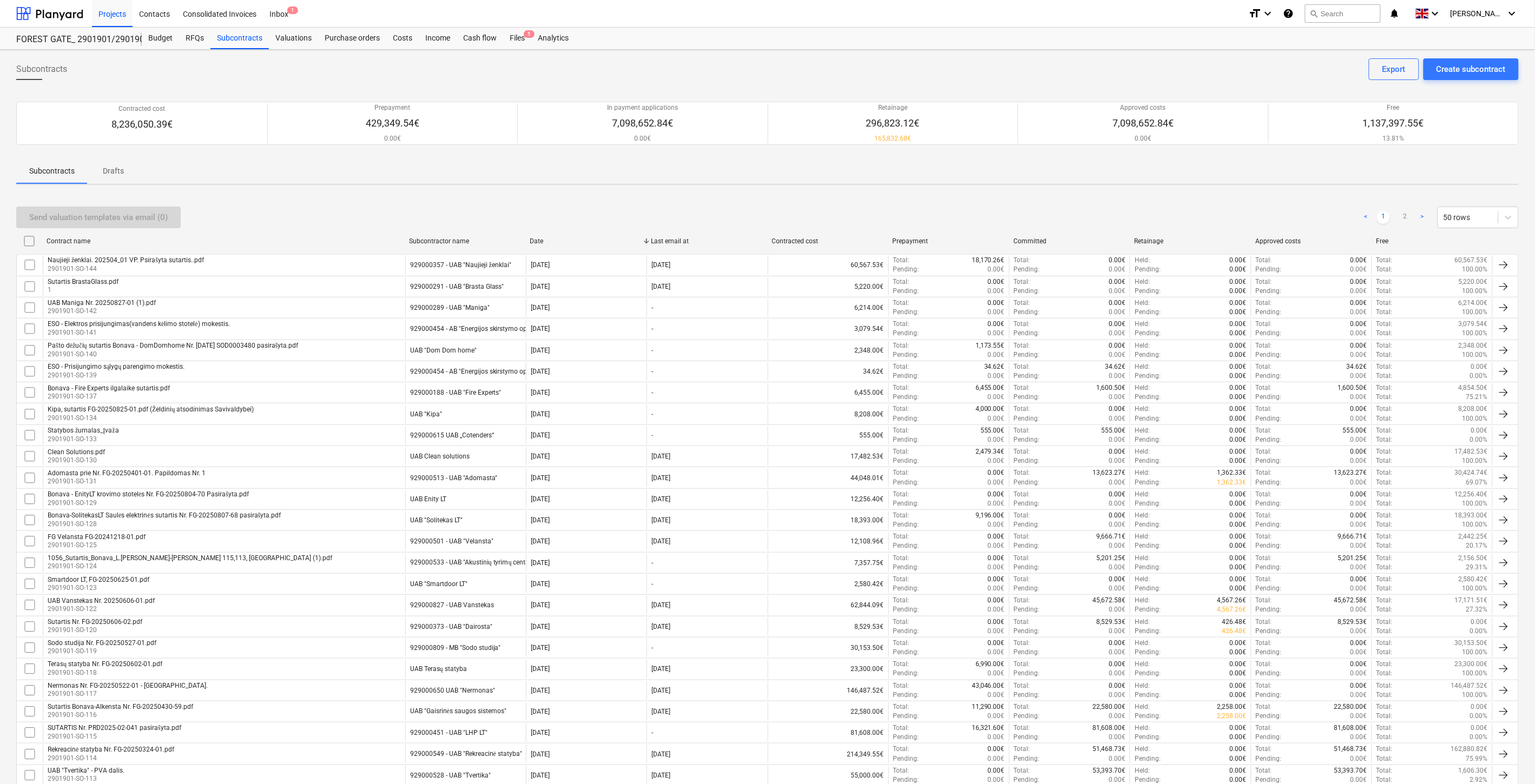
drag, startPoint x: 1089, startPoint y: 226, endPoint x: 1101, endPoint y: 219, distance: 13.9
click at [1089, 226] on div "Send valuation templates via email (0) < 1 2 > 50 rows" at bounding box center [767, 217] width 1502 height 21
click at [1104, 218] on div "Send valuation templates via email (0) < 1 2 > 50 rows" at bounding box center [767, 217] width 1502 height 21
click at [512, 34] on div "Files 5" at bounding box center [517, 38] width 28 height 21
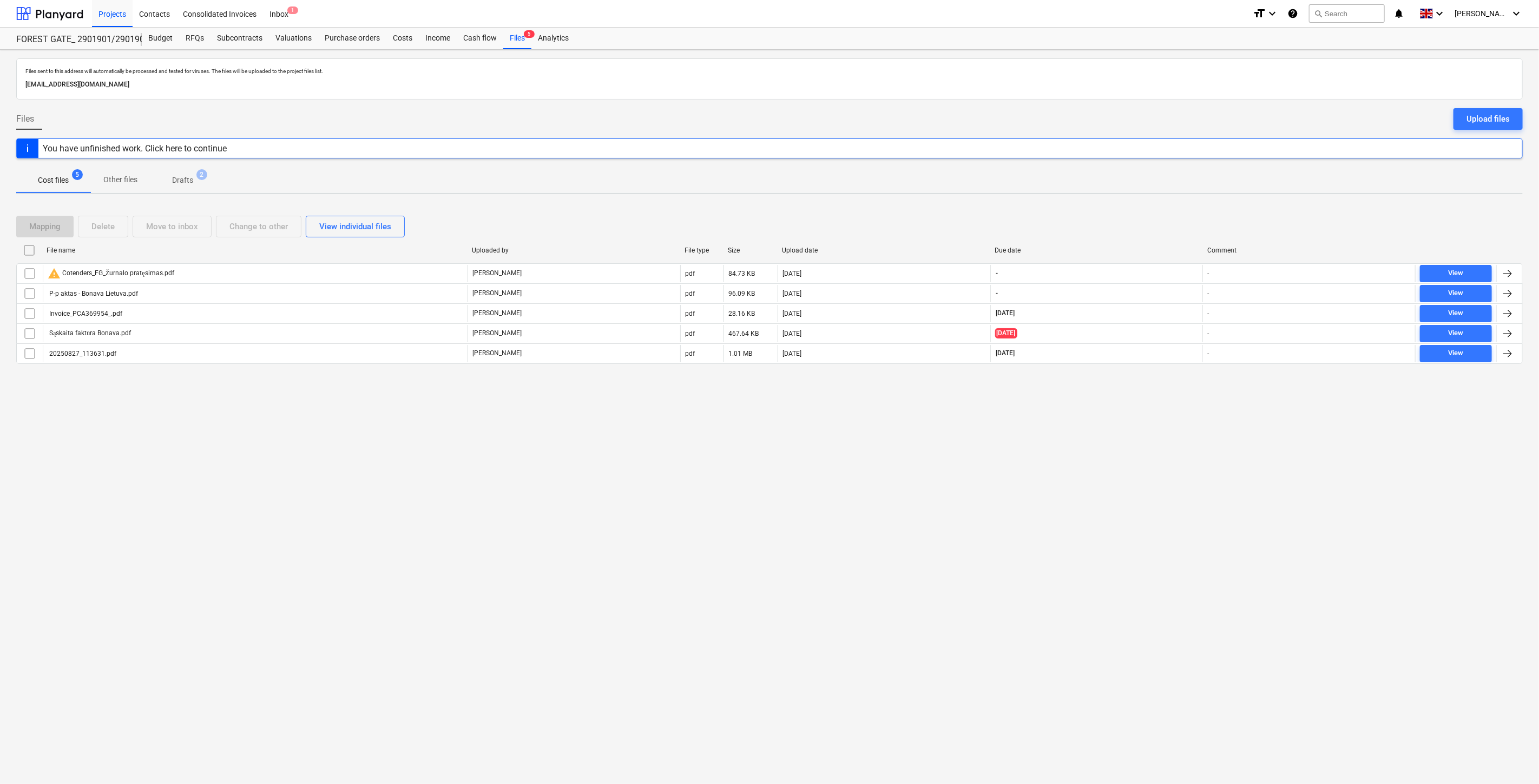
click at [1137, 416] on div "Files sent to this address will automatically be processed and tested for virus…" at bounding box center [770, 417] width 1539 height 734
click at [1172, 382] on div "Mapping Delete Move to inbox Change to other View individual files File name Up…" at bounding box center [770, 294] width 1507 height 183
click at [1127, 460] on div "Files sent to this address will automatically be processed and tested for virus…" at bounding box center [770, 417] width 1539 height 734
click at [1151, 422] on div "Files sent to this address will automatically be processed and tested for virus…" at bounding box center [770, 417] width 1539 height 734
click at [1106, 477] on div "Files sent to this address will automatically be processed and tested for virus…" at bounding box center [770, 417] width 1539 height 734
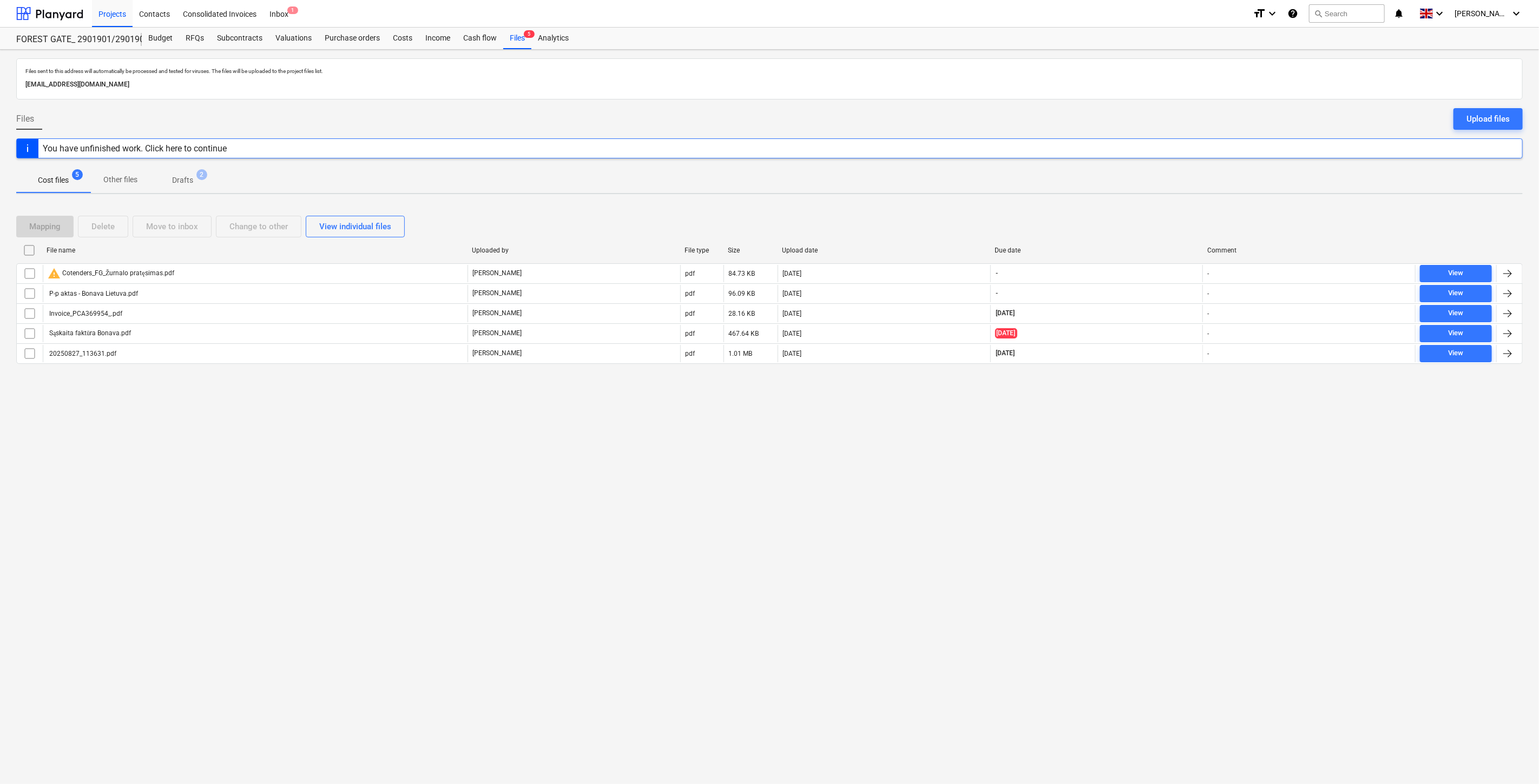
click at [1121, 454] on div "Files sent to this address will automatically be processed and tested for virus…" at bounding box center [770, 417] width 1539 height 734
click at [1483, 7] on div "[PERSON_NAME] keyboard_arrow_down" at bounding box center [1489, 13] width 68 height 27
click at [1483, 61] on div "Log out" at bounding box center [1490, 59] width 65 height 17
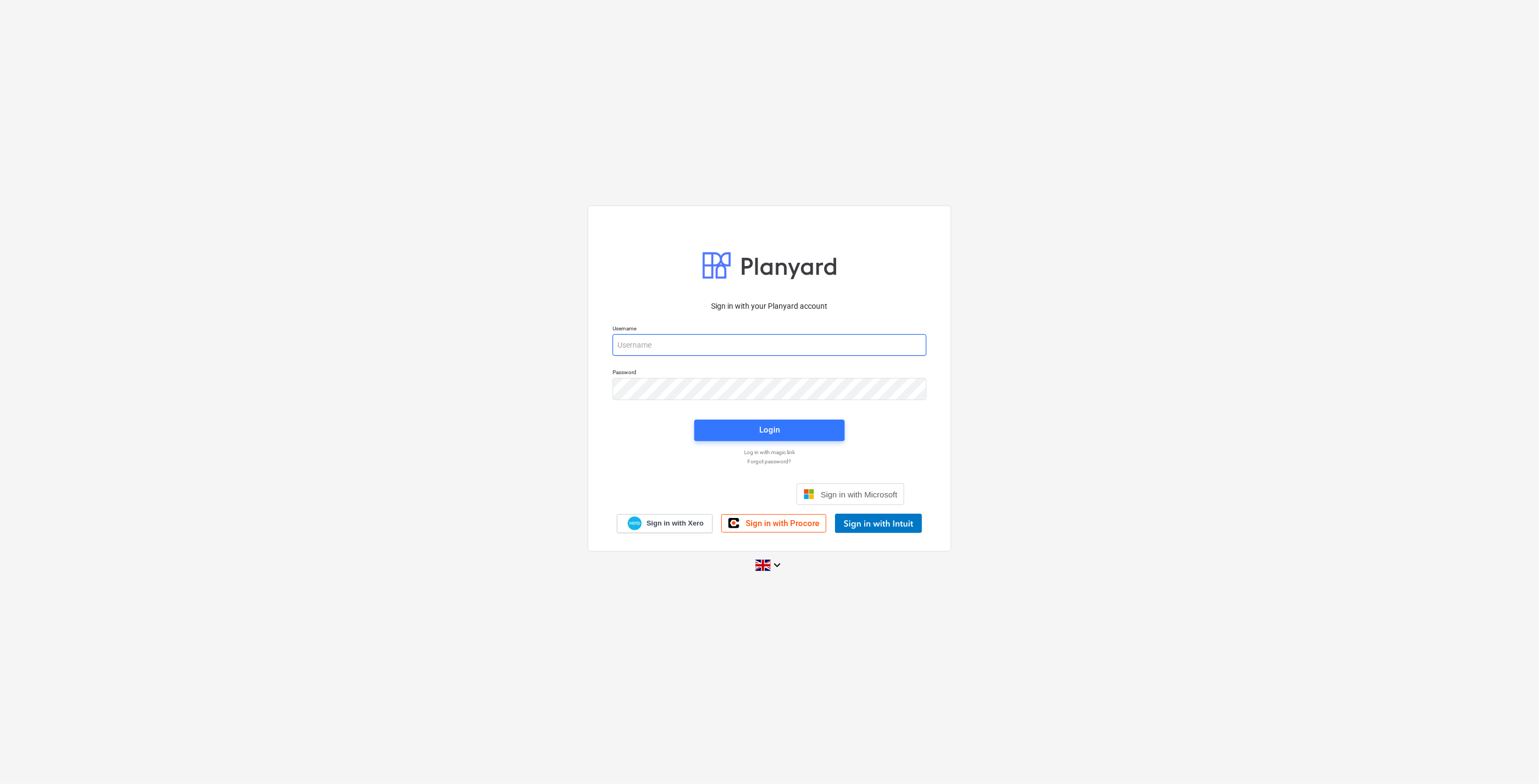
click at [768, 336] on input "email" at bounding box center [769, 345] width 314 height 21
click at [770, 425] on div "Login" at bounding box center [770, 430] width 20 height 14
click at [583, 388] on div "Sign in with your Planyard account Username [PERSON_NAME][EMAIL_ADDRESS][PERSON…" at bounding box center [770, 392] width 1539 height 391
click at [1126, 280] on div "Sign in with your Planyard account Username [PERSON_NAME][EMAIL_ADDRESS][PERSON…" at bounding box center [770, 392] width 1539 height 391
drag, startPoint x: 727, startPoint y: 343, endPoint x: 475, endPoint y: 343, distance: 252.0
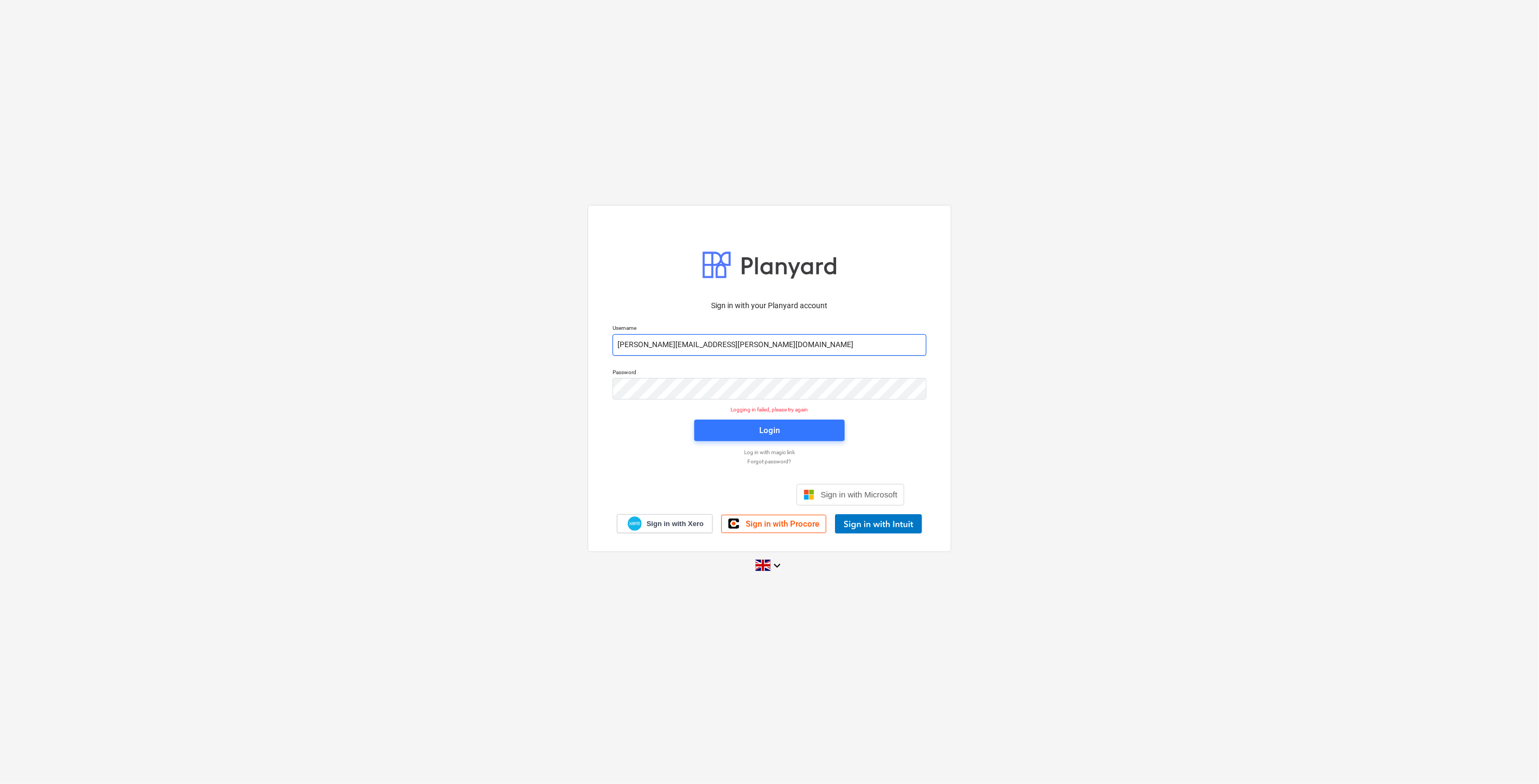
click at [475, 343] on div "Sign in with your Planyard account Username [PERSON_NAME][EMAIL_ADDRESS][PERSON…" at bounding box center [770, 392] width 1539 height 391
type input "[EMAIL_ADDRESS][PERSON_NAME][DOMAIN_NAME]"
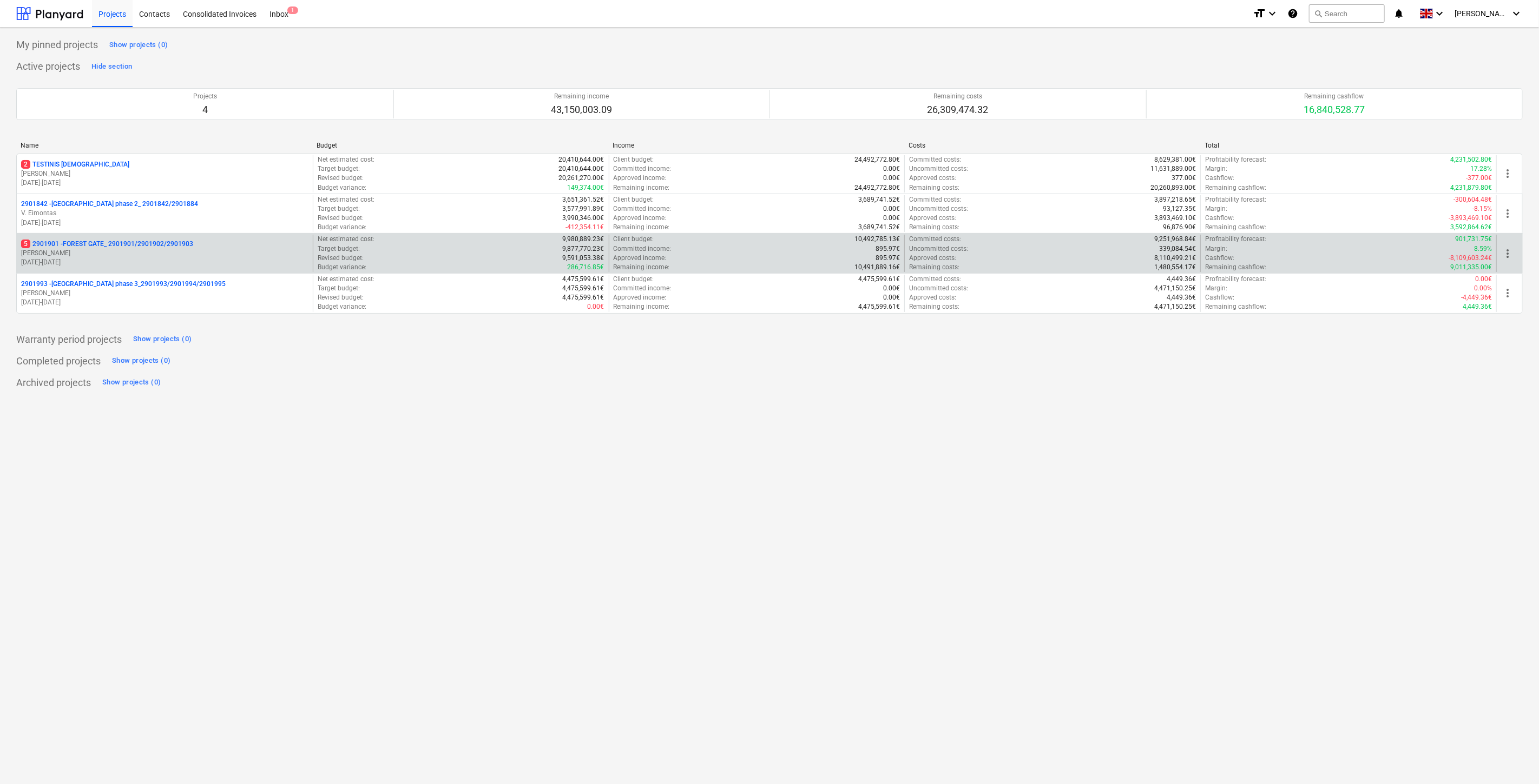
click at [204, 250] on p "[PERSON_NAME]" at bounding box center [164, 253] width 287 height 9
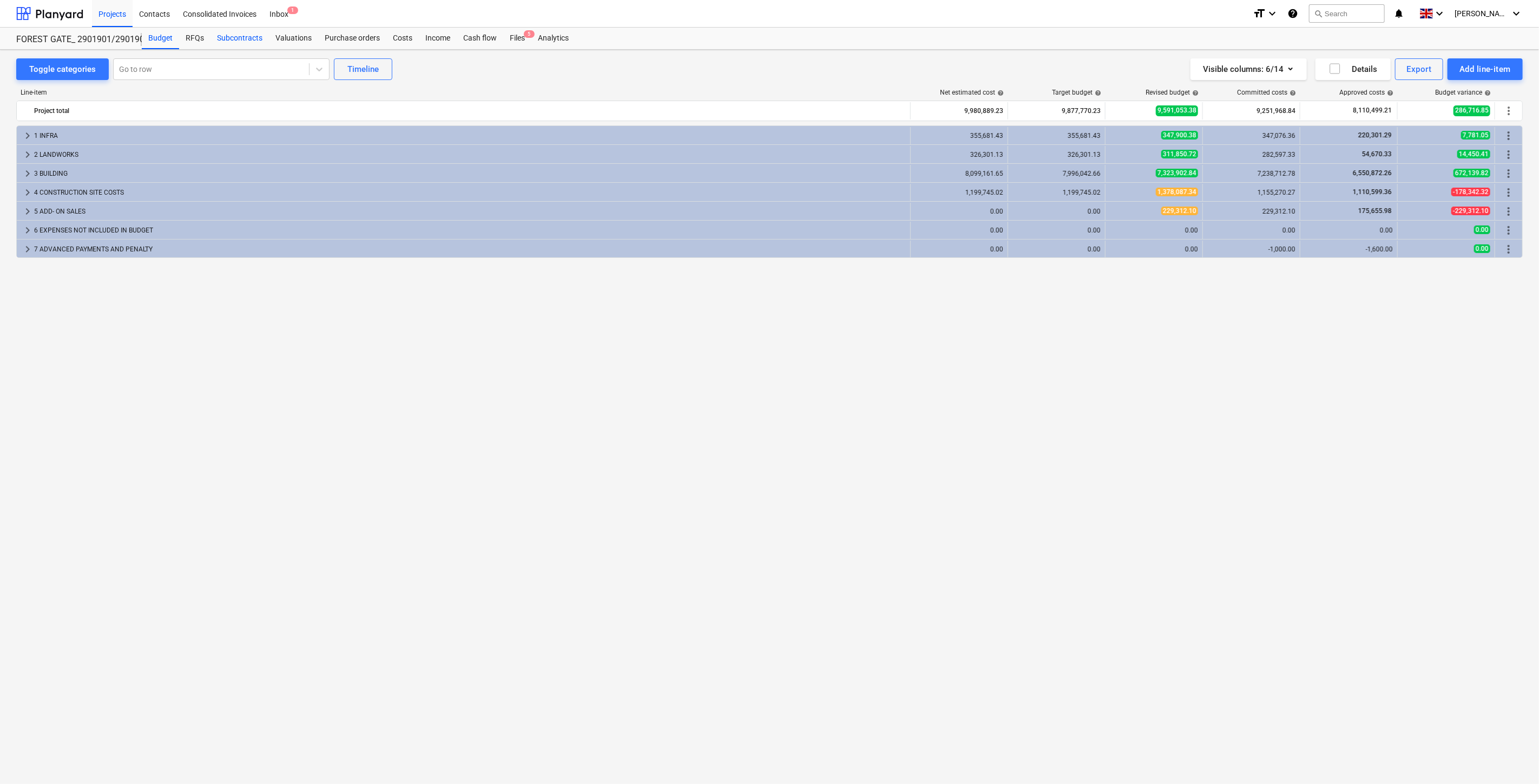
click at [229, 38] on div "Subcontracts" at bounding box center [240, 38] width 59 height 21
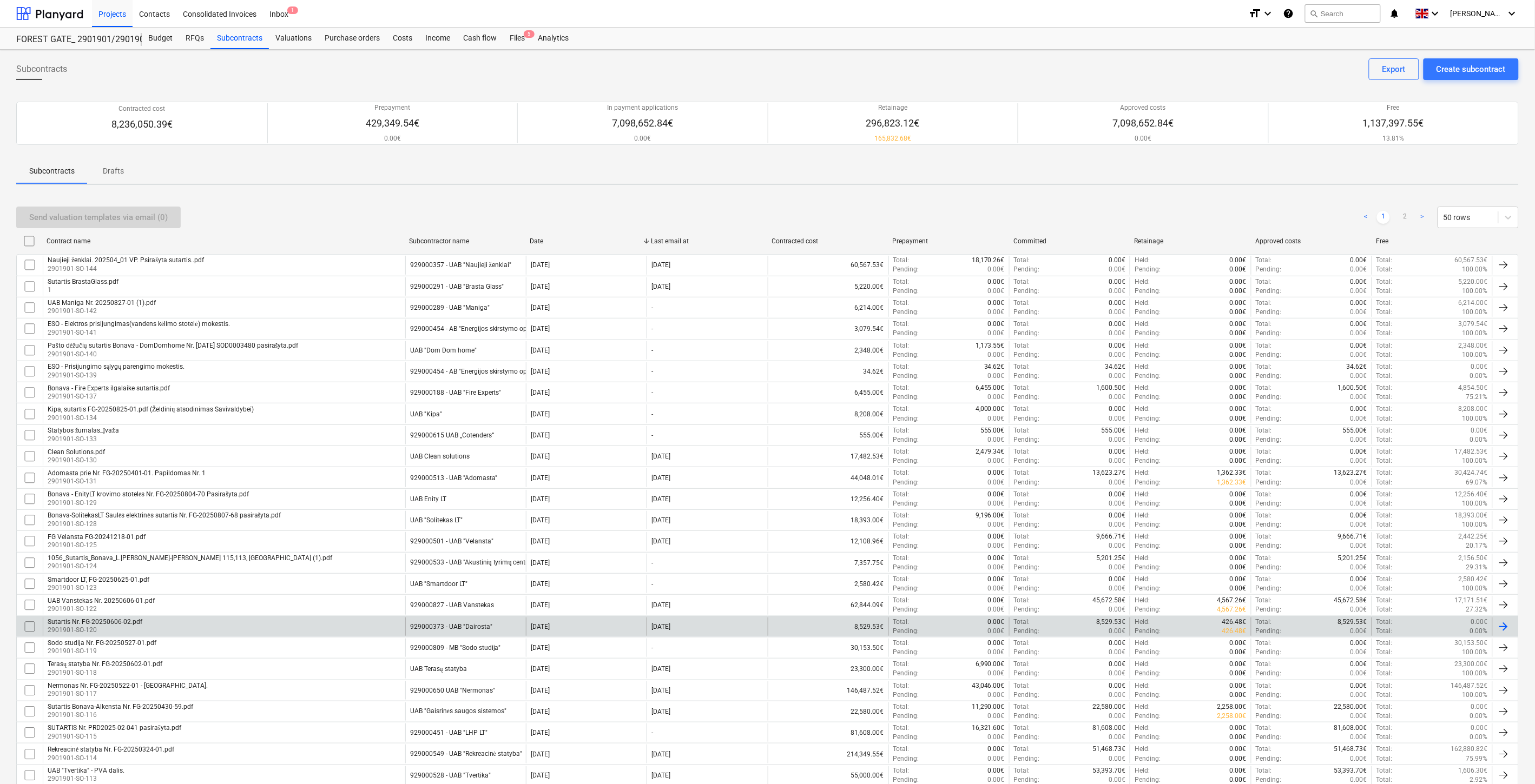
click at [300, 629] on div "Sutartis Nr. FG-20250606-02.pdf 2901901-SO-120" at bounding box center [224, 626] width 363 height 19
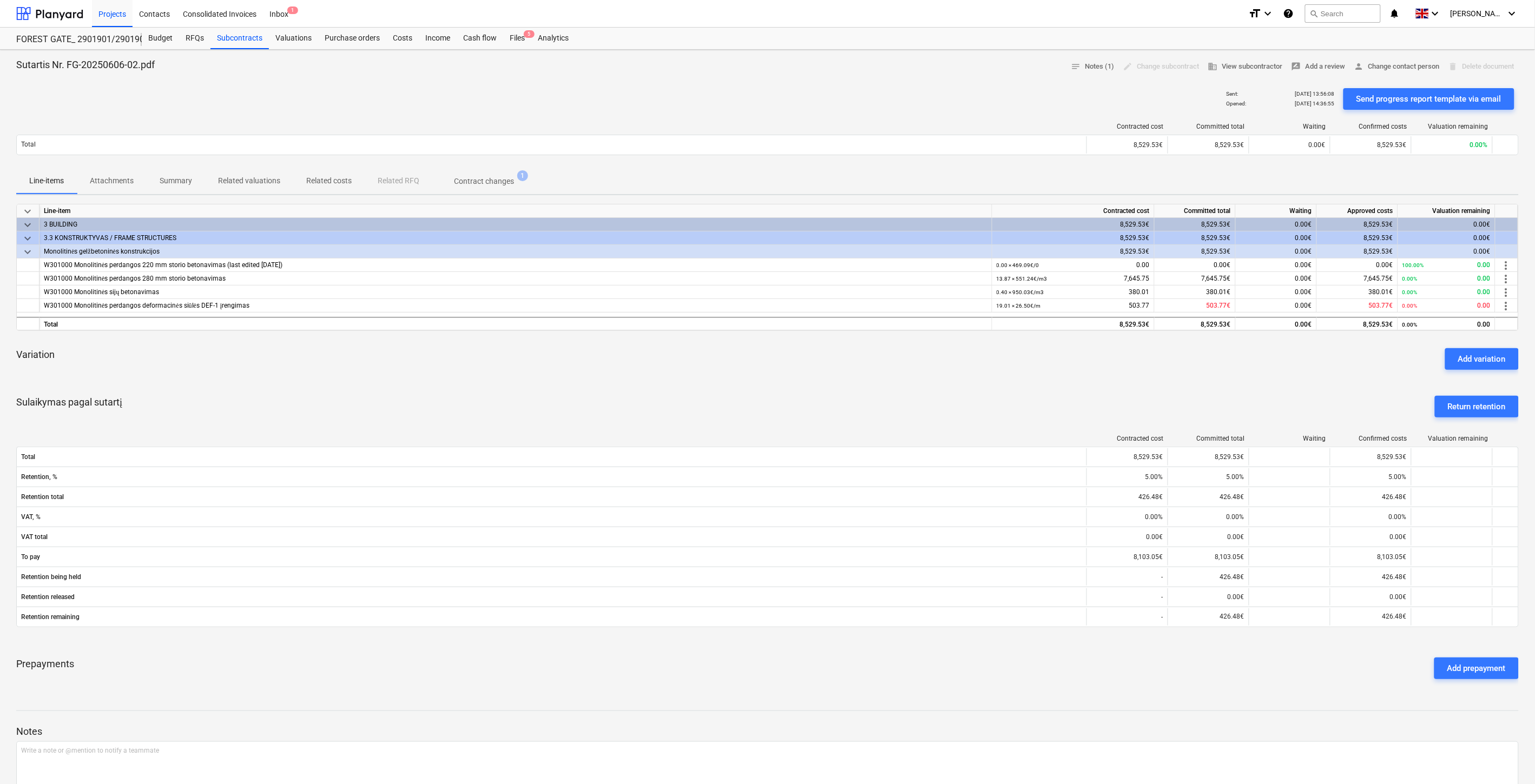
click at [539, 399] on div "Sulaikymas pagal sutartį Return retention" at bounding box center [767, 407] width 1502 height 39
drag, startPoint x: 539, startPoint y: 399, endPoint x: 261, endPoint y: 380, distance: 278.6
click at [261, 380] on div "keyboard_arrow_down Line-item Contracted cost Committed total Waiting Approved …" at bounding box center [767, 445] width 1502 height 484
drag, startPoint x: 333, startPoint y: 371, endPoint x: 343, endPoint y: 367, distance: 10.8
click at [334, 370] on div "Variation Add variation" at bounding box center [767, 359] width 1502 height 39
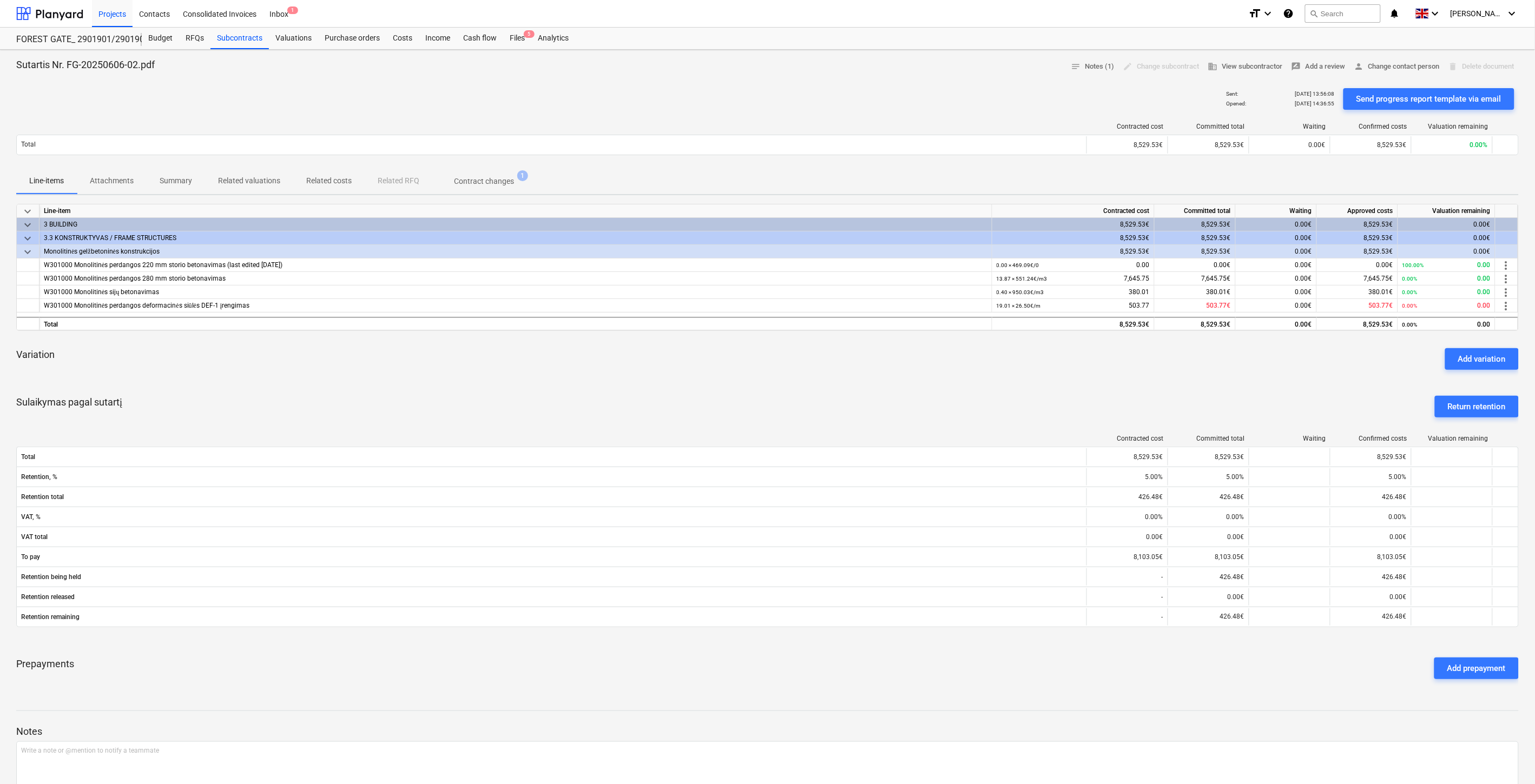
click at [712, 395] on div "Sulaikymas pagal sutartį Return retention" at bounding box center [767, 407] width 1502 height 39
click at [739, 385] on div "keyboard_arrow_down Line-item Contracted cost Committed total Waiting Approved …" at bounding box center [767, 445] width 1502 height 484
click at [763, 376] on div "Variation Add variation" at bounding box center [767, 359] width 1502 height 39
click at [787, 368] on div "Variation Add variation" at bounding box center [767, 359] width 1502 height 39
drag, startPoint x: 883, startPoint y: 397, endPoint x: 899, endPoint y: 386, distance: 19.4
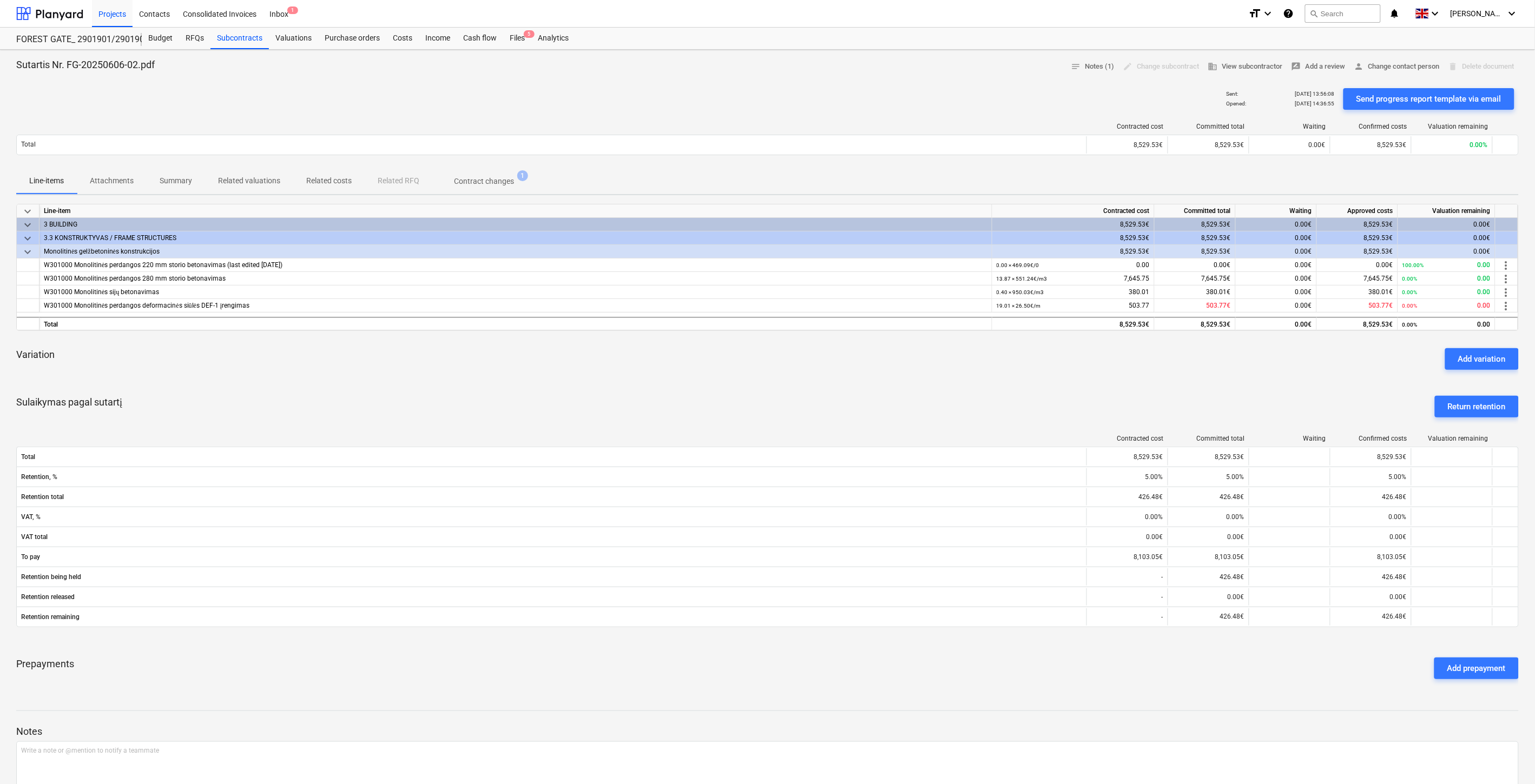
click at [883, 397] on div "Sulaikymas pagal sutartį Return retention" at bounding box center [767, 407] width 1502 height 39
click at [900, 388] on div "Sulaikymas pagal sutartį Return retention" at bounding box center [767, 407] width 1502 height 39
click at [521, 38] on div "Files 5" at bounding box center [517, 38] width 28 height 21
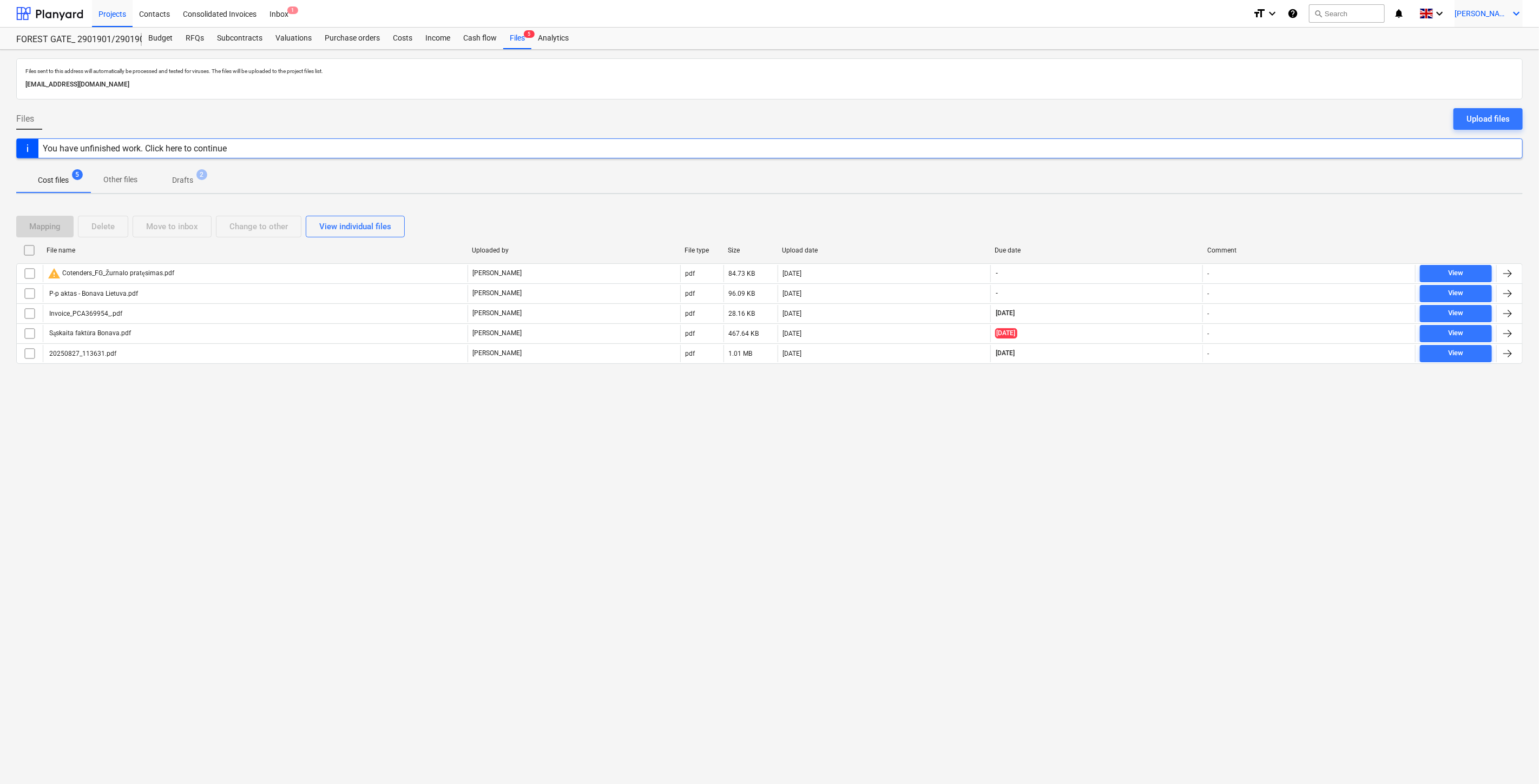
click at [1502, 15] on span "[PERSON_NAME]" at bounding box center [1482, 13] width 54 height 8
click at [1485, 60] on div "Log out" at bounding box center [1490, 59] width 65 height 17
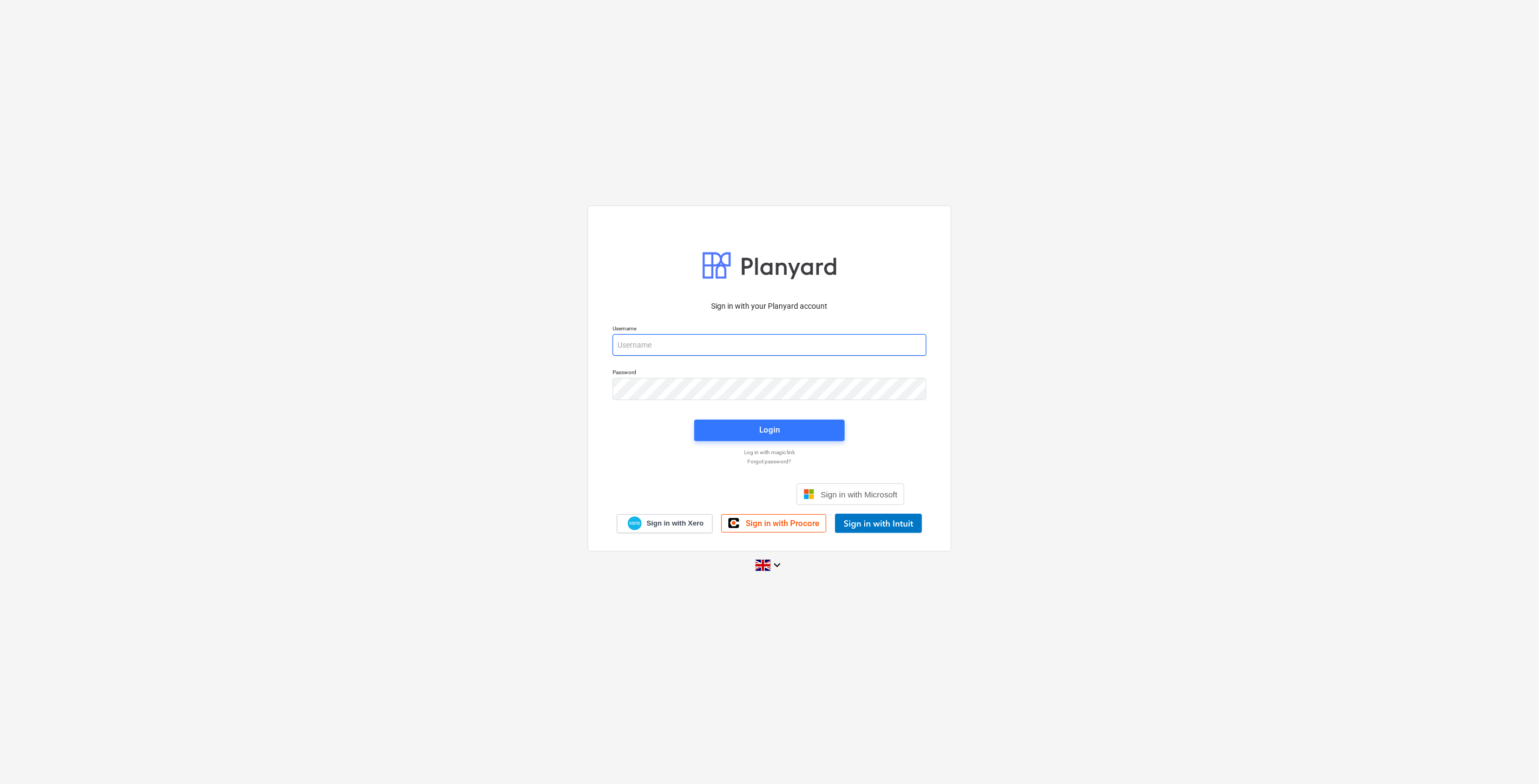
click at [709, 349] on input "email" at bounding box center [769, 345] width 314 height 21
type input "[PERSON_NAME][EMAIL_ADDRESS][PERSON_NAME][DOMAIN_NAME]"
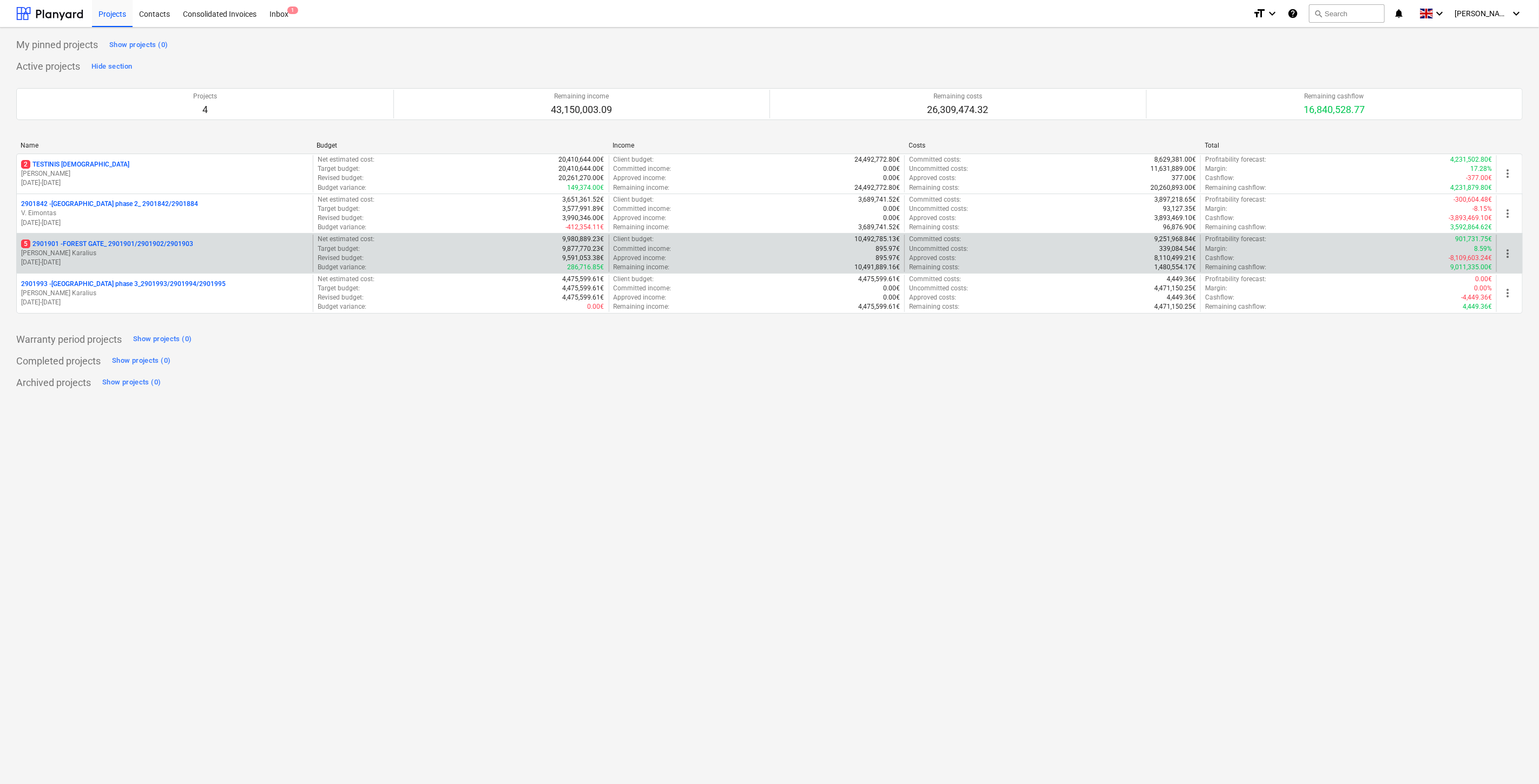
click at [180, 257] on p "[PERSON_NAME] Karalius" at bounding box center [164, 253] width 287 height 9
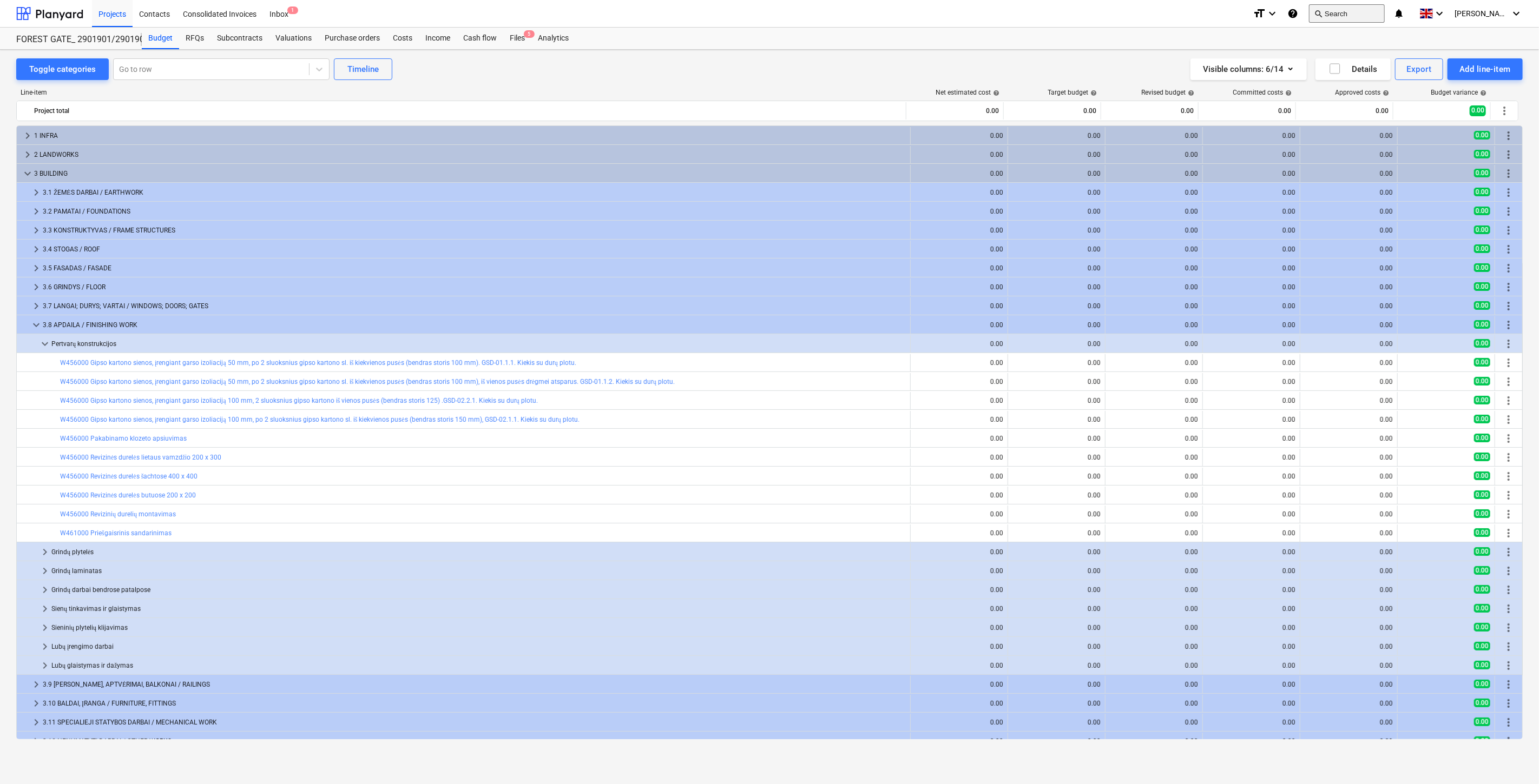
click at [1359, 11] on button "search Search" at bounding box center [1347, 13] width 76 height 19
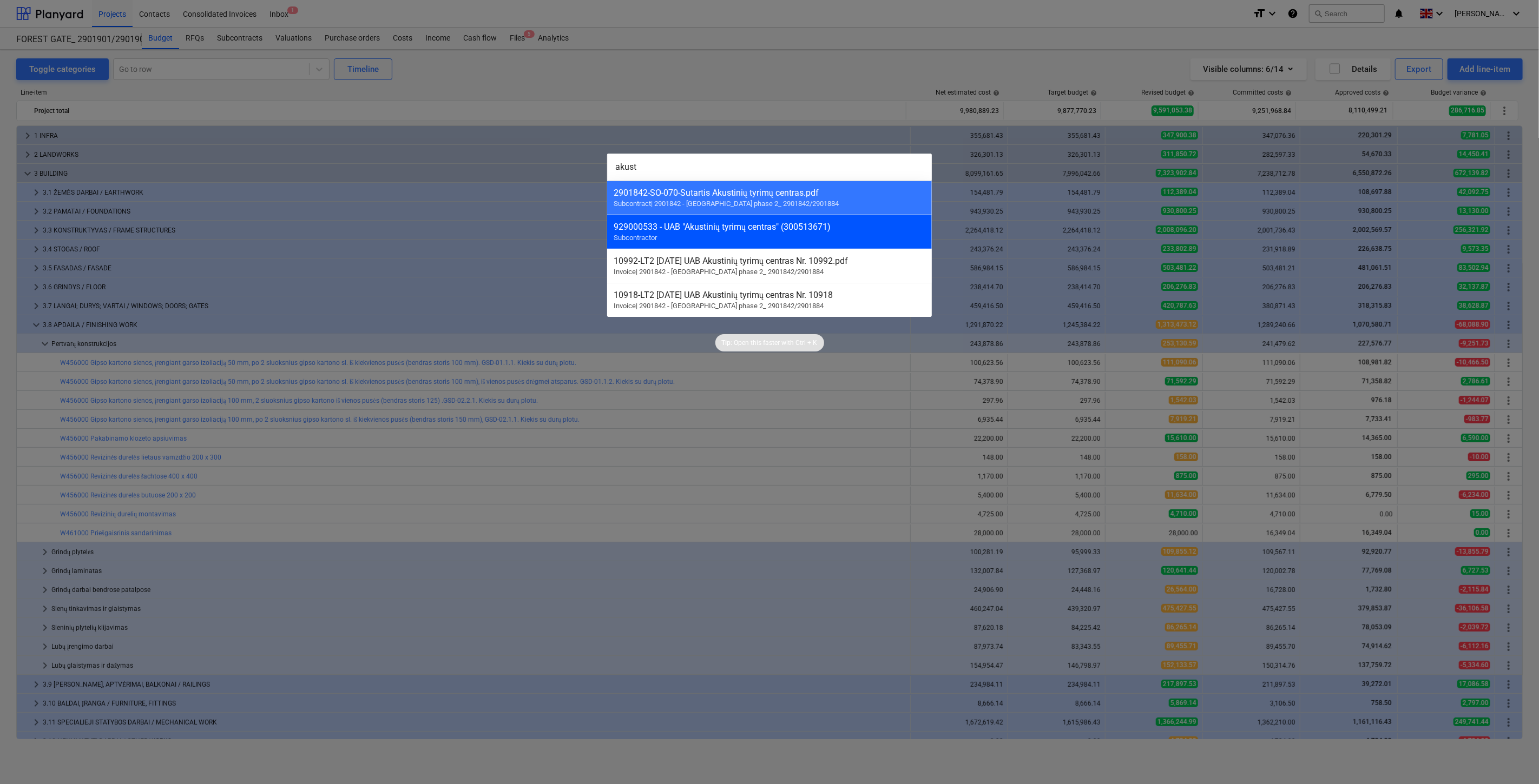
type input "akust"
click at [801, 225] on div "929000533 - UAB "Akustinių tyrimų centras" (300513671)" at bounding box center [770, 226] width 312 height 10
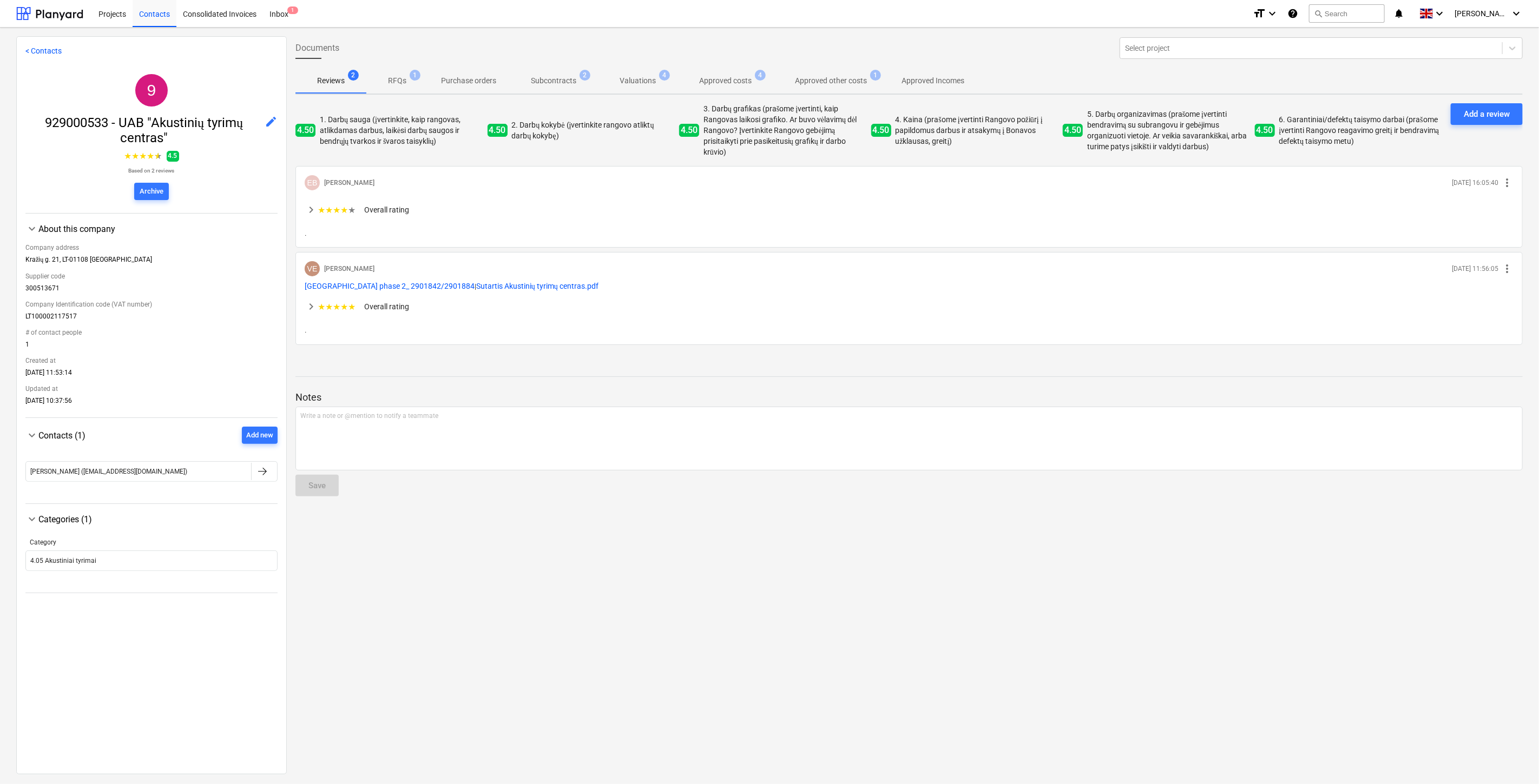
click at [704, 82] on p "Approved costs" at bounding box center [725, 81] width 53 height 11
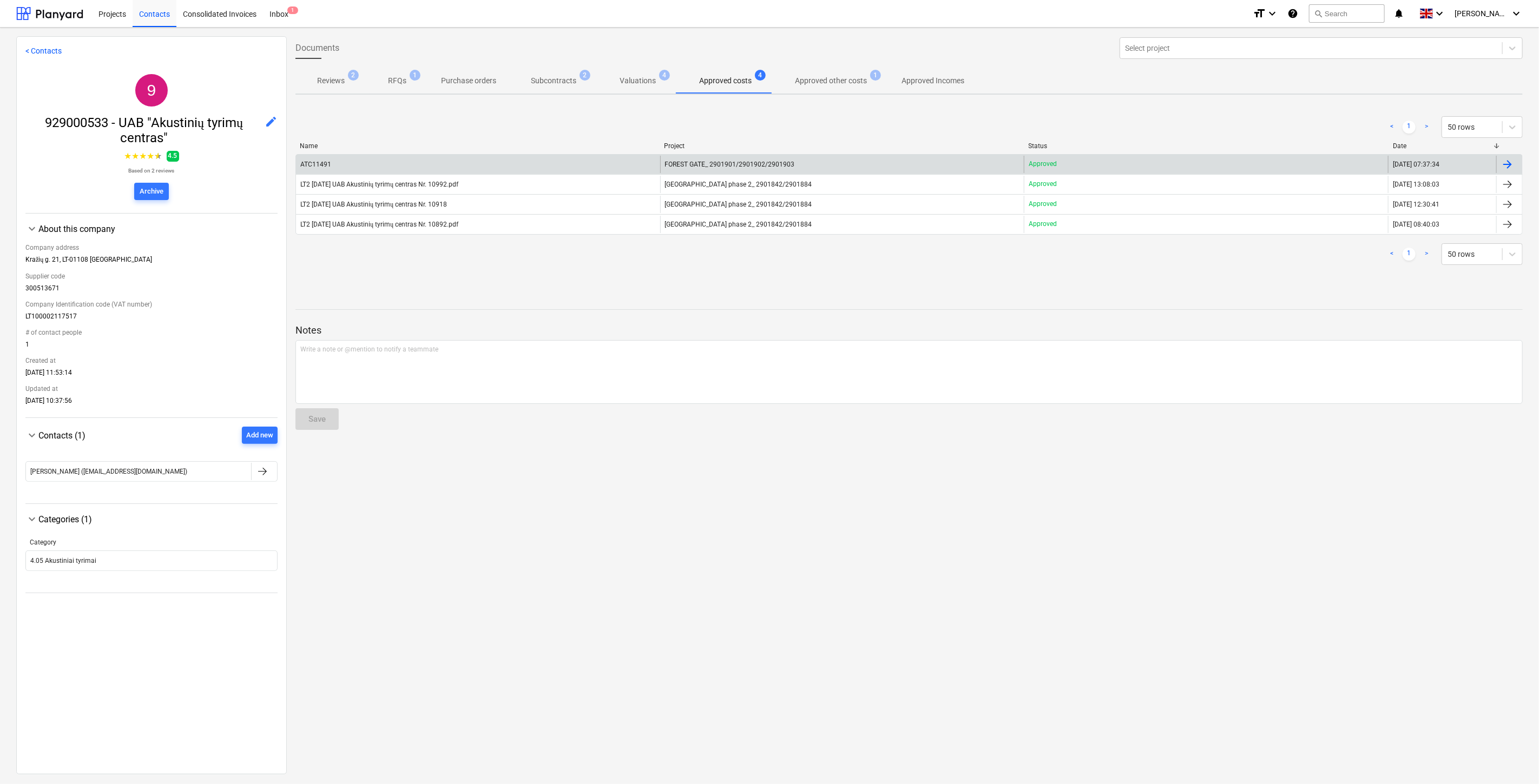
click at [575, 161] on div "ATC11491" at bounding box center [478, 164] width 364 height 17
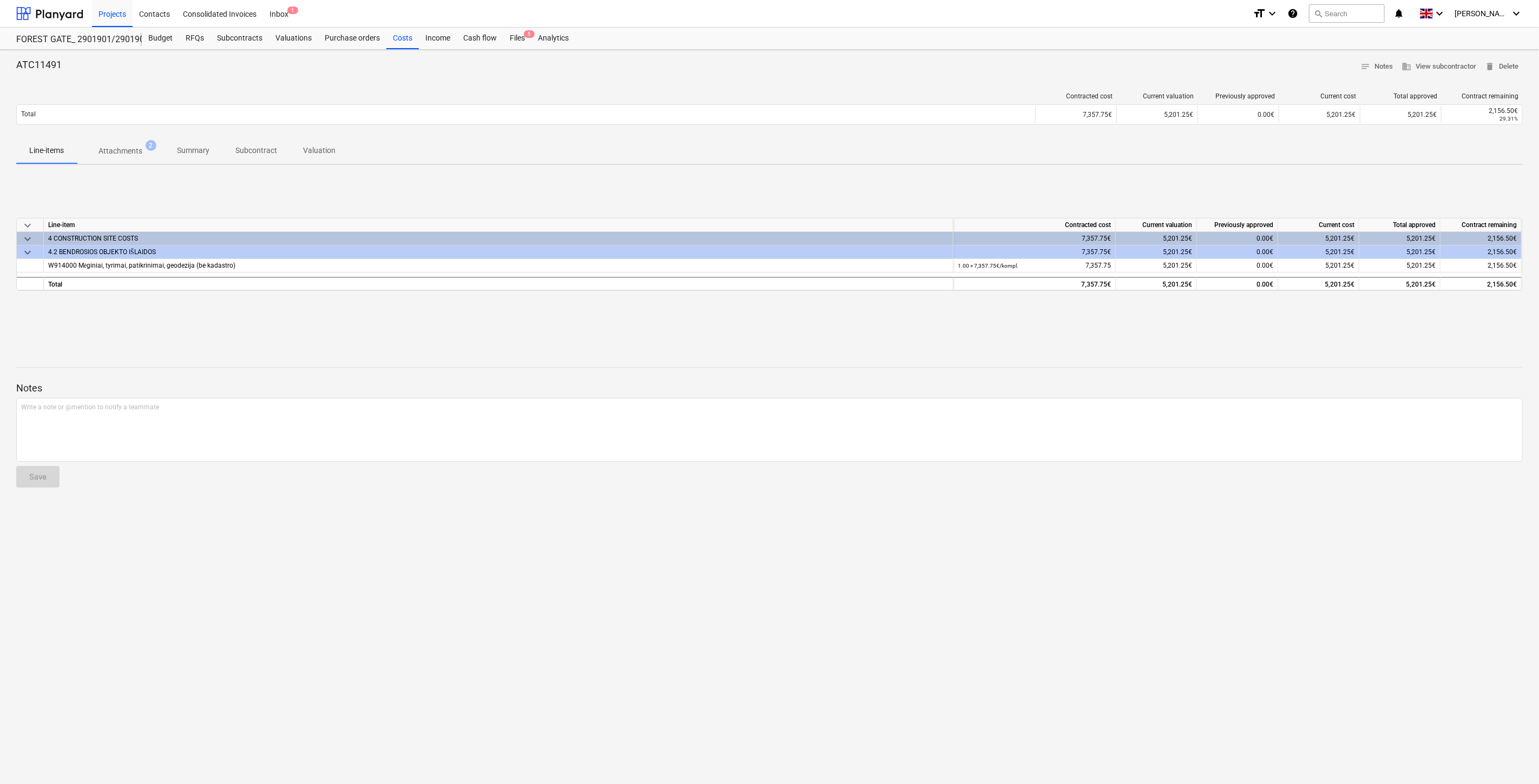
click at [1019, 309] on div "keyboard_arrow_down Line-item Contracted cost Current valuation Previously appr…" at bounding box center [770, 255] width 1507 height 162
click at [1034, 305] on div "keyboard_arrow_down Line-item Contracted cost Current valuation Previously appr…" at bounding box center [770, 255] width 1507 height 162
click at [1292, 320] on div "keyboard_arrow_down Line-item Contracted cost Current valuation Previously appr…" at bounding box center [770, 255] width 1507 height 162
click at [1310, 312] on div "keyboard_arrow_down Line-item Contracted cost Current valuation Previously appr…" at bounding box center [770, 255] width 1507 height 162
click at [231, 39] on div "Subcontracts" at bounding box center [240, 38] width 59 height 21
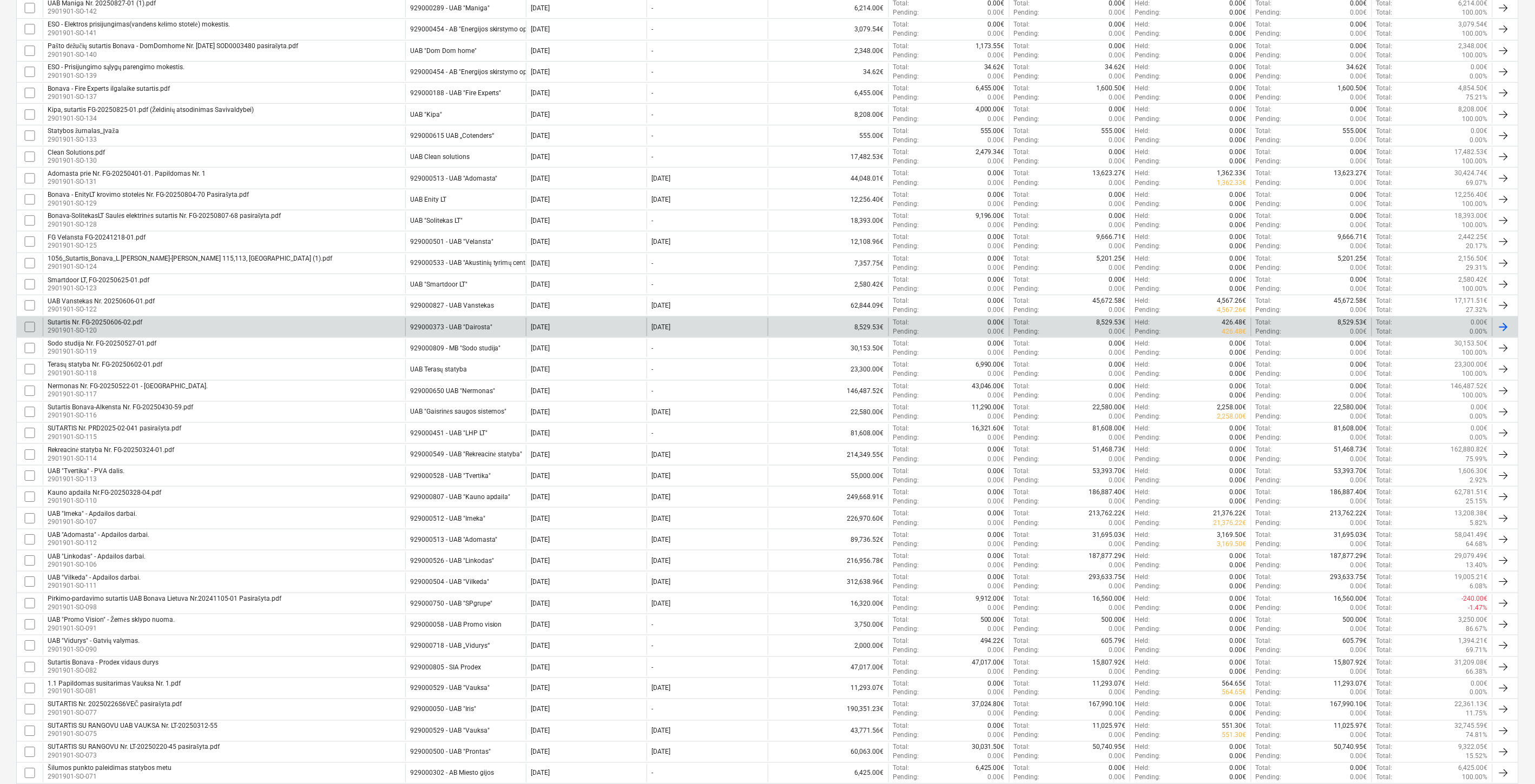
scroll to position [240, 0]
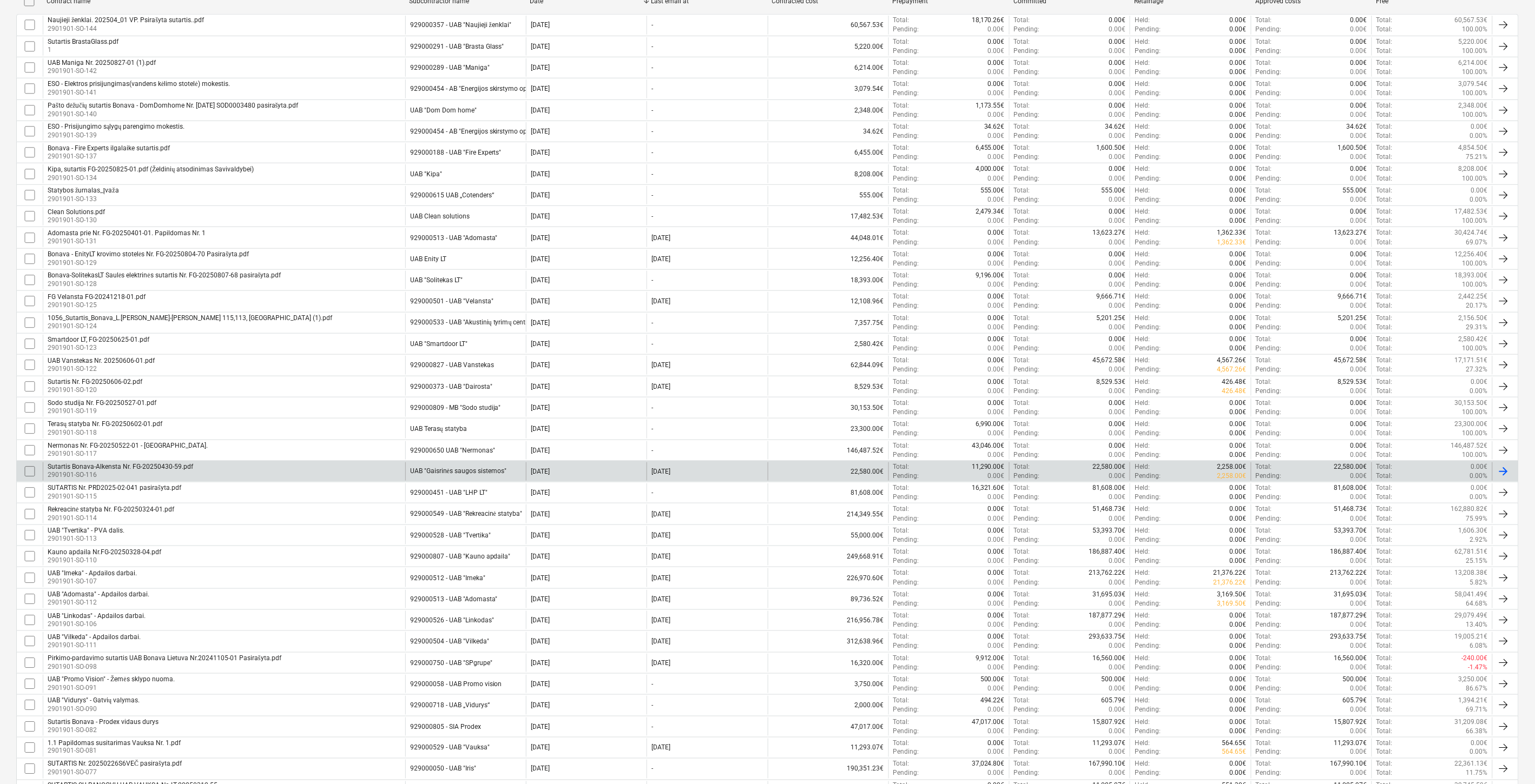
click at [216, 468] on div "Sutartis Bonava-Alkensta Nr. FG-20250430-59.pdf 2901901-SO-116" at bounding box center [224, 471] width 363 height 19
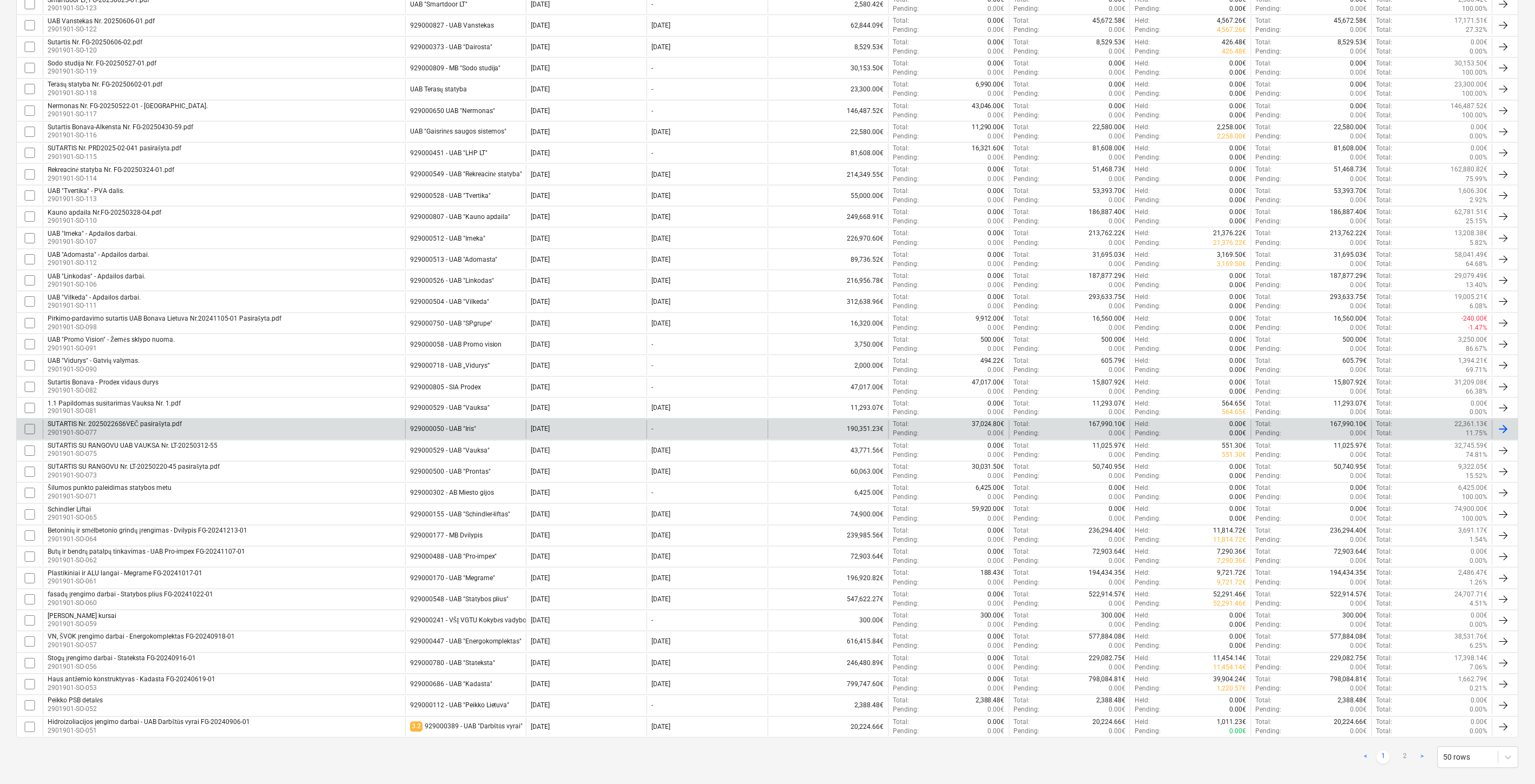
scroll to position [597, 0]
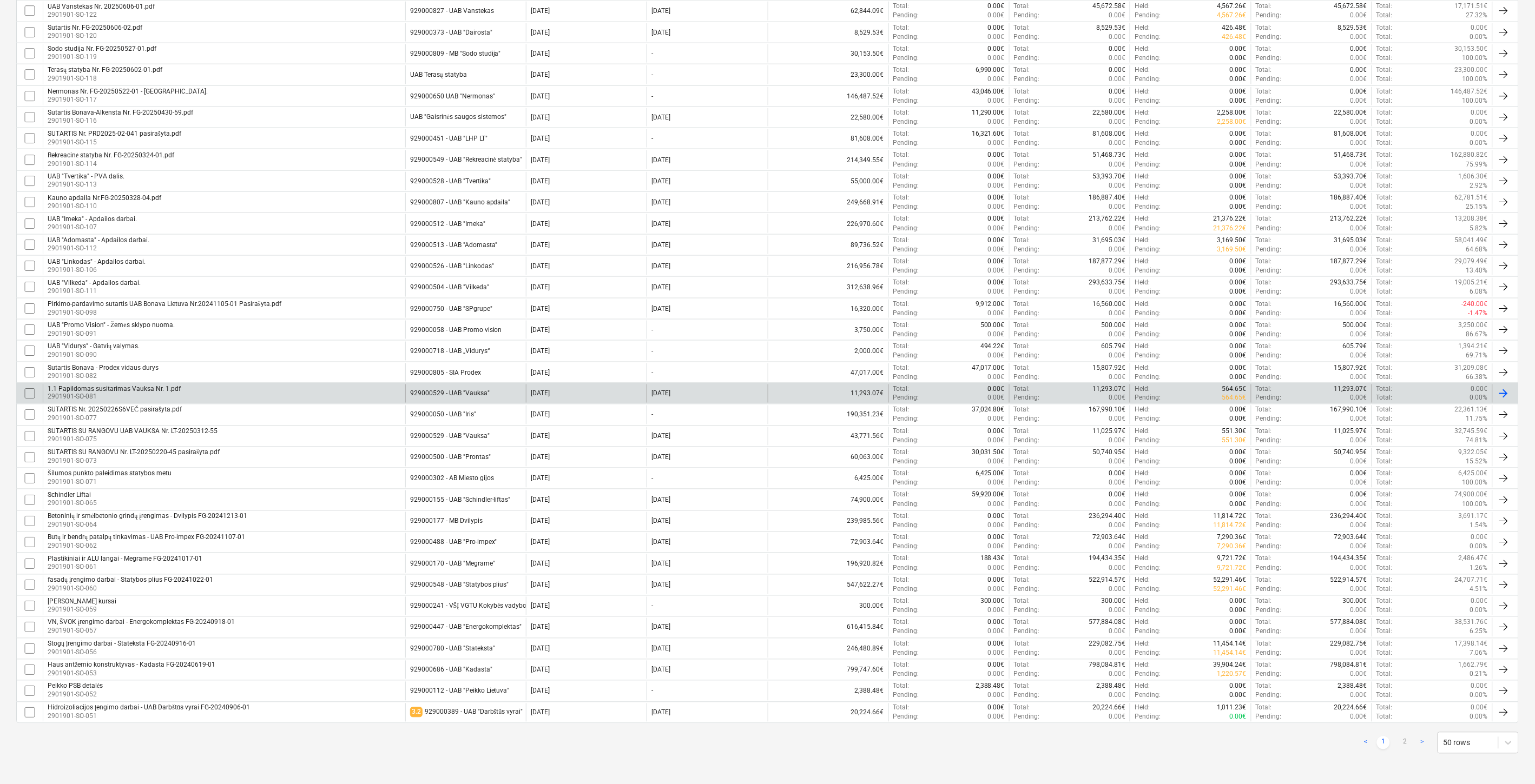
click at [220, 390] on div "1.1 Papildomas susitarimas Vauksa Nr. 1.pdf 2901901-SO-081" at bounding box center [224, 393] width 363 height 19
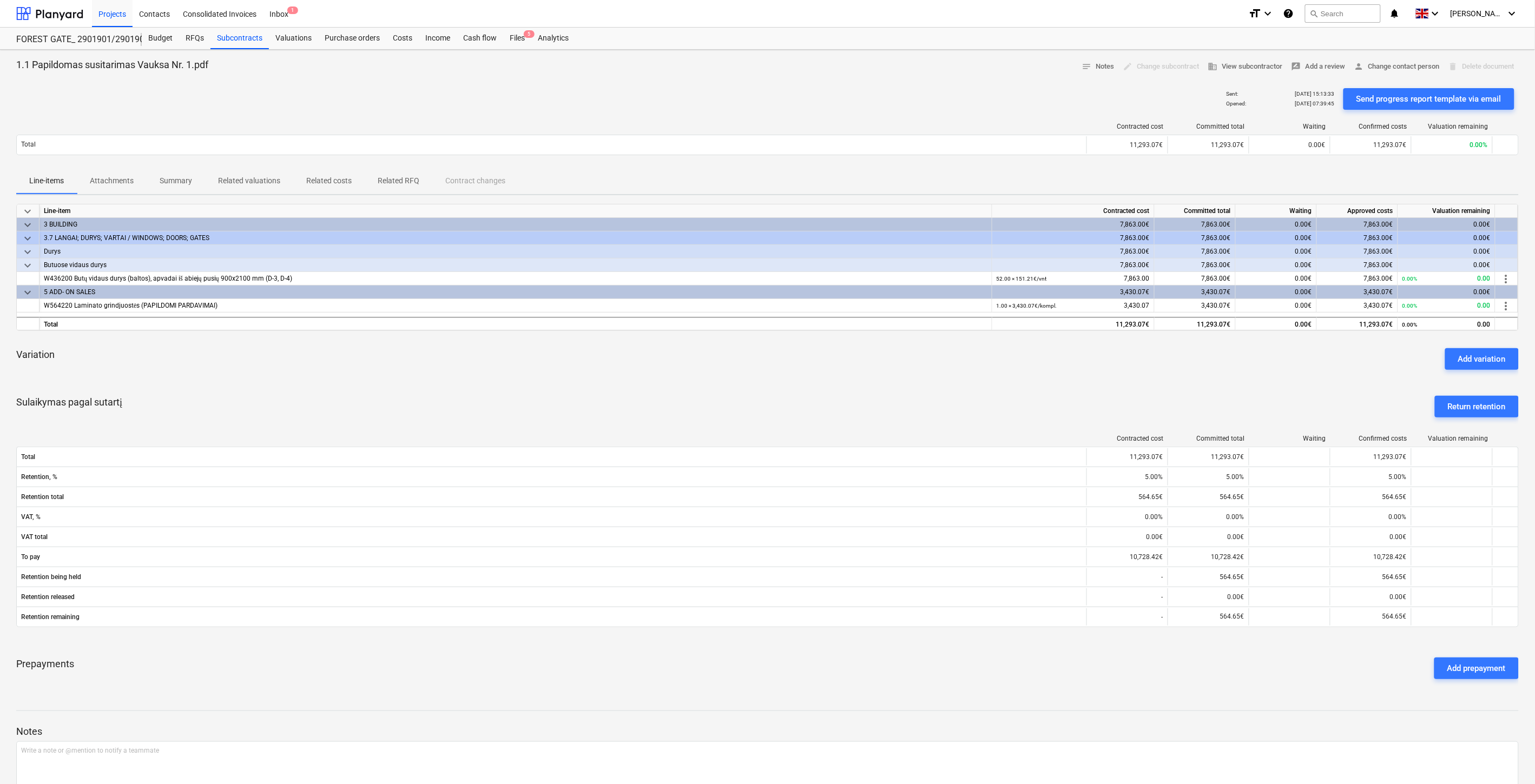
click at [923, 370] on div "Variation Add variation" at bounding box center [767, 359] width 1502 height 39
click at [969, 365] on div "Variation Add variation" at bounding box center [767, 359] width 1502 height 39
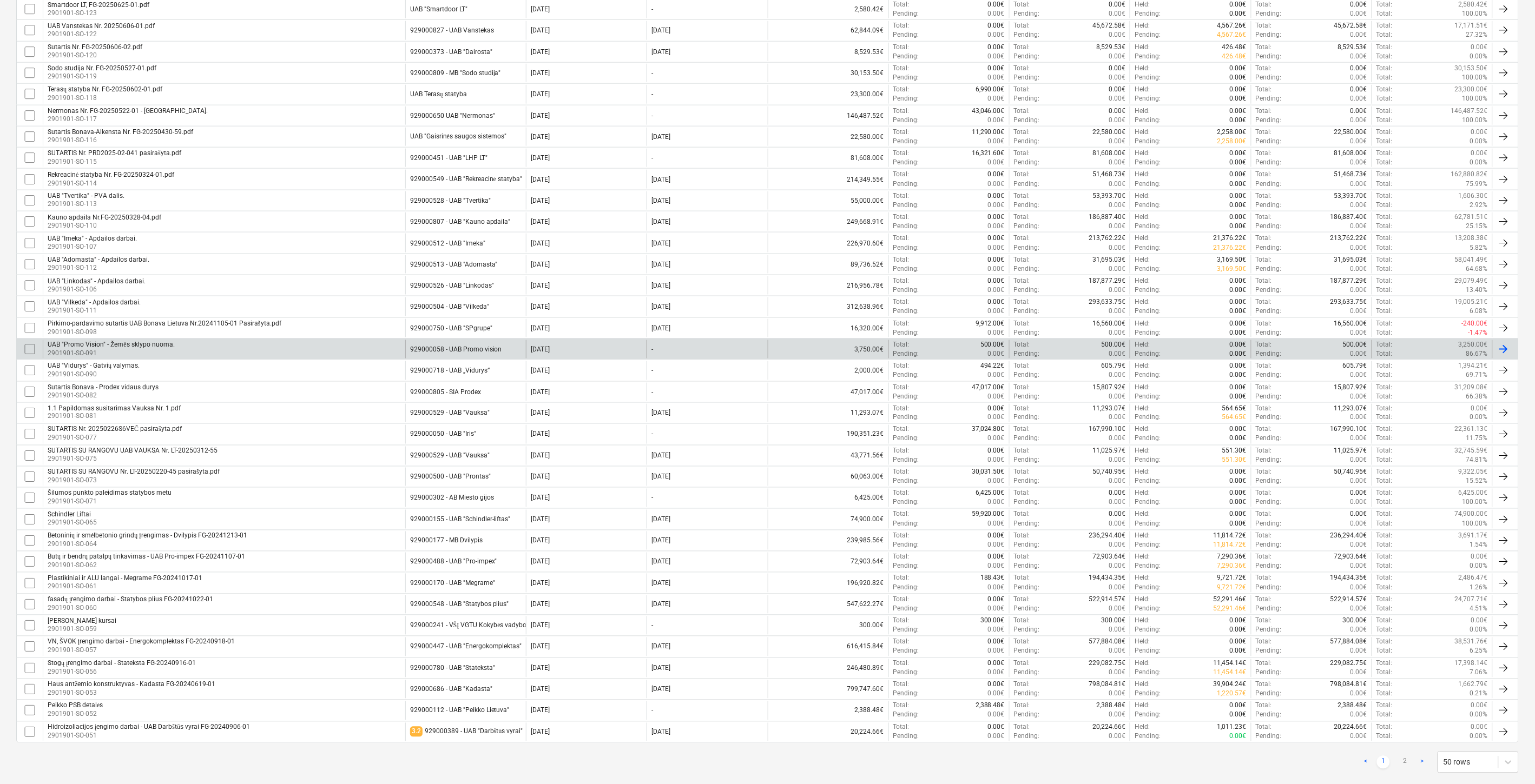
scroll to position [597, 0]
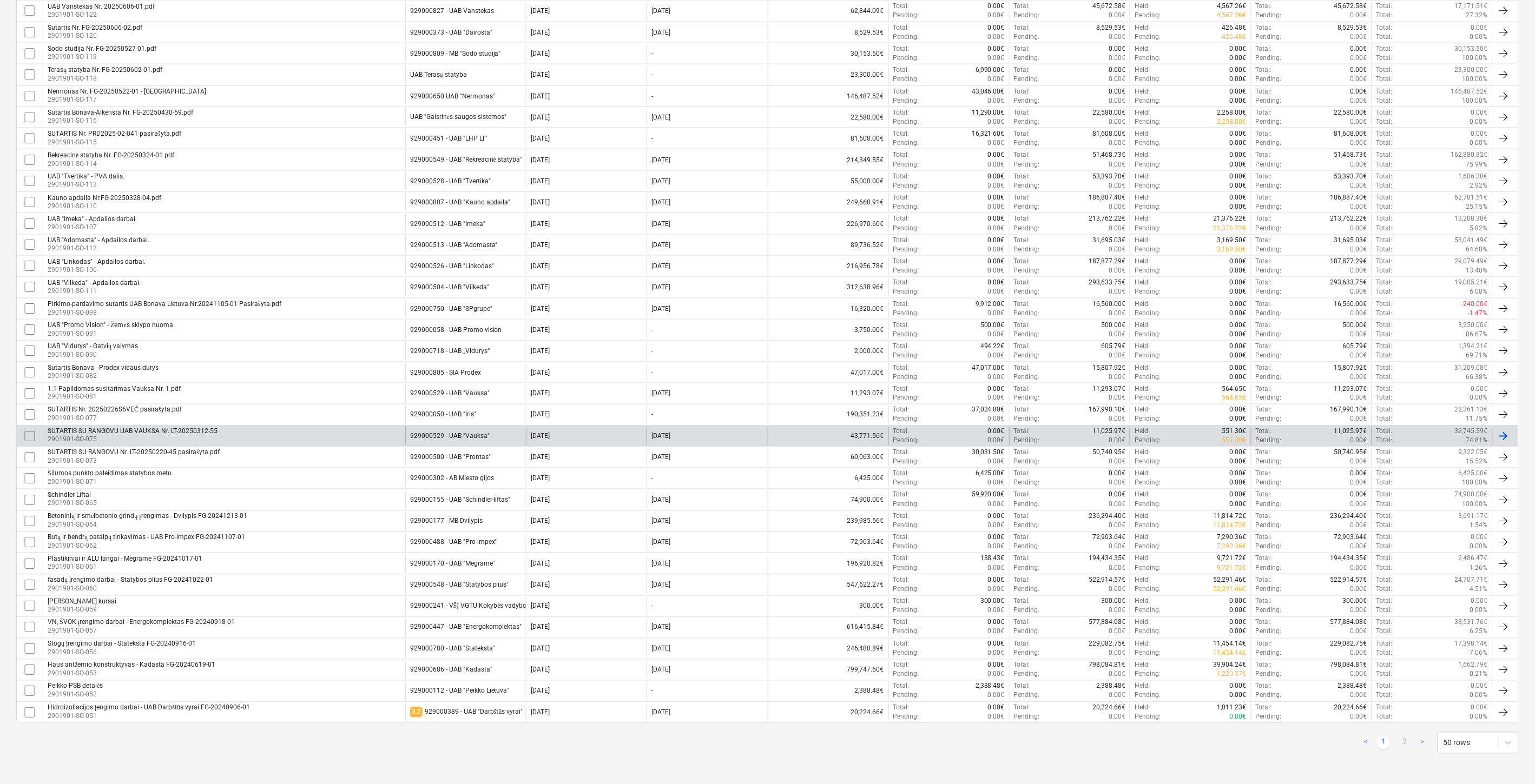
click at [303, 436] on div "SUTARTIS SU RANGOVU UAB VAUKSA Nr. LT-20250312-55 2901901-SO-075" at bounding box center [224, 436] width 363 height 19
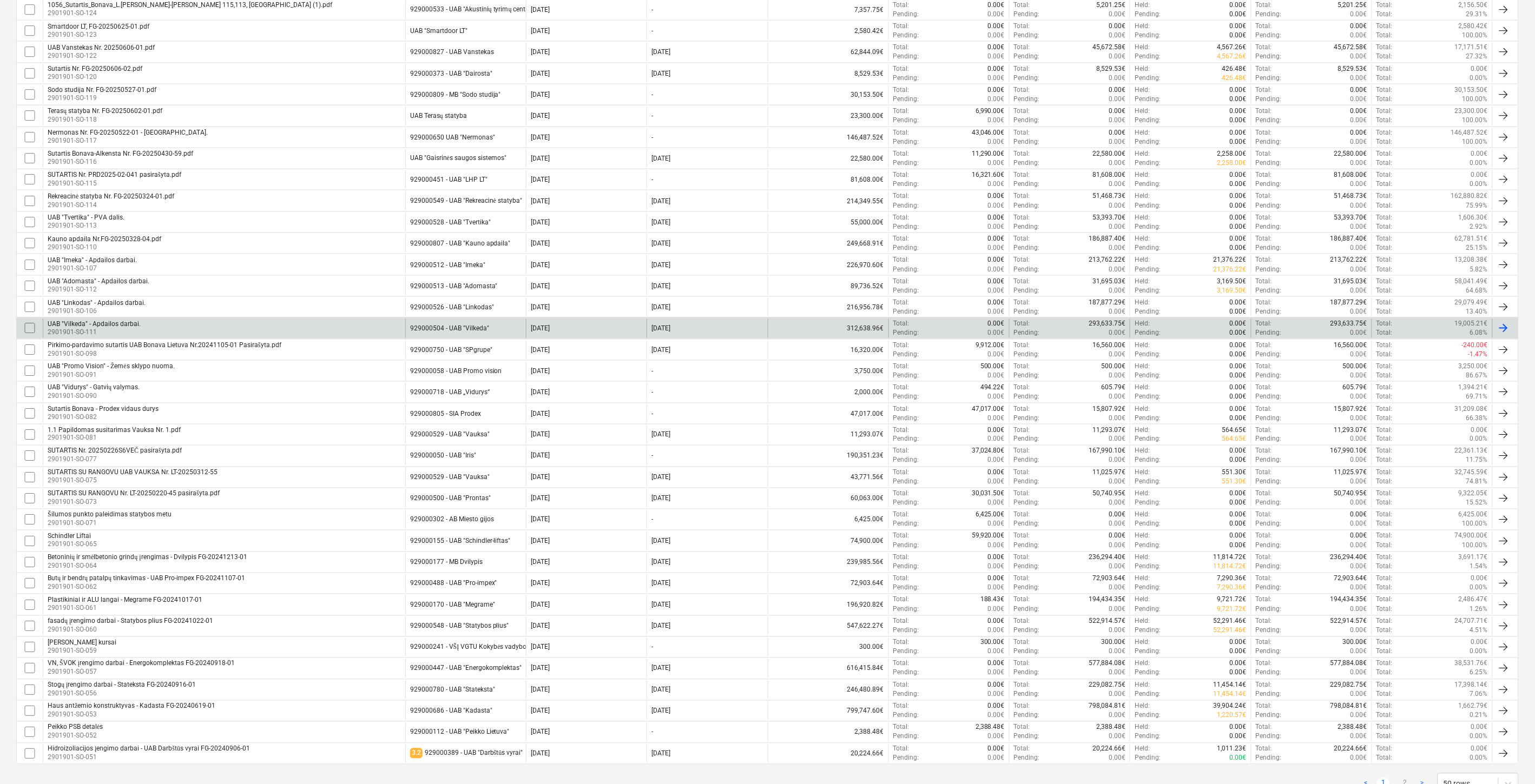
scroll to position [597, 0]
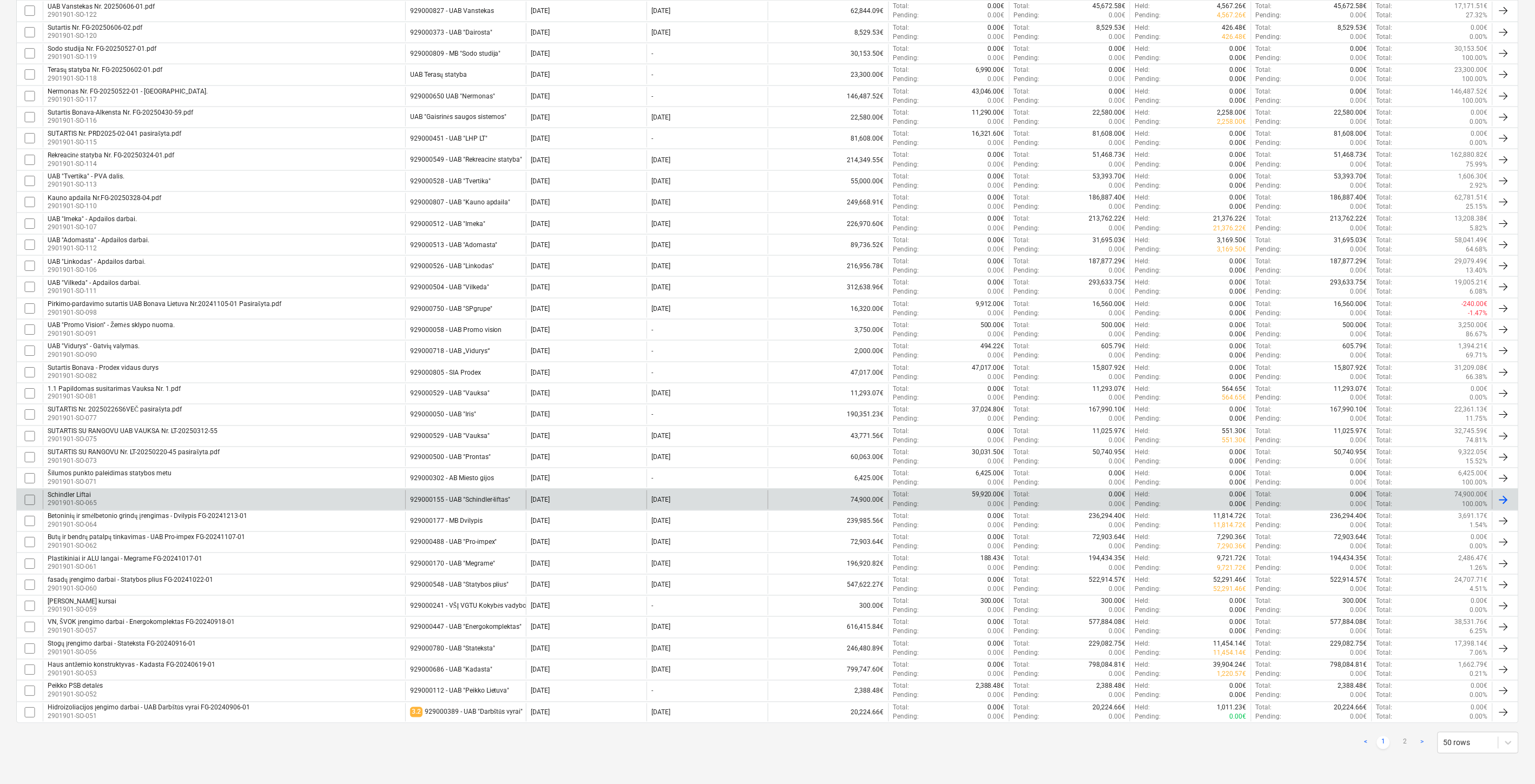
click at [299, 496] on div "Schindler Liftai 2901901-SO-065" at bounding box center [224, 500] width 363 height 19
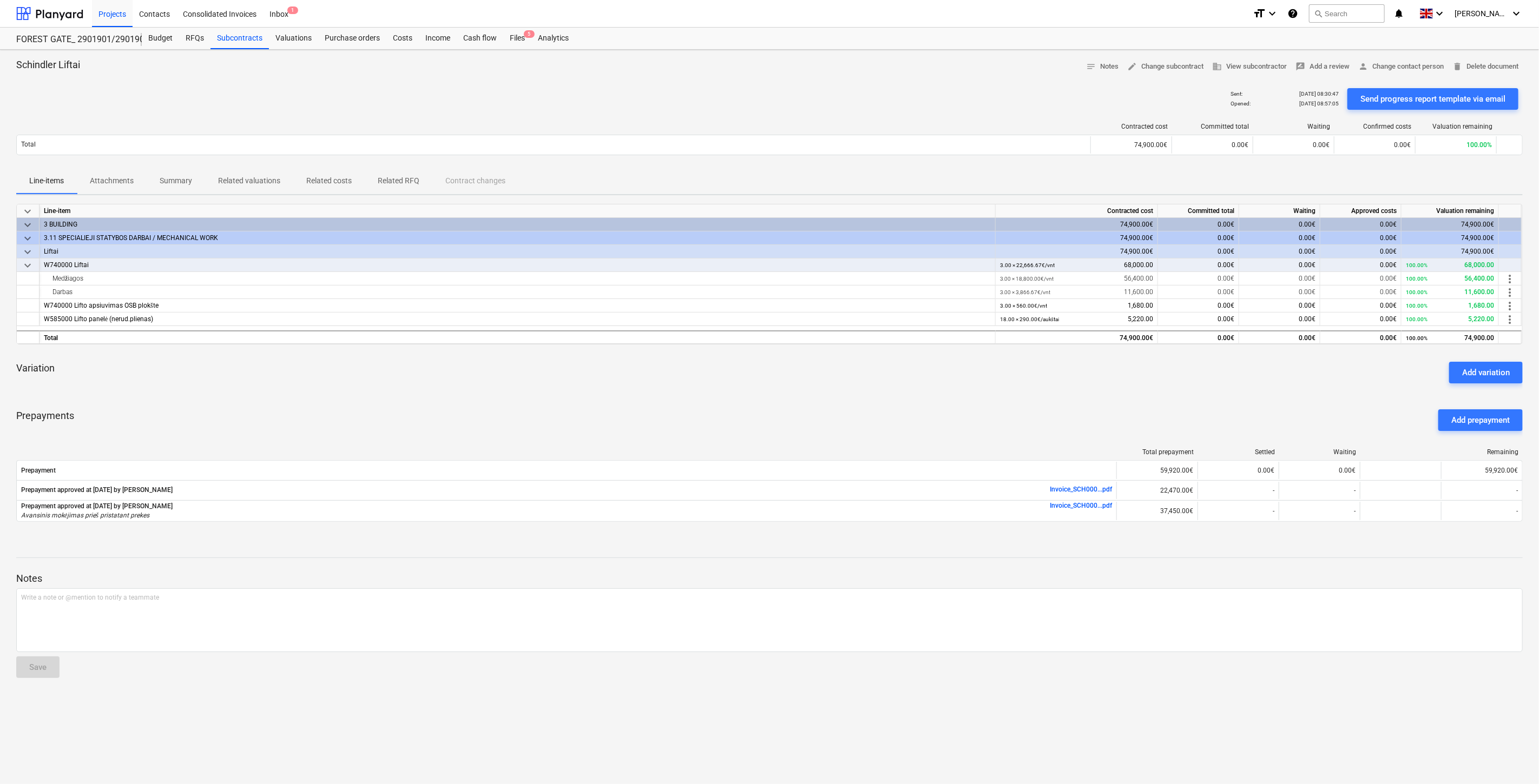
click at [528, 379] on div "Variation Add variation" at bounding box center [770, 372] width 1507 height 39
click at [618, 364] on div "Variation Add variation" at bounding box center [770, 372] width 1507 height 39
click at [640, 363] on div "Variation Add variation" at bounding box center [770, 372] width 1507 height 39
click at [669, 357] on div "Variation Add variation" at bounding box center [770, 372] width 1507 height 39
click at [857, 76] on div at bounding box center [770, 79] width 1507 height 8
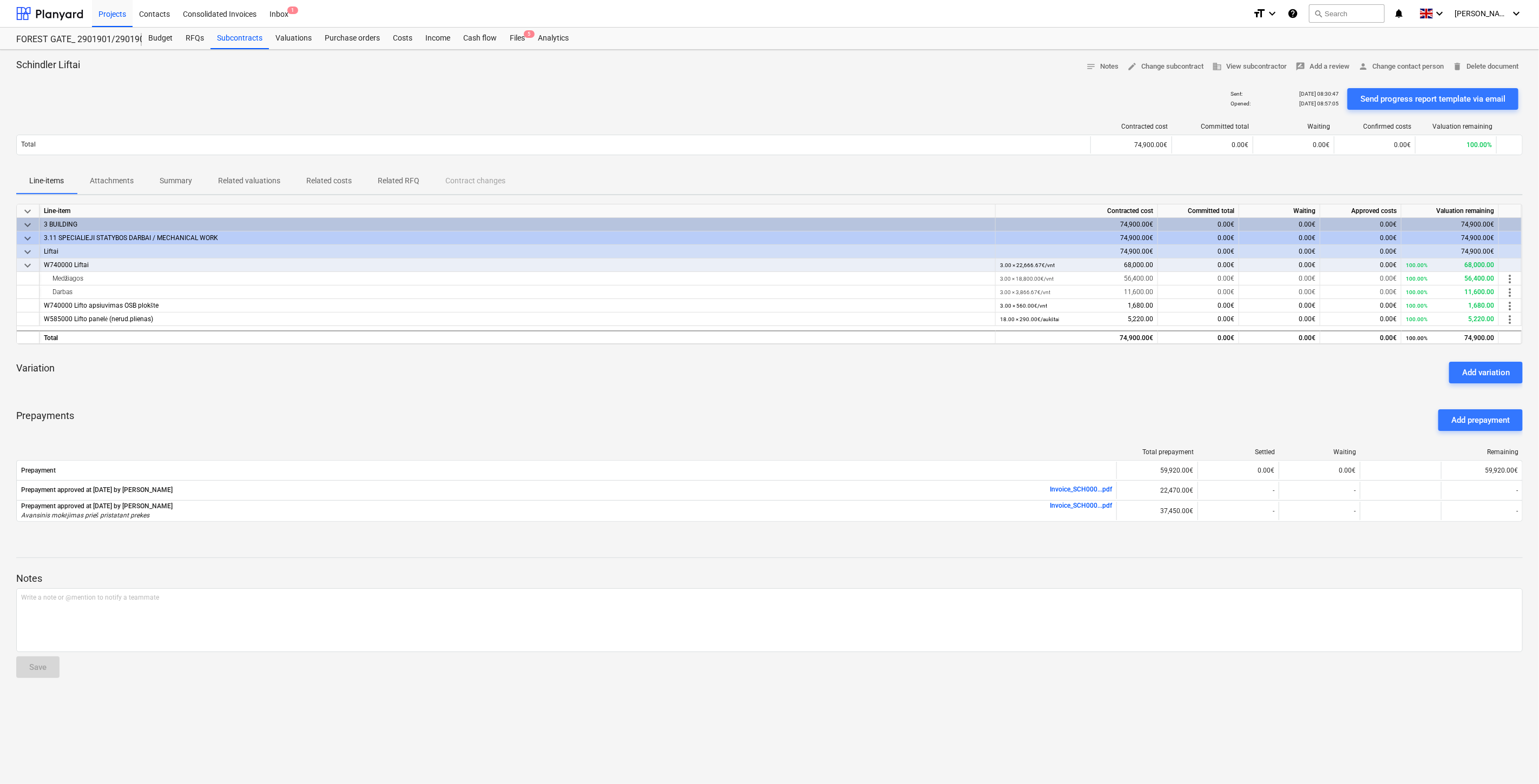
click at [872, 69] on div "Schindler Liftai notes Notes edit Change subcontract business View subcontracto…" at bounding box center [770, 67] width 1507 height 17
click at [882, 66] on div "Schindler Liftai notes Notes edit Change subcontract business View subcontracto…" at bounding box center [770, 67] width 1507 height 17
click at [894, 61] on div "Schindler Liftai notes Notes edit Change subcontract business View subcontracto…" at bounding box center [770, 67] width 1507 height 17
click at [857, 57] on div "Schindler Liftai notes Notes edit Change subcontract business View subcontracto…" at bounding box center [770, 417] width 1539 height 734
click at [867, 53] on div "Schindler Liftai notes Notes edit Change subcontract business View subcontracto…" at bounding box center [770, 417] width 1539 height 734
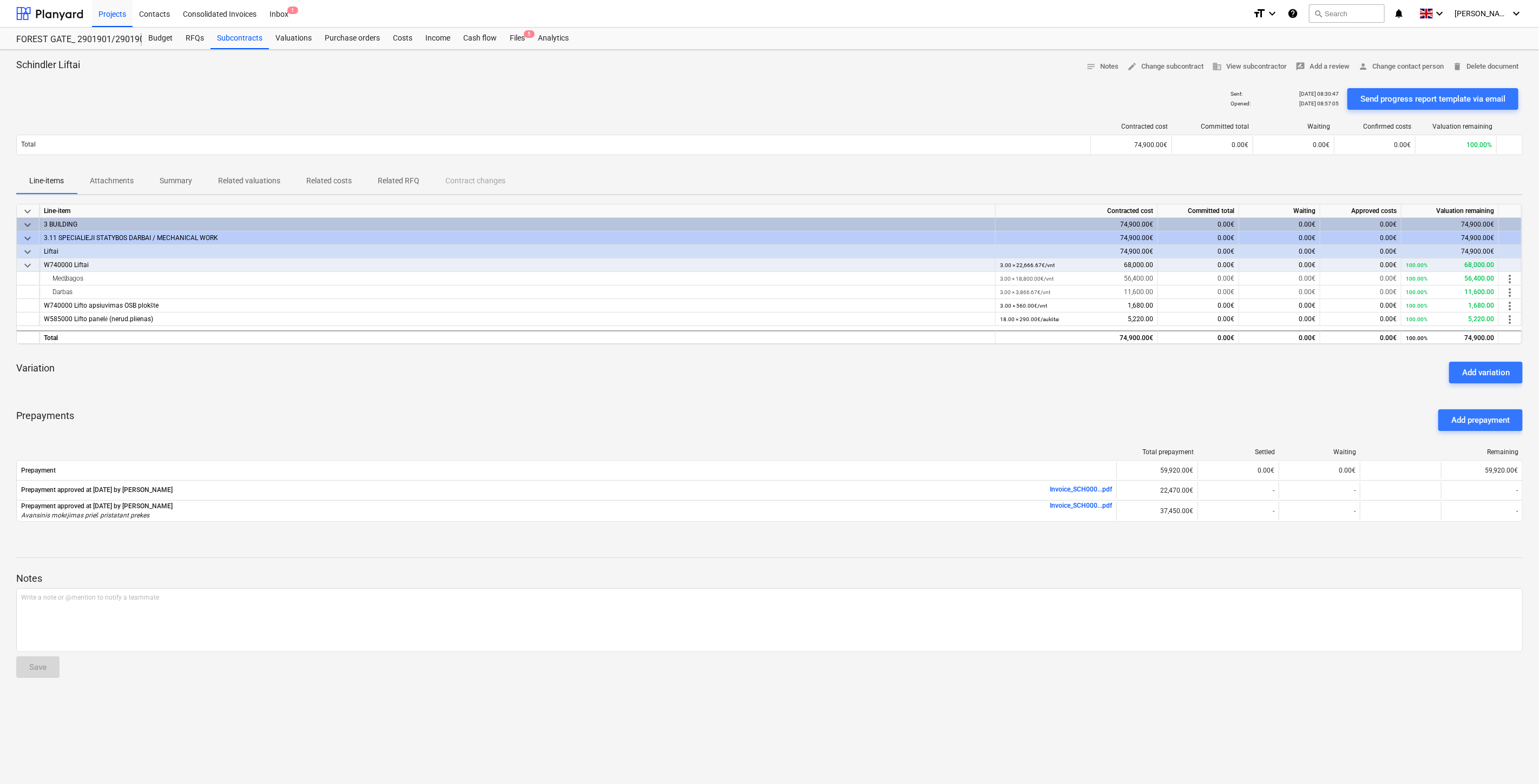
click at [880, 50] on div "Schindler Liftai notes Notes edit Change subcontract business View subcontracto…" at bounding box center [770, 417] width 1539 height 734
click at [896, 45] on div "Budget RFQs Subcontracts Valuations Purchase orders Costs Income Cash flow File…" at bounding box center [832, 38] width 1381 height 21
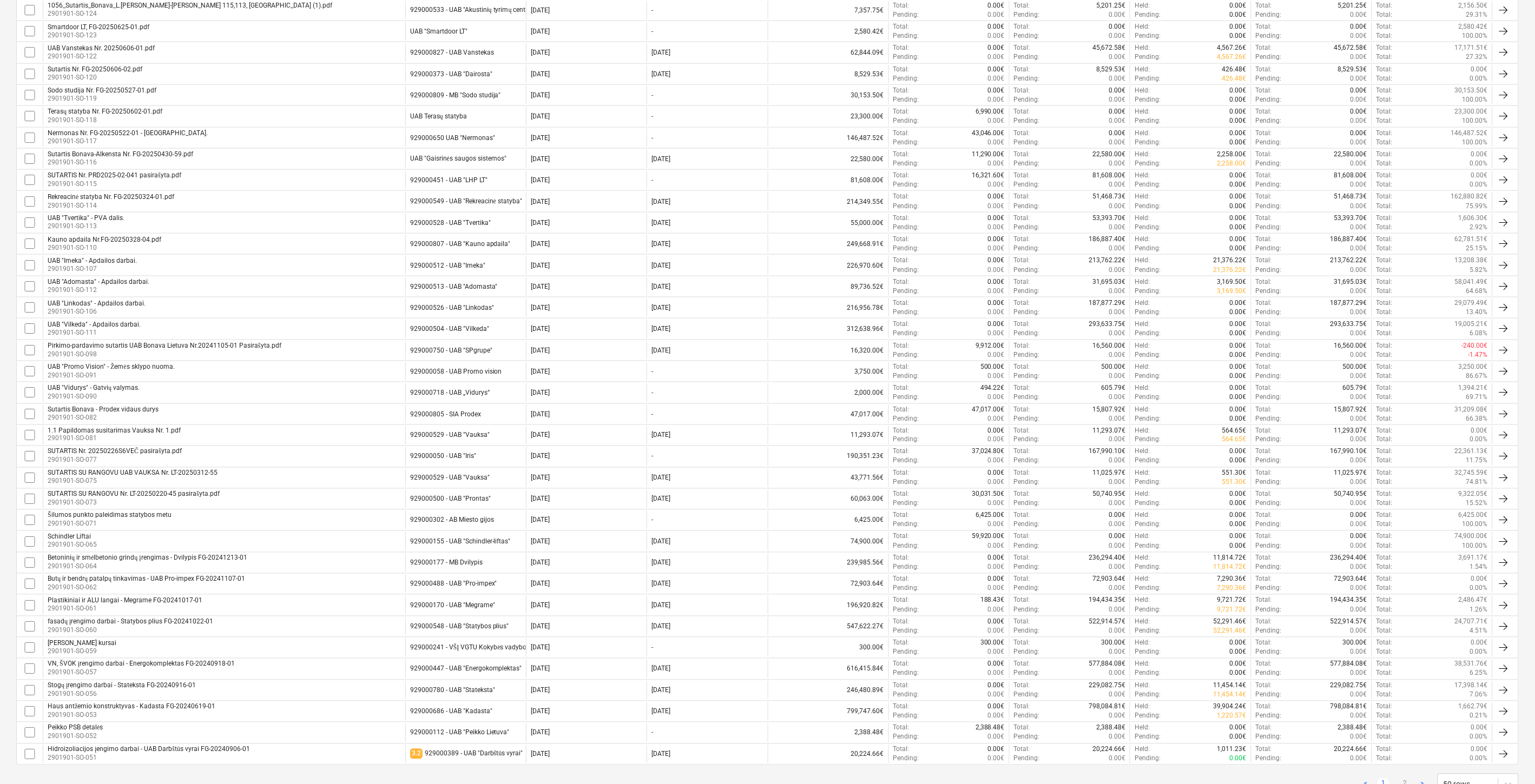
scroll to position [597, 0]
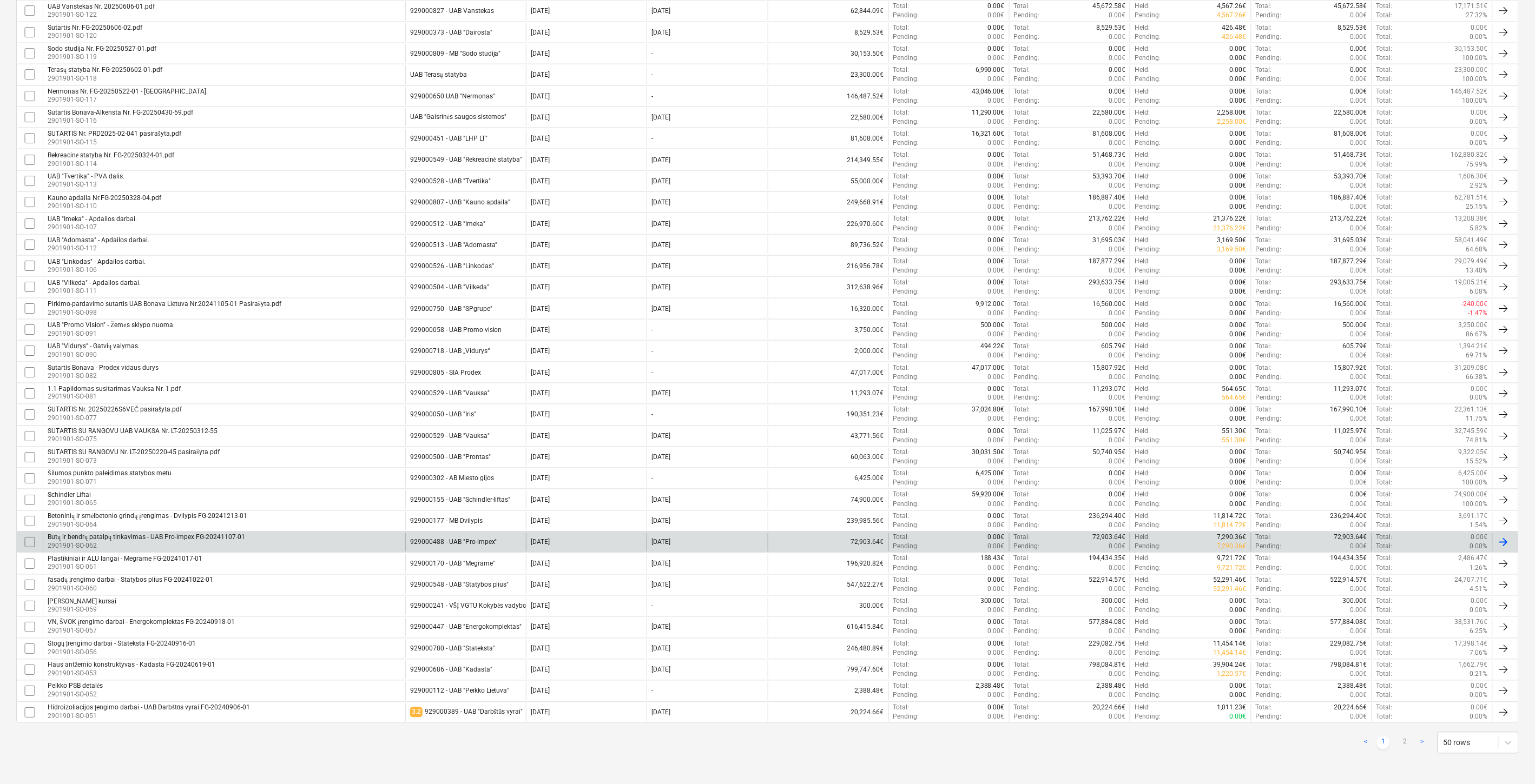
click at [305, 539] on div "Butų ir bendrų patalpų tinkavimas - UAB Pro-impex FG-20241107-01 2901901-SO-062" at bounding box center [224, 542] width 363 height 19
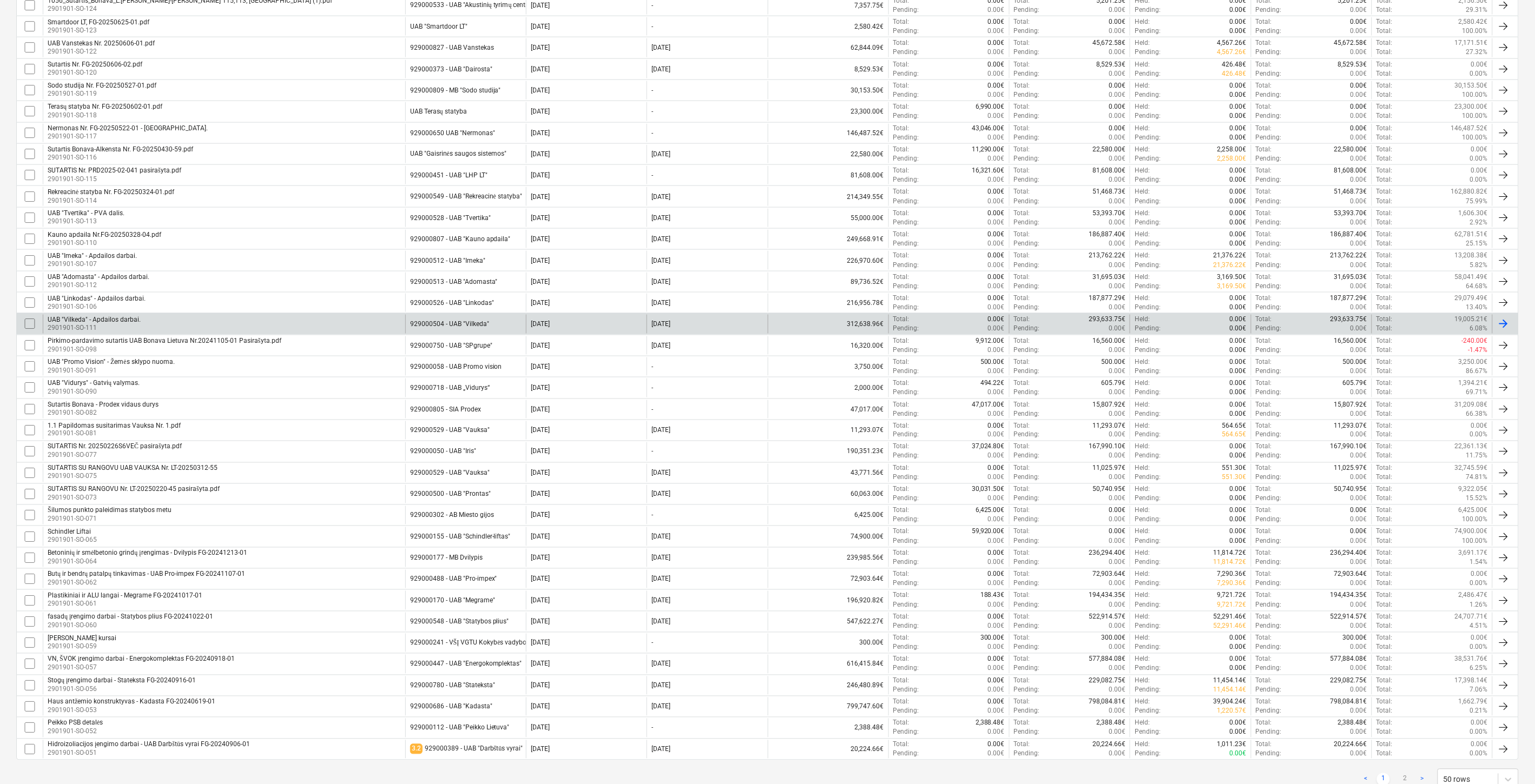
scroll to position [597, 0]
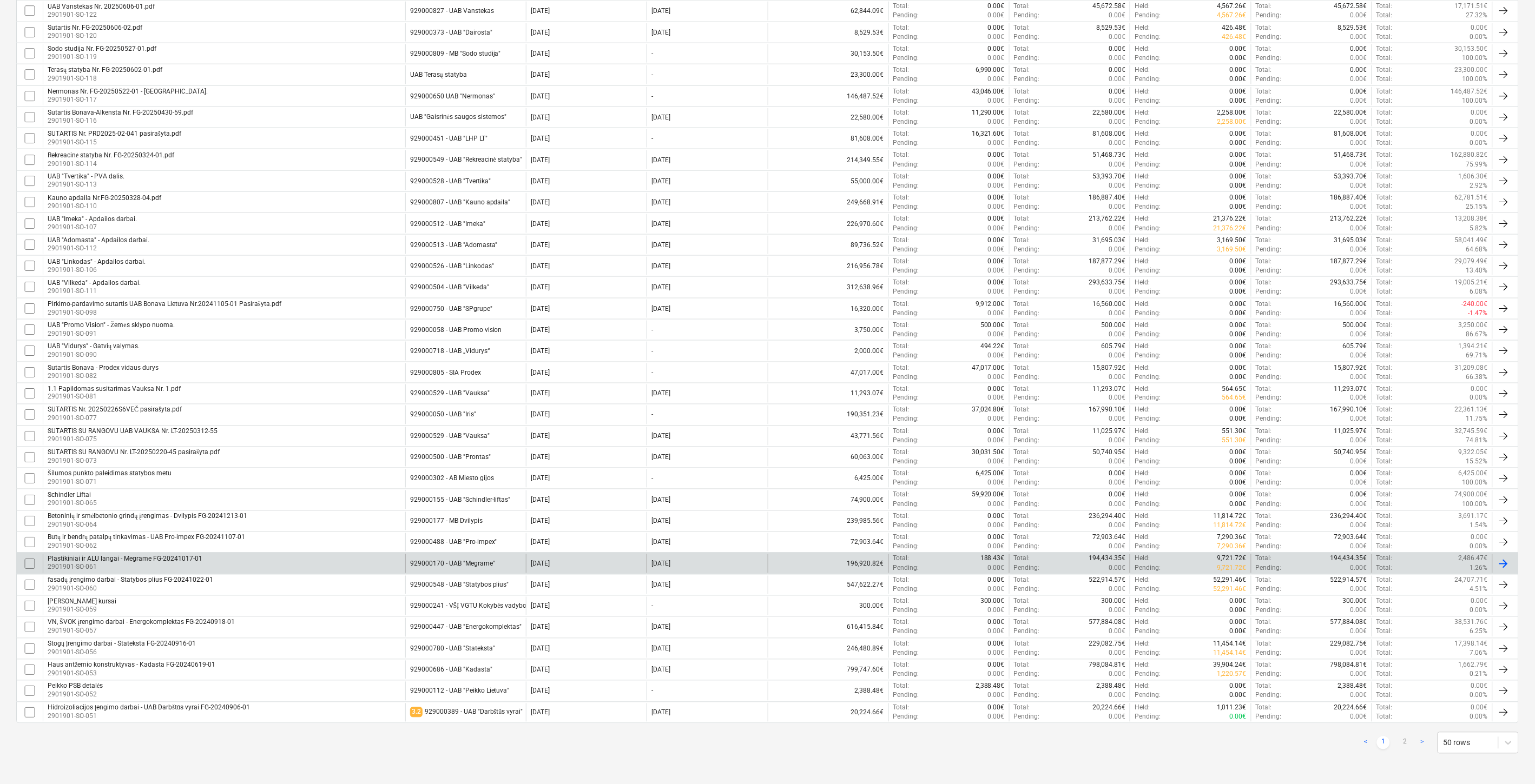
click at [355, 559] on div "Plastikiniai ir ALU langai - Megrame FG-20241017-01 2901901-SO-061" at bounding box center [224, 563] width 363 height 19
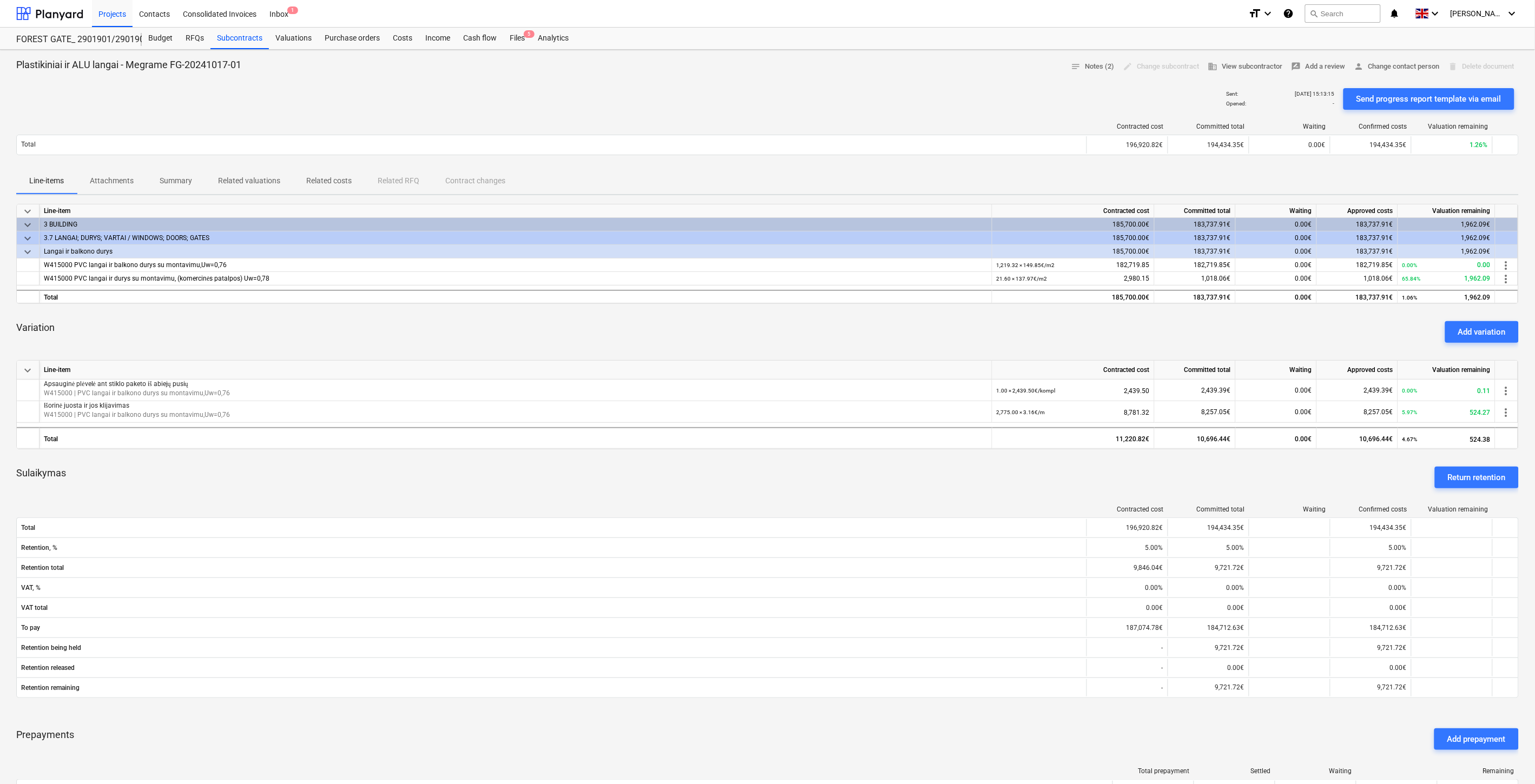
click at [462, 325] on div "Variation Add variation" at bounding box center [767, 332] width 1502 height 39
click at [480, 320] on div "Variation Add variation" at bounding box center [767, 332] width 1502 height 39
